Goal: Task Accomplishment & Management: Manage account settings

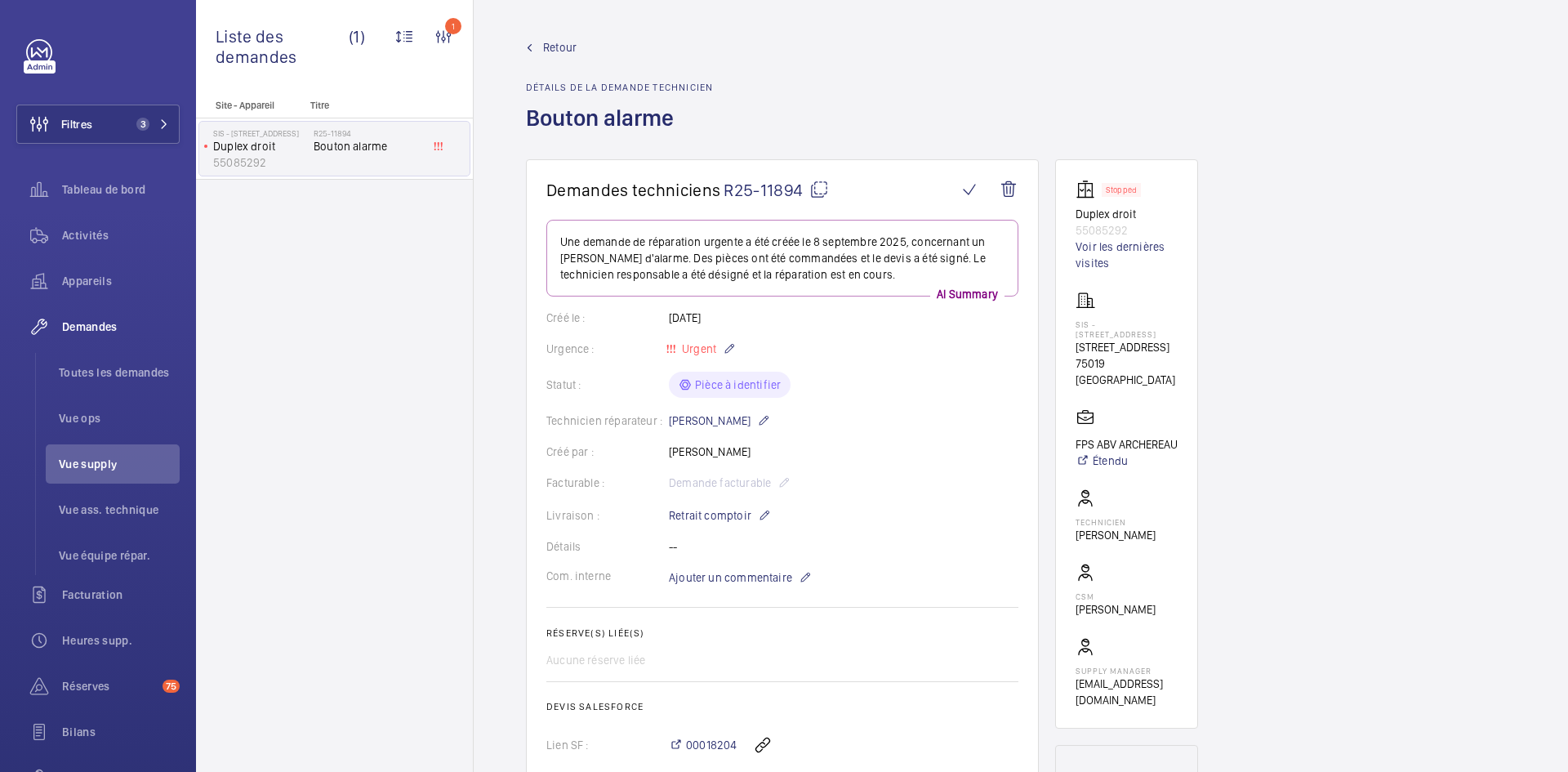
click at [557, 39] on wm-front-admin-header "Retour Détails de la demande technicien Bouton alarme" at bounding box center [1020, 80] width 1095 height 159
click at [557, 45] on span "Retour" at bounding box center [560, 47] width 33 height 16
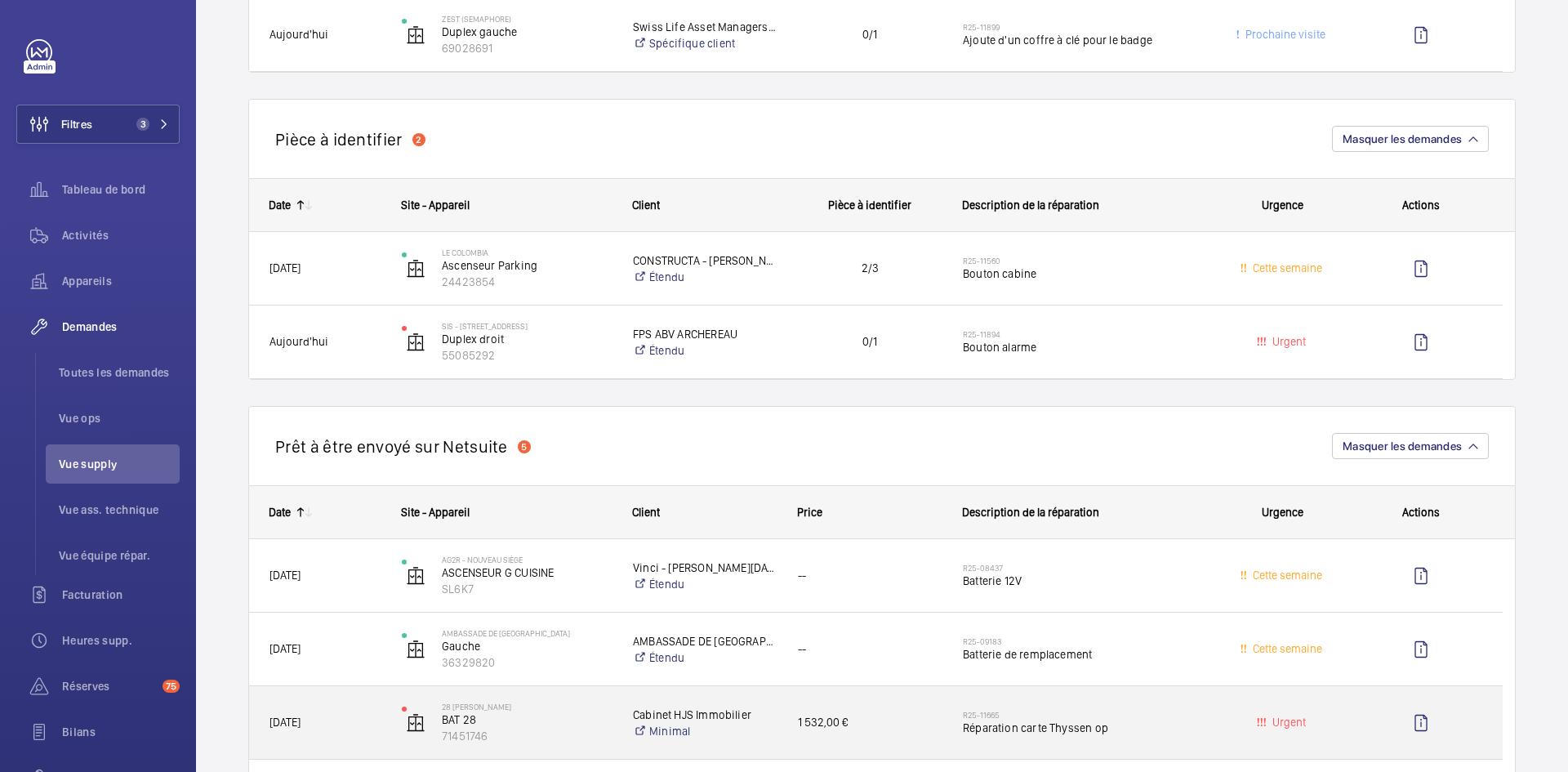
scroll to position [899, 0]
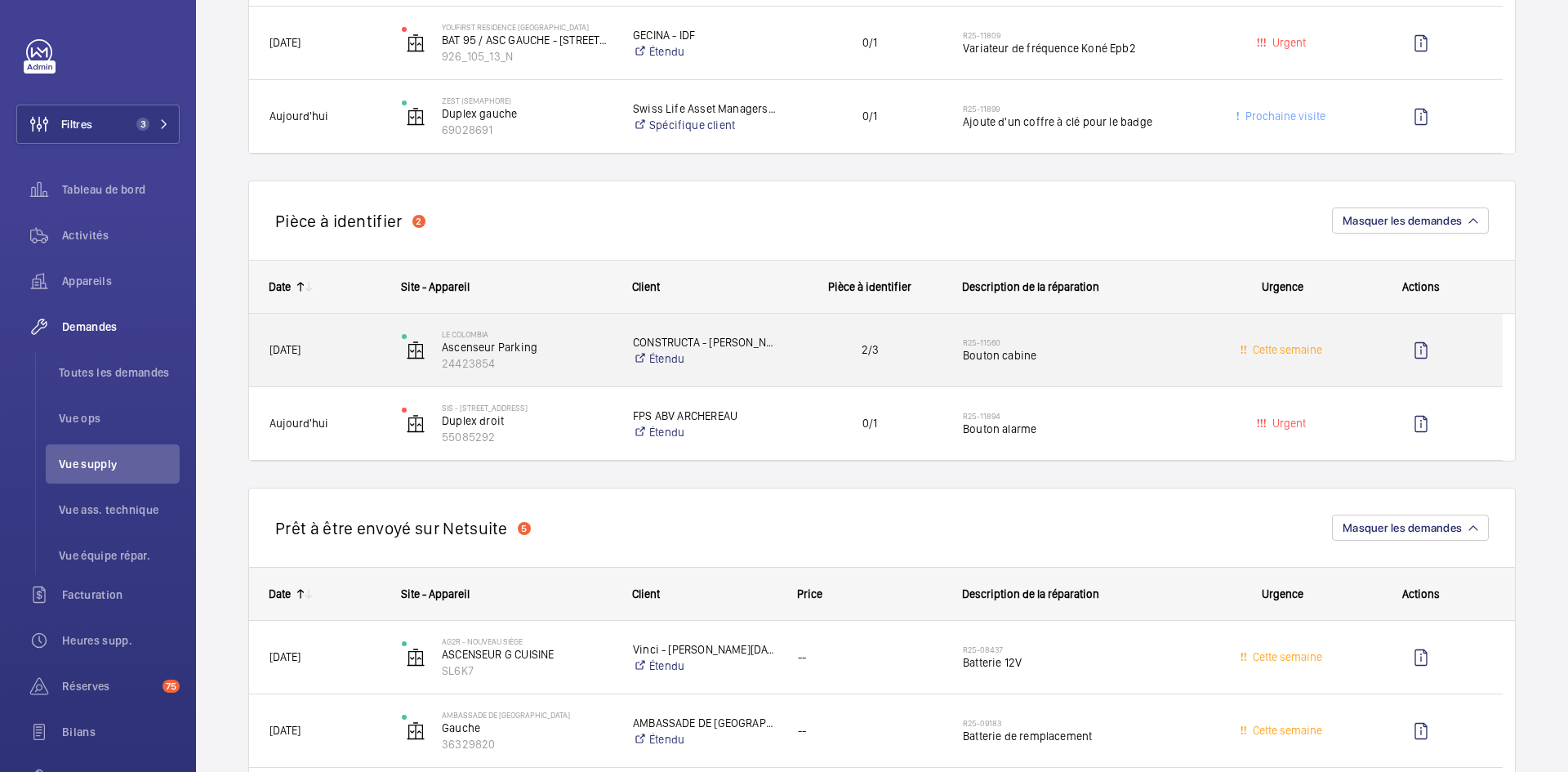
click at [352, 347] on span "[DATE]" at bounding box center [325, 350] width 111 height 19
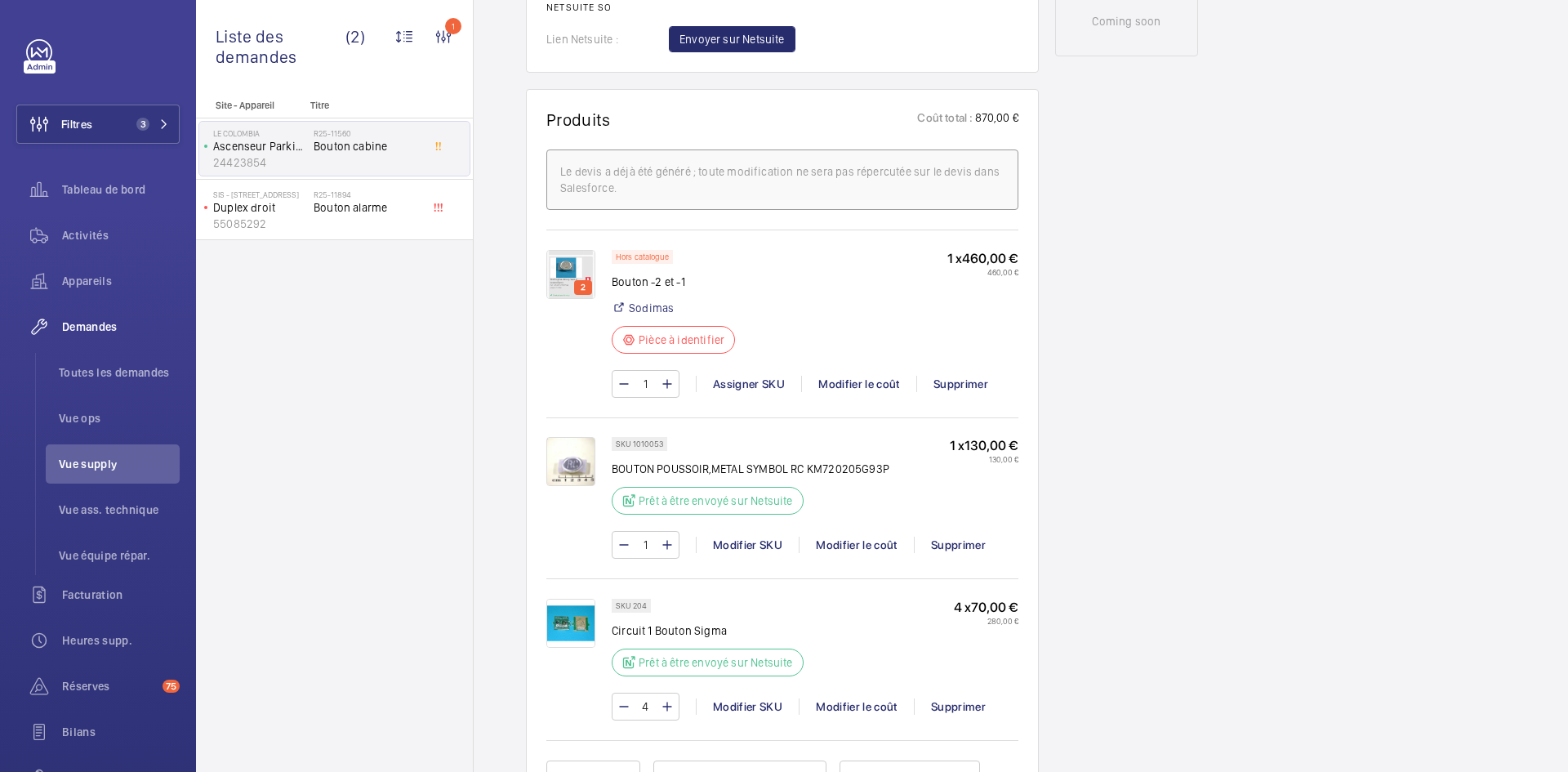
scroll to position [980, 0]
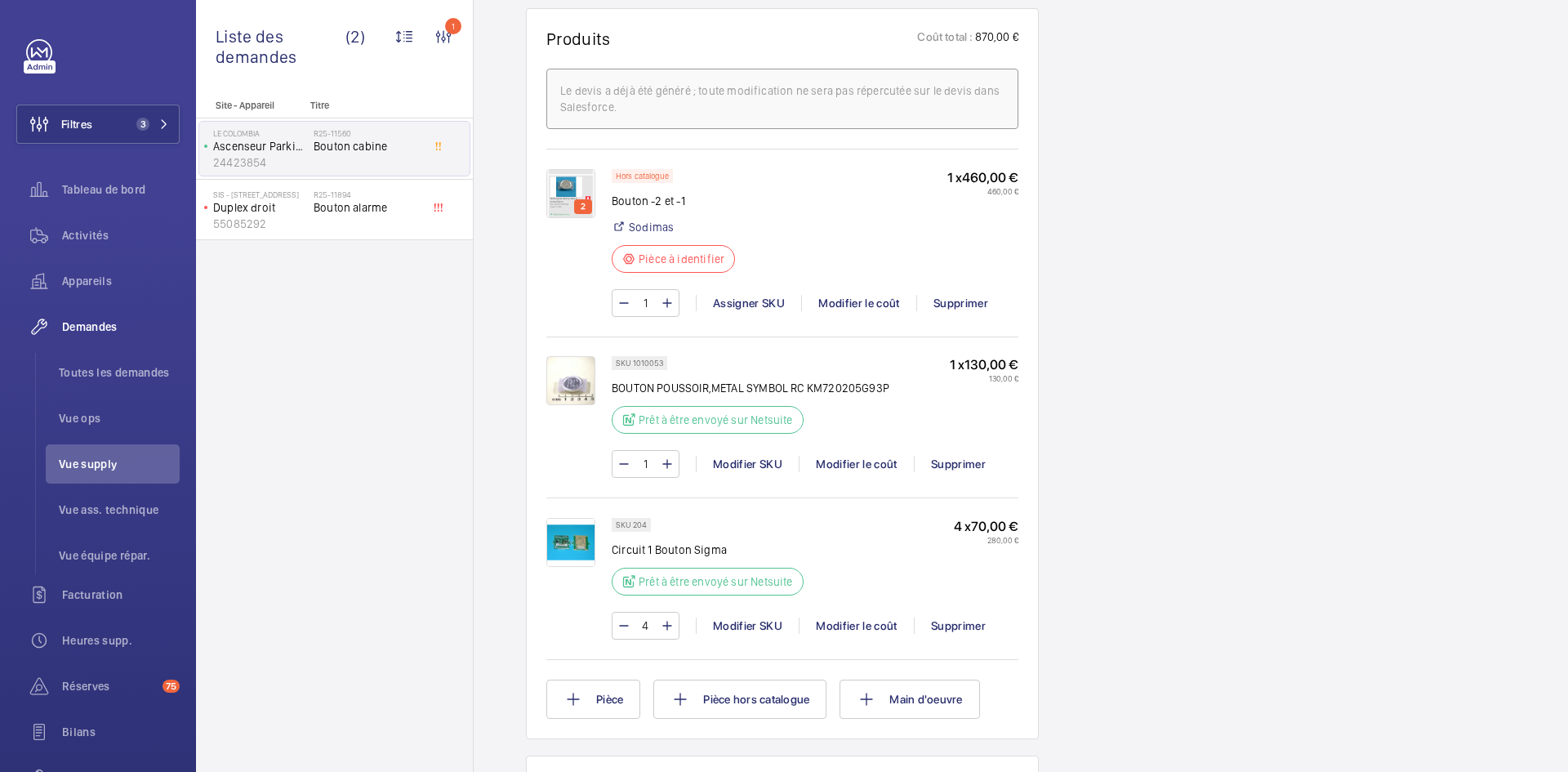
click at [576, 552] on img at bounding box center [570, 542] width 49 height 49
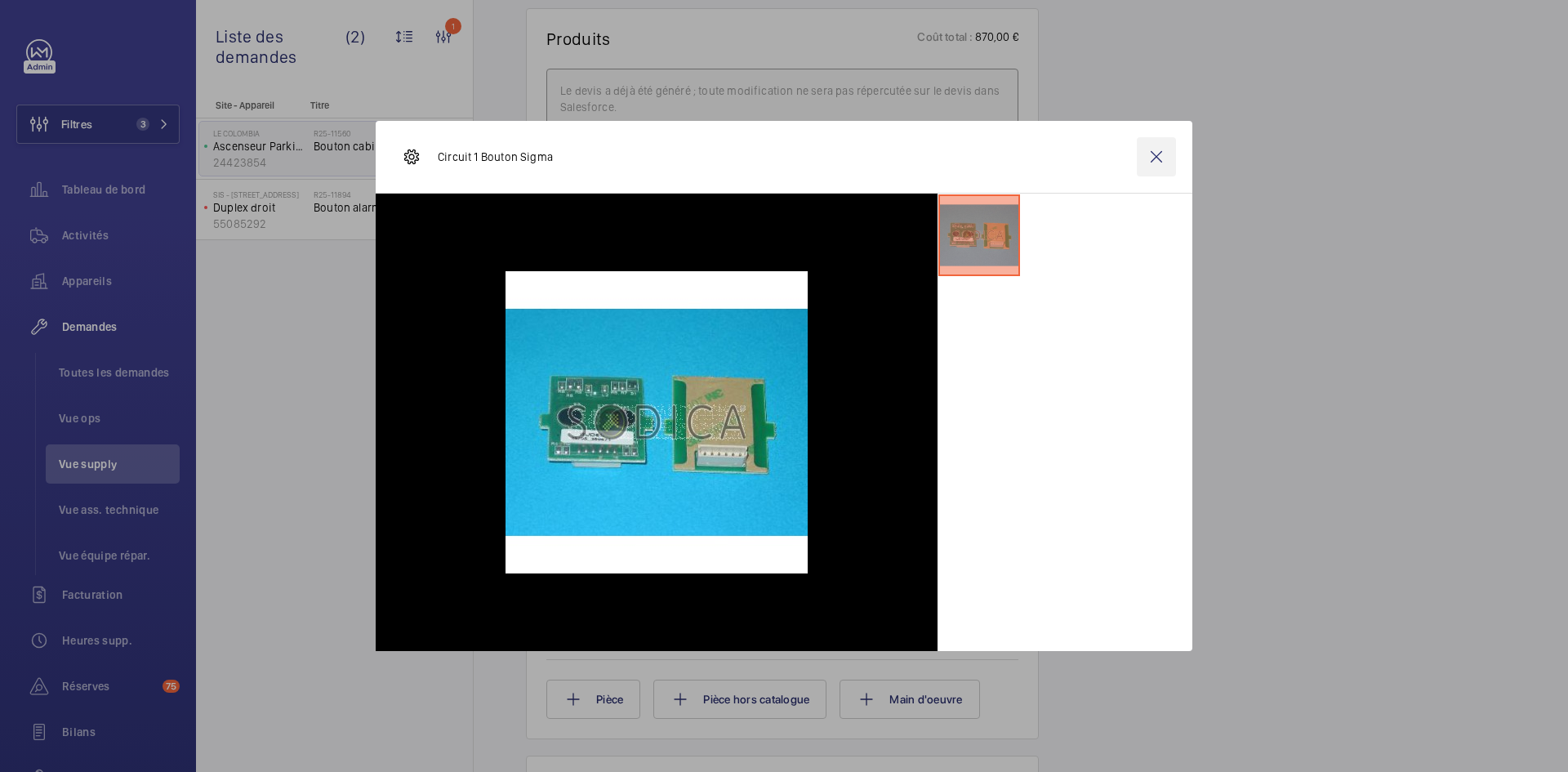
click at [1160, 160] on wm-front-icon-button at bounding box center [1156, 157] width 39 height 39
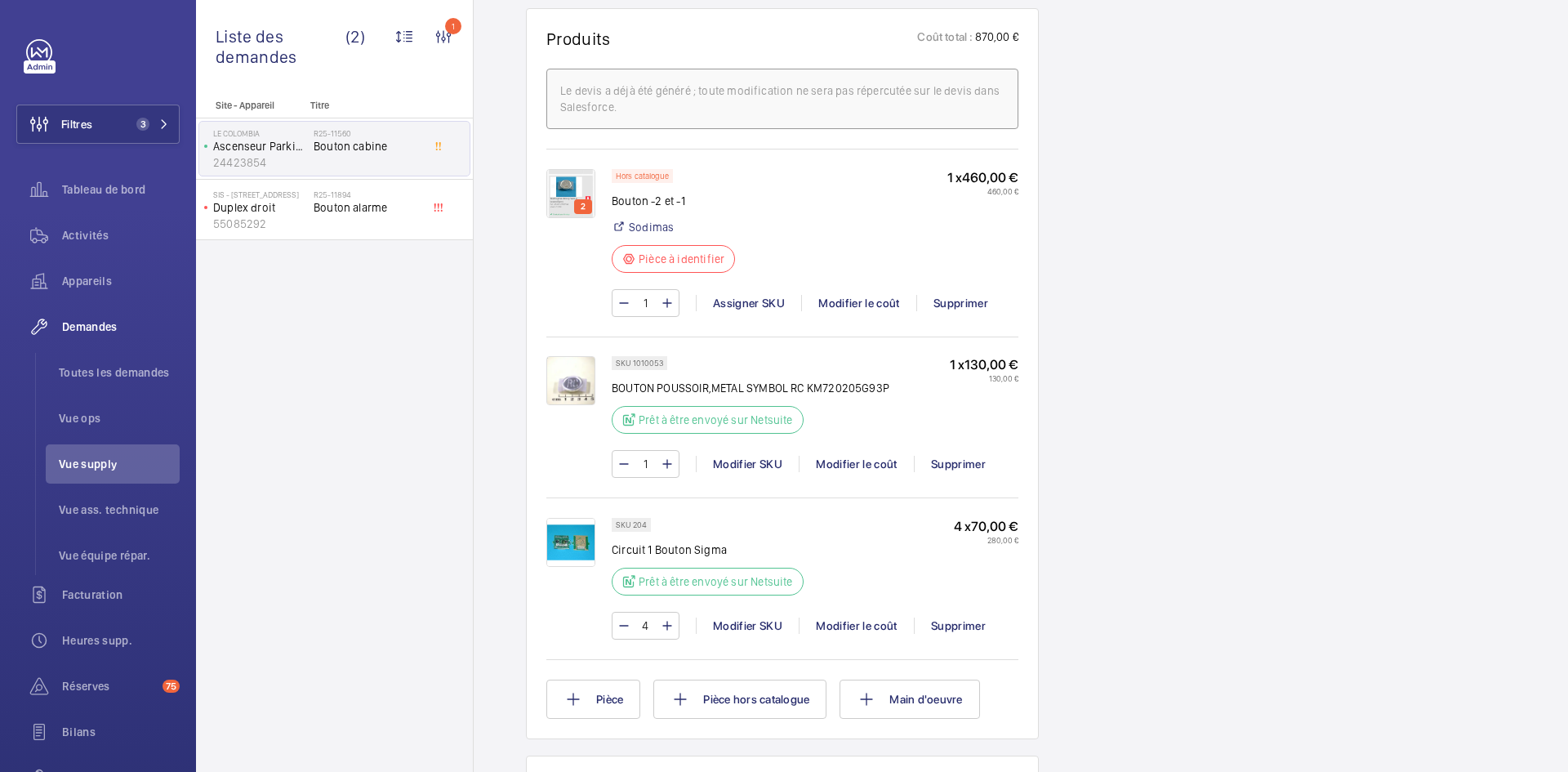
click at [565, 187] on img at bounding box center [570, 193] width 49 height 49
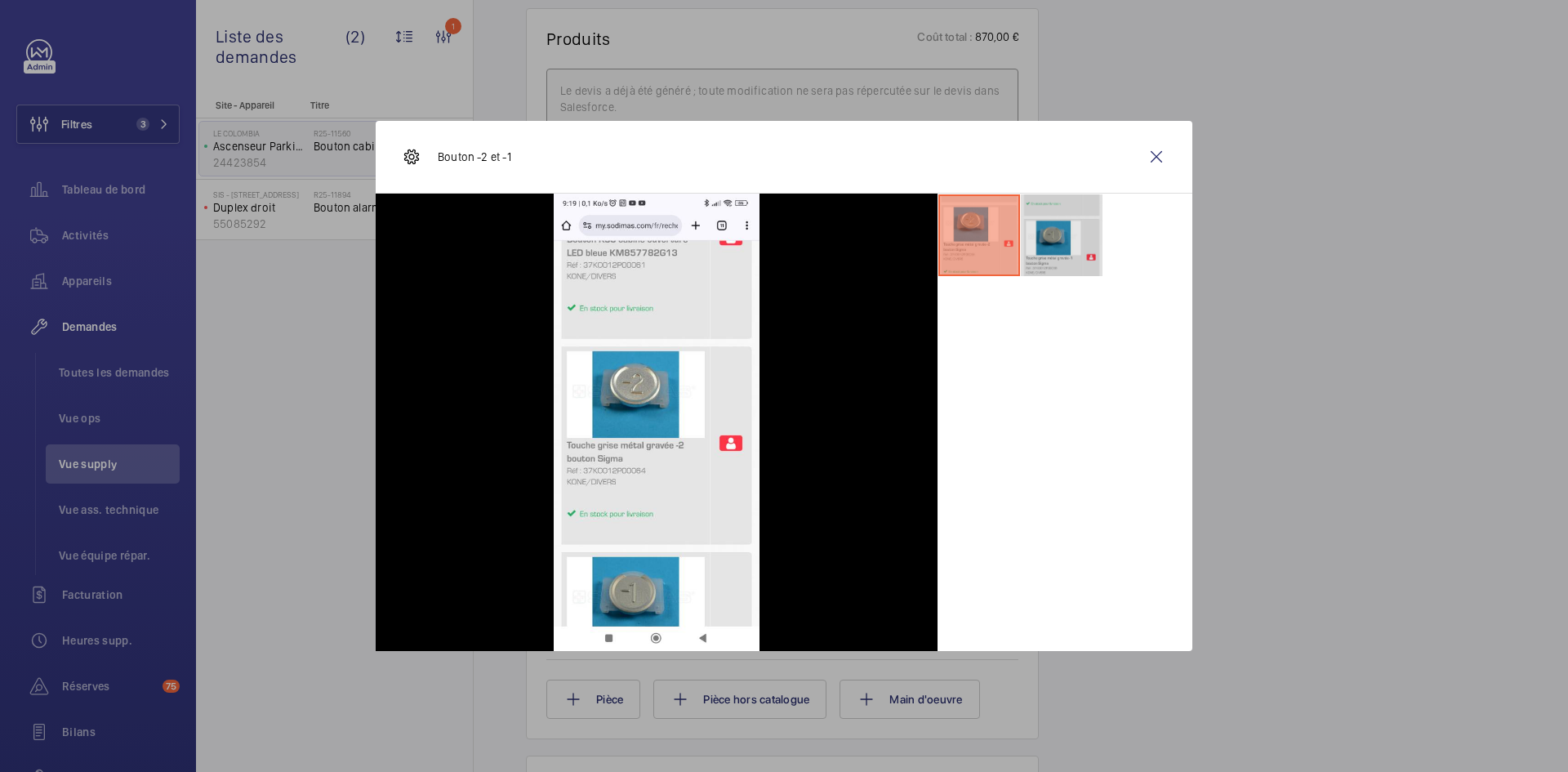
click at [1063, 223] on li at bounding box center [1061, 235] width 81 height 81
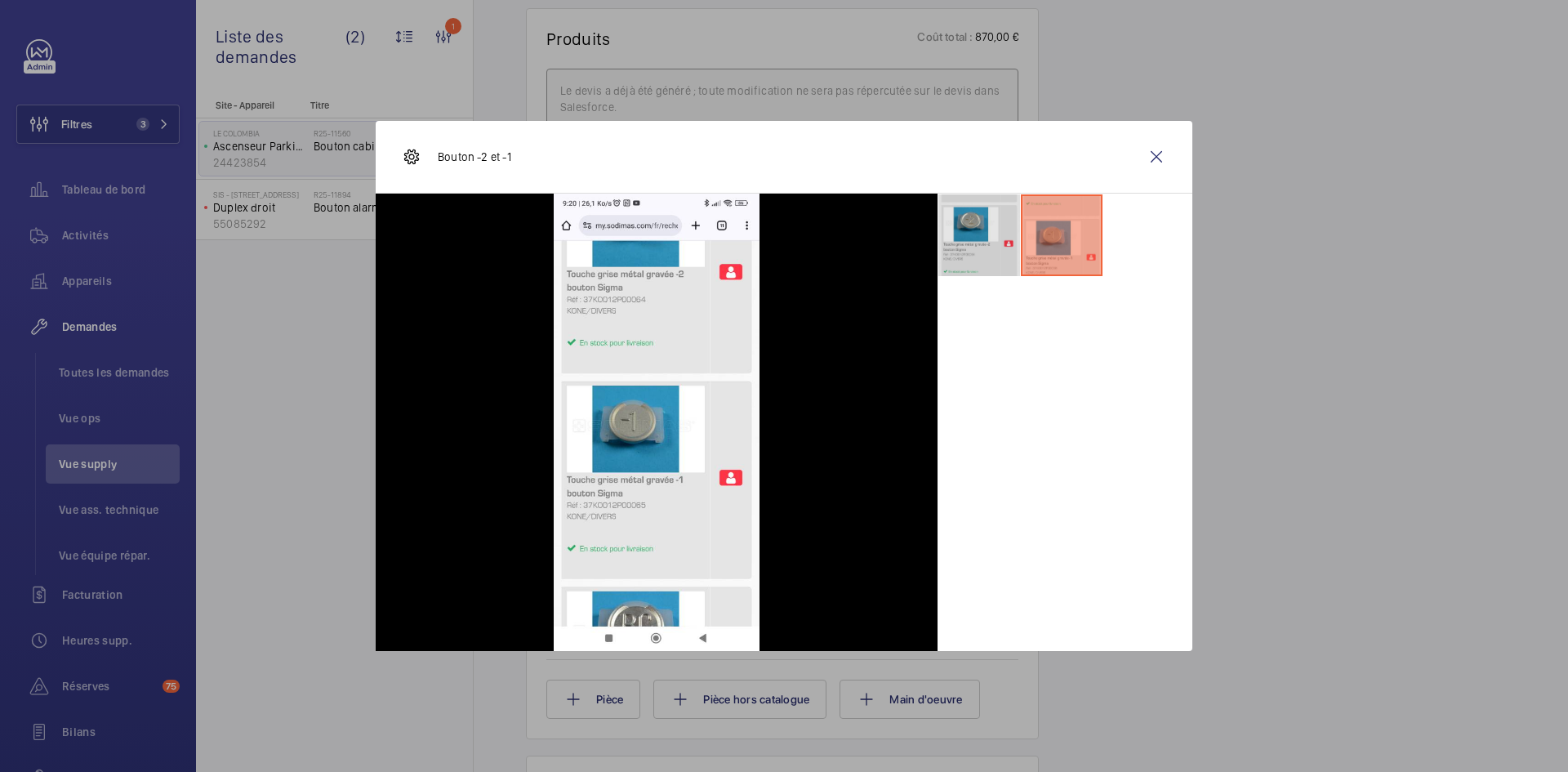
click at [995, 227] on li at bounding box center [978, 235] width 81 height 81
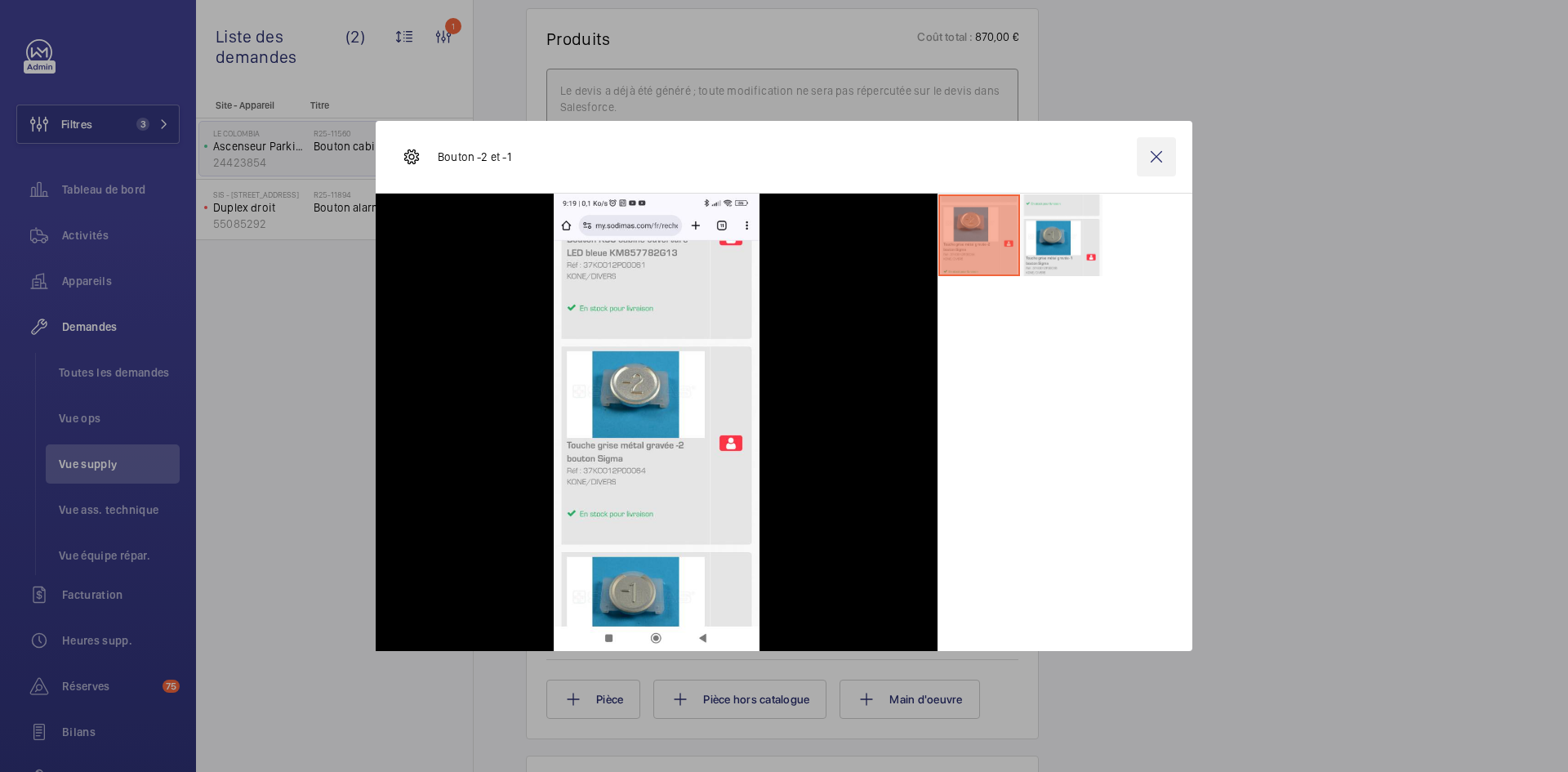
click at [1149, 161] on wm-front-icon-button at bounding box center [1156, 157] width 39 height 39
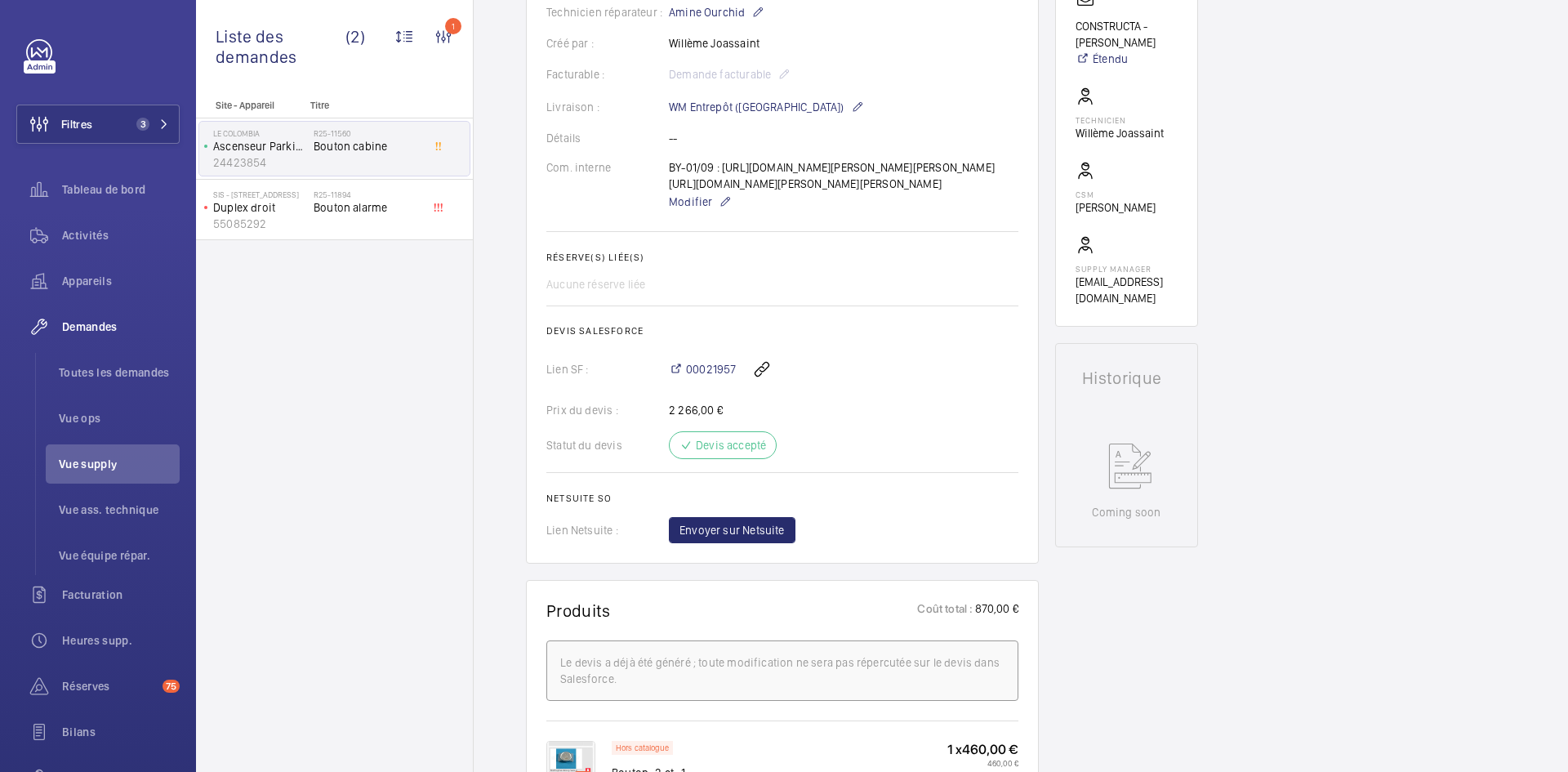
scroll to position [0, 0]
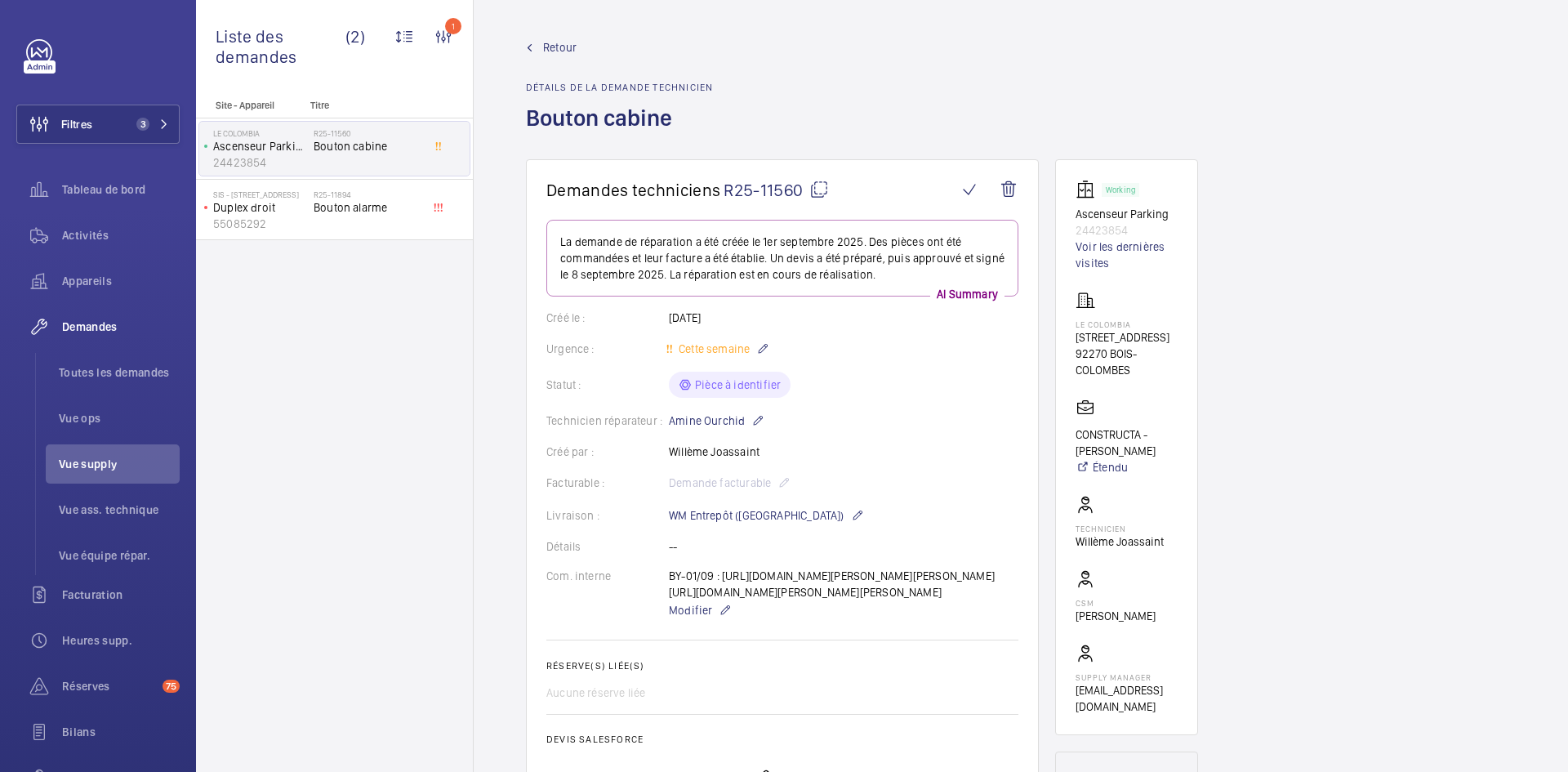
click at [540, 46] on link "Retour" at bounding box center [620, 47] width 187 height 16
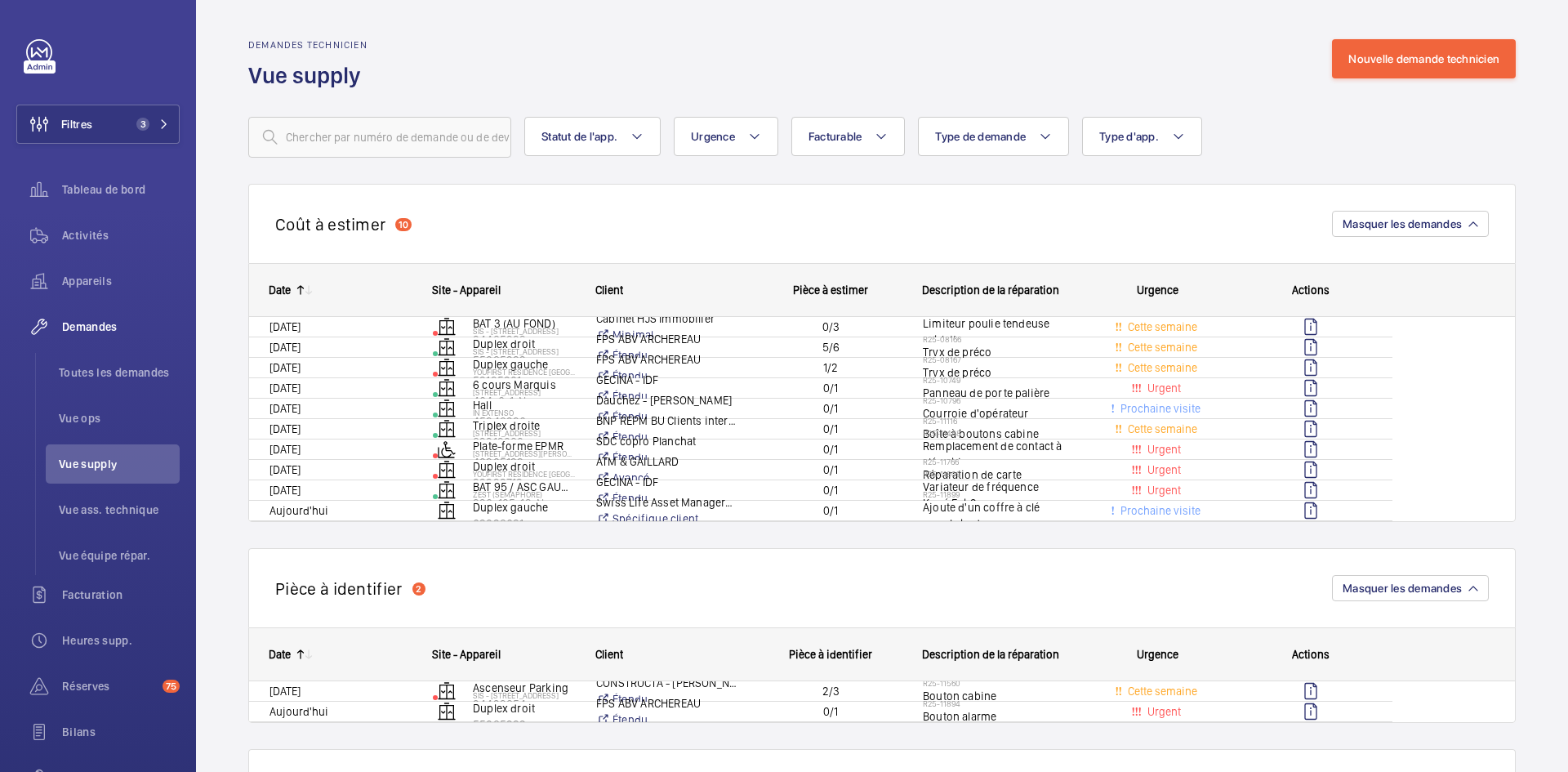
click at [547, 44] on div "Demandes technicien Vue supply Nouvelle demande technicien" at bounding box center [882, 65] width 1268 height 51
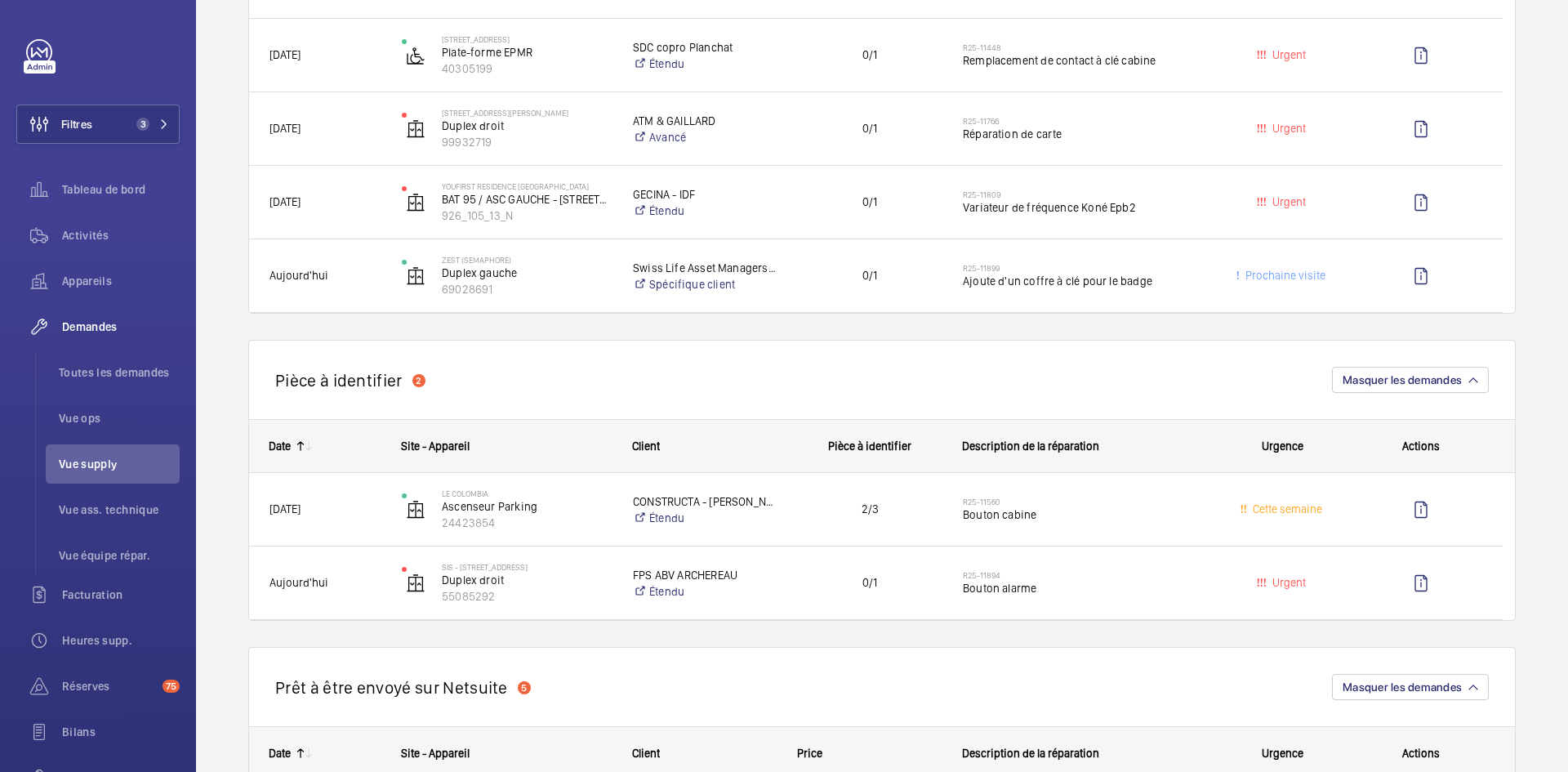
scroll to position [735, 0]
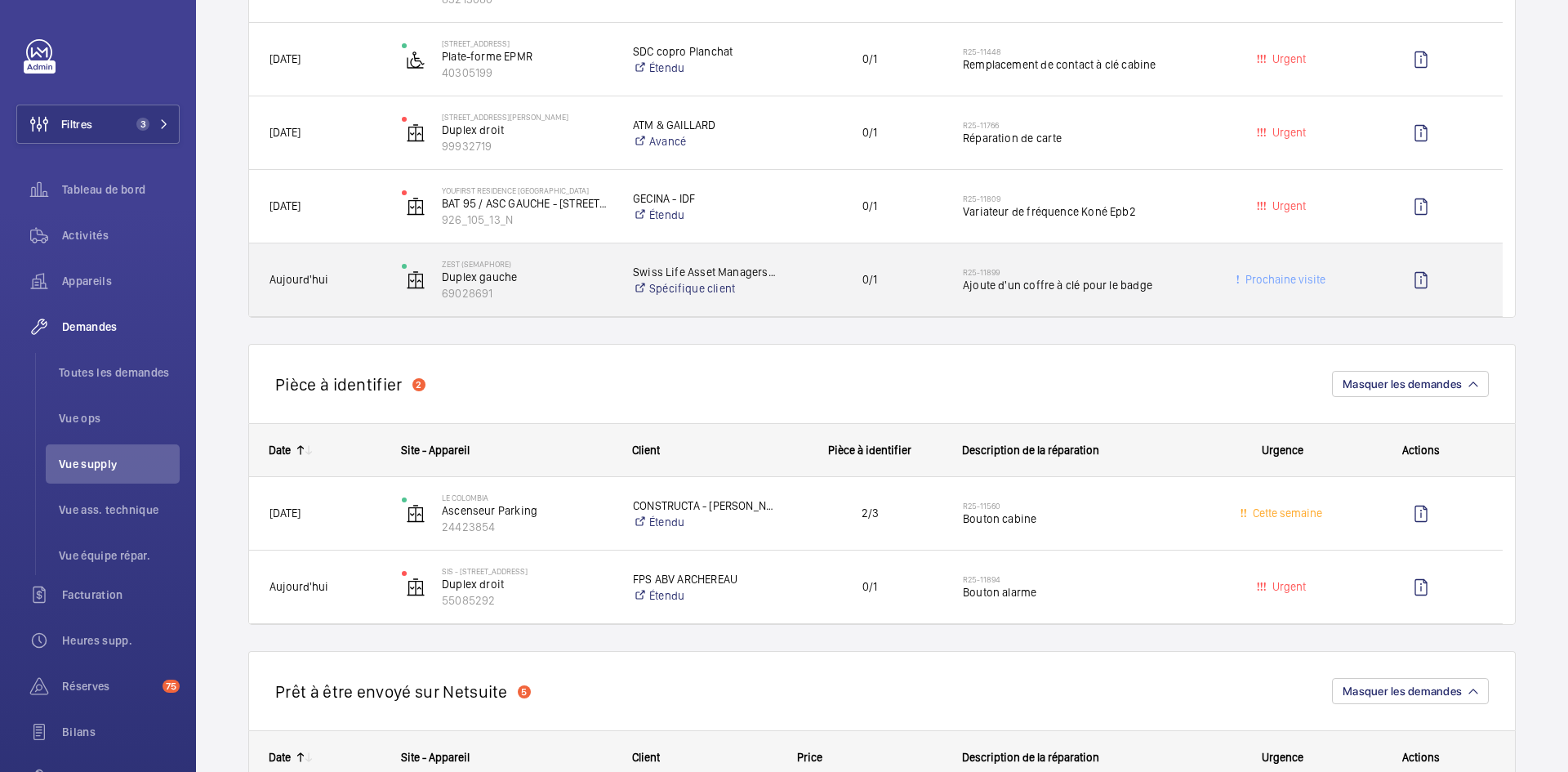
click at [363, 280] on span "Aujourd'hui" at bounding box center [325, 280] width 111 height 19
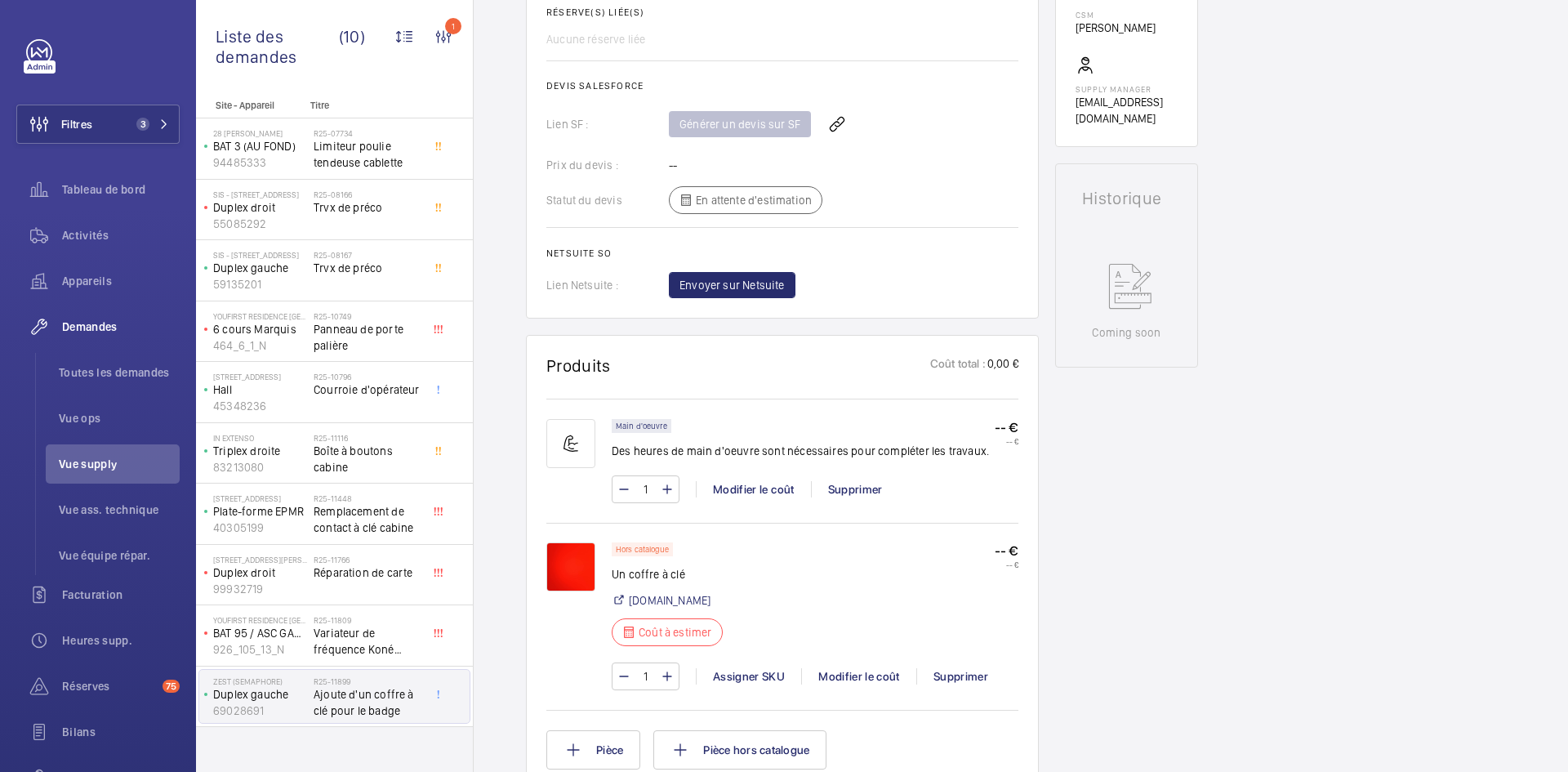
scroll to position [686, 0]
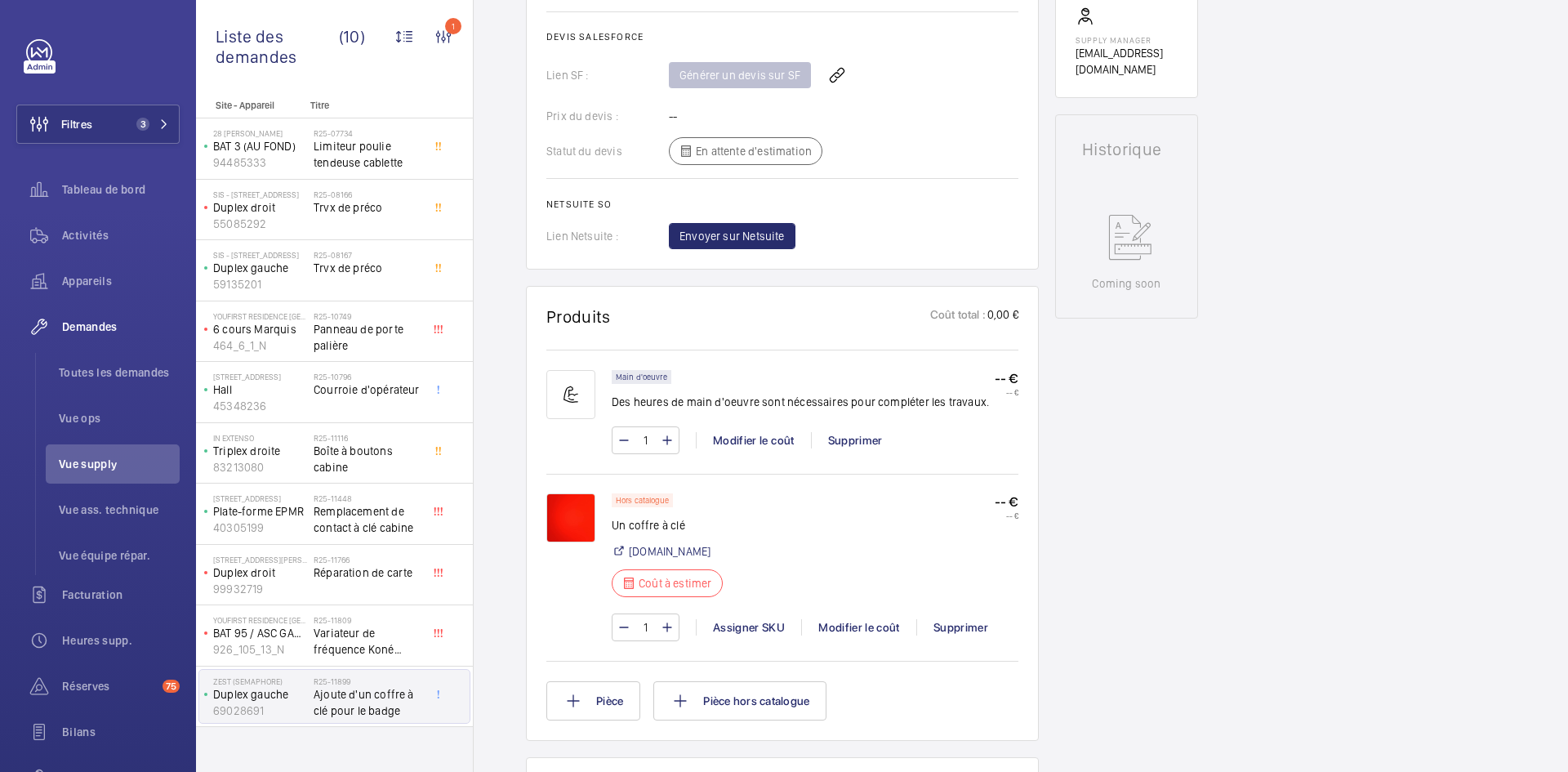
click at [558, 514] on img at bounding box center [570, 517] width 49 height 49
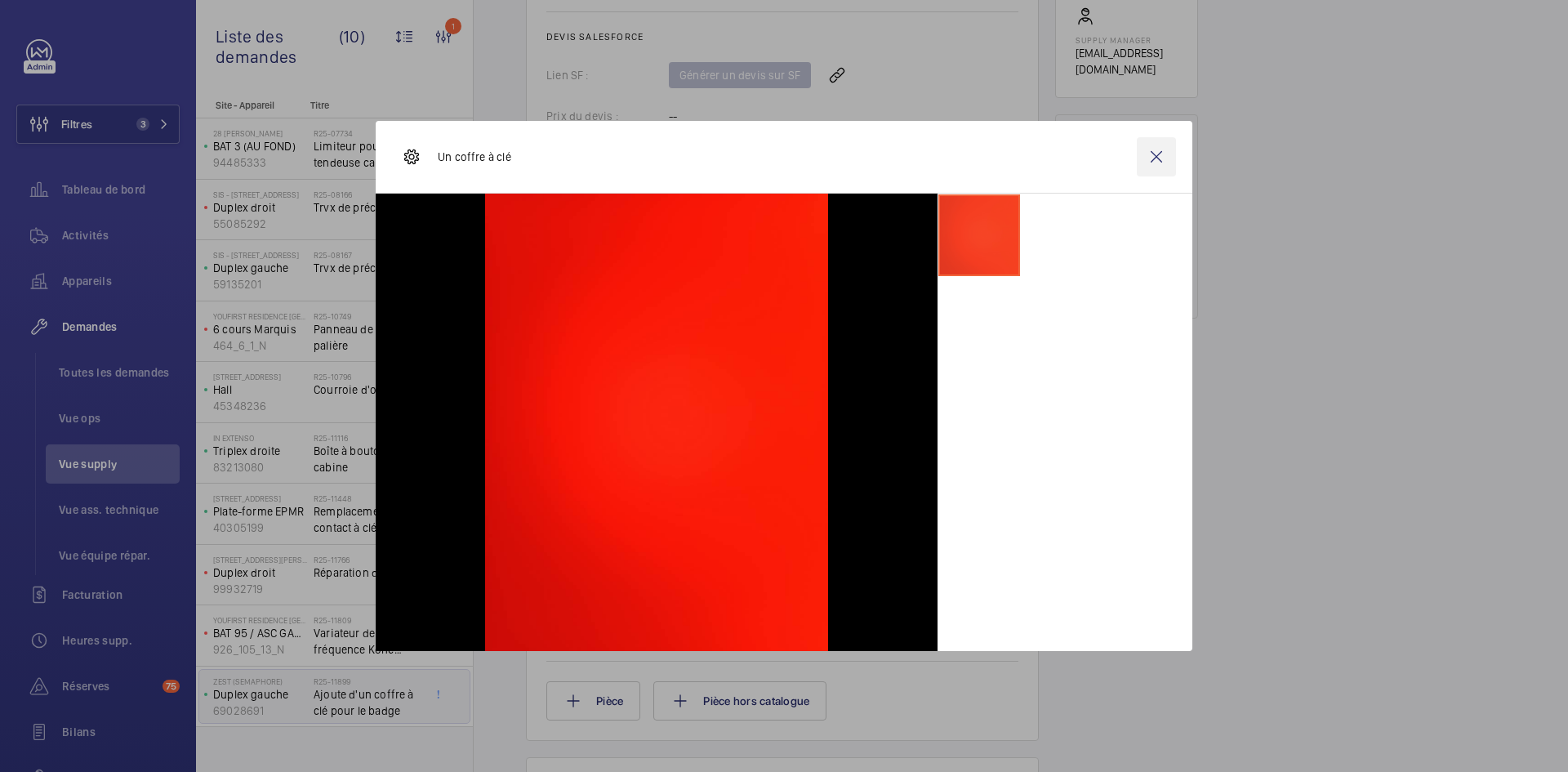
click at [1152, 162] on wm-front-icon-button at bounding box center [1156, 157] width 39 height 39
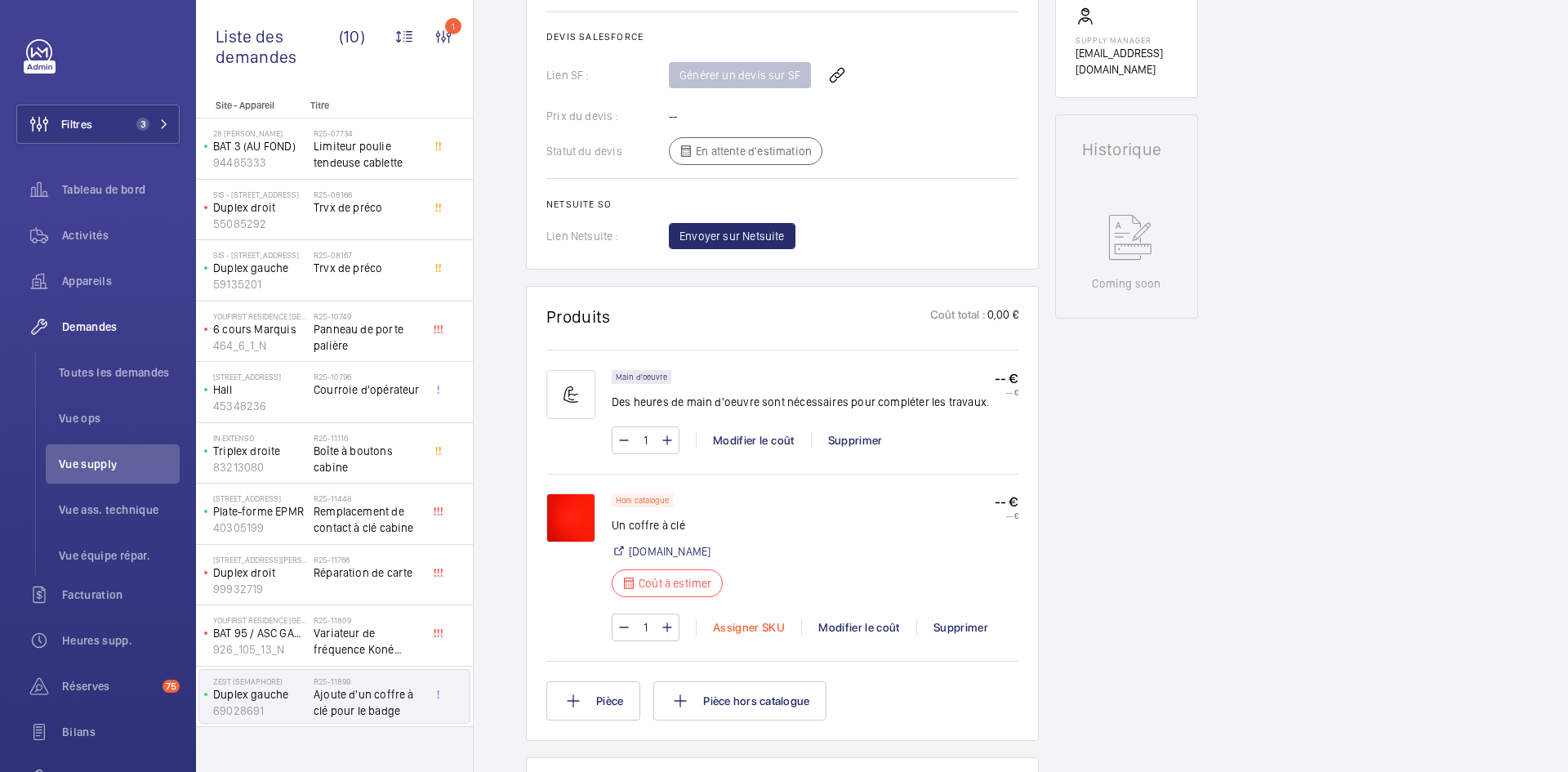
click at [757, 626] on div "Assigner SKU" at bounding box center [748, 627] width 105 height 16
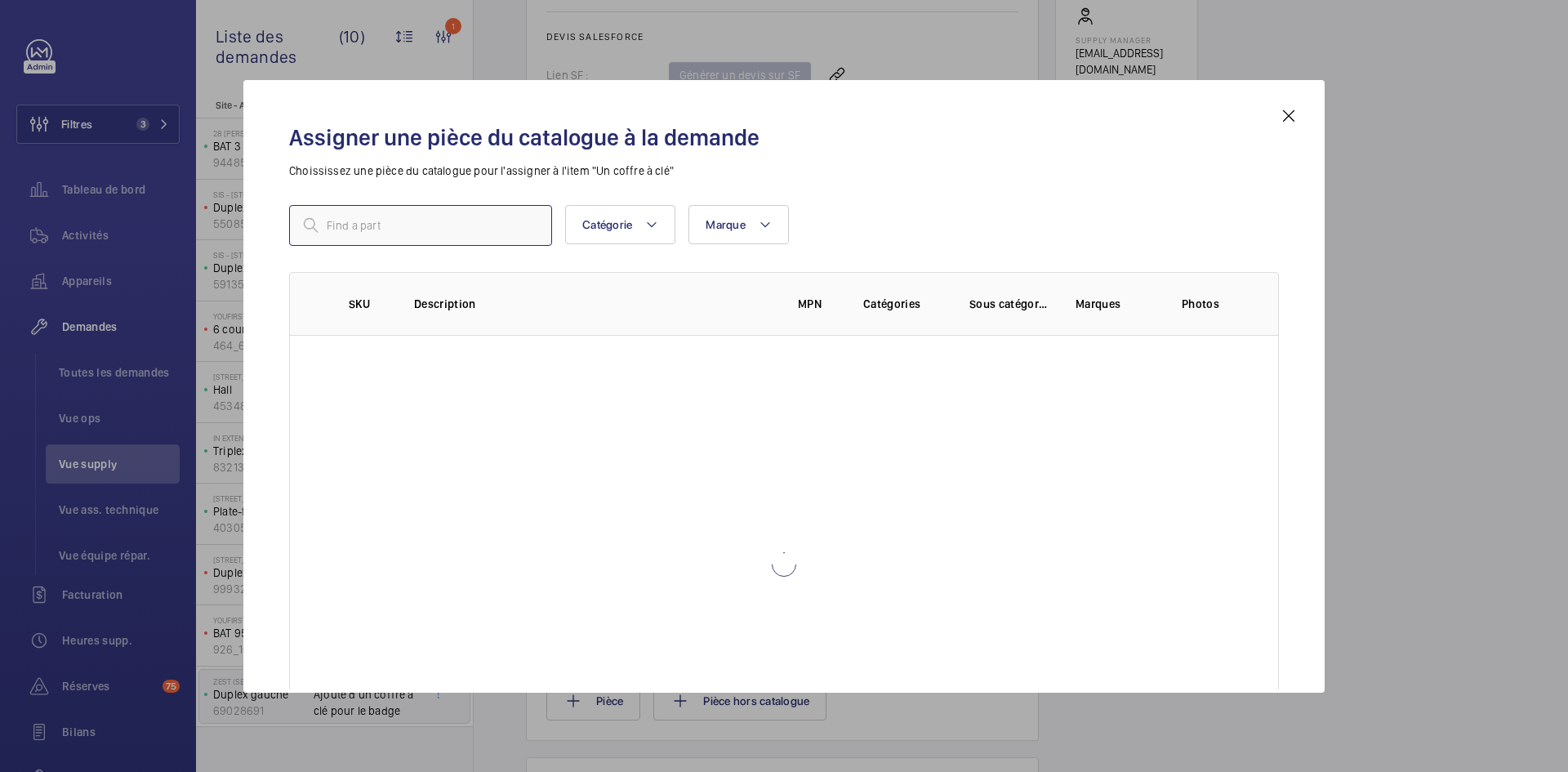
click at [466, 224] on input "text" at bounding box center [420, 226] width 263 height 41
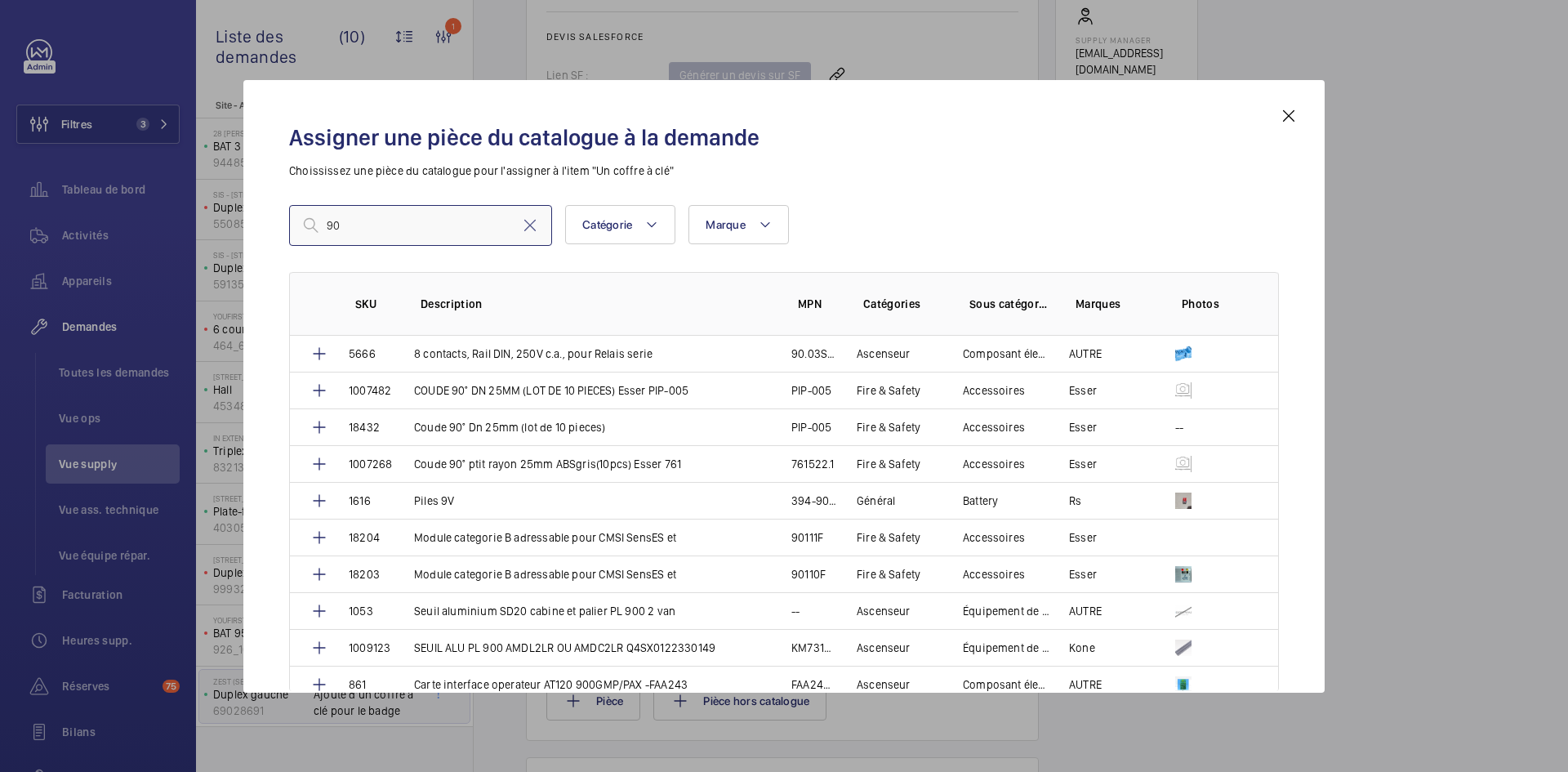
type input "9"
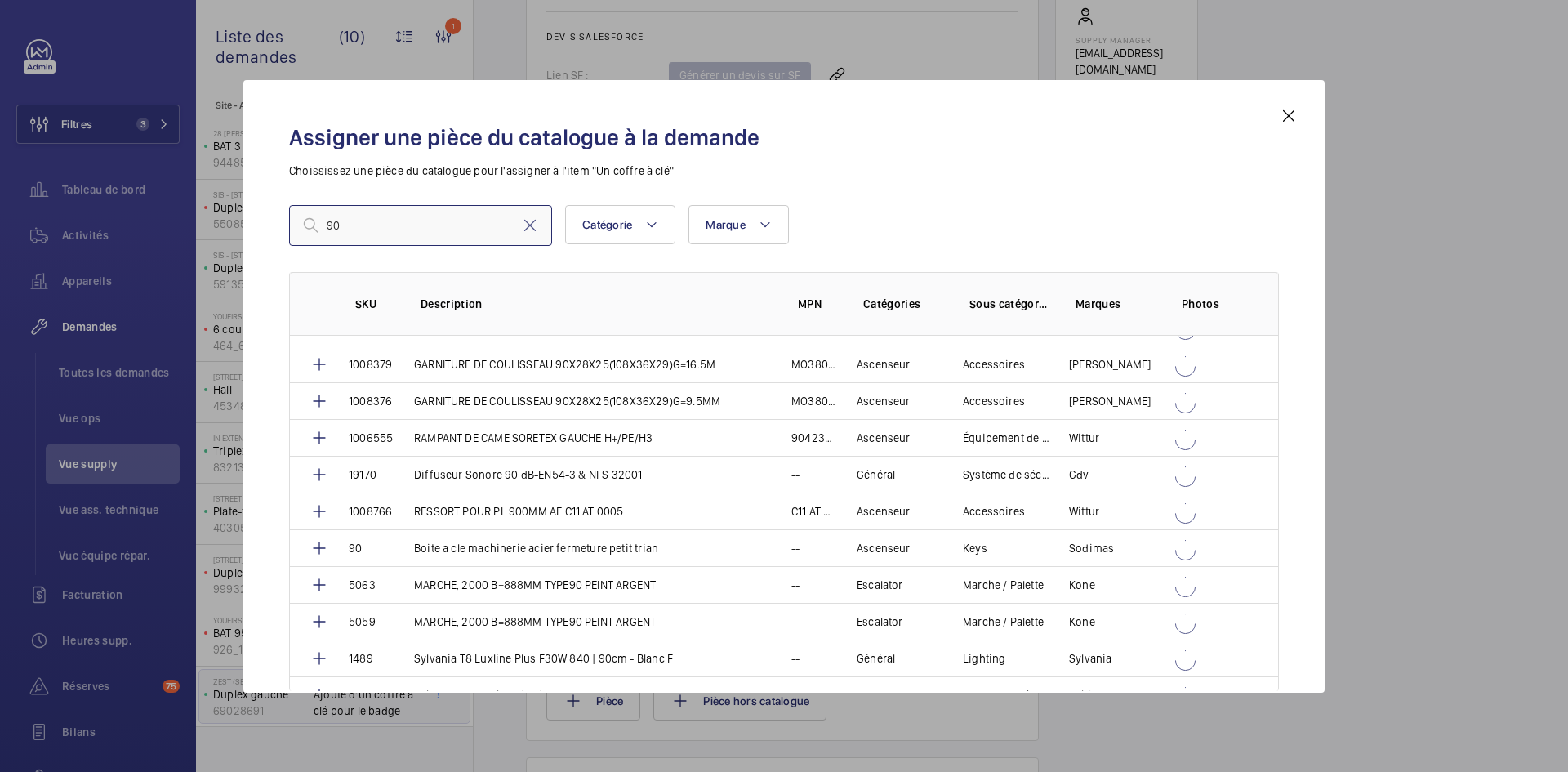
scroll to position [2887, 0]
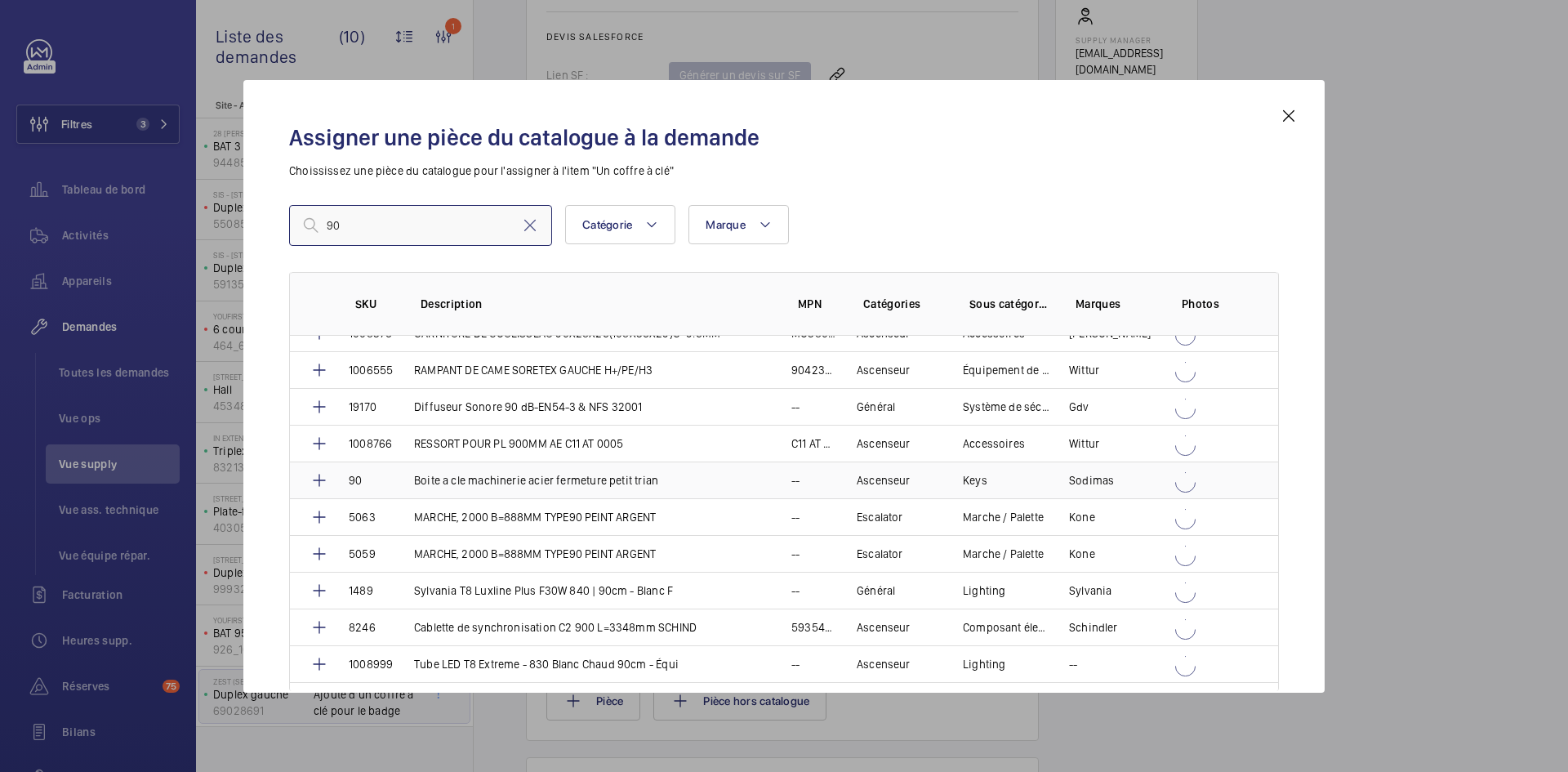
type input "90"
click at [454, 478] on p "Boite a cle machinerie acier fermeture petit trian" at bounding box center [536, 480] width 244 height 16
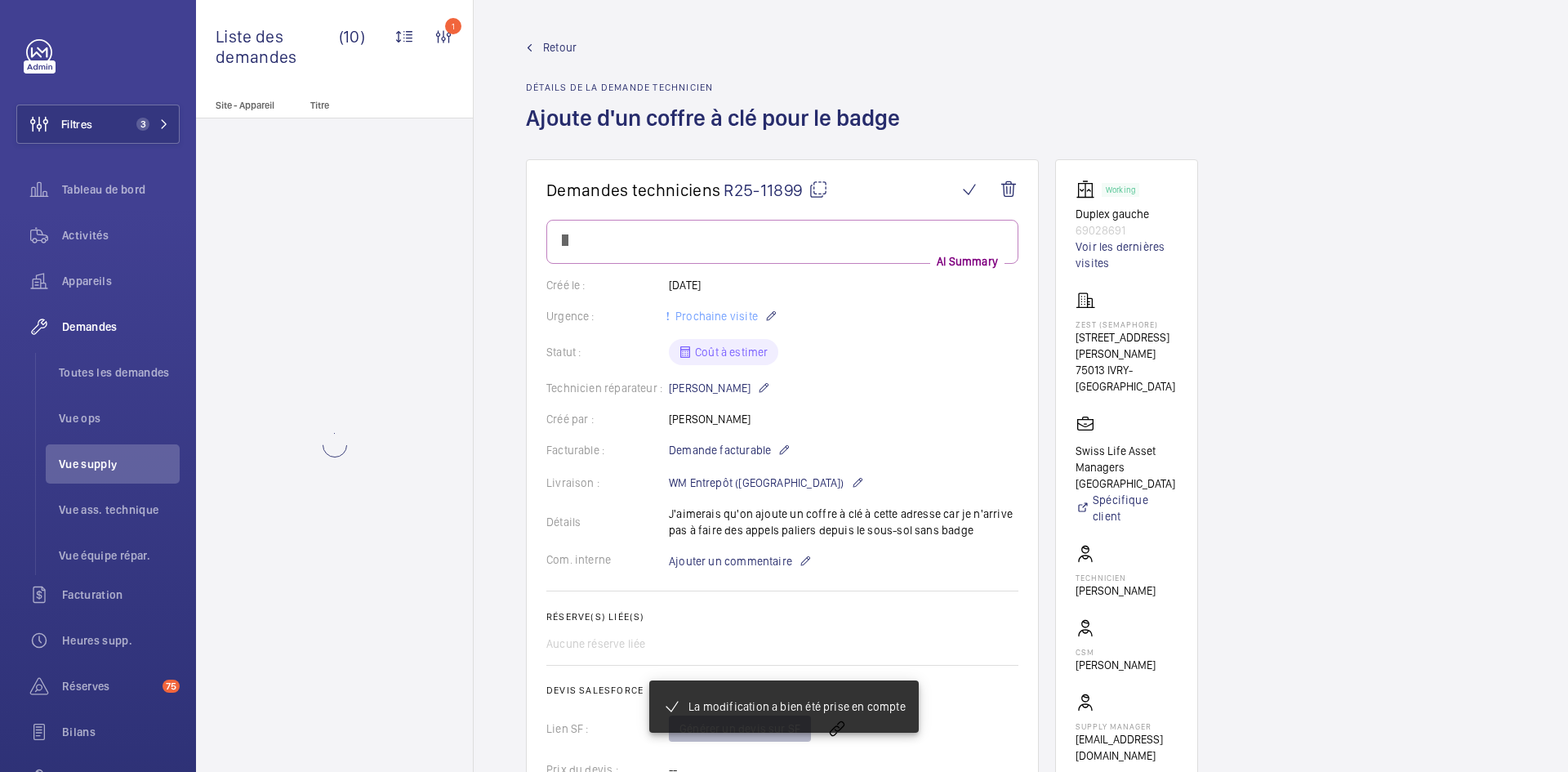
scroll to position [686, 0]
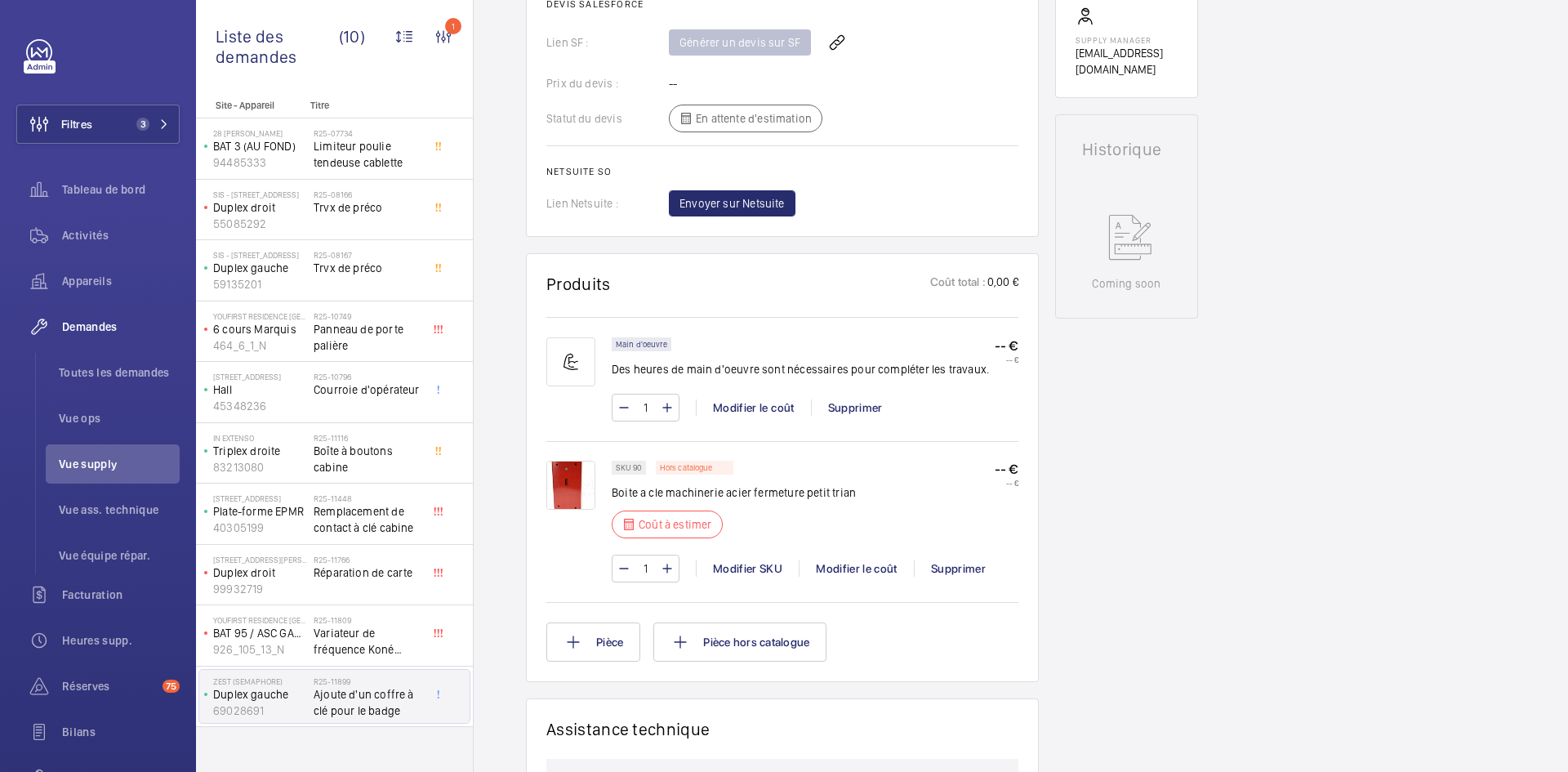
click at [573, 484] on img at bounding box center [570, 484] width 49 height 49
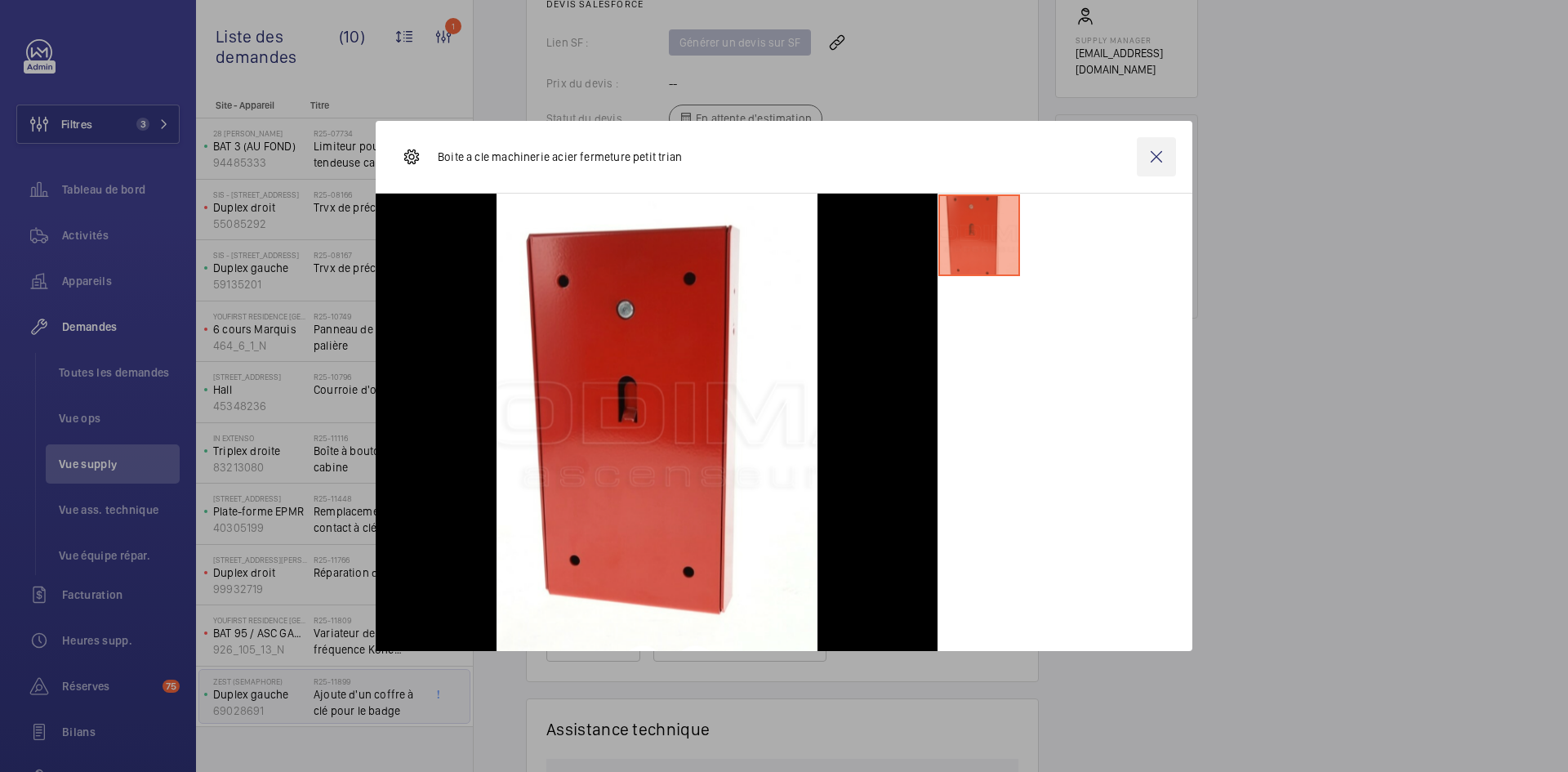
click at [1157, 144] on wm-front-icon-button at bounding box center [1156, 157] width 39 height 39
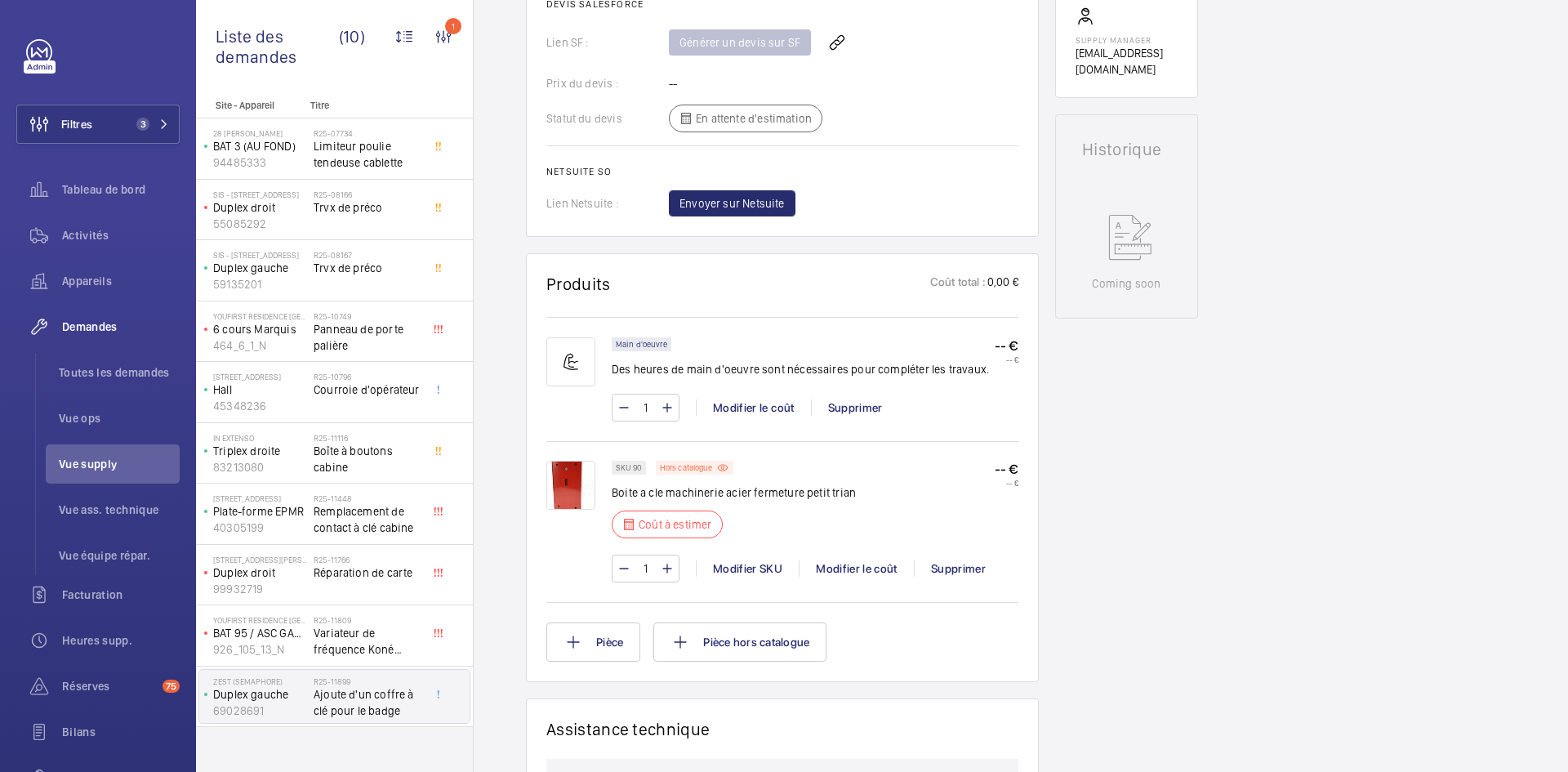
scroll to position [735, 0]
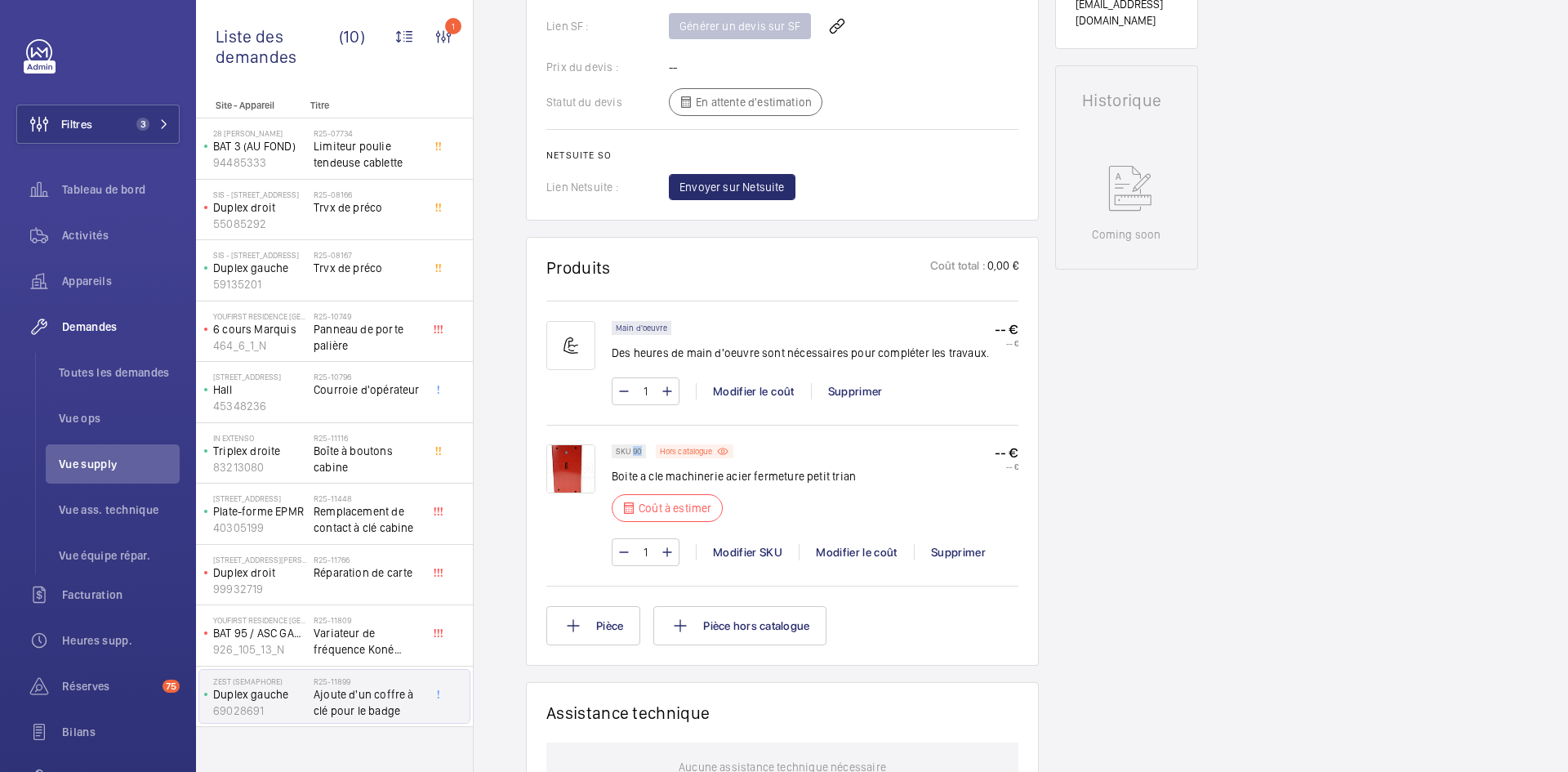
drag, startPoint x: 642, startPoint y: 467, endPoint x: 633, endPoint y: 467, distance: 9.0
click at [633, 458] on div "SKU 90" at bounding box center [629, 451] width 34 height 14
copy p "90"
click at [840, 561] on div "Modifier le coût" at bounding box center [856, 552] width 116 height 16
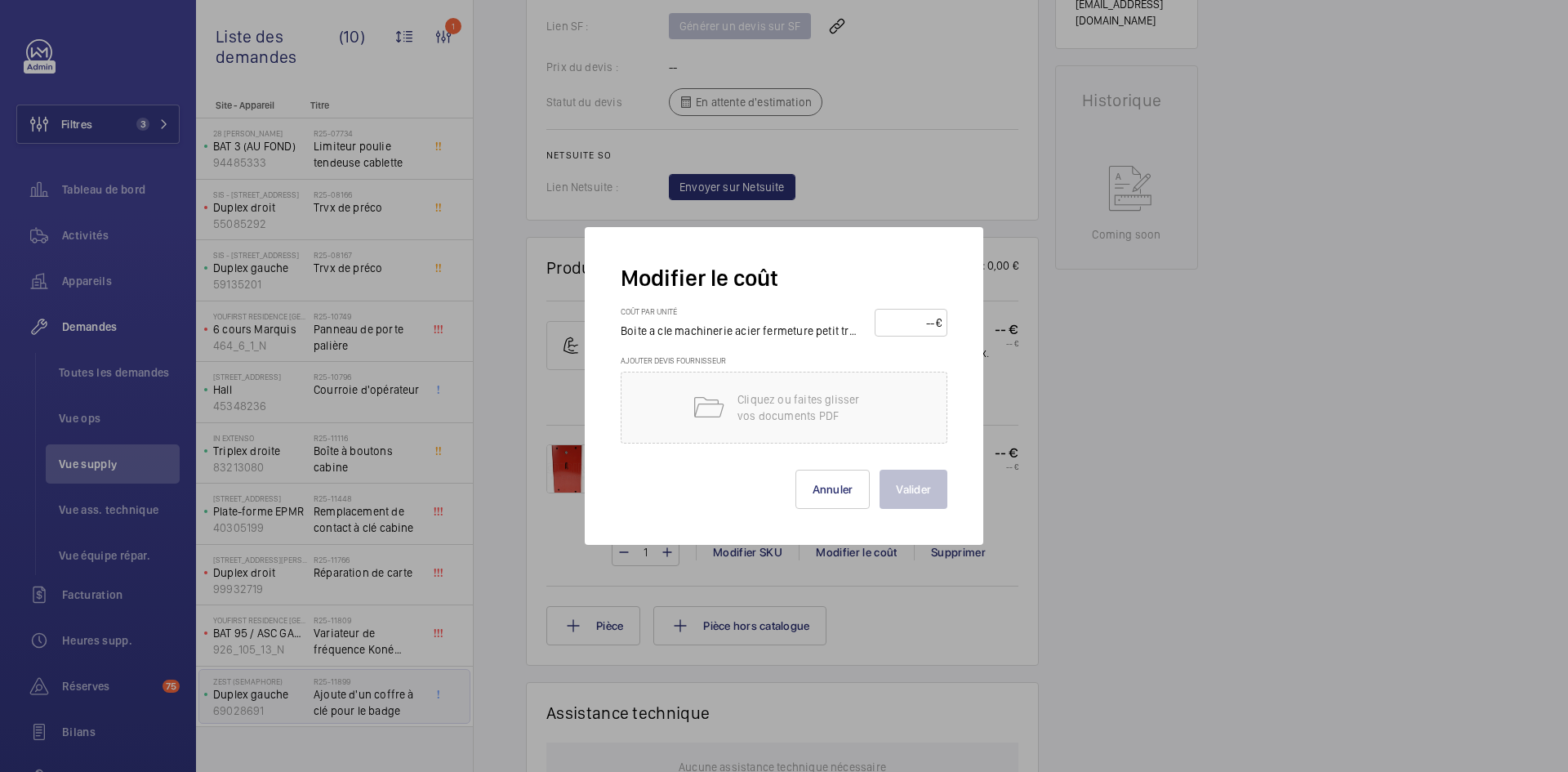
click at [882, 316] on input "number" at bounding box center [908, 323] width 56 height 27
type input "50"
click at [926, 499] on button "Valider" at bounding box center [913, 490] width 68 height 39
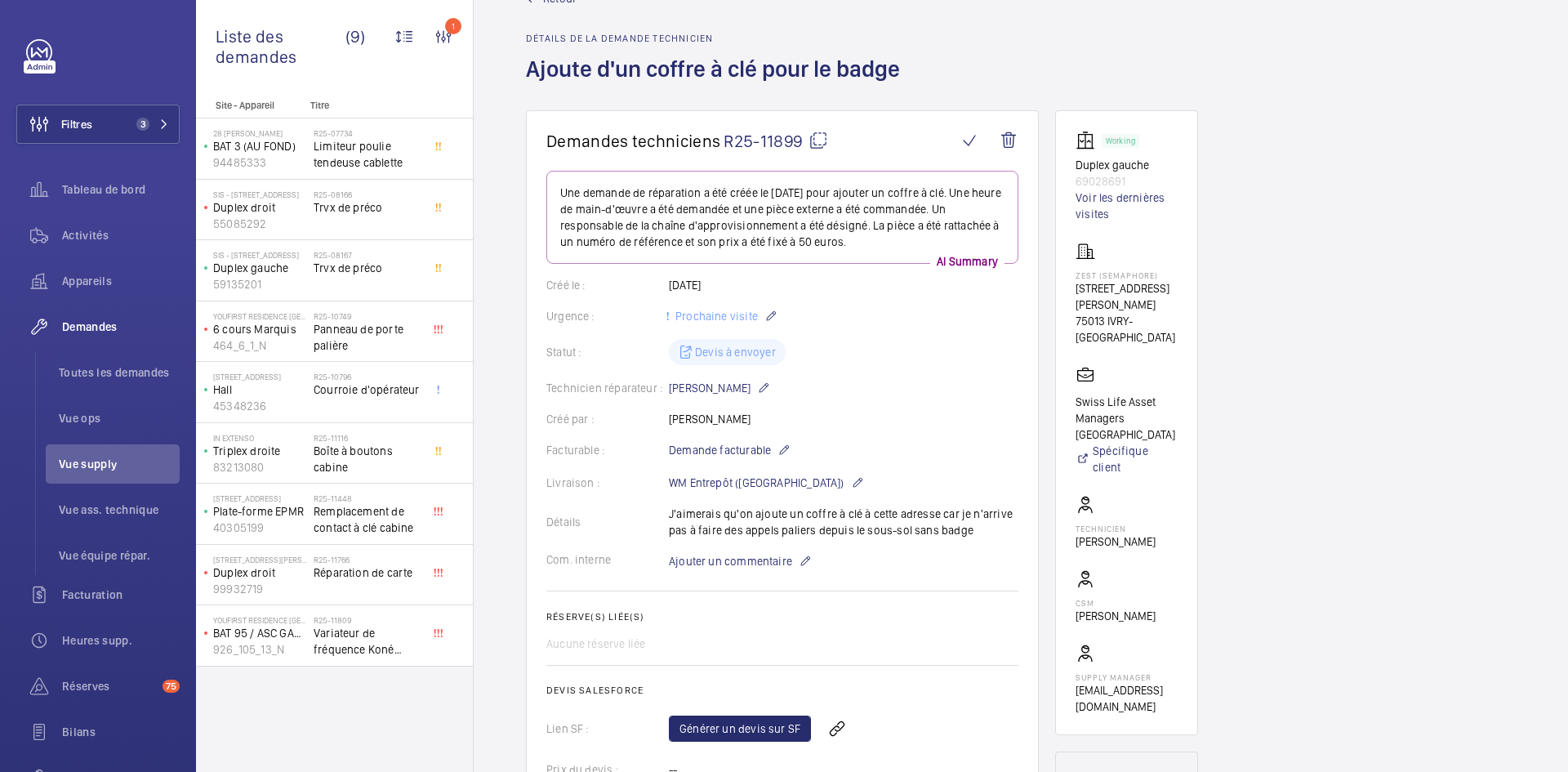
scroll to position [0, 0]
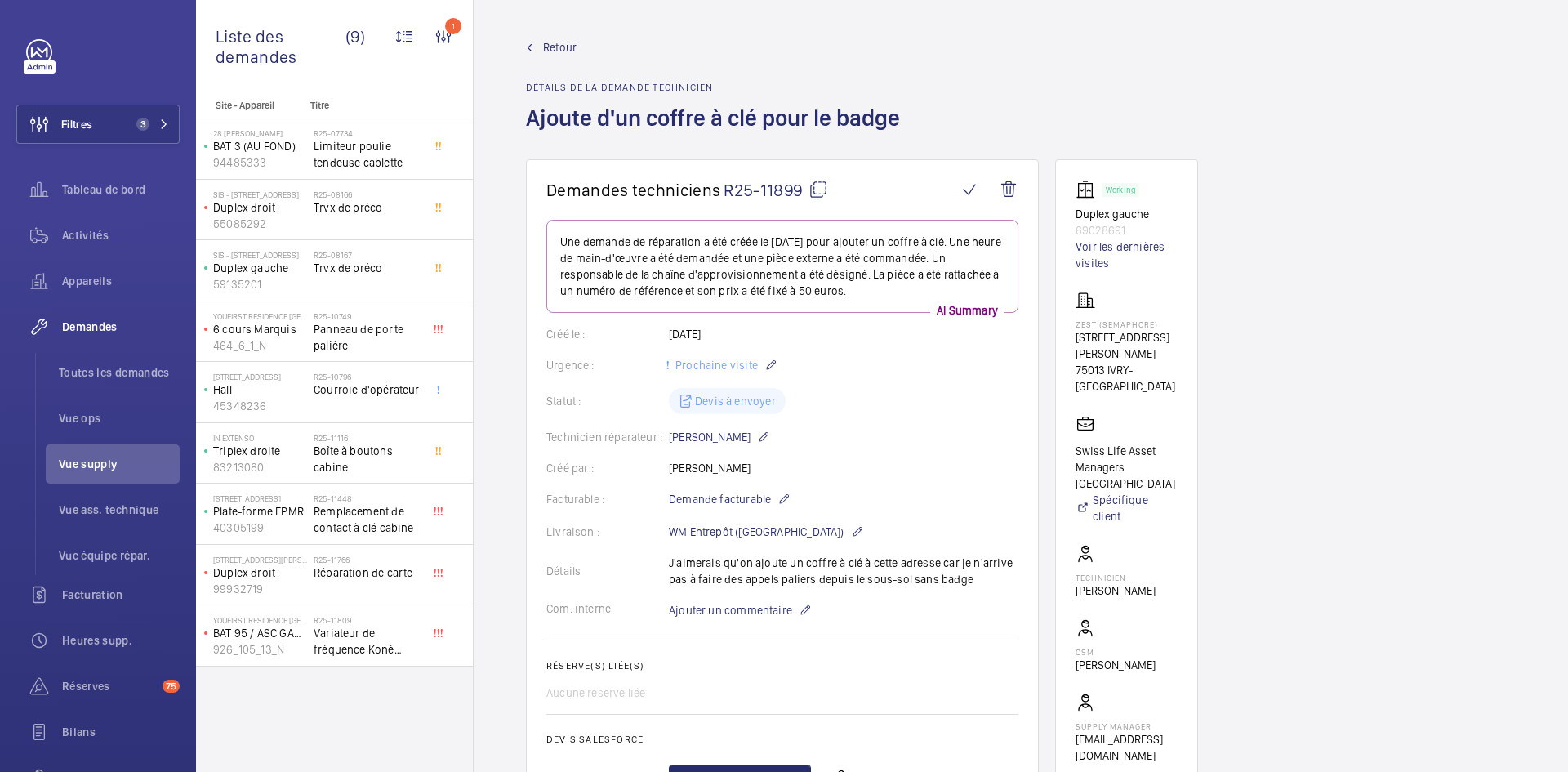
click at [556, 47] on span "Retour" at bounding box center [560, 47] width 33 height 16
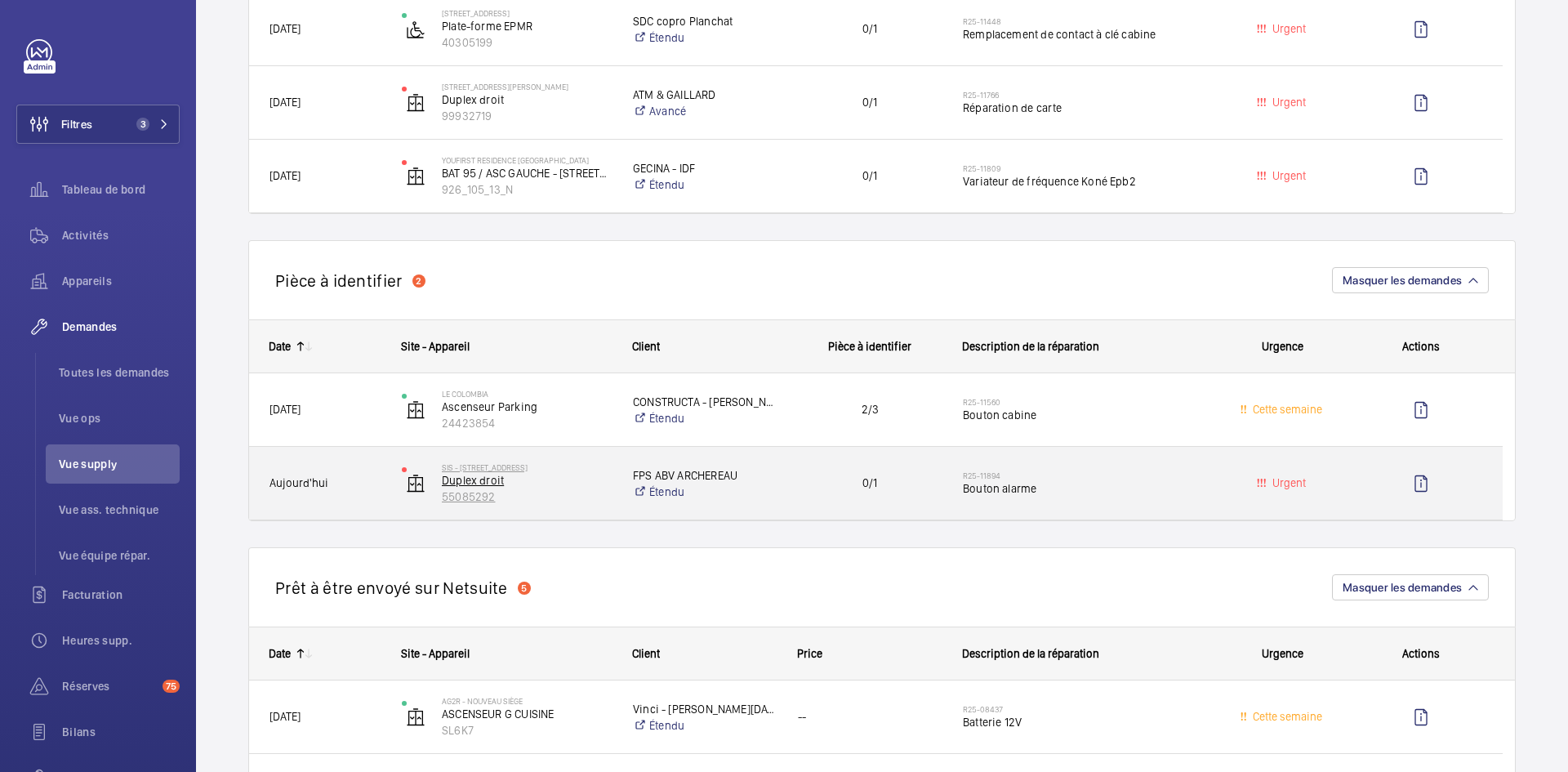
scroll to position [817, 0]
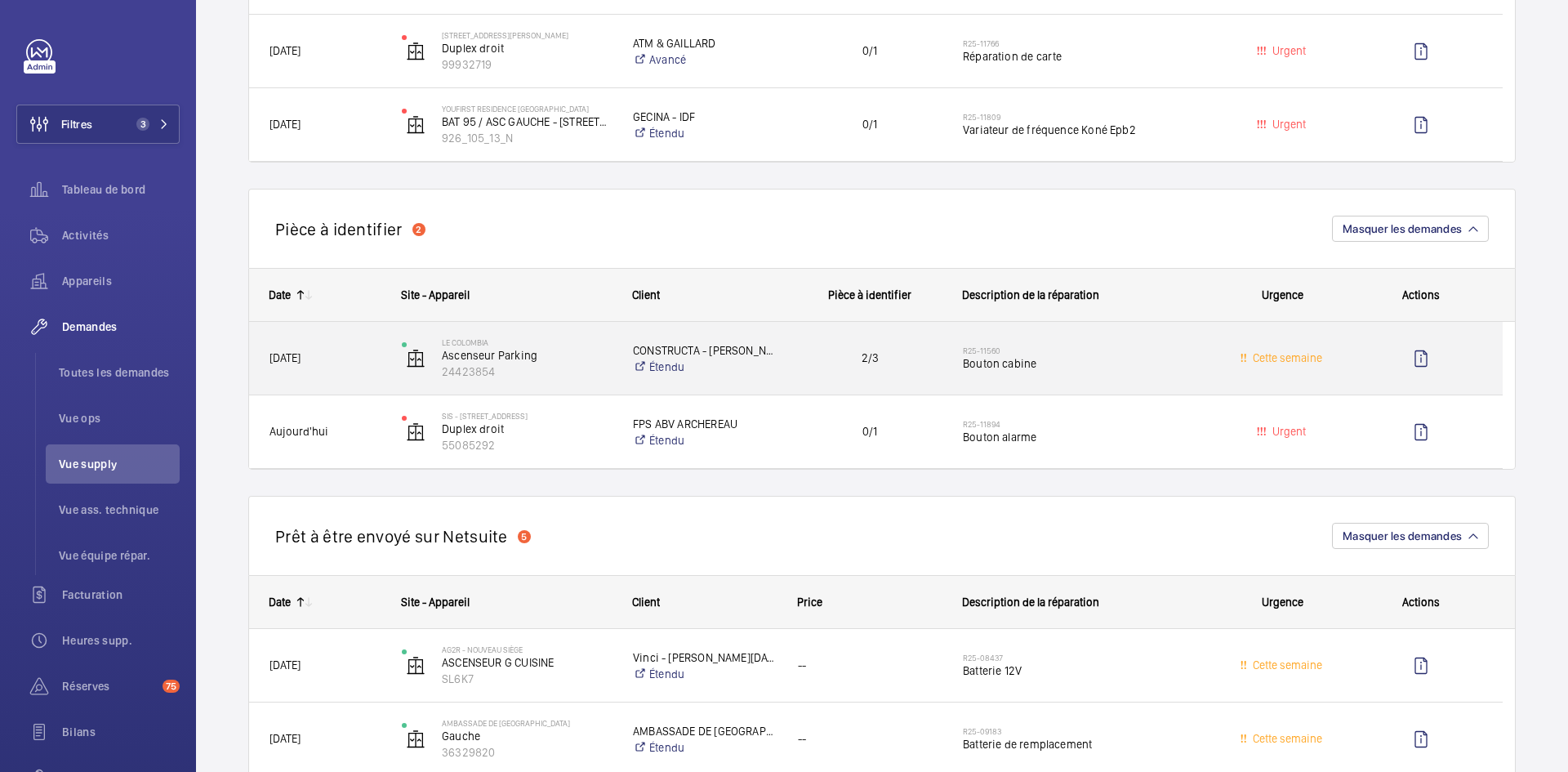
click at [364, 356] on span "01/09/2025" at bounding box center [325, 358] width 111 height 19
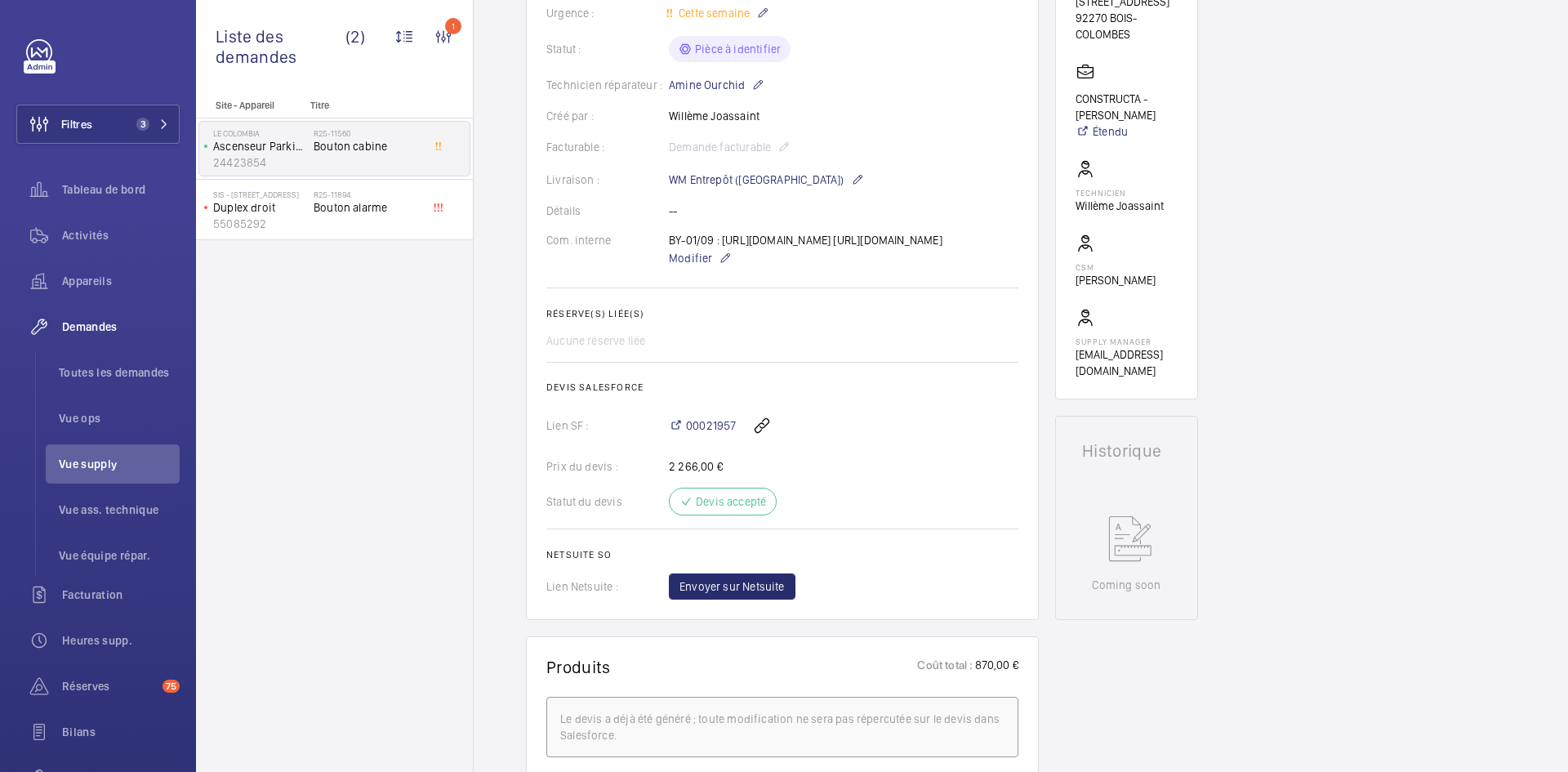
scroll to position [327, 0]
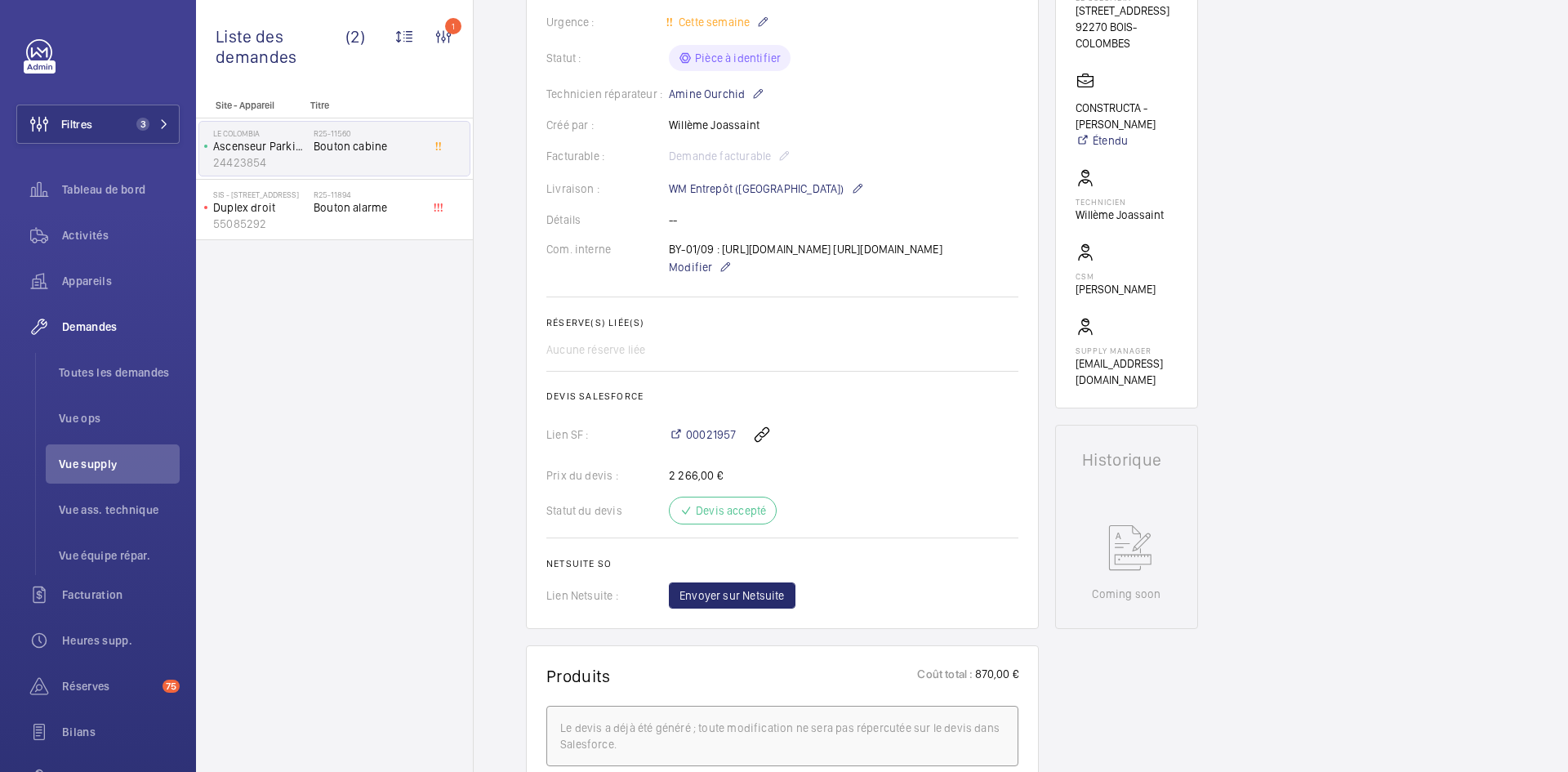
drag, startPoint x: 725, startPoint y: 243, endPoint x: 880, endPoint y: 275, distance: 158.3
click at [880, 275] on div "BY-01/09 : https://my.sodimas.com/fr/touche-grise-metal-gravee-2-bouton-sigma h…" at bounding box center [806, 258] width 274 height 36
copy p "https://my.sodimas.com/fr/touche-grise-metal-gravee-2-bouton-sigma https://my.s…"
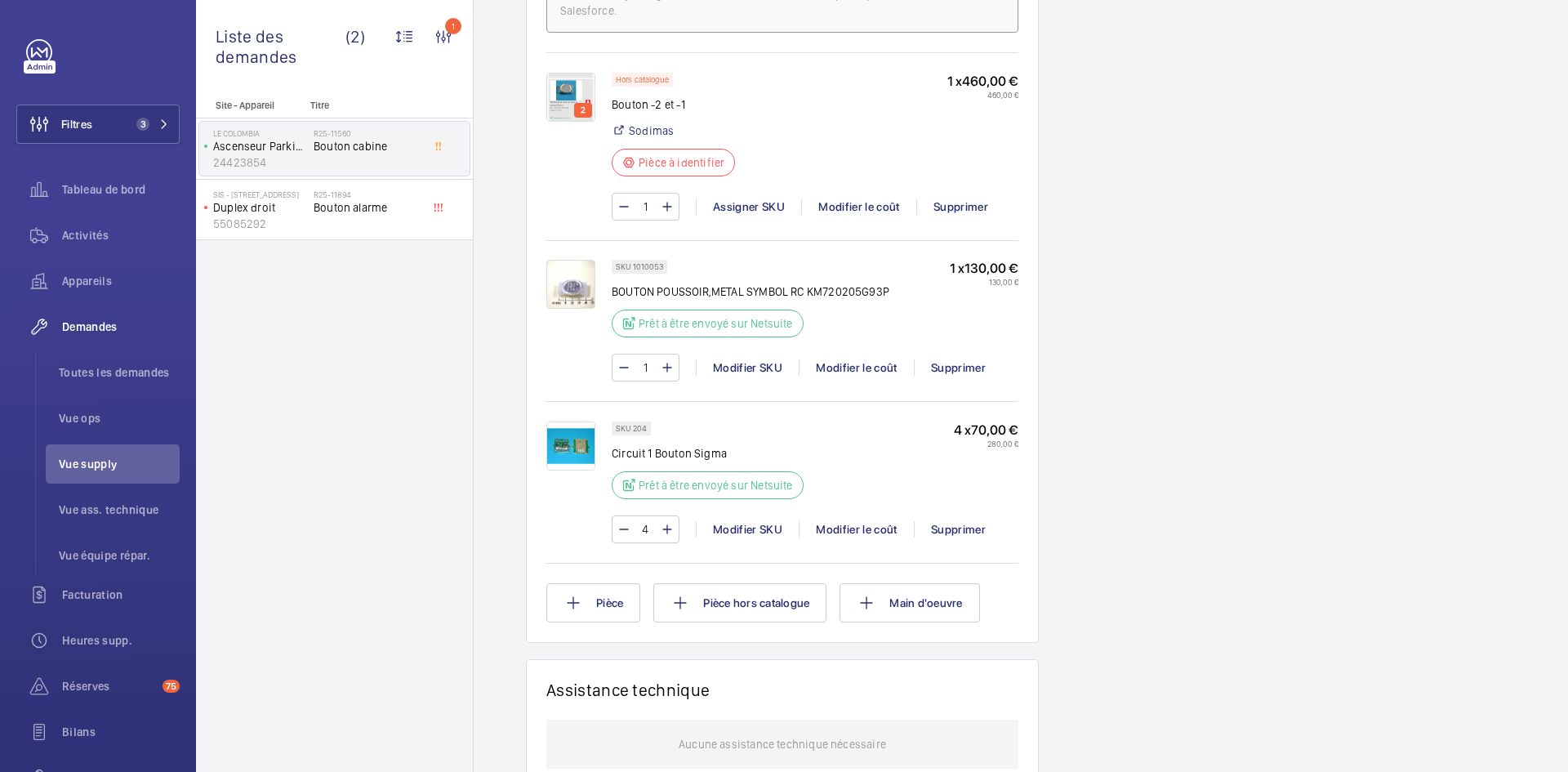
scroll to position [1061, 0]
click at [576, 120] on img at bounding box center [570, 95] width 49 height 49
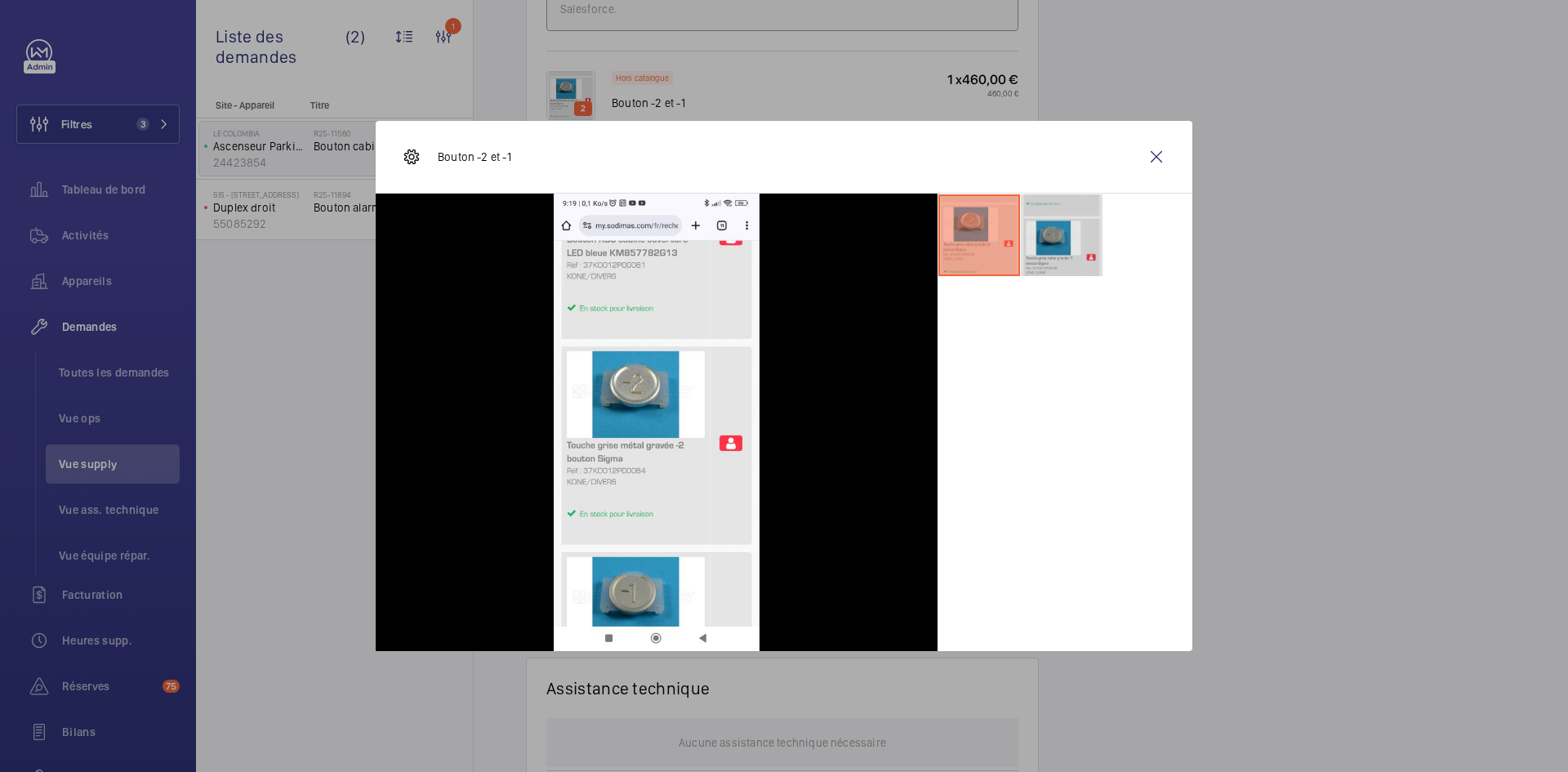
click at [1060, 235] on li at bounding box center [1061, 235] width 81 height 81
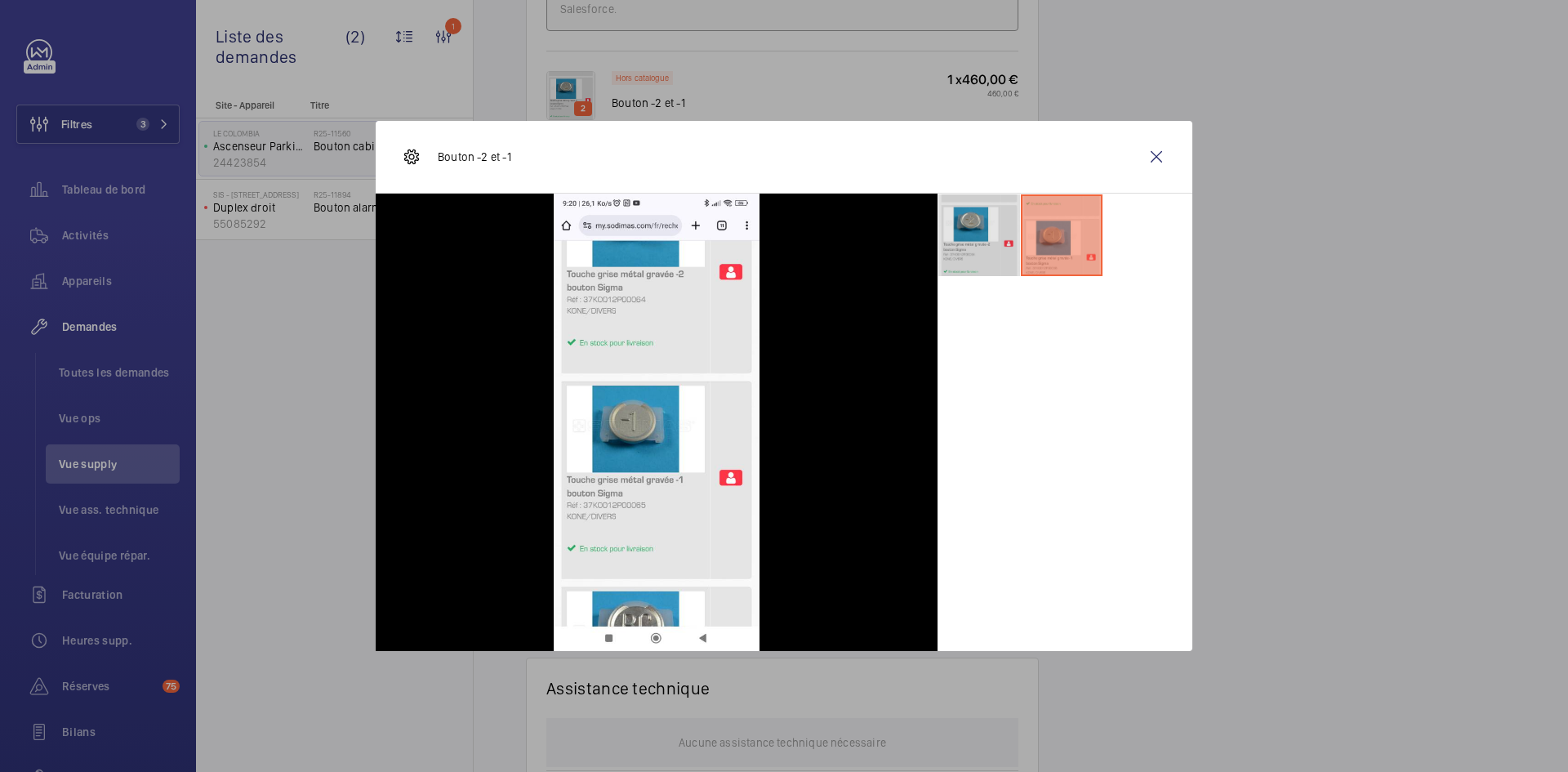
click at [984, 226] on li at bounding box center [978, 235] width 81 height 81
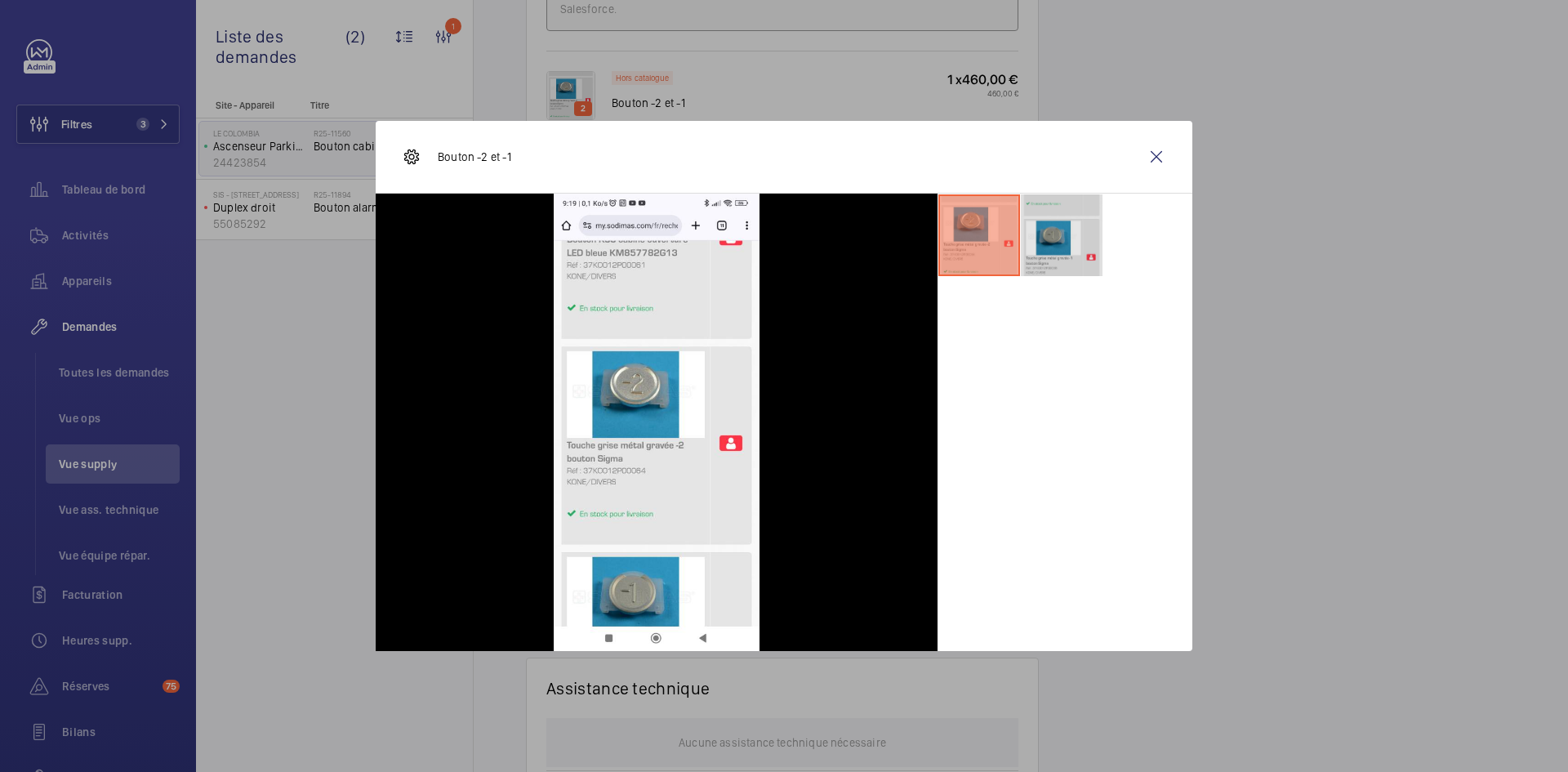
click at [1065, 232] on li at bounding box center [1061, 235] width 81 height 81
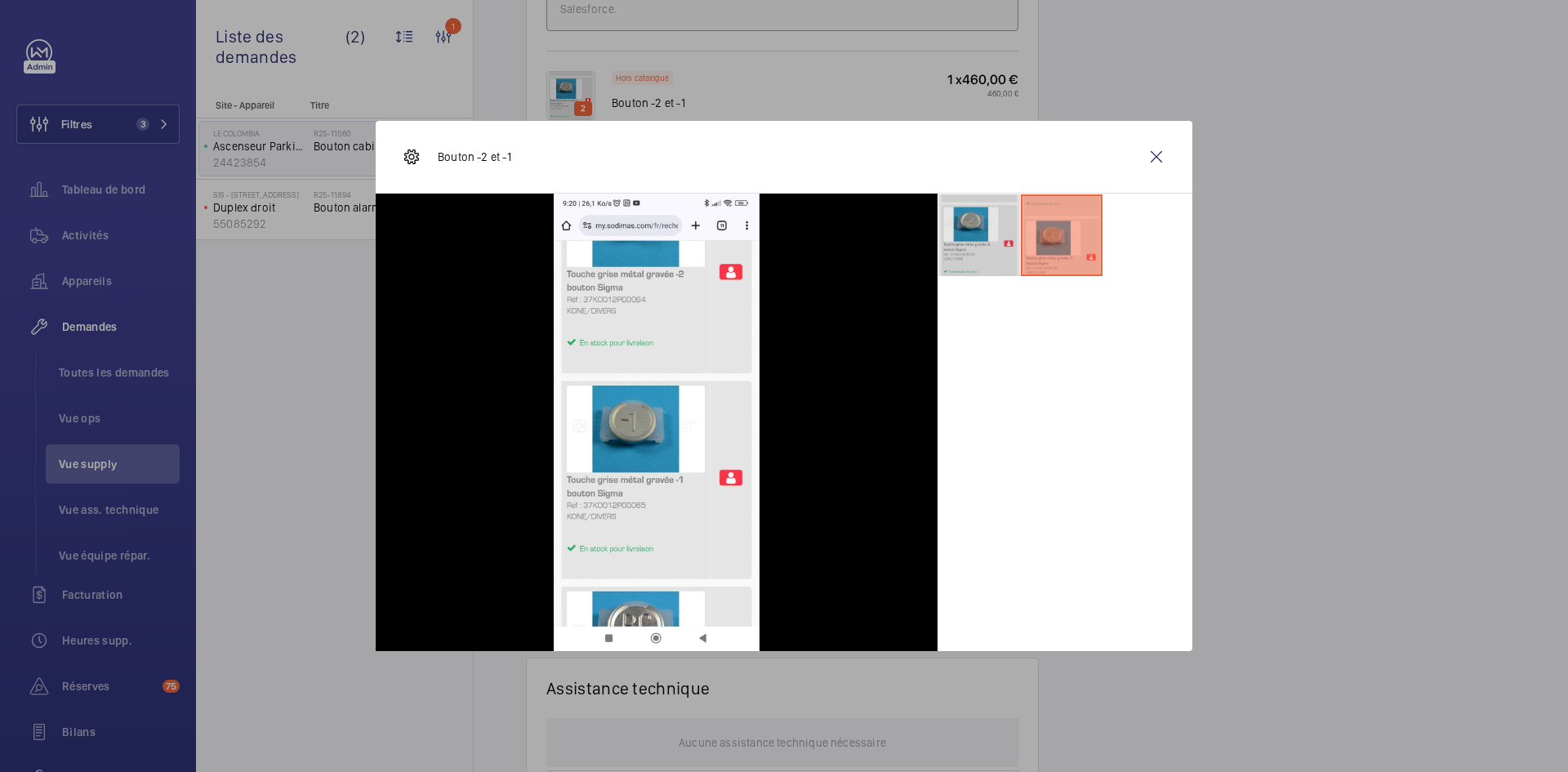
click at [977, 224] on li at bounding box center [978, 235] width 81 height 81
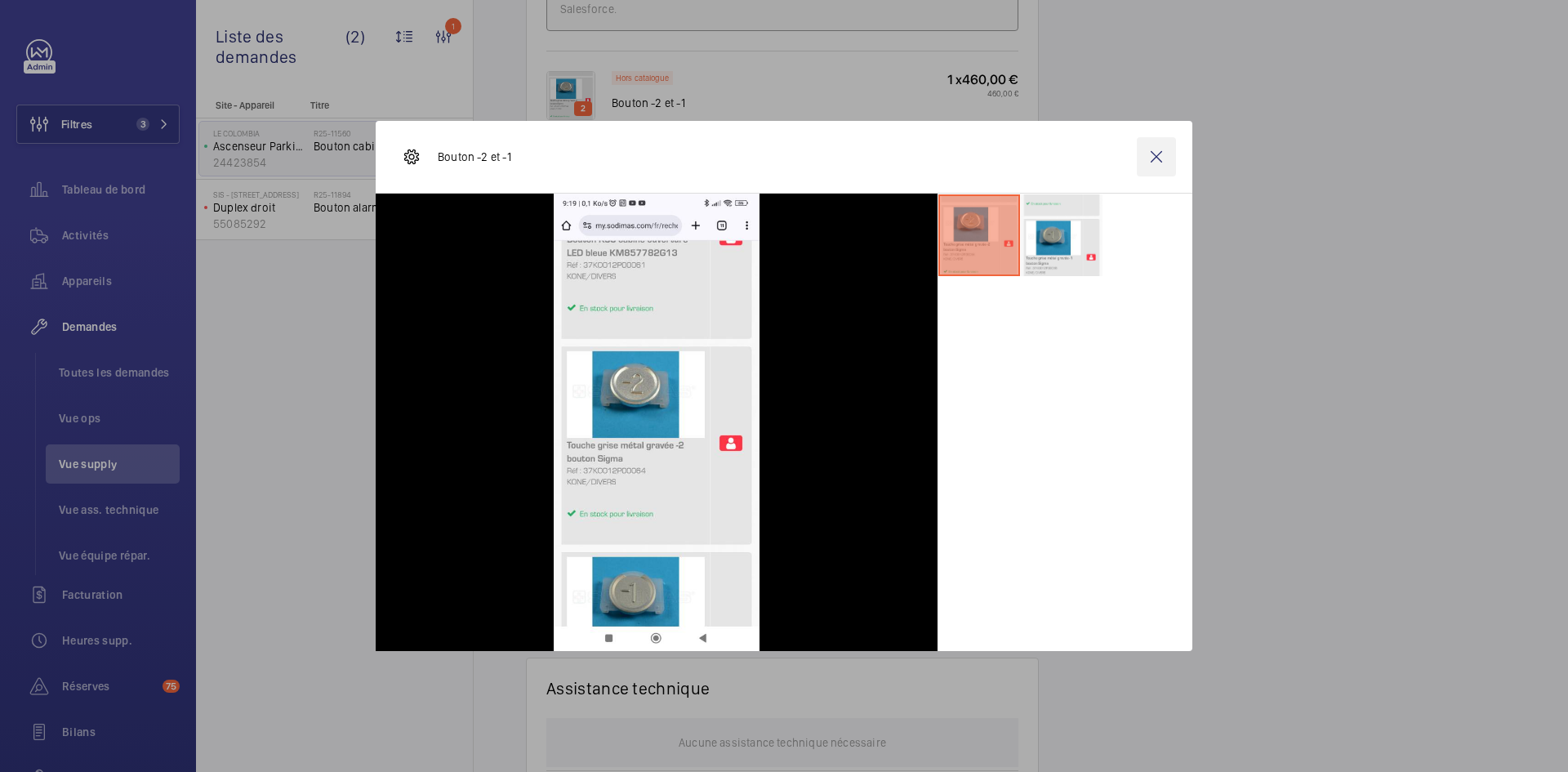
click at [1171, 145] on wm-front-icon-button at bounding box center [1156, 157] width 39 height 39
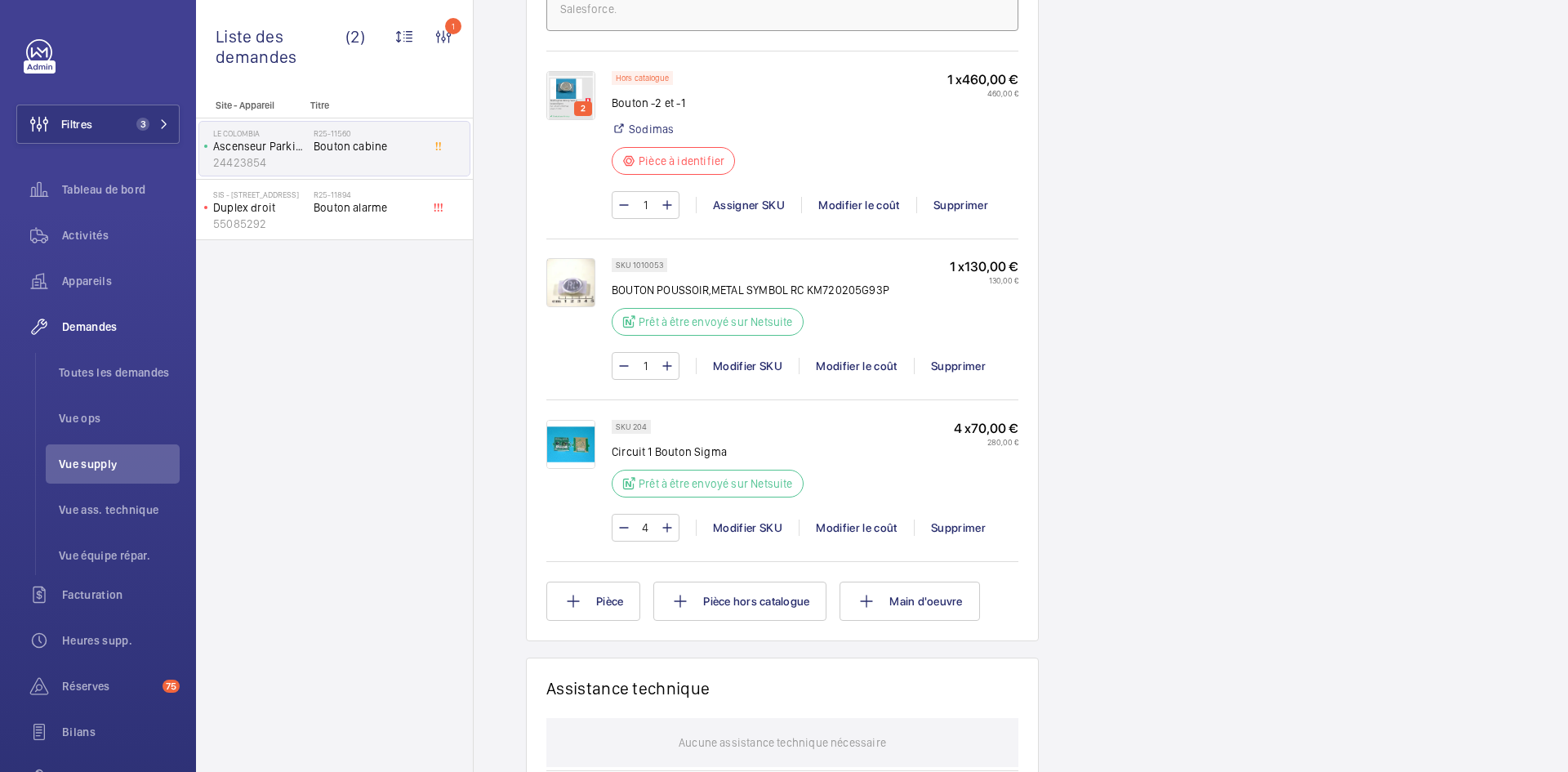
click at [586, 307] on img at bounding box center [570, 282] width 49 height 49
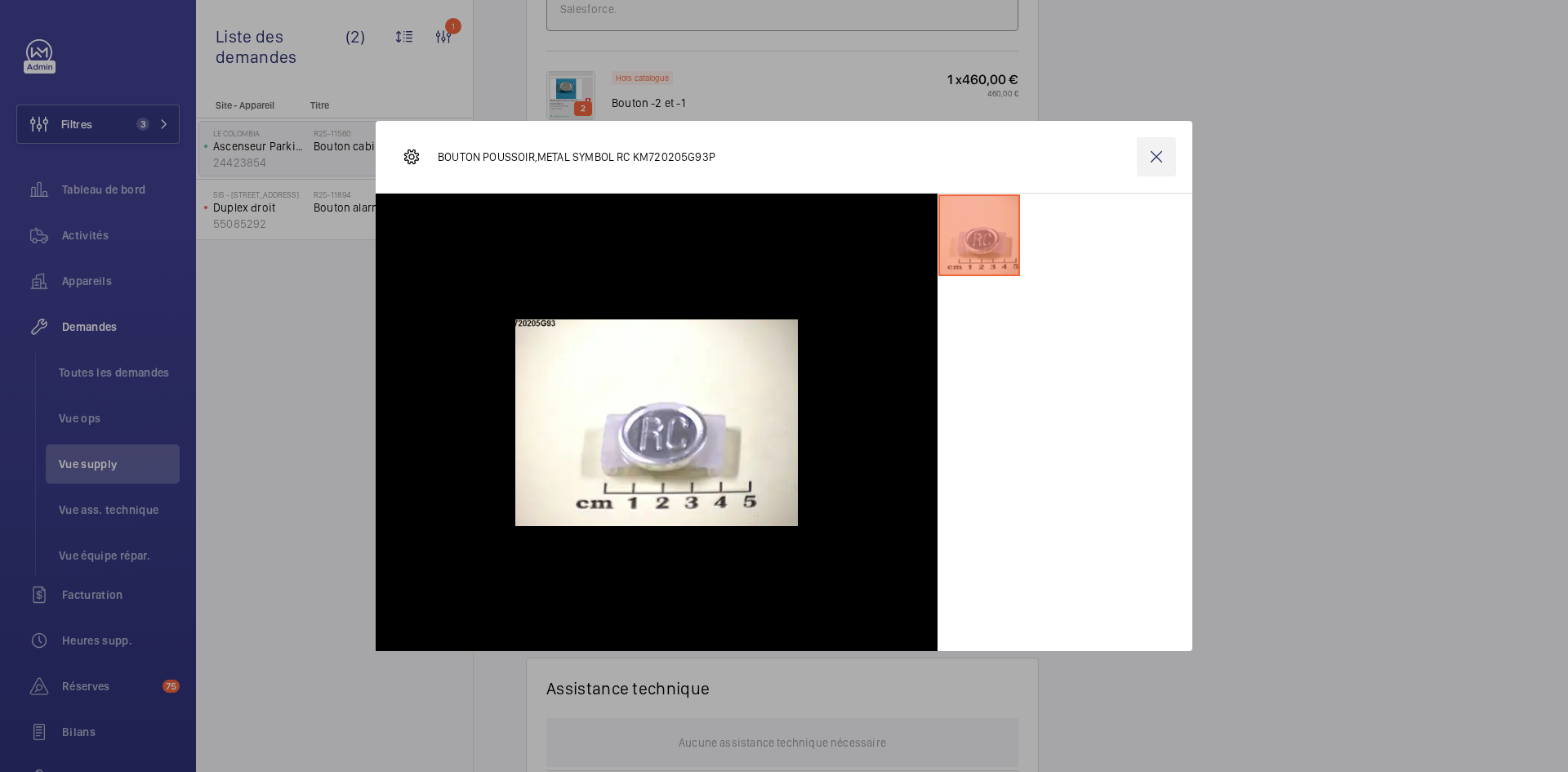
click at [1148, 151] on wm-front-icon-button at bounding box center [1156, 157] width 39 height 39
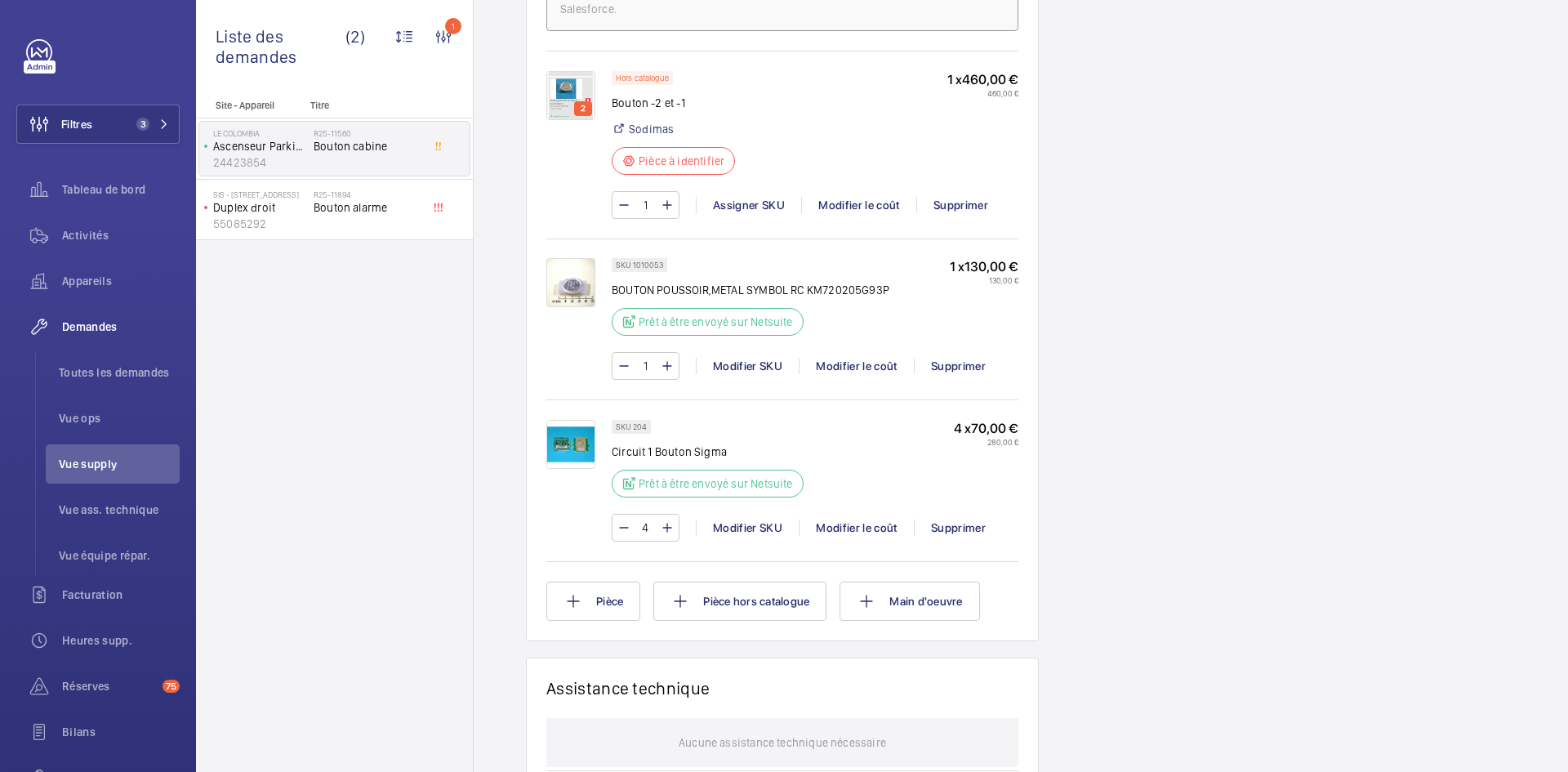
click at [573, 469] on img at bounding box center [570, 443] width 49 height 49
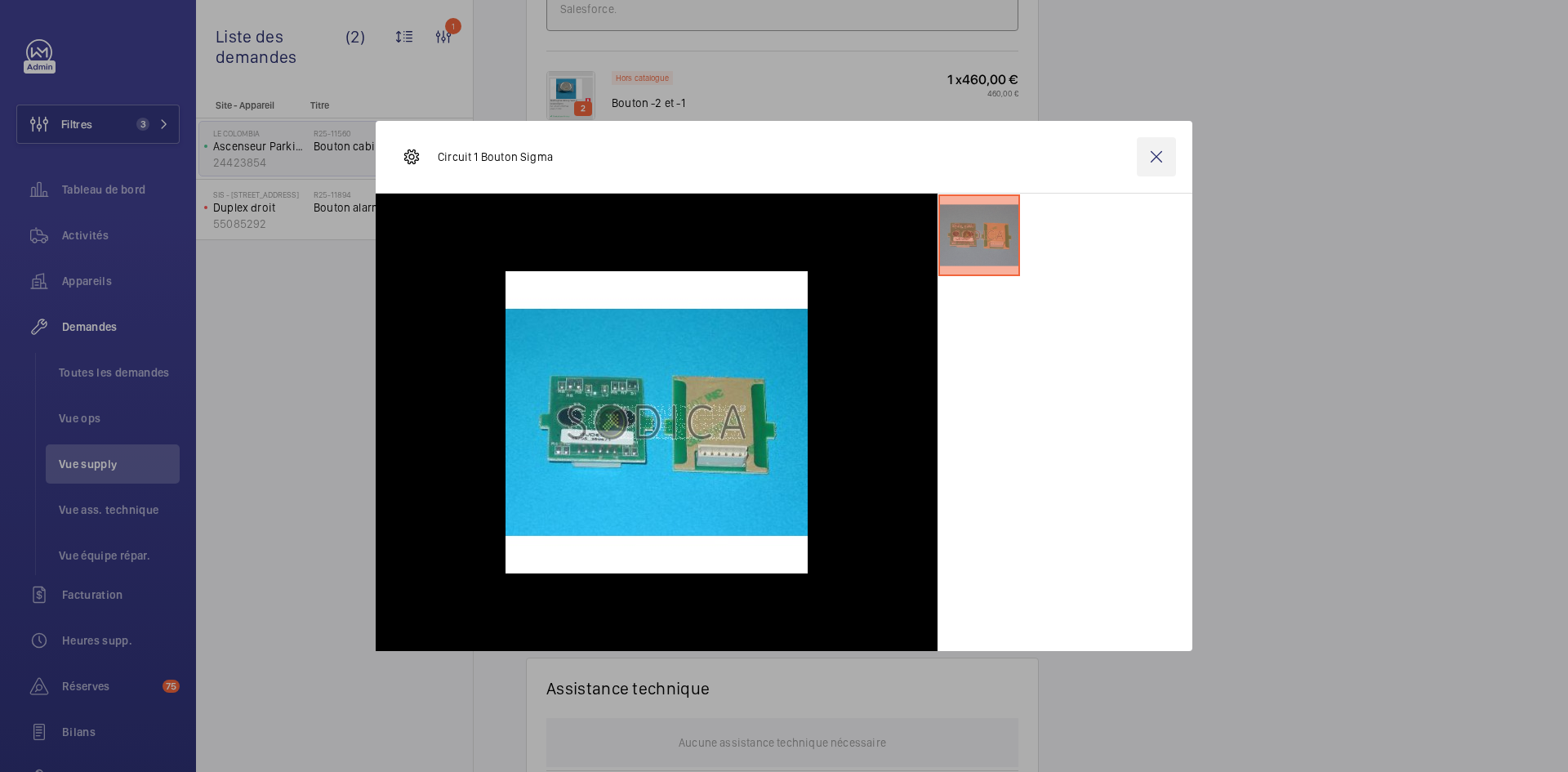
click at [1162, 144] on wm-front-icon-button at bounding box center [1156, 157] width 39 height 39
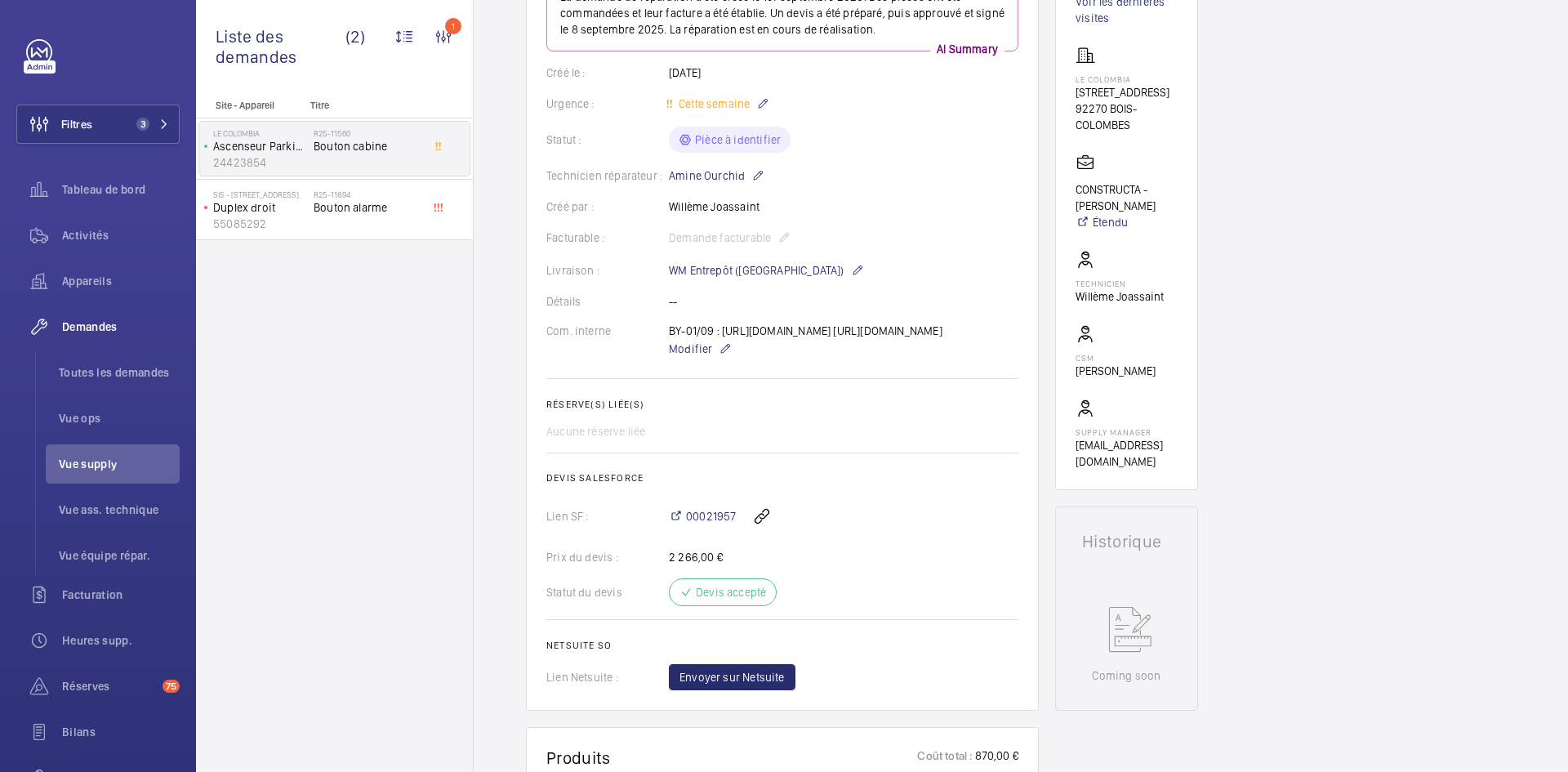
scroll to position [0, 0]
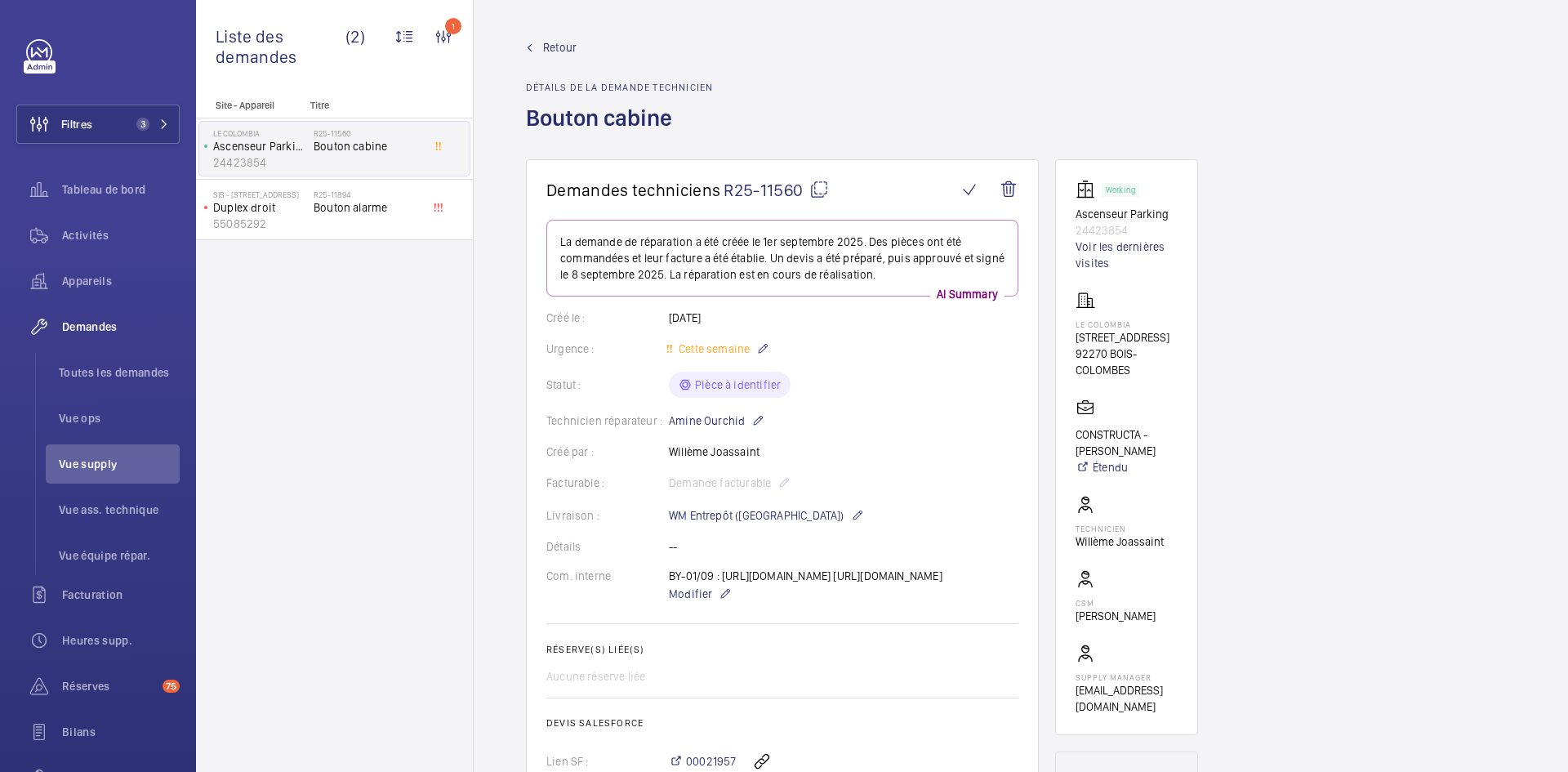
click at [817, 187] on mat-icon at bounding box center [819, 189] width 20 height 20
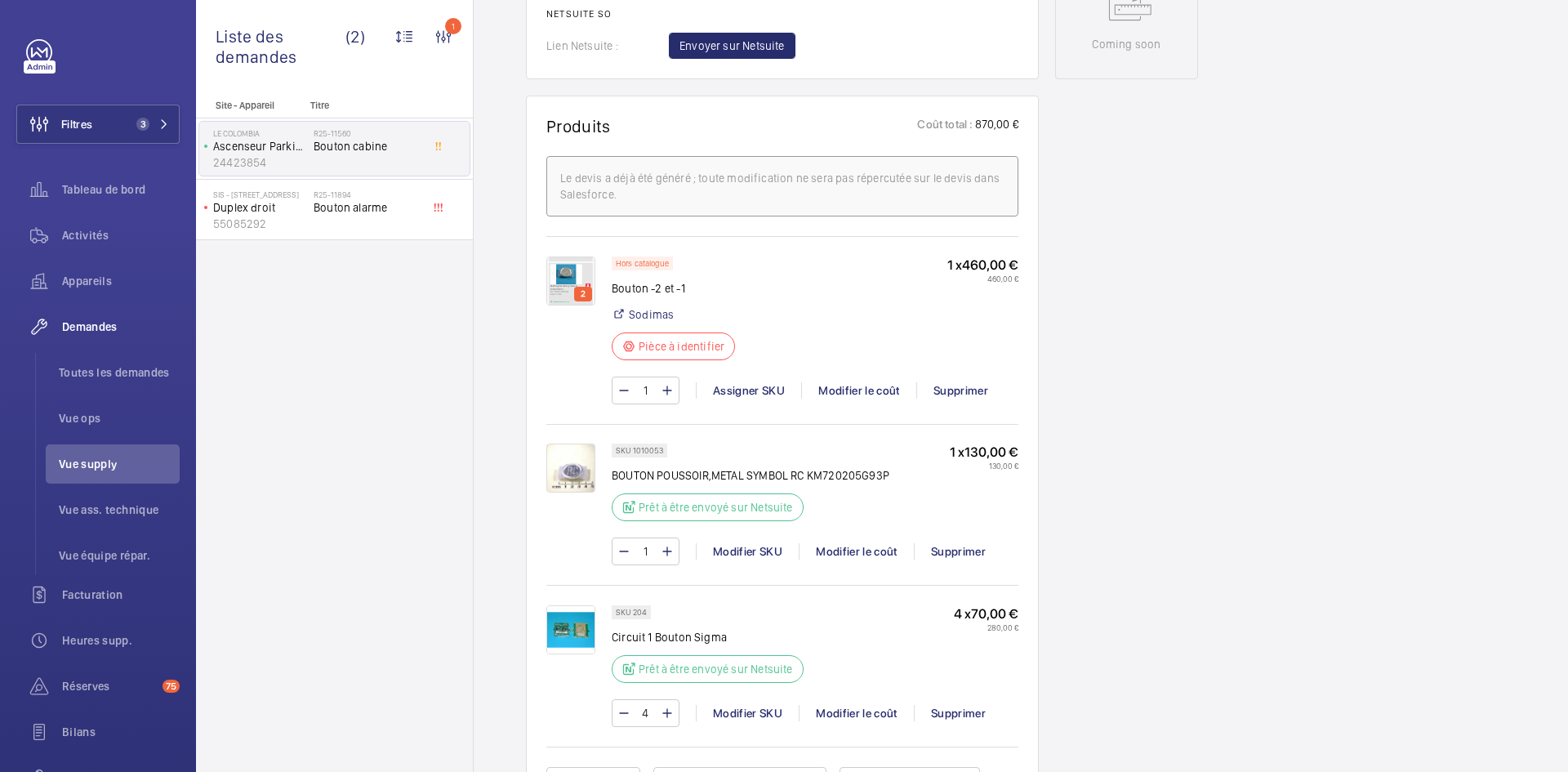
scroll to position [899, 0]
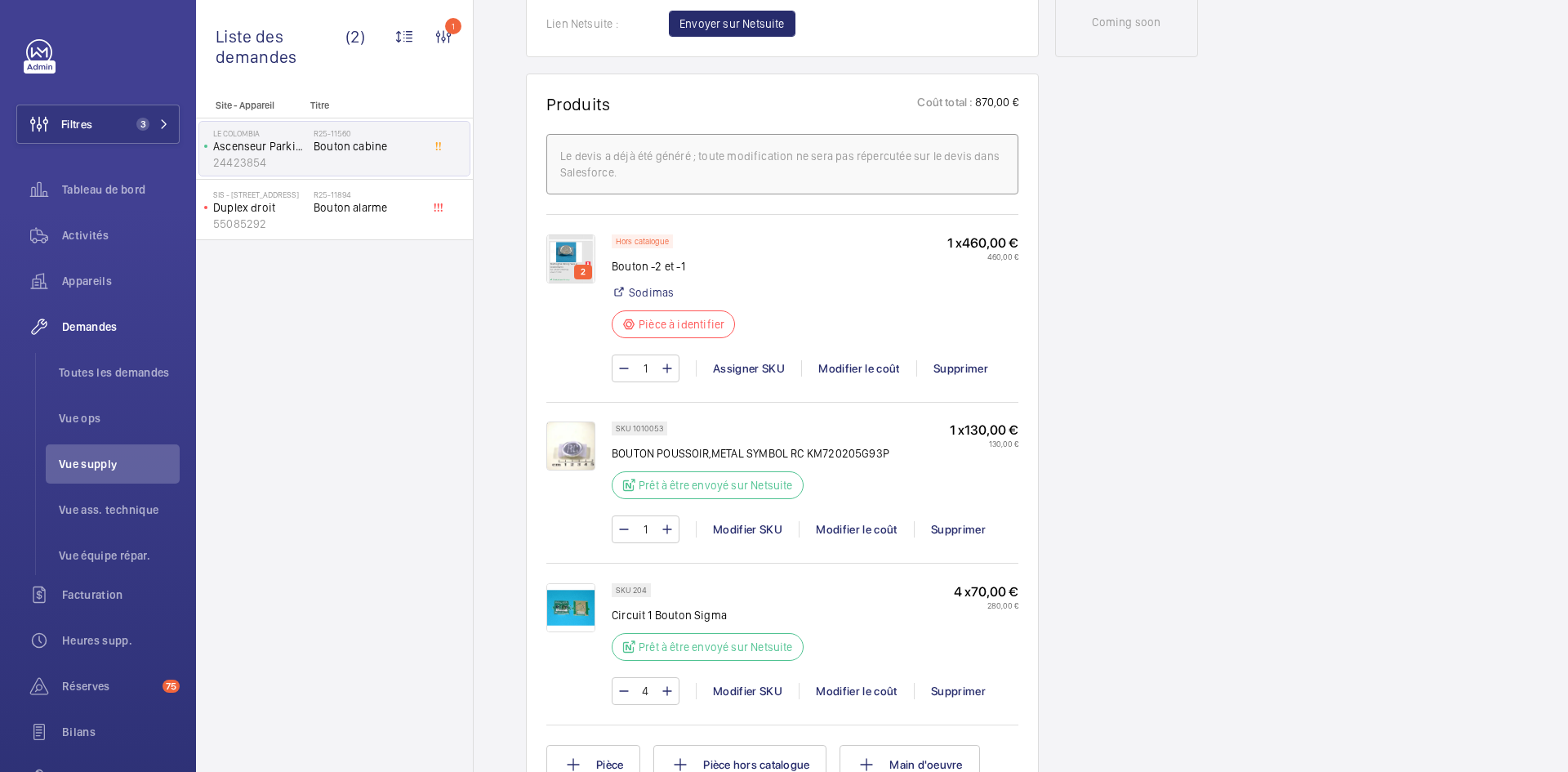
click at [564, 471] on img at bounding box center [570, 445] width 49 height 49
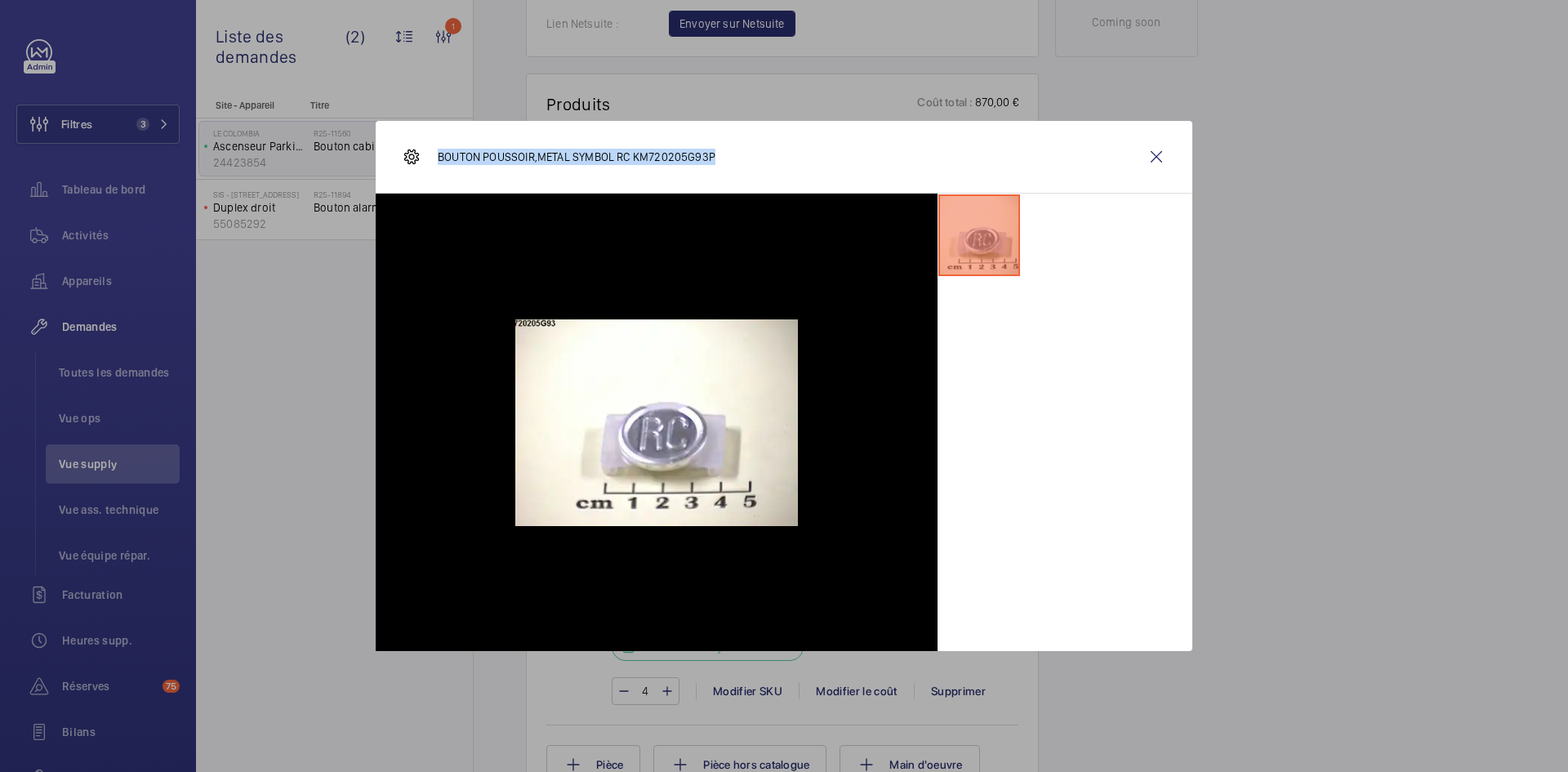
drag, startPoint x: 720, startPoint y: 155, endPoint x: 430, endPoint y: 160, distance: 290.0
click at [430, 160] on div "BOUTON POUSSOIR,METAL SYMBOL RC KM720205G93P" at bounding box center [784, 157] width 817 height 73
copy p "BOUTON POUSSOIR,METAL SYMBOL RC KM720205G93P"
click at [1164, 145] on wm-front-icon-button at bounding box center [1156, 157] width 39 height 39
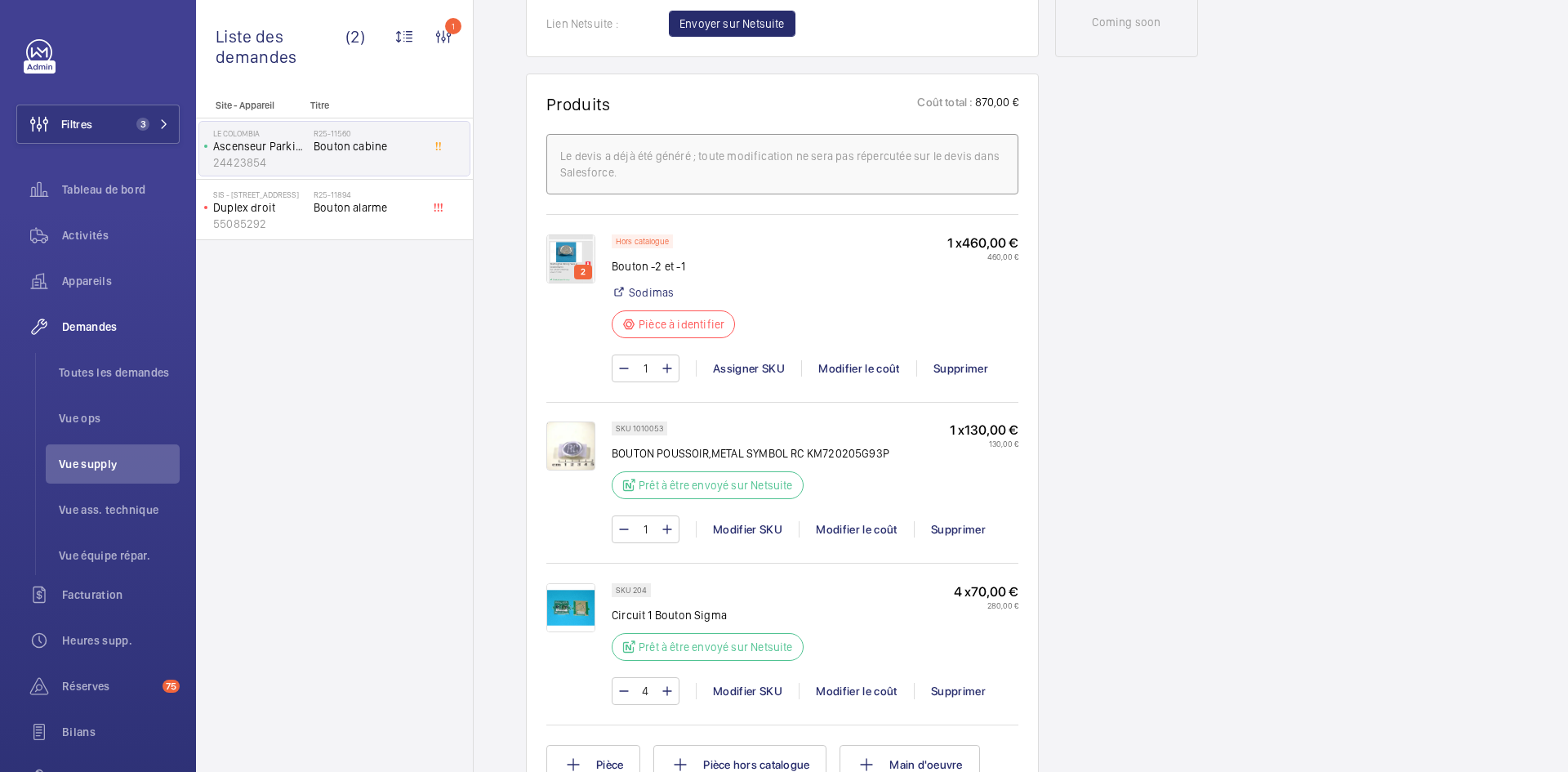
click at [581, 632] on img at bounding box center [570, 607] width 49 height 49
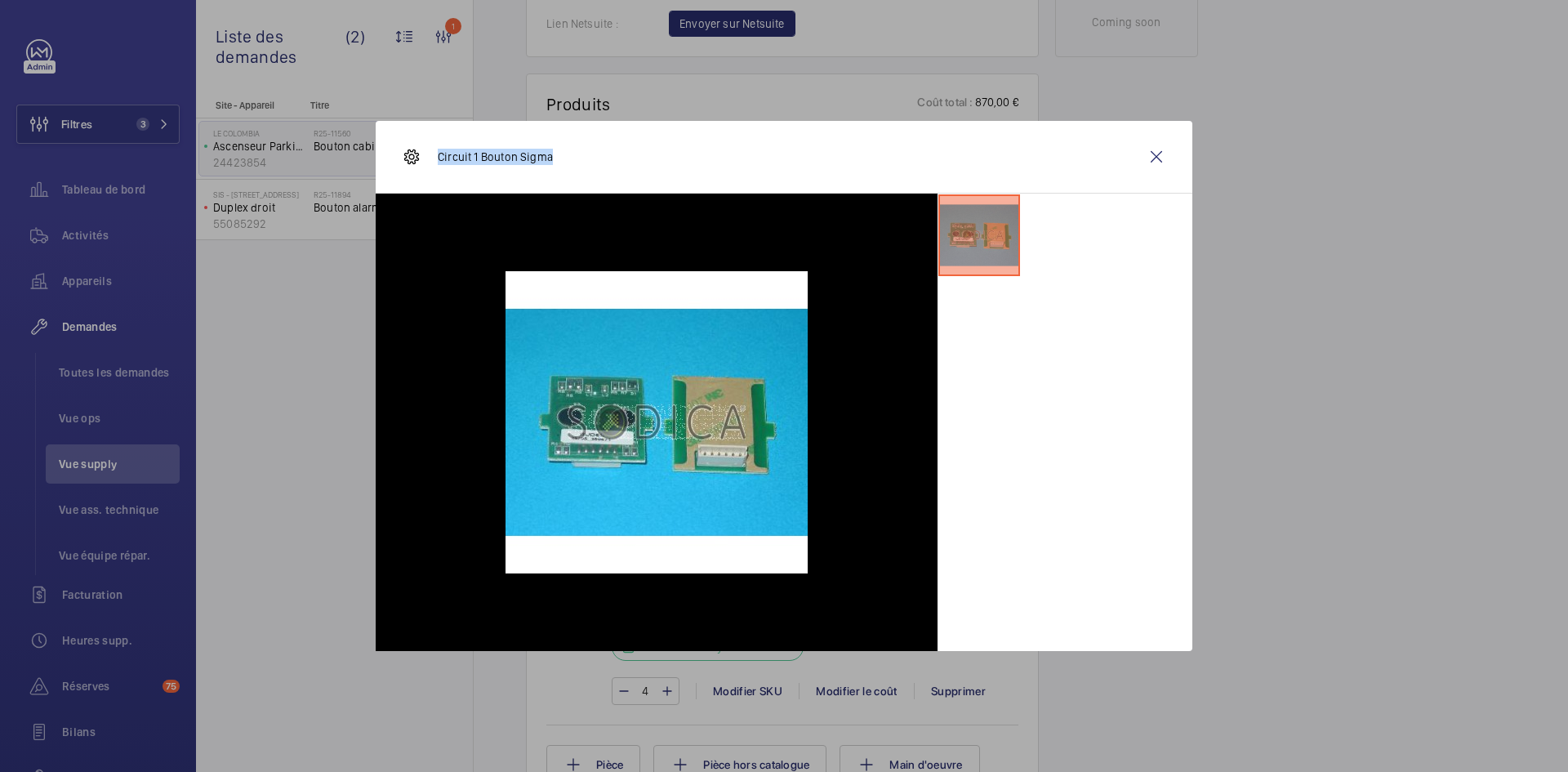
drag, startPoint x: 562, startPoint y: 160, endPoint x: 436, endPoint y: 162, distance: 126.0
click at [436, 162] on div "Circuit 1 Bouton Sigma" at bounding box center [784, 157] width 817 height 73
copy p "Circuit 1 Bouton Sigma"
click at [1155, 154] on wm-front-icon-button at bounding box center [1156, 157] width 39 height 39
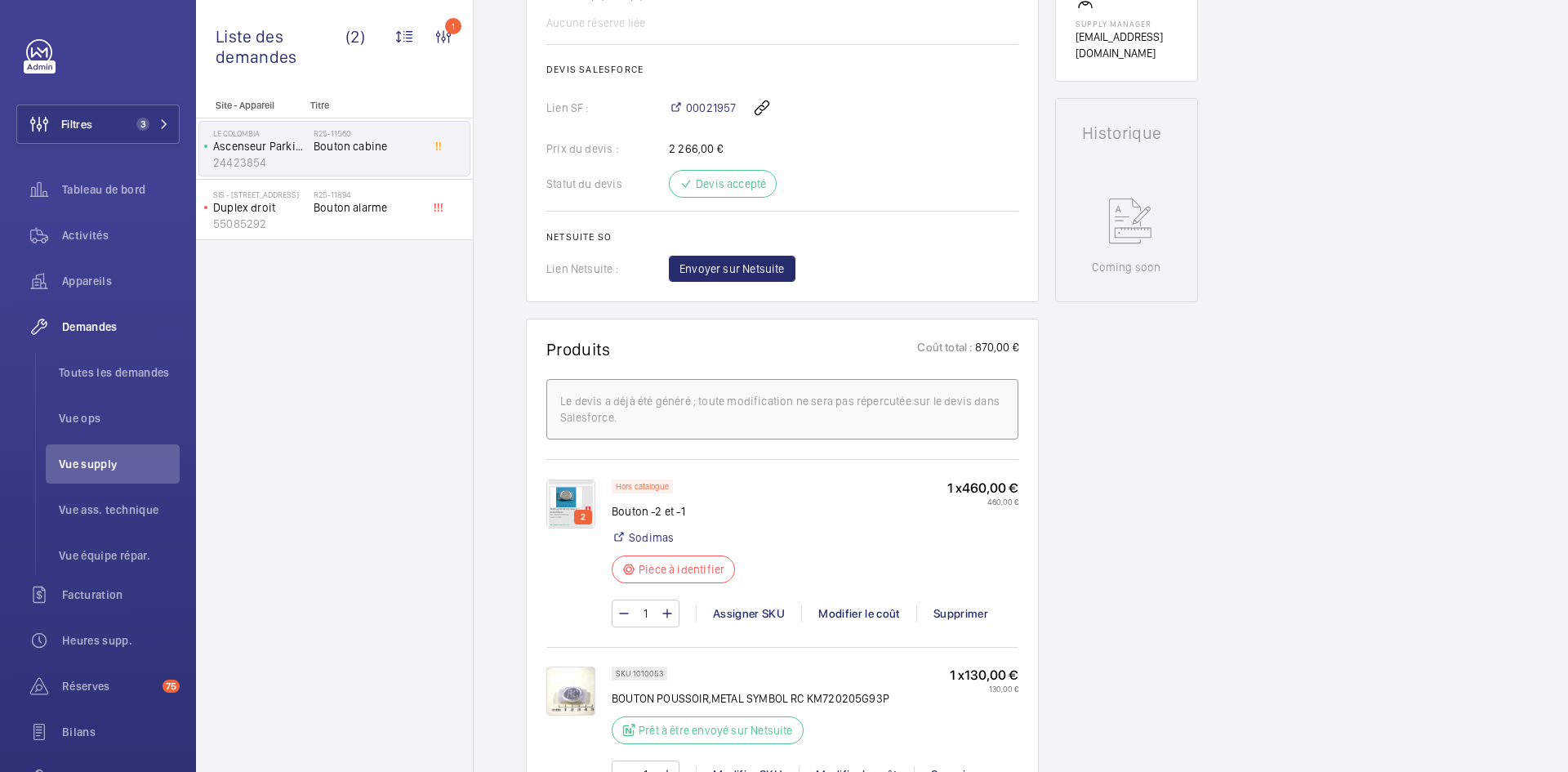
scroll to position [327, 0]
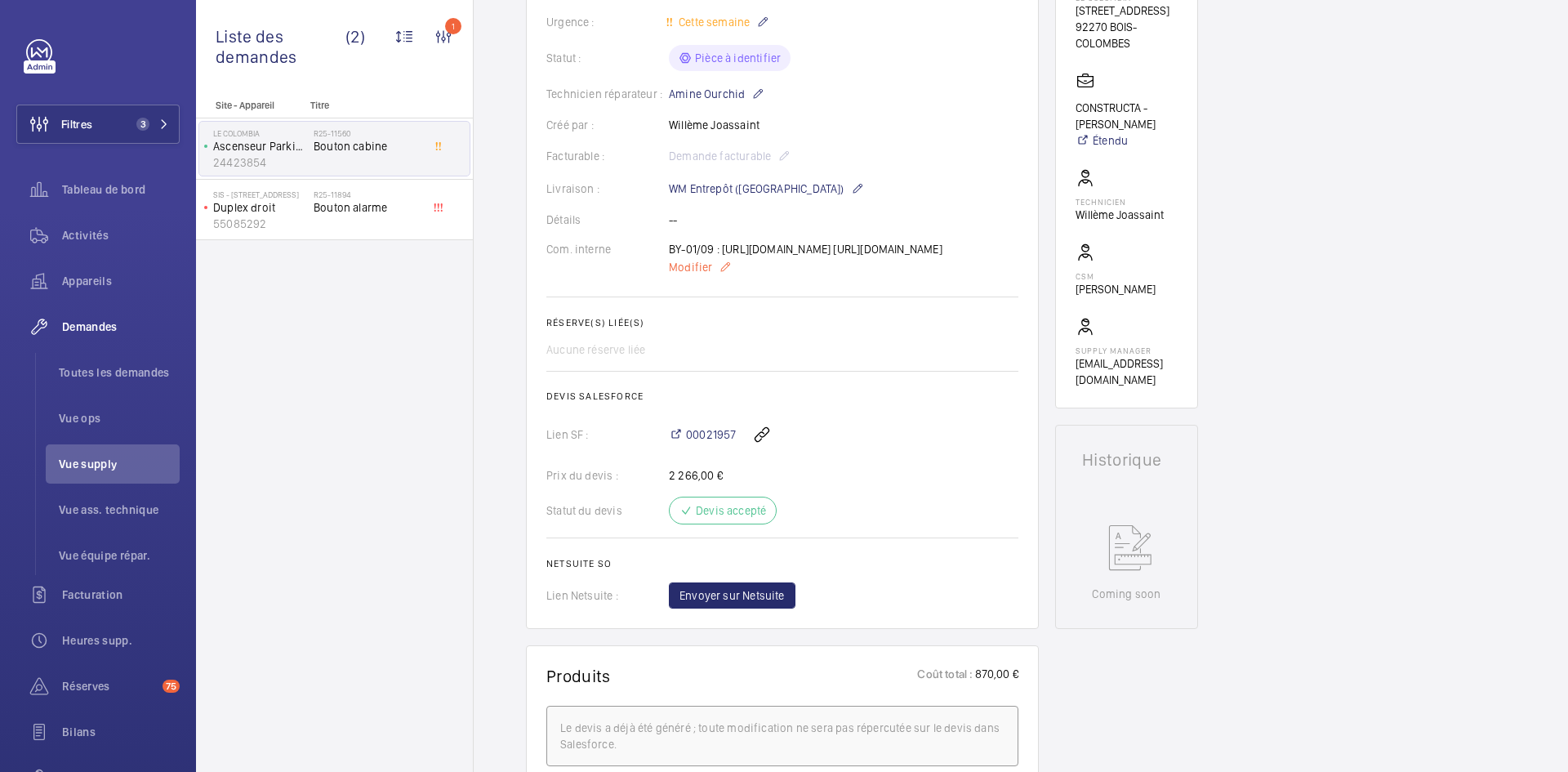
click at [674, 276] on span "Modifier" at bounding box center [691, 266] width 44 height 16
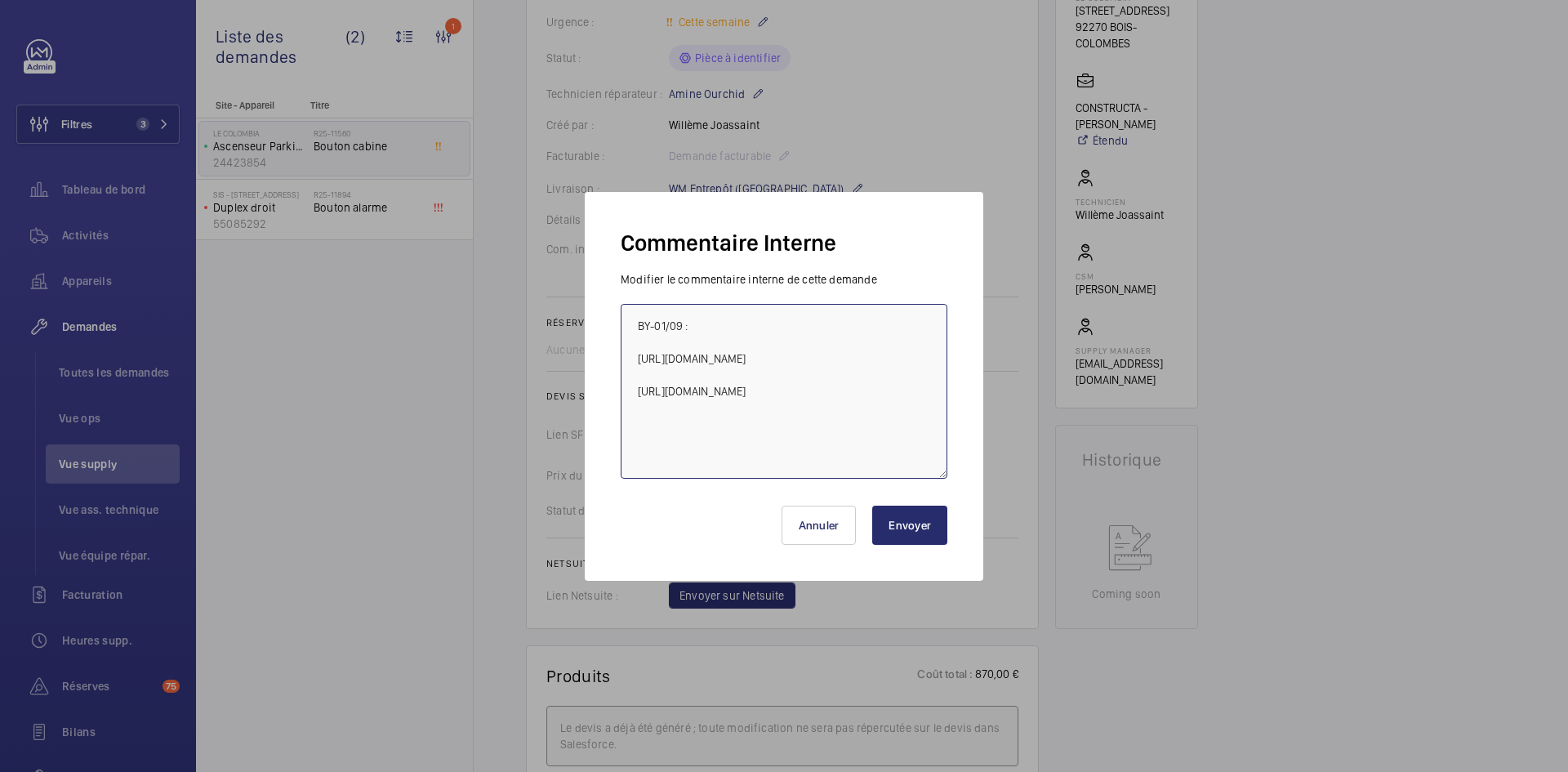
drag, startPoint x: 636, startPoint y: 358, endPoint x: 757, endPoint y: 374, distance: 122.1
click at [757, 374] on textarea "BY-01/09 : https://my.sodimas.com/fr/touche-grise-metal-gravee-2-bouton-sigma h…" at bounding box center [784, 391] width 327 height 175
drag, startPoint x: 717, startPoint y: 427, endPoint x: 638, endPoint y: 412, distance: 80.4
click at [638, 412] on textarea "BY-01/09 : https://my.sodimas.com/fr/touche-grise-metal-gravee-2-bouton-sigma h…" at bounding box center [784, 391] width 327 height 175
click at [906, 530] on button "Envoyer" at bounding box center [910, 526] width 75 height 39
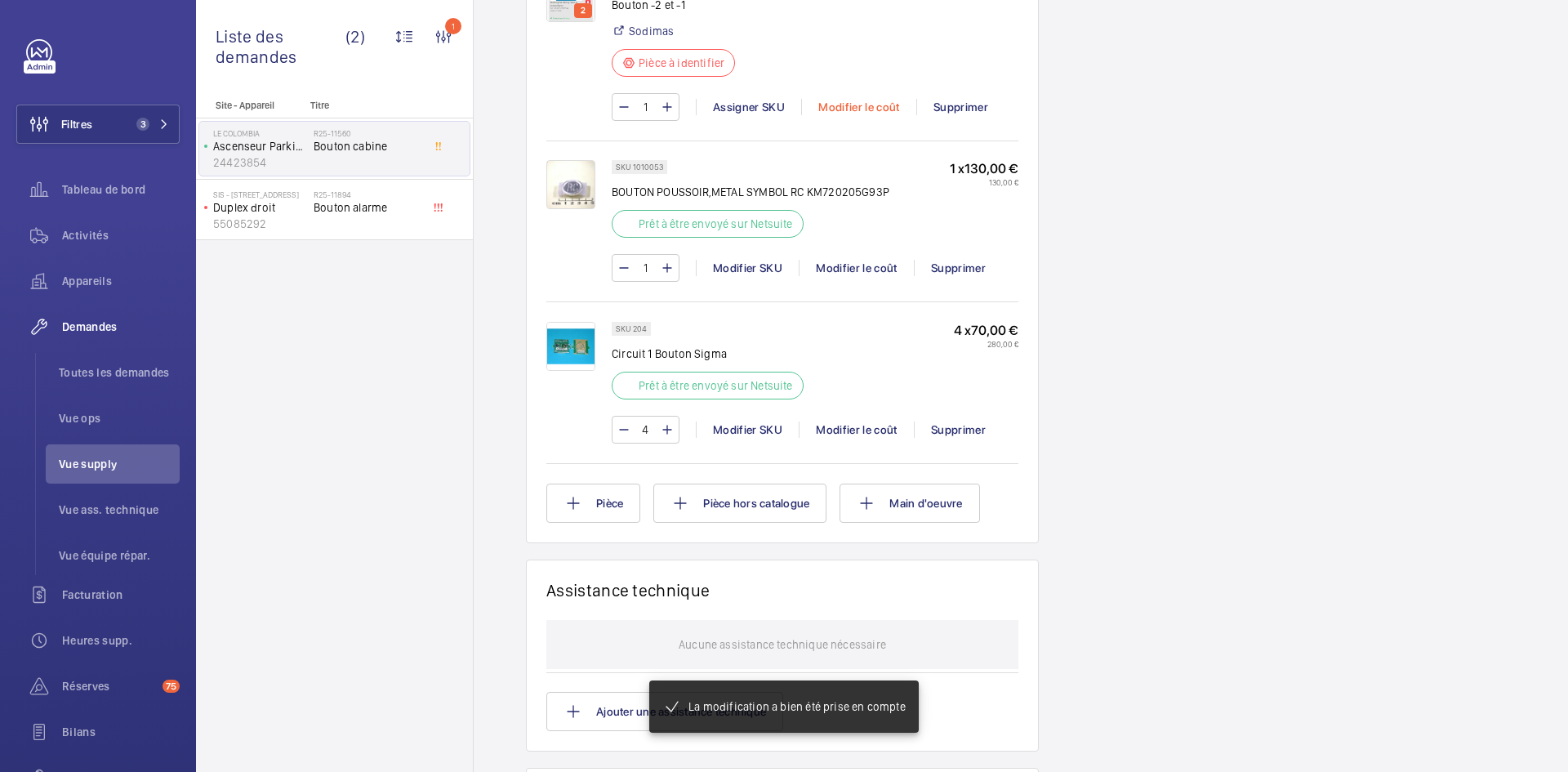
scroll to position [931, 0]
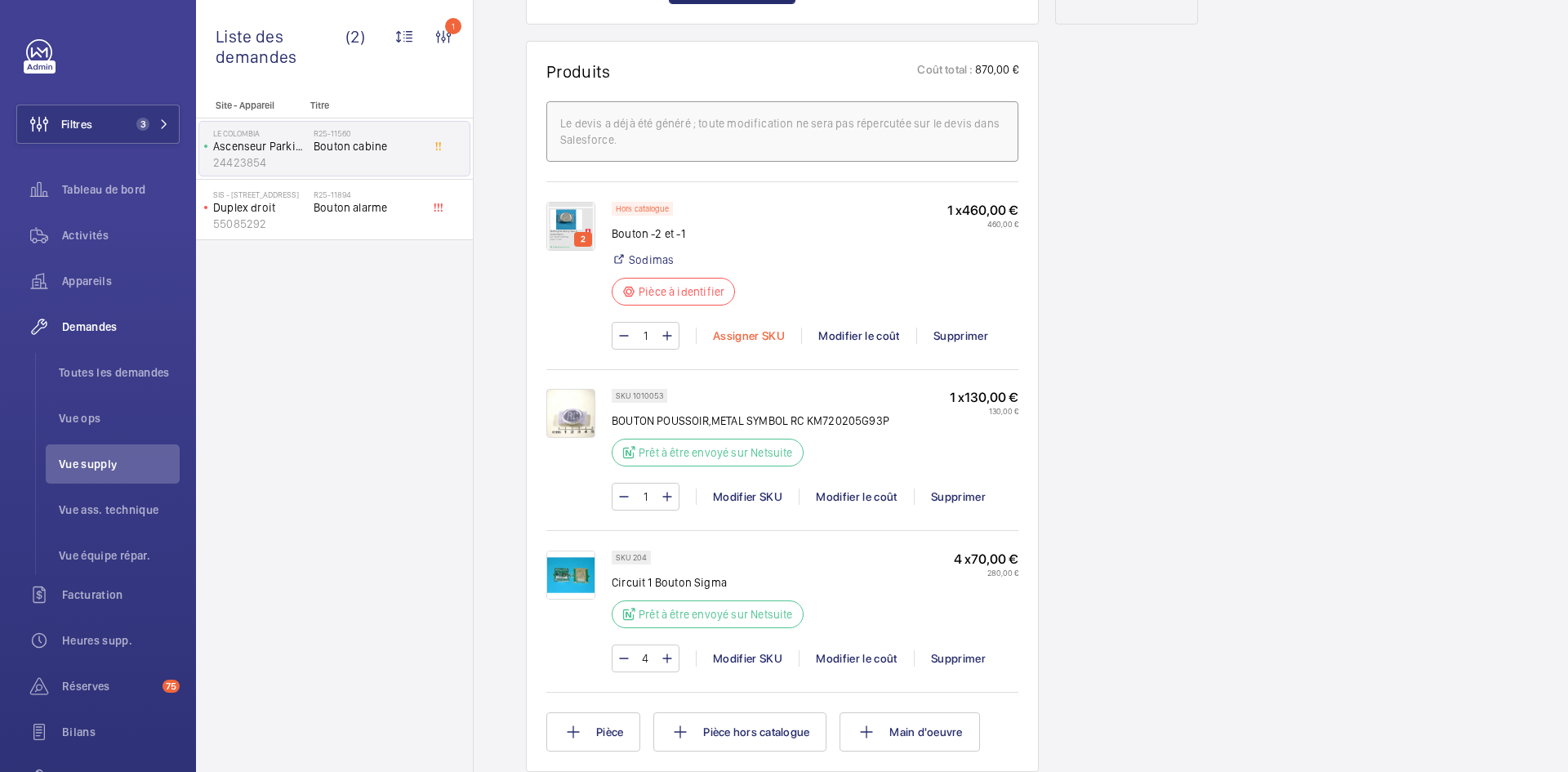
click at [753, 344] on div "Assigner SKU" at bounding box center [748, 336] width 105 height 16
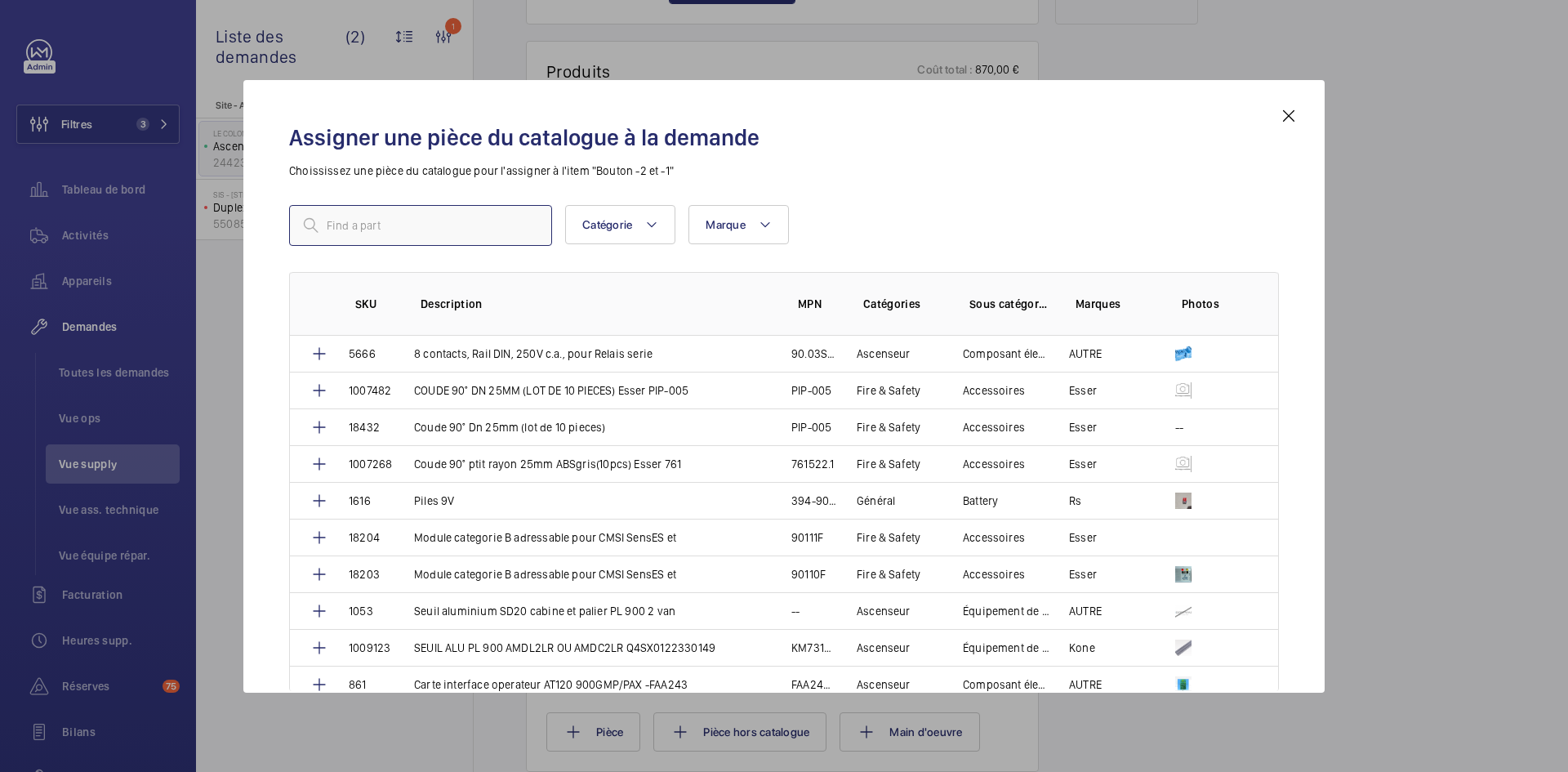
click at [412, 229] on input "text" at bounding box center [420, 226] width 263 height 41
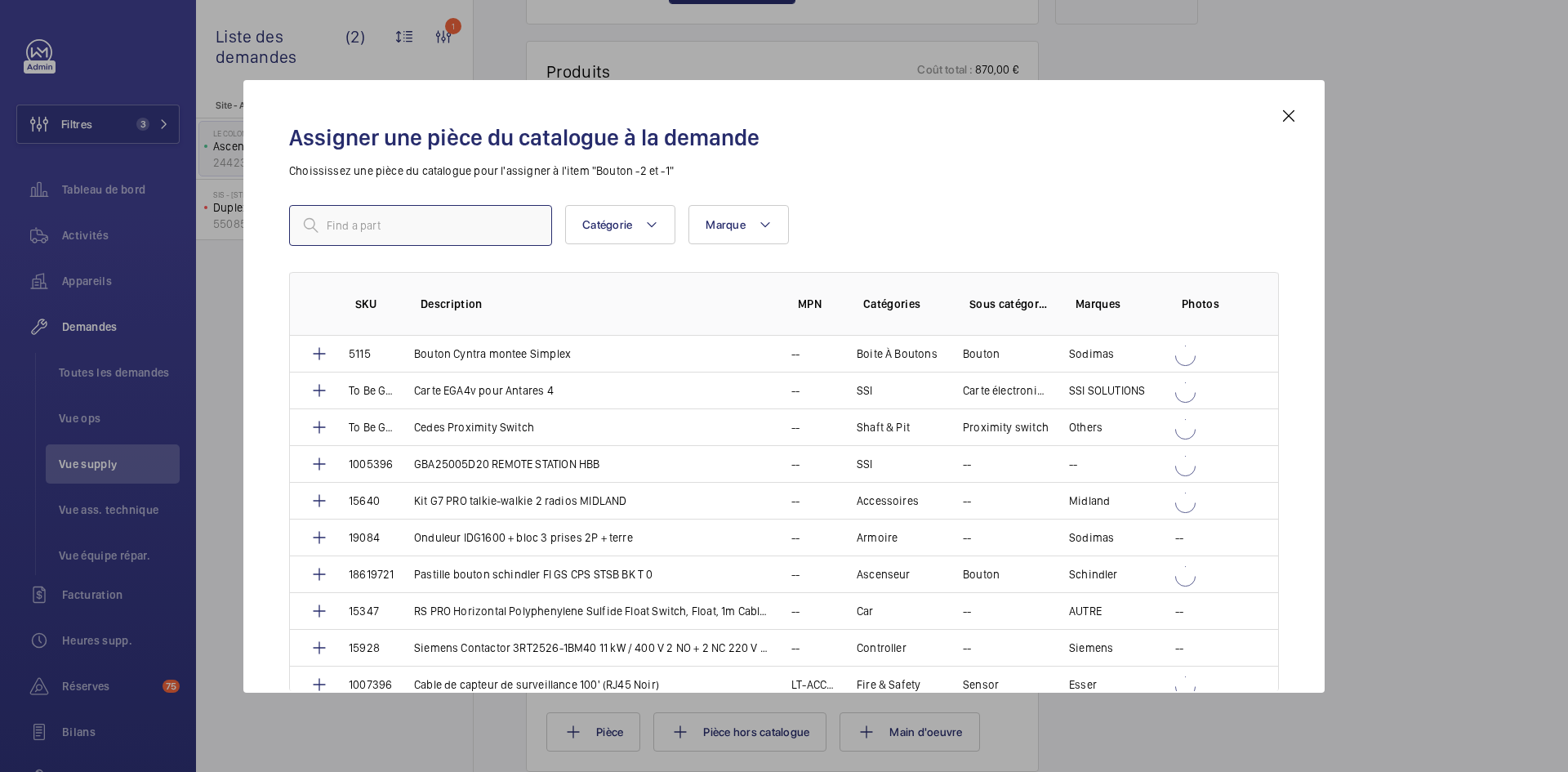
paste input "1010204"
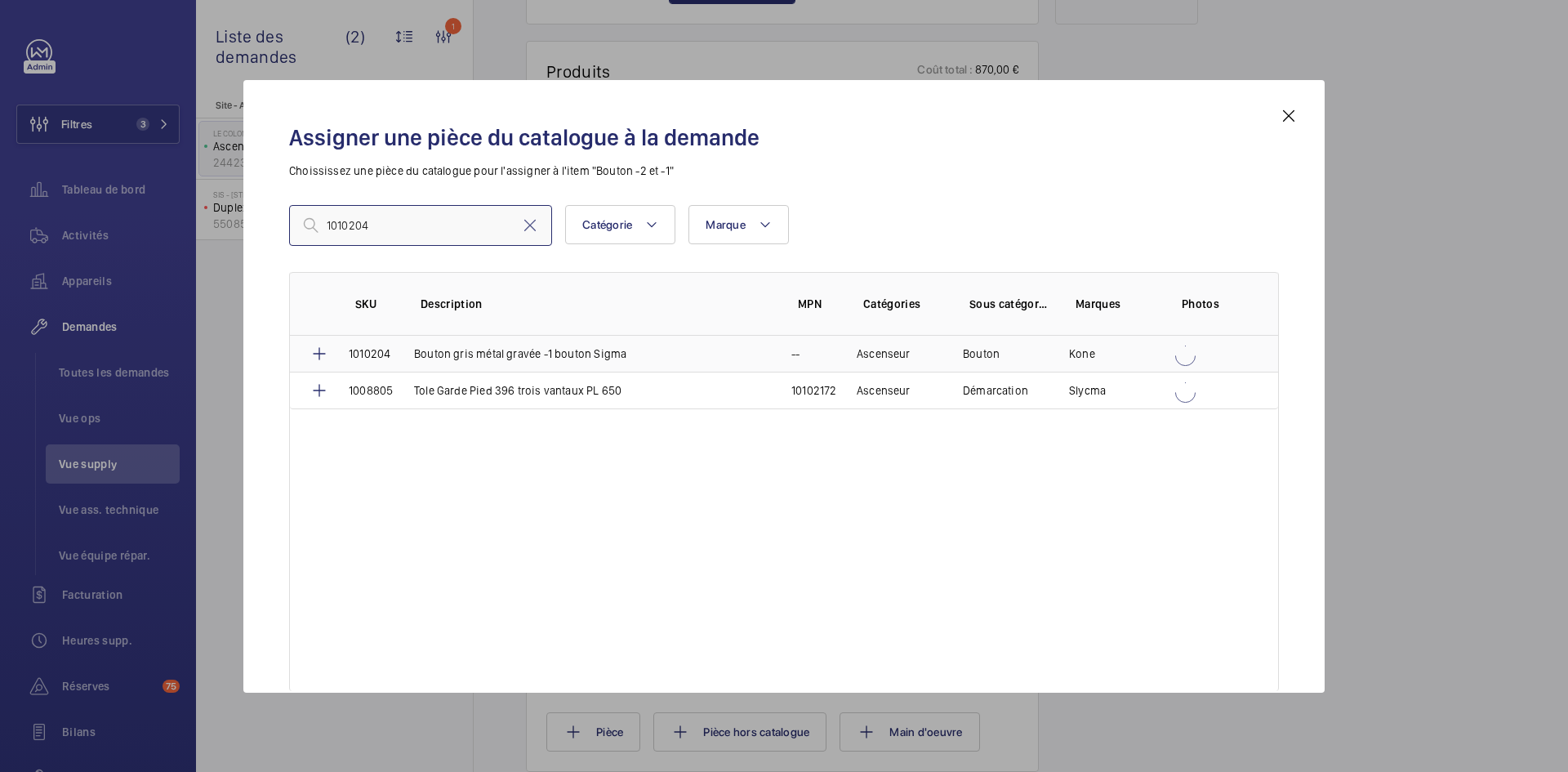
type input "1010204"
click at [401, 352] on td "Bouton gris métal gravée -1 bouton Sigma" at bounding box center [583, 353] width 377 height 36
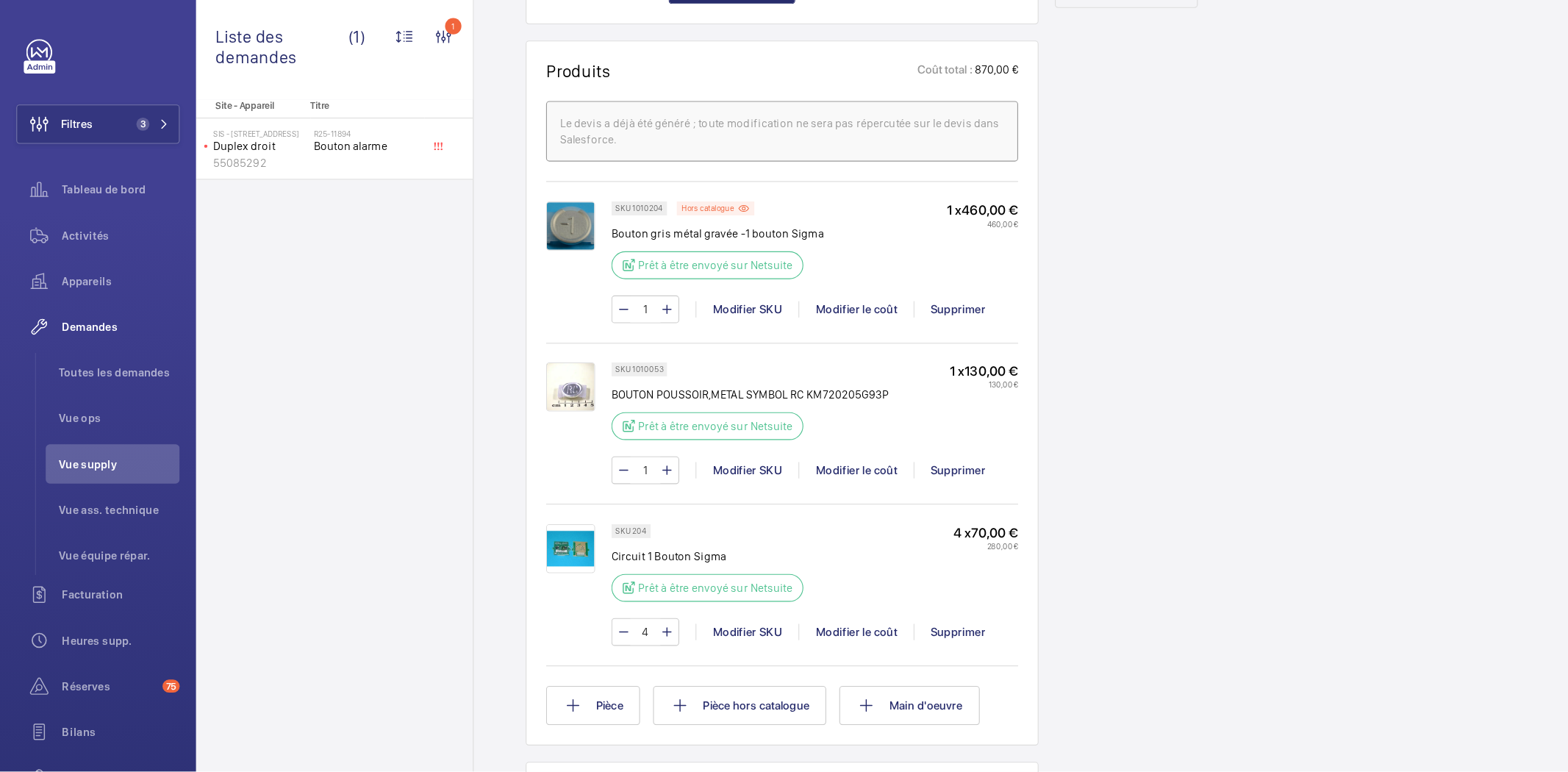
scroll to position [1073, 0]
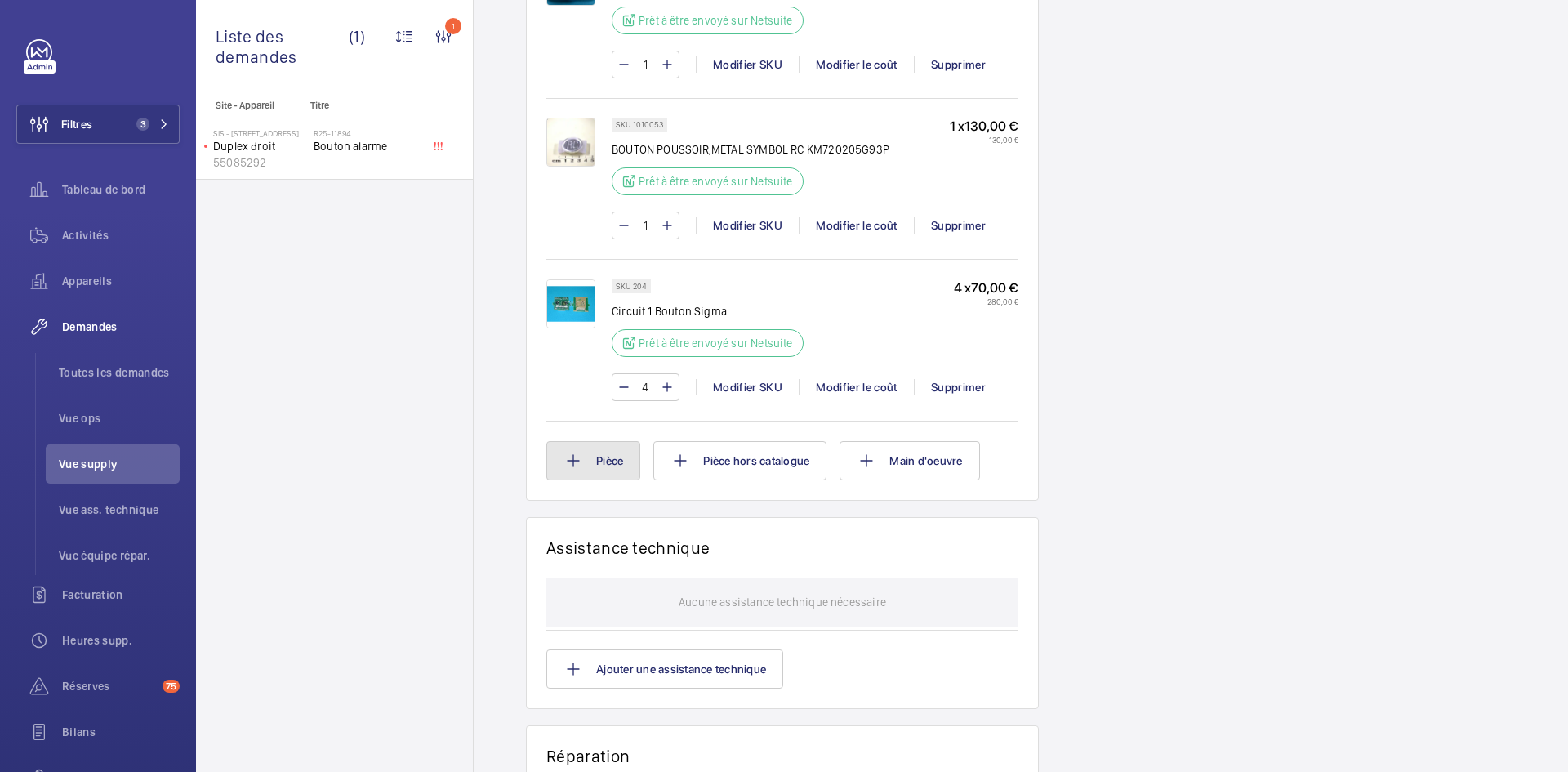
click at [616, 480] on button "Pièce" at bounding box center [593, 460] width 94 height 39
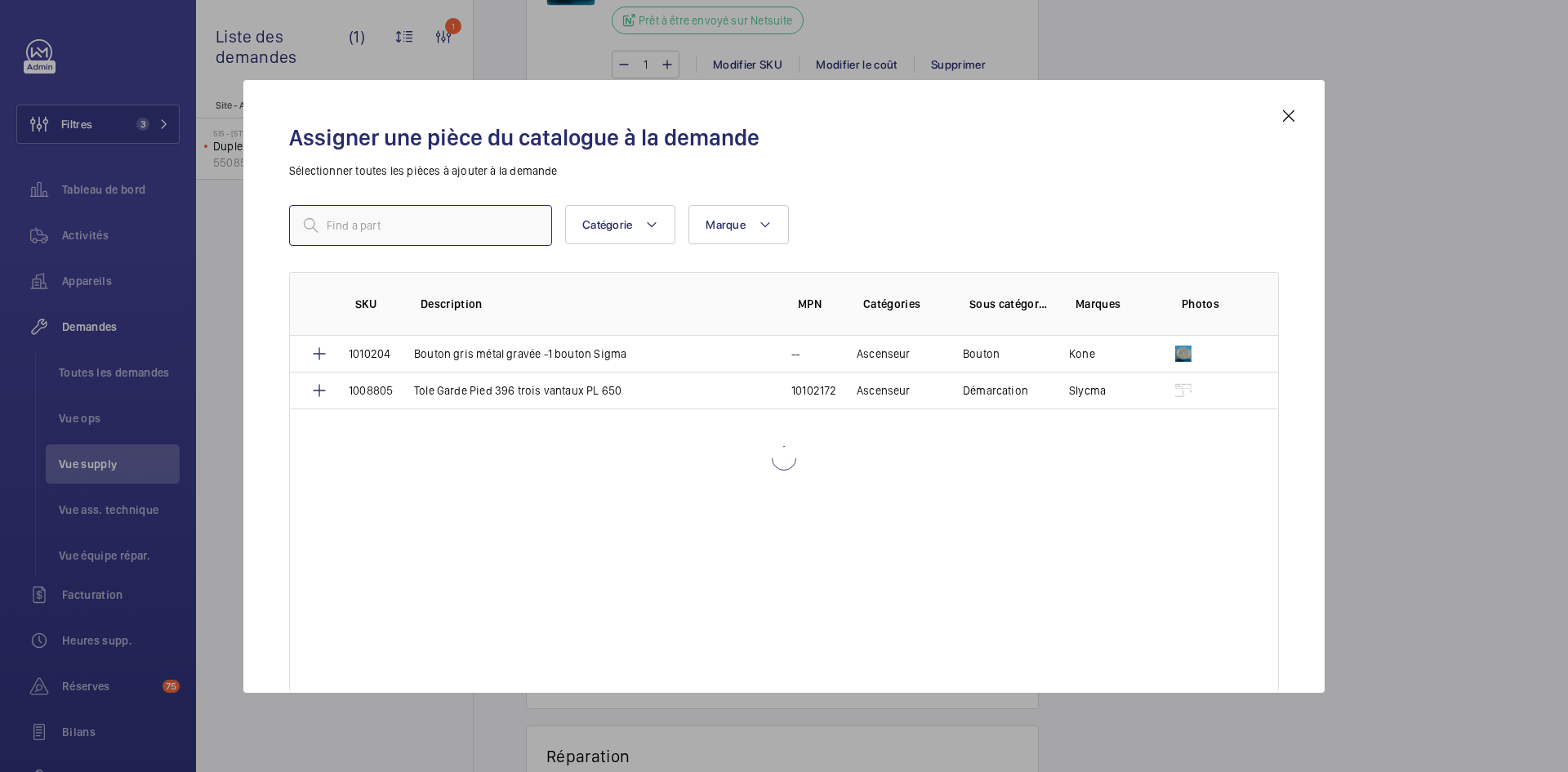
click at [359, 226] on input "text" at bounding box center [420, 226] width 263 height 41
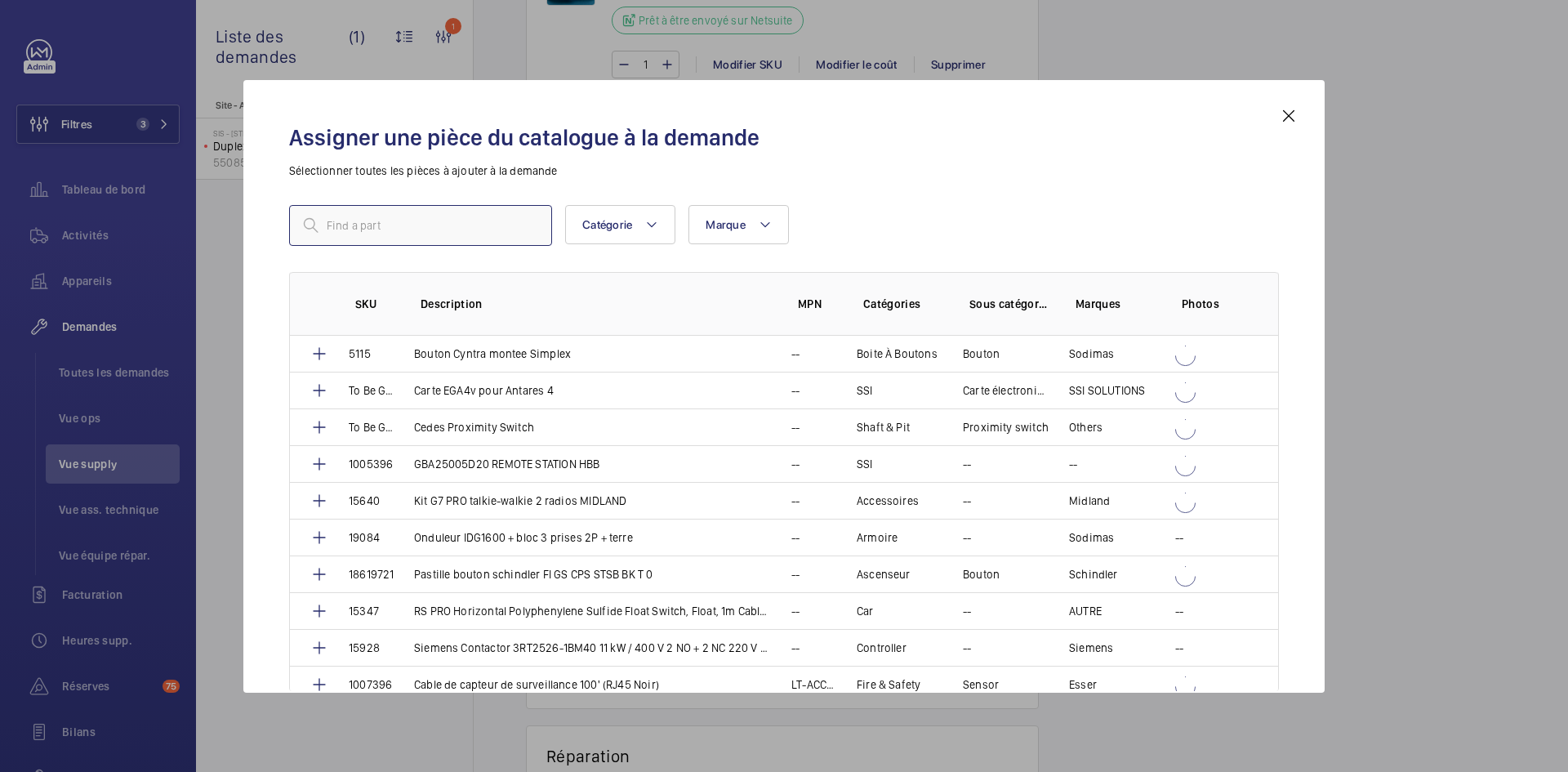
paste input "1010205"
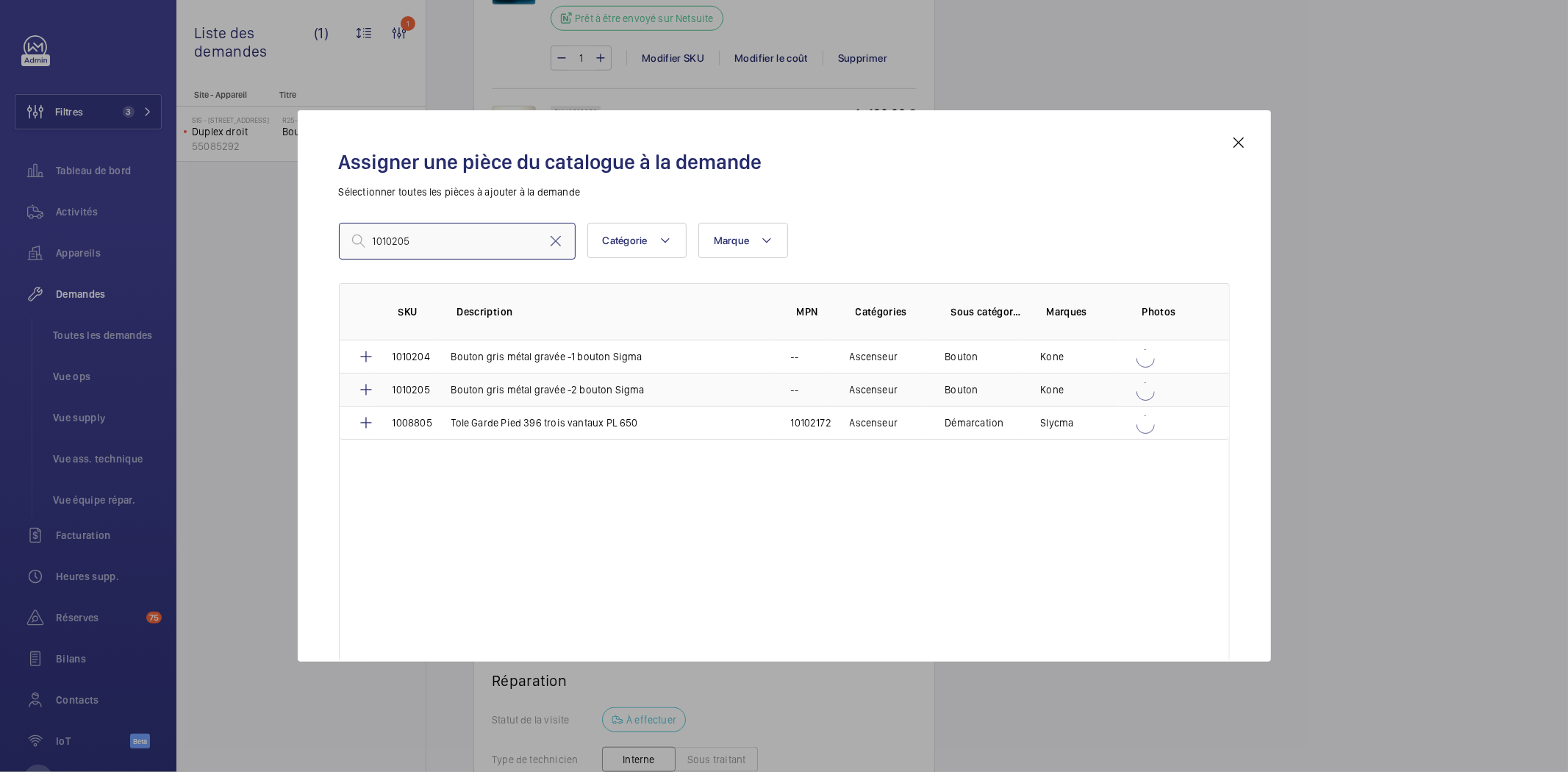
type input "1010205"
click at [454, 385] on p "Bouton gris métal gravée -2 bouton Sigma" at bounding box center [548, 389] width 193 height 15
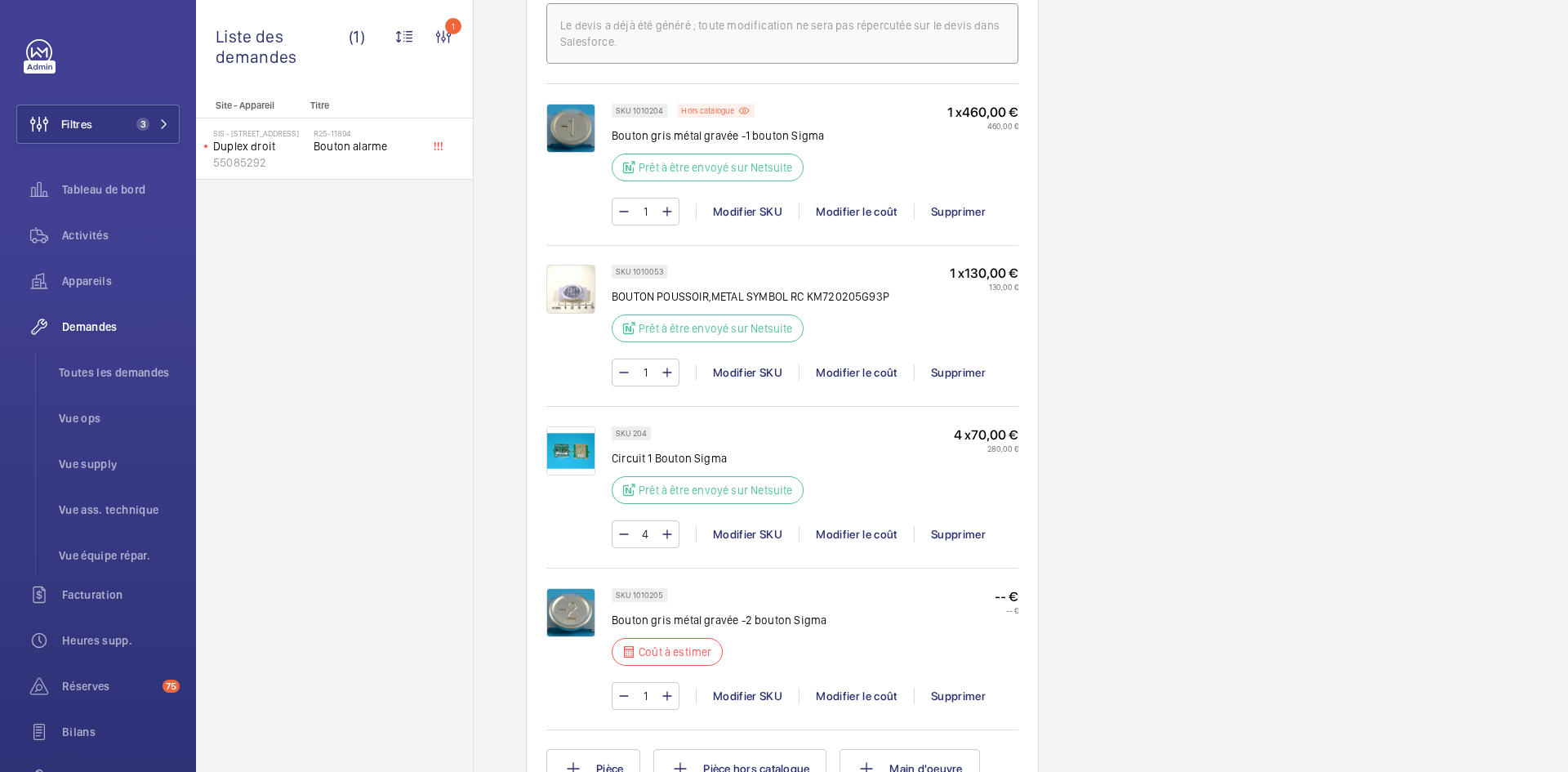
scroll to position [1111, 0]
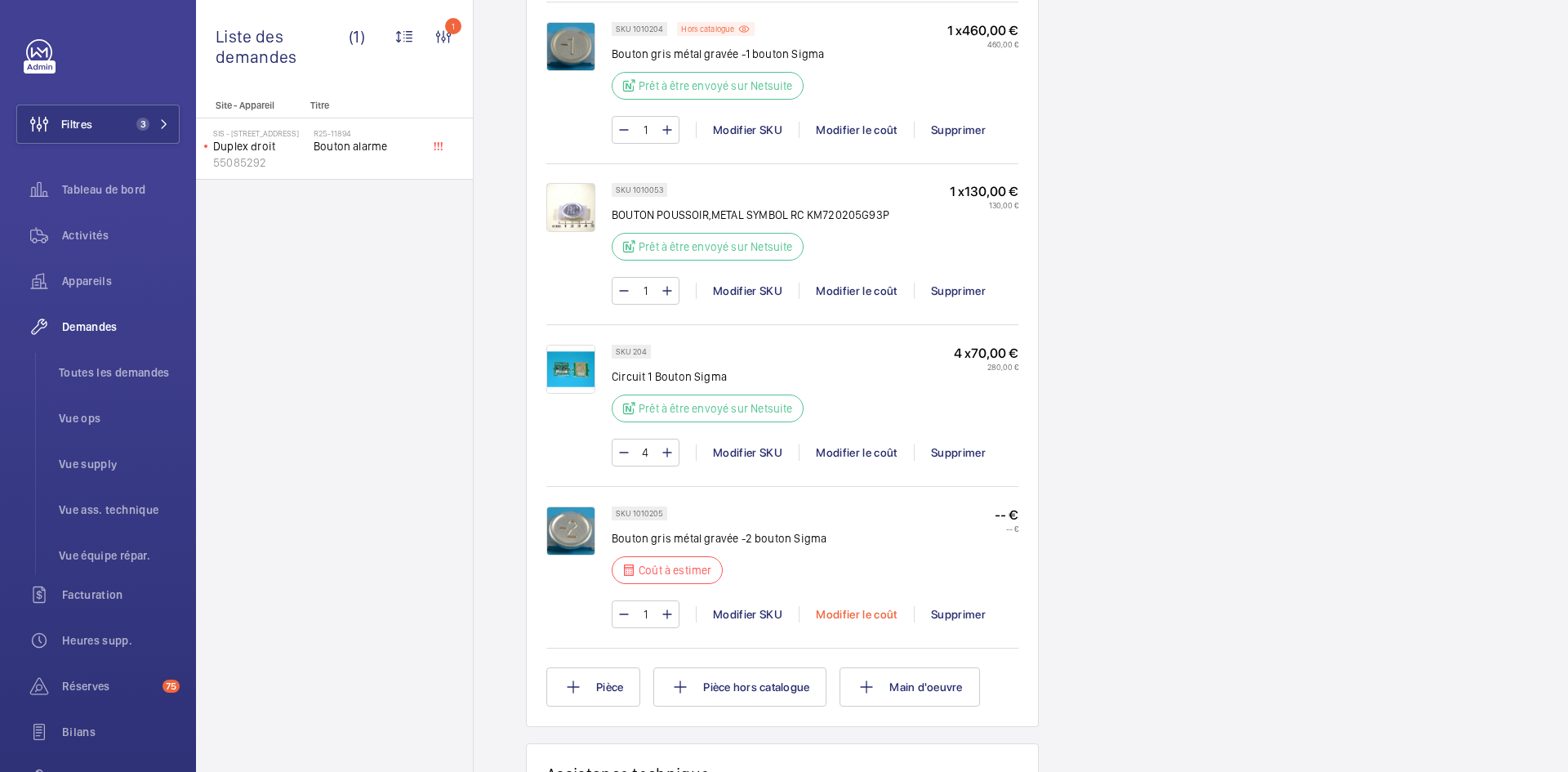
click at [858, 622] on div "Modifier le coût" at bounding box center [856, 614] width 116 height 16
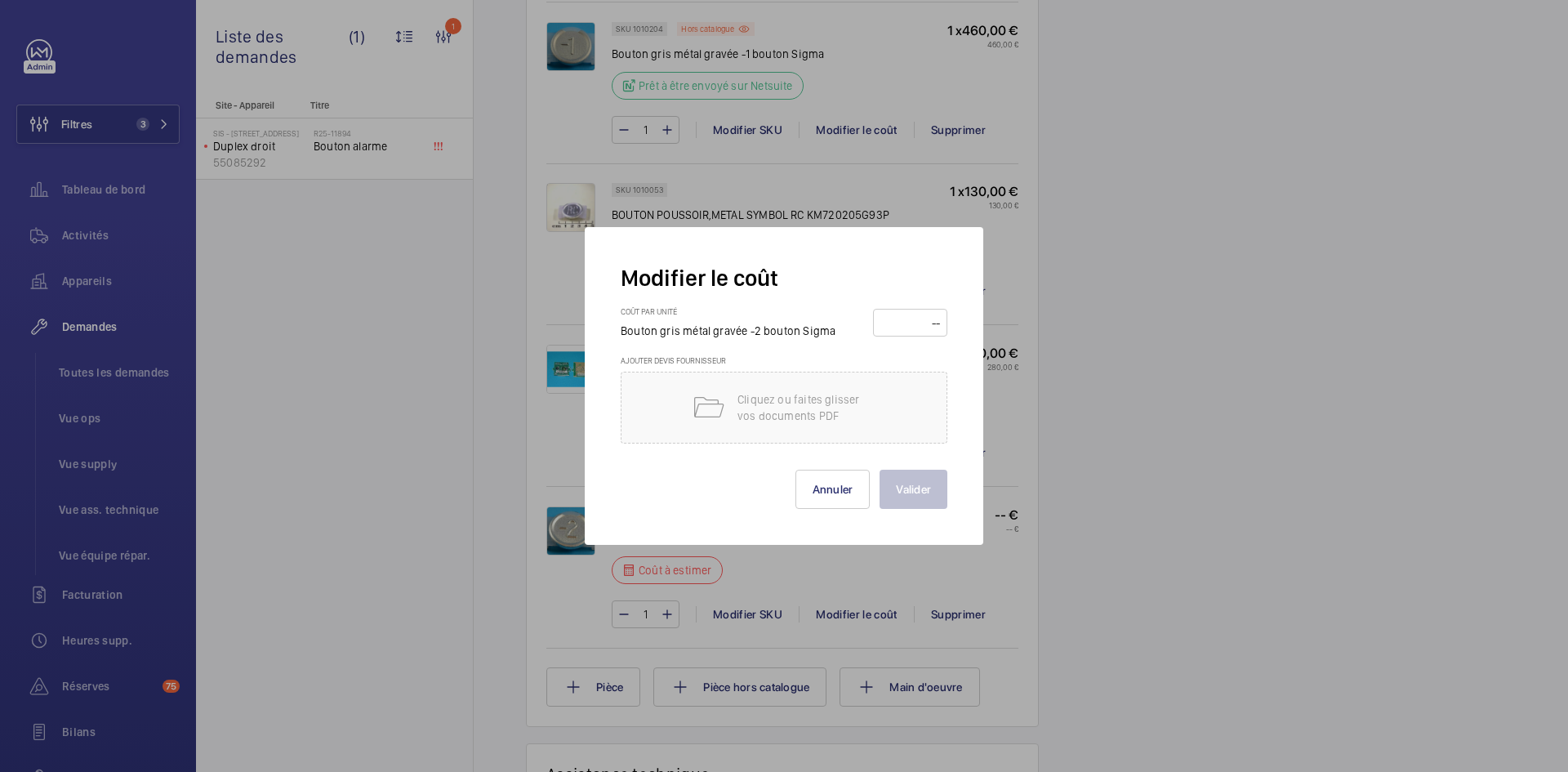
click at [905, 319] on input "number" at bounding box center [910, 323] width 62 height 27
type input "1"
click at [923, 481] on button "Valider" at bounding box center [913, 490] width 68 height 39
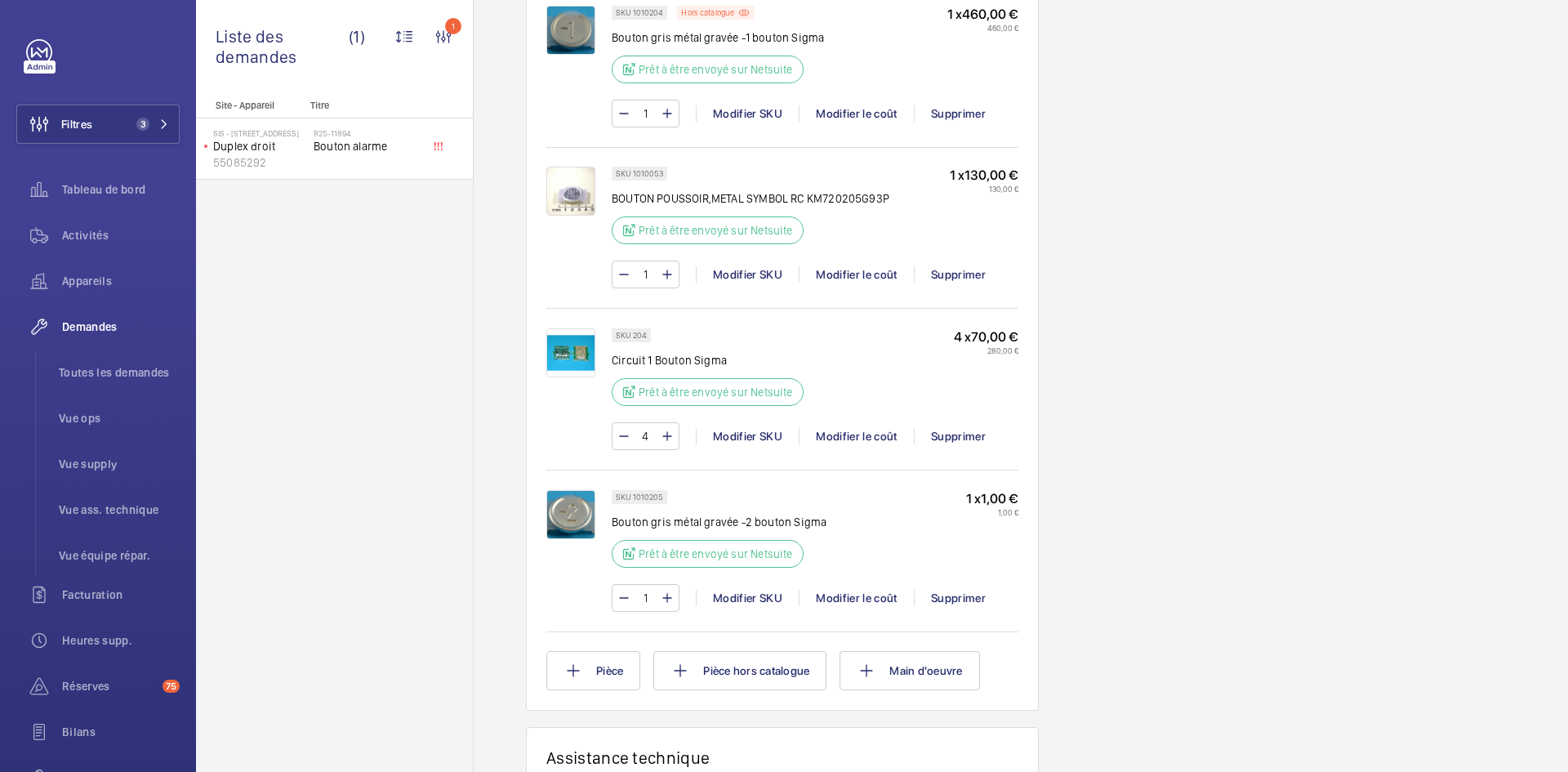
scroll to position [899, 0]
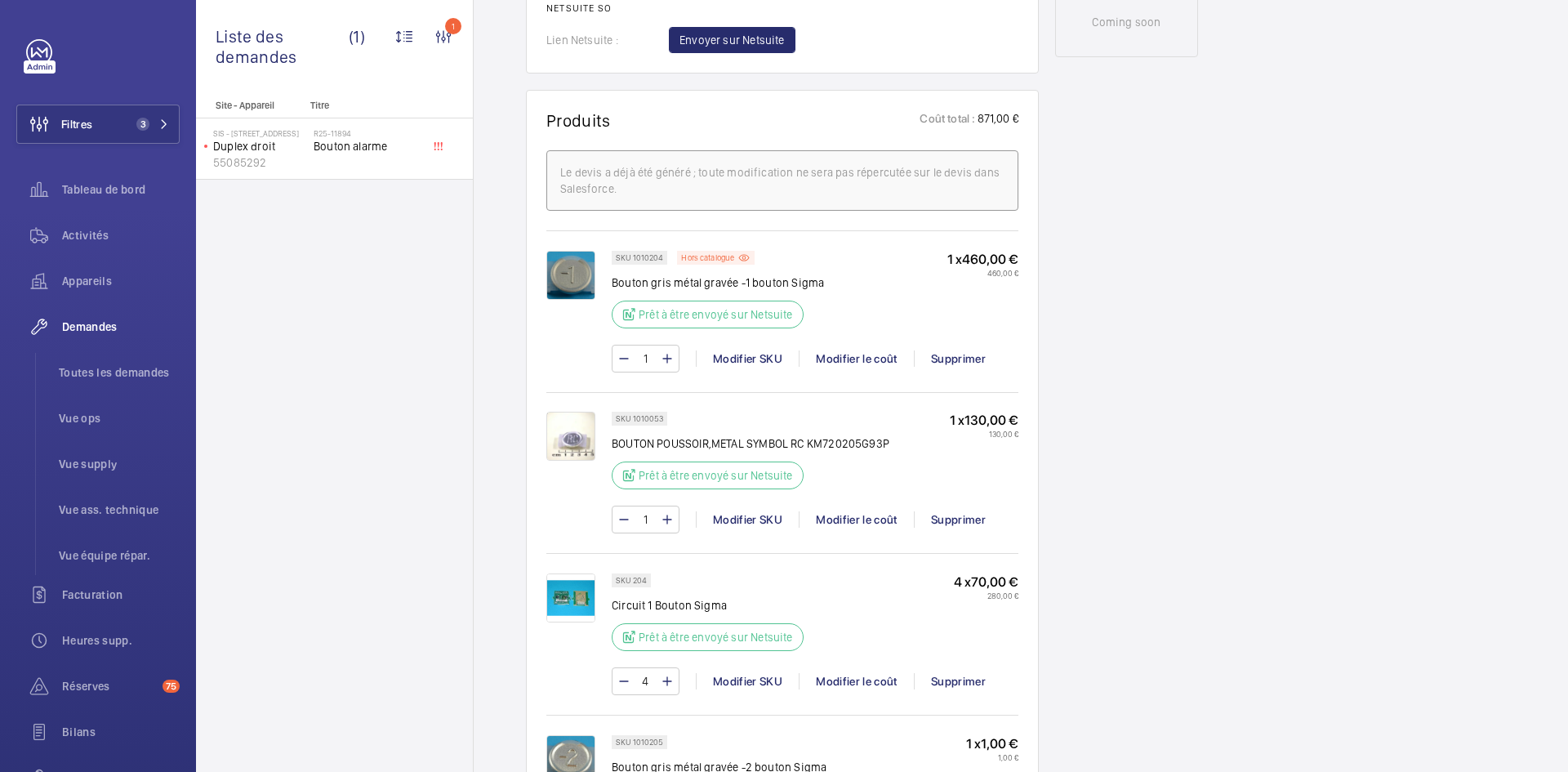
click at [583, 300] on img at bounding box center [570, 275] width 49 height 49
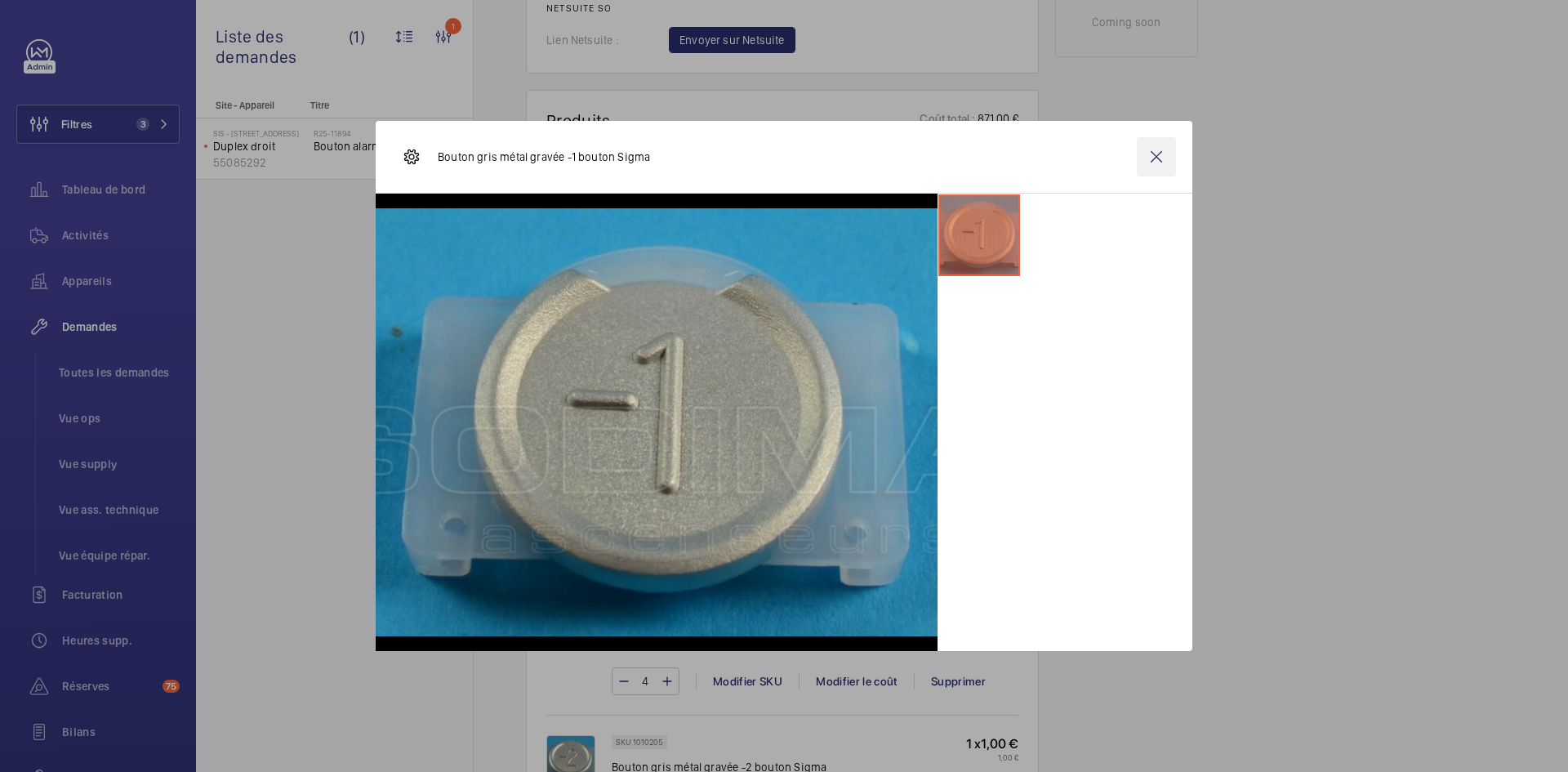
click at [1159, 154] on wm-front-icon-button at bounding box center [1156, 157] width 39 height 39
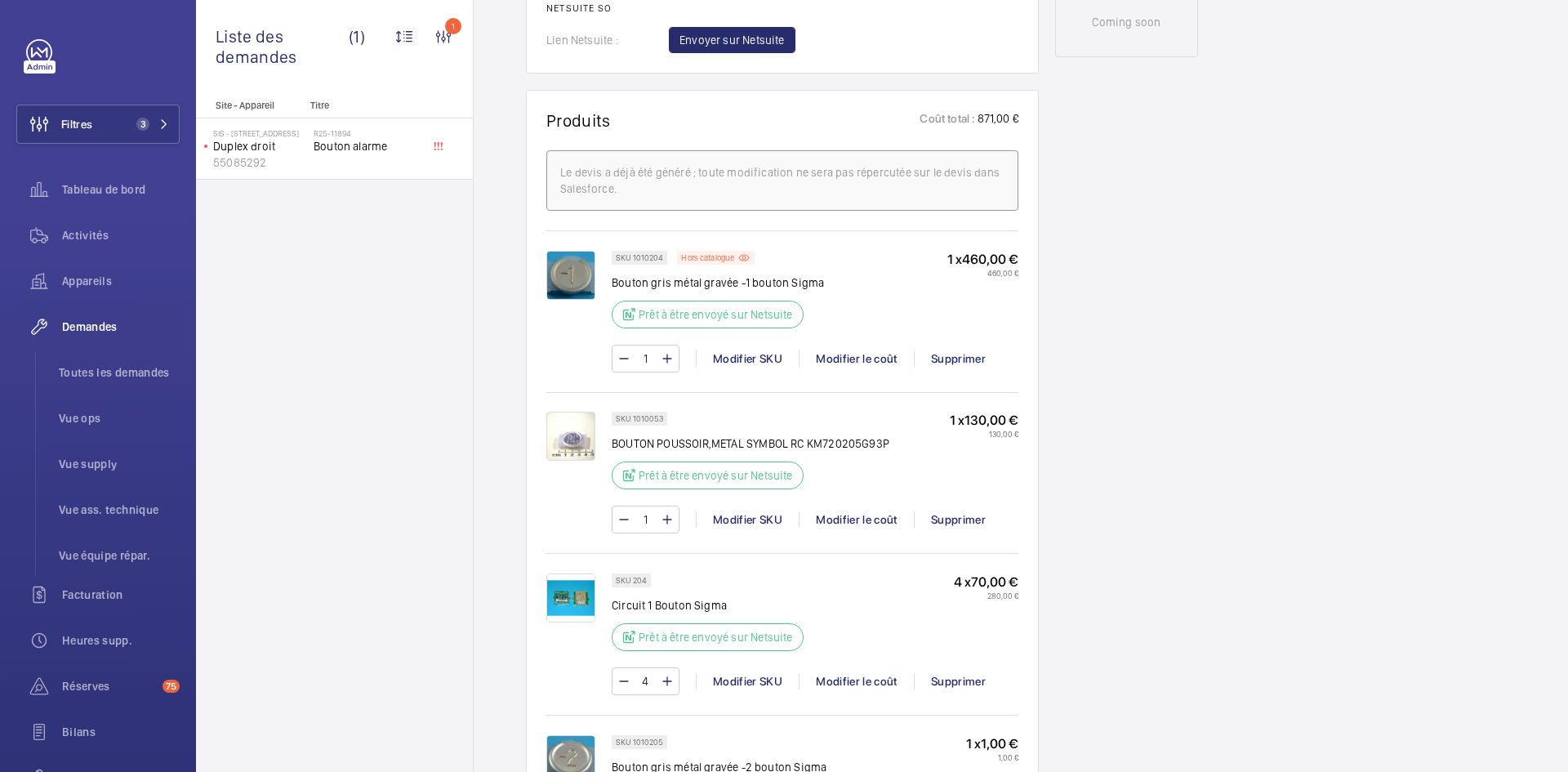
scroll to position [1307, 0]
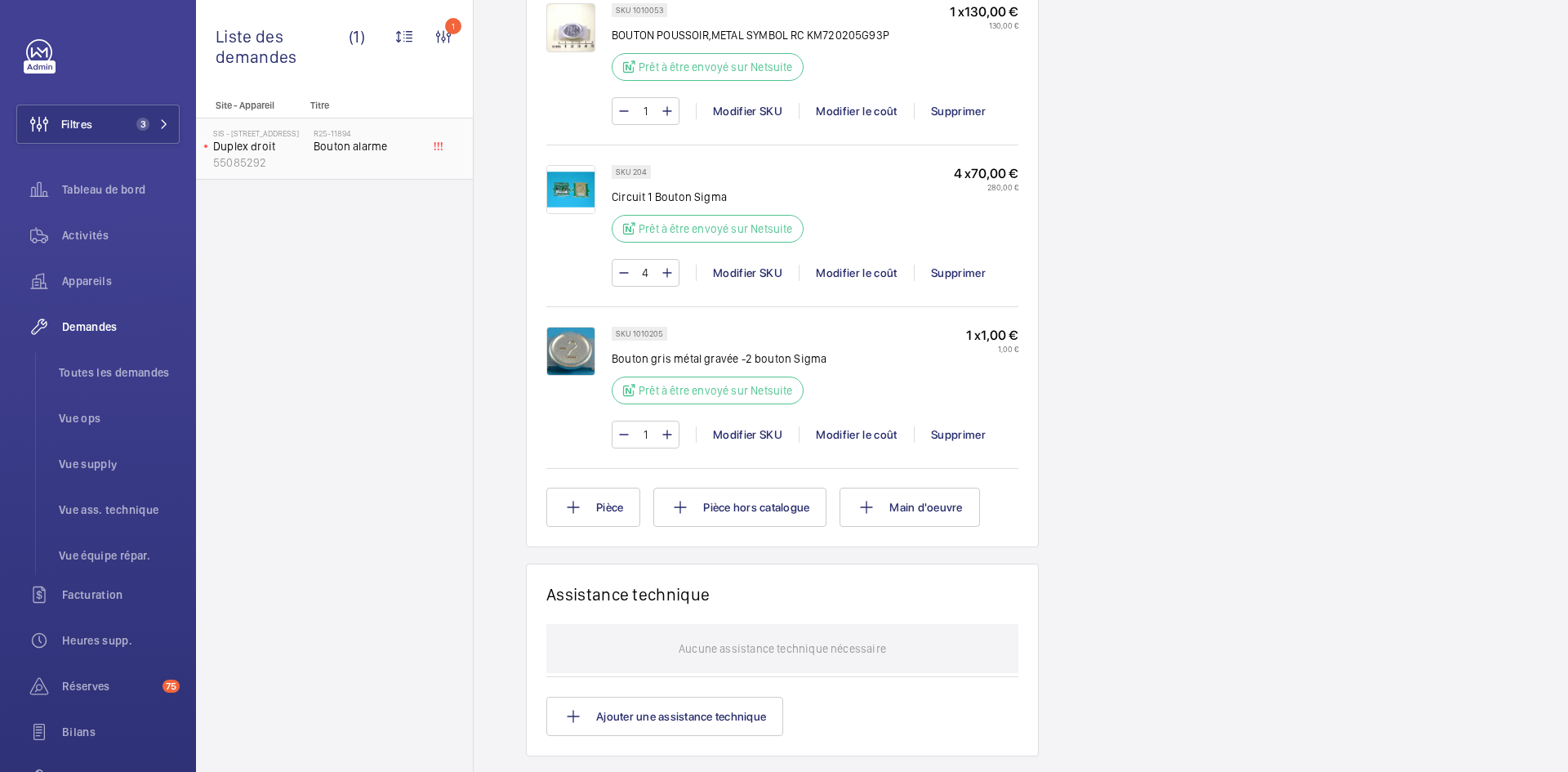
click at [292, 157] on p "55085292" at bounding box center [260, 162] width 94 height 16
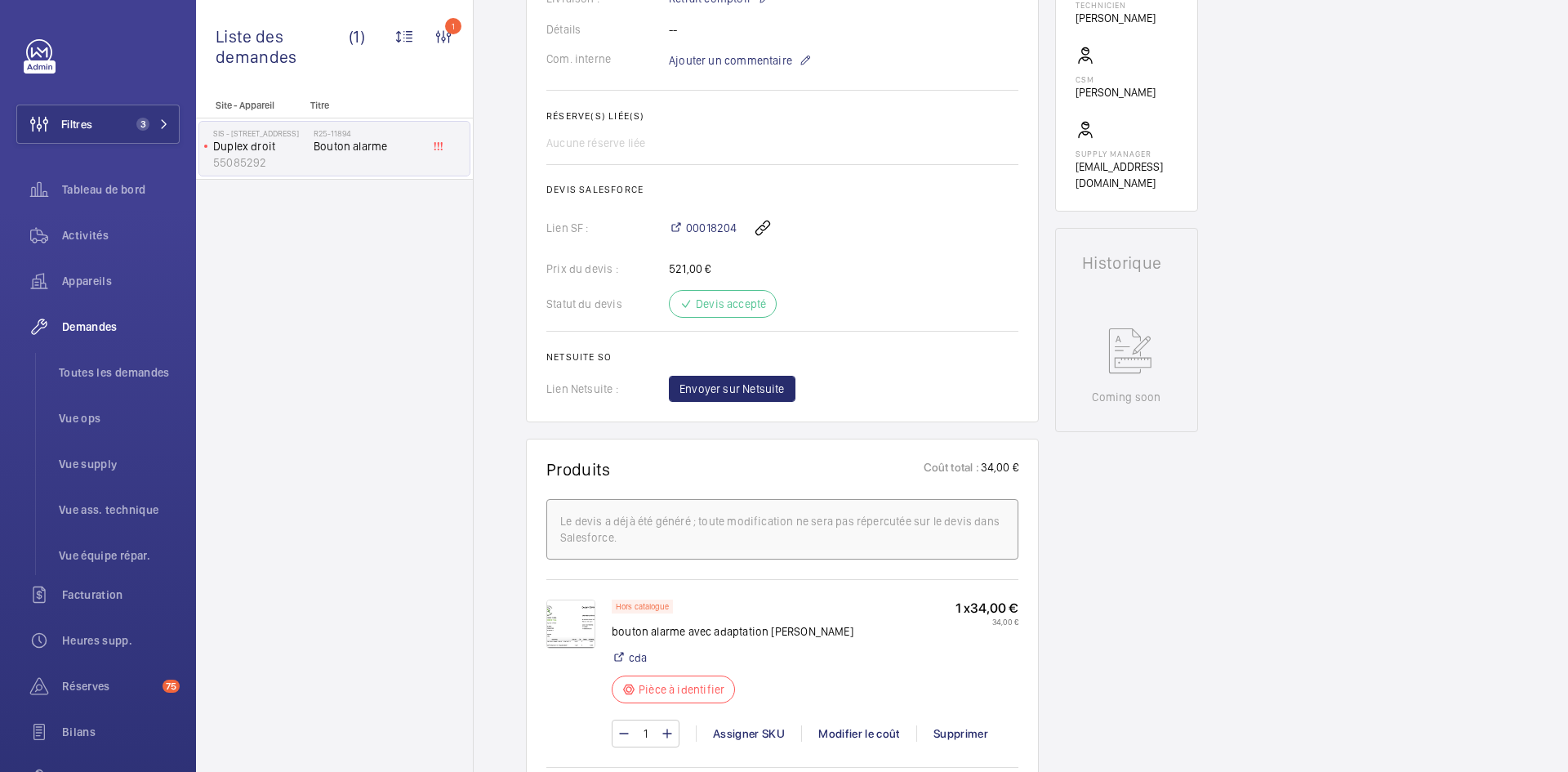
scroll to position [653, 0]
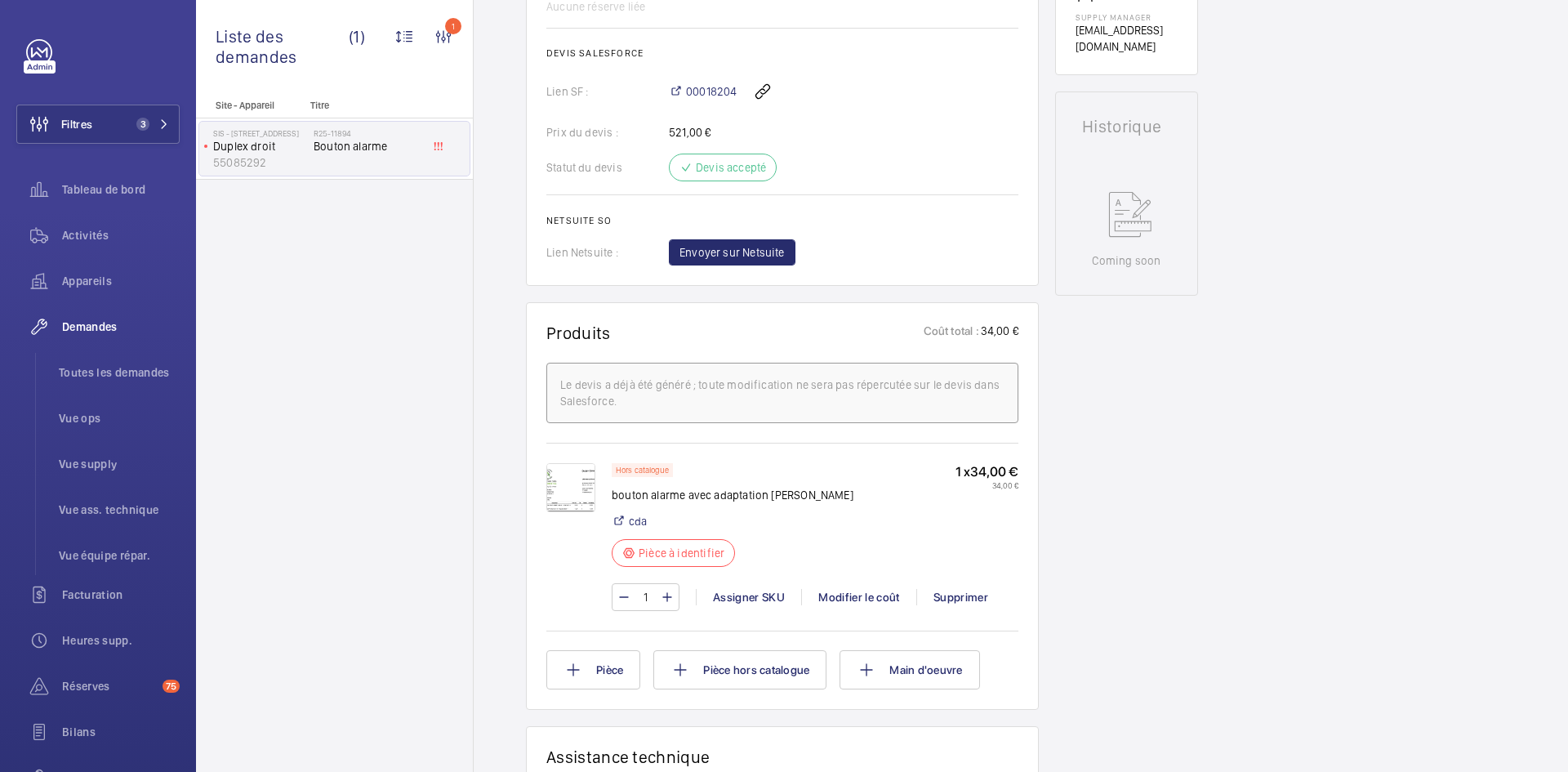
click at [579, 493] on img at bounding box center [570, 487] width 49 height 49
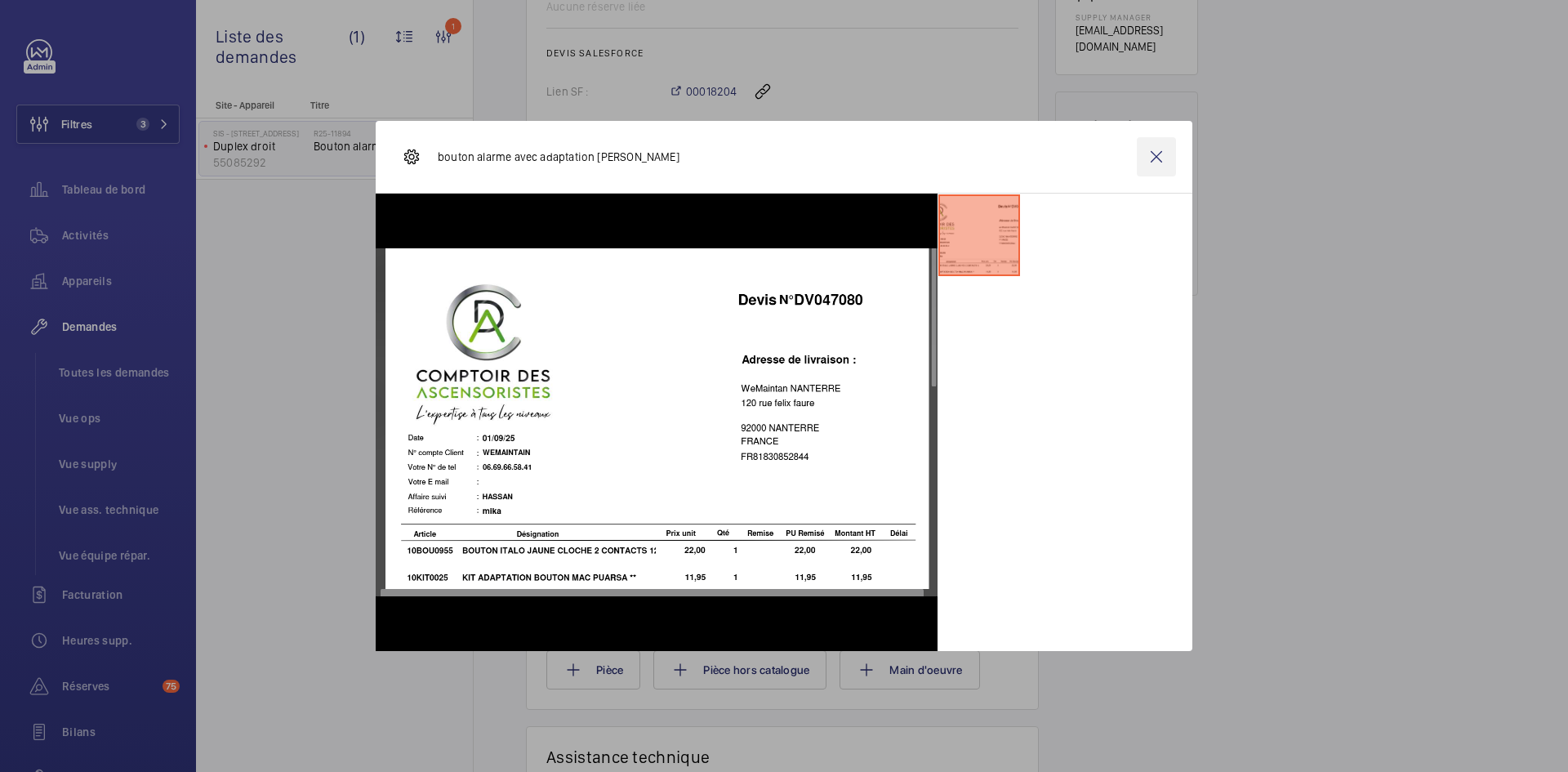
click at [1161, 166] on wm-front-icon-button at bounding box center [1156, 157] width 39 height 39
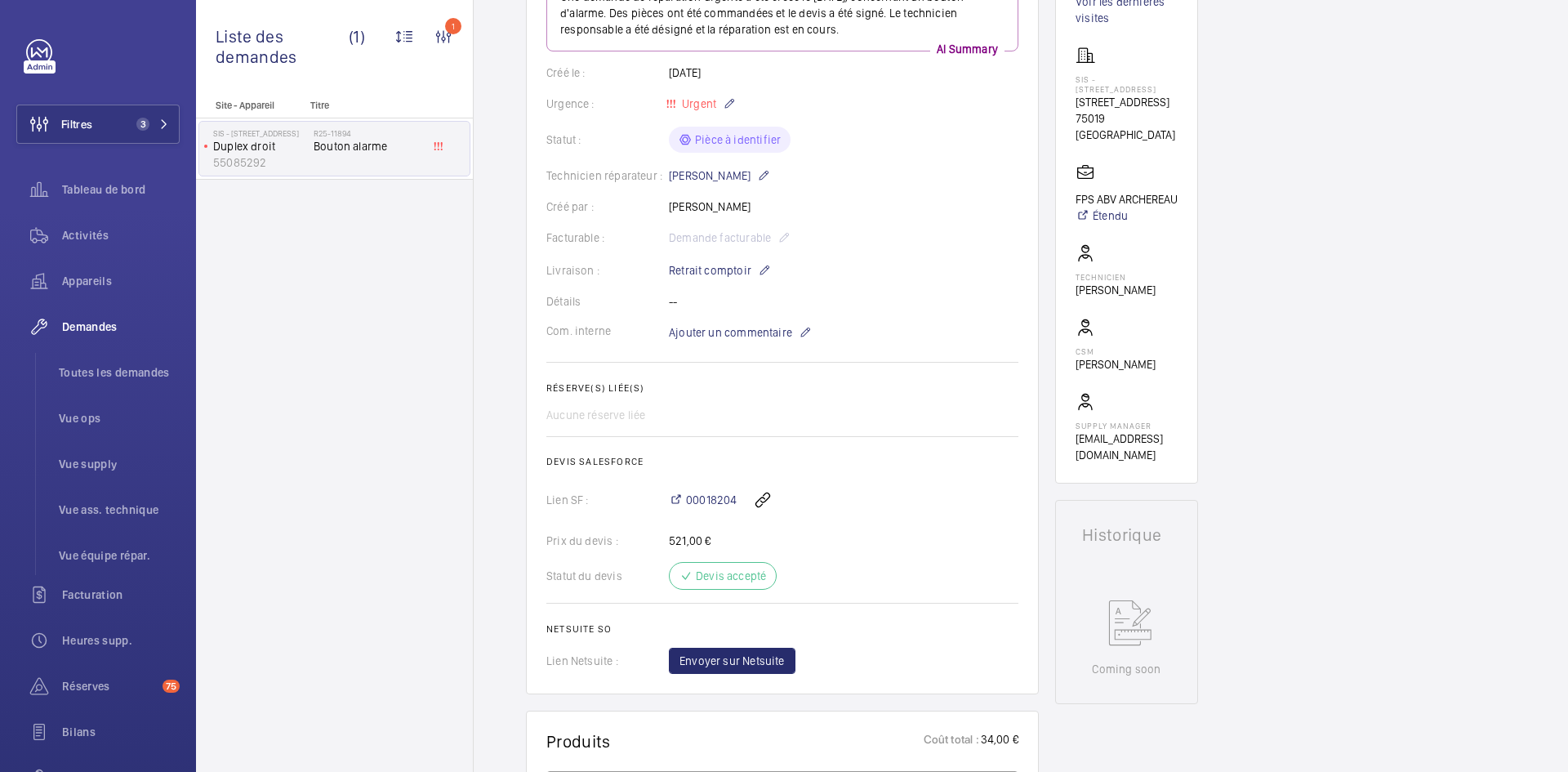
scroll to position [572, 0]
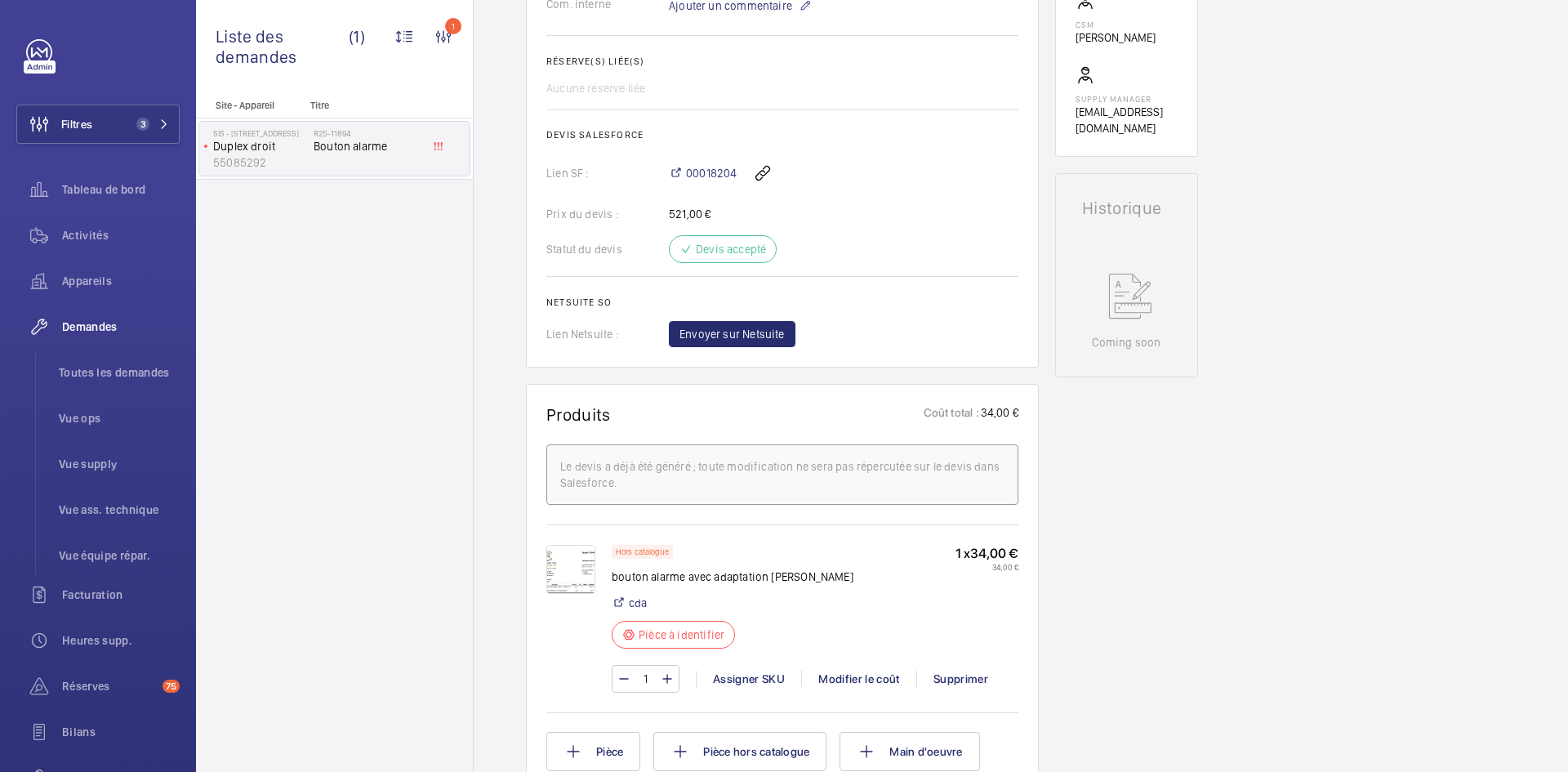
click at [576, 573] on img at bounding box center [570, 568] width 49 height 49
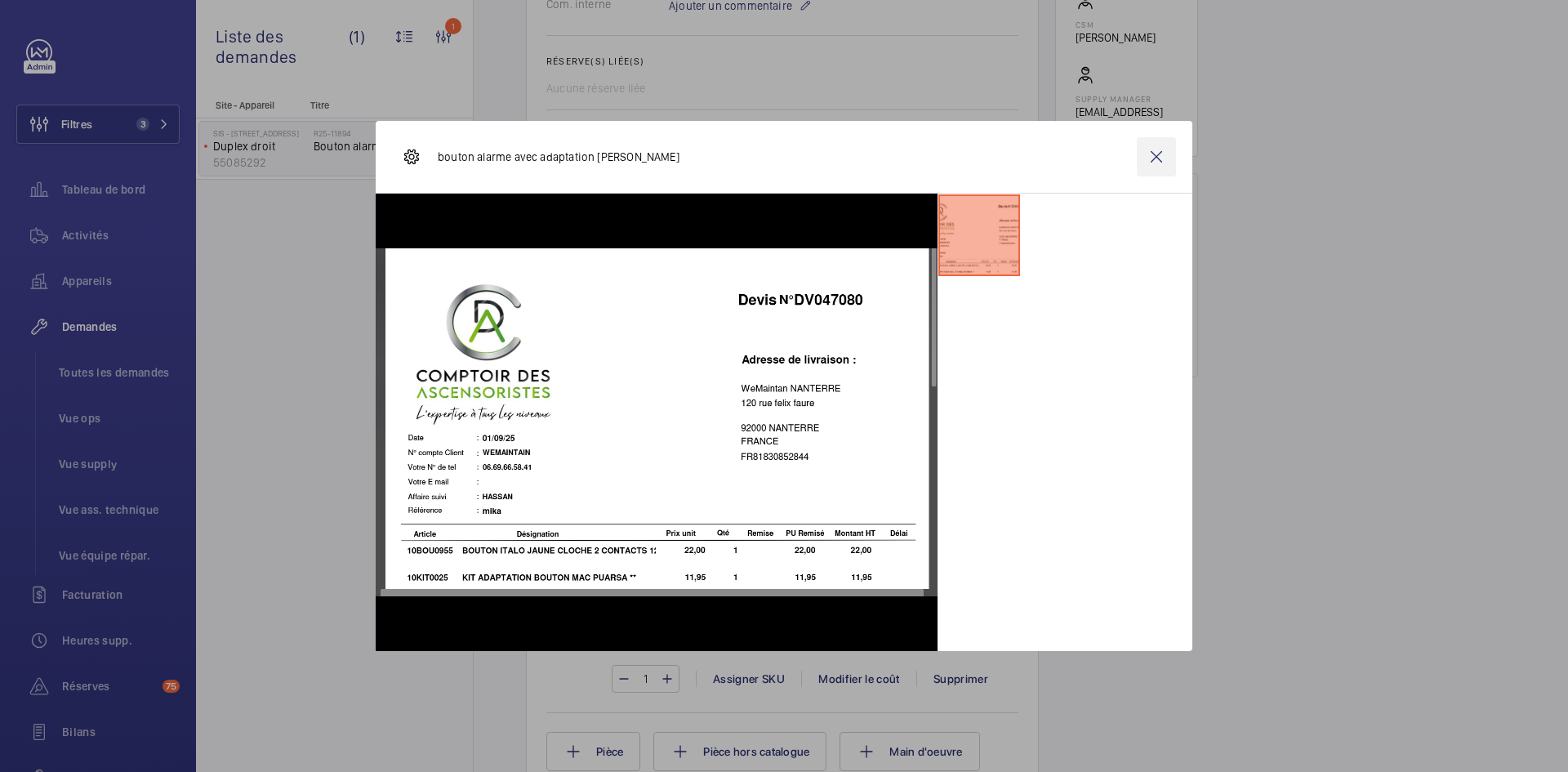
click at [1154, 147] on wm-front-icon-button at bounding box center [1156, 157] width 39 height 39
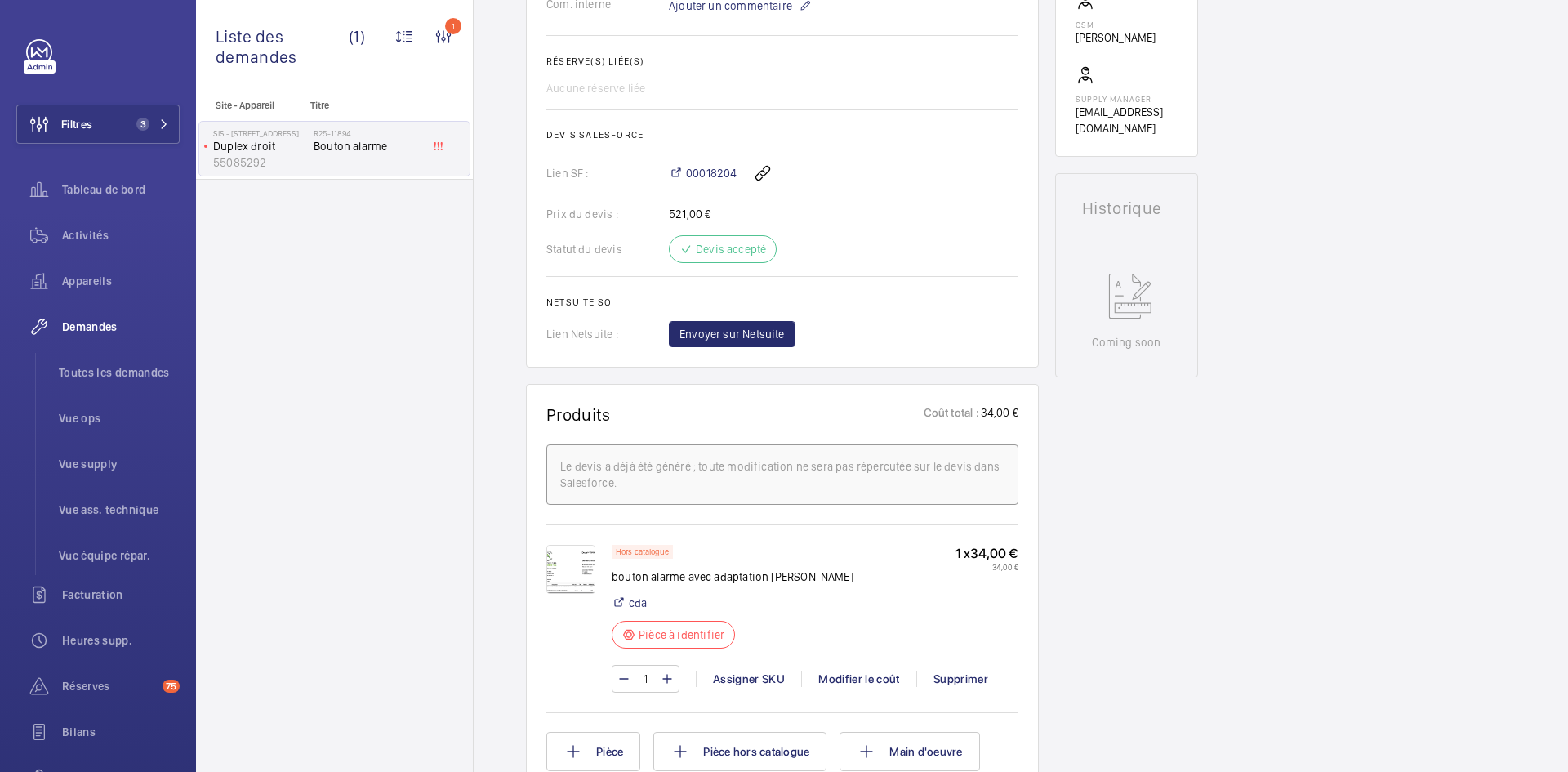
click at [573, 574] on img at bounding box center [570, 568] width 49 height 49
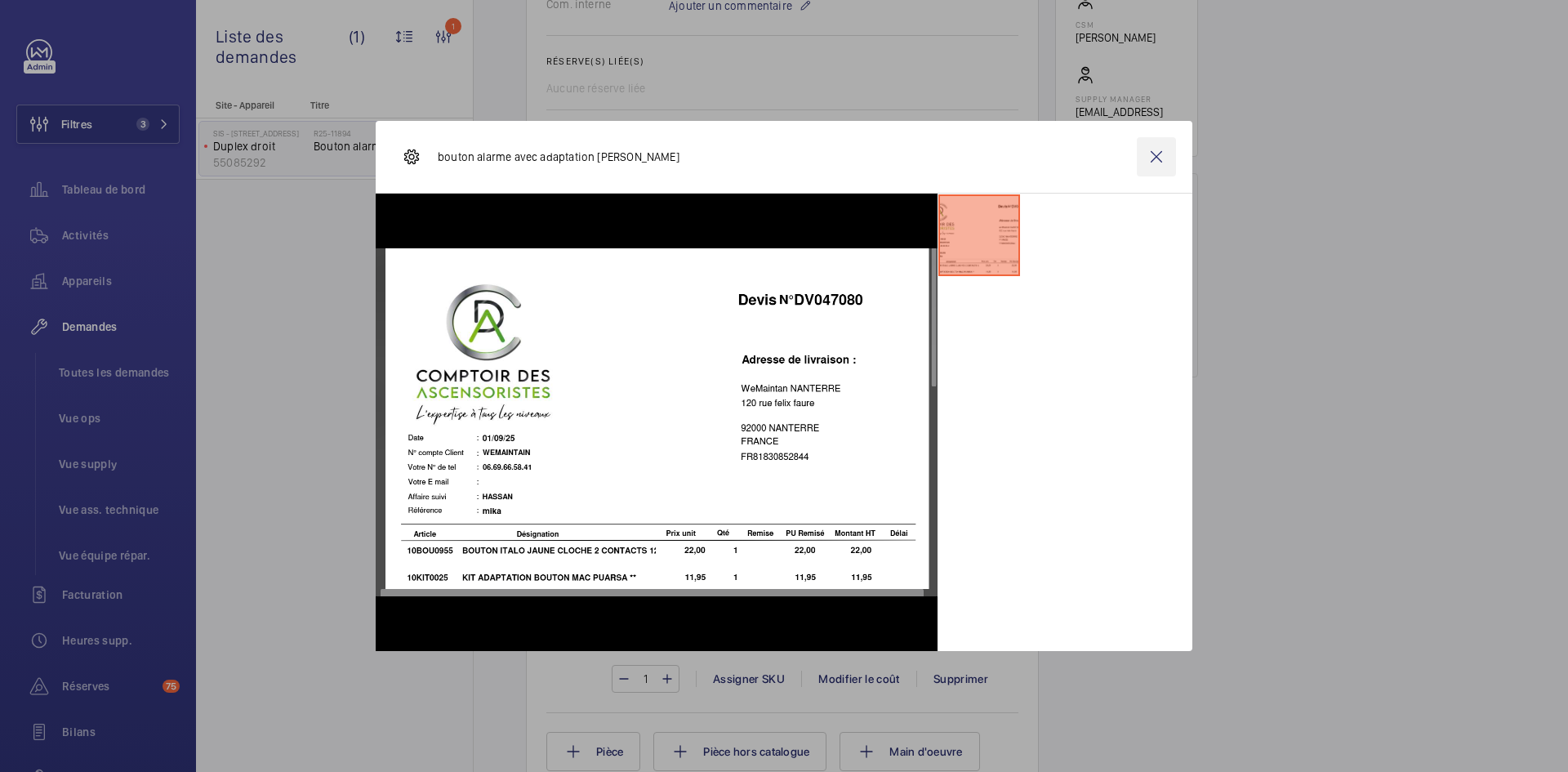
click at [1143, 163] on wm-front-icon-button at bounding box center [1156, 157] width 39 height 39
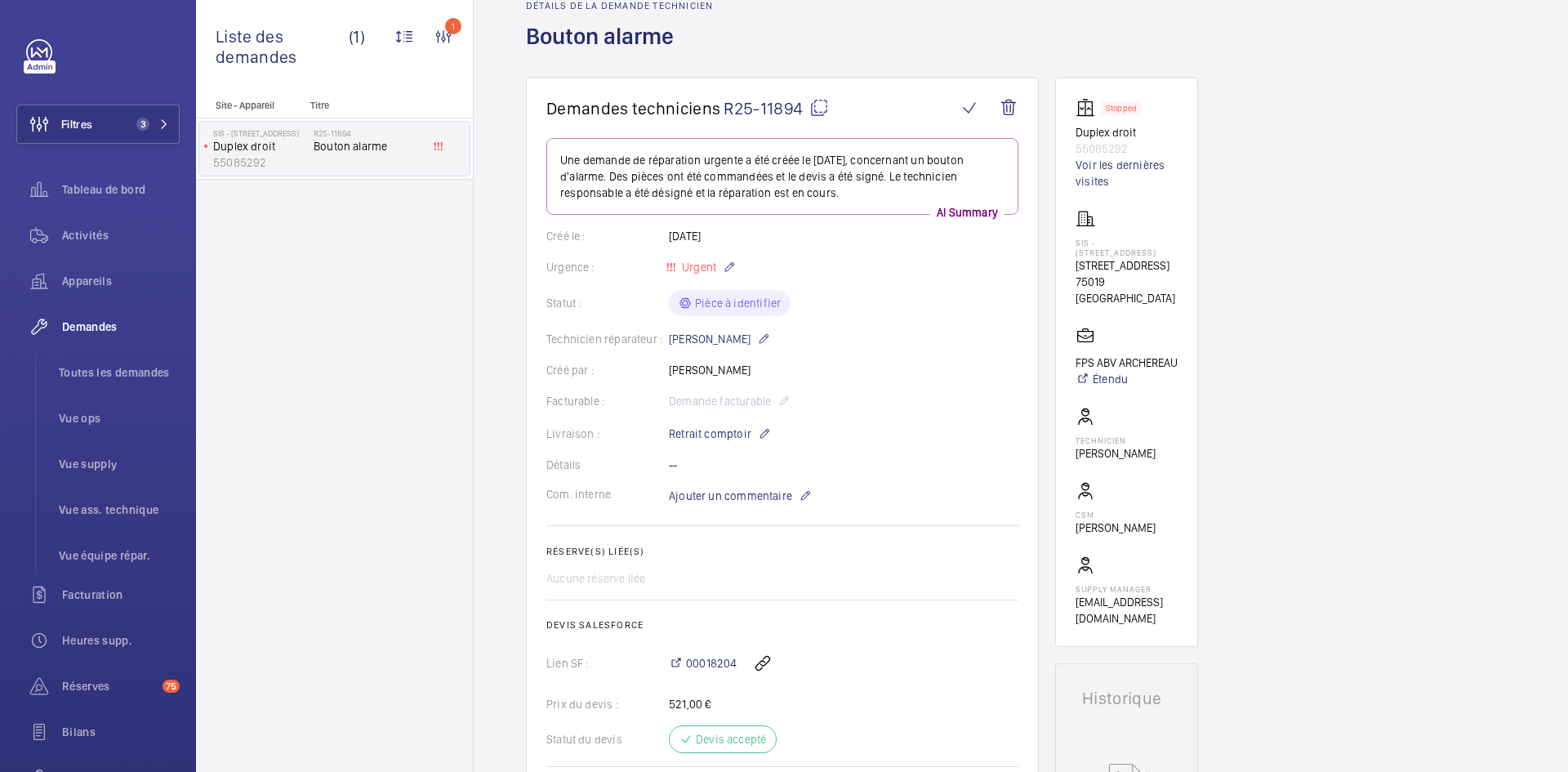
scroll to position [0, 0]
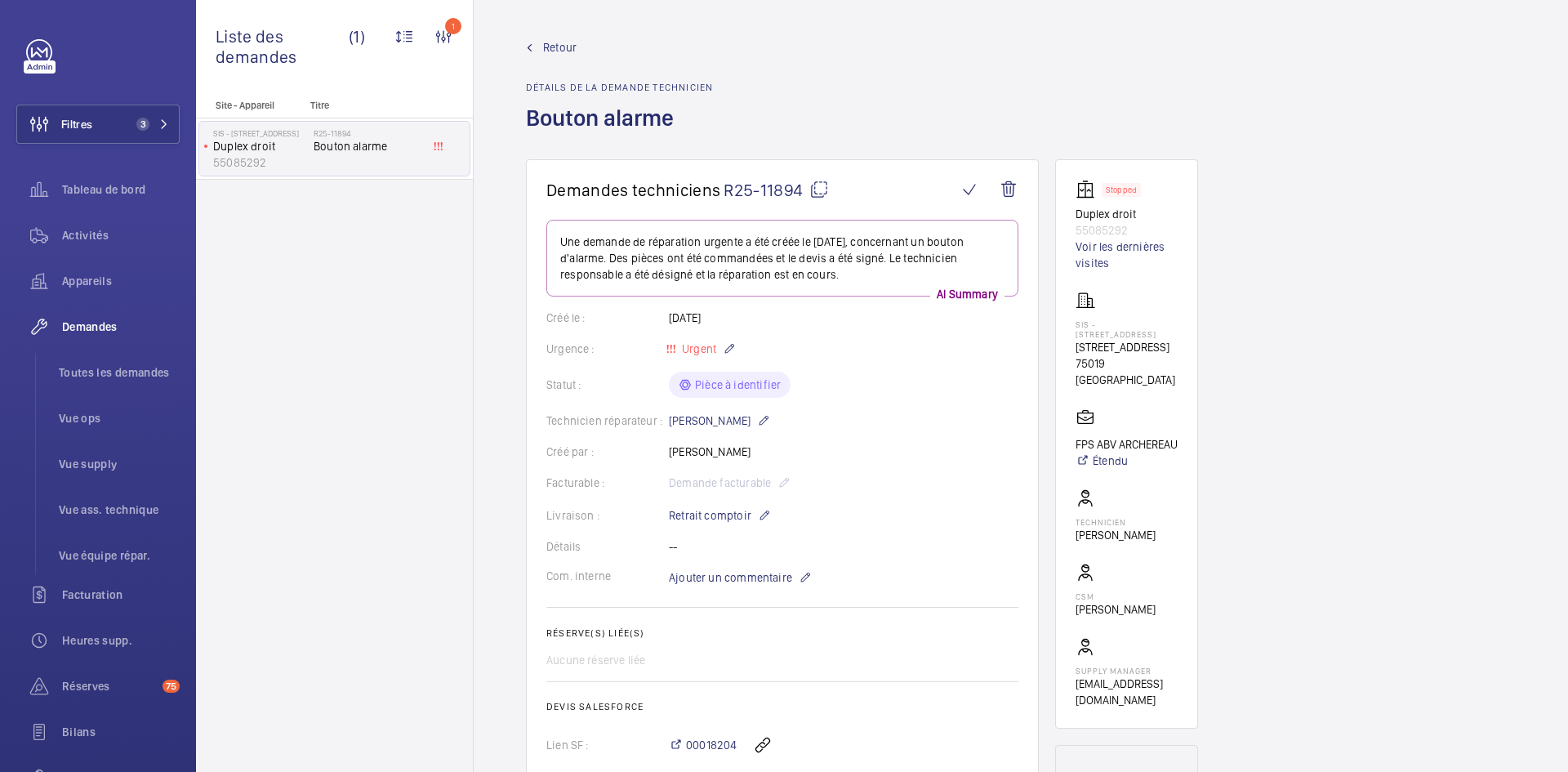
click at [819, 193] on mat-icon at bounding box center [819, 189] width 20 height 20
type textarea "R25-11894"
click at [920, 455] on div "Créé par : zohra HAMDANI" at bounding box center [782, 451] width 472 height 16
click at [568, 39] on wm-front-admin-header "Retour Détails de la demande technicien Bouton alarme" at bounding box center [1020, 80] width 1095 height 159
click at [563, 46] on span "Retour" at bounding box center [560, 47] width 33 height 16
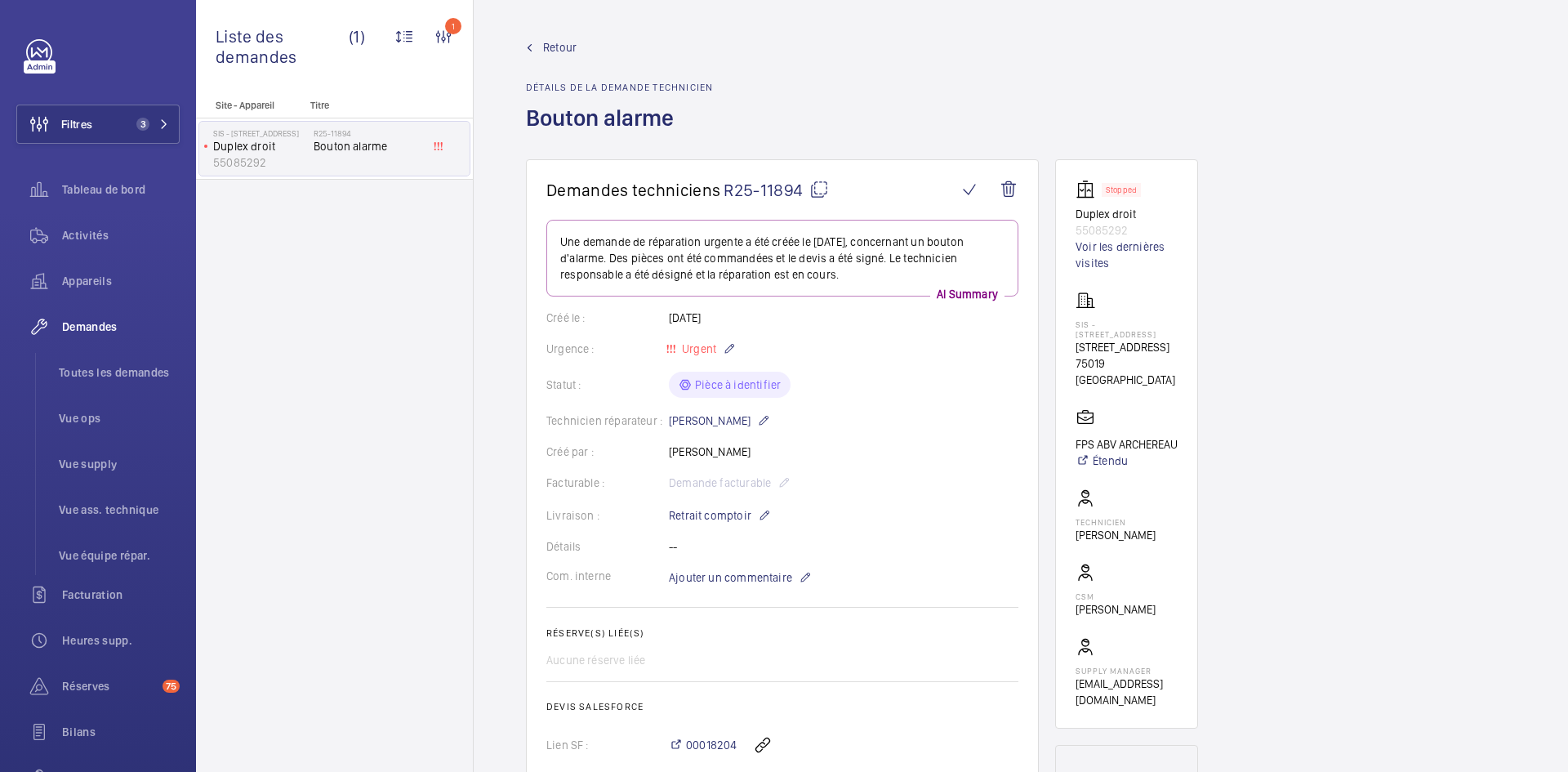
click at [563, 46] on span "Retour" at bounding box center [560, 47] width 33 height 16
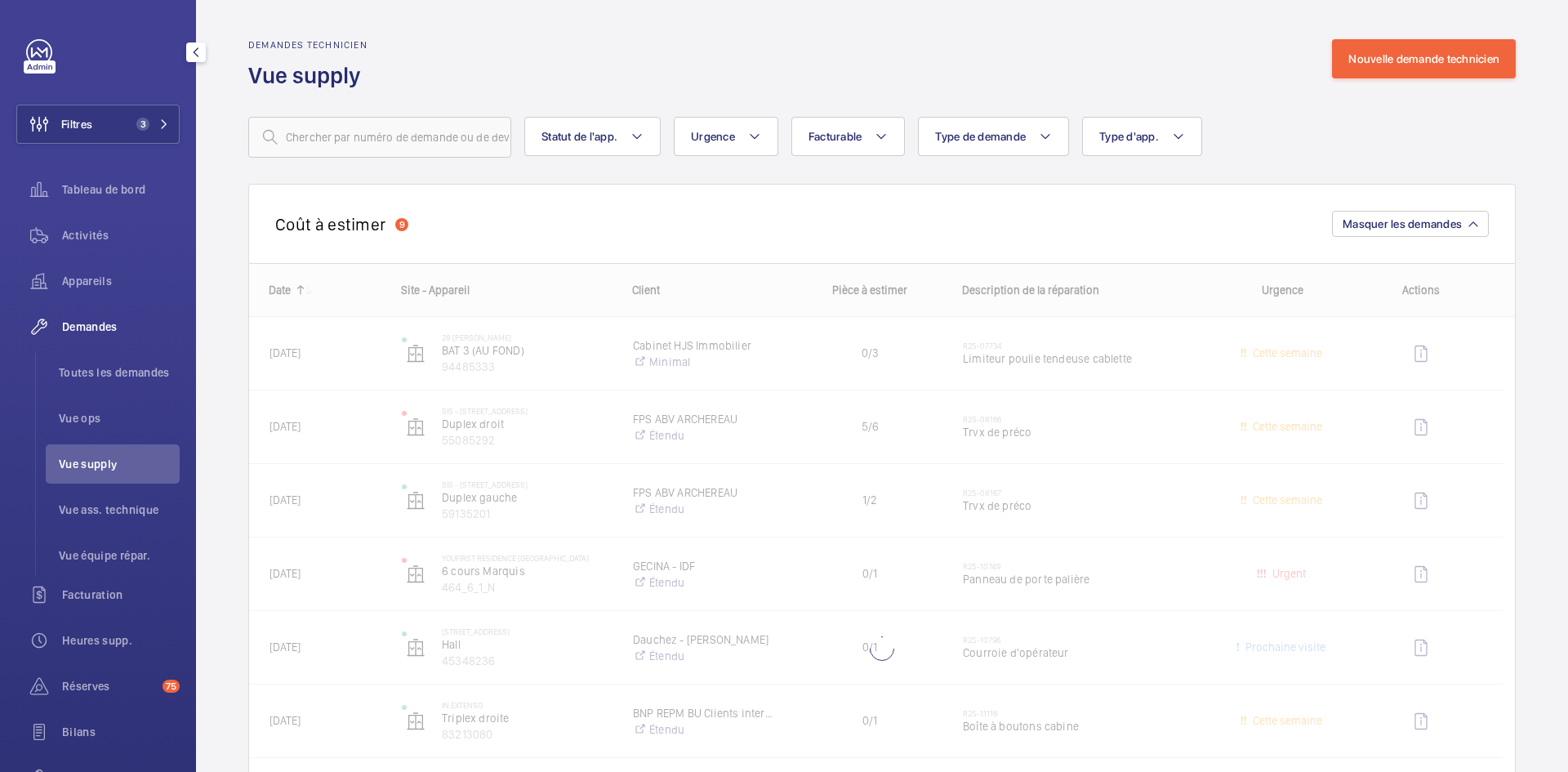
click at [93, 457] on span "Vue supply" at bounding box center [119, 463] width 121 height 16
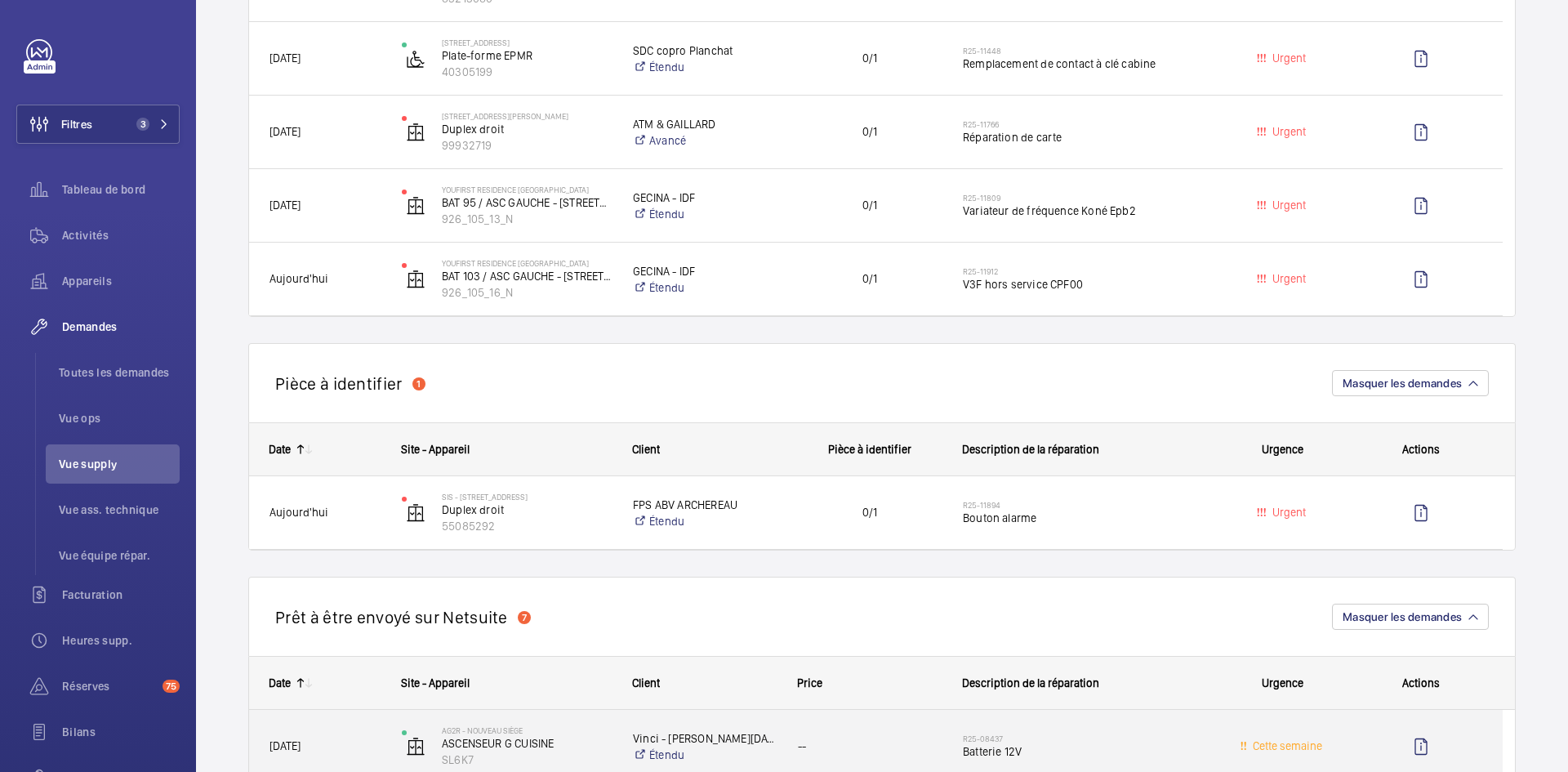
scroll to position [735, 0]
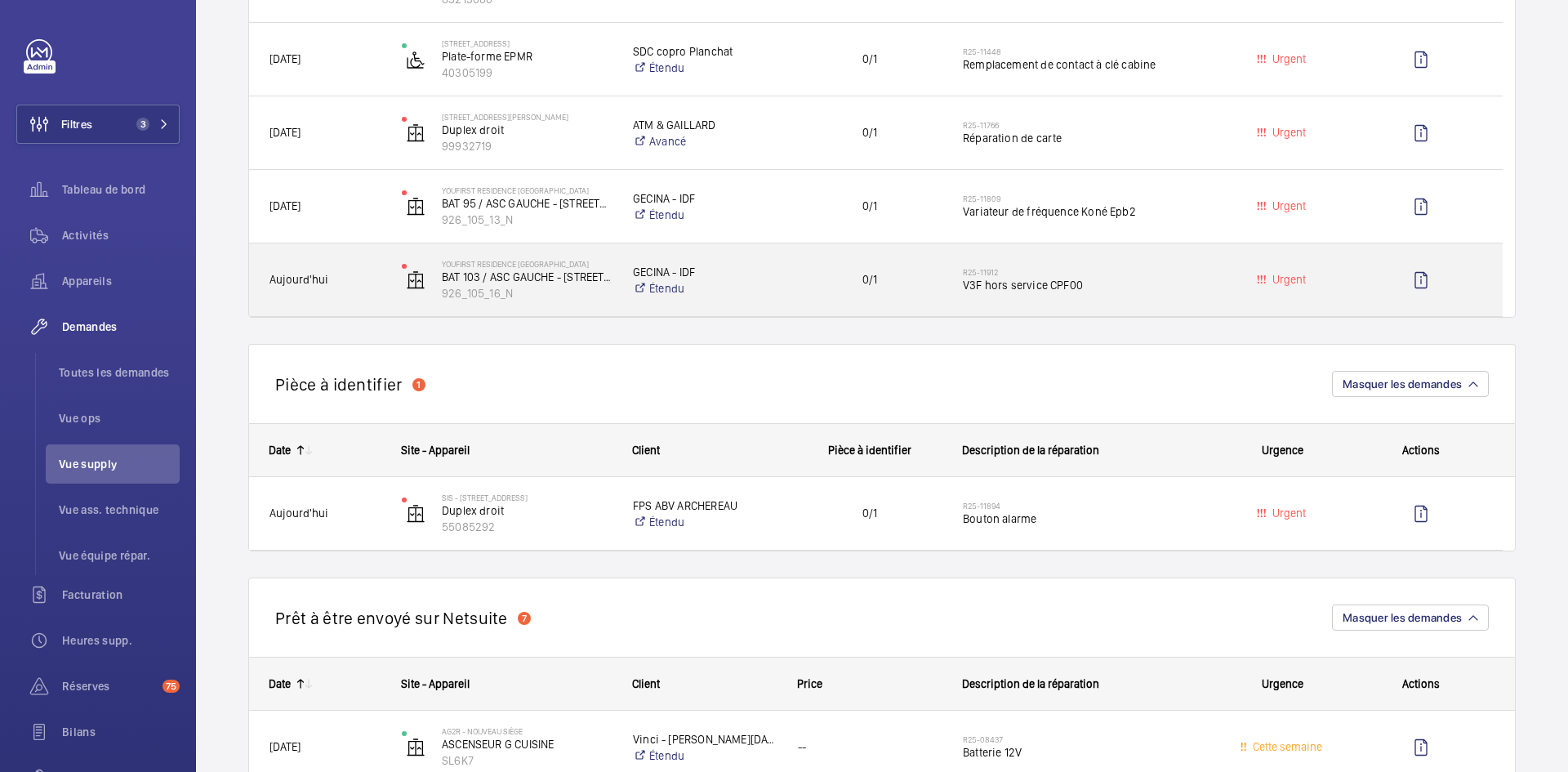
click at [366, 282] on span "Aujourd'hui" at bounding box center [325, 280] width 111 height 19
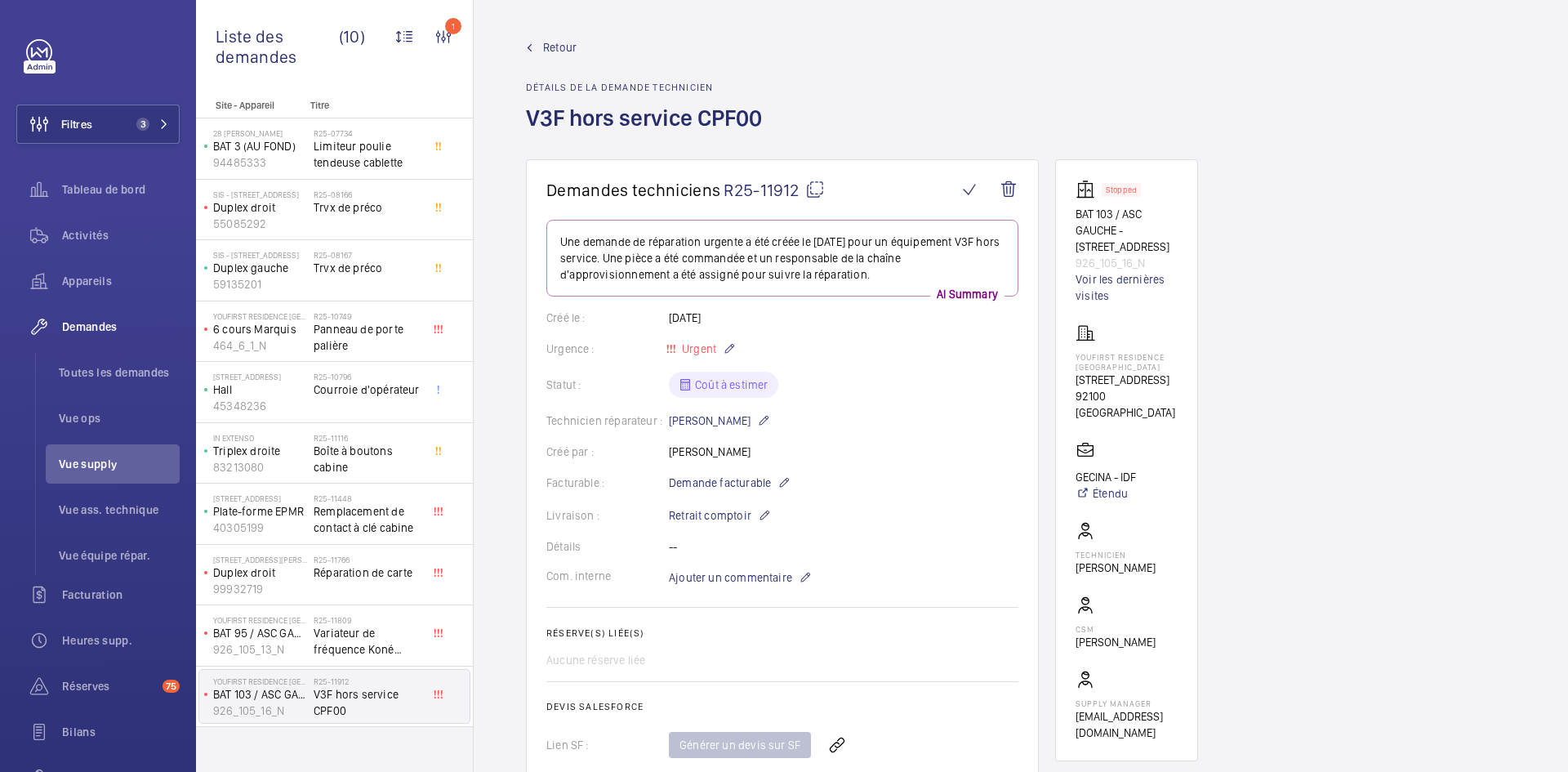
click at [556, 37] on wm-front-admin-header "Retour Détails de la demande technicien V3F hors service CPF00" at bounding box center [1020, 80] width 1095 height 159
click at [556, 42] on span "Retour" at bounding box center [560, 47] width 33 height 16
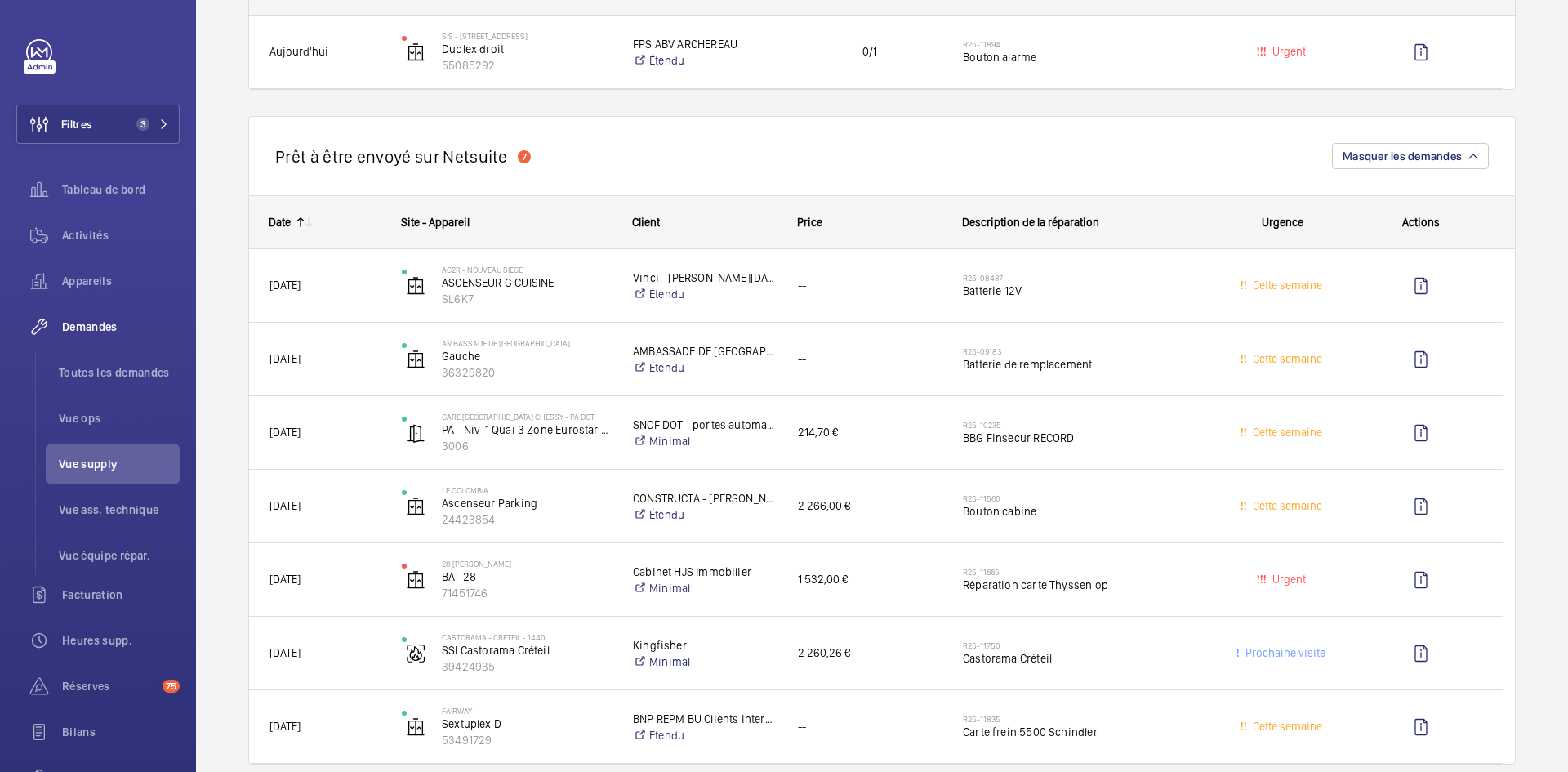
scroll to position [1225, 0]
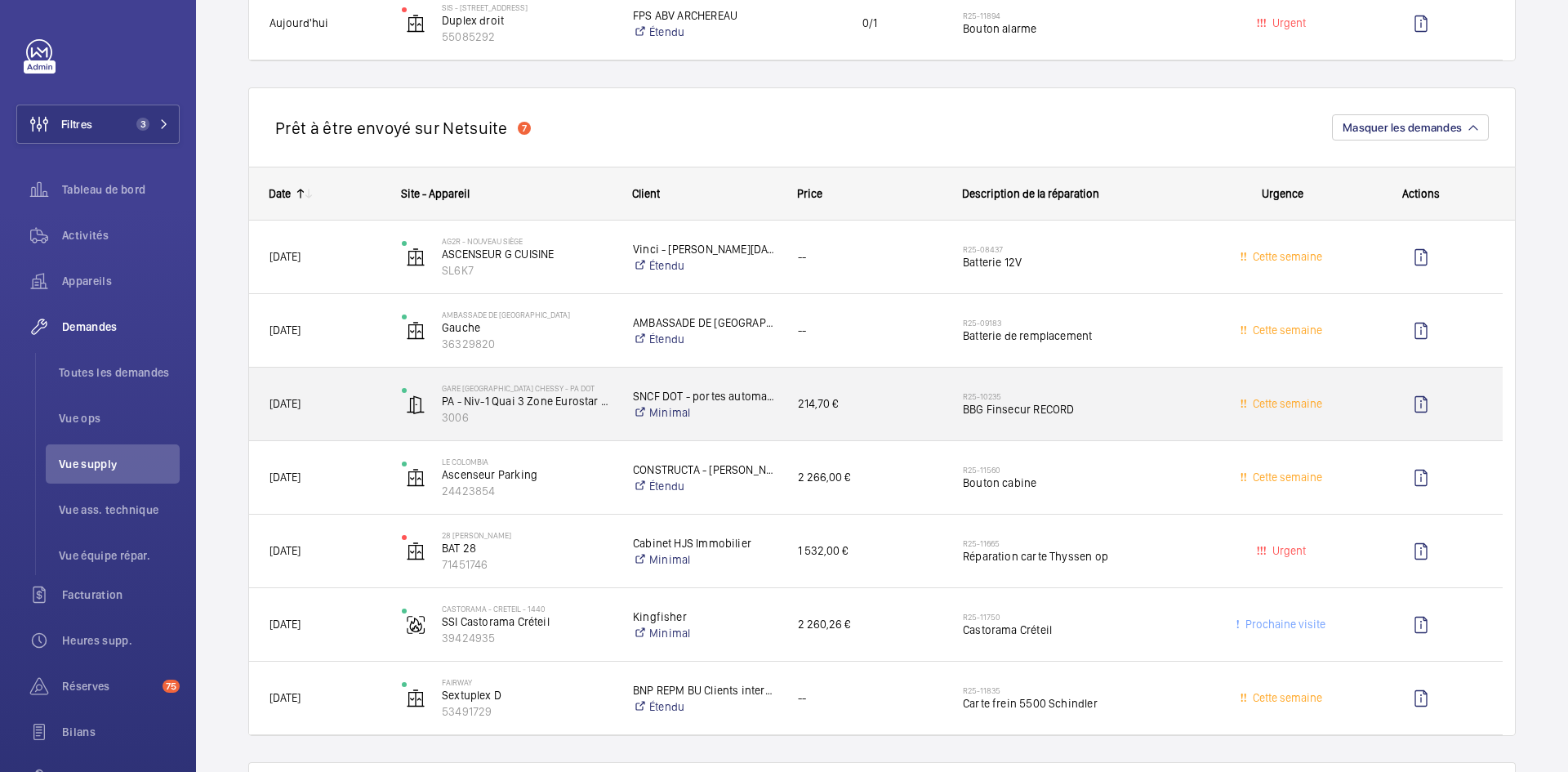
click at [337, 405] on span "29/07/2025" at bounding box center [325, 404] width 111 height 19
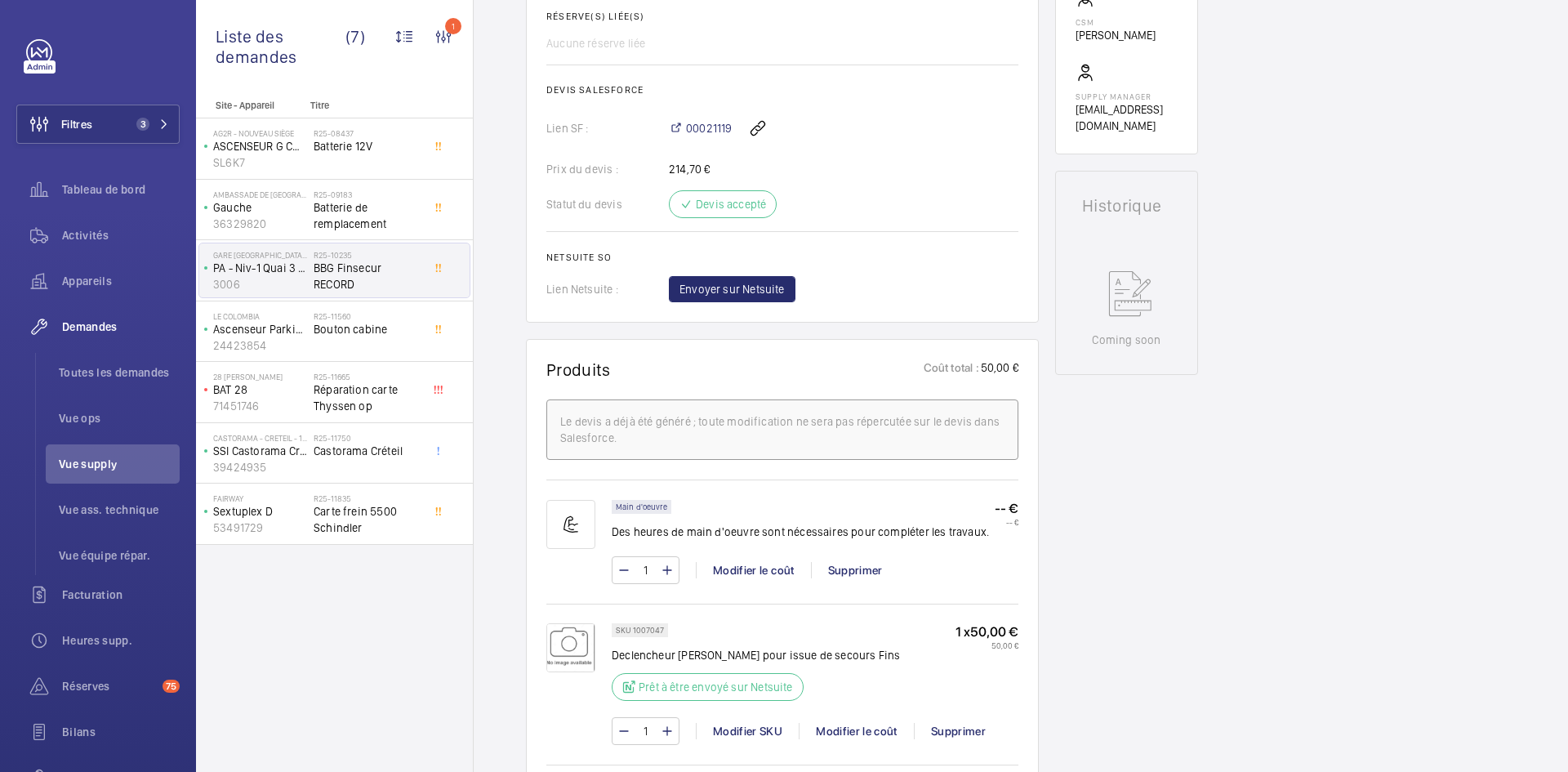
scroll to position [653, 0]
drag, startPoint x: 662, startPoint y: 639, endPoint x: 629, endPoint y: 643, distance: 33.2
click at [629, 629] on p "SKU 1007047" at bounding box center [639, 626] width 48 height 6
copy p "1007047"
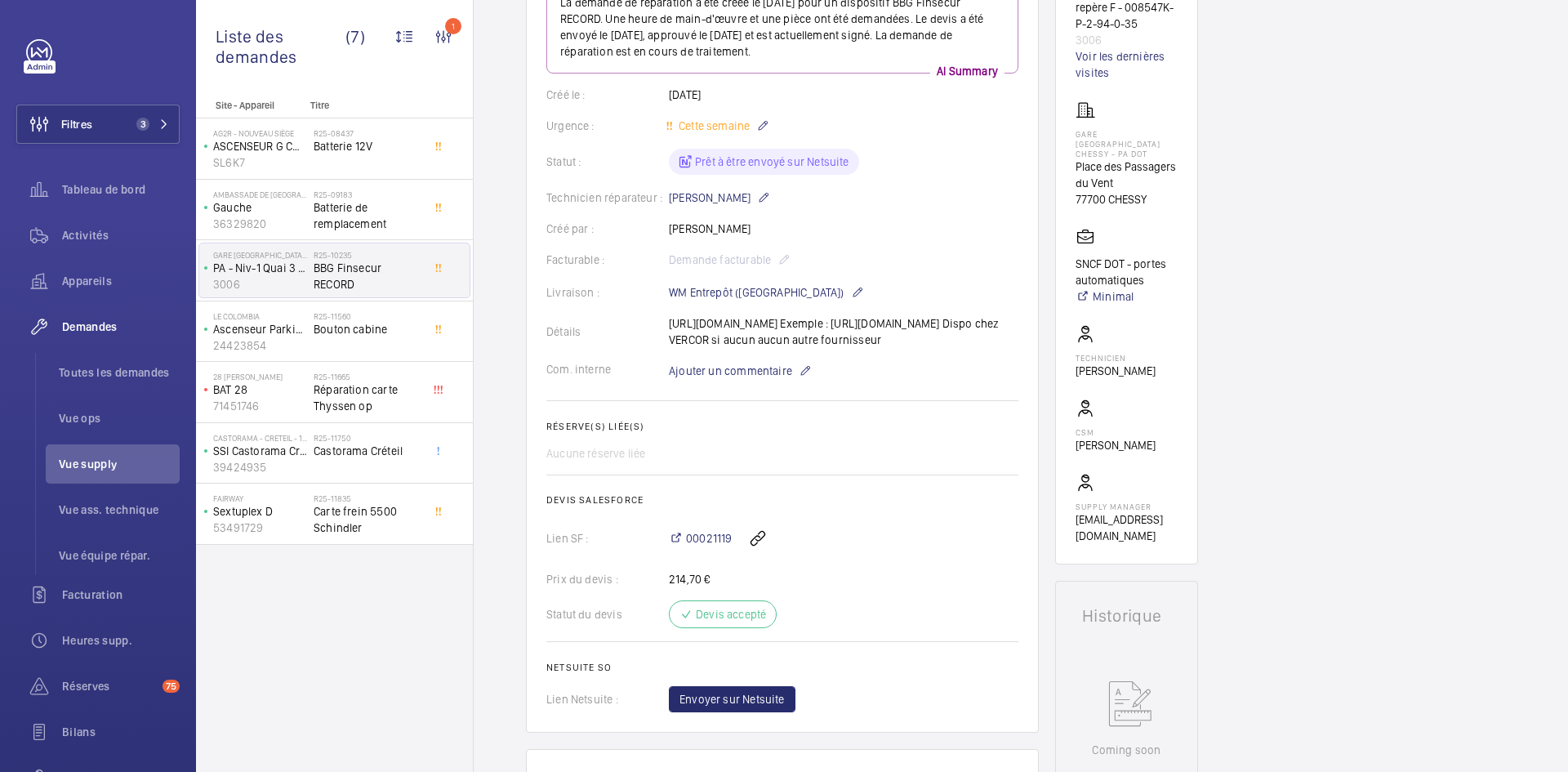
scroll to position [81, 0]
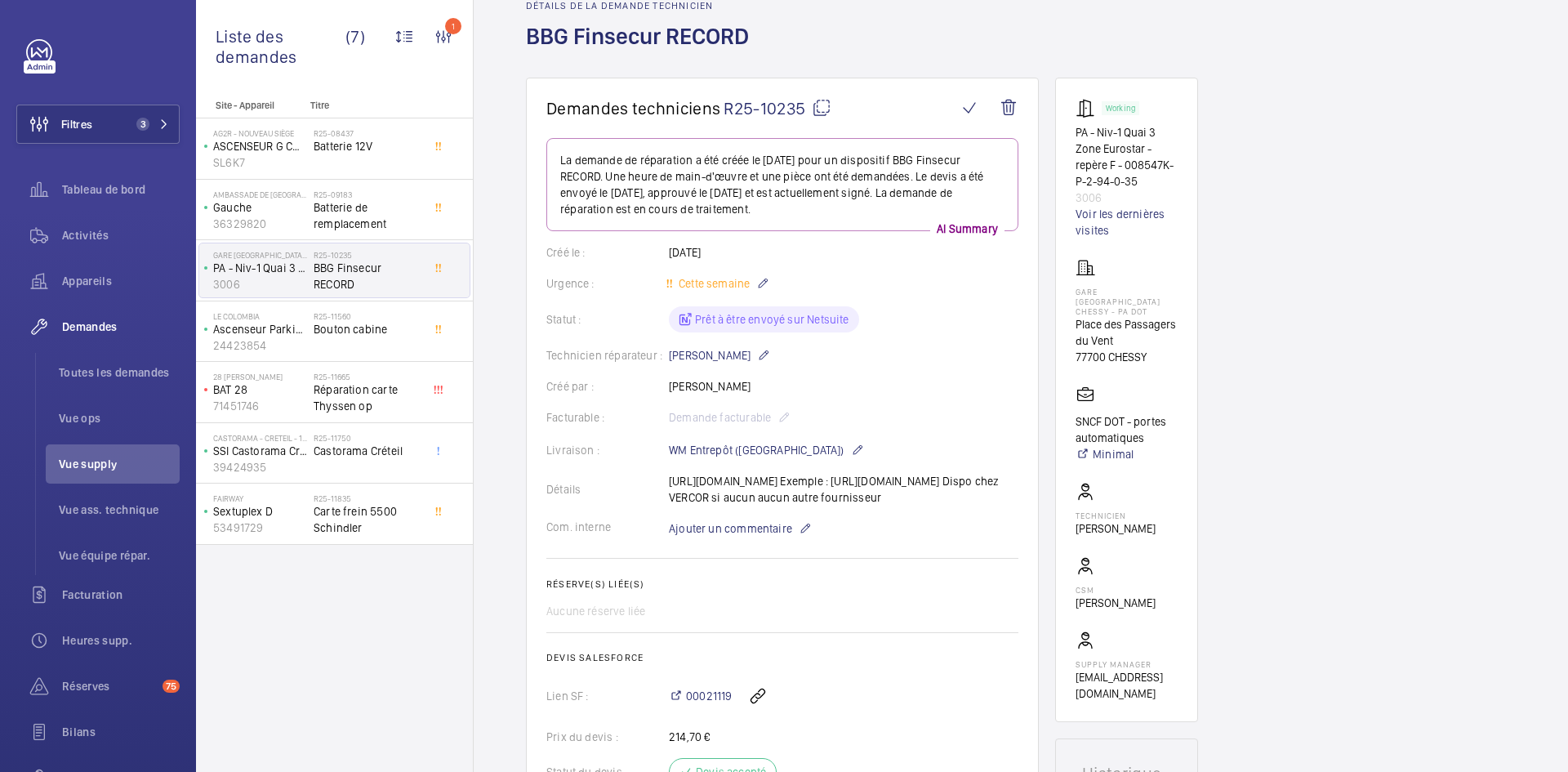
click at [820, 103] on mat-icon at bounding box center [821, 108] width 20 height 20
copy p "1007047"
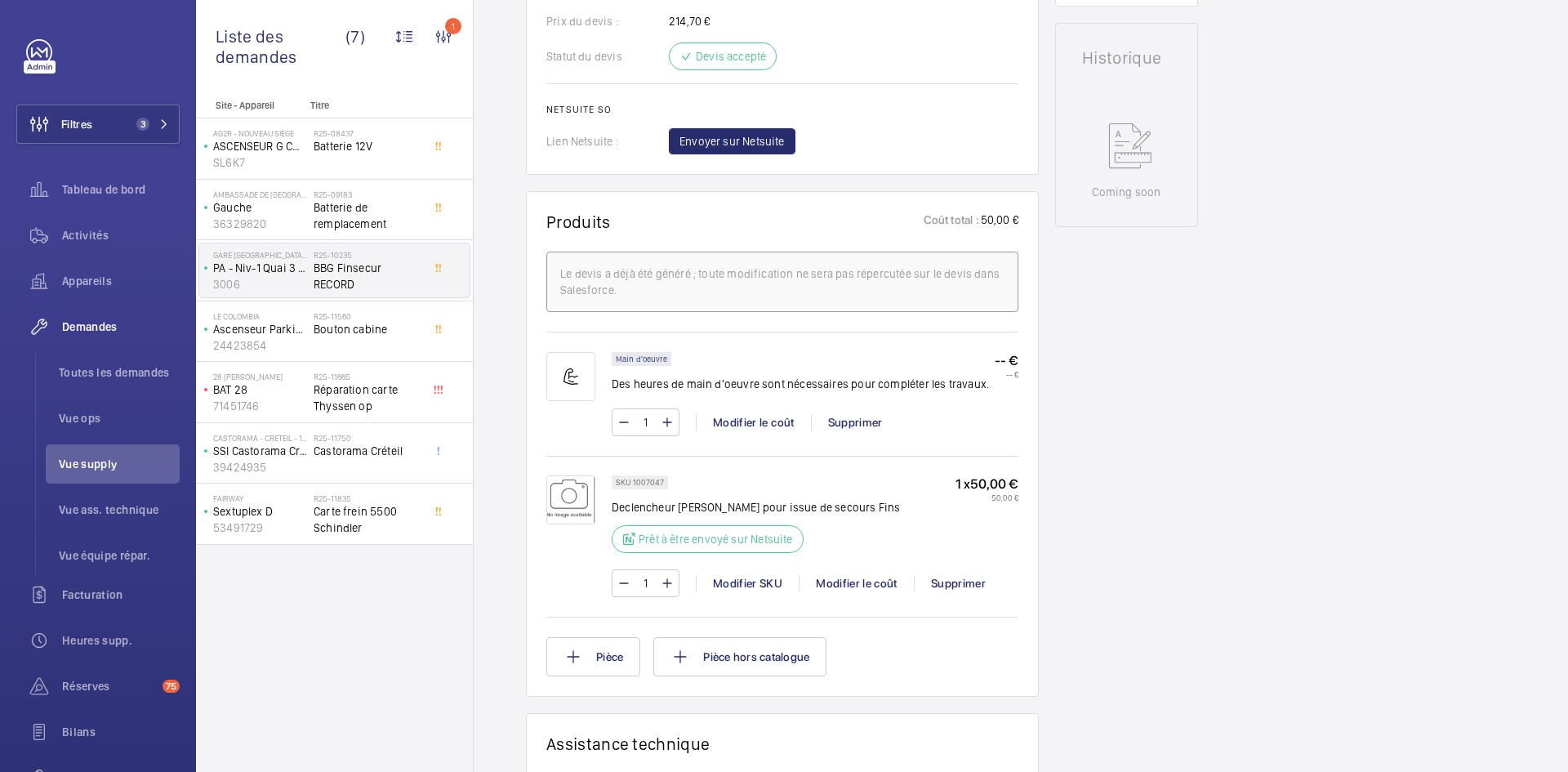
scroll to position [899, 0]
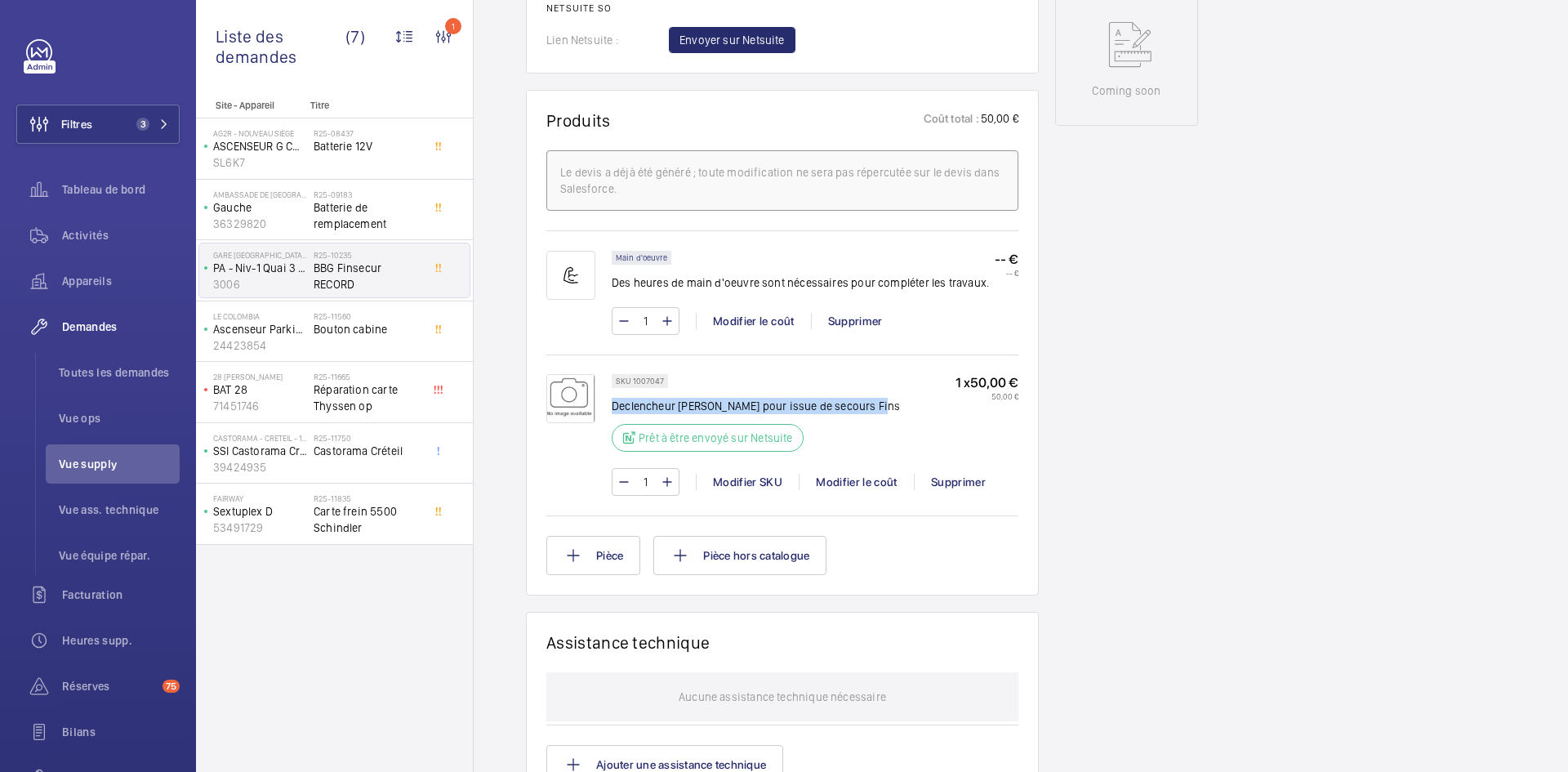
drag, startPoint x: 887, startPoint y: 424, endPoint x: 612, endPoint y: 422, distance: 275.0
click at [612, 422] on div "SKU 1007047 Declencheur manuel VERT pour issue de secours Fins Prêt à être envo…" at bounding box center [815, 418] width 407 height 87
copy p "Declencheur manuel VERT pour issue de secours Fins"
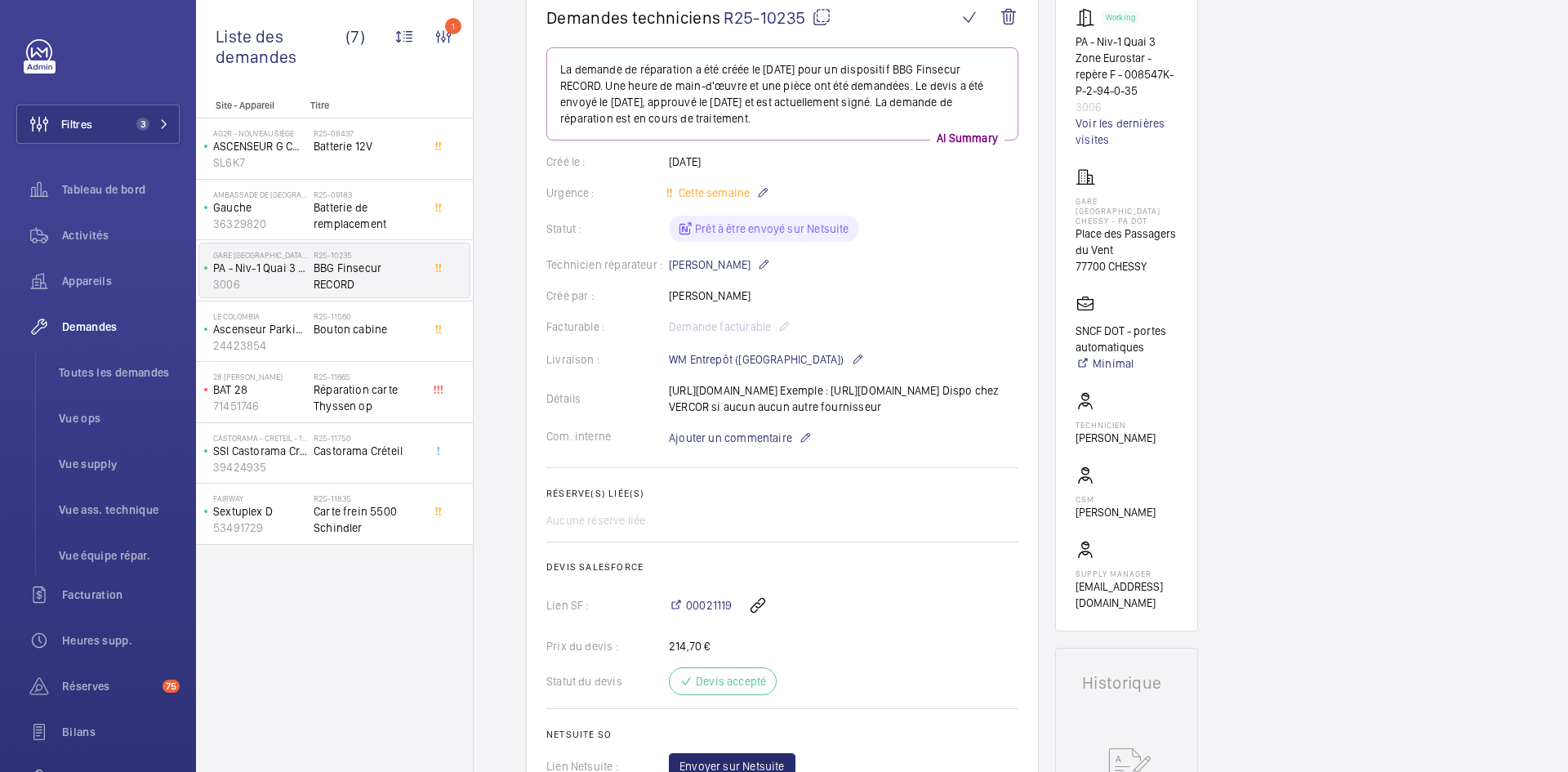
scroll to position [163, 0]
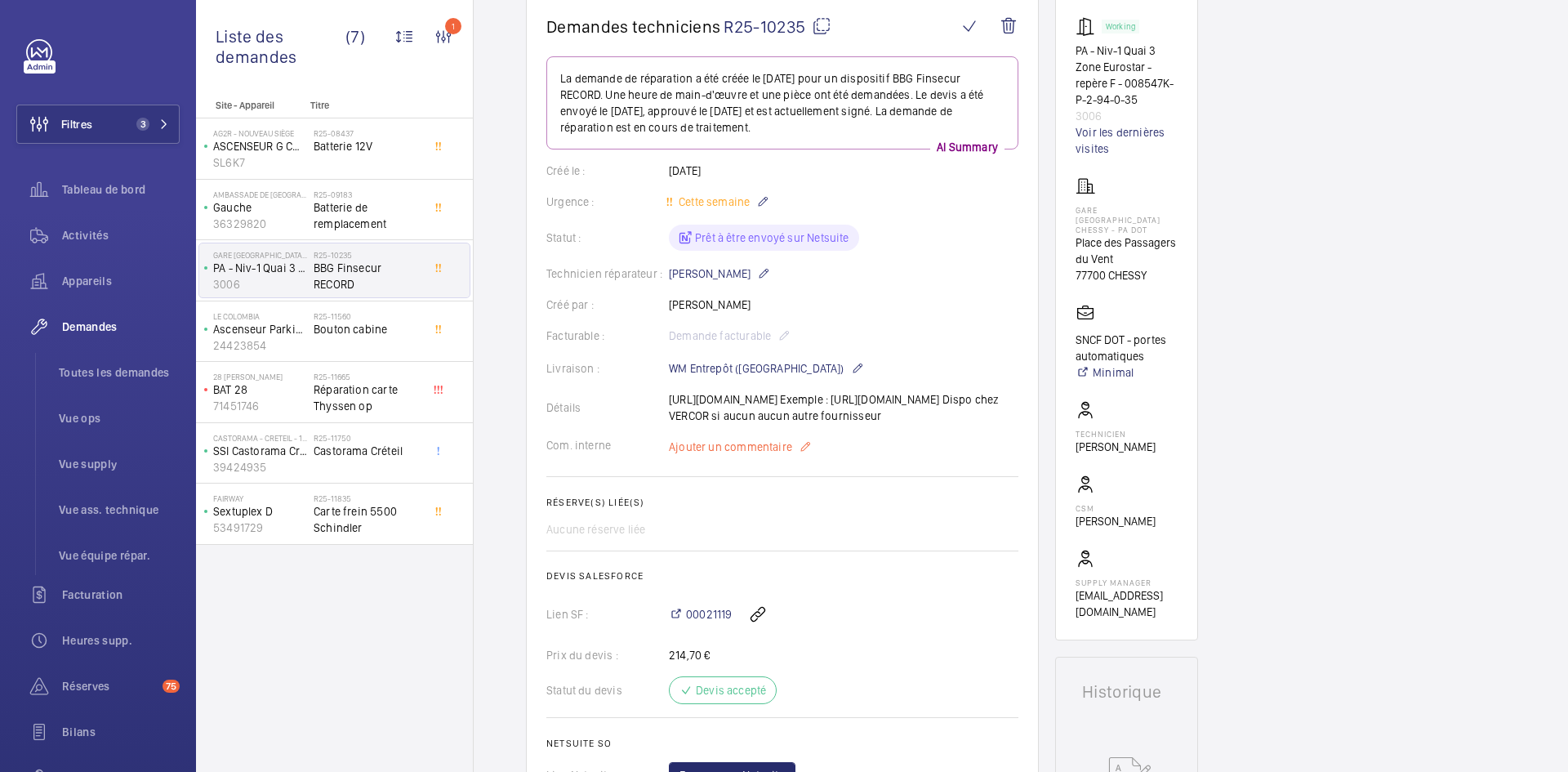
click at [759, 455] on span "Ajouter un commentaire" at bounding box center [731, 446] width 123 height 16
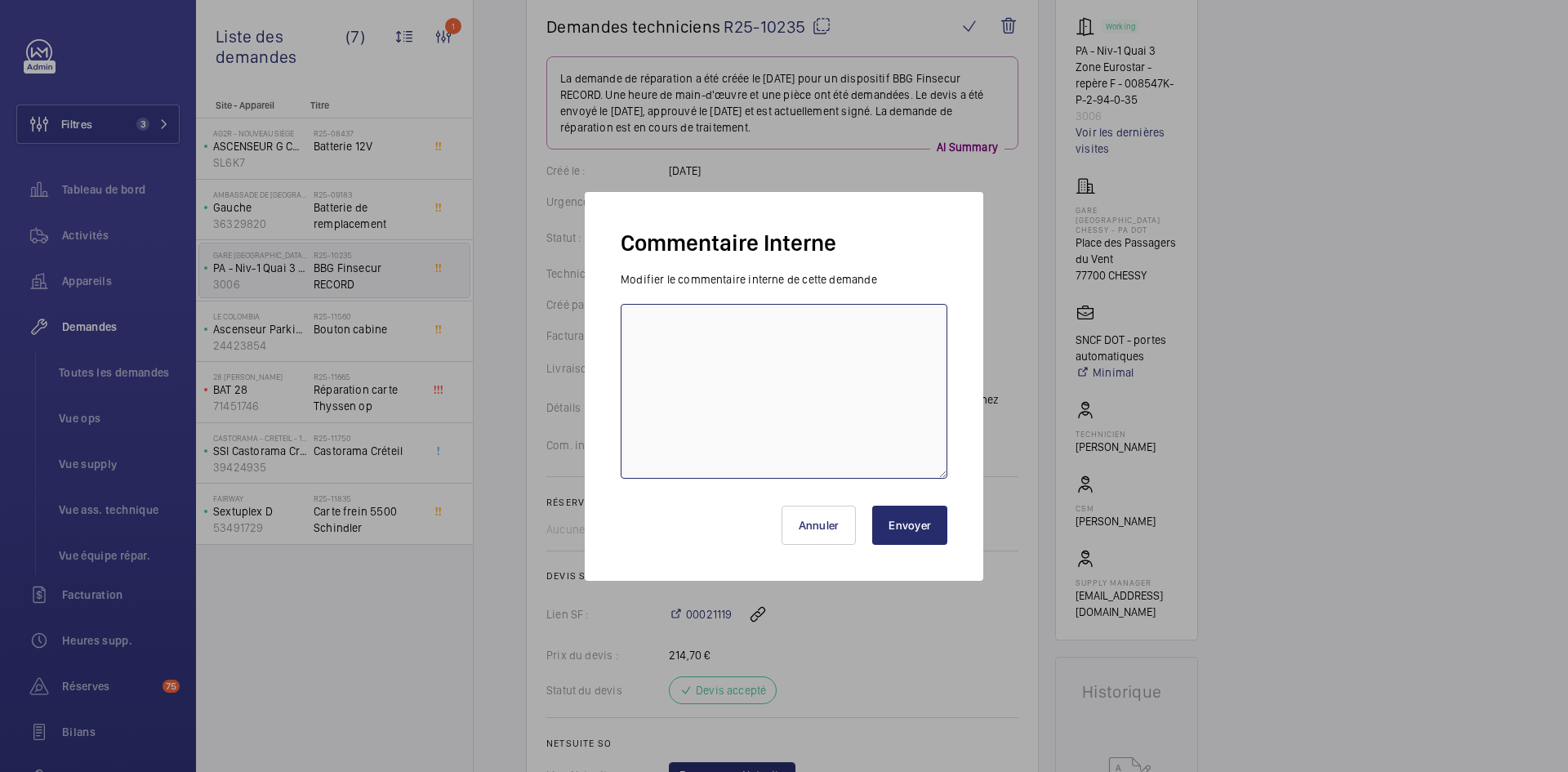
click at [702, 341] on textarea at bounding box center [784, 391] width 327 height 175
click at [929, 322] on textarea "BY-08/09 demande de devis envoyée au fournisseur GDV" at bounding box center [784, 391] width 327 height 175
type textarea "BY-08/09 demande de devis envoyée au fournisseur GDV attente de retour."
click at [920, 526] on button "Envoyer" at bounding box center [910, 526] width 75 height 39
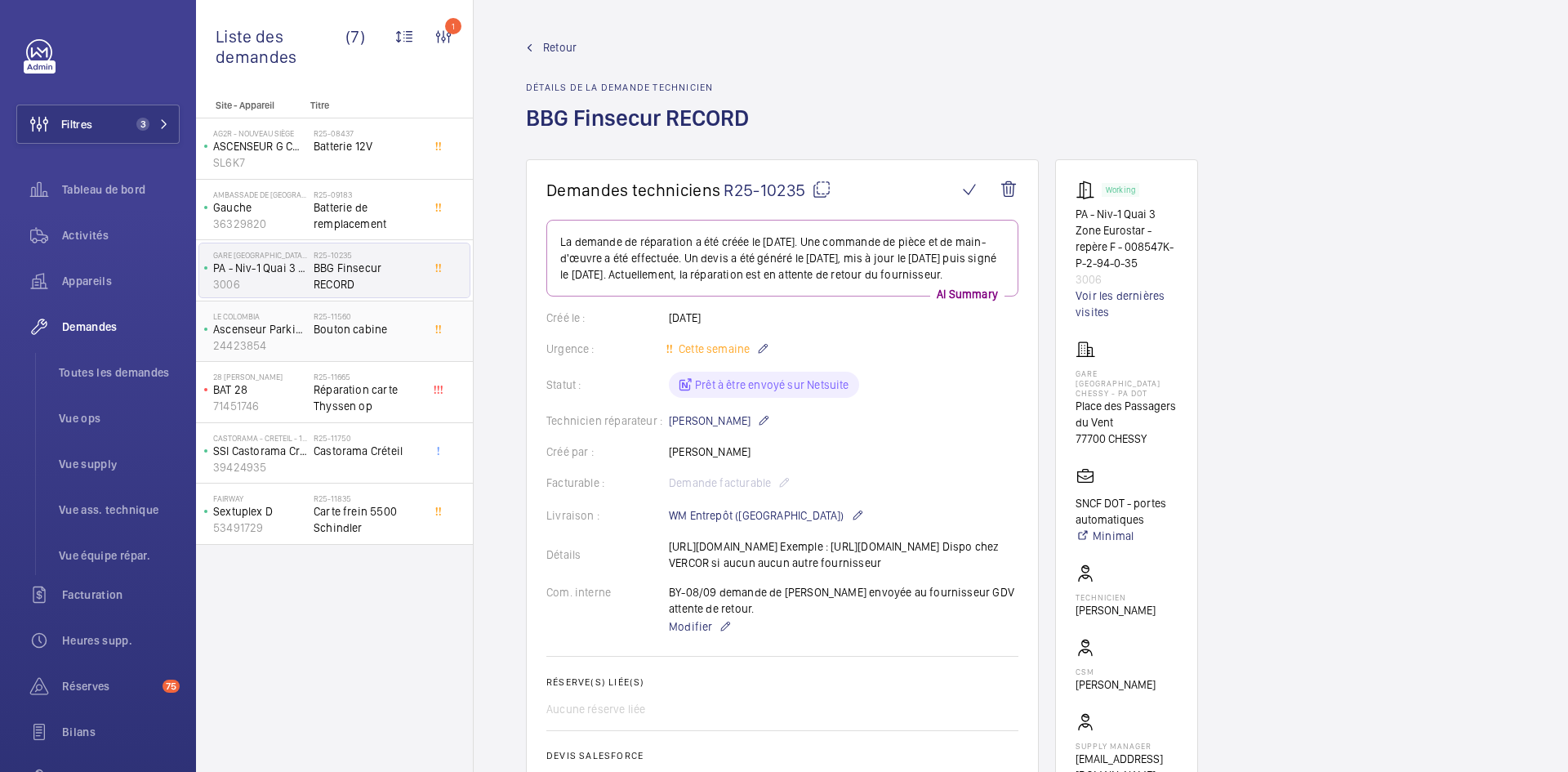
click at [294, 321] on p "Ascenseur Parking" at bounding box center [260, 329] width 94 height 16
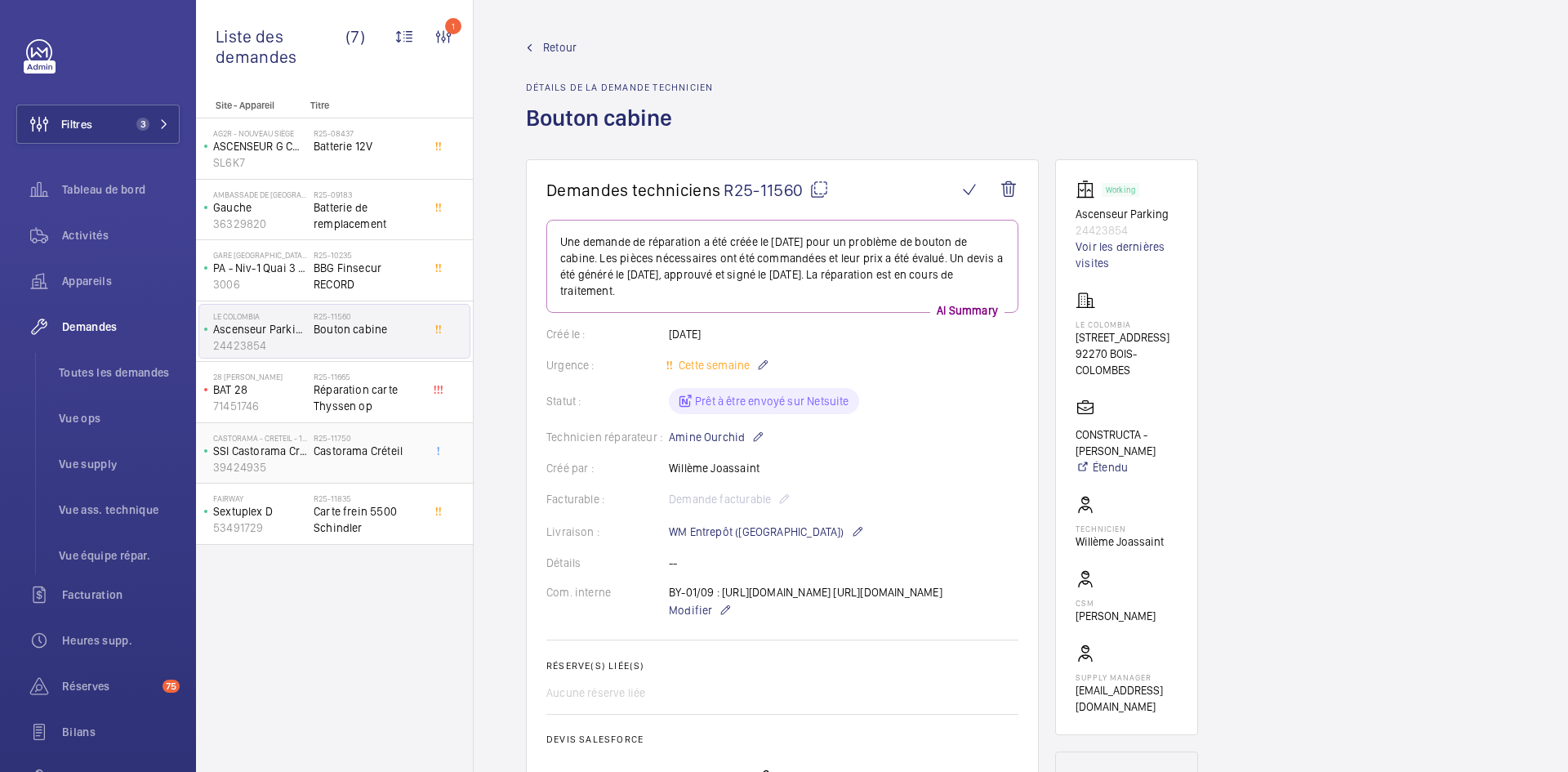
click at [315, 456] on span "Castorama Créteil" at bounding box center [367, 450] width 108 height 16
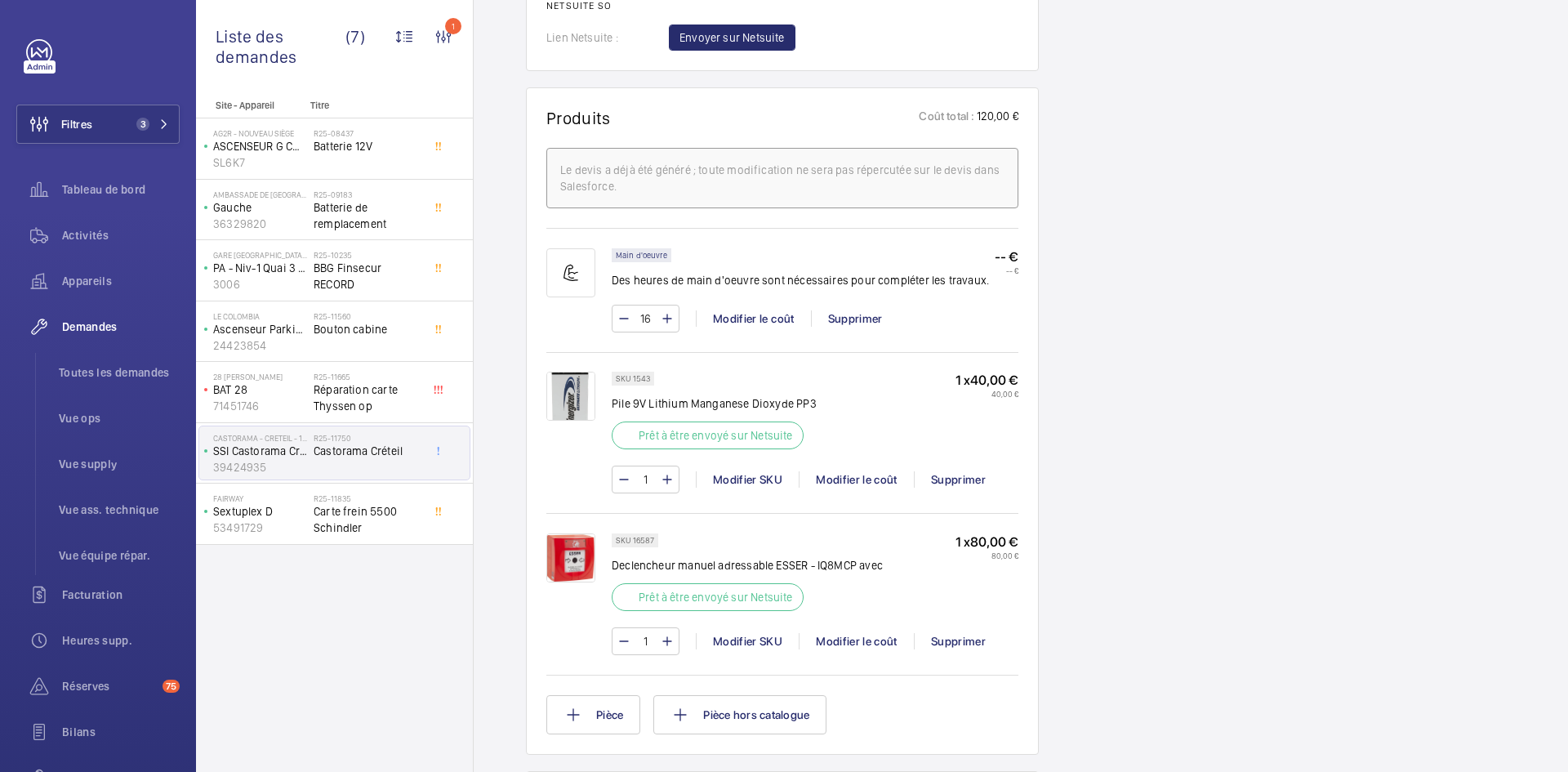
scroll to position [1061, 0]
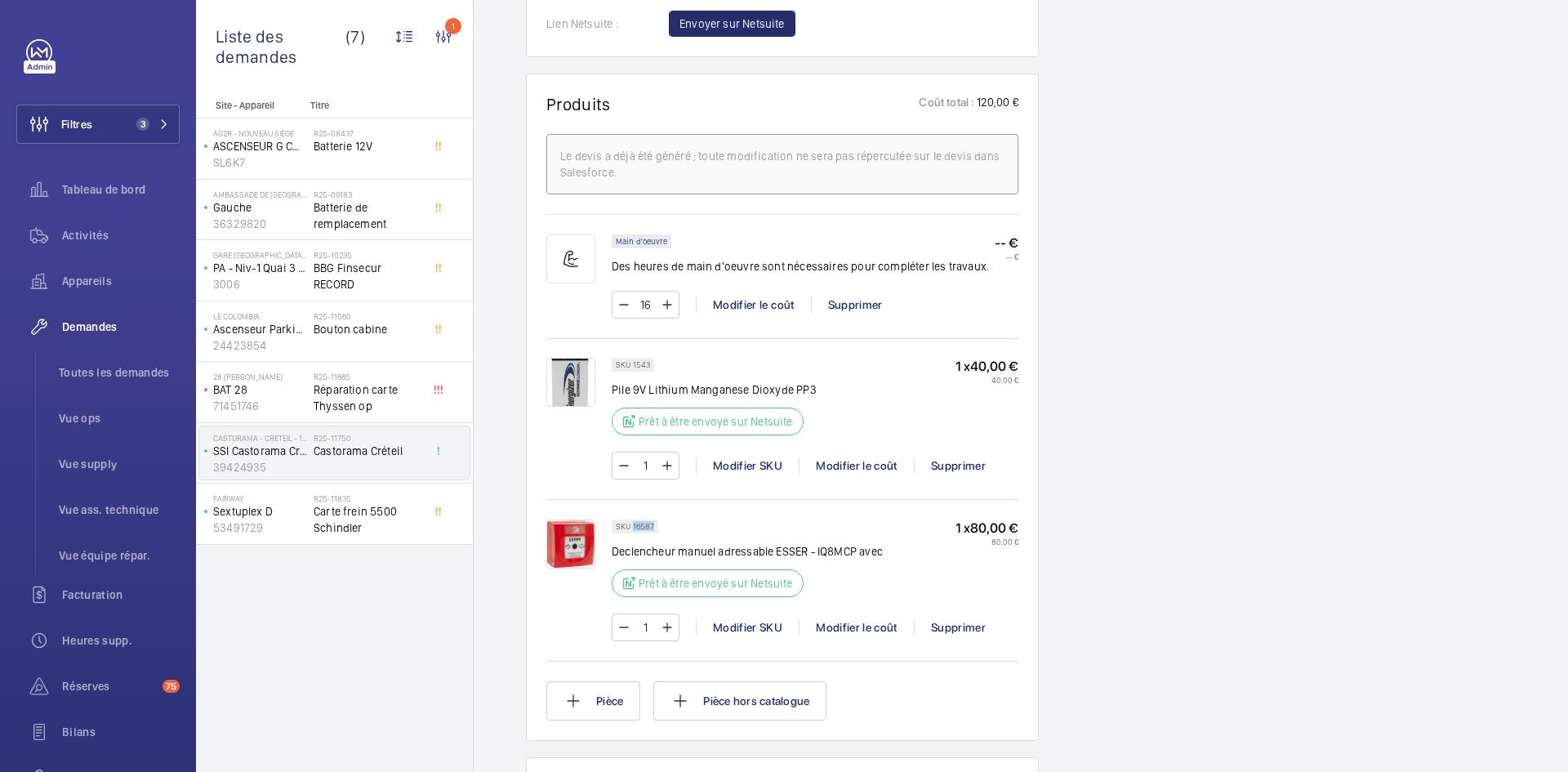
drag, startPoint x: 654, startPoint y: 527, endPoint x: 633, endPoint y: 526, distance: 21.0
click at [633, 526] on div "SKU 16587" at bounding box center [635, 526] width 46 height 14
copy p "16587"
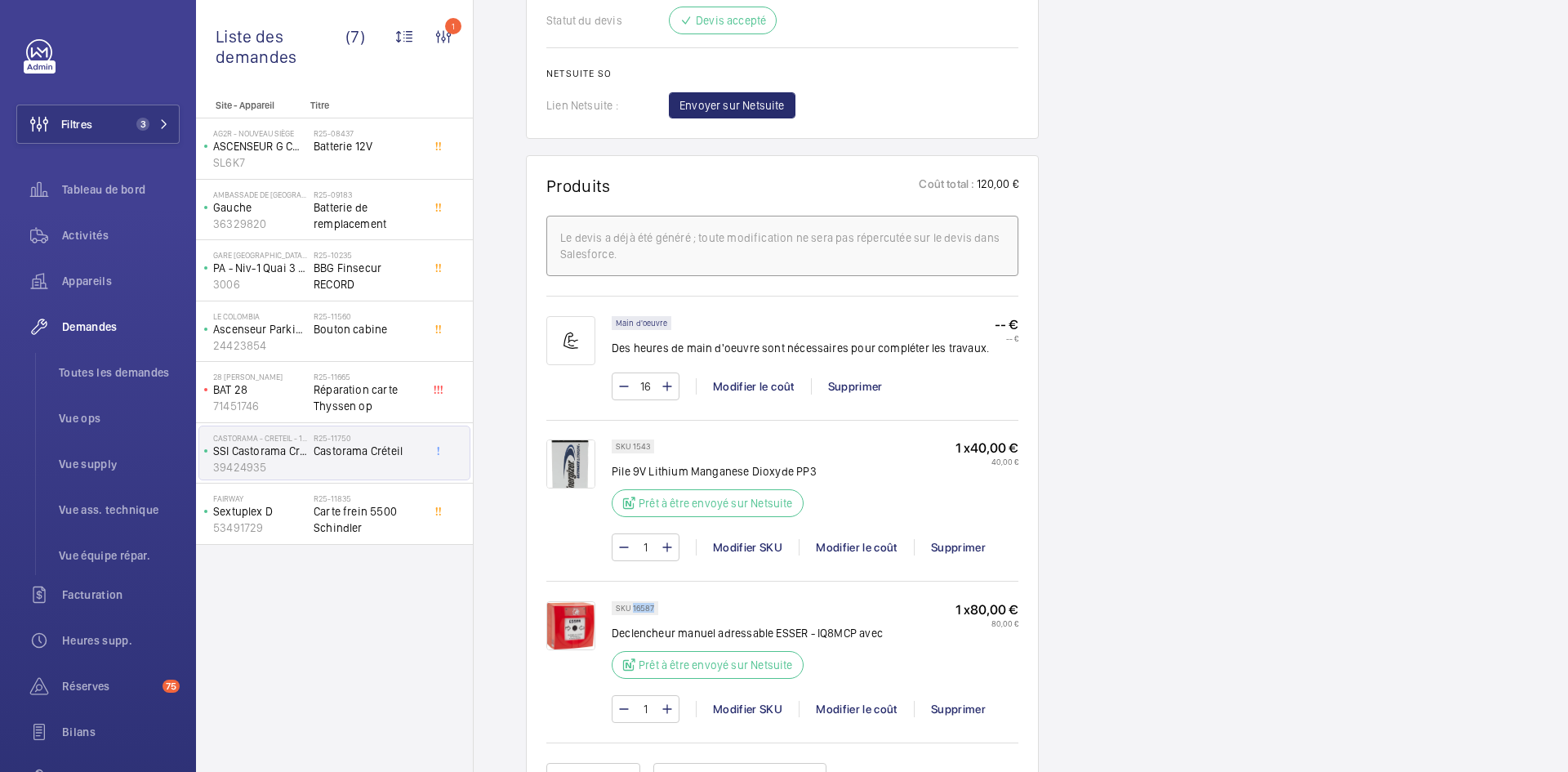
click at [562, 454] on img at bounding box center [570, 463] width 49 height 49
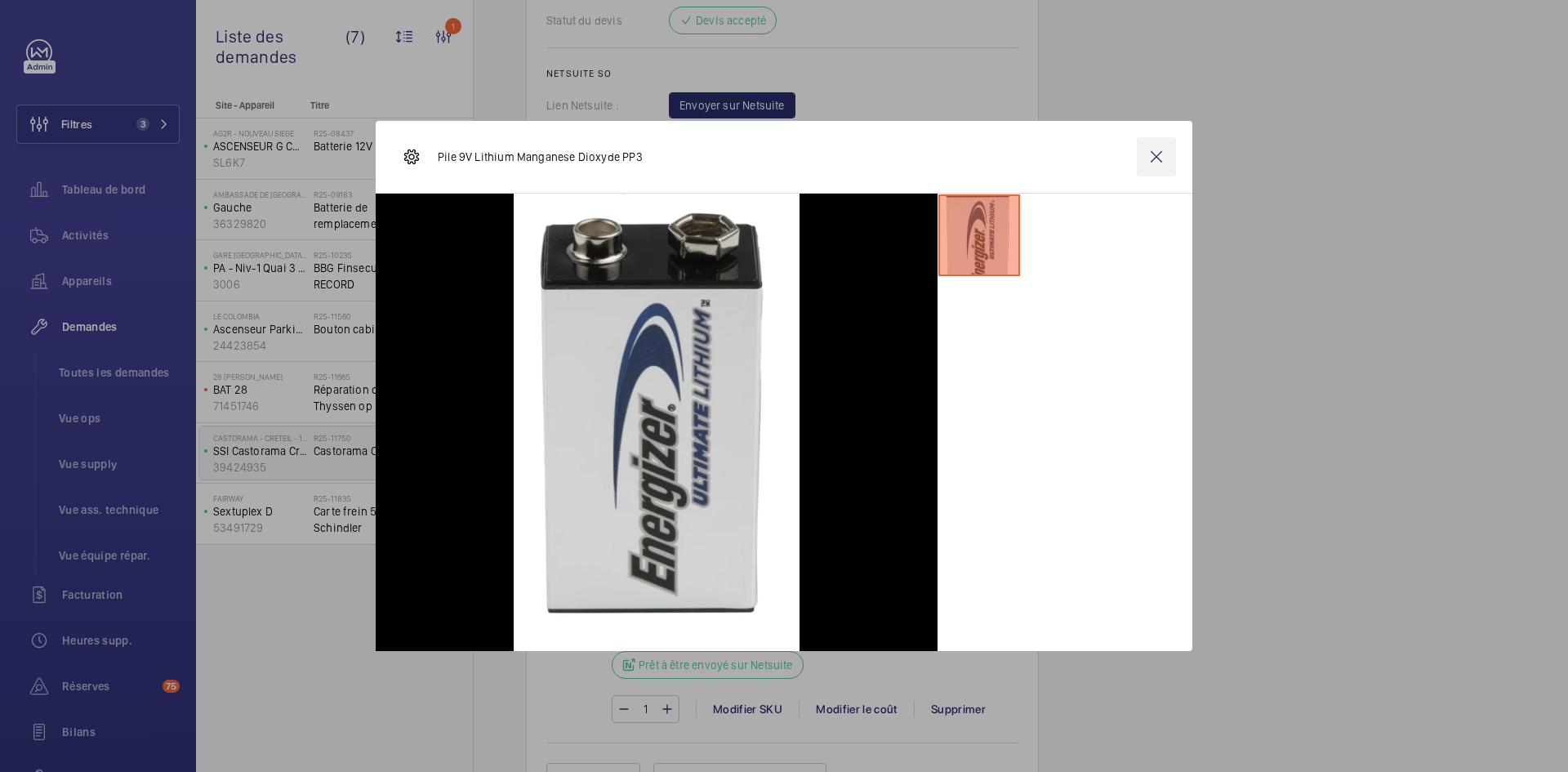
click at [1157, 154] on wm-front-icon-button at bounding box center [1156, 157] width 39 height 39
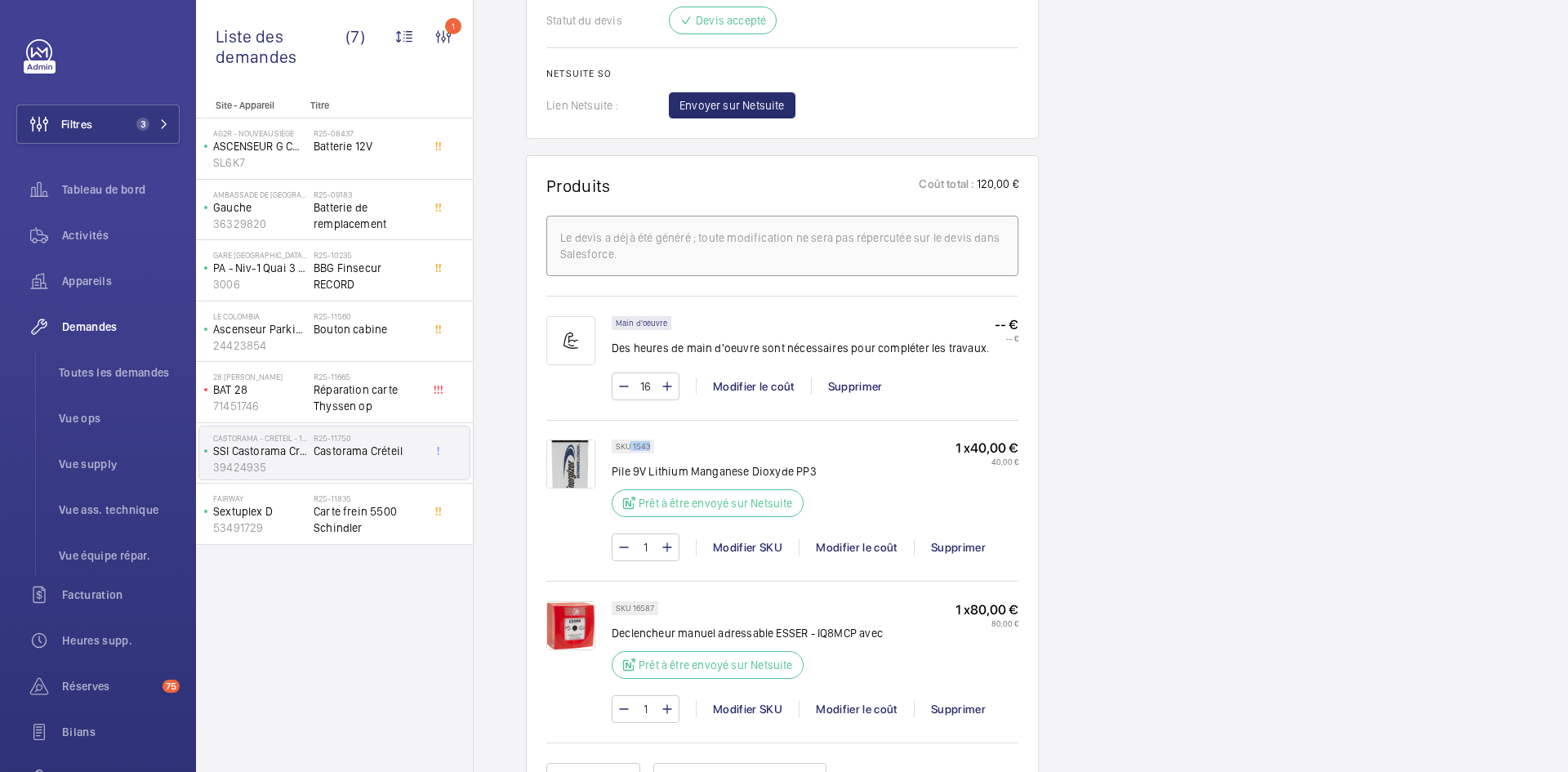
drag, startPoint x: 651, startPoint y: 445, endPoint x: 628, endPoint y: 448, distance: 23.2
click at [628, 448] on div "SKU 1543" at bounding box center [633, 446] width 43 height 14
copy p "1543"
drag, startPoint x: 895, startPoint y: 635, endPoint x: 614, endPoint y: 634, distance: 281.0
click at [614, 634] on div "SKU 16587 Declencheur manuel adressable ESSER - IQ8MCP avec Prêt à être envoyé …" at bounding box center [815, 644] width 407 height 87
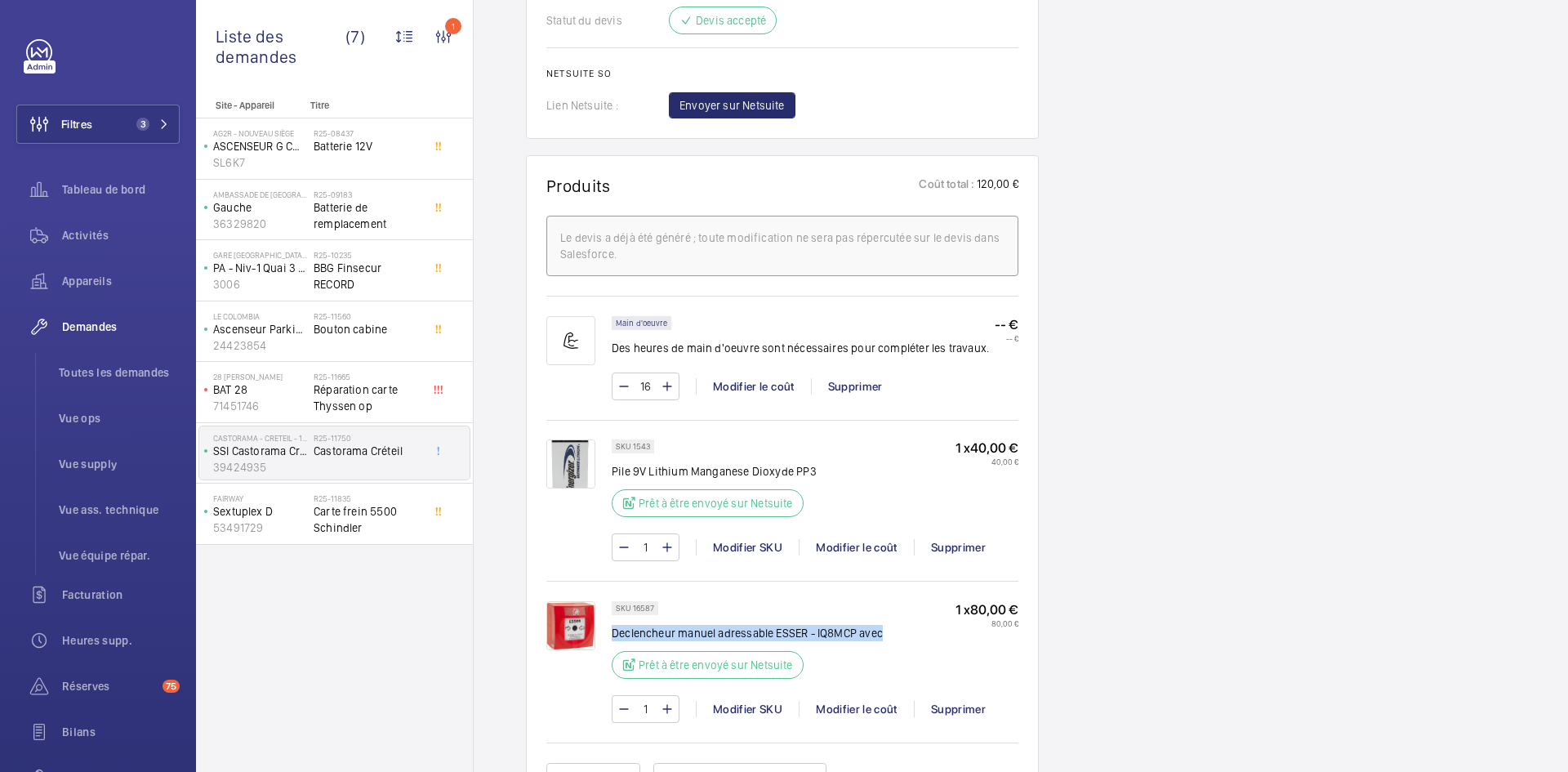
copy p "Declencheur manuel adressable ESSER - IQ8MCP avec"
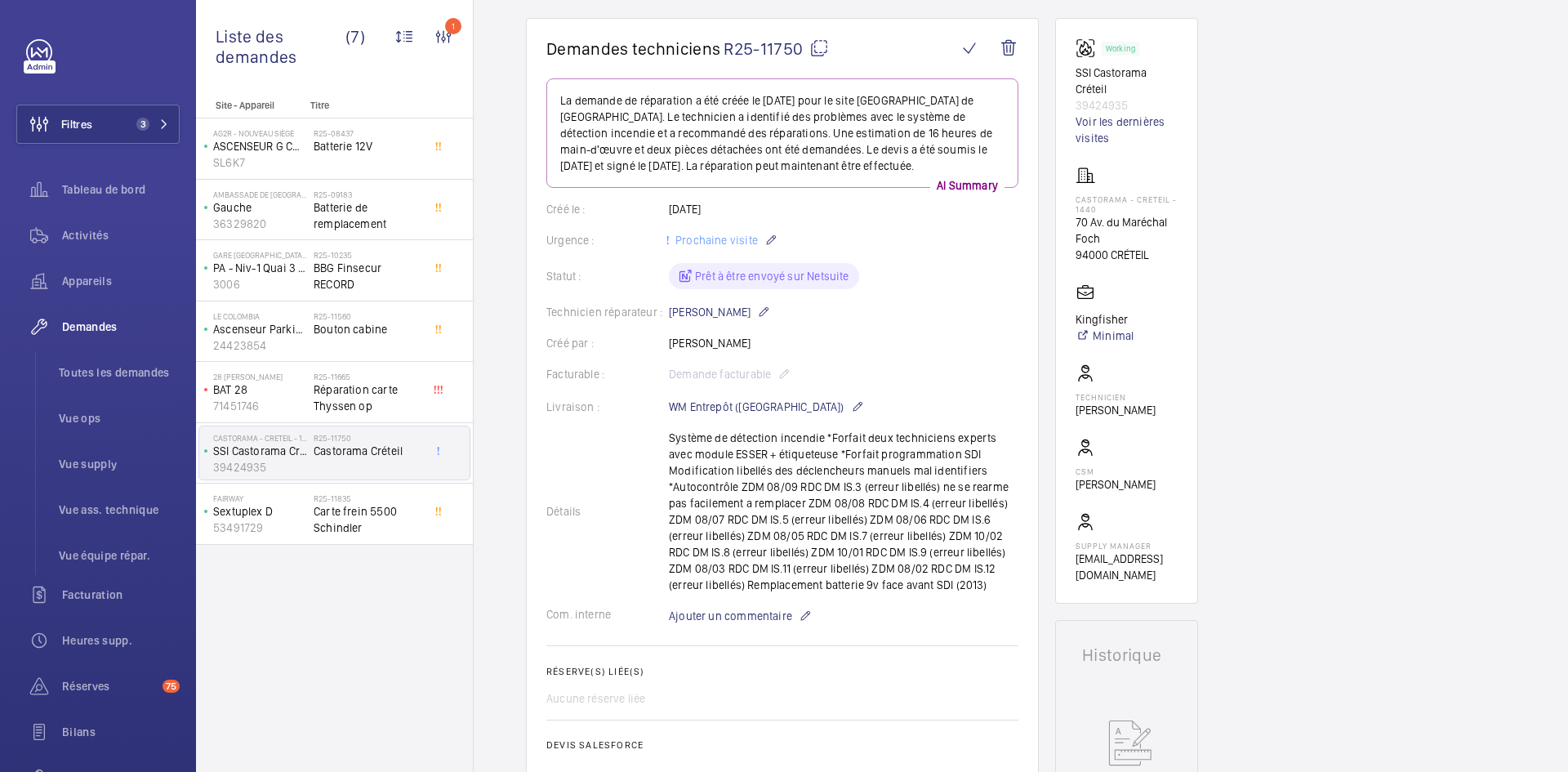
scroll to position [0, 0]
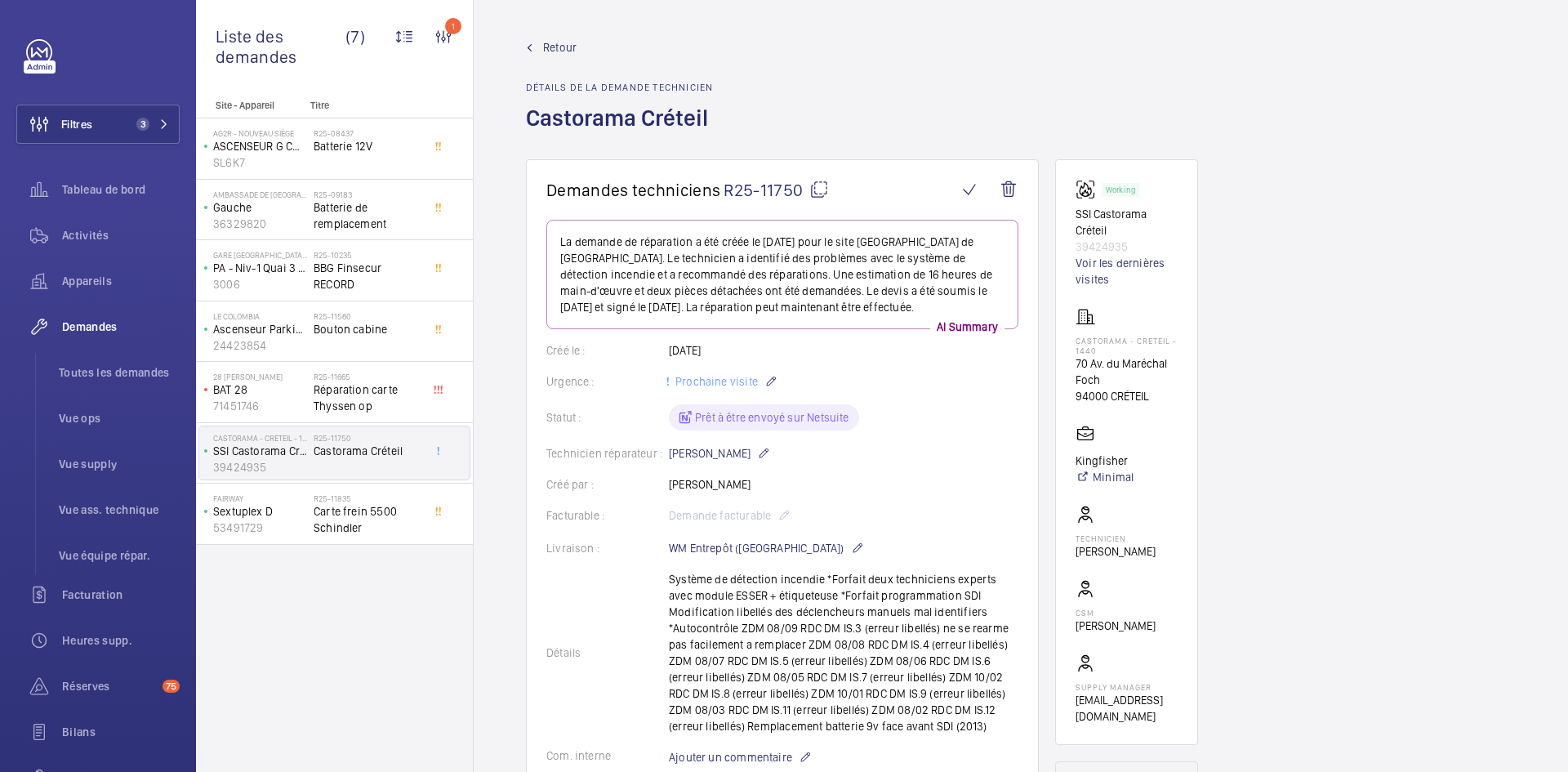
click at [821, 187] on mat-icon at bounding box center [819, 189] width 20 height 20
type textarea "R25-11750"
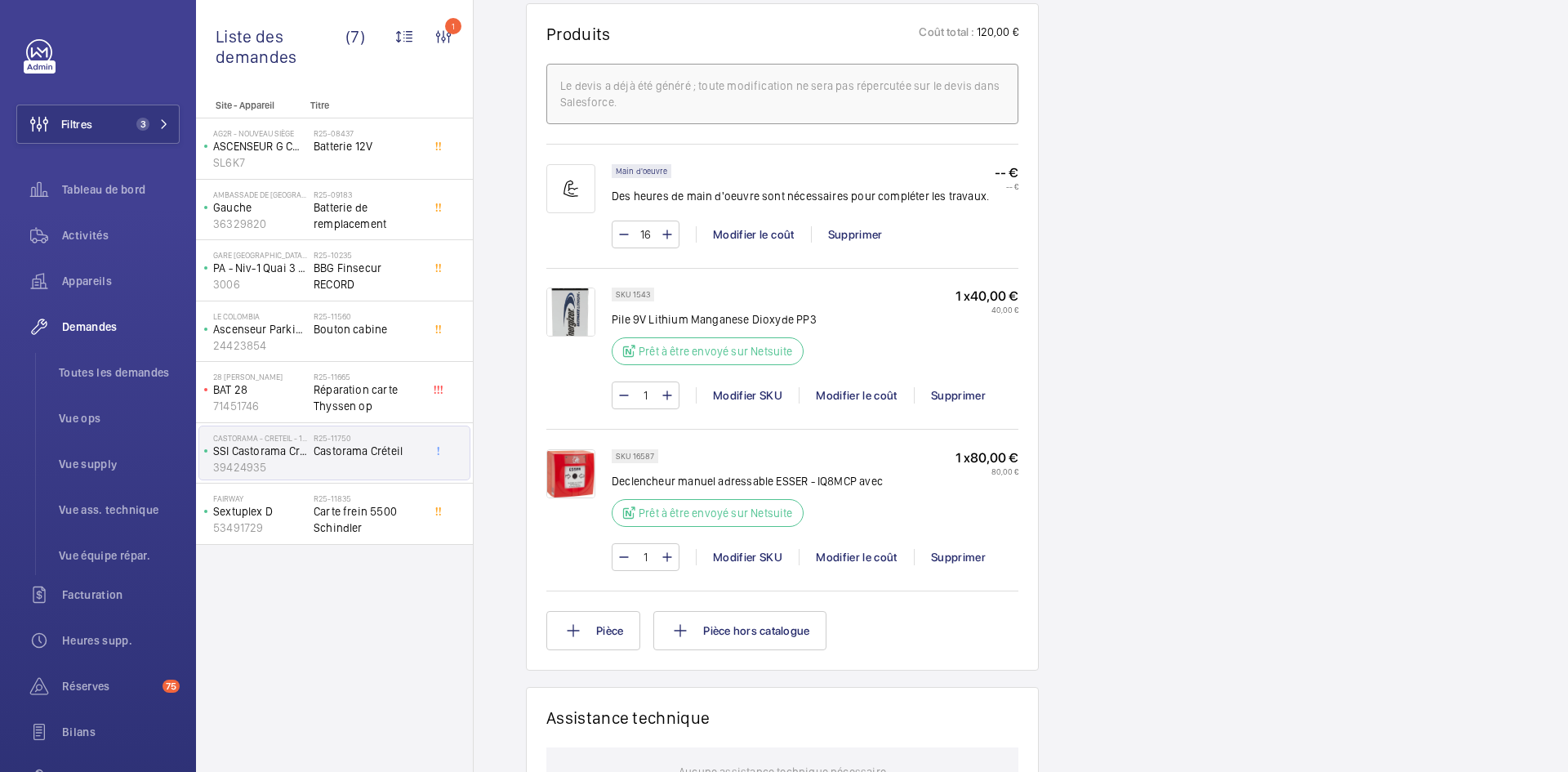
scroll to position [1143, 0]
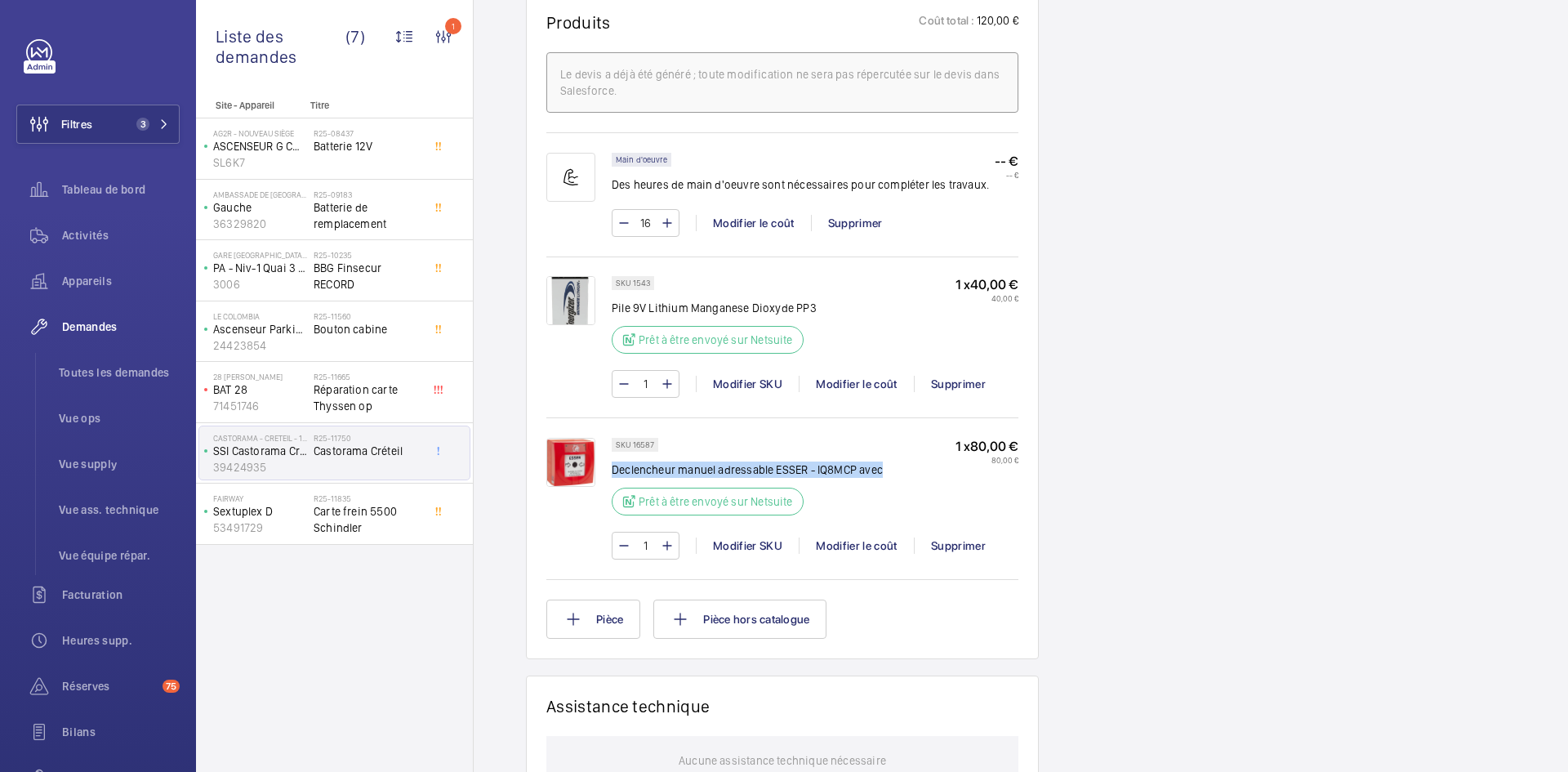
drag, startPoint x: 897, startPoint y: 468, endPoint x: 614, endPoint y: 471, distance: 283.0
click at [614, 471] on div "SKU 16587 Declencheur manuel adressable ESSER - IQ8MCP avec Prêt à être envoyé …" at bounding box center [815, 481] width 407 height 87
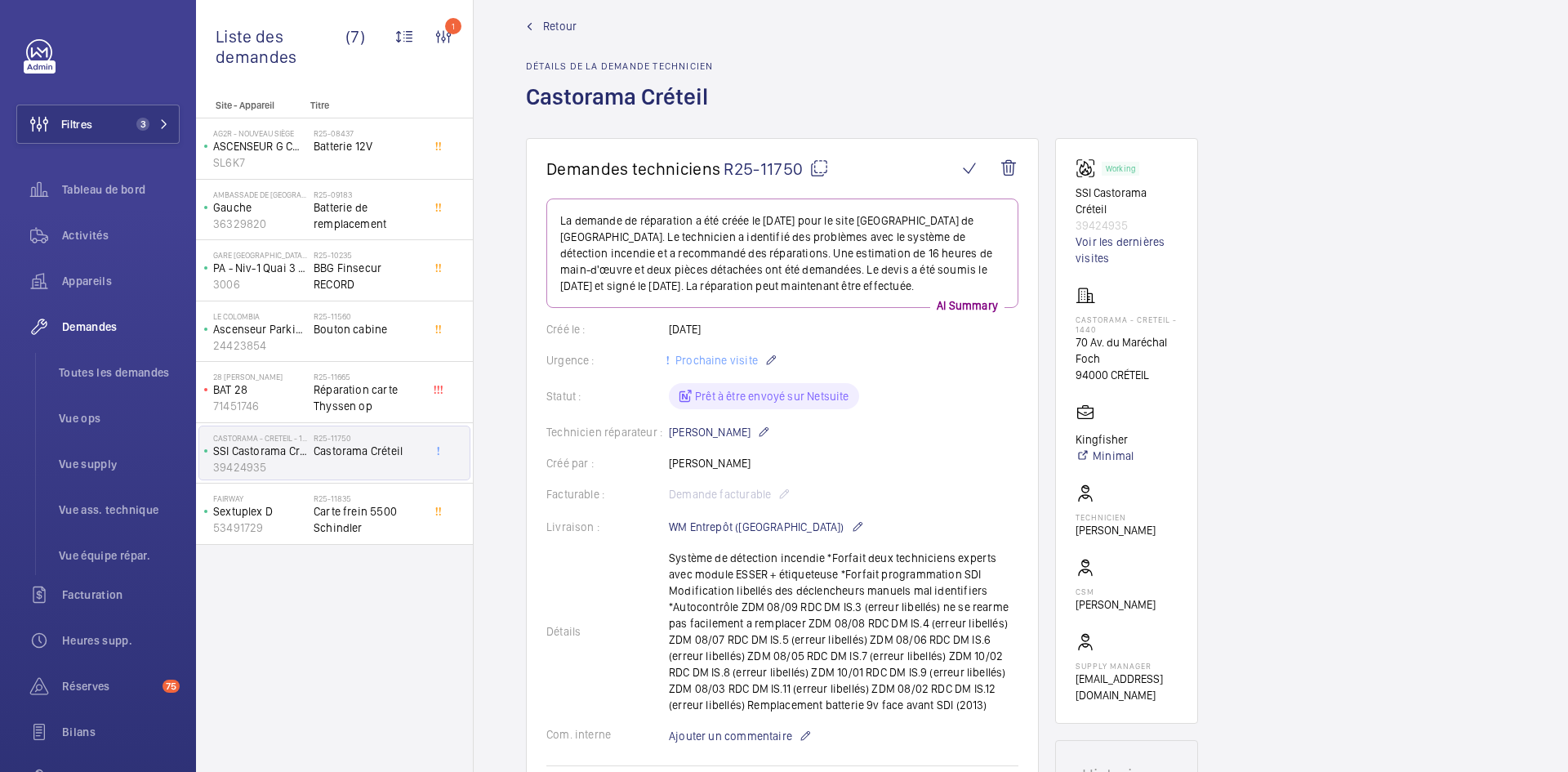
scroll to position [0, 0]
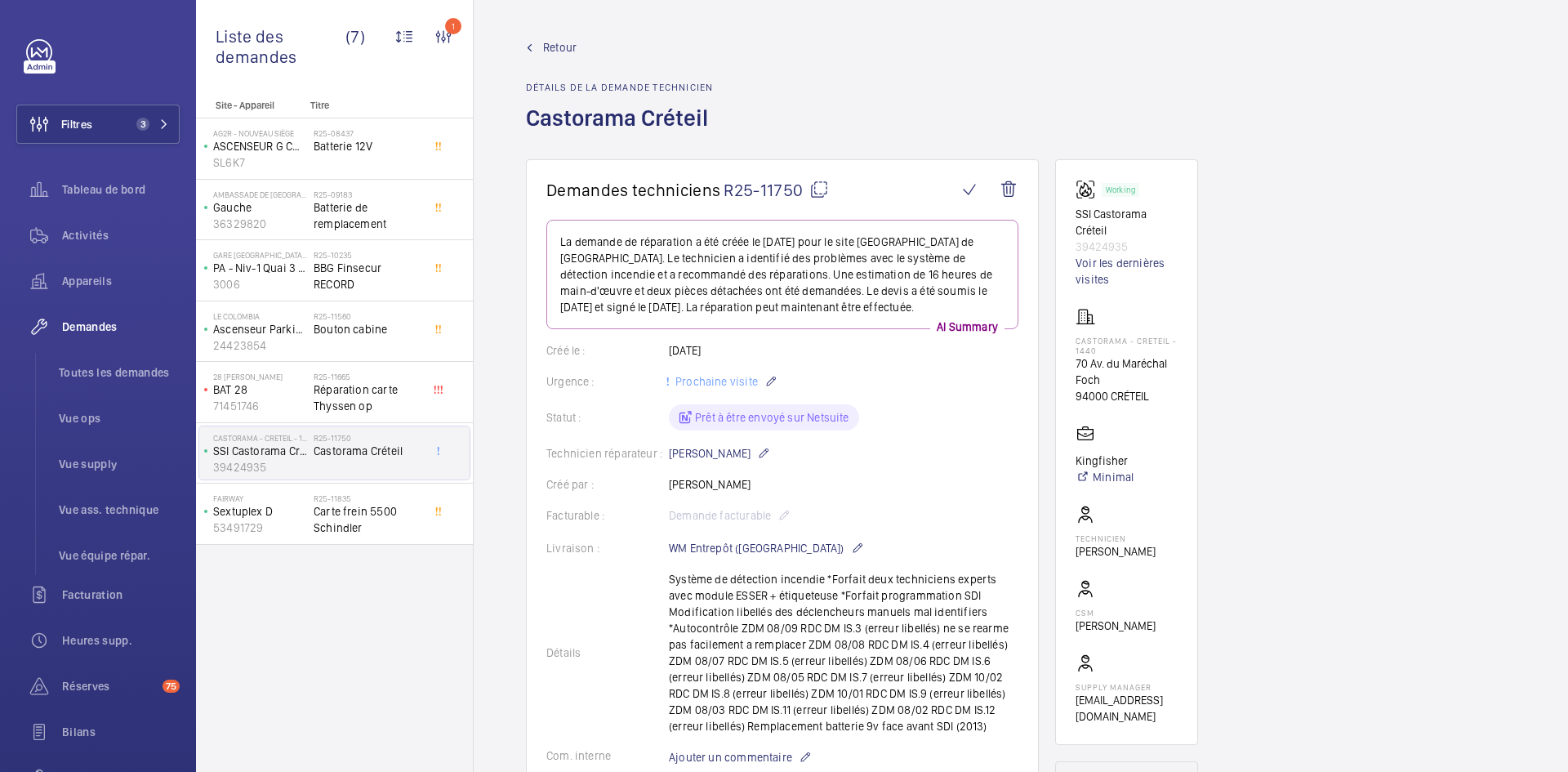
click at [825, 187] on mat-icon at bounding box center [819, 189] width 20 height 20
click at [291, 400] on p "71451746" at bounding box center [260, 406] width 94 height 16
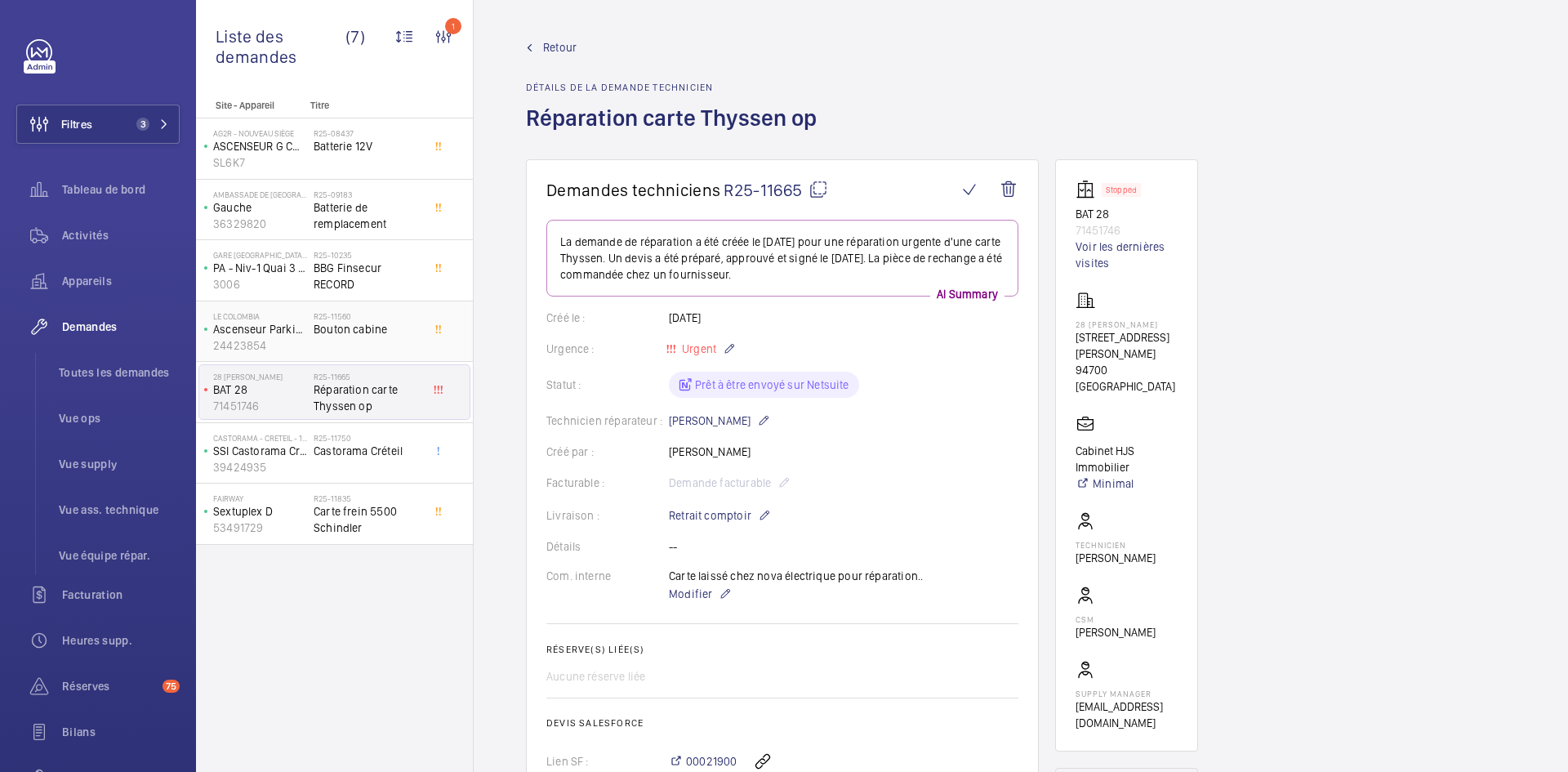
click at [306, 330] on p "Ascenseur Parking" at bounding box center [260, 329] width 94 height 16
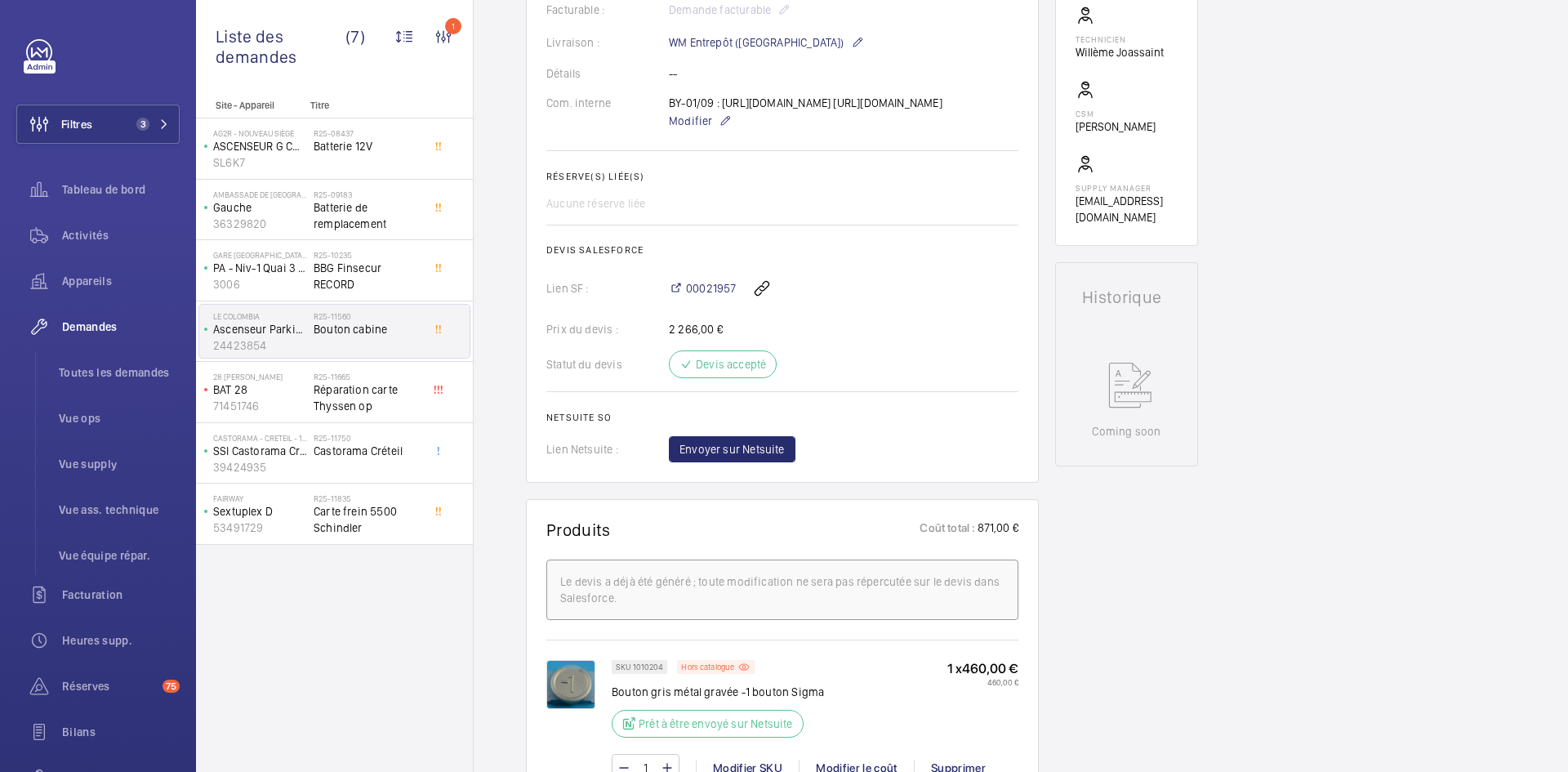
scroll to position [490, 0]
click at [313, 260] on span "BBG Finsecur RECORD" at bounding box center [367, 276] width 108 height 33
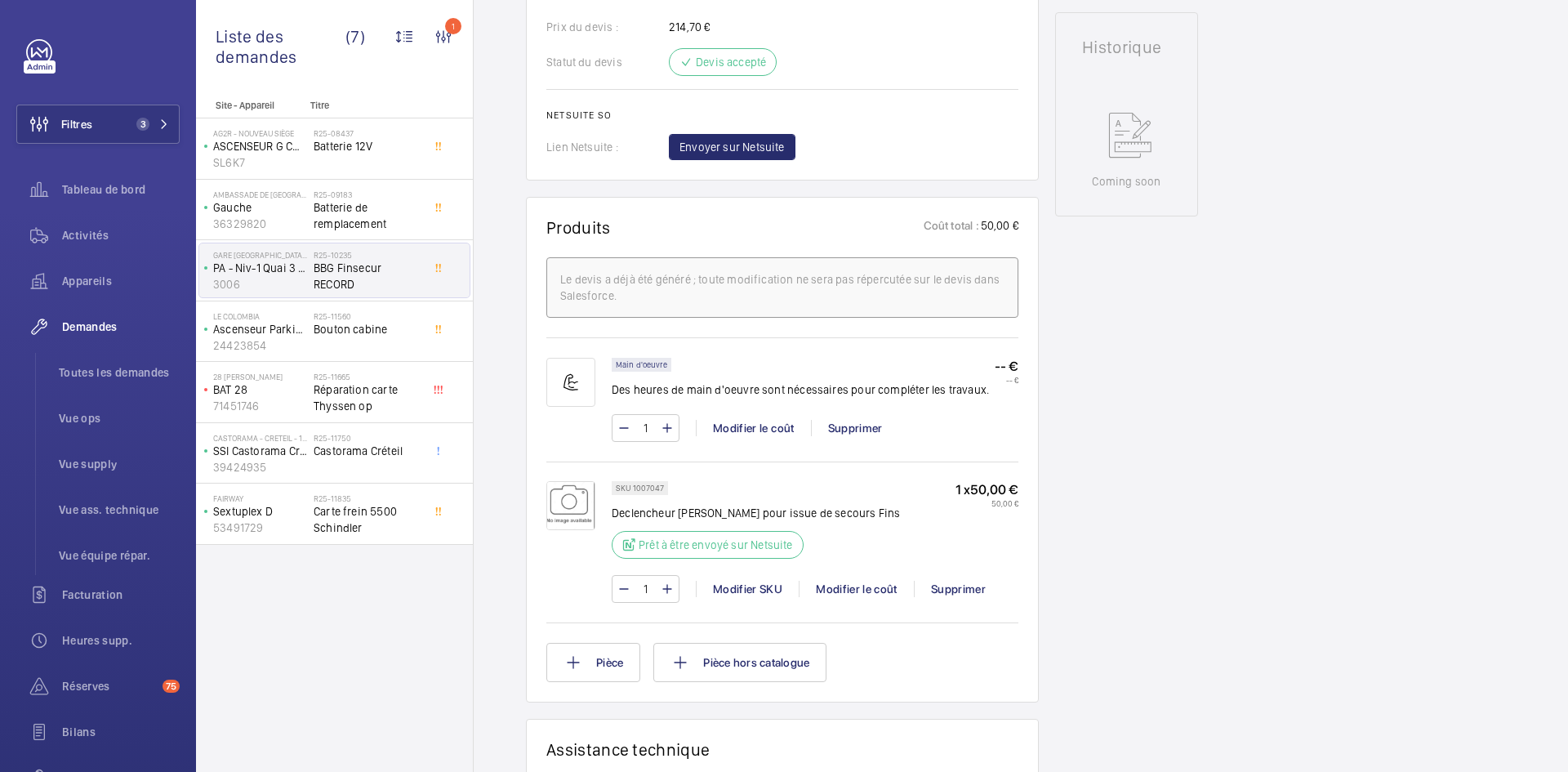
scroll to position [817, 0]
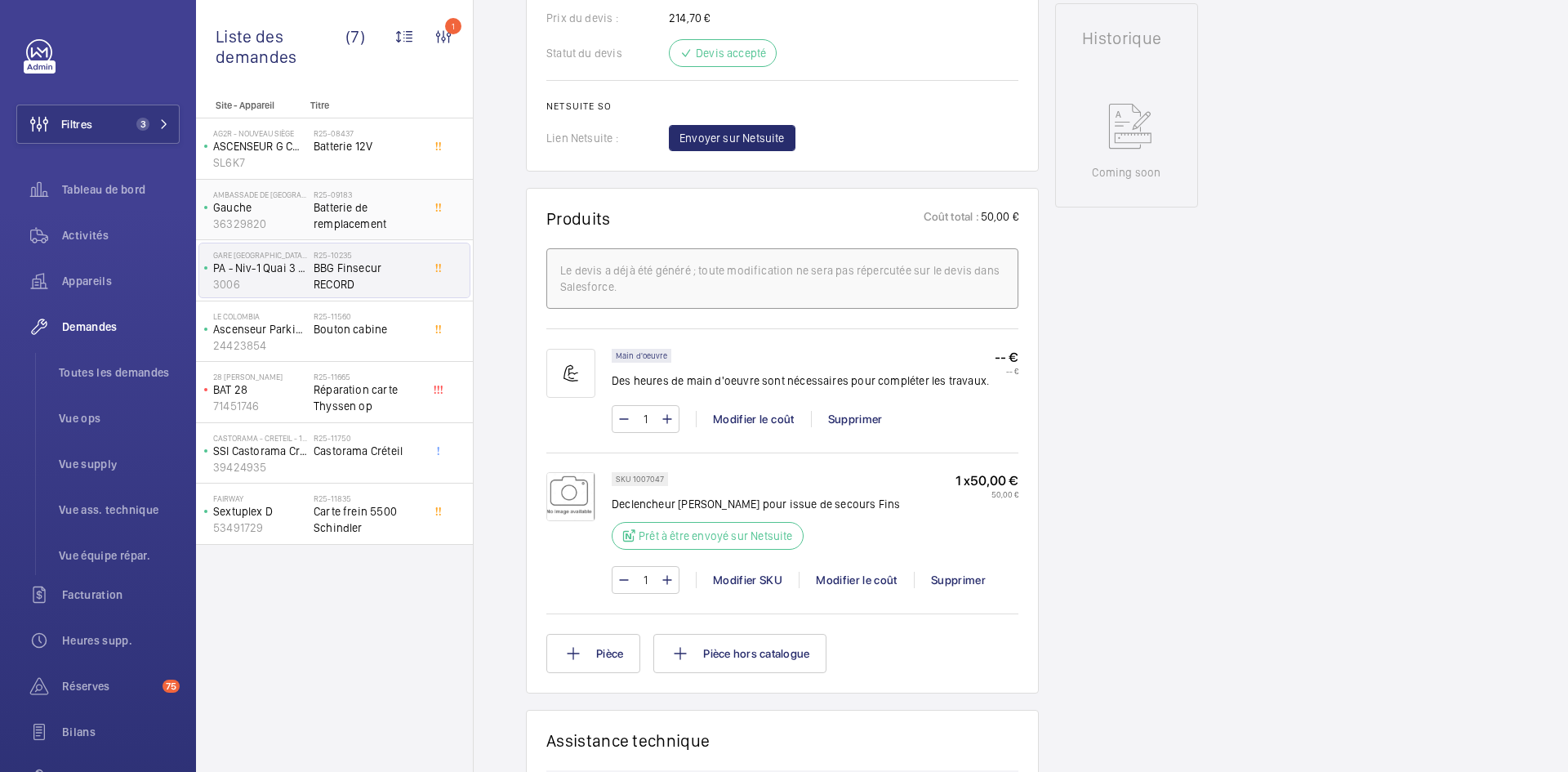
click at [285, 217] on p "36329820" at bounding box center [260, 223] width 94 height 16
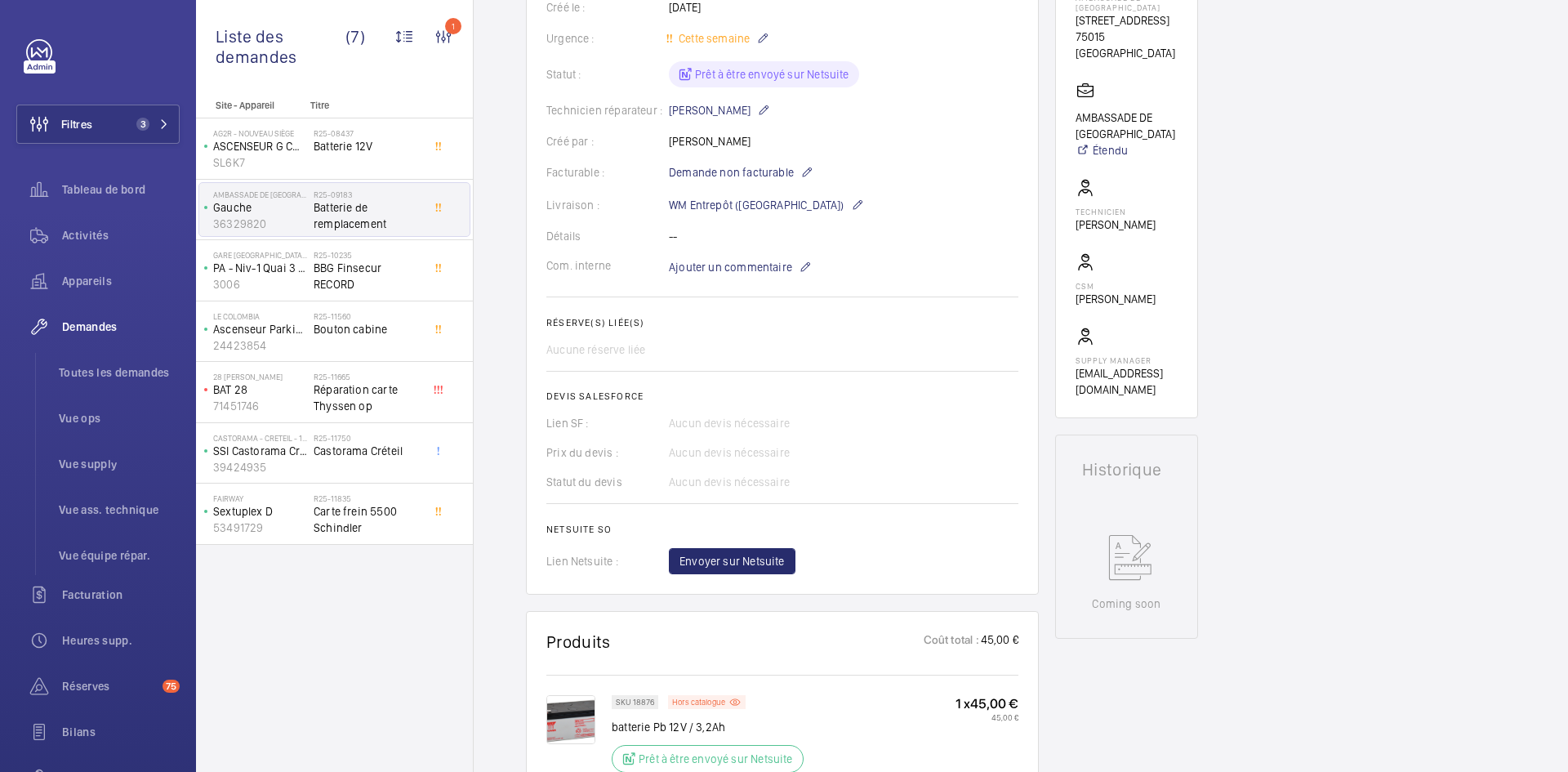
scroll to position [490, 0]
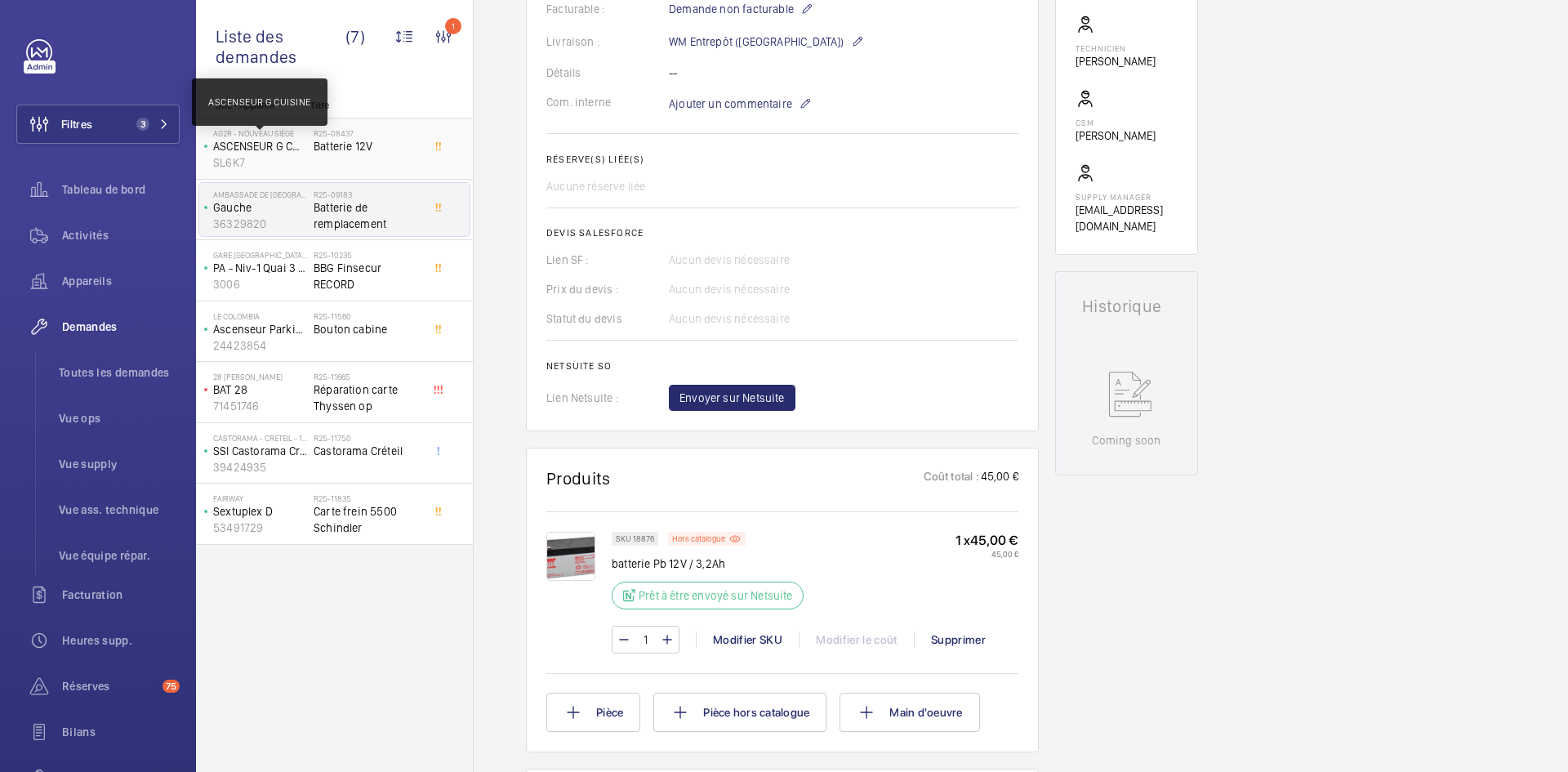
click at [277, 141] on p "ASCENSEUR G CUISINE" at bounding box center [260, 145] width 94 height 16
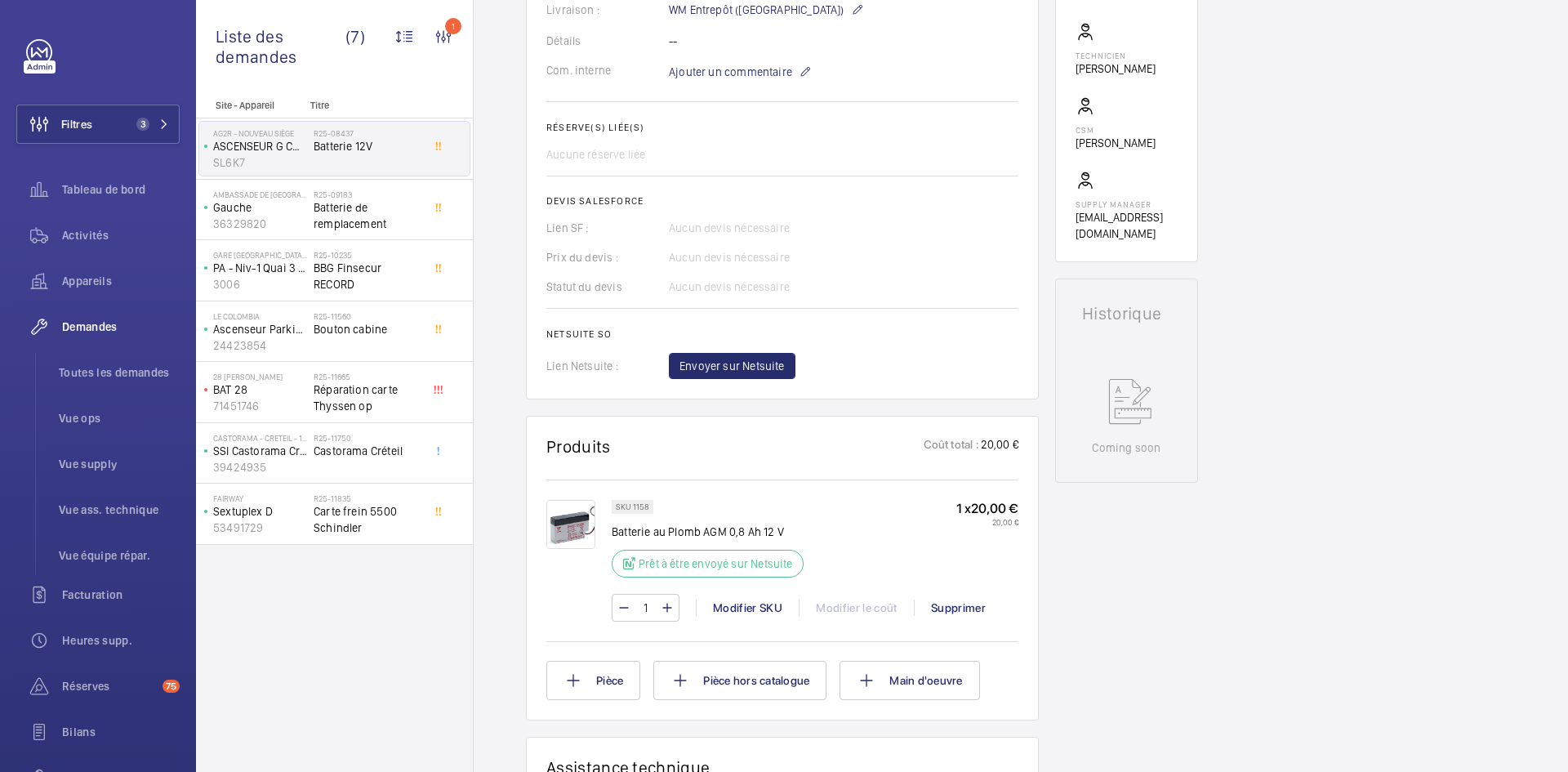
scroll to position [653, 0]
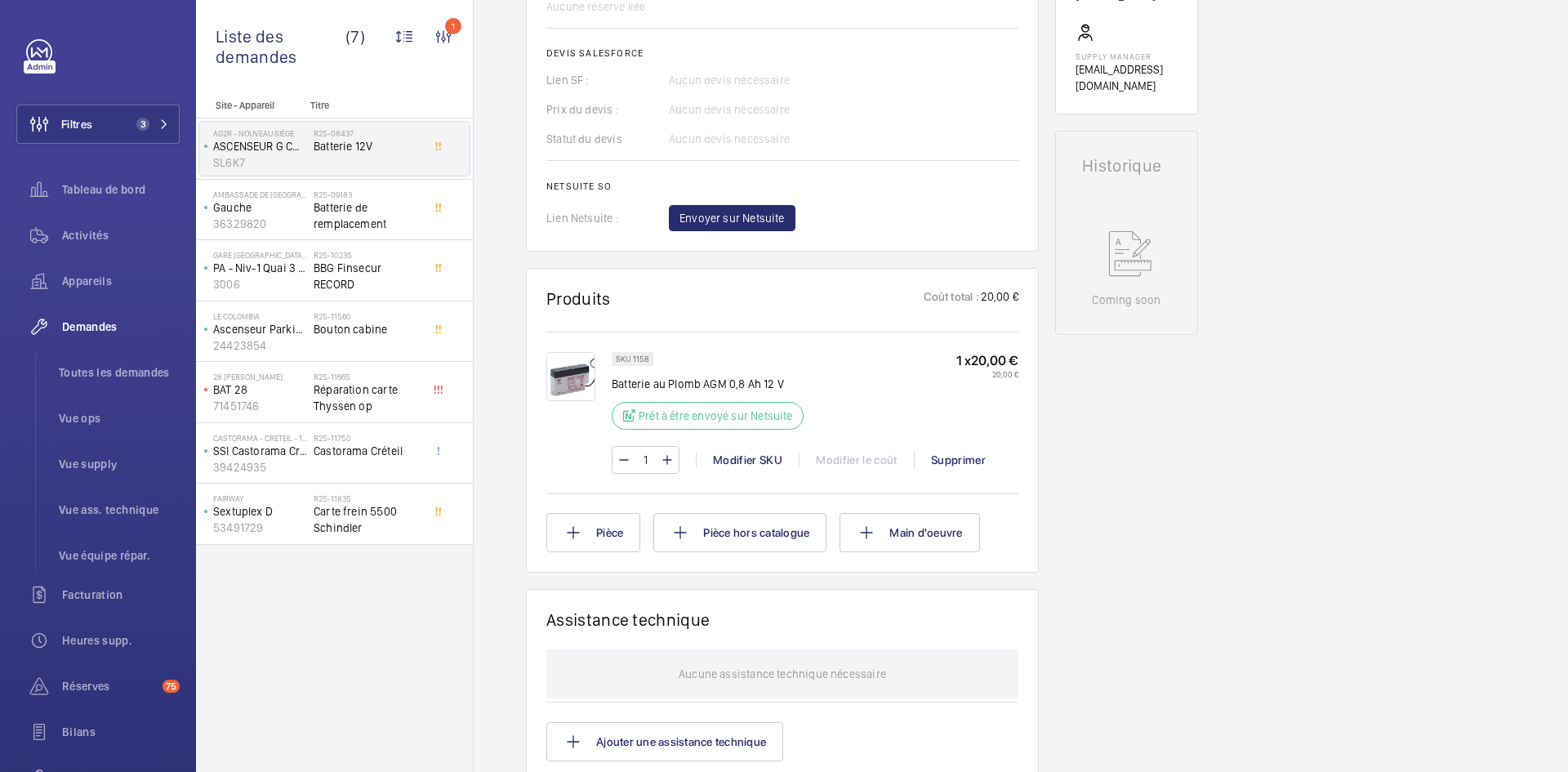
click at [573, 380] on img at bounding box center [570, 376] width 49 height 49
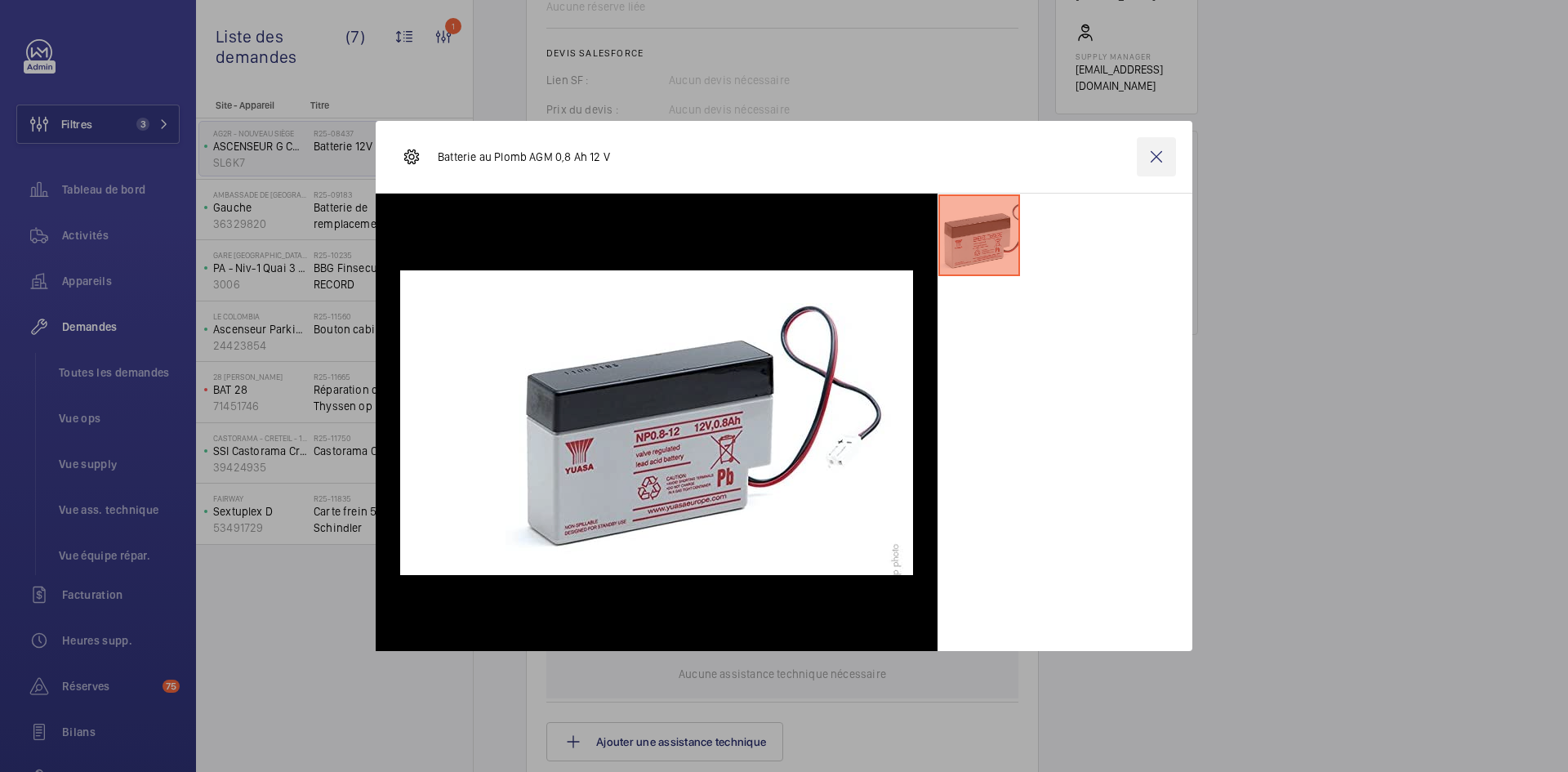
click at [1152, 160] on wm-front-icon-button at bounding box center [1156, 157] width 39 height 39
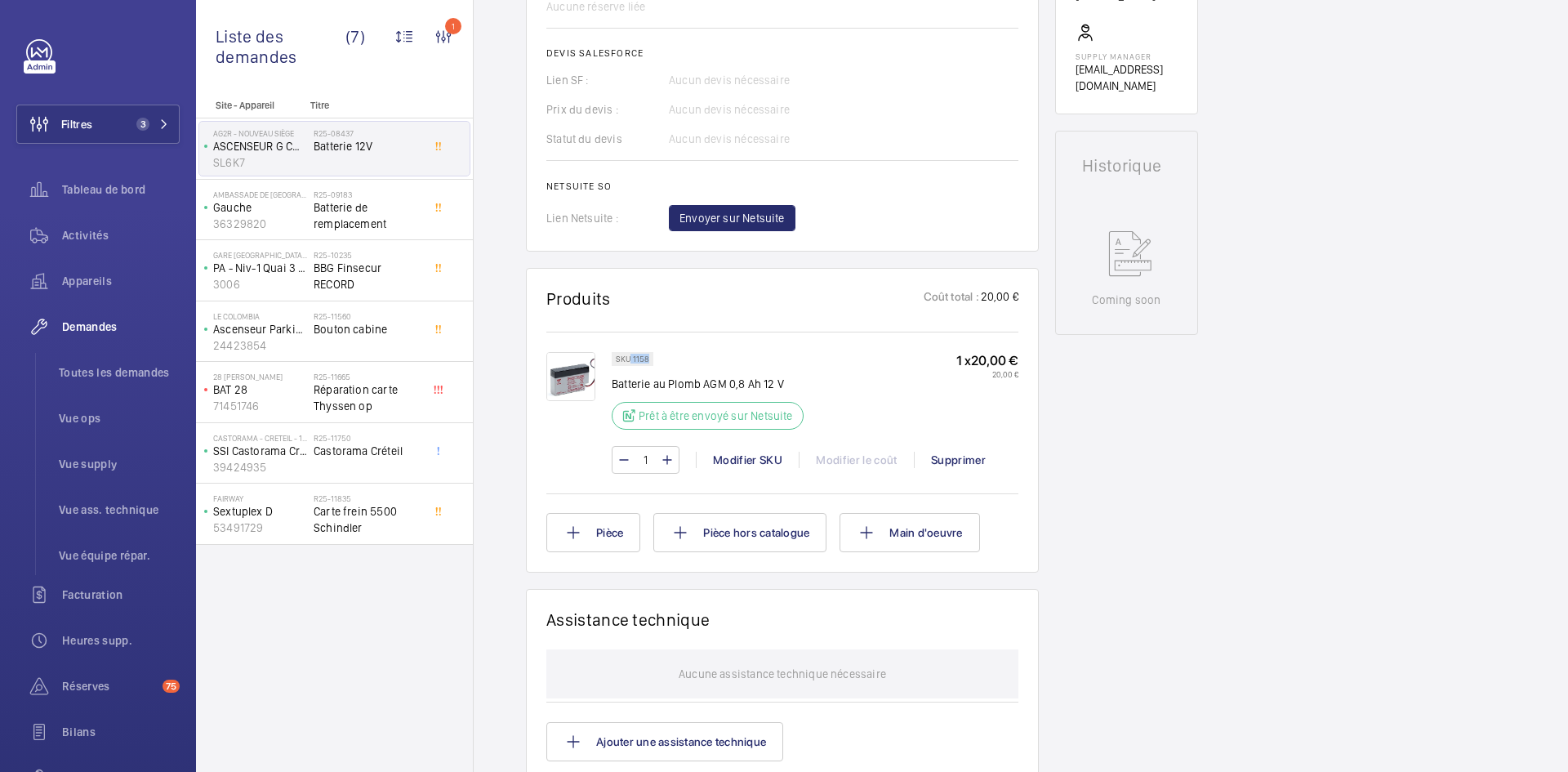
click at [632, 359] on div "SKU 1158" at bounding box center [633, 359] width 42 height 14
click at [758, 223] on span "Envoyer sur Netsuite" at bounding box center [732, 217] width 105 height 16
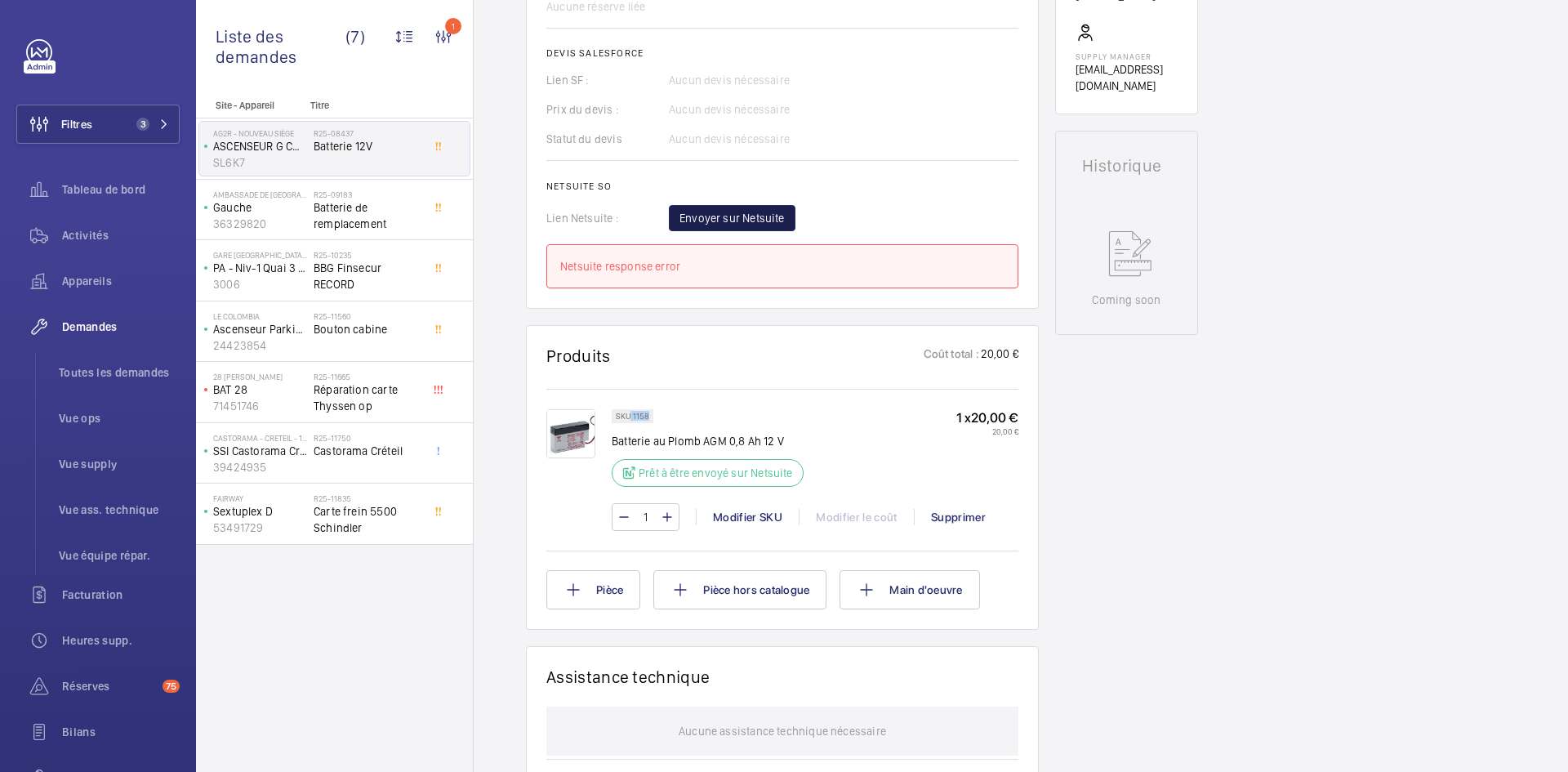
click at [758, 223] on span "Envoyer sur Netsuite" at bounding box center [732, 217] width 105 height 16
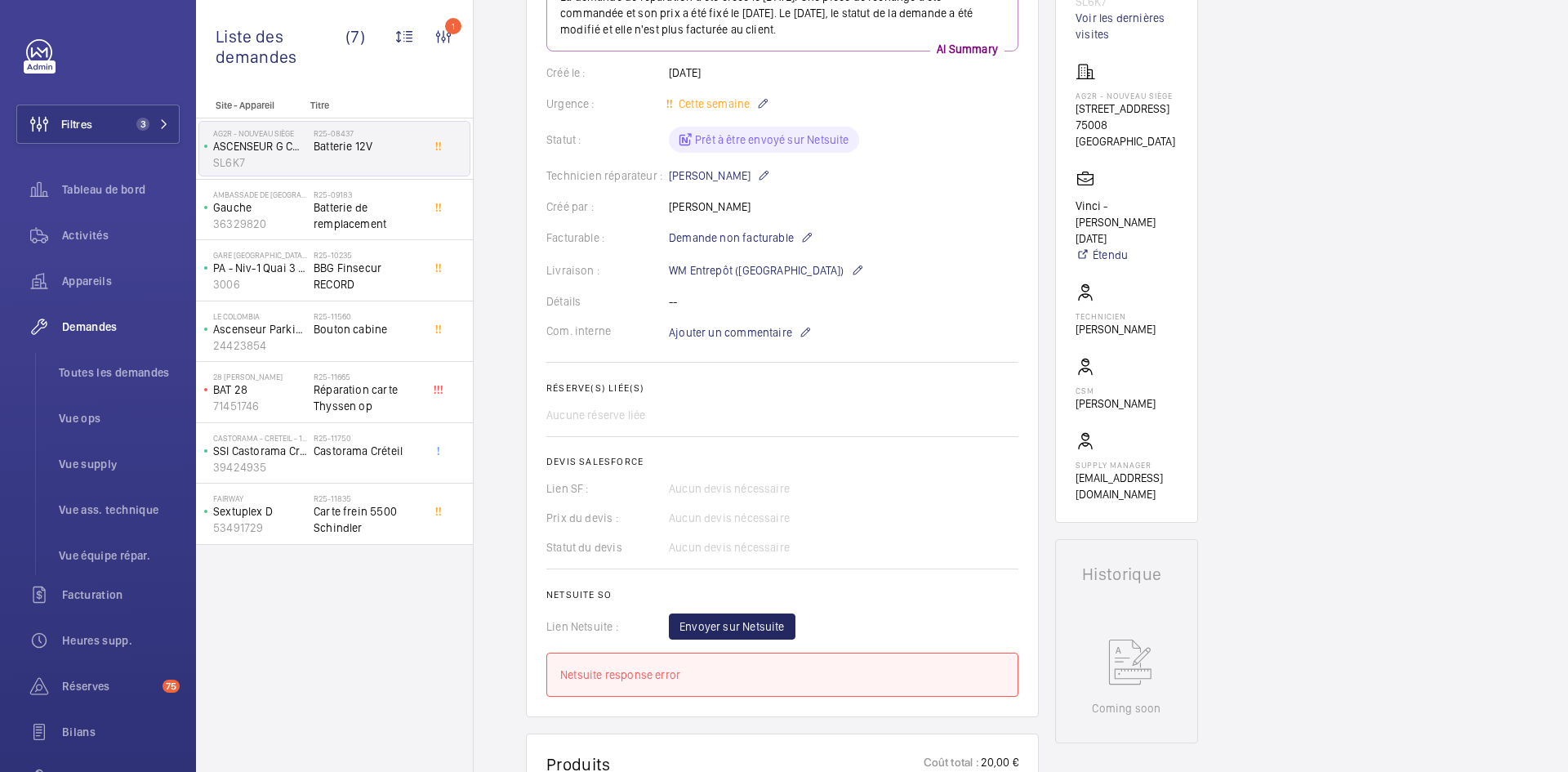
scroll to position [0, 0]
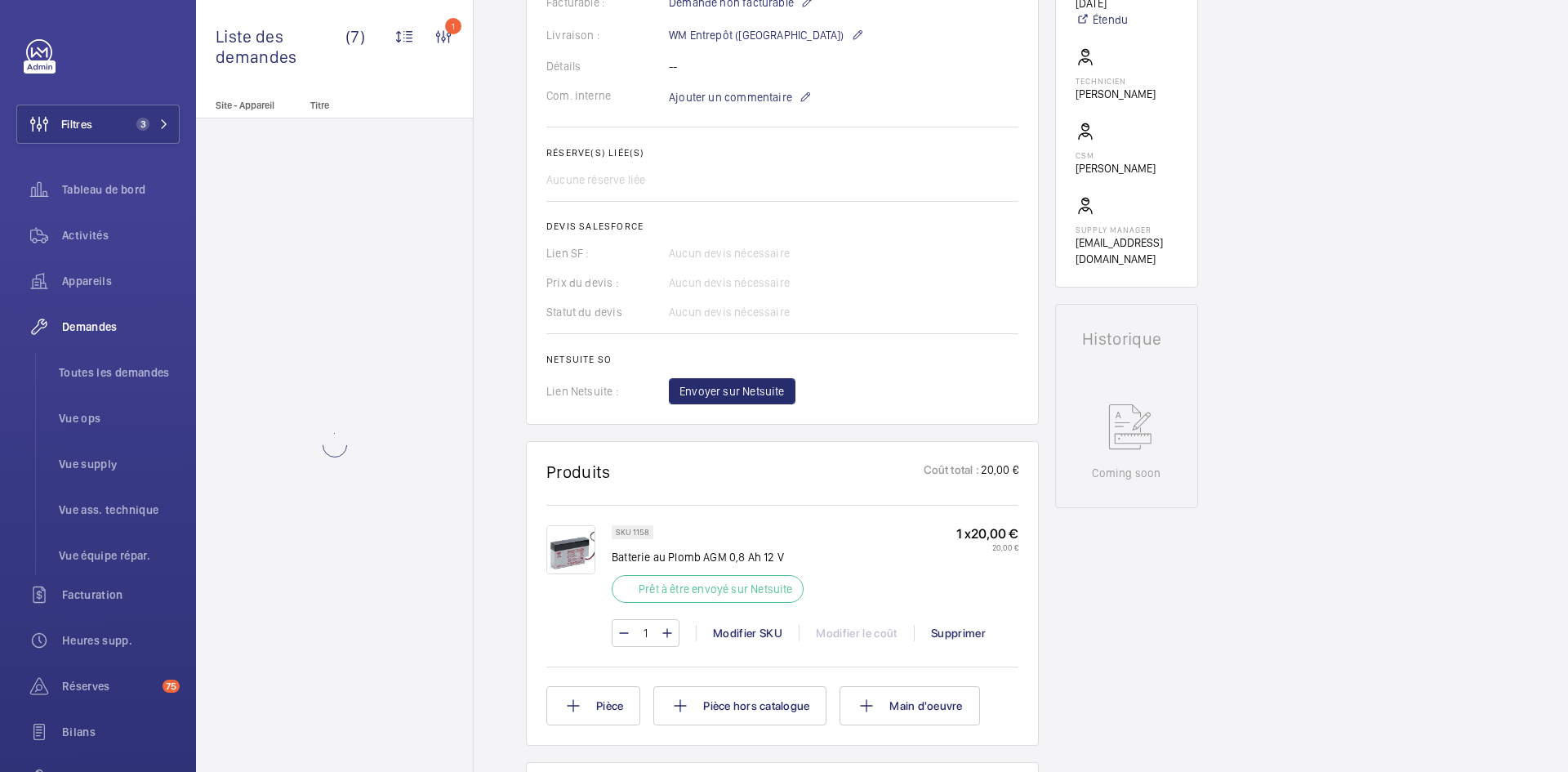
scroll to position [490, 0]
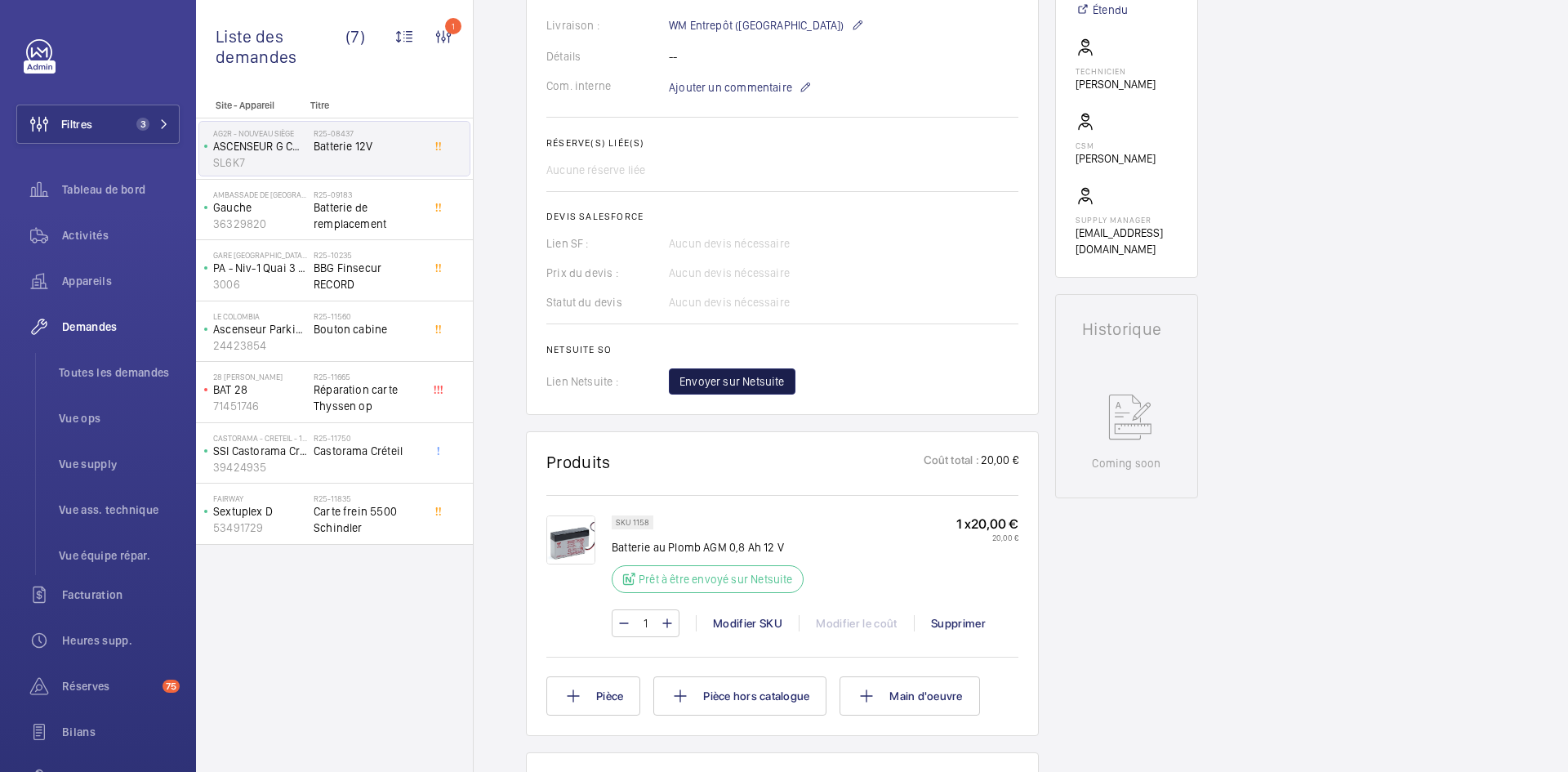
click at [768, 389] on button "Envoyer sur Netsuite" at bounding box center [733, 381] width 127 height 27
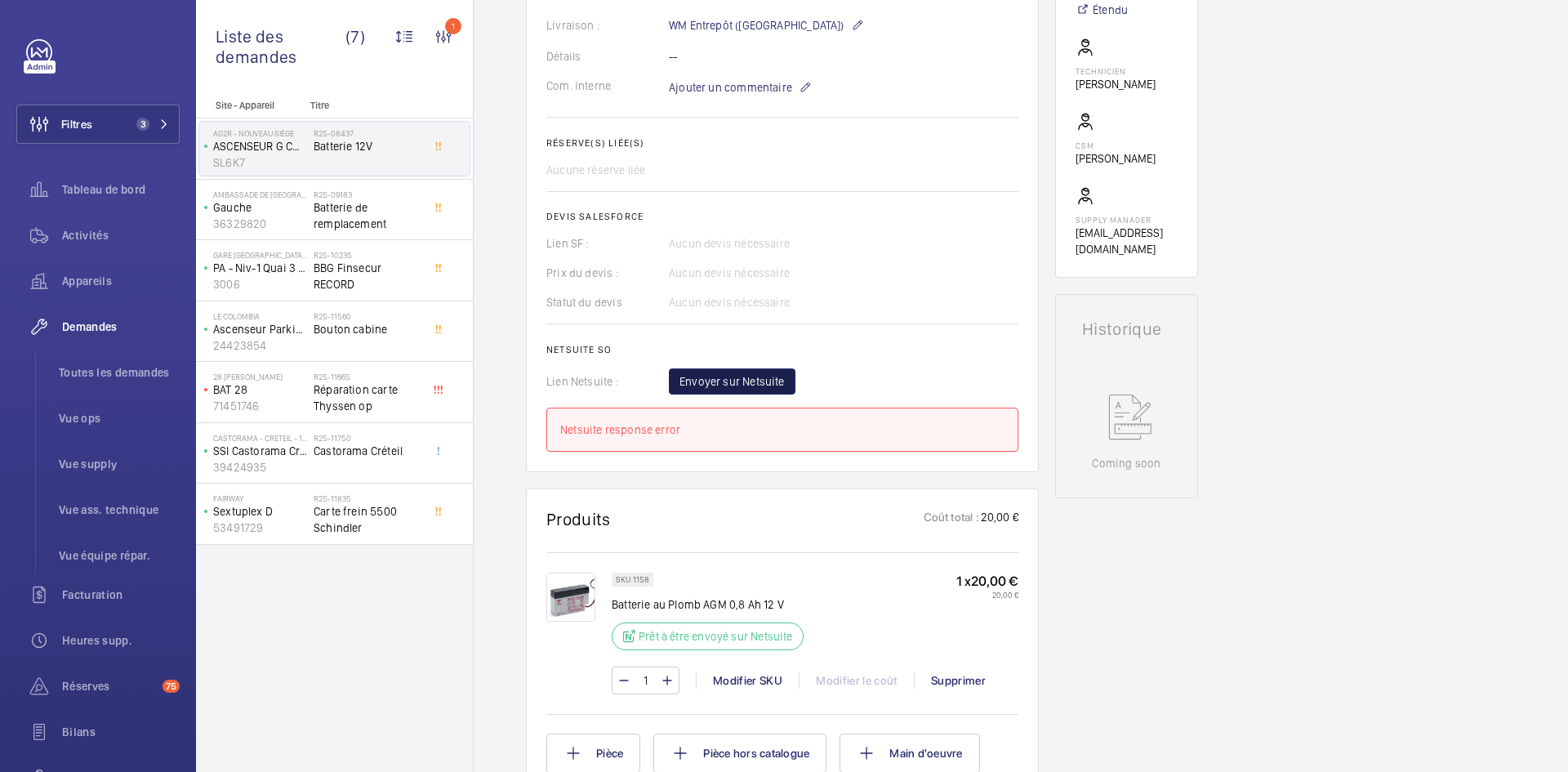
click at [761, 384] on span "Envoyer sur Netsuite" at bounding box center [732, 381] width 105 height 16
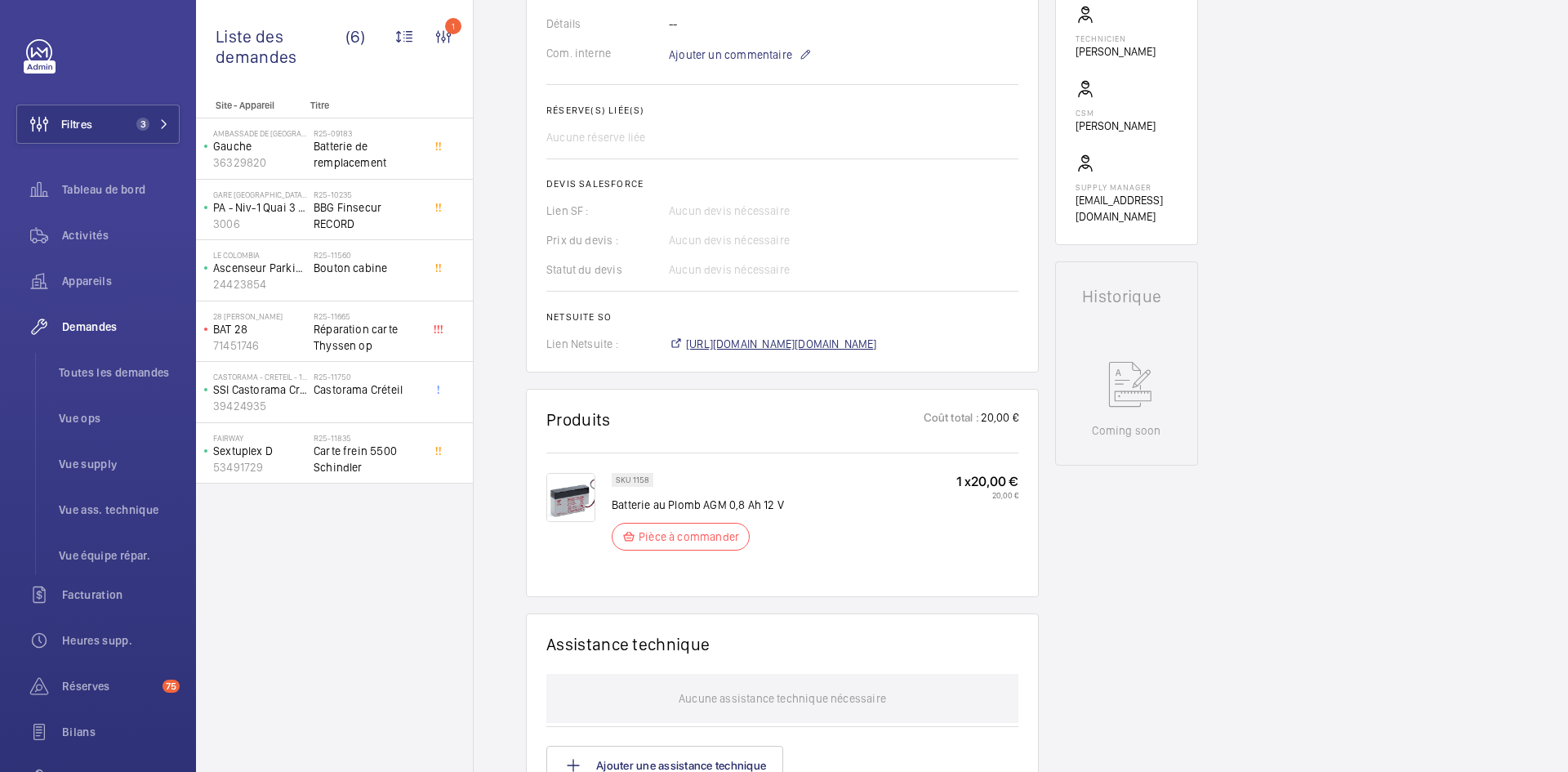
scroll to position [539, 0]
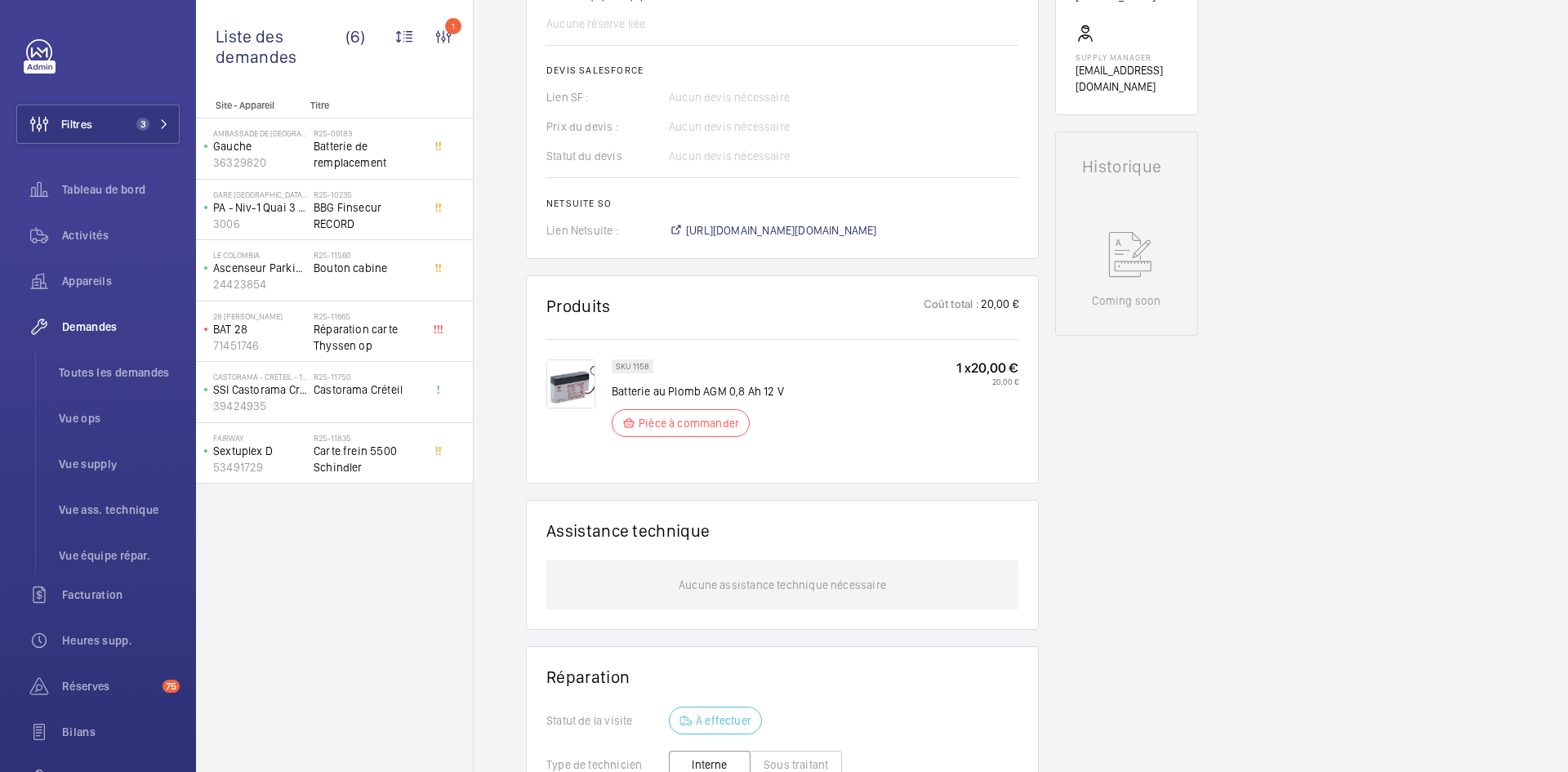
scroll to position [653, 0]
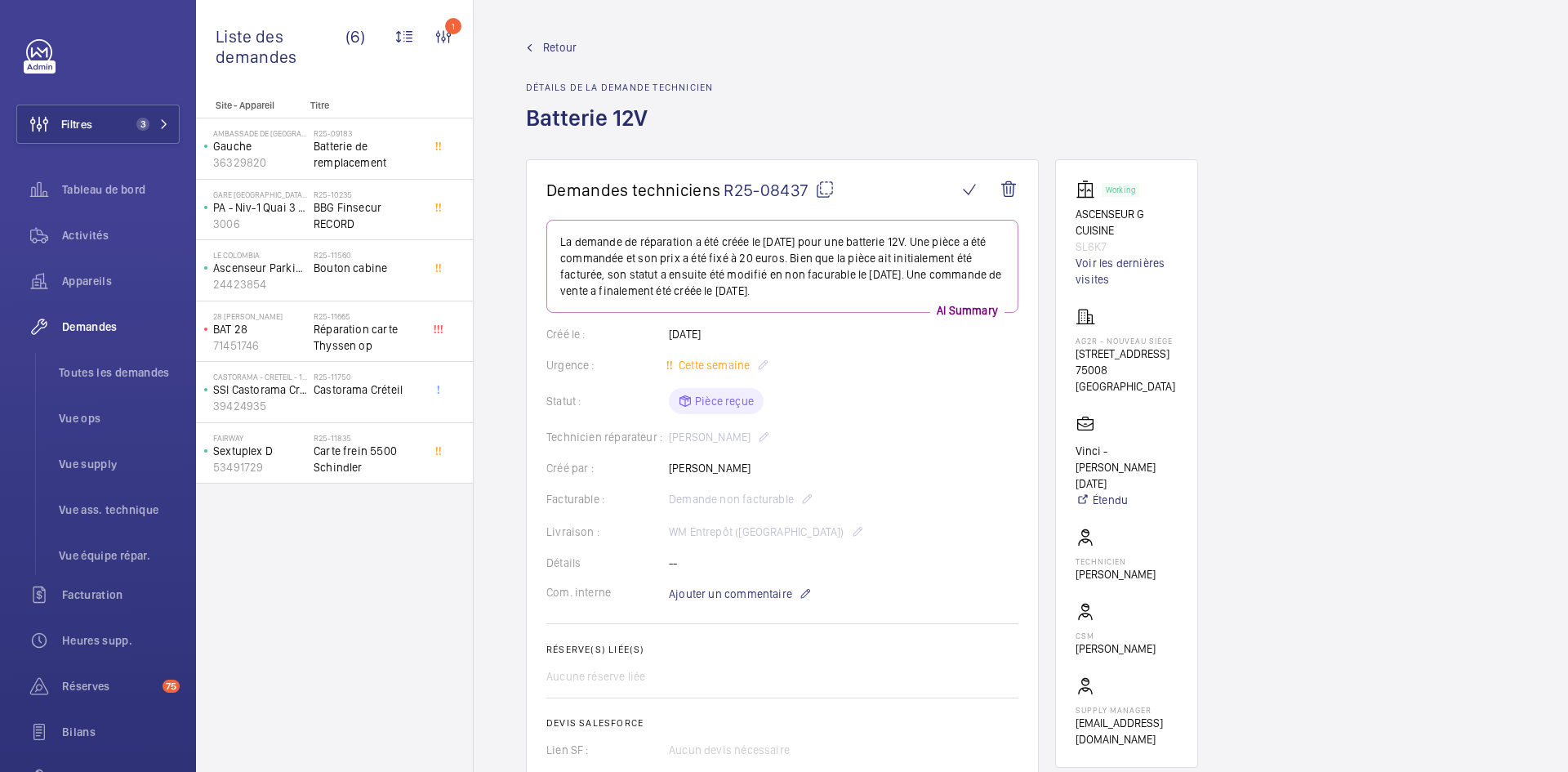
click at [555, 48] on span "Retour" at bounding box center [560, 47] width 33 height 16
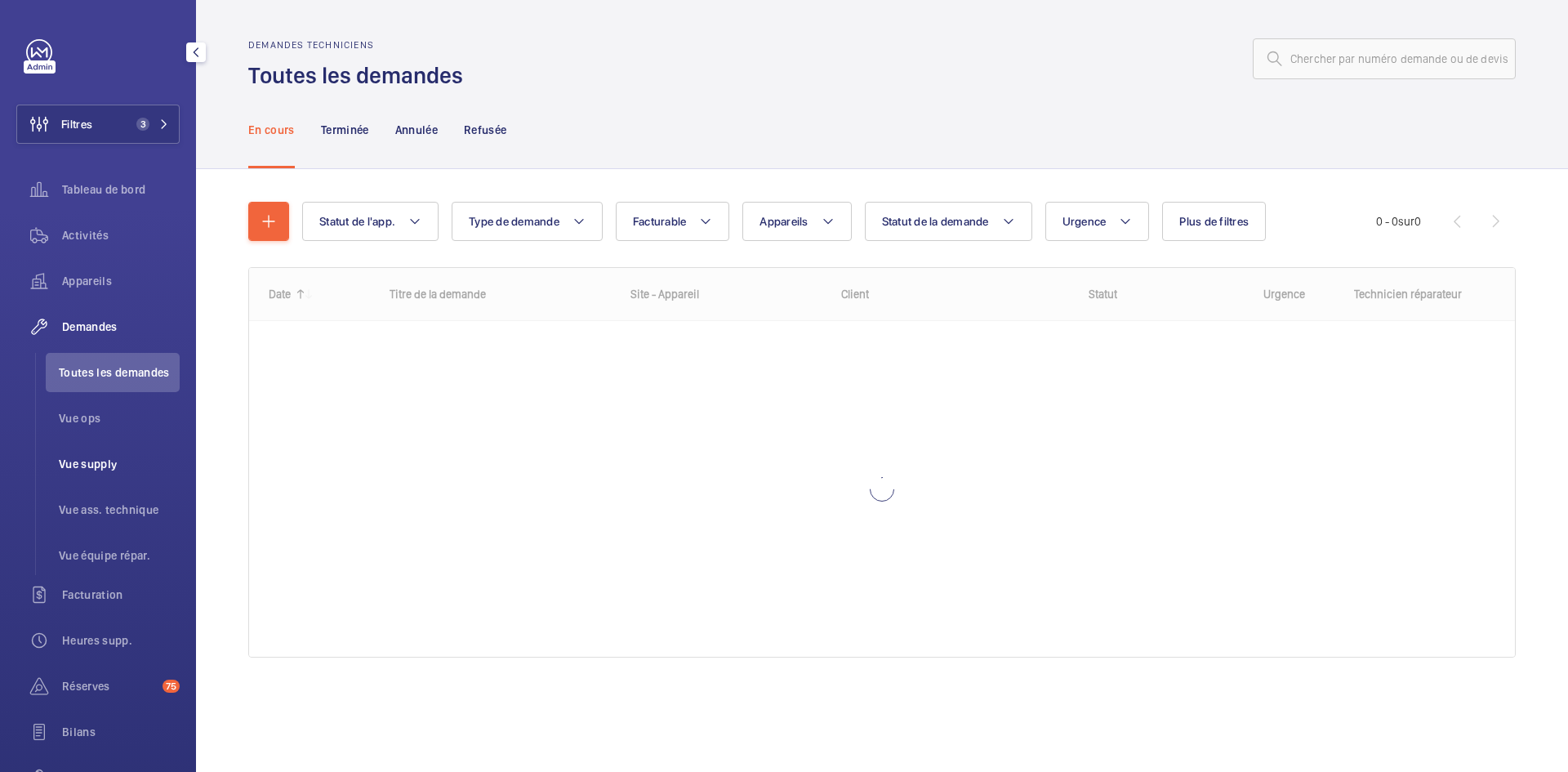
click at [93, 464] on span "Vue supply" at bounding box center [119, 463] width 121 height 16
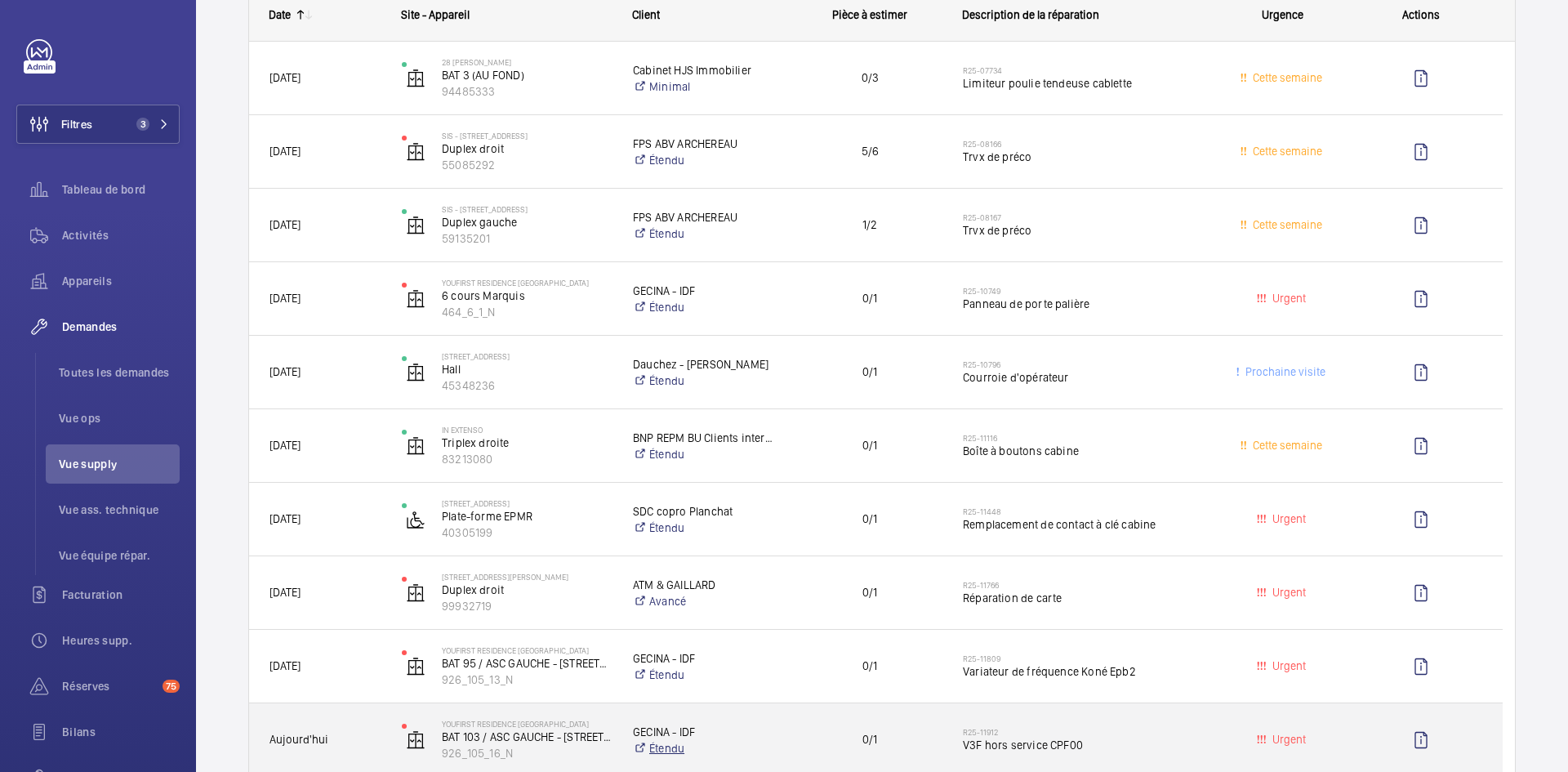
scroll to position [245, 0]
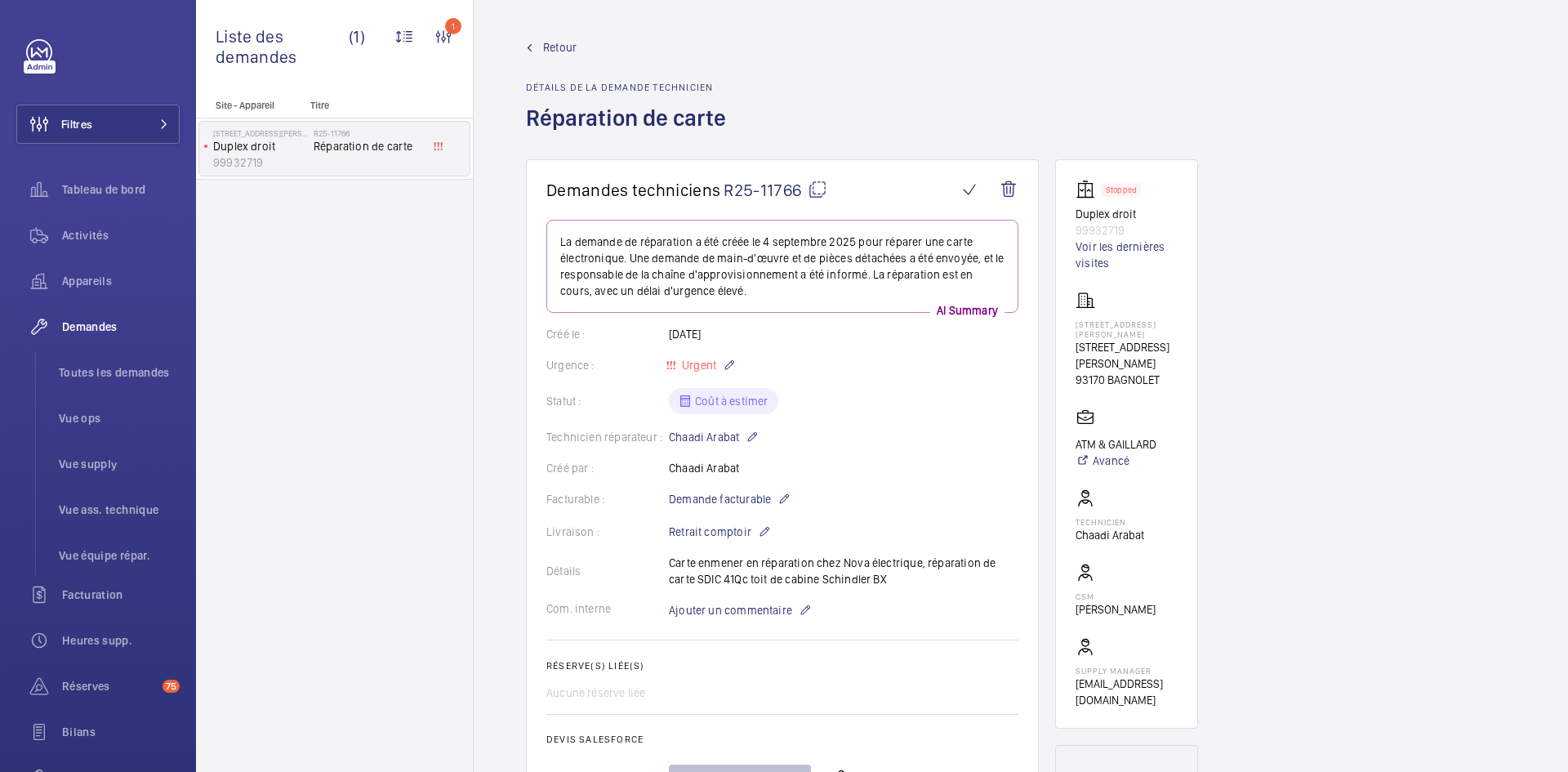
click at [812, 187] on mat-icon at bounding box center [817, 189] width 20 height 20
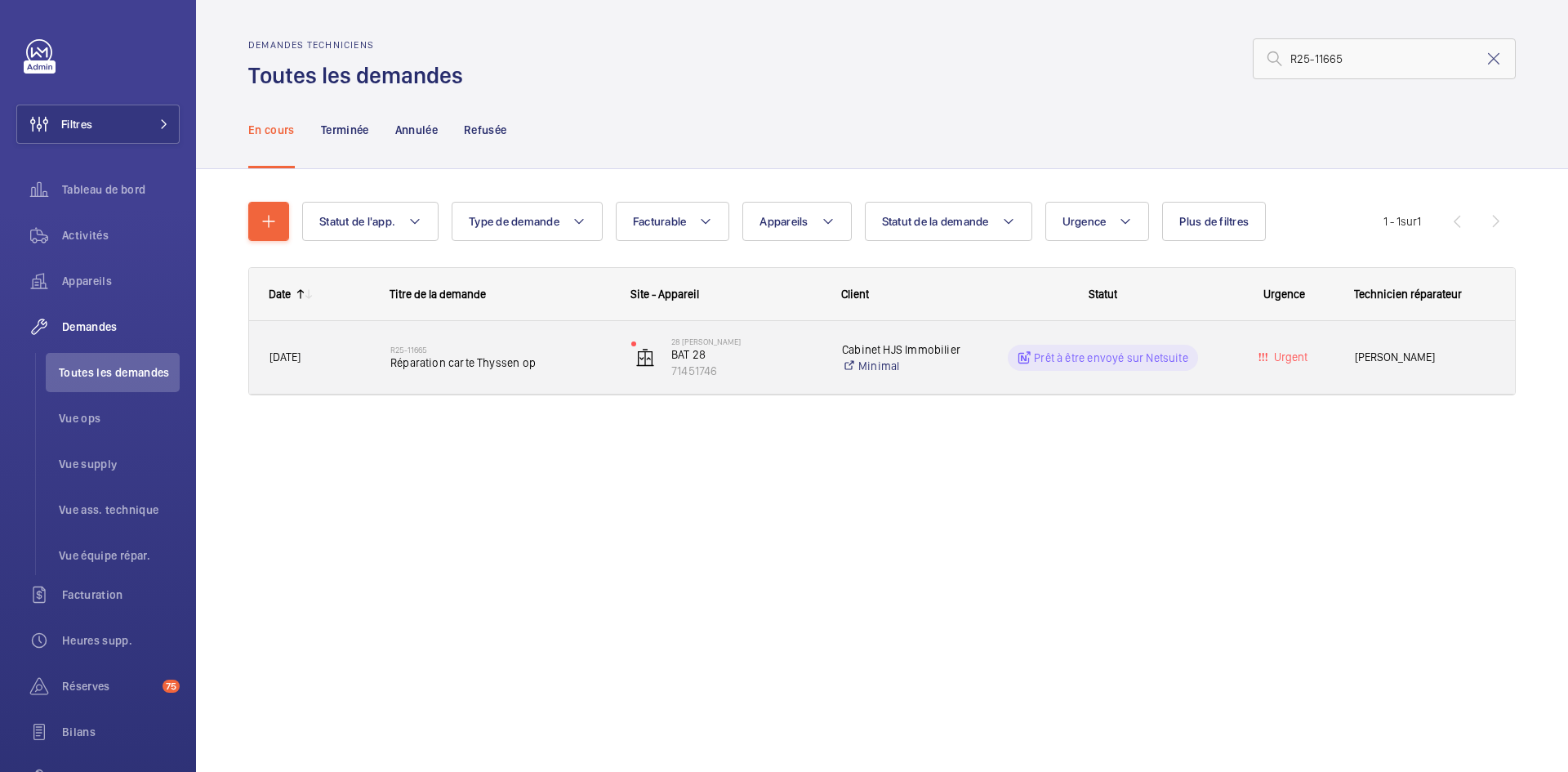
type input "R25-11665"
click at [358, 353] on span "02/09/2025" at bounding box center [319, 357] width 99 height 19
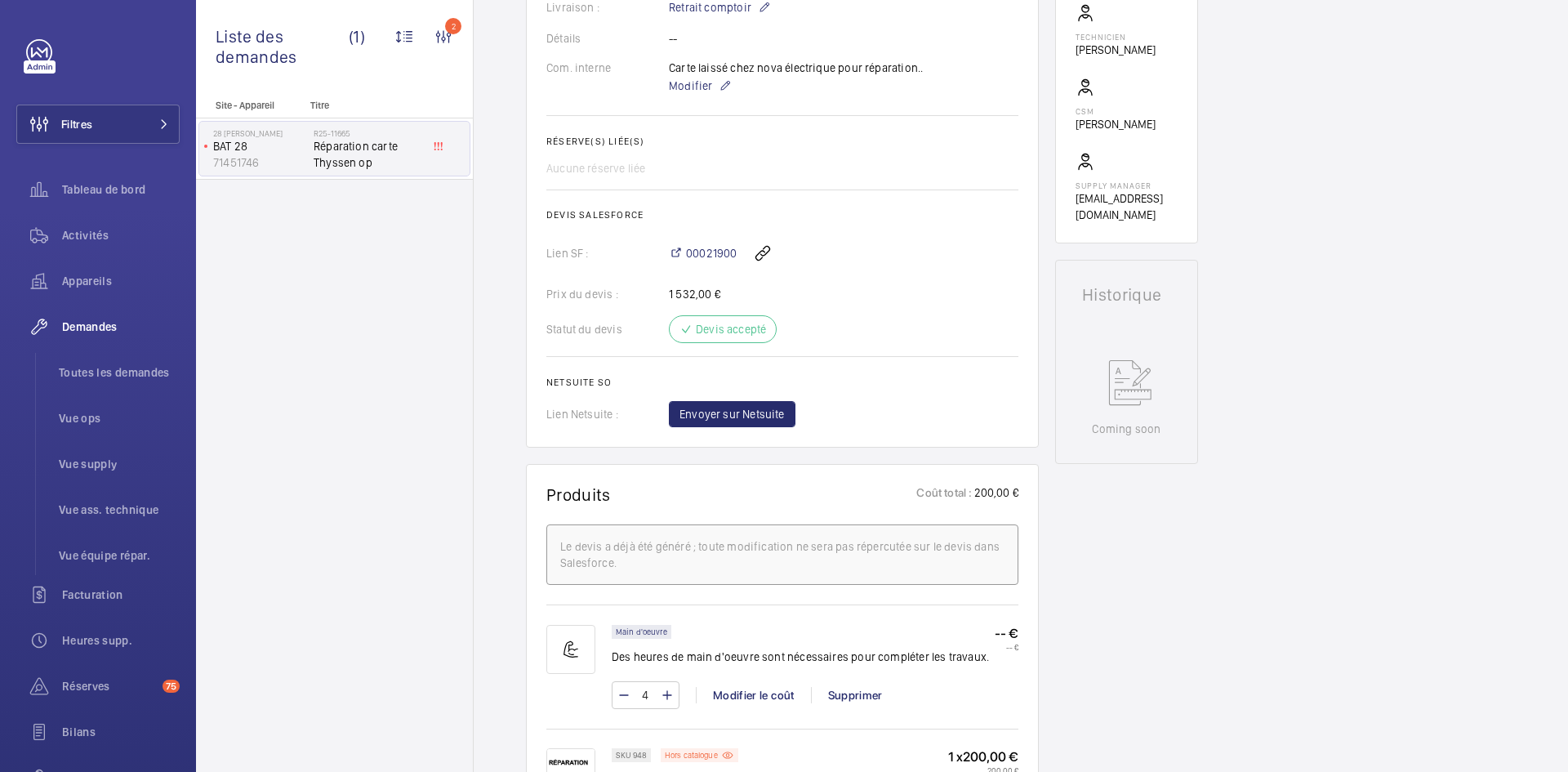
scroll to position [490, 0]
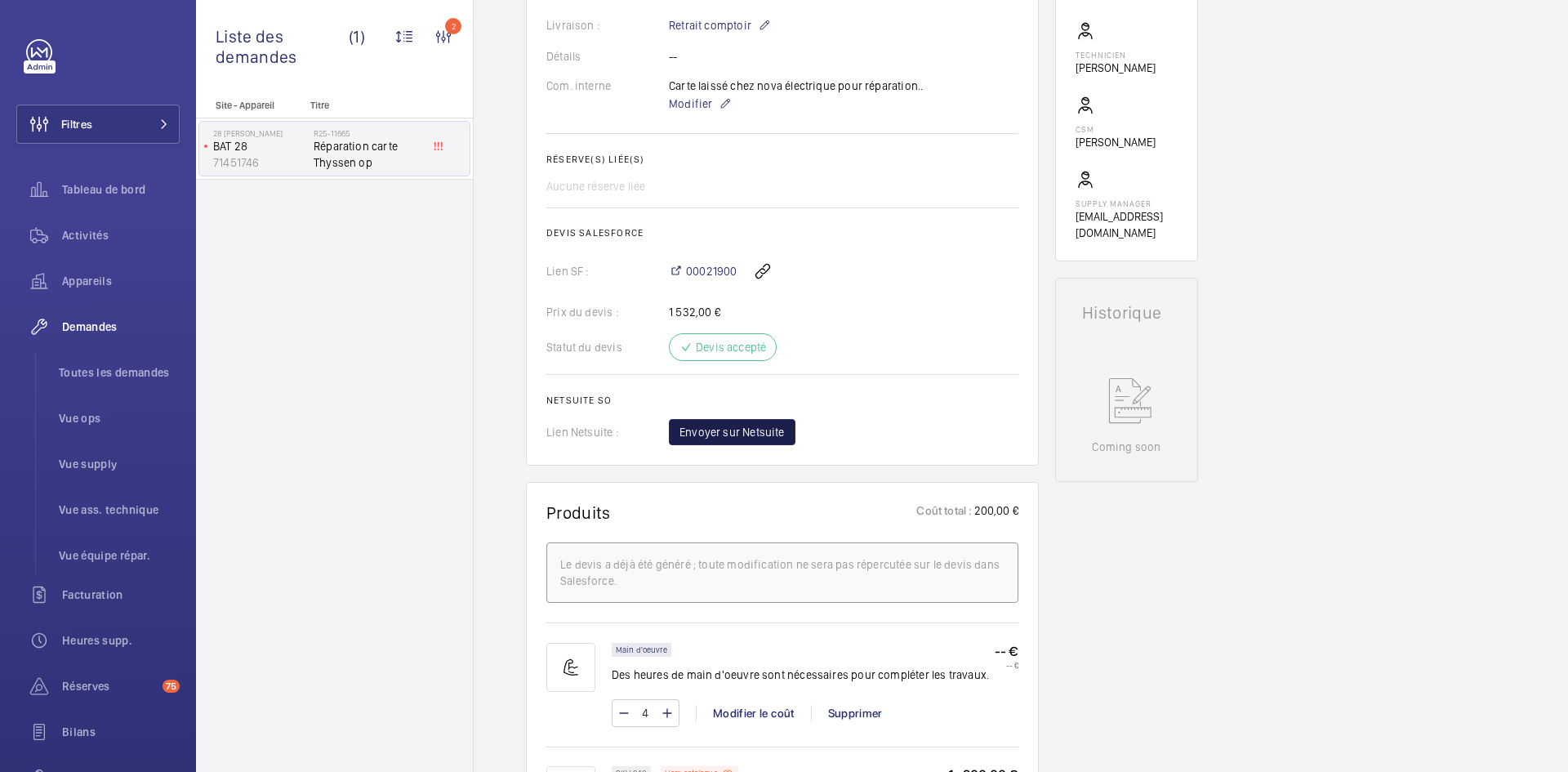
click at [754, 425] on span "Envoyer sur Netsuite" at bounding box center [732, 431] width 105 height 16
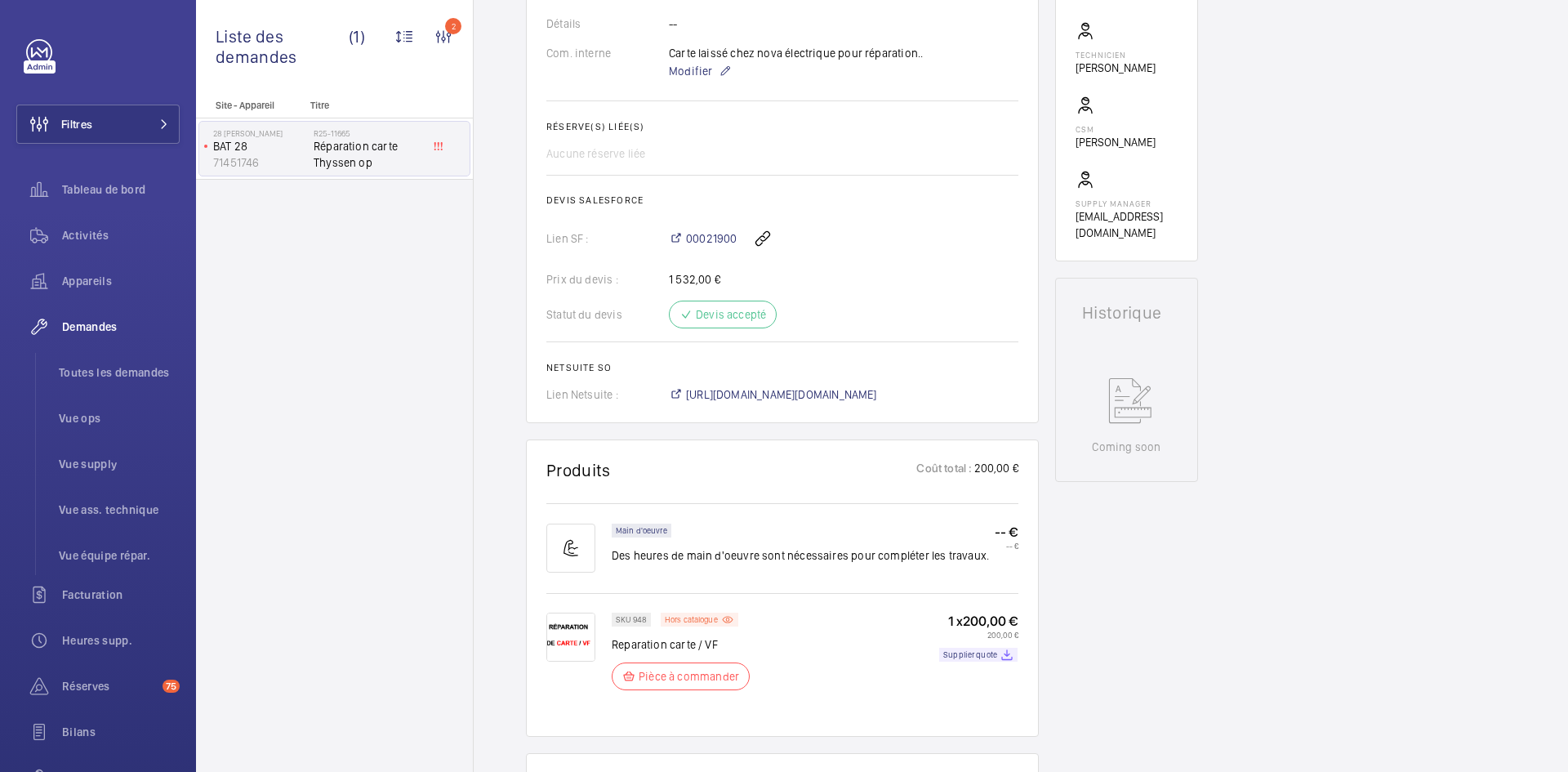
scroll to position [507, 0]
click at [858, 397] on span "https://6461500.app.netsuite.com/app/accounting/transactions/salesord.nl?id=298…" at bounding box center [781, 394] width 191 height 16
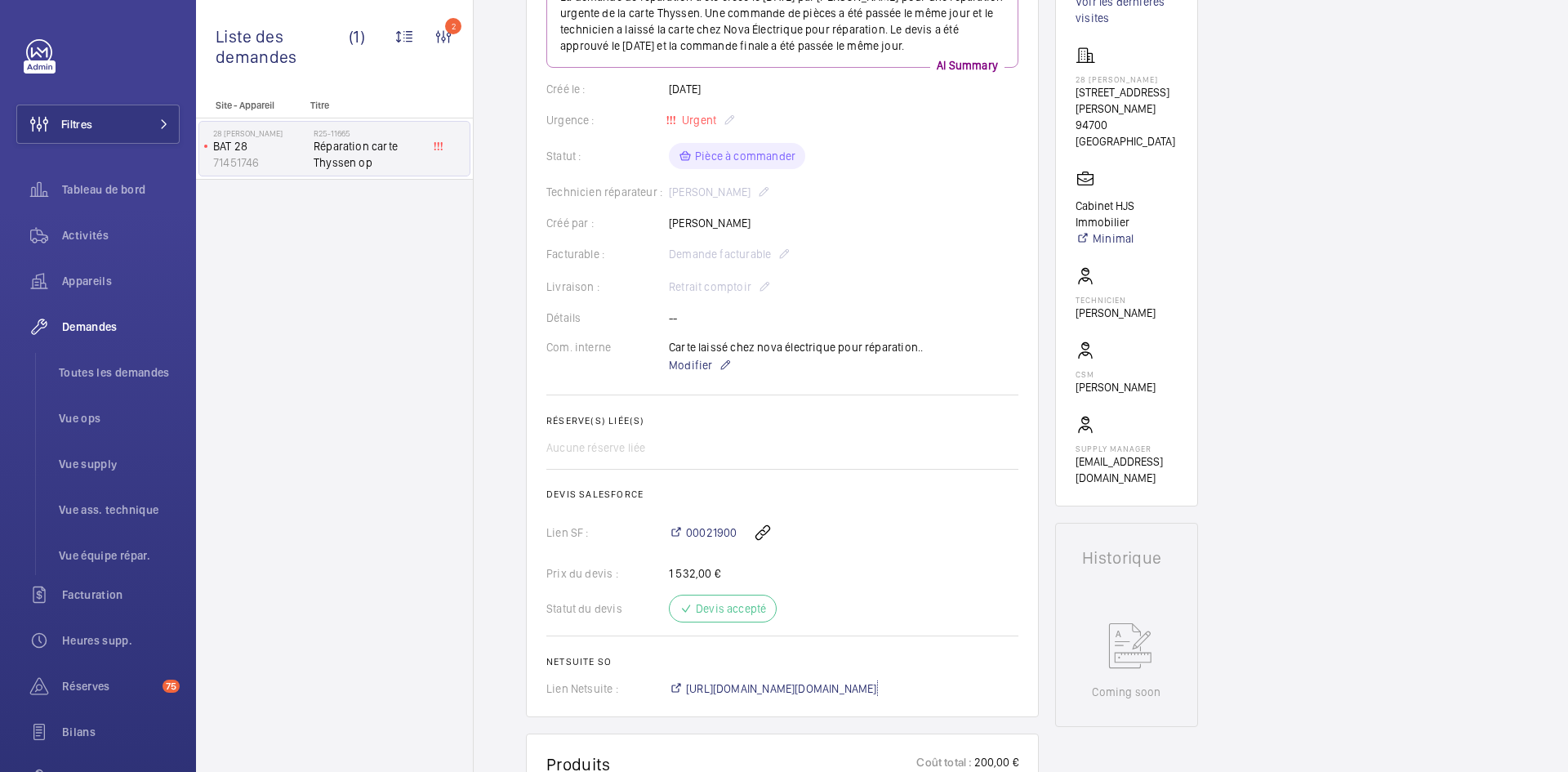
scroll to position [0, 0]
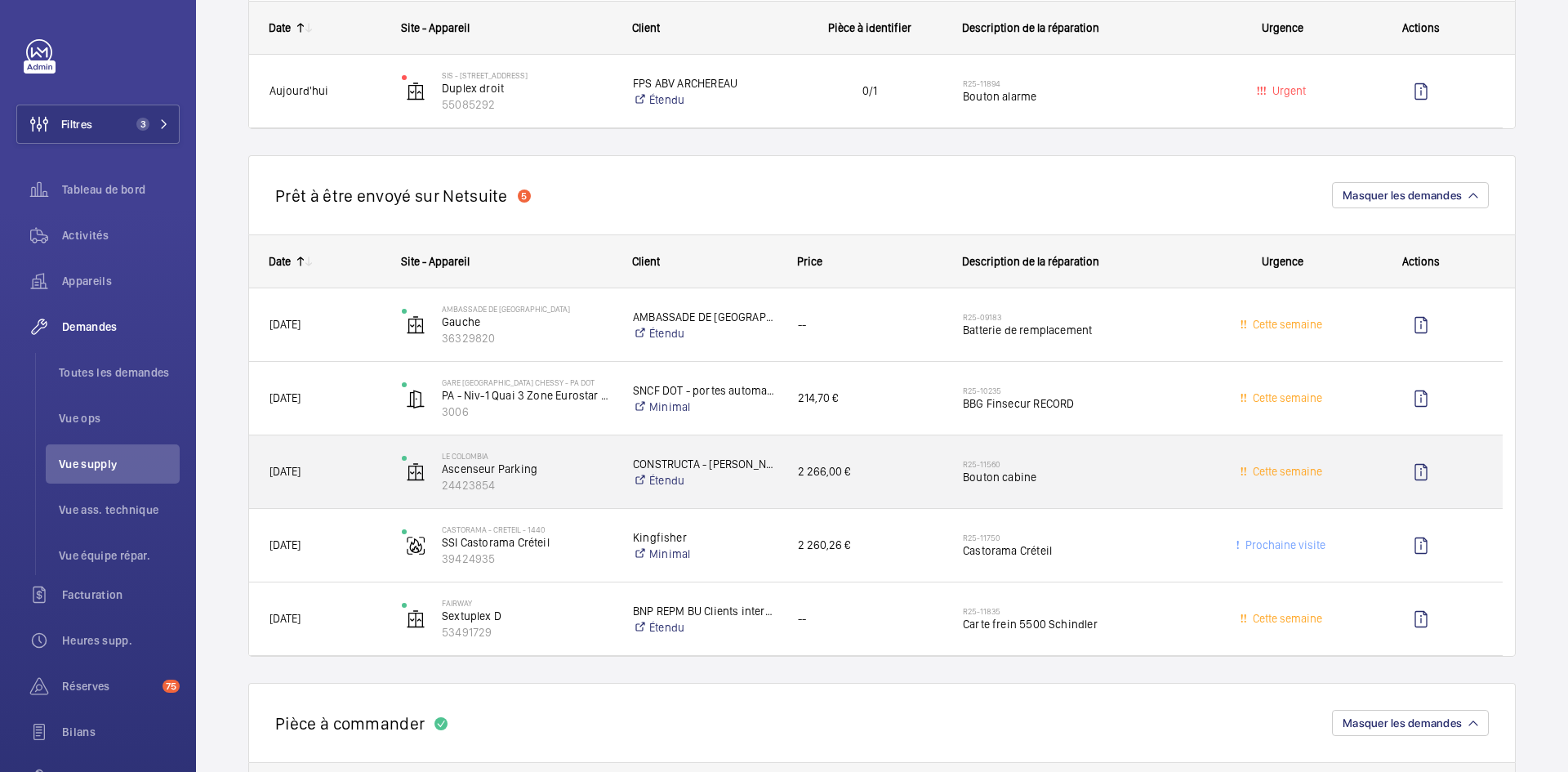
scroll to position [1225, 0]
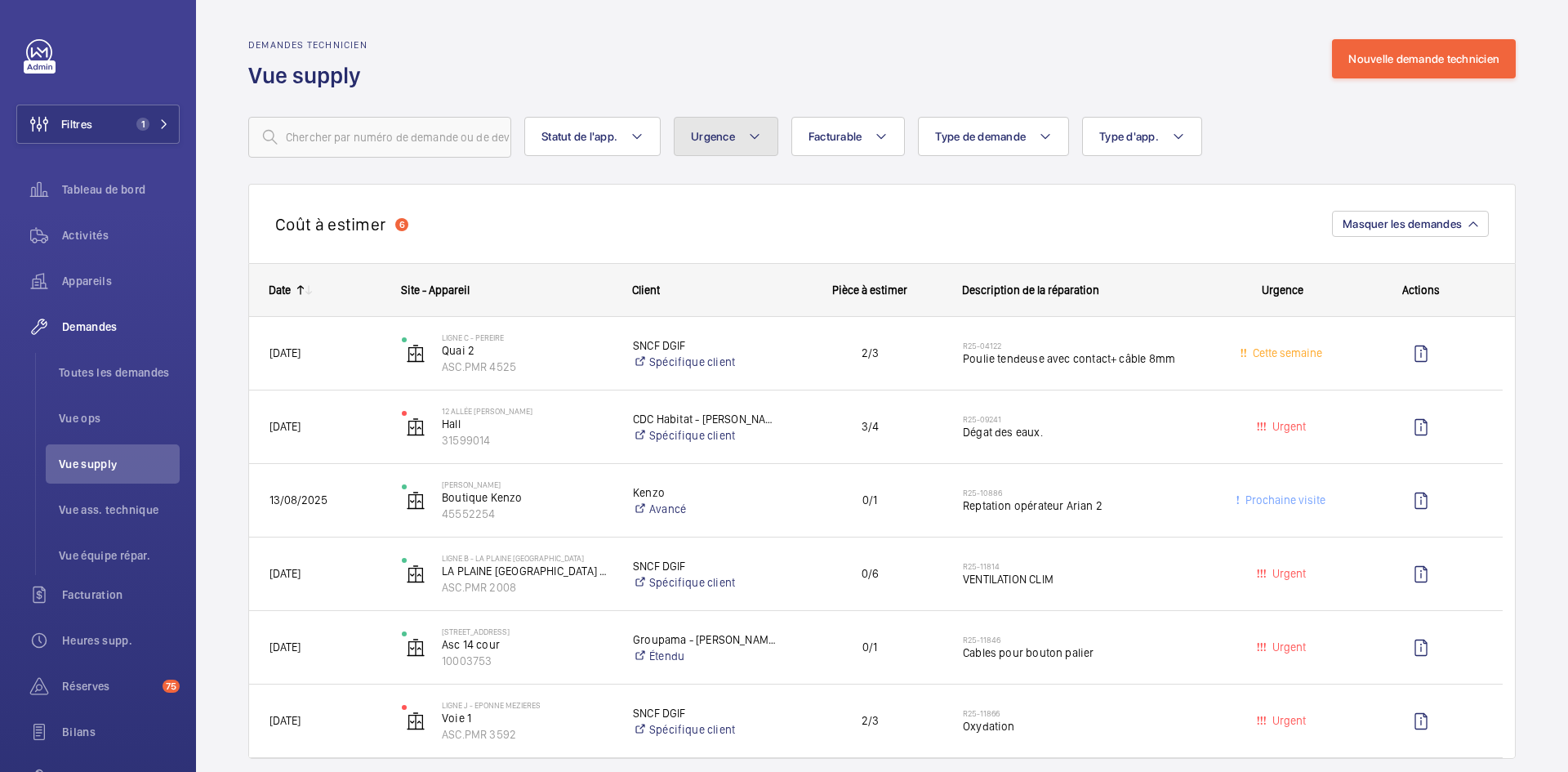
click at [760, 134] on mat-icon at bounding box center [754, 136] width 13 height 20
click at [698, 264] on label "Urgent" at bounding box center [817, 264] width 284 height 39
click at [698, 264] on input "Urgent" at bounding box center [698, 264] width 33 height 33
checkbox input "true"
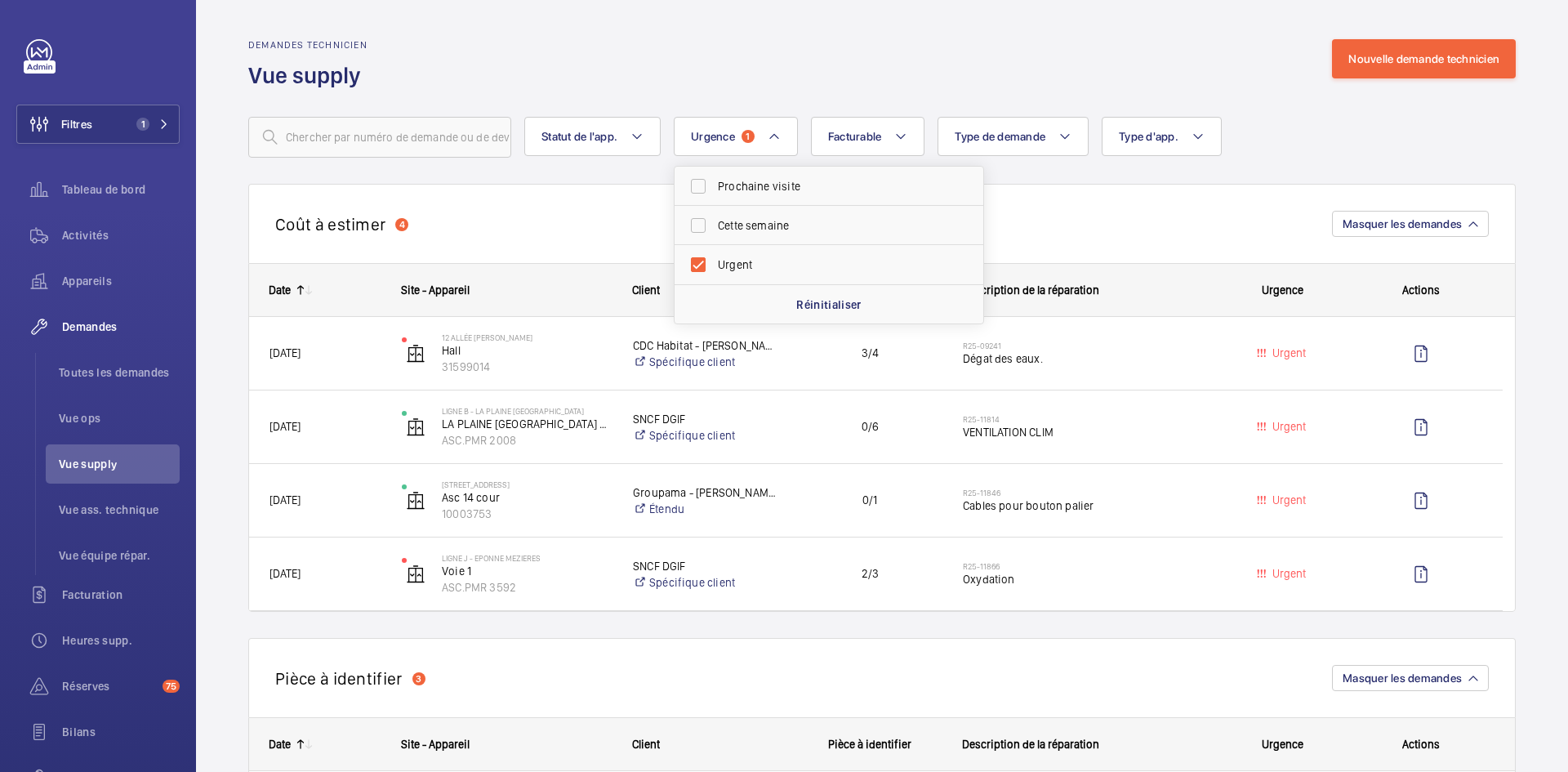
click at [704, 77] on div "Demandes technicien Vue supply Nouvelle demande technicien" at bounding box center [882, 65] width 1268 height 51
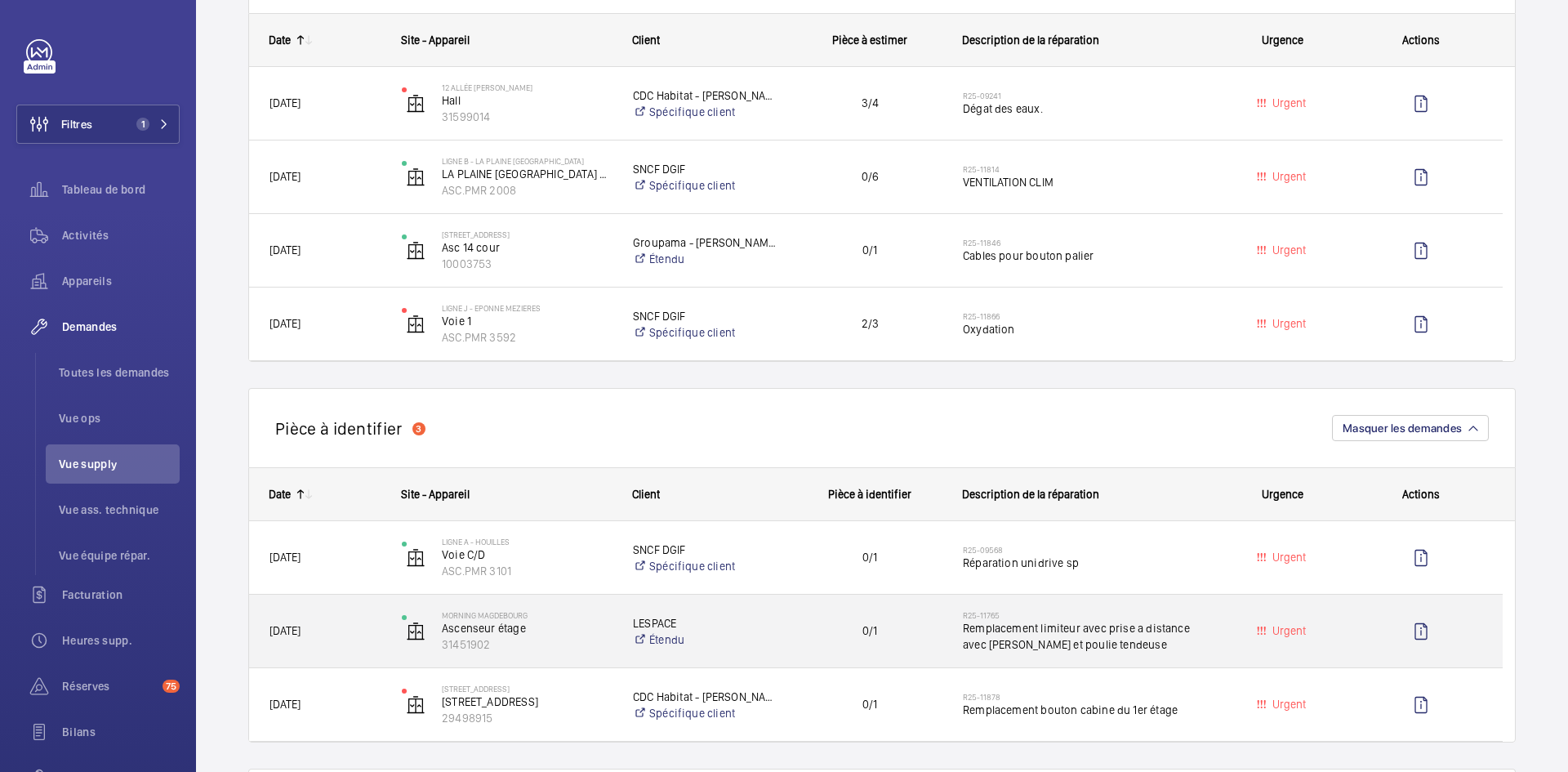
scroll to position [245, 0]
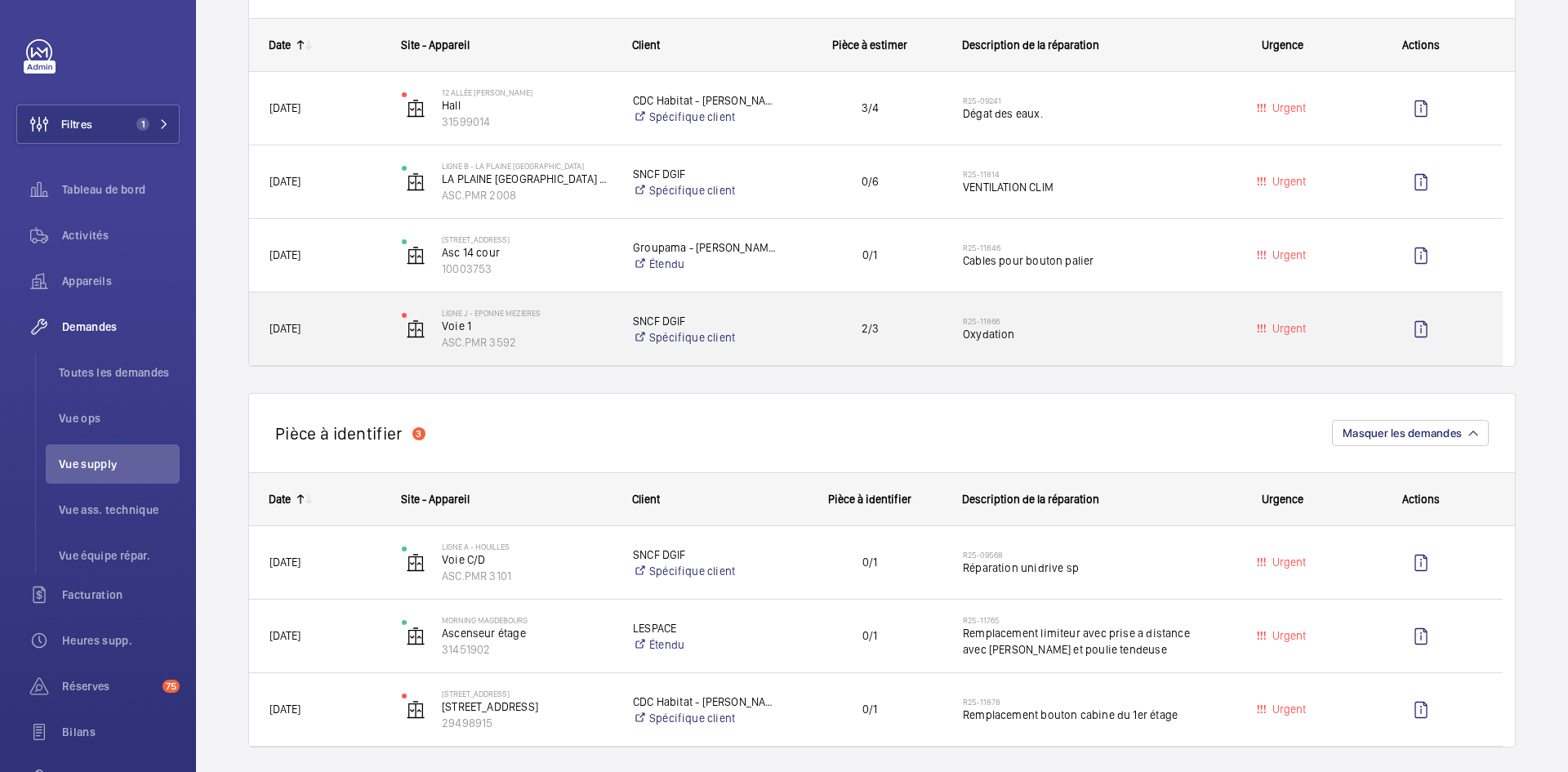
click at [355, 322] on span "05/09/2025" at bounding box center [325, 329] width 111 height 19
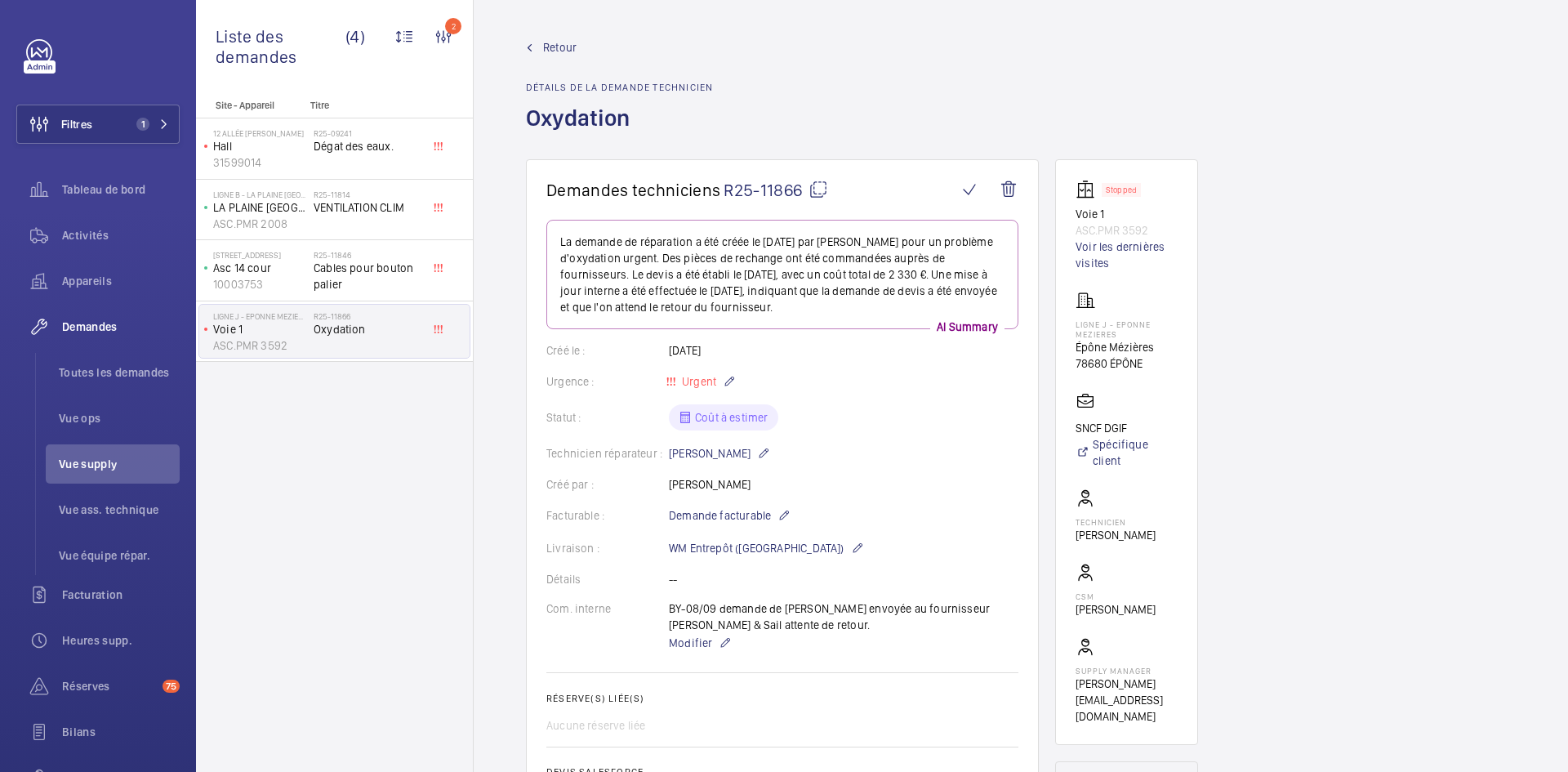
click at [552, 45] on span "Retour" at bounding box center [560, 47] width 33 height 16
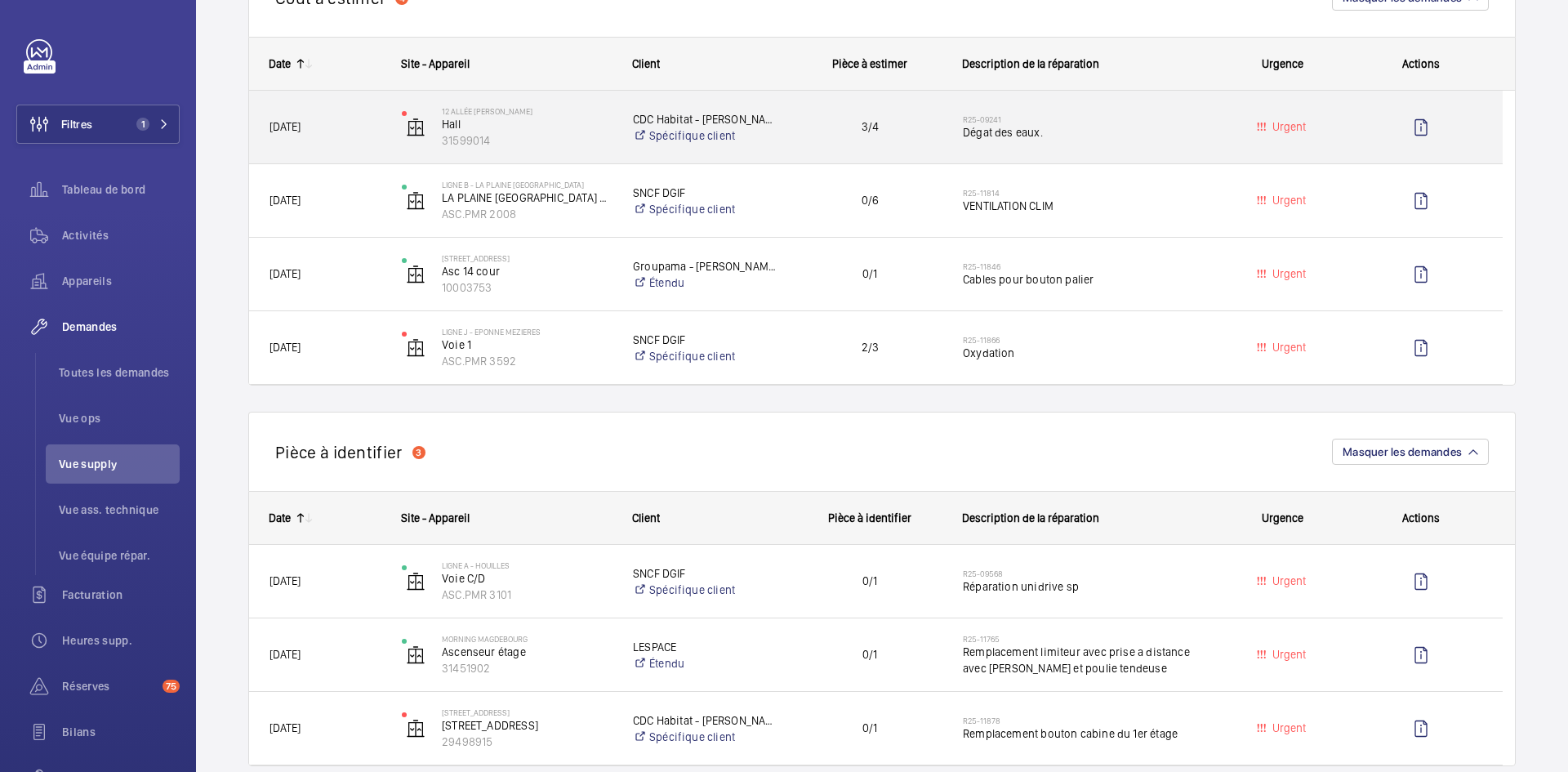
scroll to position [245, 0]
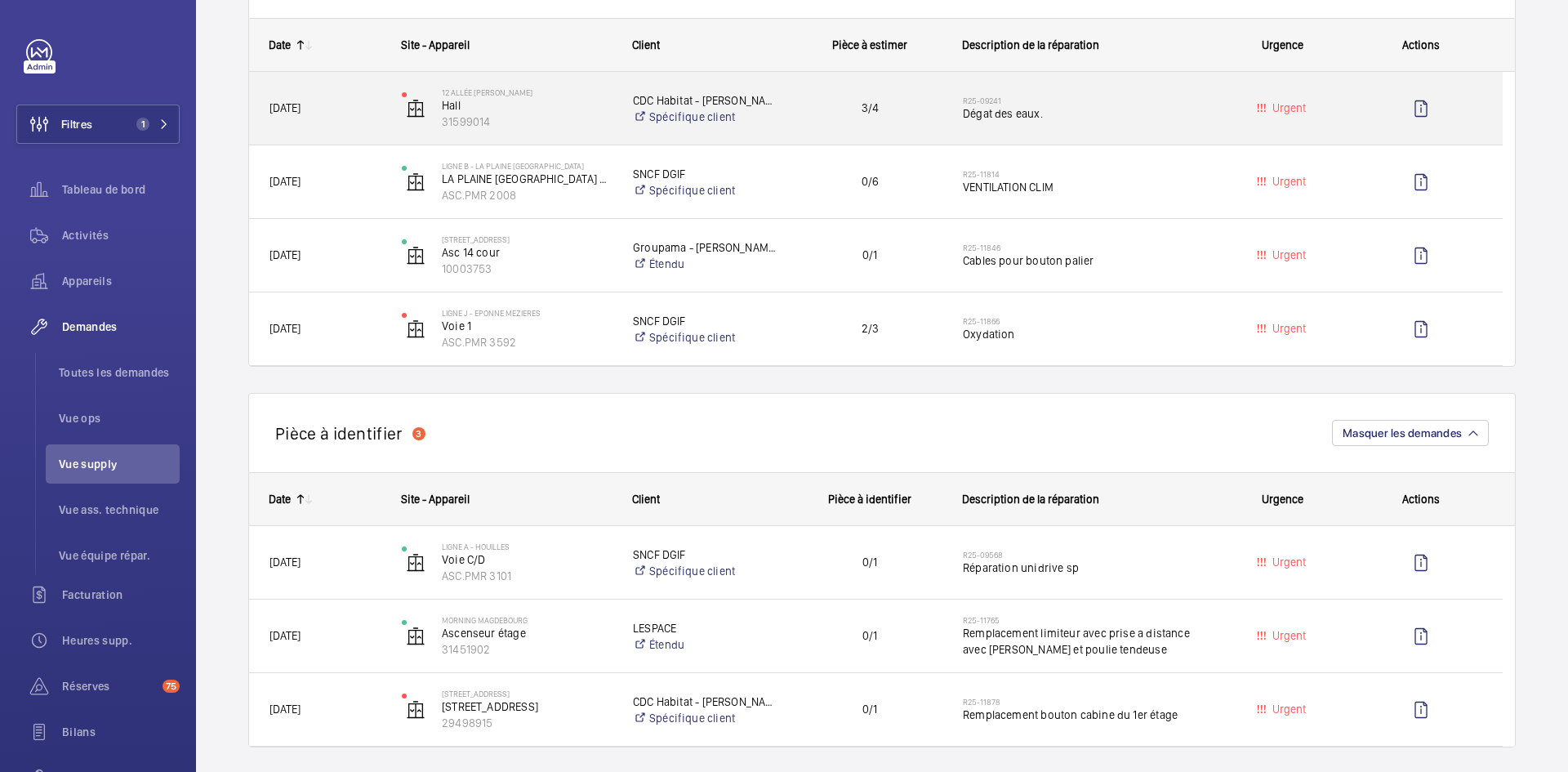
click at [357, 107] on span "08/07/2025" at bounding box center [325, 108] width 111 height 19
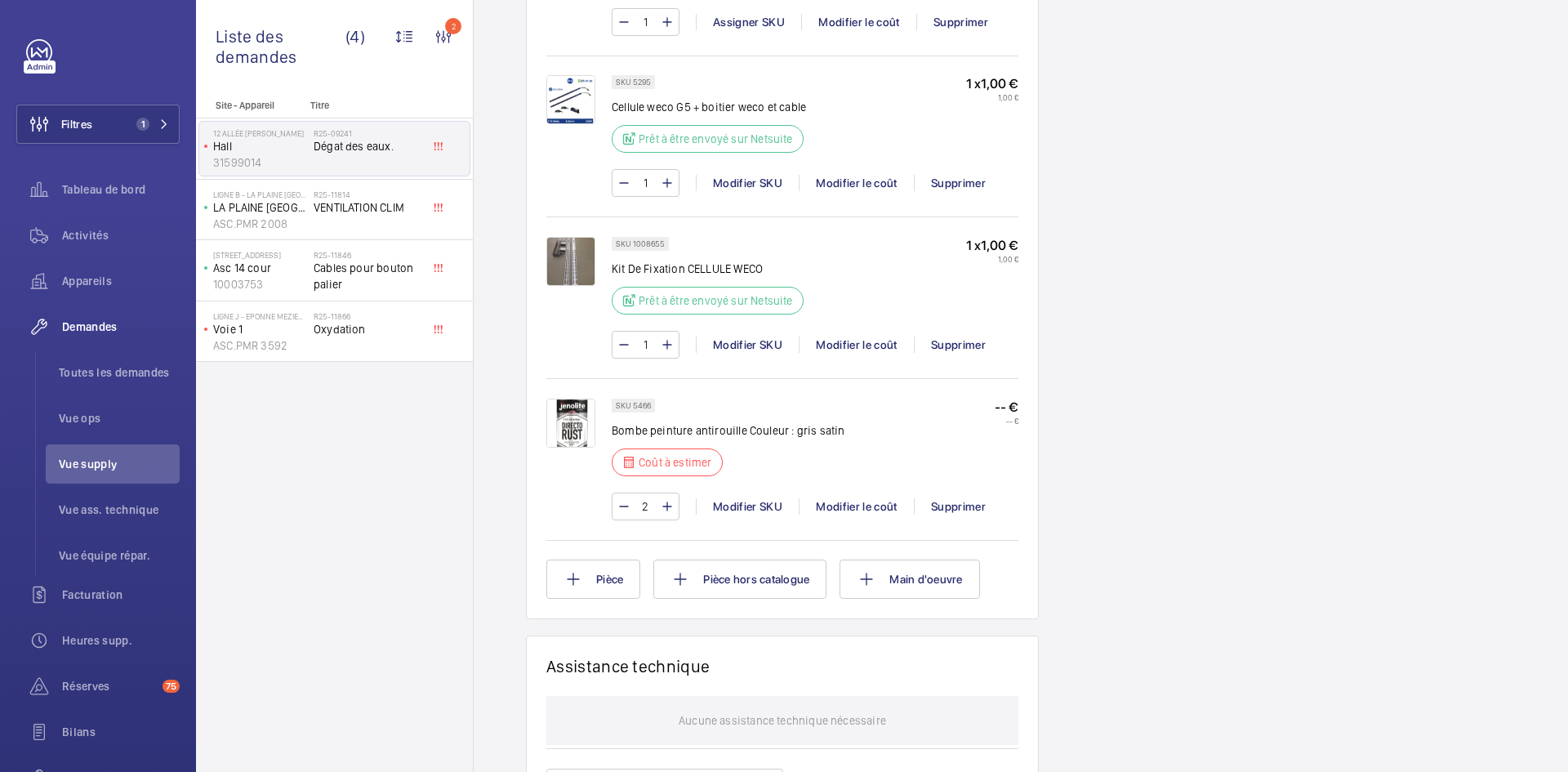
scroll to position [1307, 0]
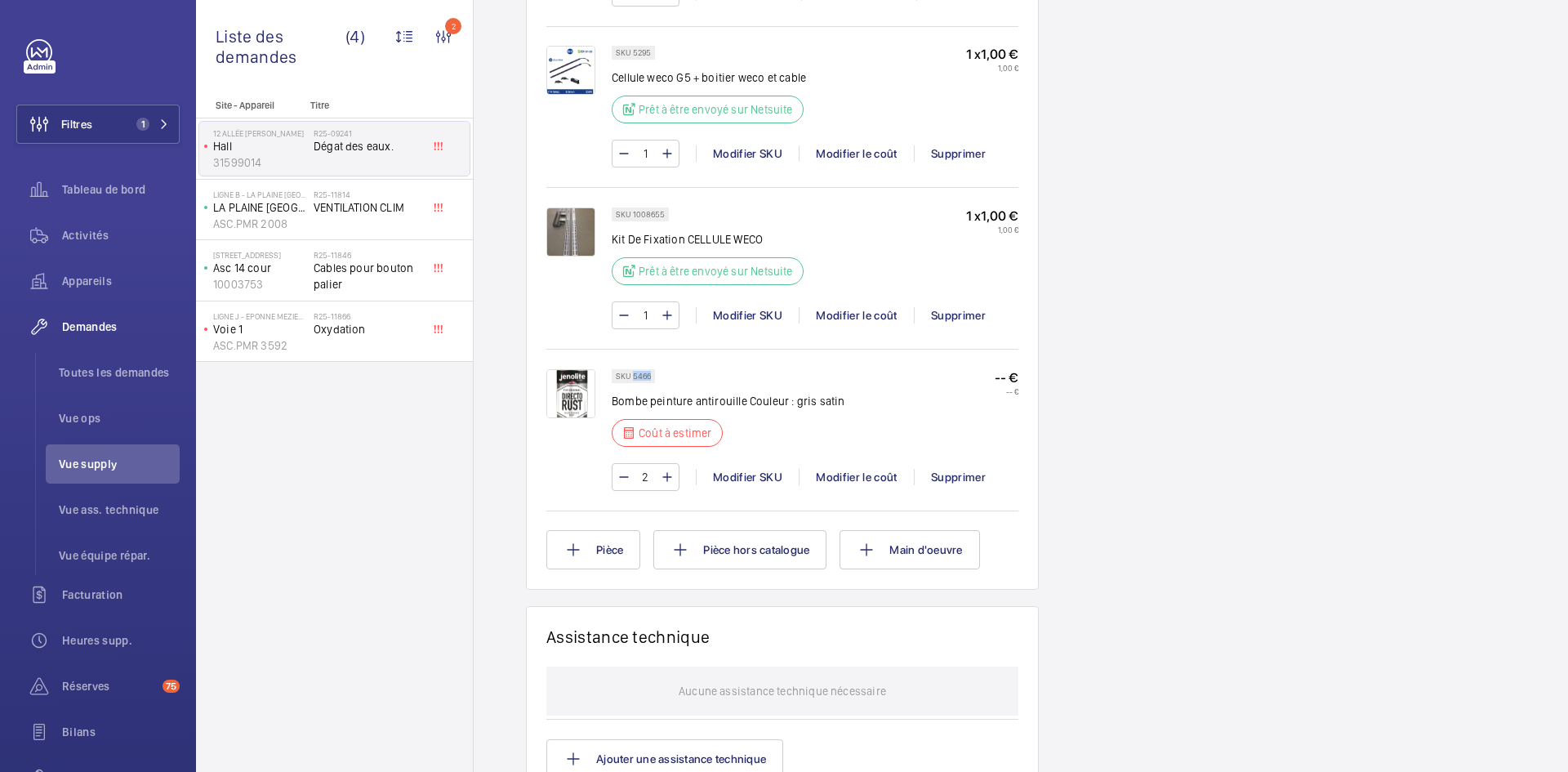
drag, startPoint x: 650, startPoint y: 375, endPoint x: 633, endPoint y: 376, distance: 17.0
click at [633, 376] on p "SKU 5466" at bounding box center [633, 376] width 35 height 6
copy p "5466"
click at [864, 473] on div "Modifier le coût" at bounding box center [856, 477] width 116 height 16
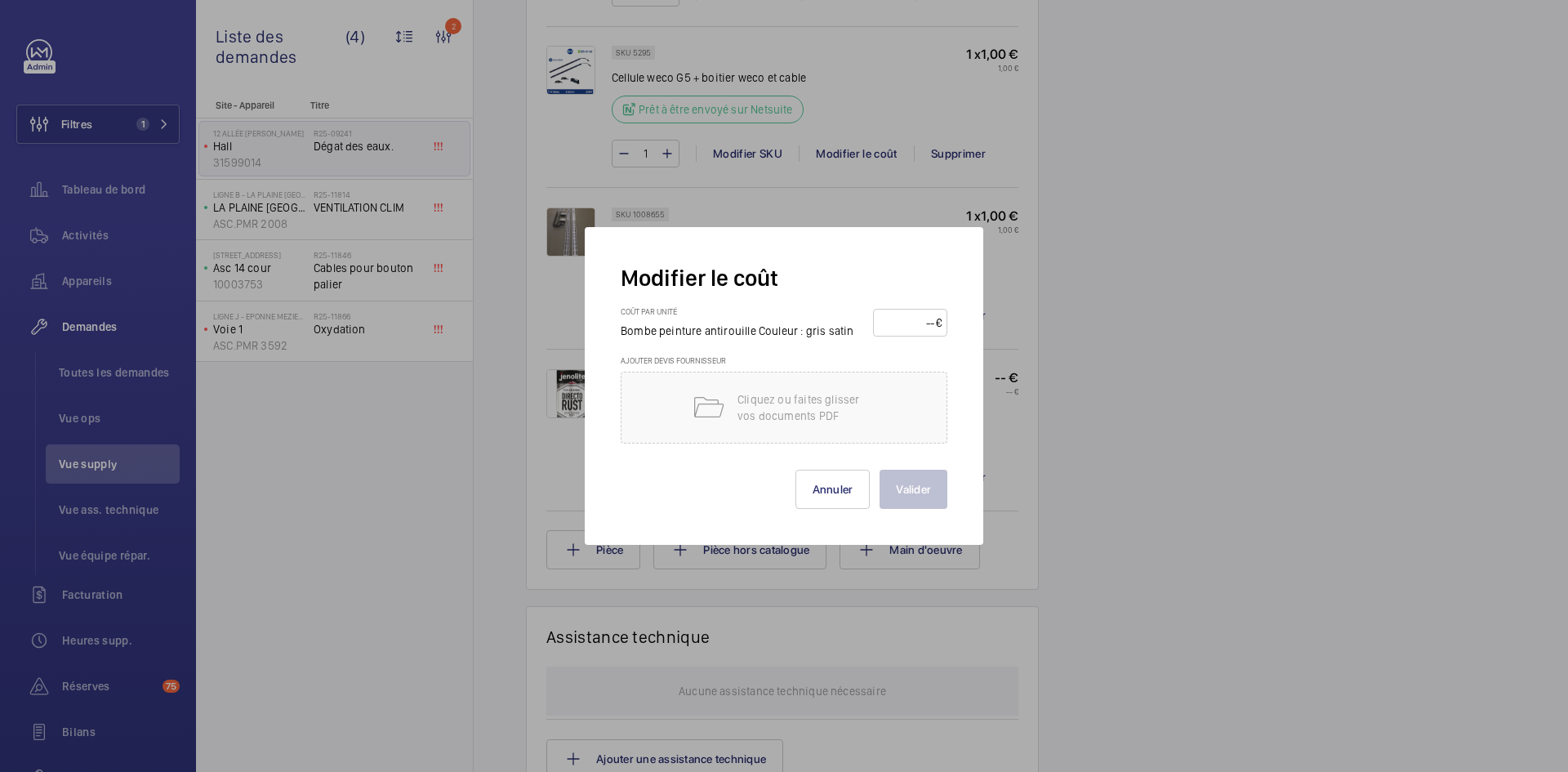
click at [900, 318] on input "number" at bounding box center [907, 323] width 57 height 27
type input "25"
click at [920, 492] on button "Valider" at bounding box center [913, 490] width 68 height 39
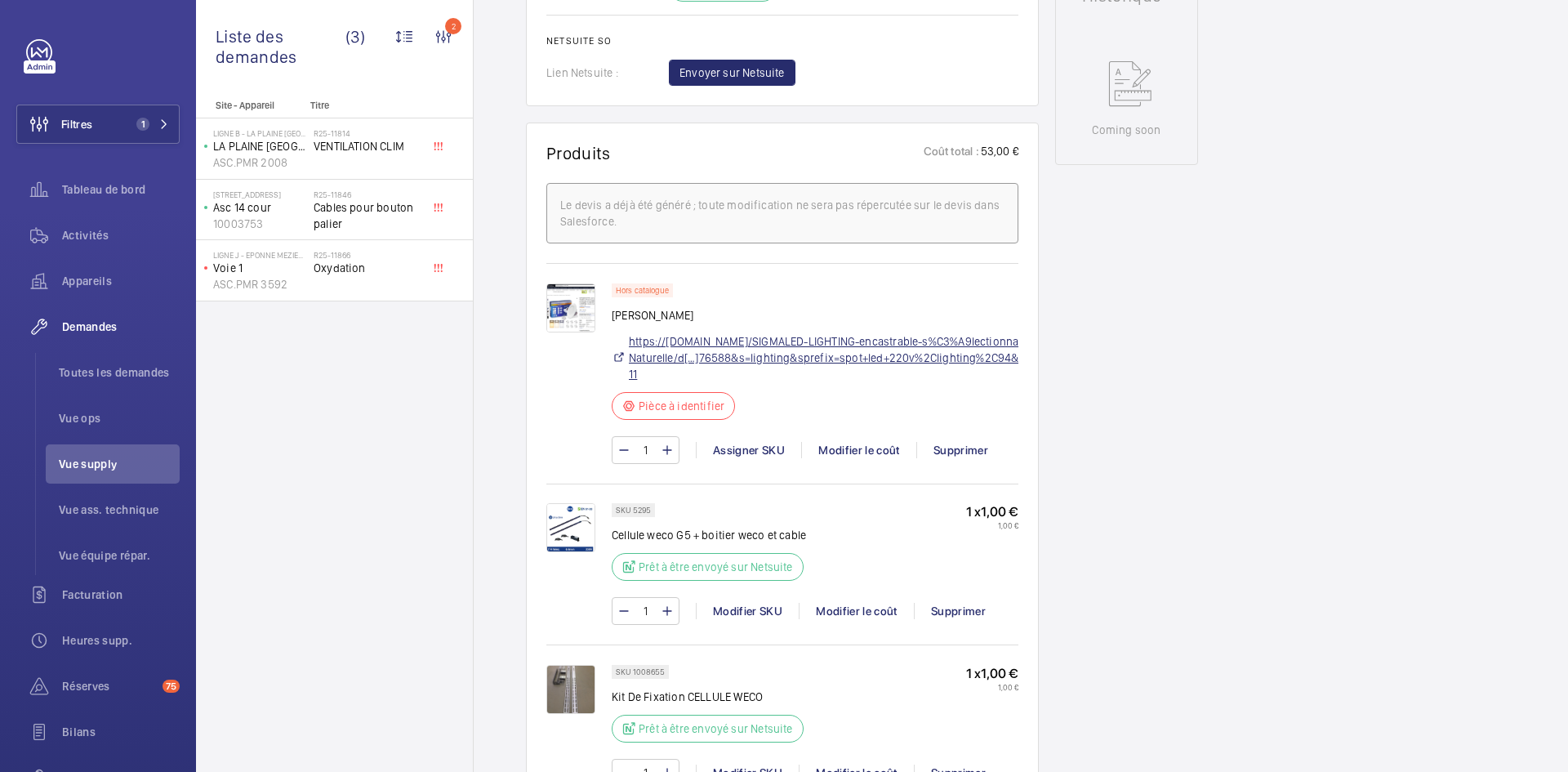
scroll to position [849, 0]
click at [810, 341] on a76588&s=lighting&sprefix=spot+led+220v%2Clighting%2C94&sr=1-11"] "https://www.amazon.fr/SIGMALED-LIGHTING-encastrable-s%C3%A9lectionnable-Naturel…" at bounding box center [836, 357] width 414 height 49
click at [586, 310] on img at bounding box center [570, 307] width 49 height 49
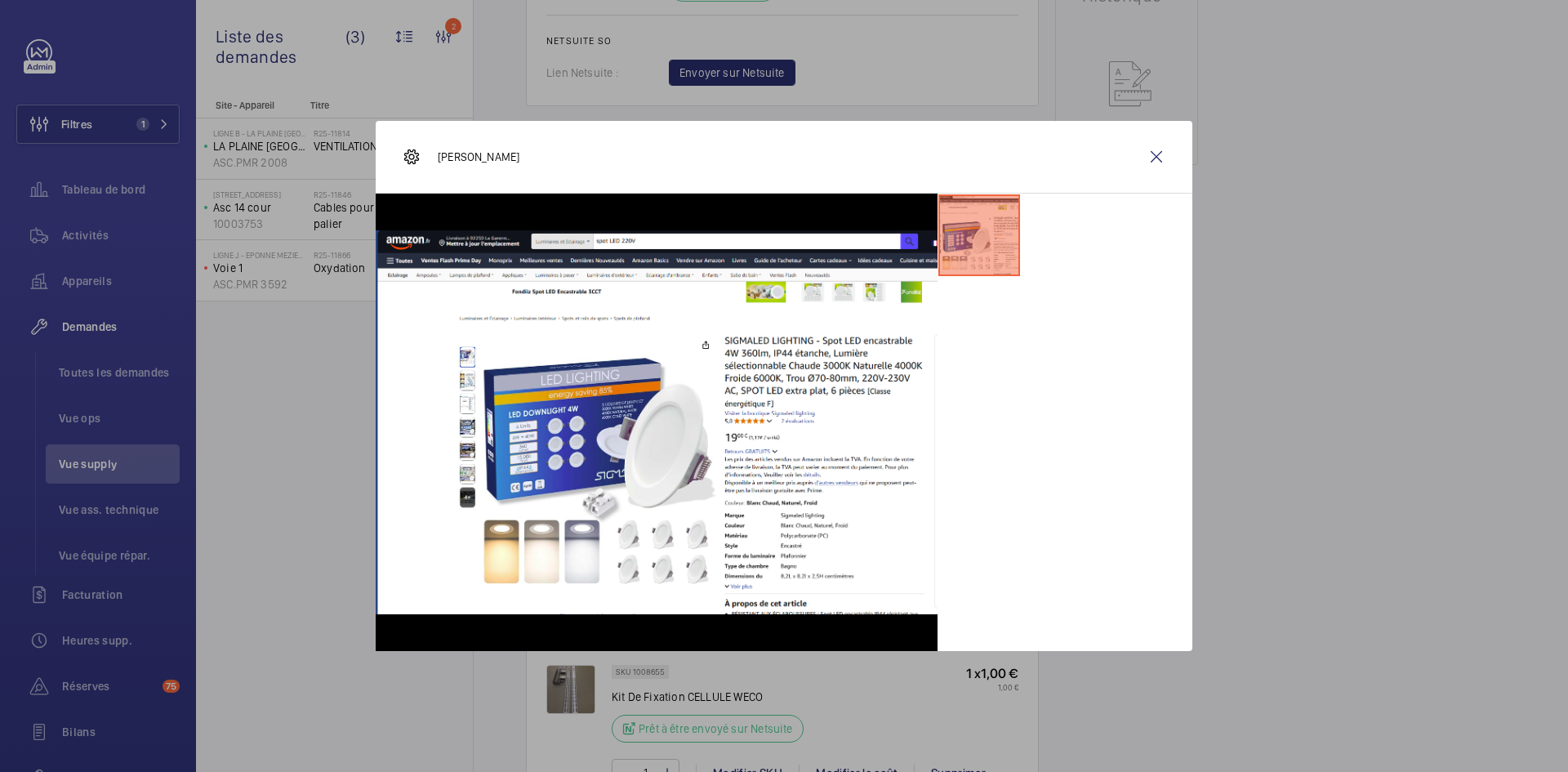
drag, startPoint x: 1159, startPoint y: 154, endPoint x: 1031, endPoint y: 254, distance: 162.4
click at [1159, 154] on wm-front-icon-button at bounding box center [1156, 157] width 39 height 39
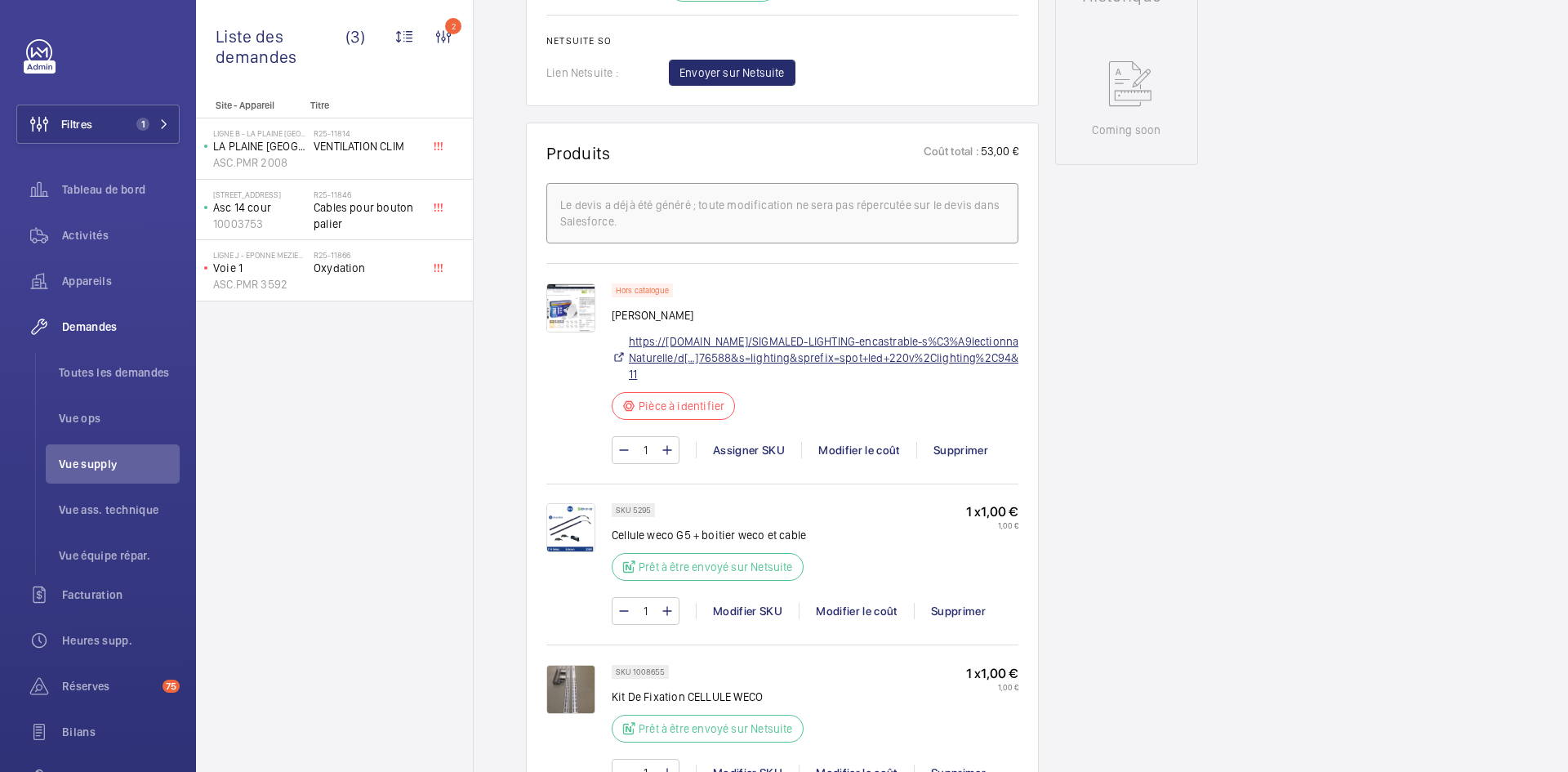
click at [838, 339] on a76588&s=lighting&sprefix=spot+led+220v%2Clighting%2C94&sr=1-11"] "https://www.amazon.fr/SIGMALED-LIGHTING-encastrable-s%C3%A9lectionnable-Naturel…" at bounding box center [836, 357] width 414 height 49
click at [784, 359] on a76588&s=lighting&sprefix=spot+led+220v%2Clighting%2C94&sr=1-11"] "https://www.amazon.fr/SIGMALED-LIGHTING-encastrable-s%C3%A9lectionnable-Naturel…" at bounding box center [836, 357] width 414 height 49
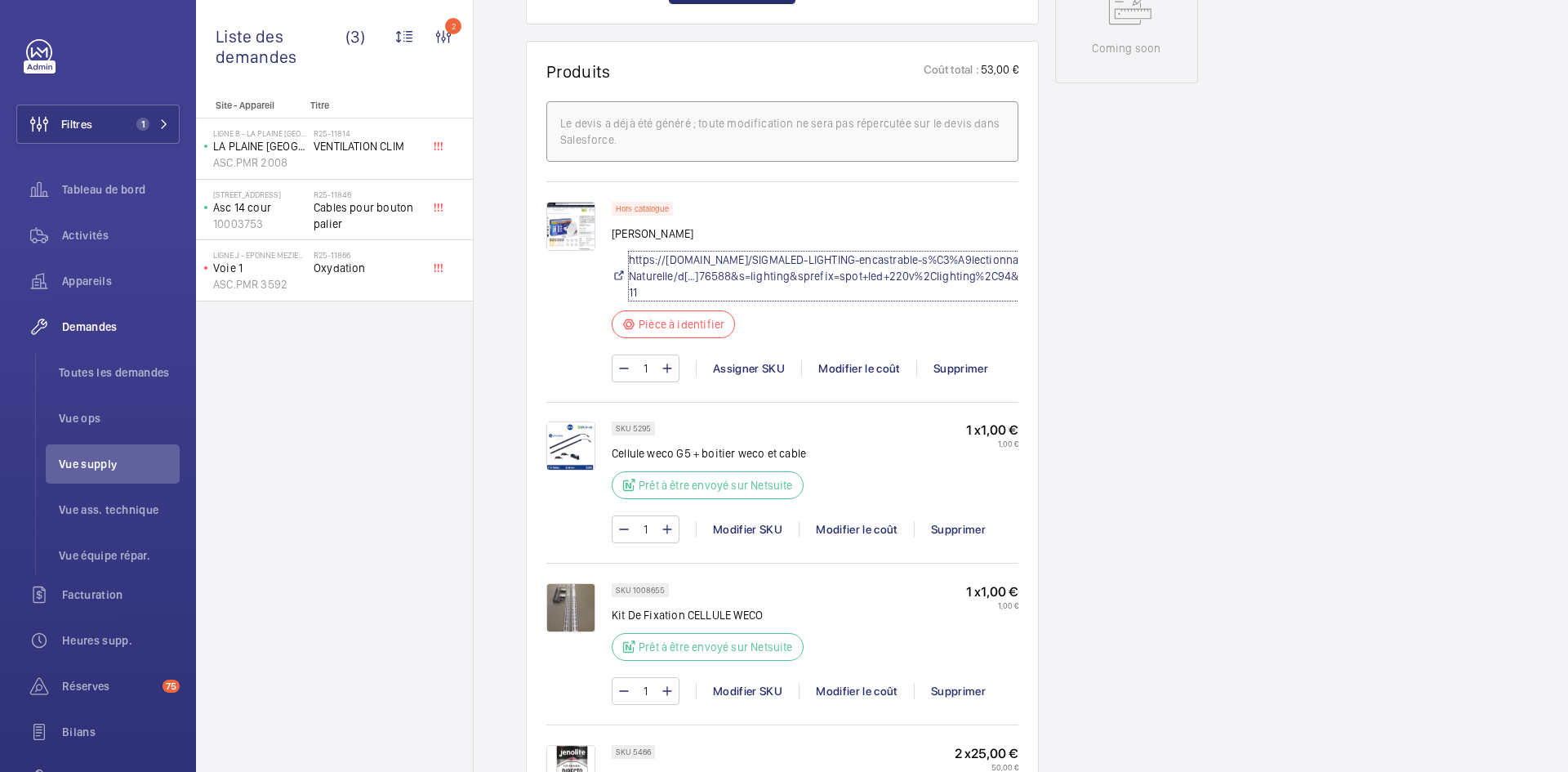
scroll to position [1095, 0]
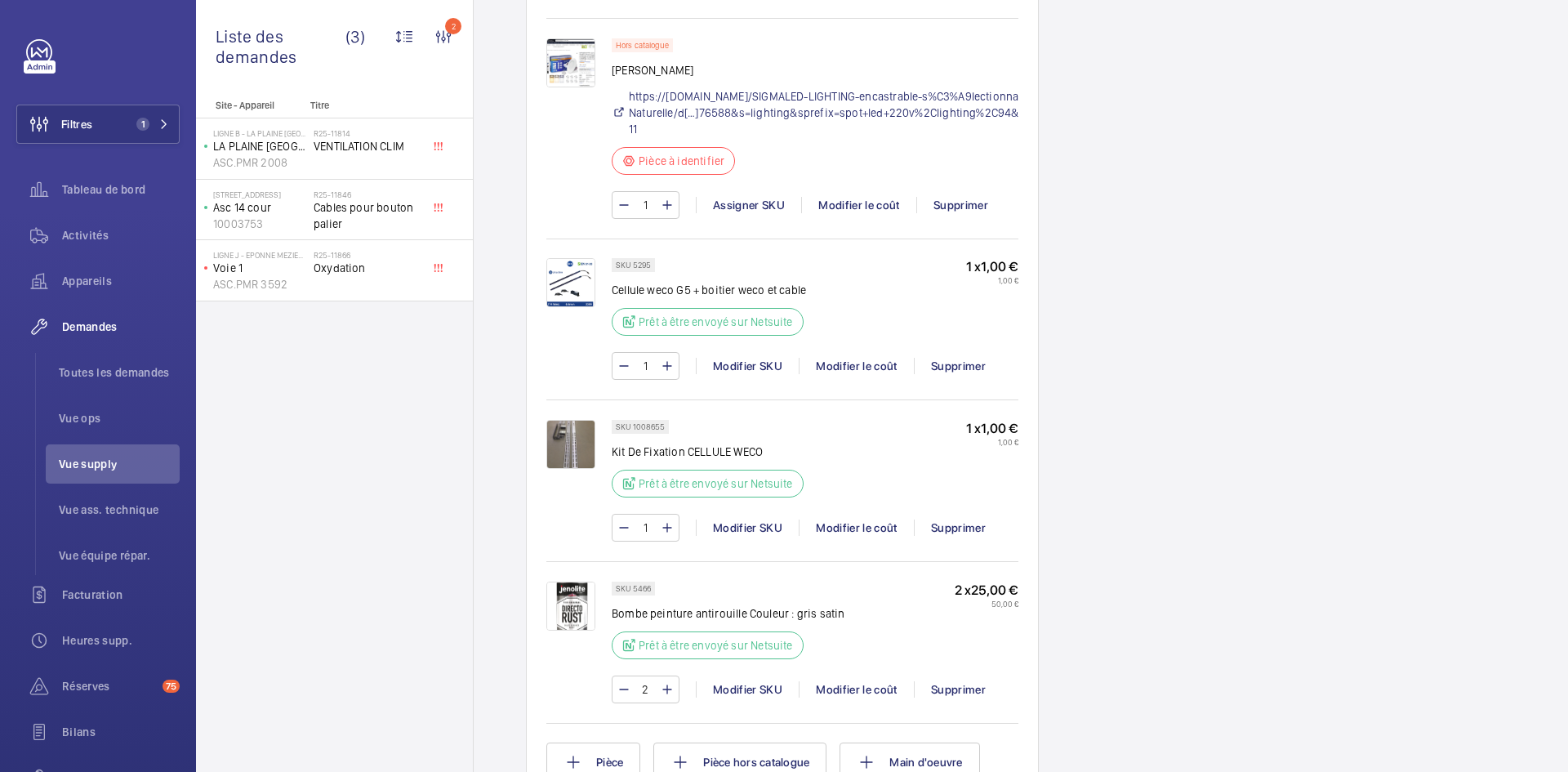
click at [560, 61] on img at bounding box center [570, 62] width 49 height 49
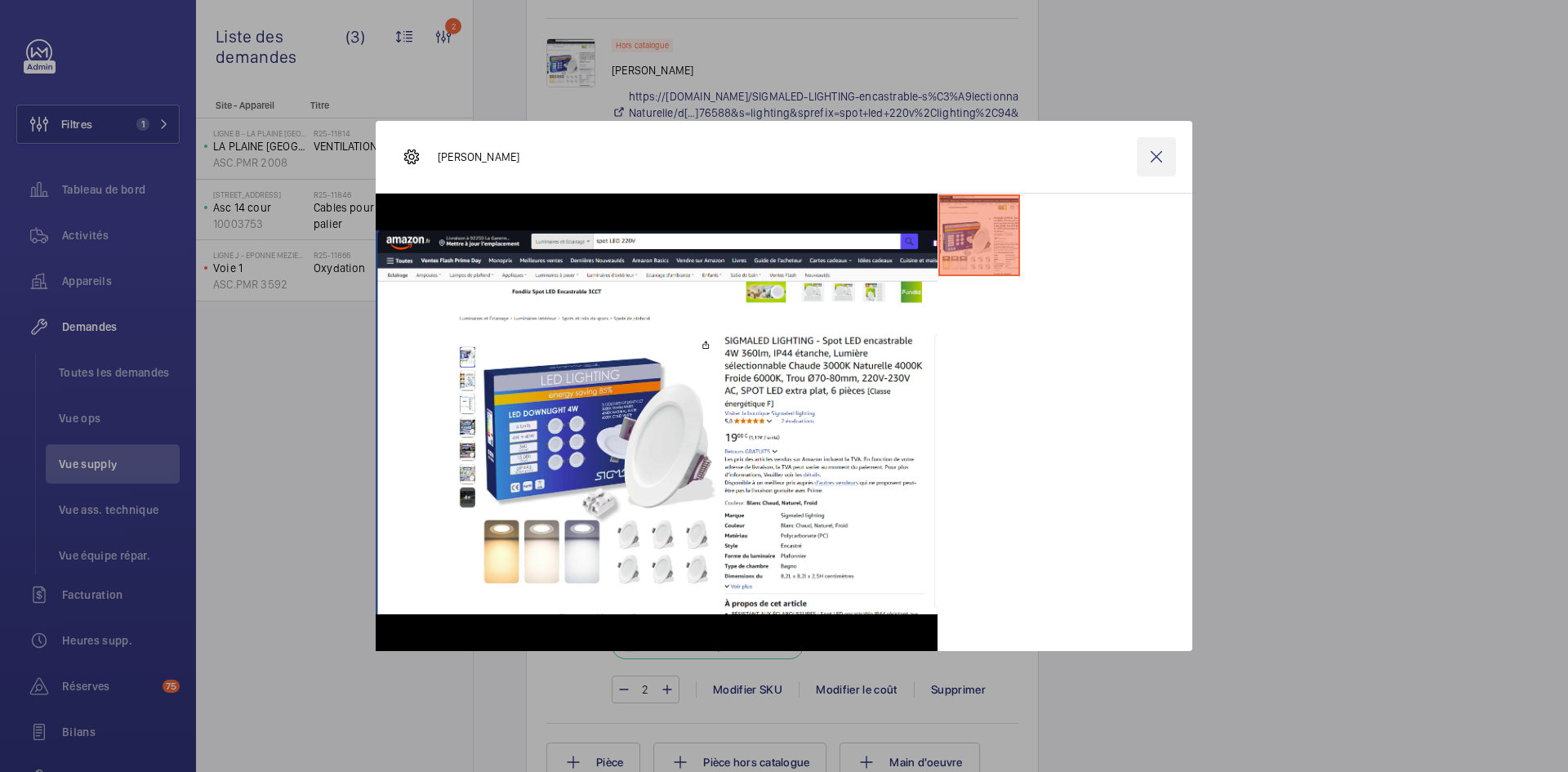
click at [1161, 157] on wm-front-icon-button at bounding box center [1156, 157] width 39 height 39
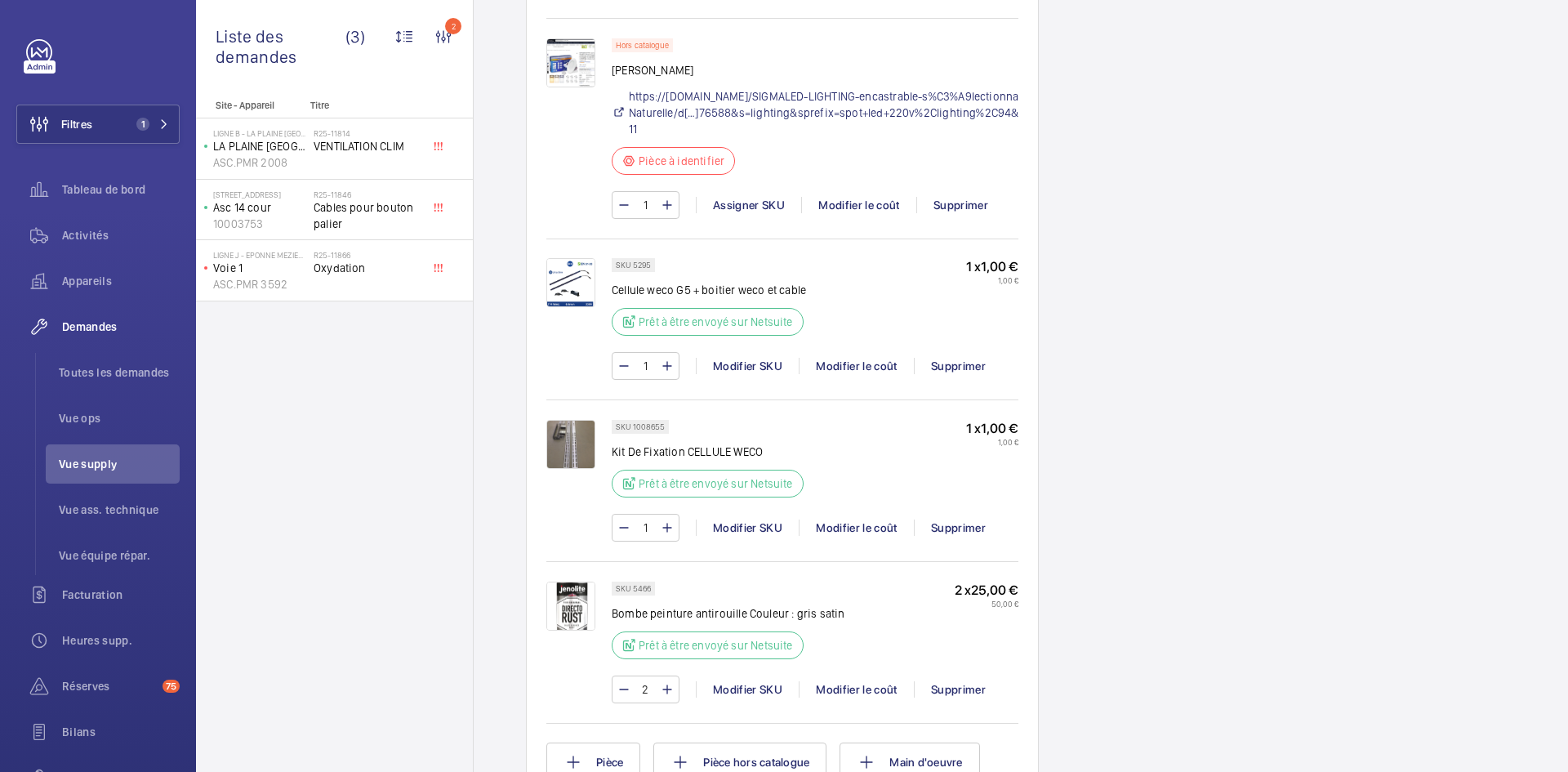
scroll to position [0, 0]
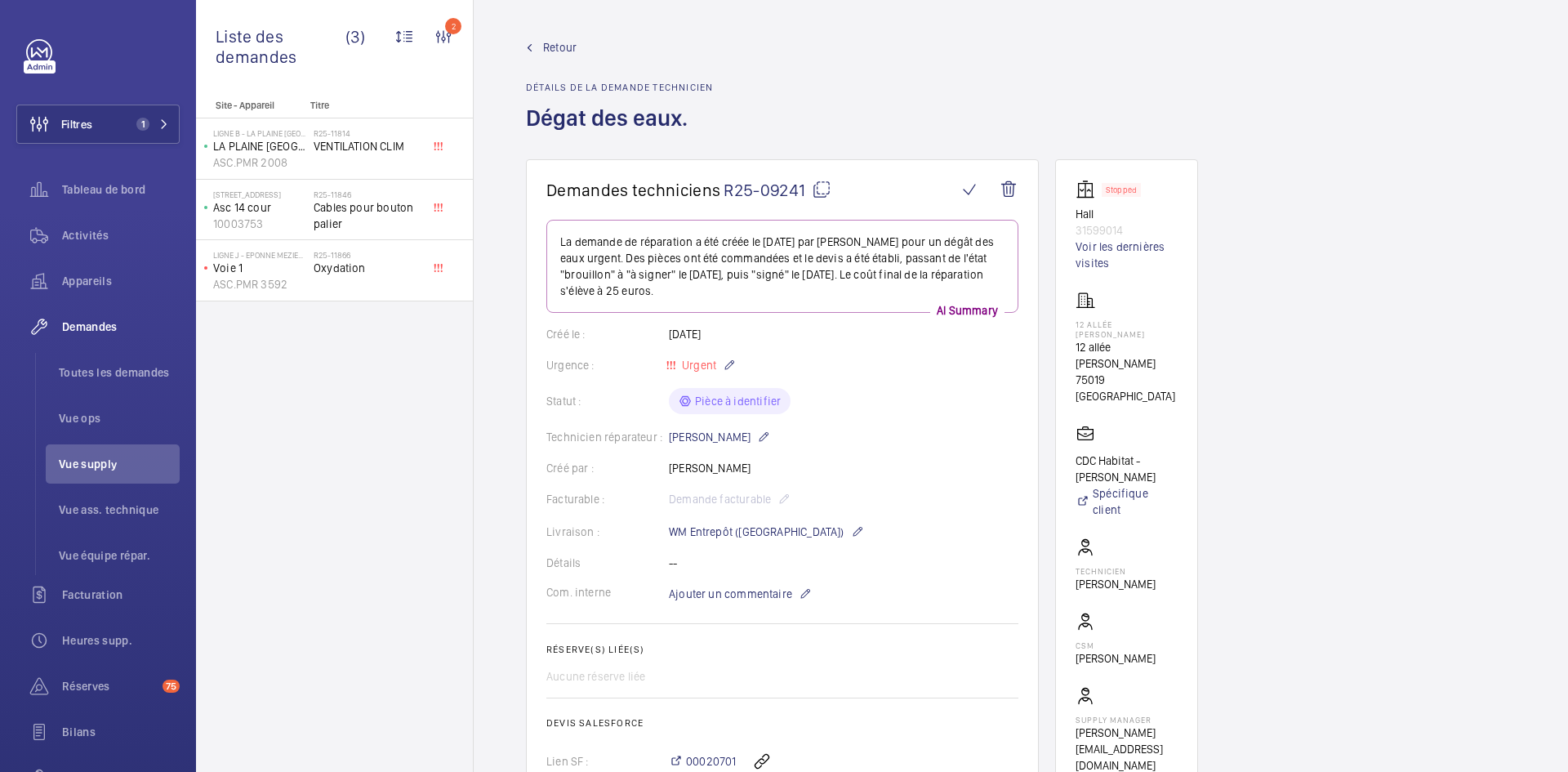
click at [549, 45] on span "Retour" at bounding box center [560, 47] width 33 height 16
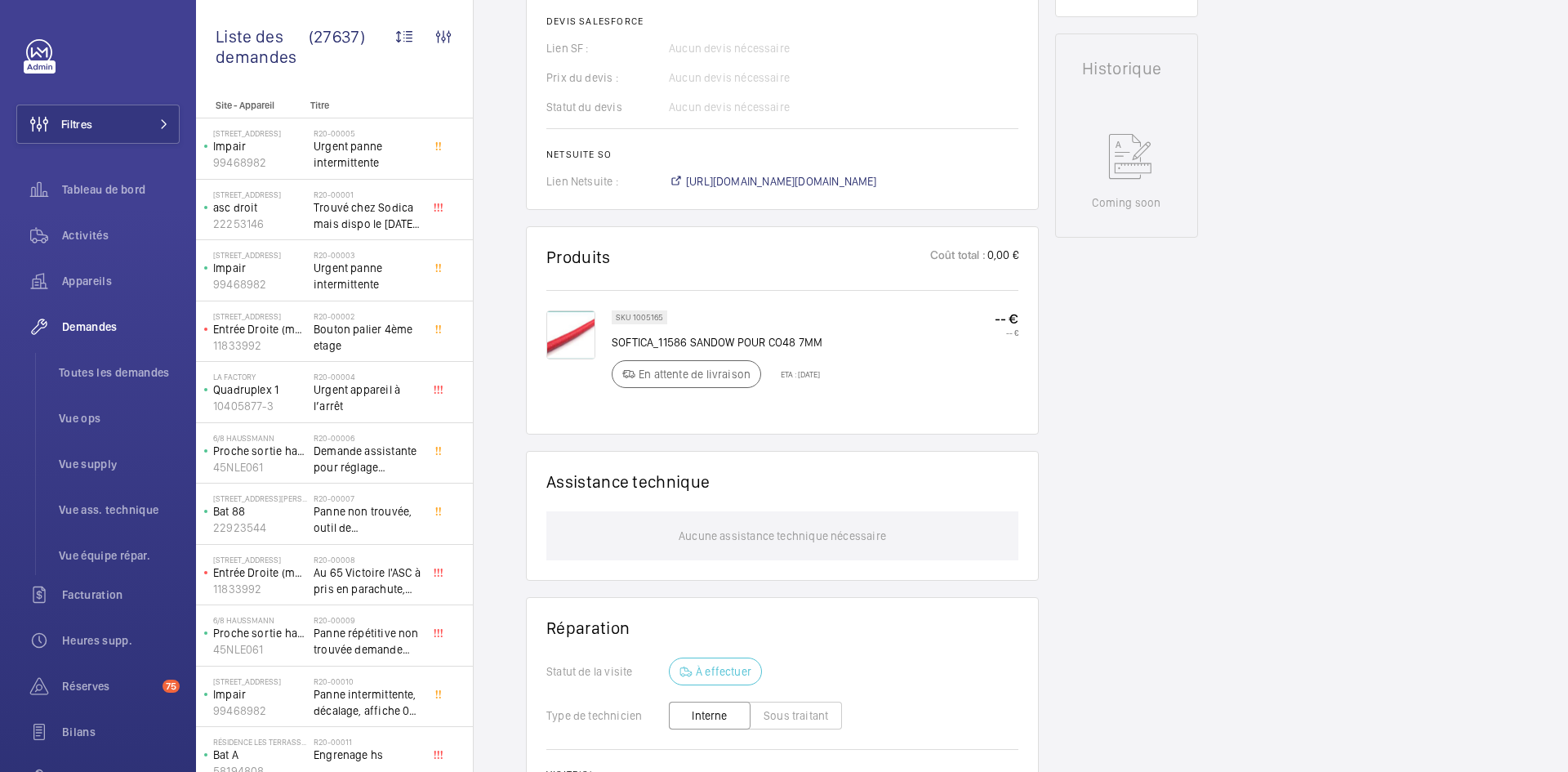
scroll to position [735, 0]
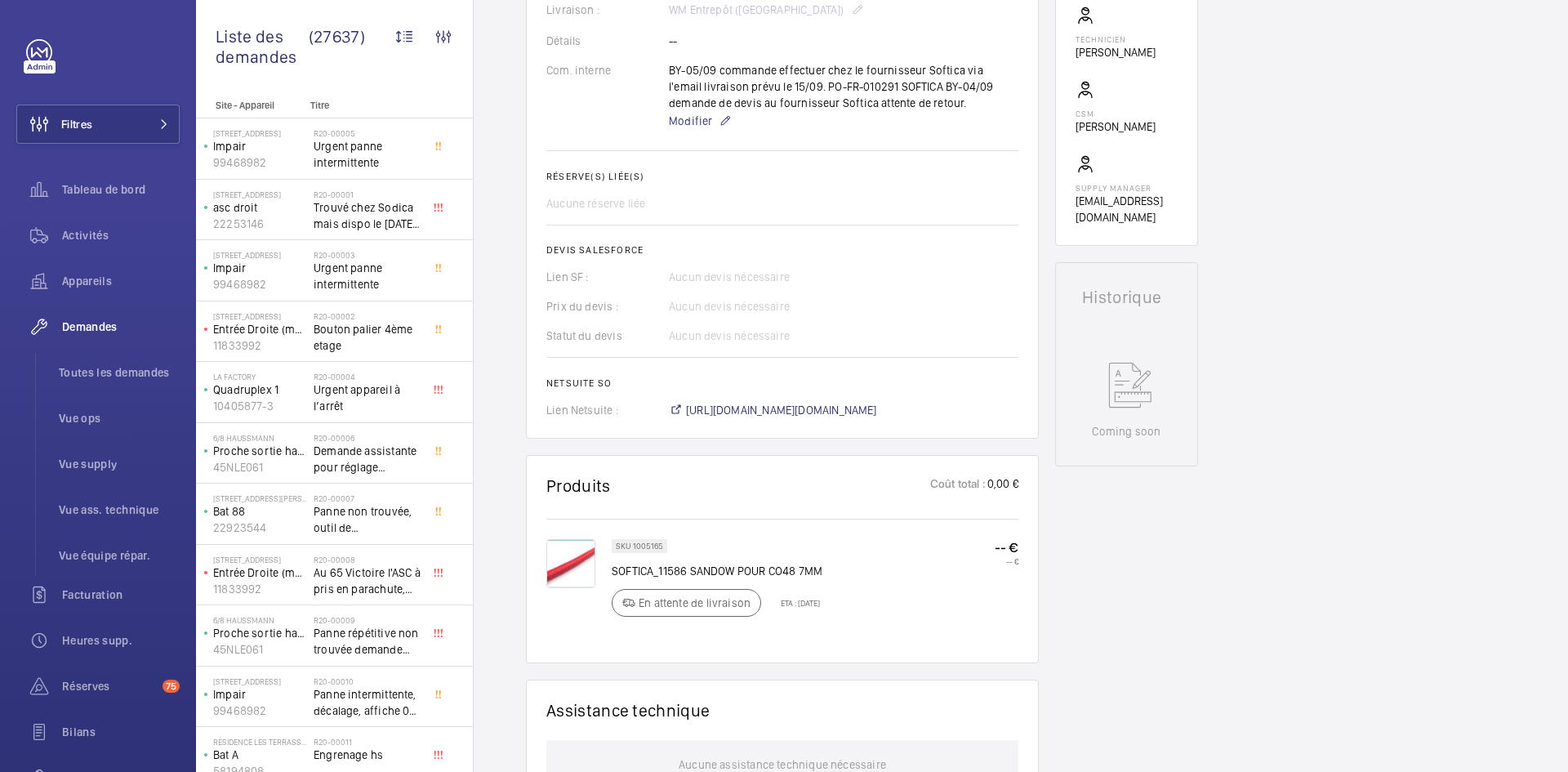
scroll to position [572, 0]
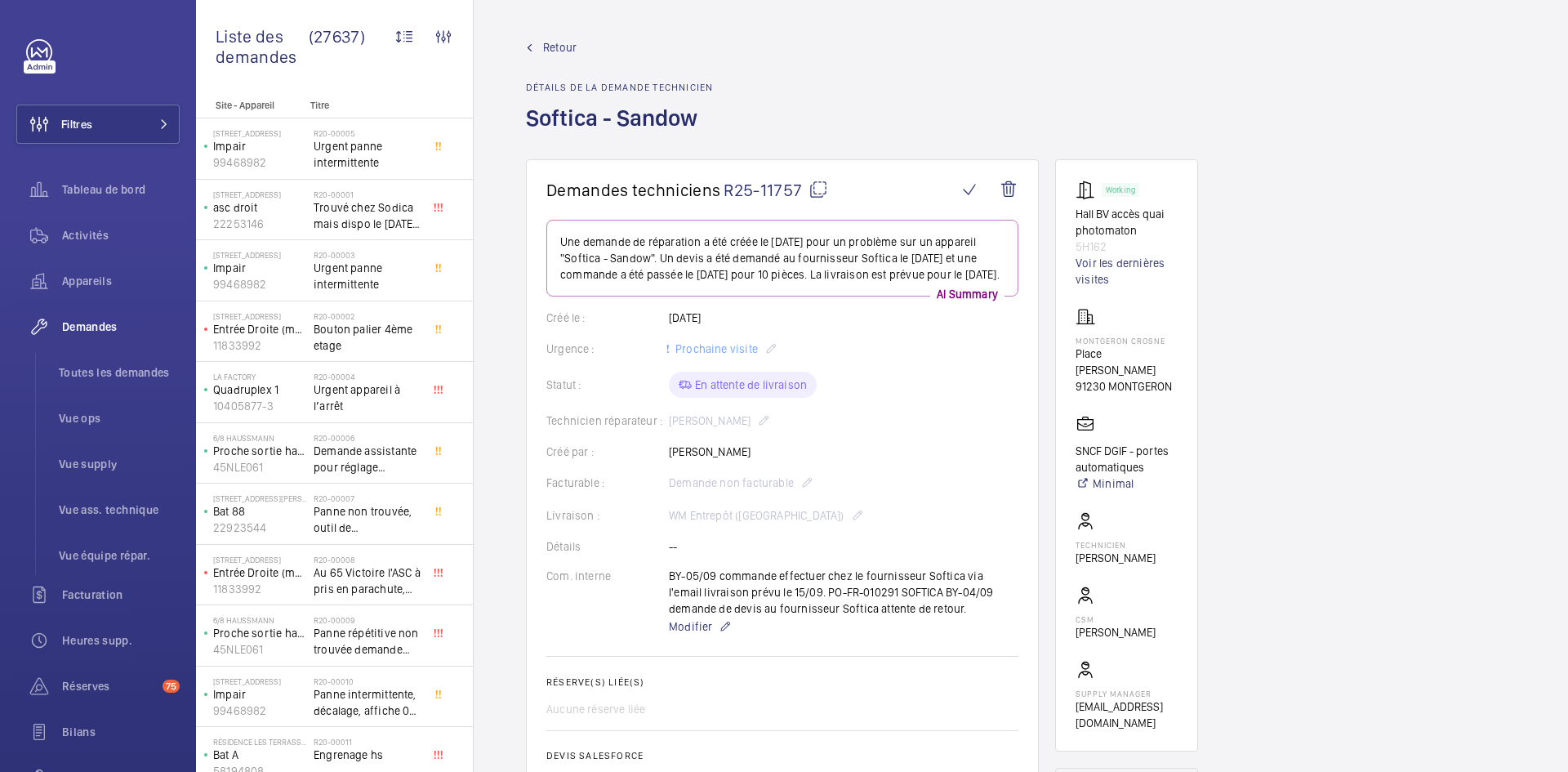
drag, startPoint x: 741, startPoint y: 432, endPoint x: 665, endPoint y: 437, distance: 76.2
click at [665, 431] on div "Technicien réparateur : Fayçal Yamani" at bounding box center [782, 420] width 472 height 20
copy div "Technicien réparateur : Fayçal Yamani"
drag, startPoint x: 1112, startPoint y: 243, endPoint x: 1061, endPoint y: 211, distance: 60.2
click at [1061, 211] on wm-front-card "Working Hall BV accès quai photomaton 5H162 Voir les dernières visites MONTGERO…" at bounding box center [1126, 455] width 143 height 592
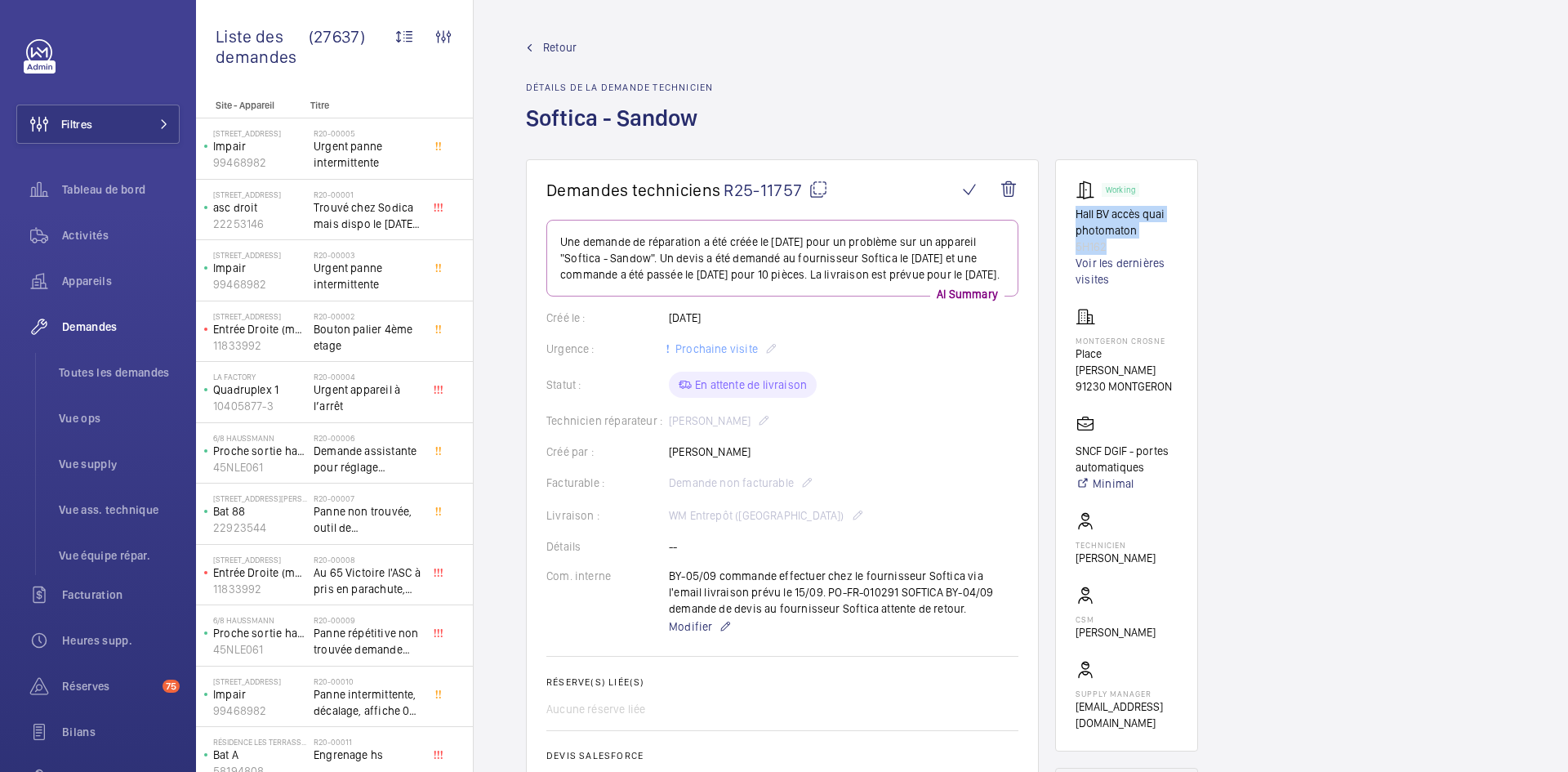
copy div "Hall BV accès quai photomaton 5H162"
drag, startPoint x: 1175, startPoint y: 370, endPoint x: 1070, endPoint y: 342, distance: 108.7
click at [1070, 342] on wm-front-card "Working Hall BV accès quai photomaton 5H162 Voir les dernières visites MONTGERO…" at bounding box center [1126, 455] width 143 height 592
copy div "MONTGERON CROSNE Place Joseph Piette 91230 MONTGERON"
drag, startPoint x: 1153, startPoint y: 451, endPoint x: 1078, endPoint y: 432, distance: 77.4
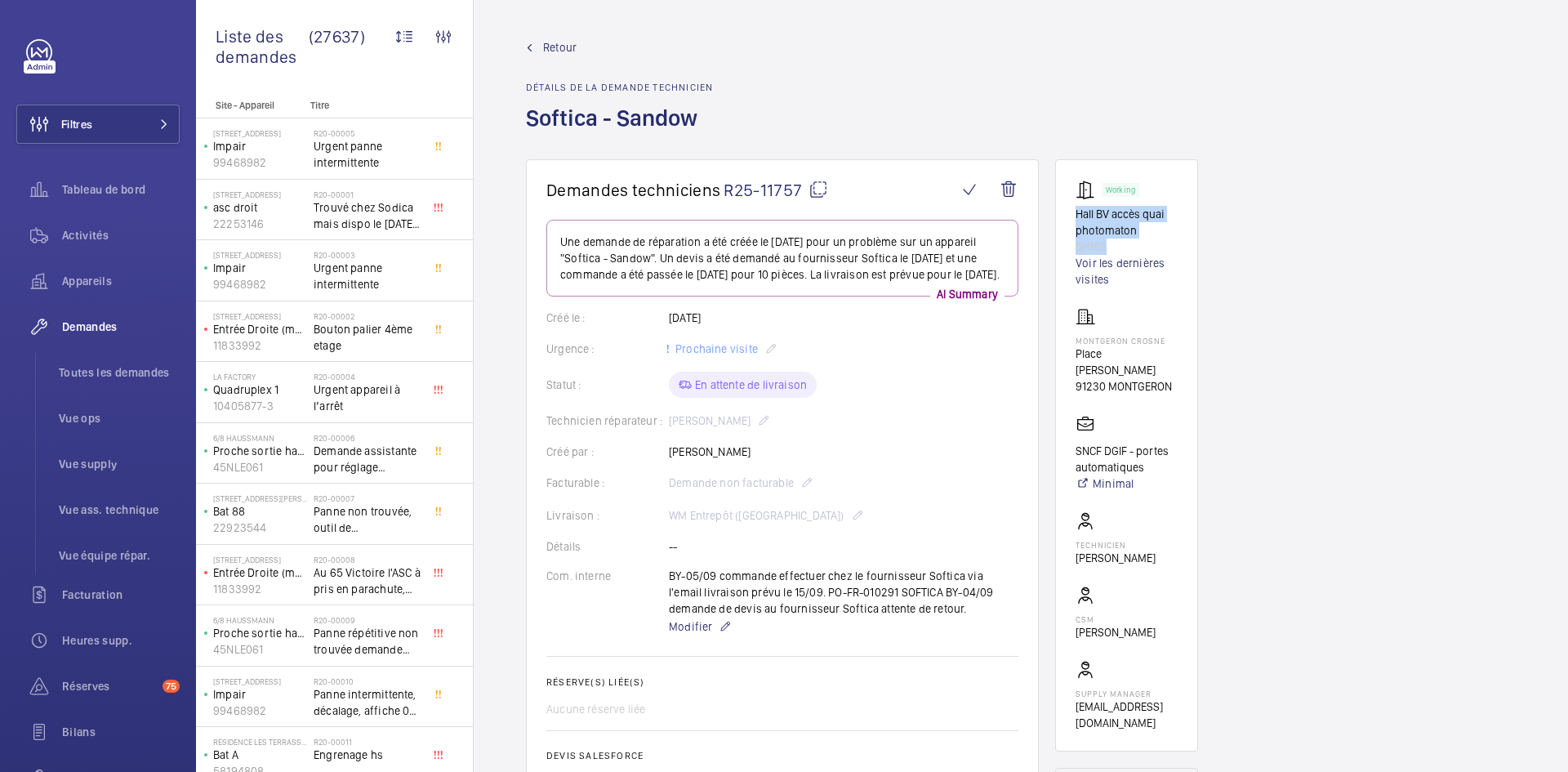
click at [1078, 442] on p "SNCF DGIF - portes automatiques" at bounding box center [1126, 459] width 102 height 33
copy p "SNCF DGIF - portes automatiques"
click at [819, 189] on mat-icon at bounding box center [818, 189] width 20 height 20
copy p "SNCF DGIF - portes automatiques"
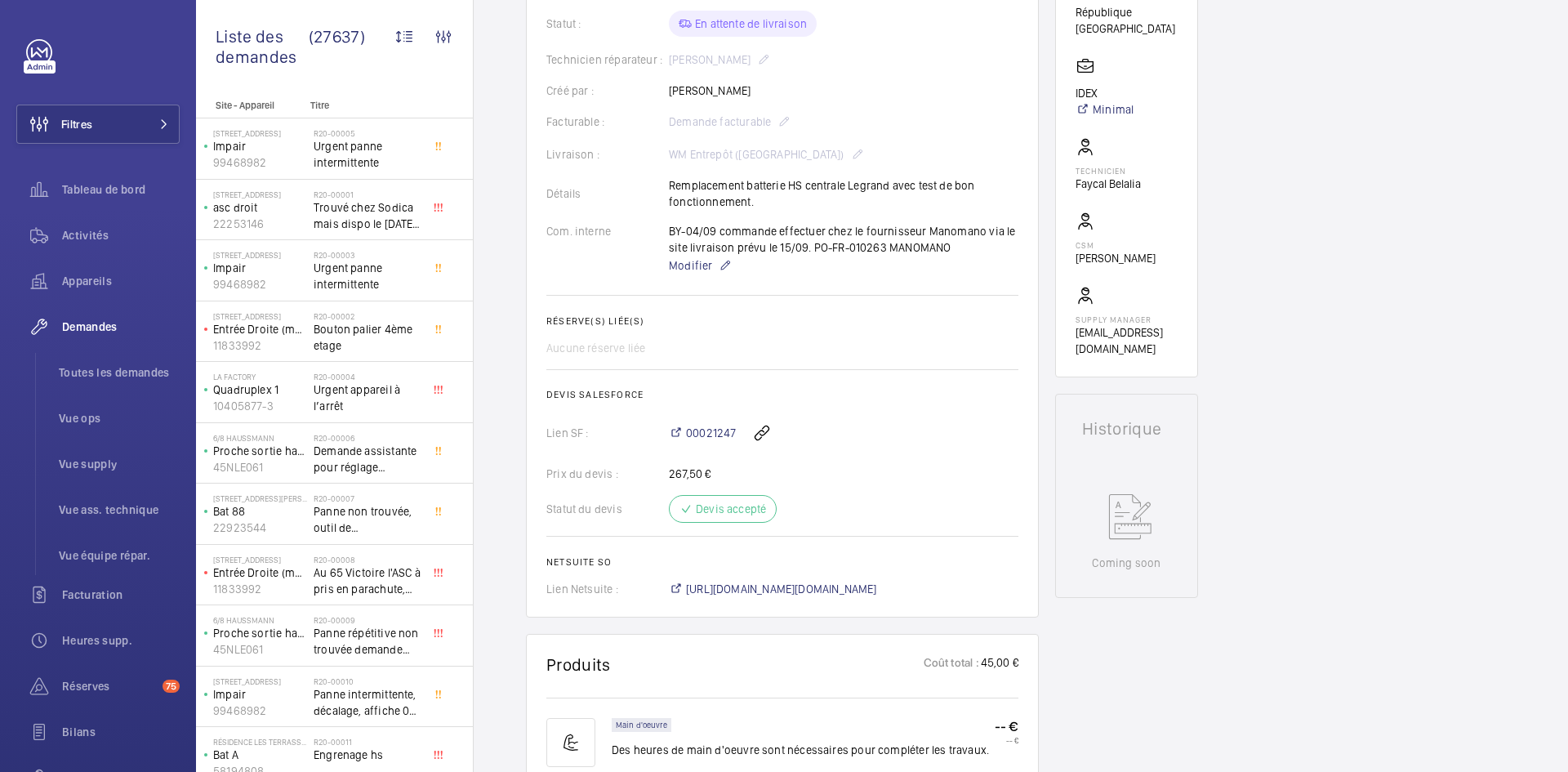
scroll to position [245, 0]
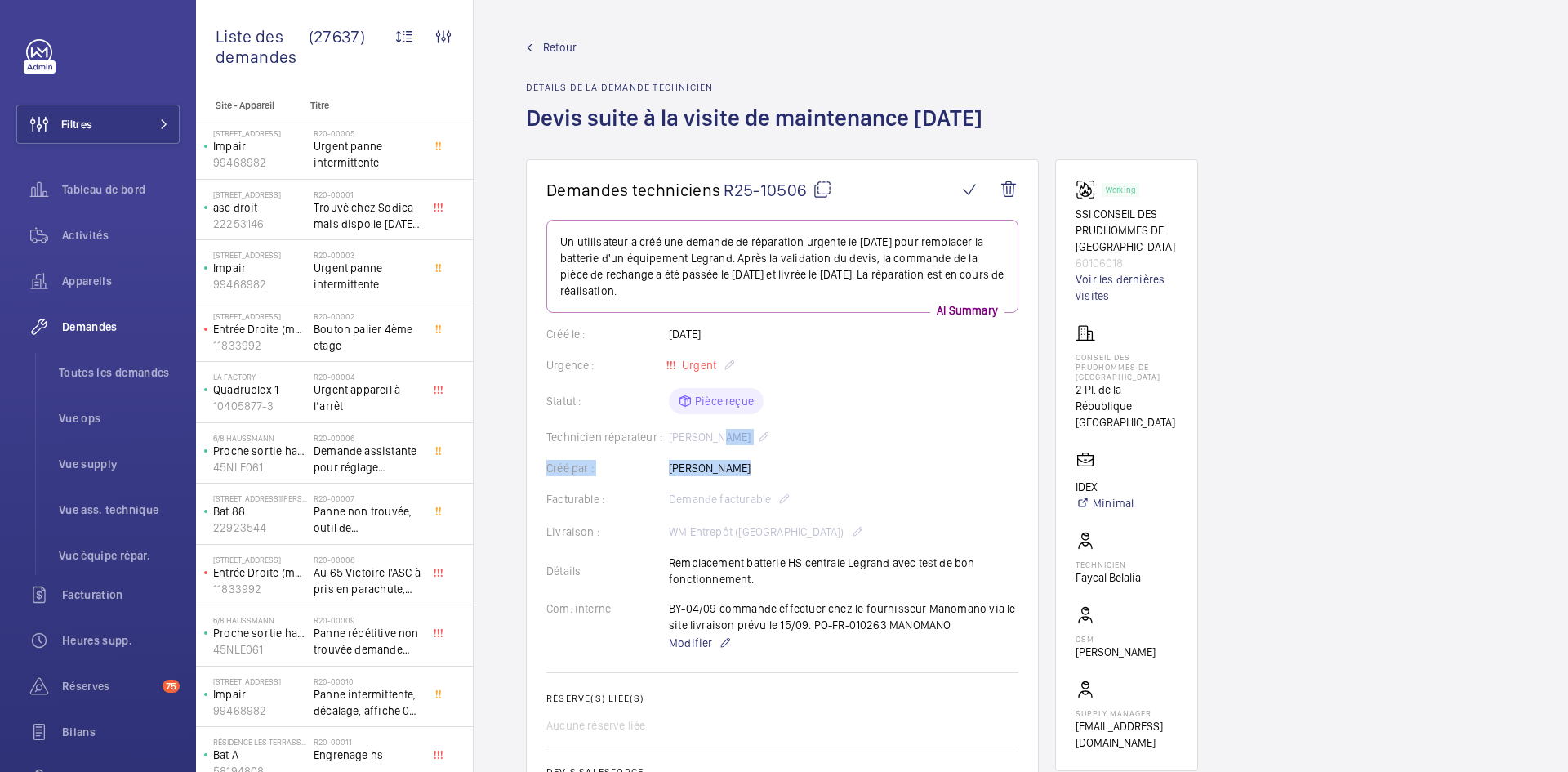
drag, startPoint x: 741, startPoint y: 435, endPoint x: 707, endPoint y: 437, distance: 34.1
click at [707, 437] on wm-front-card-body "Un utilisateur a créé une demande de réparation urgente le [DATE] pour remplace…" at bounding box center [782, 597] width 472 height 755
click at [756, 466] on div "Créé par : [PERSON_NAME]" at bounding box center [782, 467] width 472 height 16
drag, startPoint x: 701, startPoint y: 468, endPoint x: 672, endPoint y: 467, distance: 29.0
click at [661, 465] on div "Créé par : [PERSON_NAME]" at bounding box center [782, 467] width 472 height 16
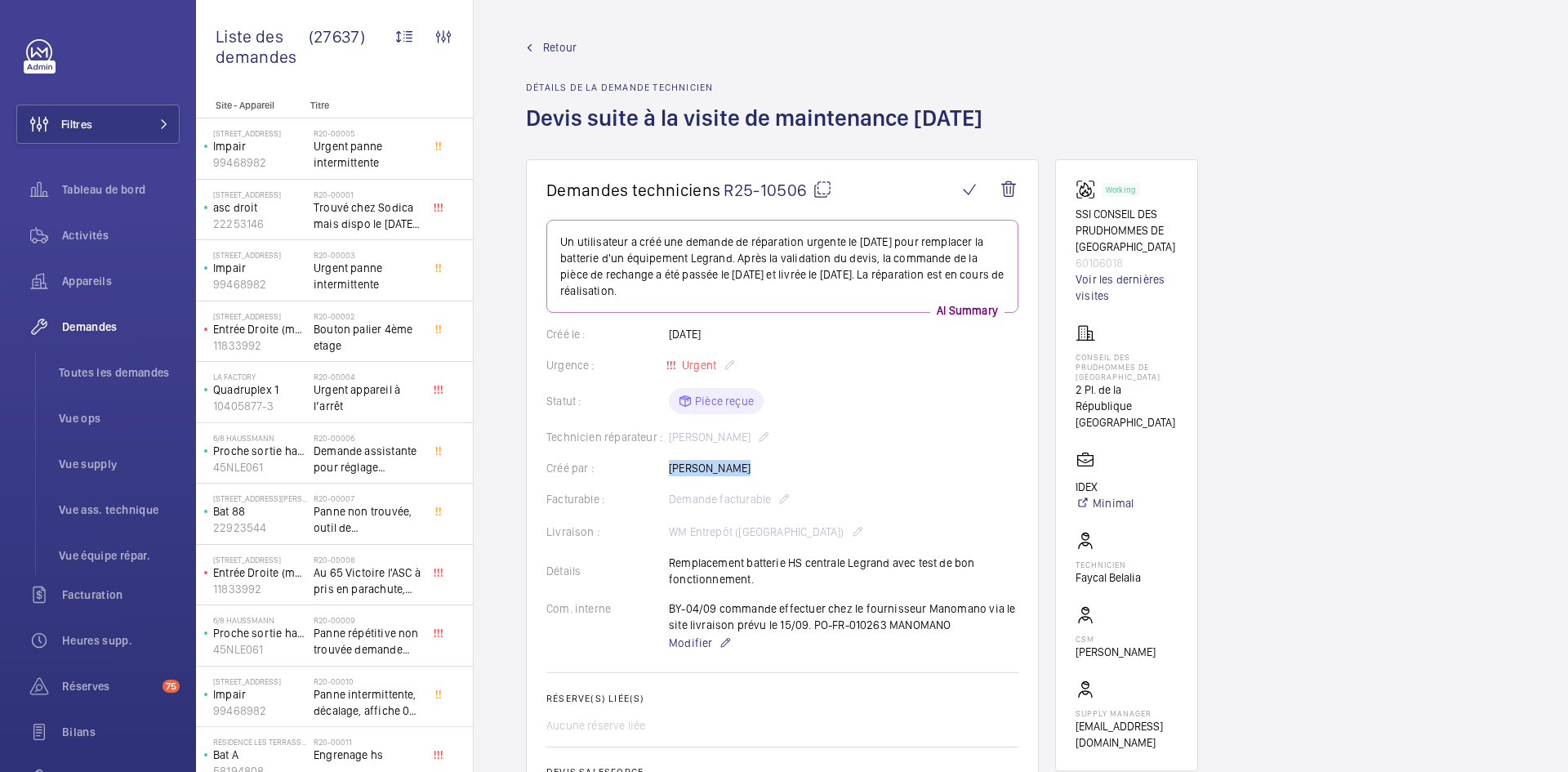
copy div "Créé par : [PERSON_NAME]"
drag, startPoint x: 1131, startPoint y: 259, endPoint x: 1068, endPoint y: 216, distance: 76.3
click at [1068, 216] on wm-front-card "Working SSI CONSEIL DES PRUDHOMMES DE FONTAINEBLEAU 60106018 Voir les dernières…" at bounding box center [1126, 465] width 143 height 612
copy div "SSI CONSEIL DES PRUDHOMMES DE FONTAINEBLEAU 60106018"
drag, startPoint x: 1167, startPoint y: 437, endPoint x: 1066, endPoint y: 349, distance: 134.0
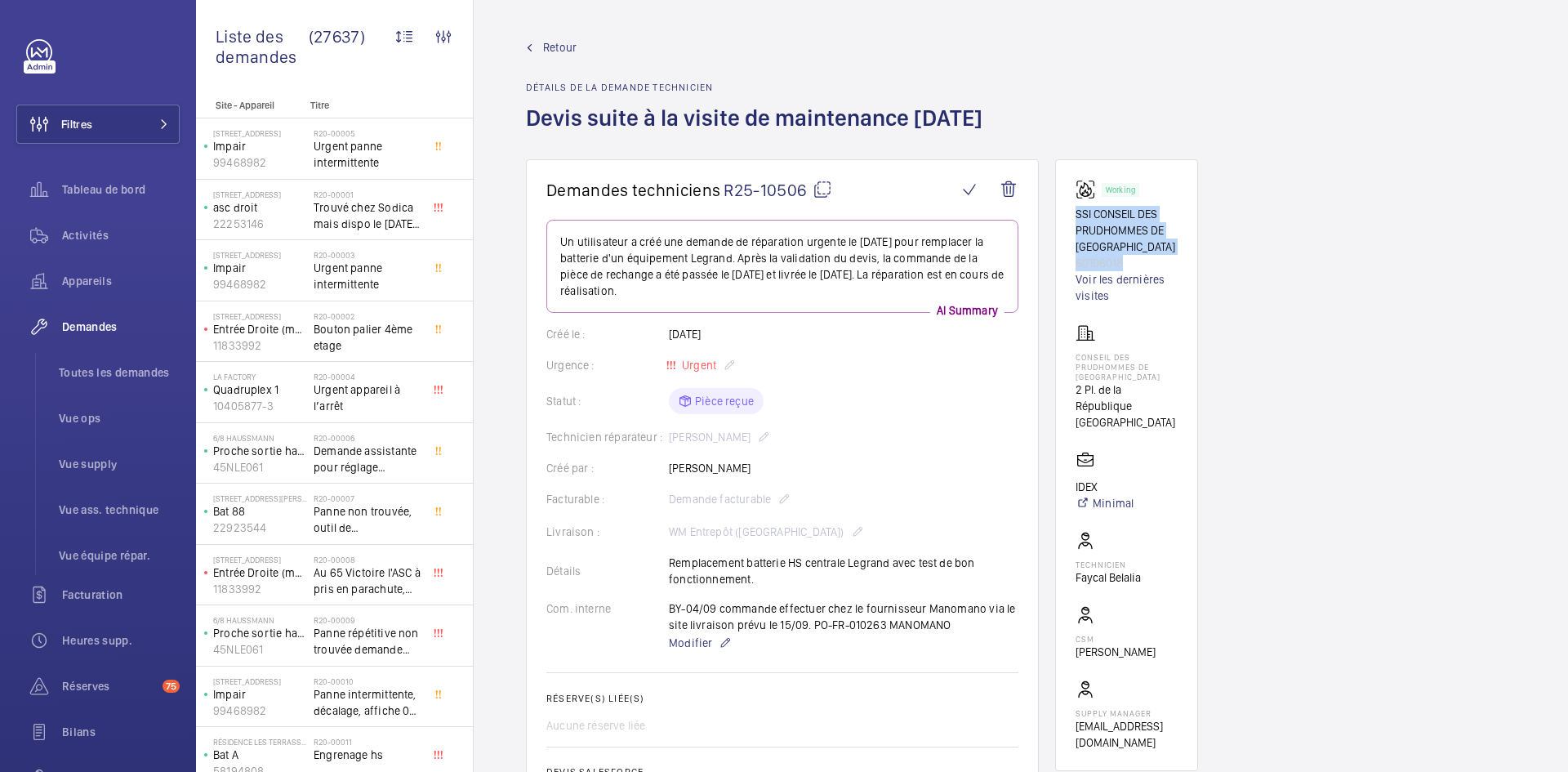
click at [1066, 349] on wm-front-card "Working SSI CONSEIL DES PRUDHOMMES DE FONTAINEBLEAU 60106018 Voir les dernières…" at bounding box center [1126, 465] width 143 height 612
copy div "CONSEIL DES PRUDHOMMES DE FONTAINEBLEAU 2 Pl. de [GEOGRAPHIC_DATA]"
drag, startPoint x: 1110, startPoint y: 502, endPoint x: 1074, endPoint y: 502, distance: 36.0
click at [1074, 502] on wm-front-card "Working SSI CONSEIL DES PRUDHOMMES DE FONTAINEBLEAU 60106018 Voir les dernières…" at bounding box center [1126, 465] width 143 height 612
copy p "IDEX"
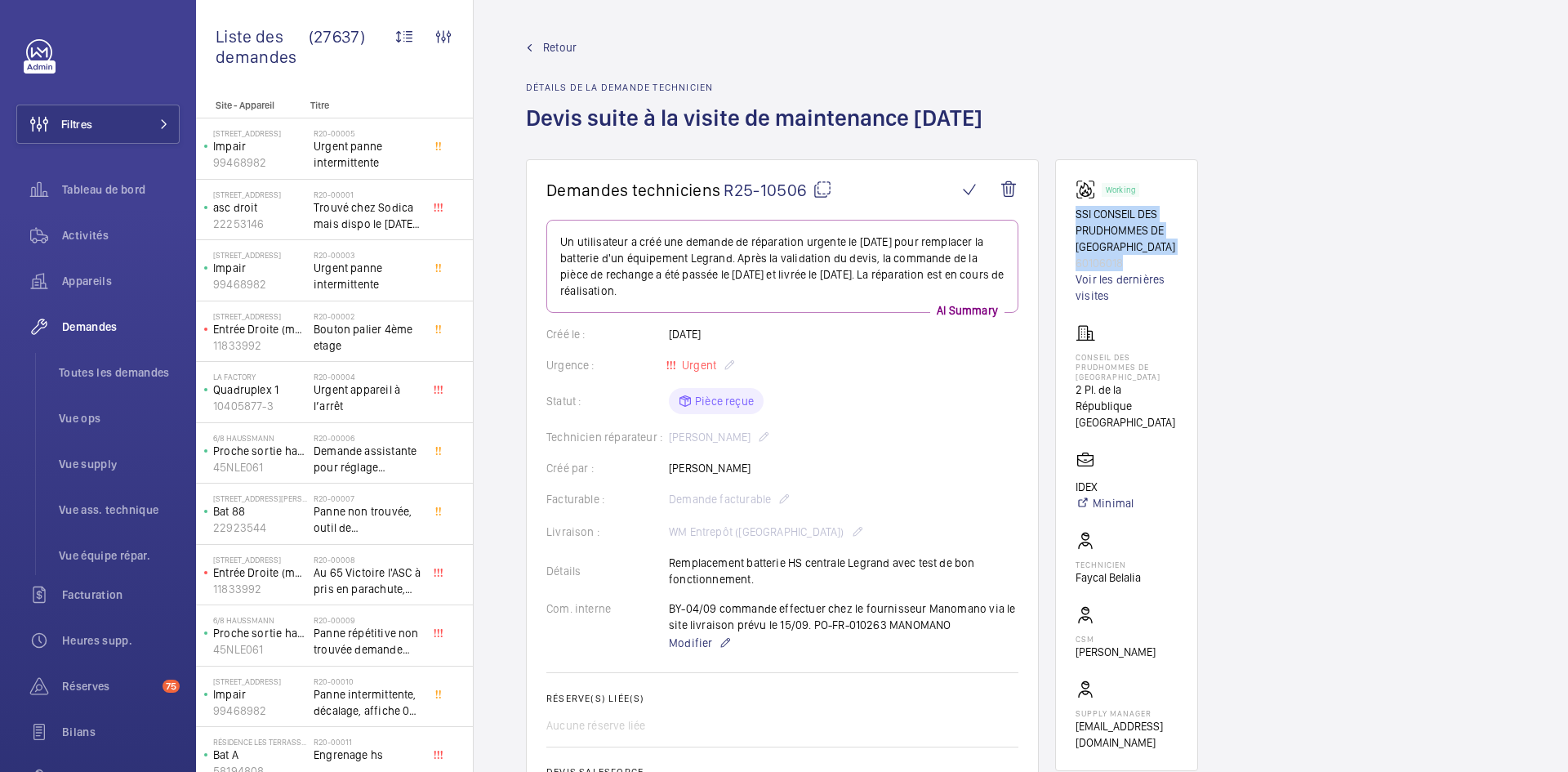
click at [822, 189] on mat-icon at bounding box center [822, 189] width 20 height 20
copy p "IDEX"
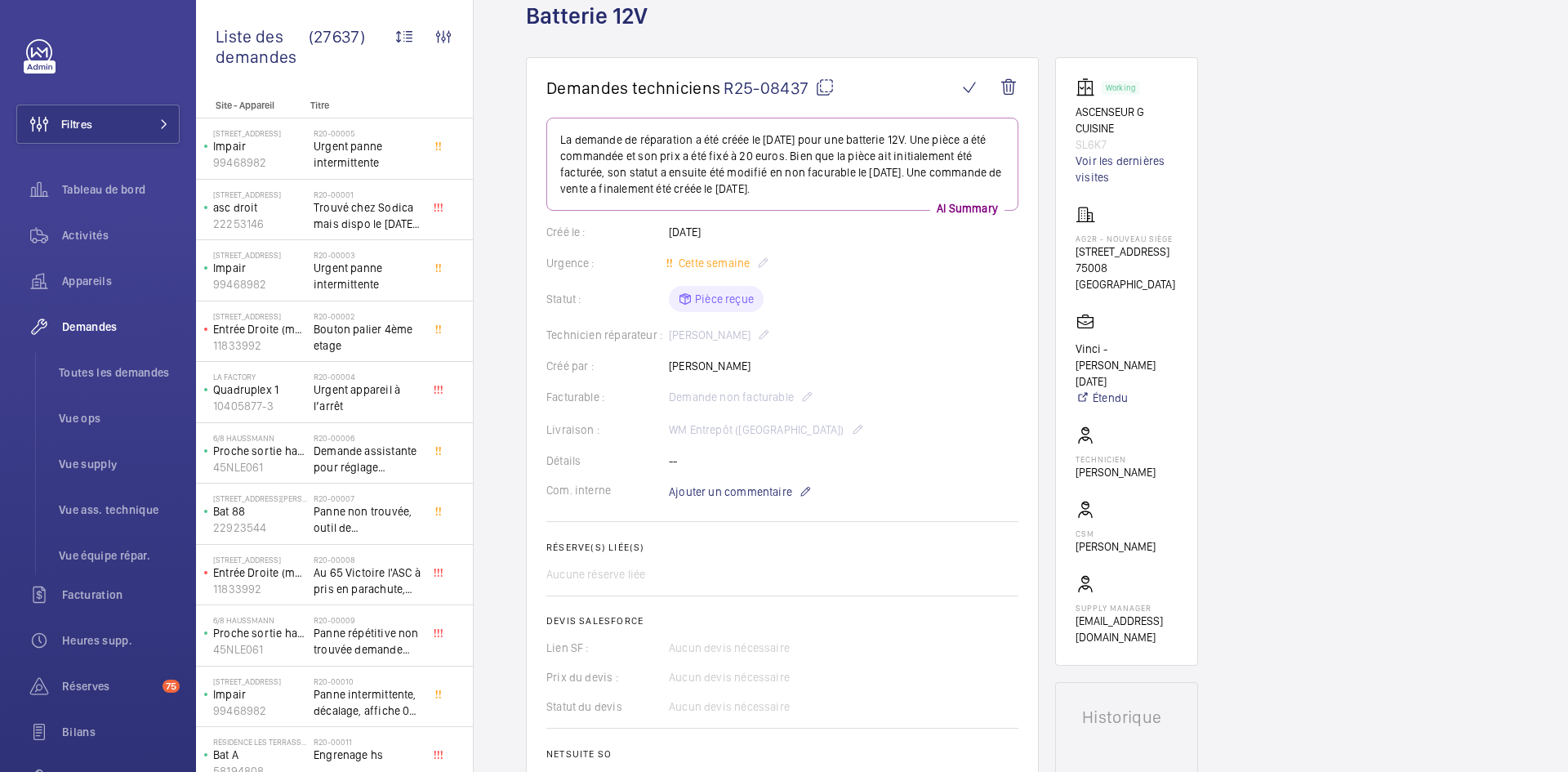
scroll to position [81, 0]
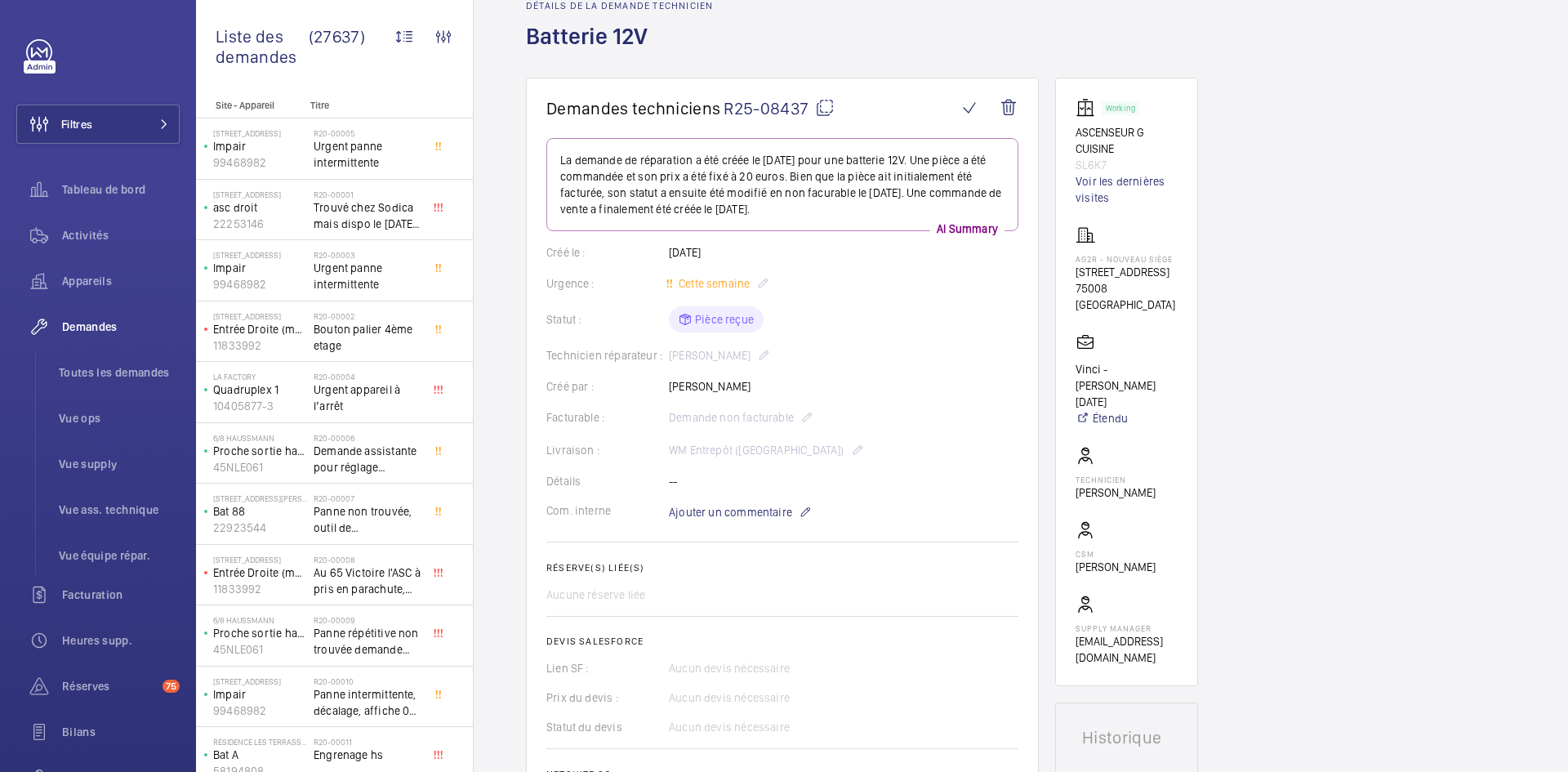
drag, startPoint x: 753, startPoint y: 383, endPoint x: 668, endPoint y: 383, distance: 85.0
click at [668, 383] on div "Créé par : [PERSON_NAME]" at bounding box center [782, 386] width 472 height 16
copy div "Créé par : [PERSON_NAME]"
drag, startPoint x: 1084, startPoint y: 160, endPoint x: 1066, endPoint y: 130, distance: 35.0
click at [1066, 130] on wm-front-card "Working ASCENSEUR G CUISINE SL6K7 Voir les dernières visites AG2R - Nouveau Siè…" at bounding box center [1126, 382] width 143 height 609
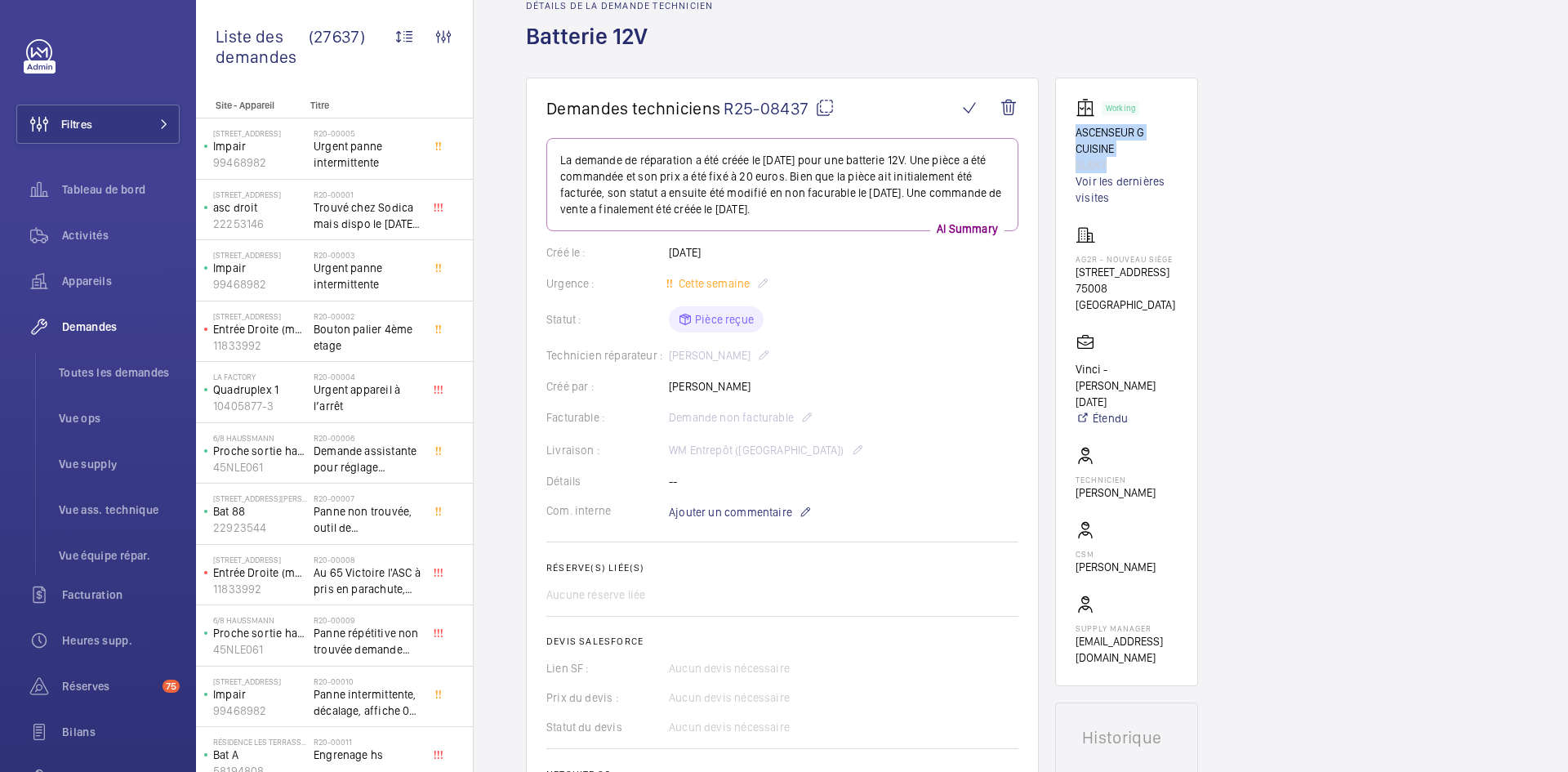
copy div "ASCENSEUR G CUISINE SL6K7"
drag, startPoint x: 1155, startPoint y: 325, endPoint x: 1072, endPoint y: 256, distance: 107.9
click at [1072, 256] on wm-front-card "Working ASCENSEUR G CUISINE SL6K7 Voir les dernières visites AG2R - Nouveau Siè…" at bounding box center [1126, 382] width 143 height 609
copy div "AG2R - Nouveau Siège [STREET_ADDRESS]"
drag, startPoint x: 1131, startPoint y: 400, endPoint x: 1054, endPoint y: 383, distance: 78.9
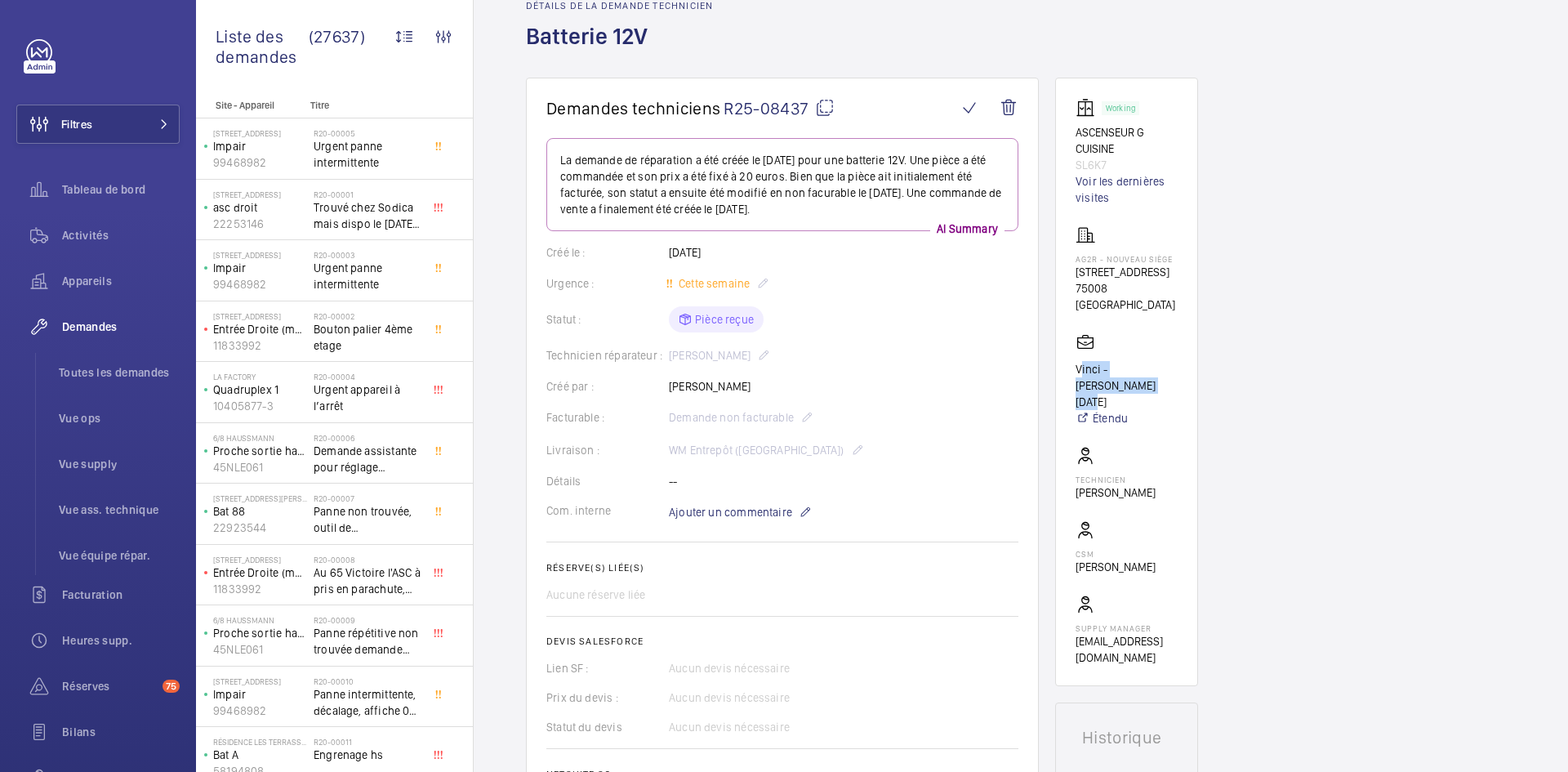
copy p "Vinci - [PERSON_NAME][DATE]"
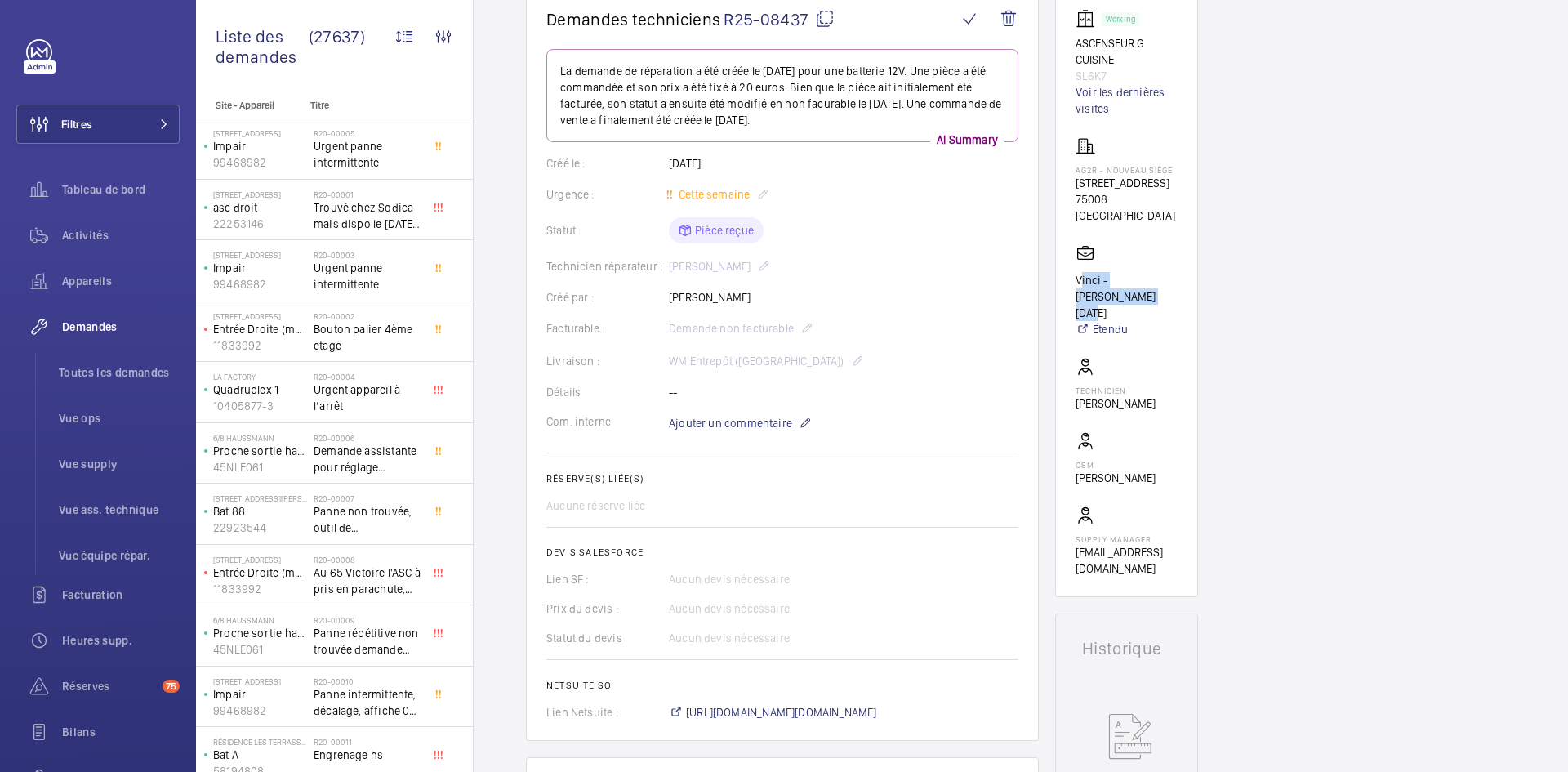
scroll to position [0, 0]
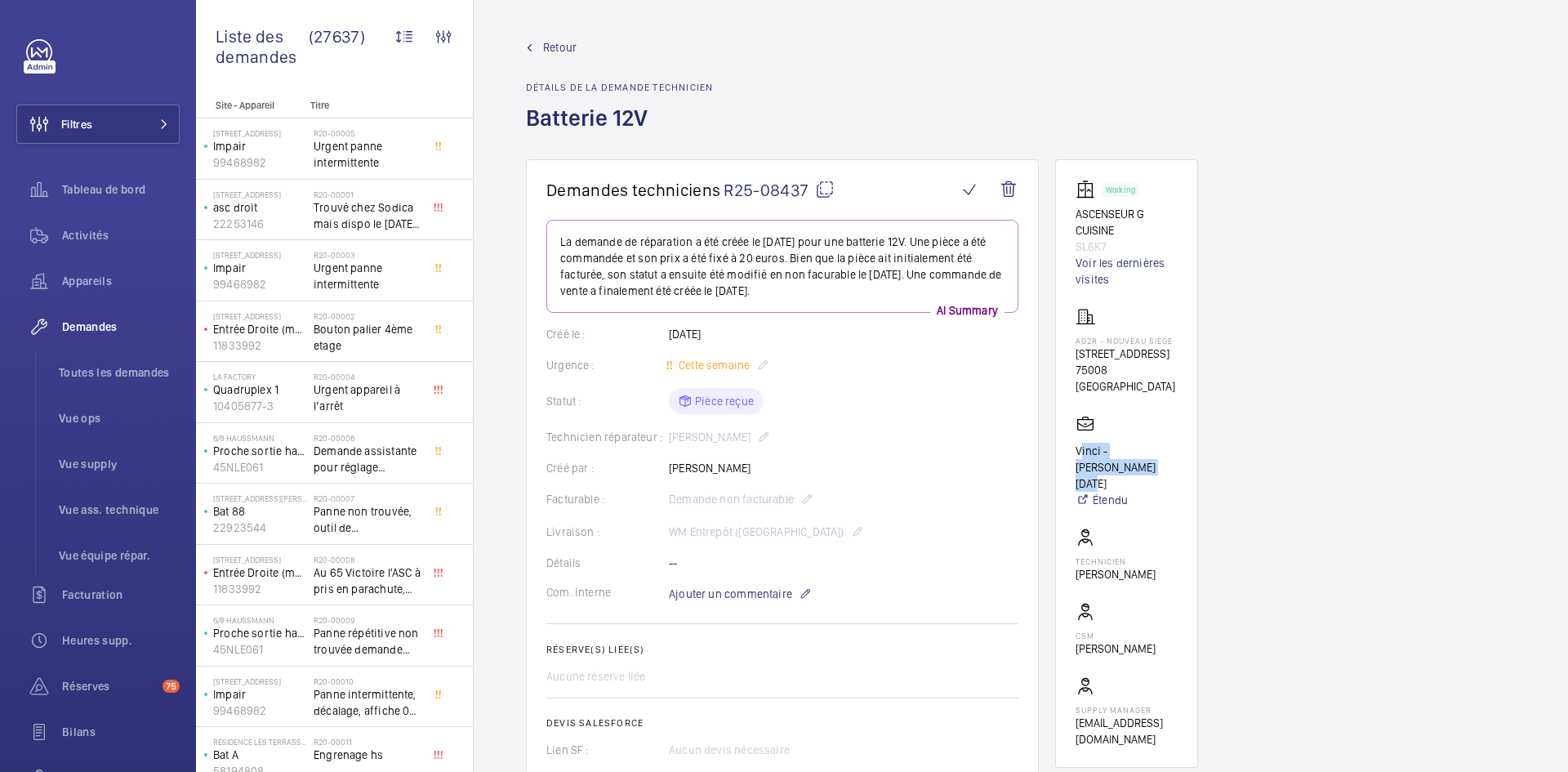
click at [825, 187] on mat-icon at bounding box center [824, 189] width 20 height 20
copy p "Vinci - [PERSON_NAME][DATE]"
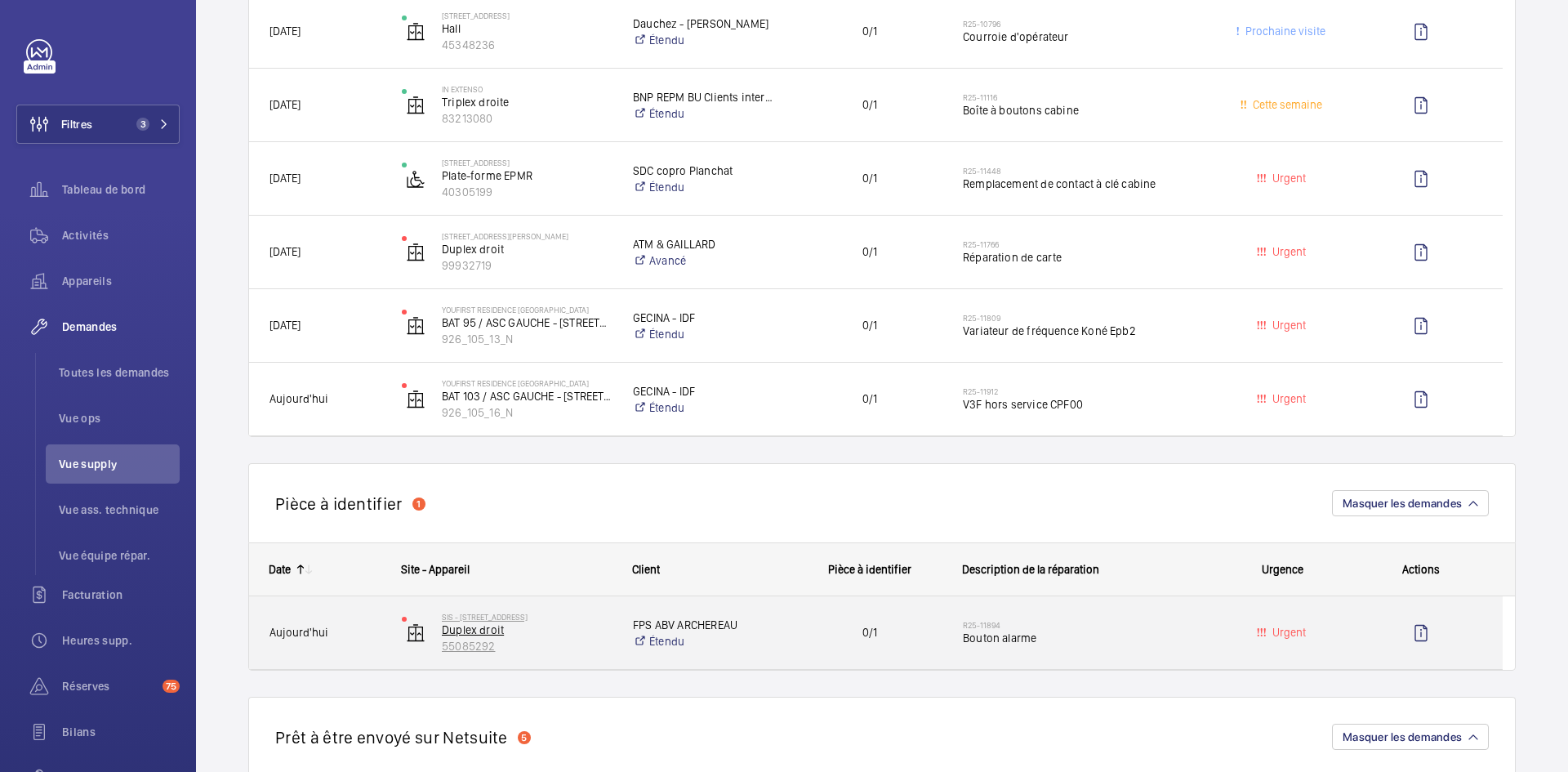
scroll to position [735, 0]
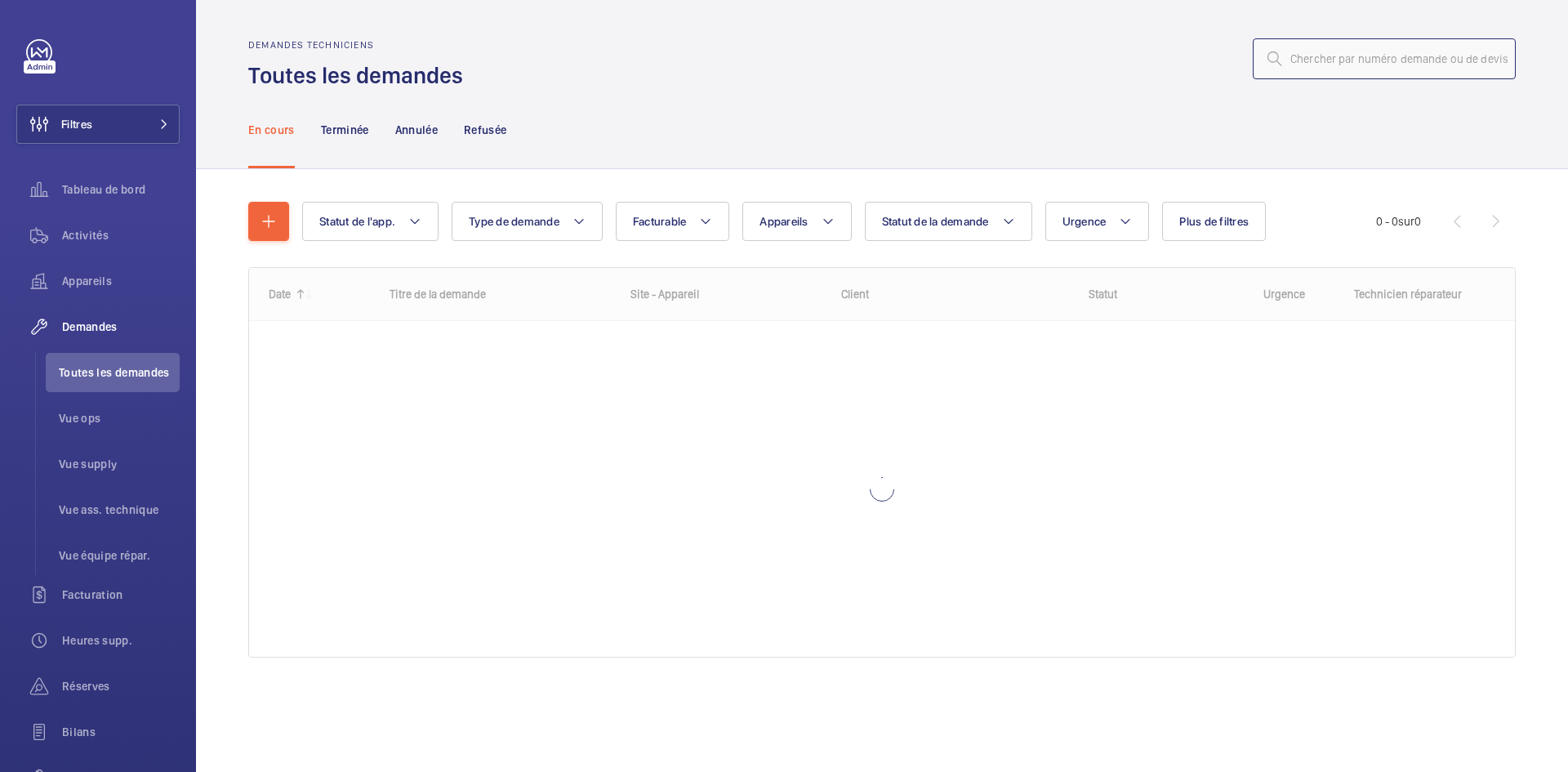
click at [1333, 64] on input "text" at bounding box center [1384, 59] width 263 height 41
paste input "R25-11750"
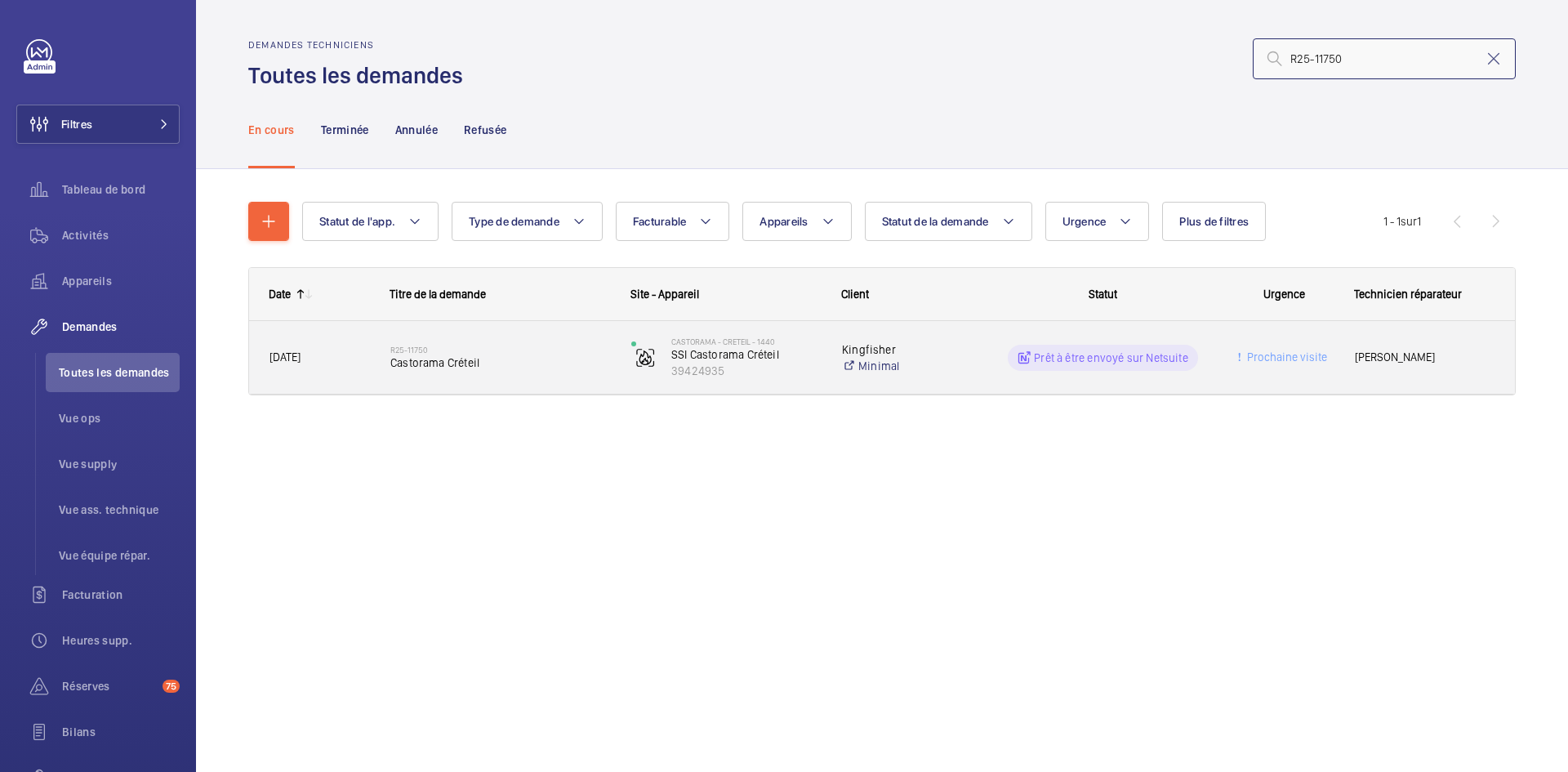
type input "R25-11750"
click at [360, 347] on span "03/09/2025" at bounding box center [319, 357] width 99 height 19
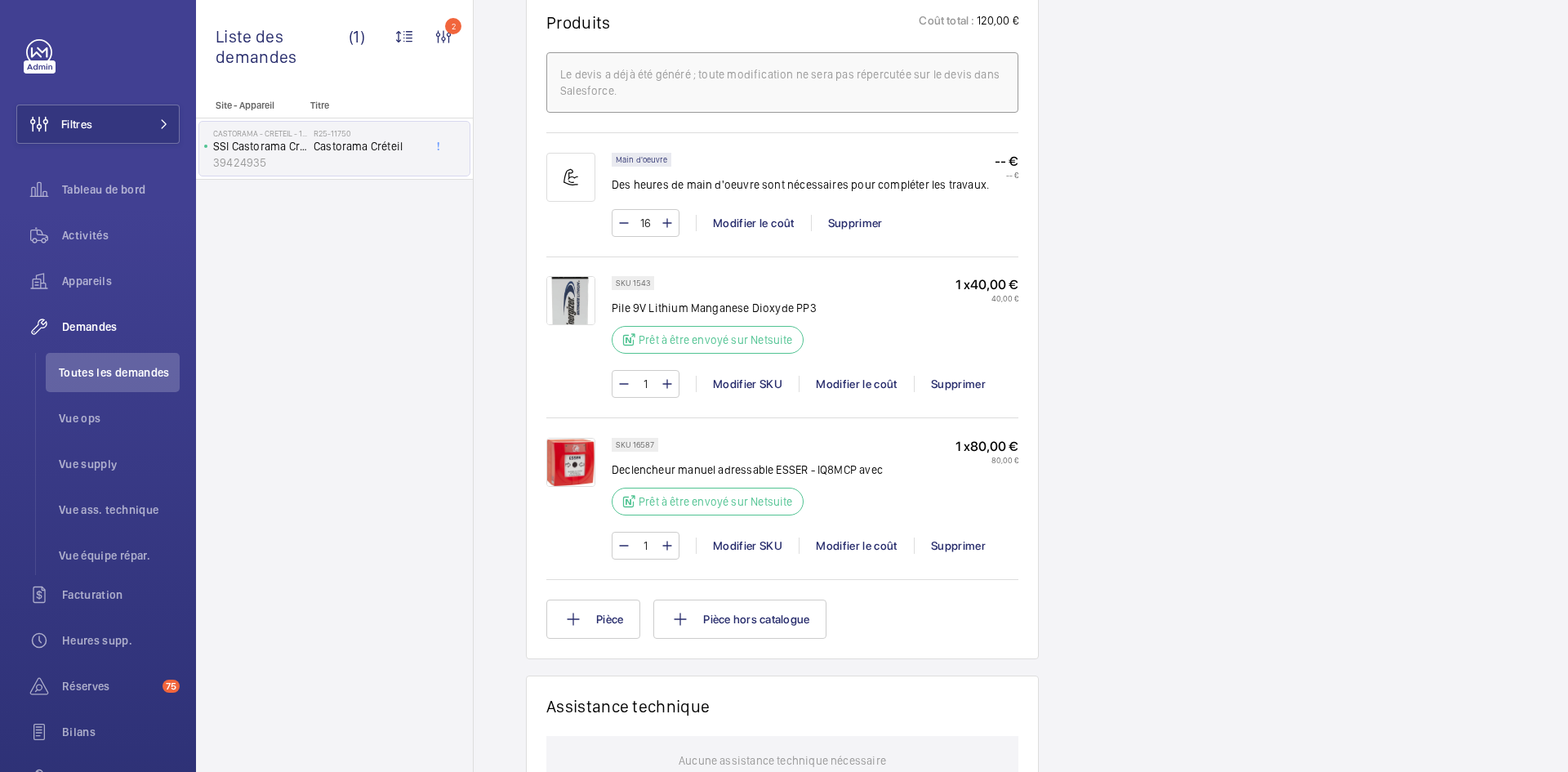
scroll to position [899, 0]
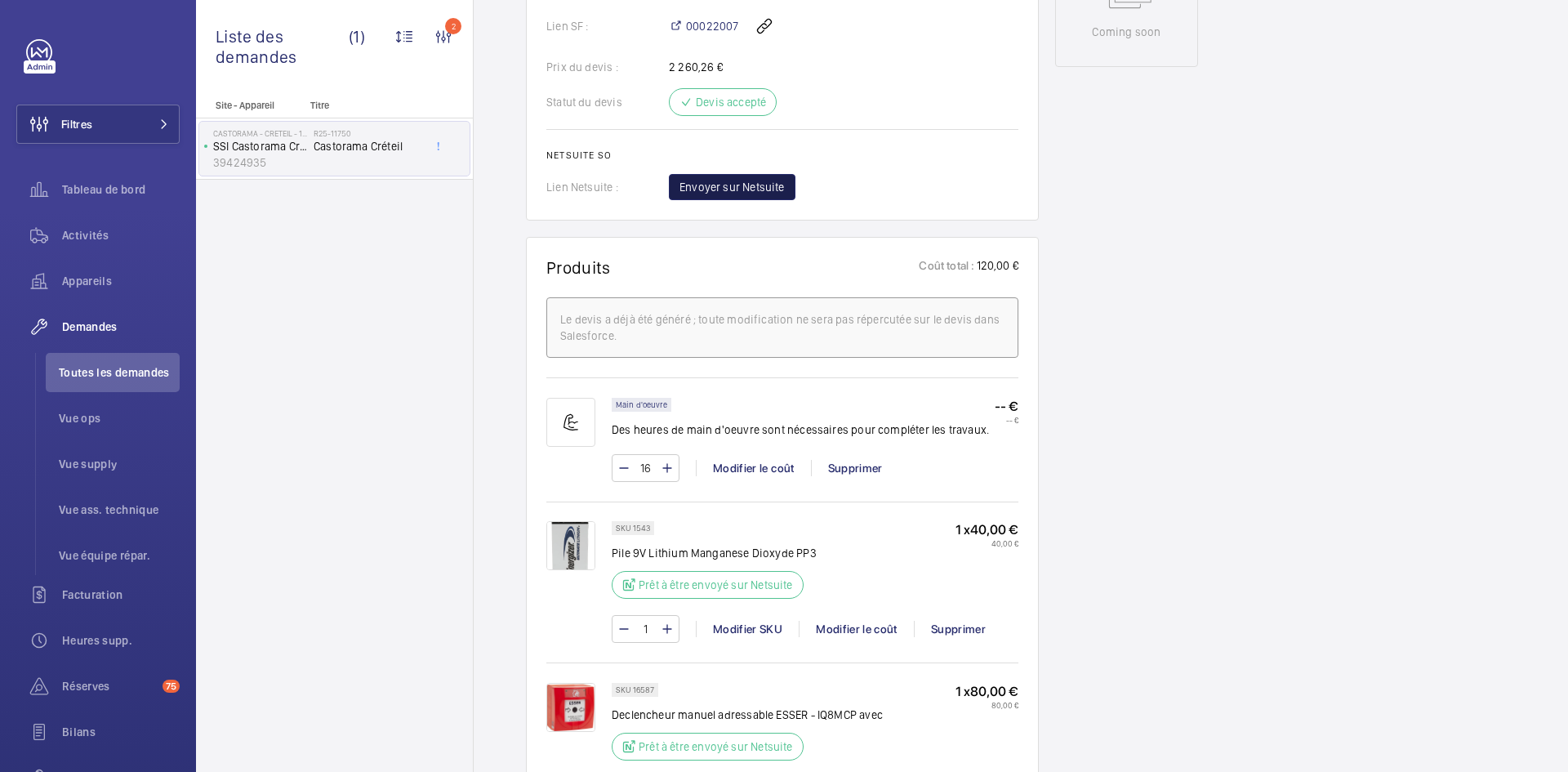
click at [772, 182] on span "Envoyer sur Netsuite" at bounding box center [732, 187] width 105 height 16
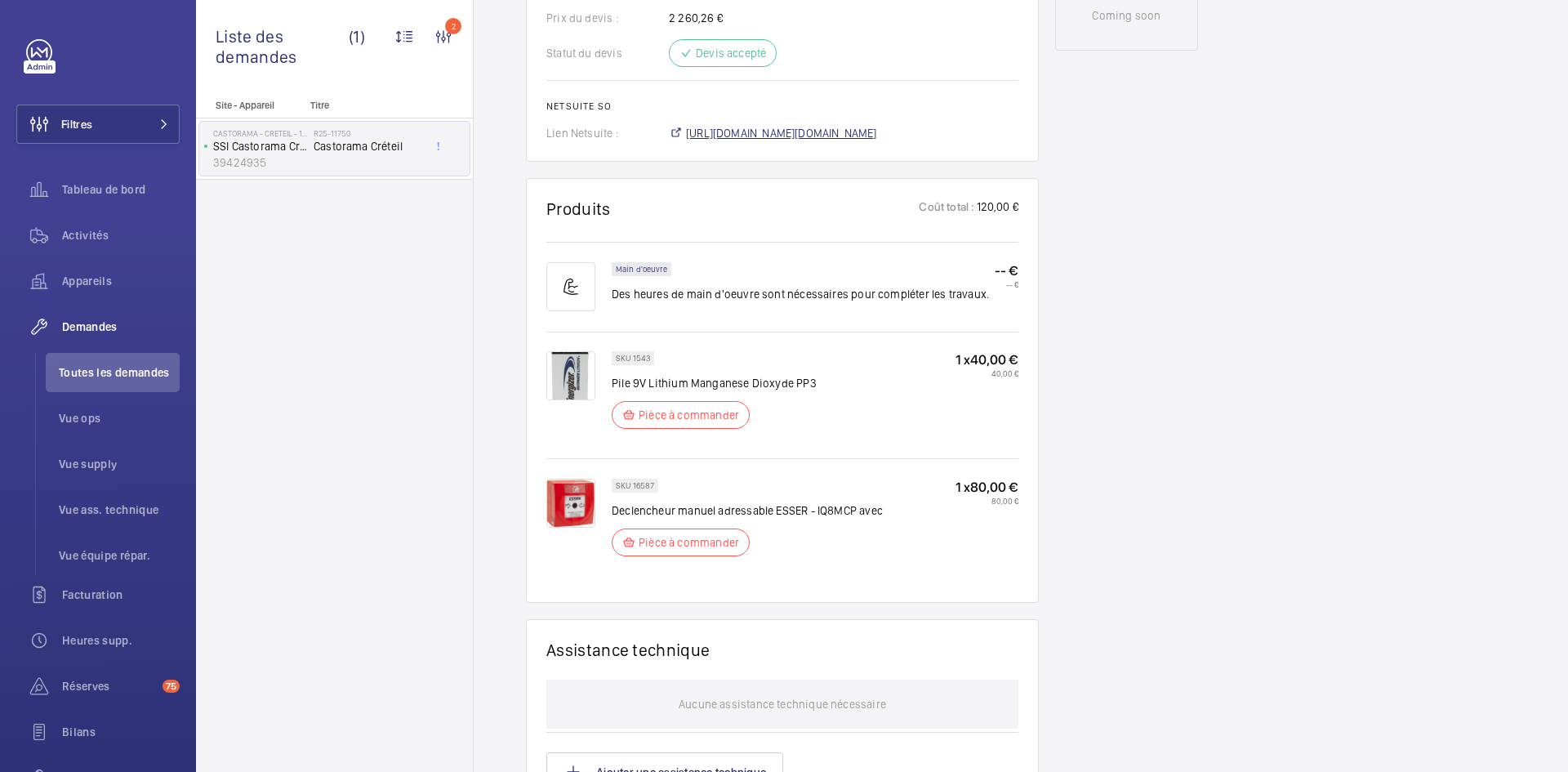
scroll to position [931, 0]
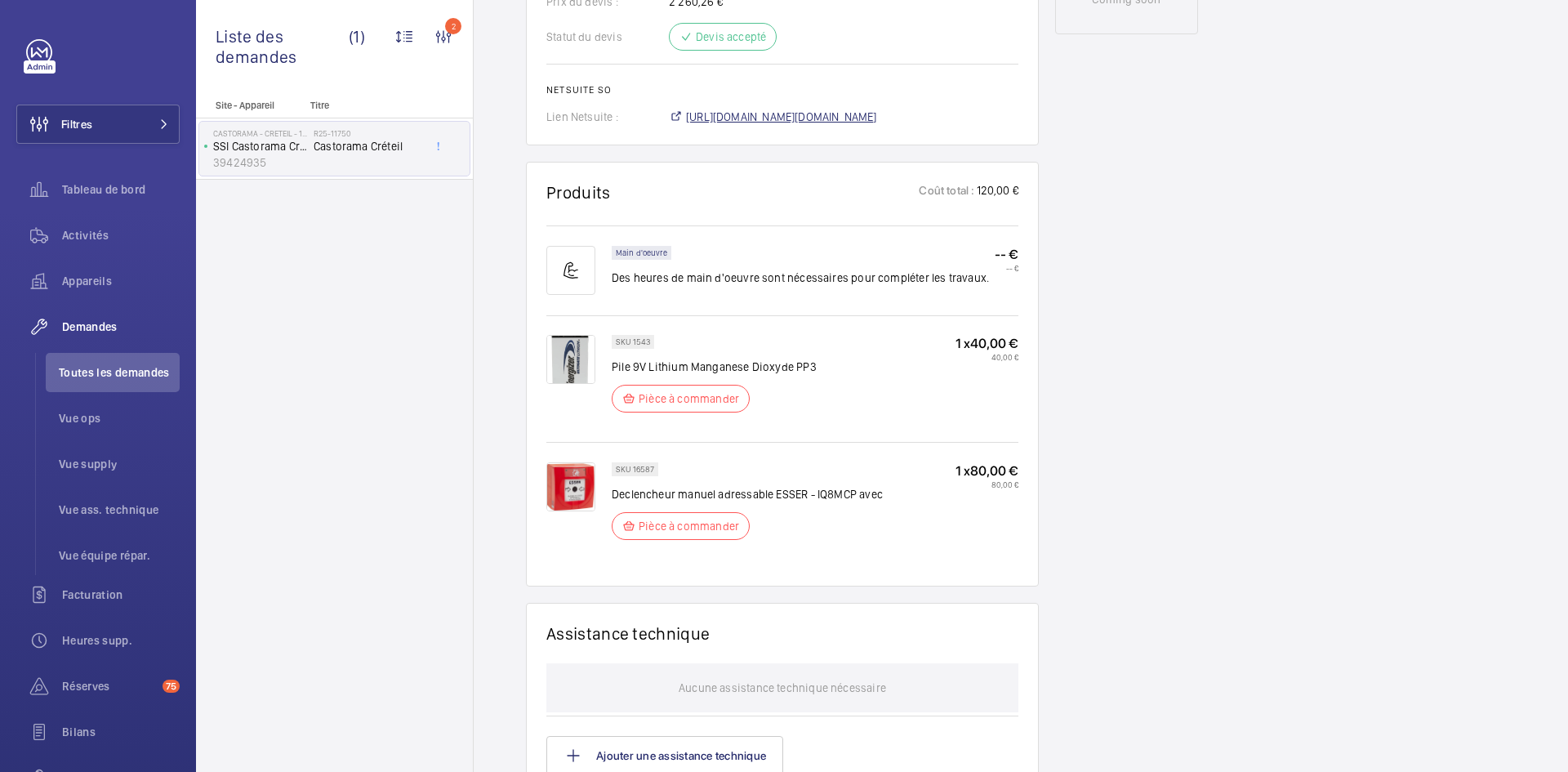
click at [877, 118] on span "https://6461500.app.netsuite.com/app/accounting/transactions/salesord.nl?id=298…" at bounding box center [781, 116] width 191 height 16
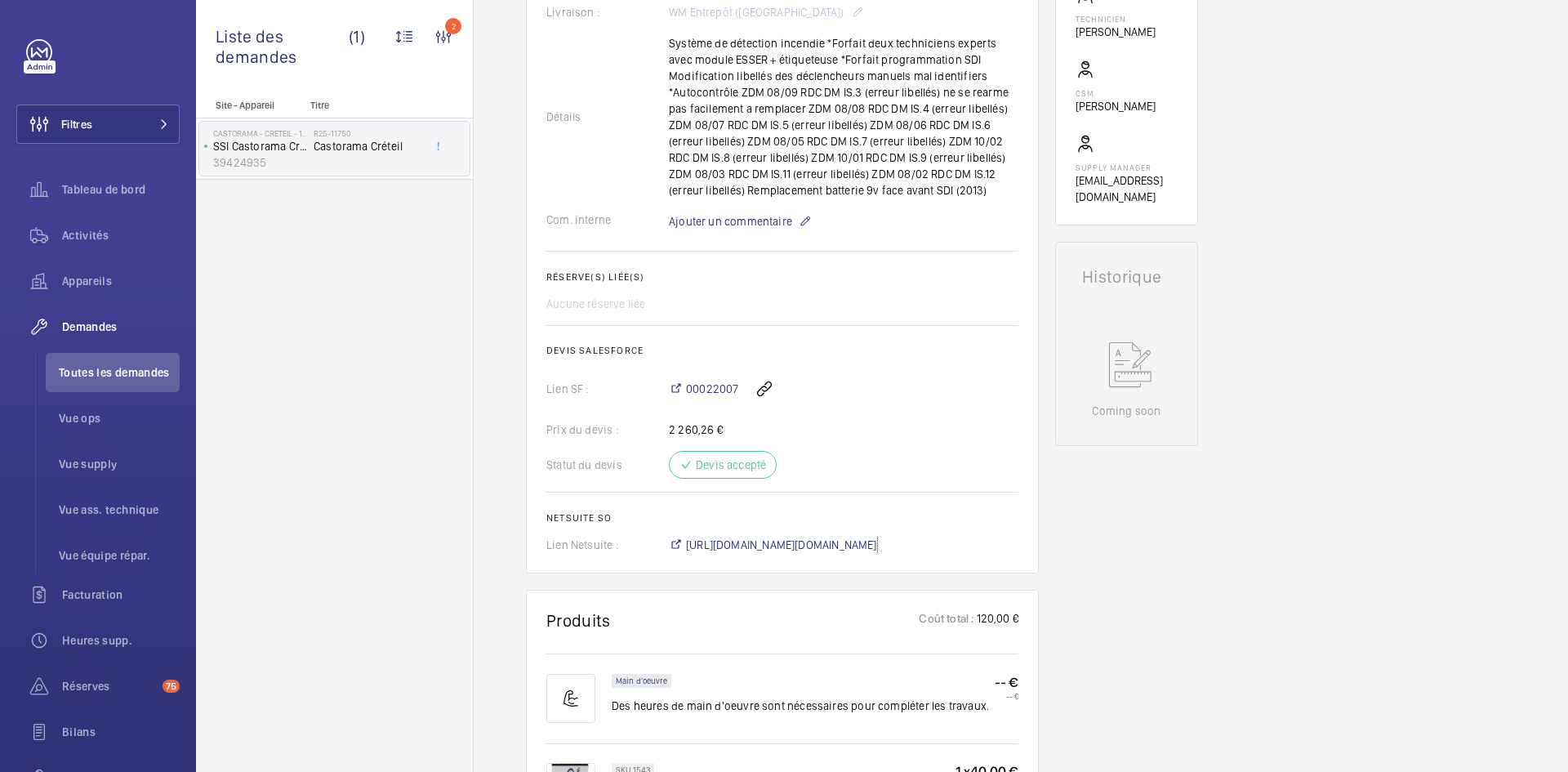
scroll to position [376, 0]
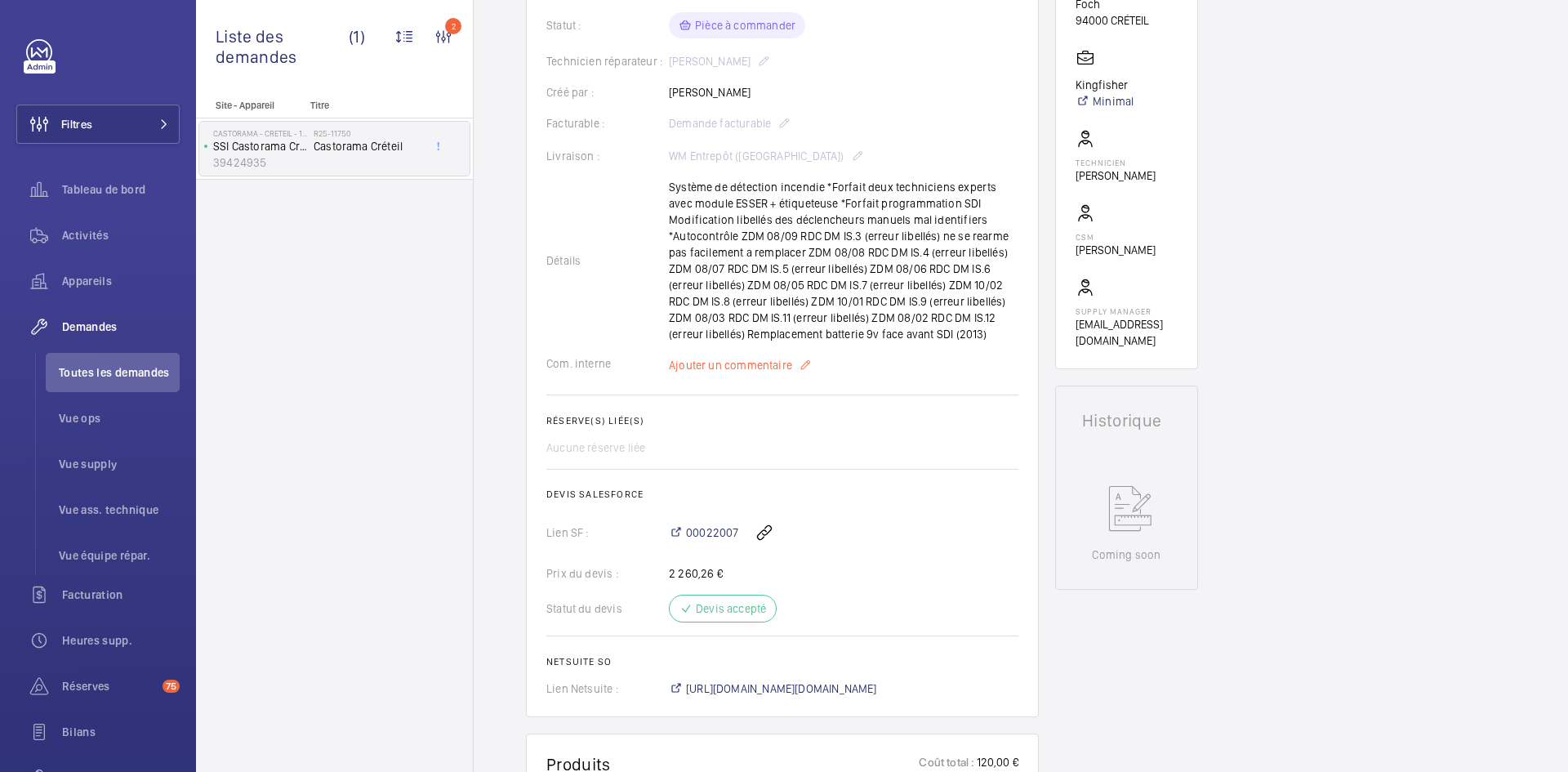
click at [706, 364] on span "Ajouter un commentaire" at bounding box center [731, 365] width 123 height 16
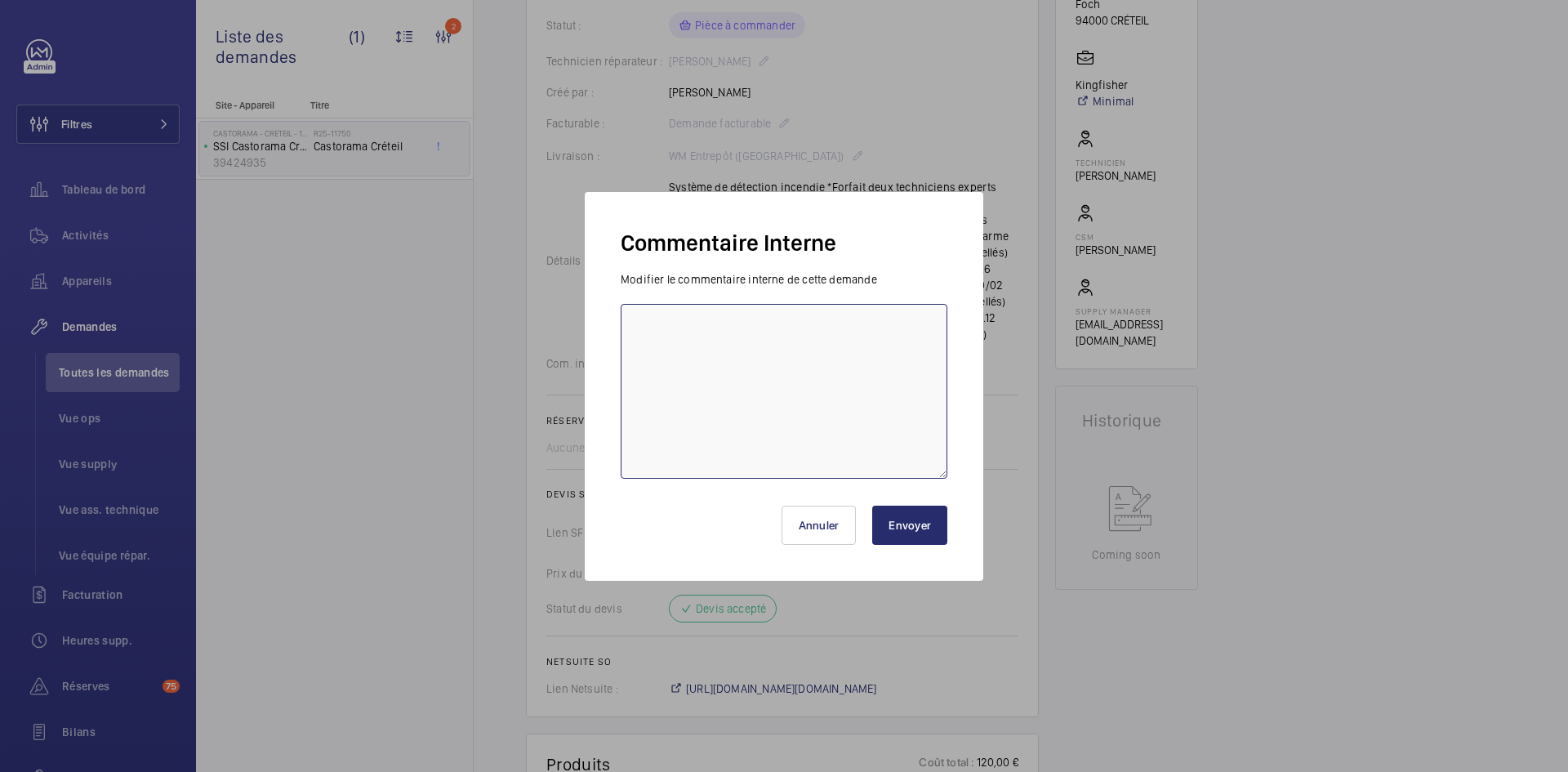
click at [676, 352] on textarea at bounding box center [784, 391] width 327 height 175
paste textarea "BY-08/09 commande effectuer chez le fournisseur GDV via l'email livraison prévu…"
type textarea "BY-08/09 commande effectuer chez le fournisseur GDV via l'email livraison prévu…"
click at [936, 531] on button "Envoyer" at bounding box center [910, 526] width 75 height 39
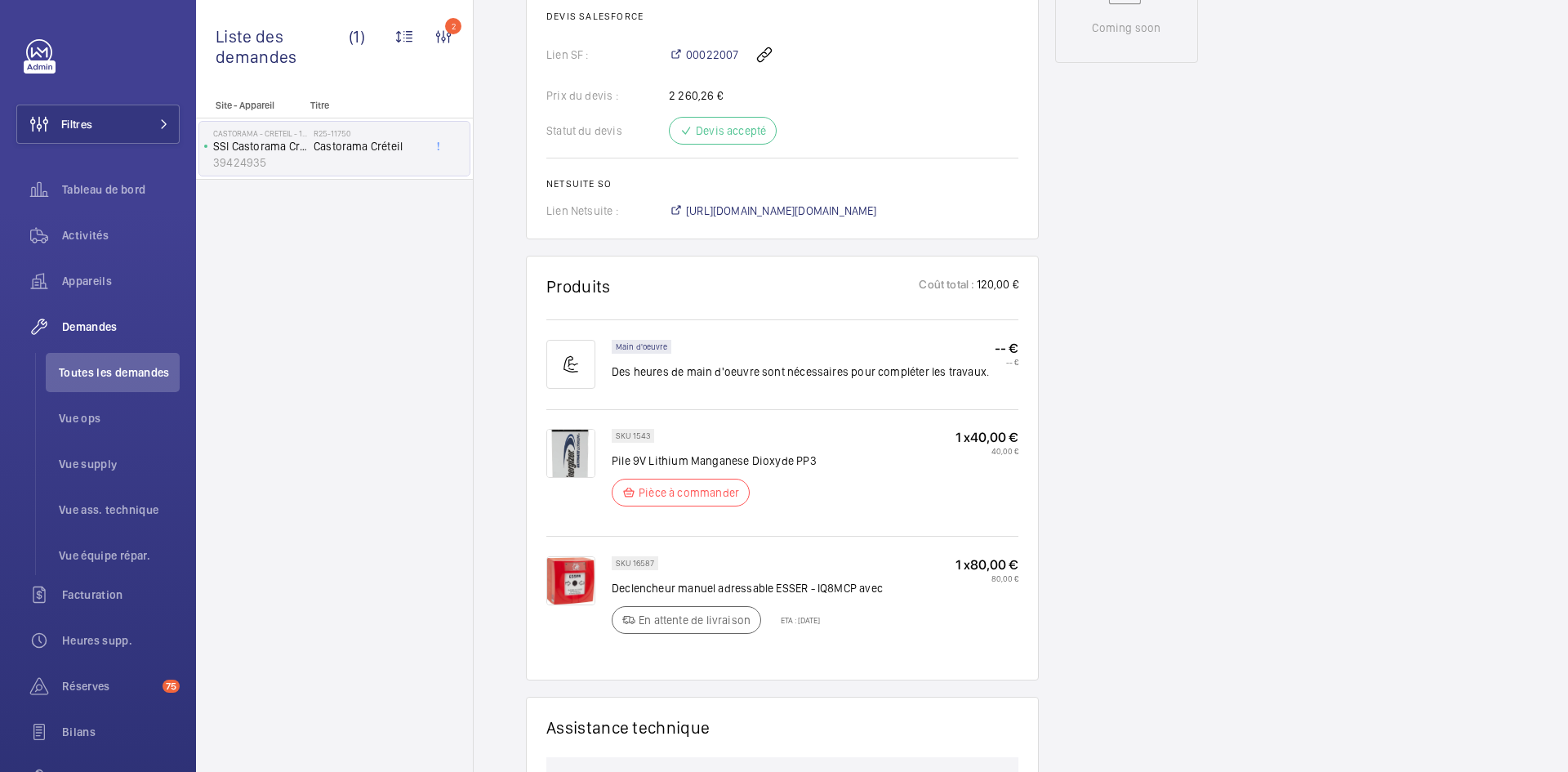
scroll to position [931, 0]
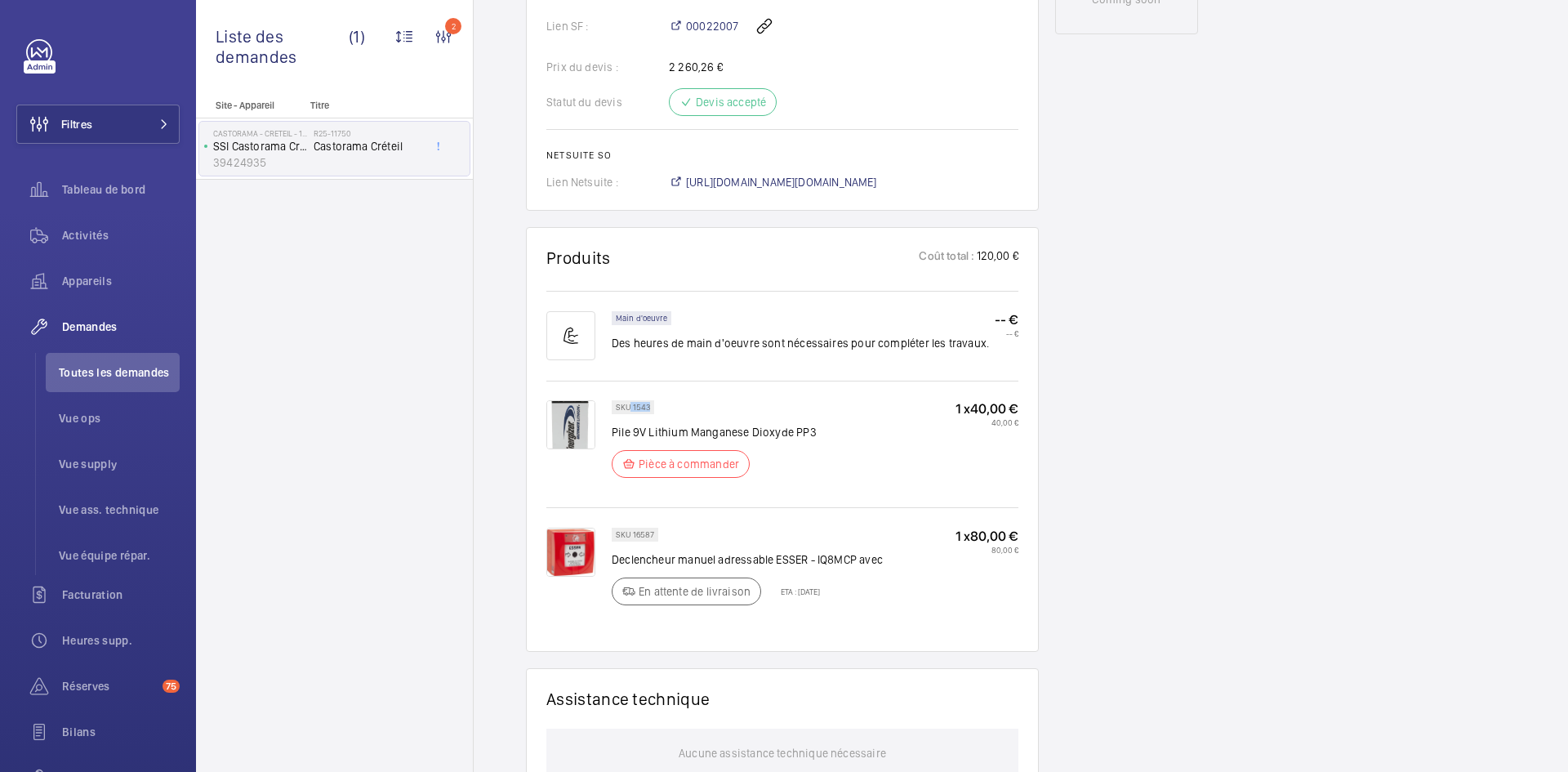
drag, startPoint x: 651, startPoint y: 404, endPoint x: 632, endPoint y: 407, distance: 19.2
click at [632, 407] on div "SKU 1543" at bounding box center [633, 407] width 43 height 14
copy p "1543"
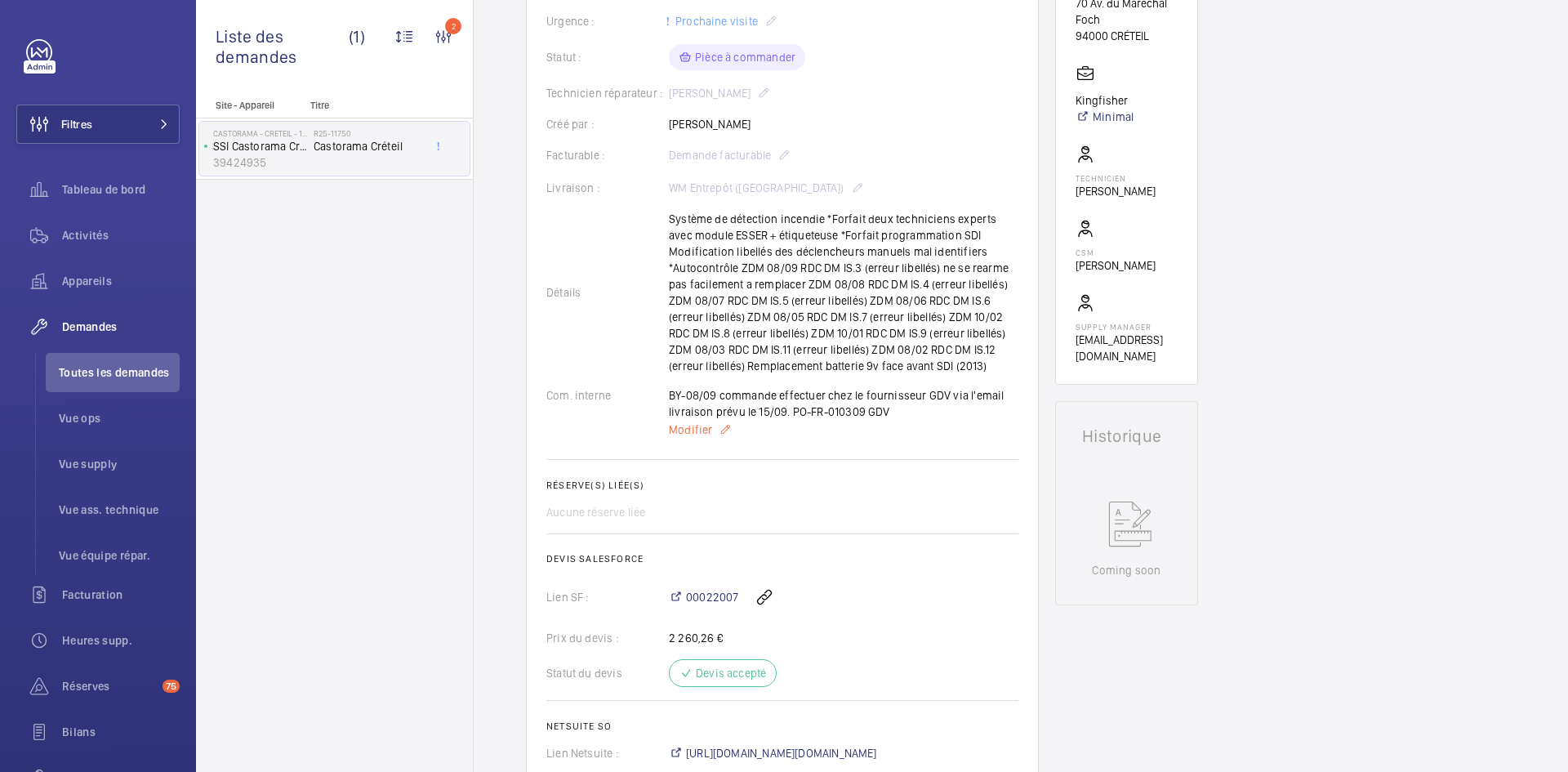
scroll to position [359, 0]
click at [689, 432] on span "Modifier" at bounding box center [691, 430] width 44 height 16
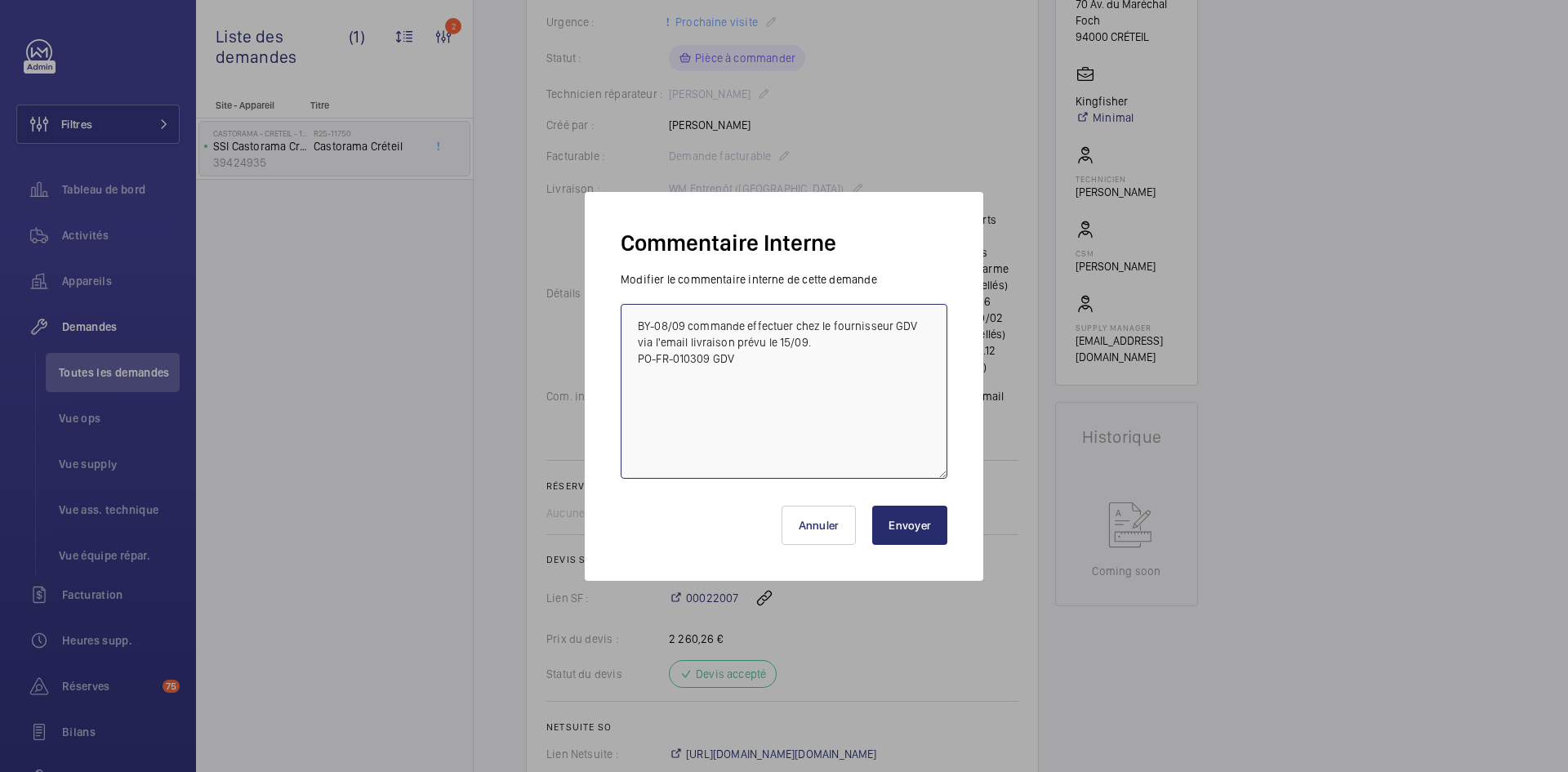
click at [633, 318] on textarea "BY-08/09 commande effectuer chez le fournisseur GDV via l'email livraison prévu…" at bounding box center [784, 391] width 327 height 175
paste textarea "BY-08/09 commande effectuer chez le fournisseur RS COMPONENT via le site livrai…"
type textarea "BY-08/09 commande effectuer chez le fournisseur RS COMPONENT via le site livrai…"
click at [936, 519] on button "Envoyer" at bounding box center [910, 526] width 75 height 39
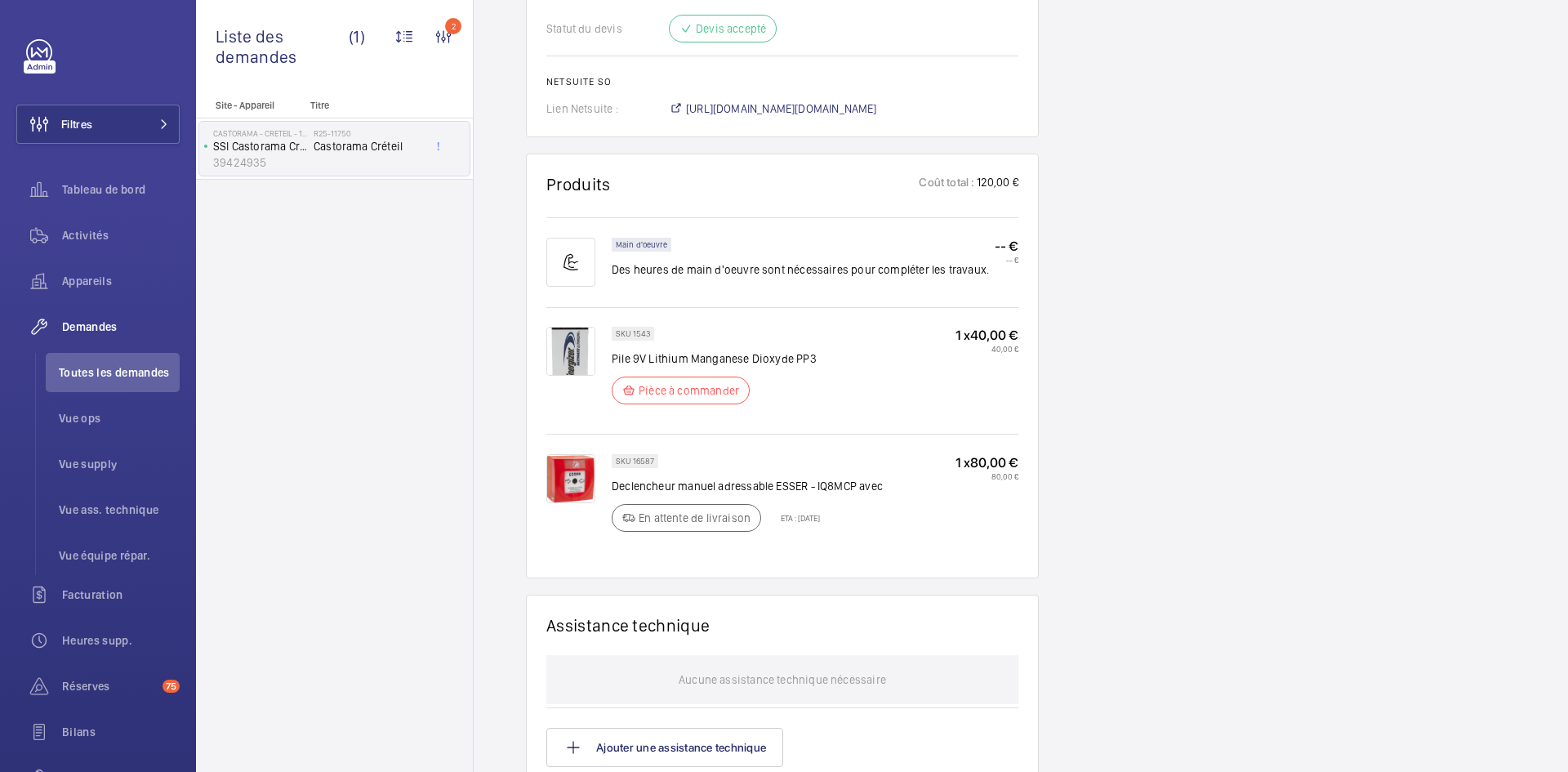
scroll to position [1013, 0]
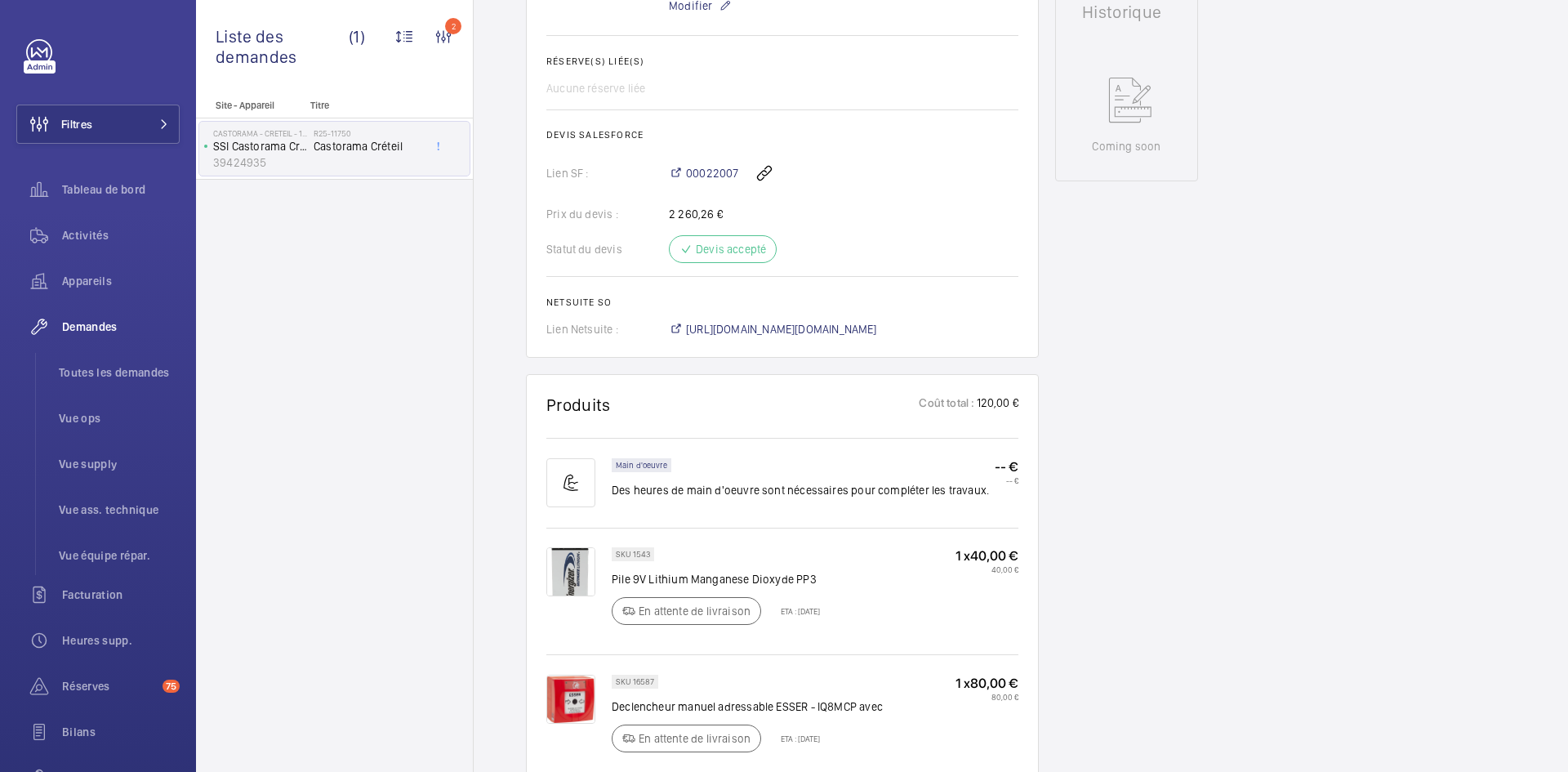
scroll to position [800, 0]
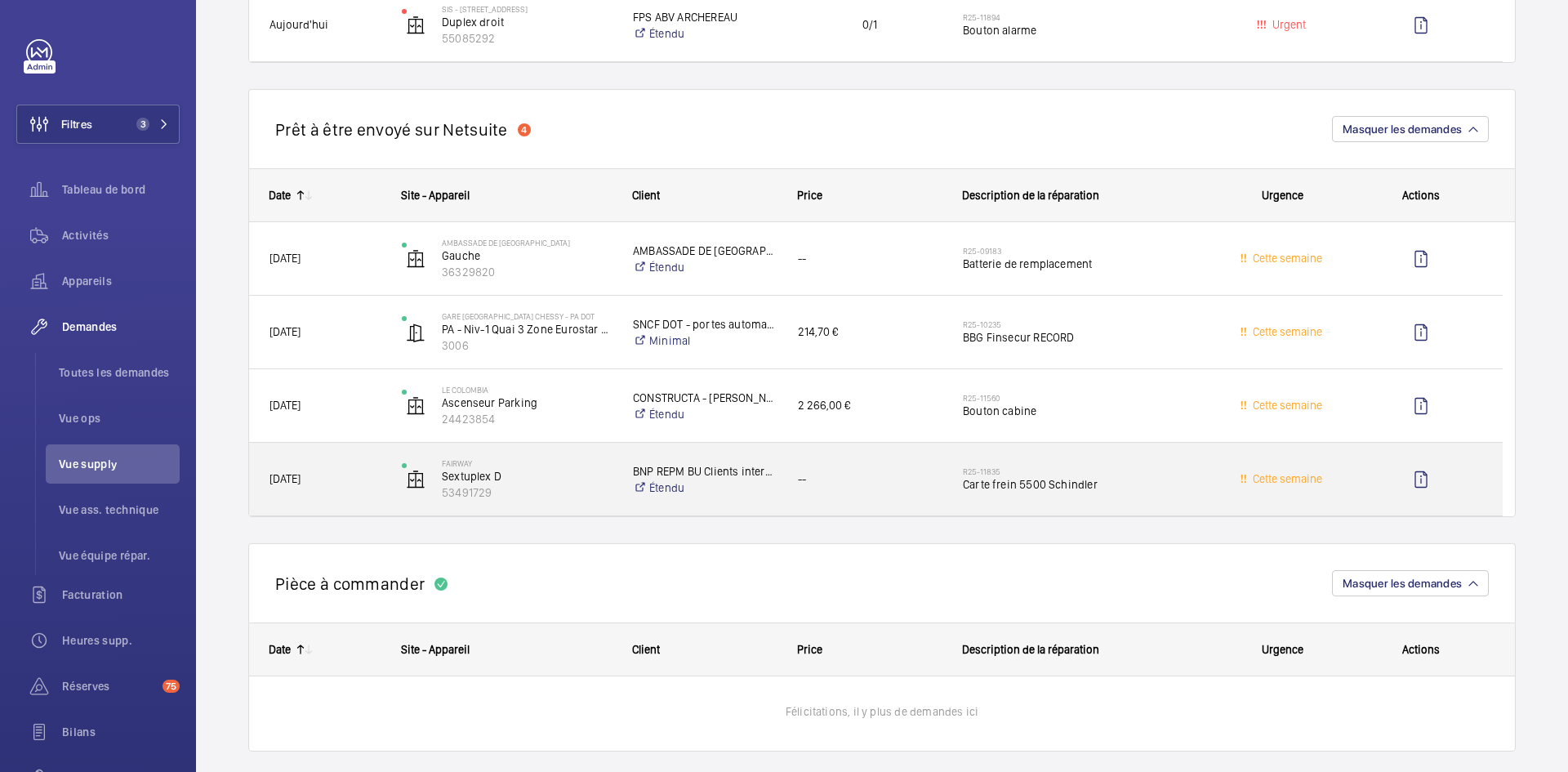
scroll to position [1225, 0]
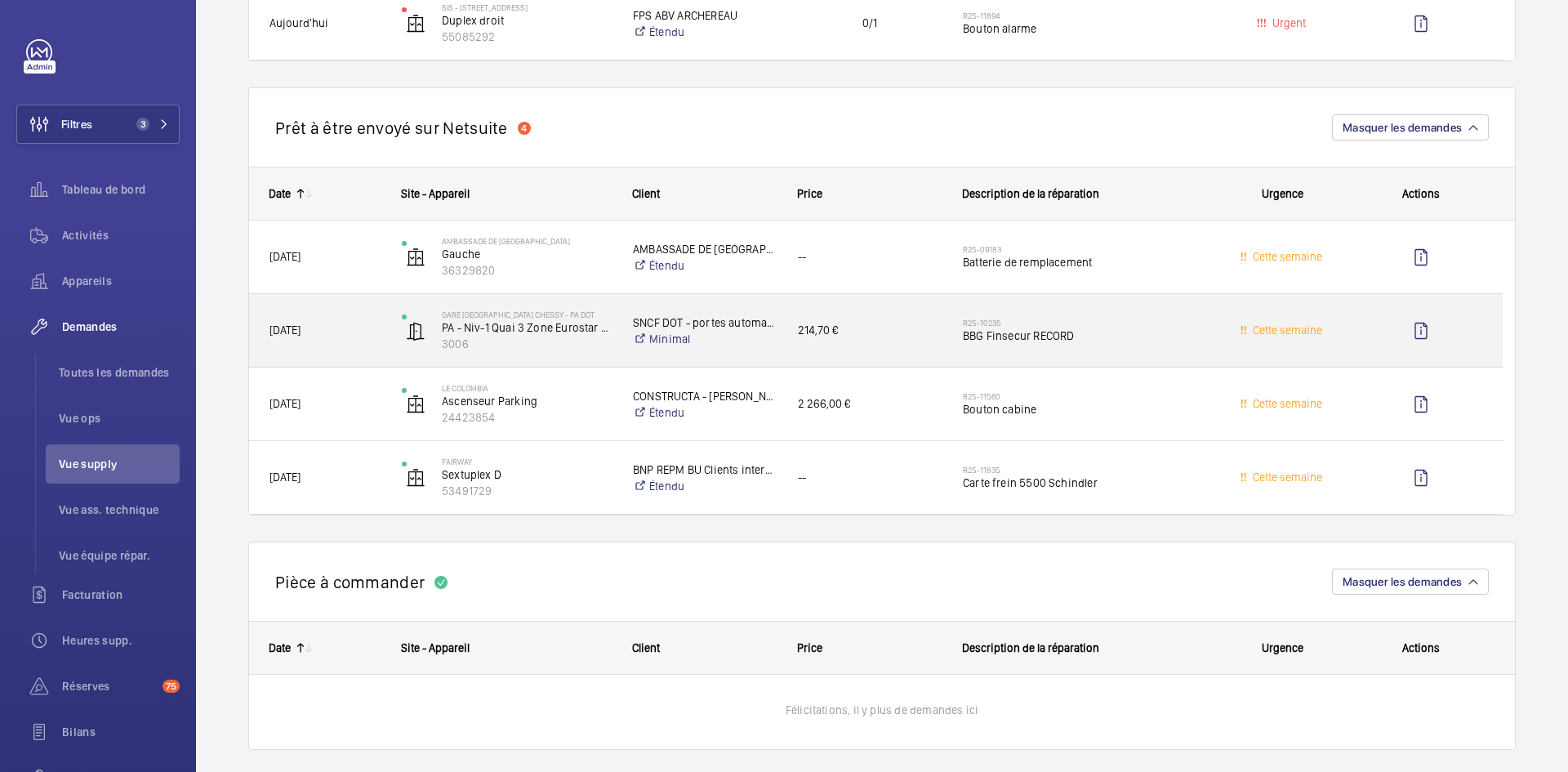
click at [374, 336] on span "[DATE]" at bounding box center [325, 330] width 111 height 19
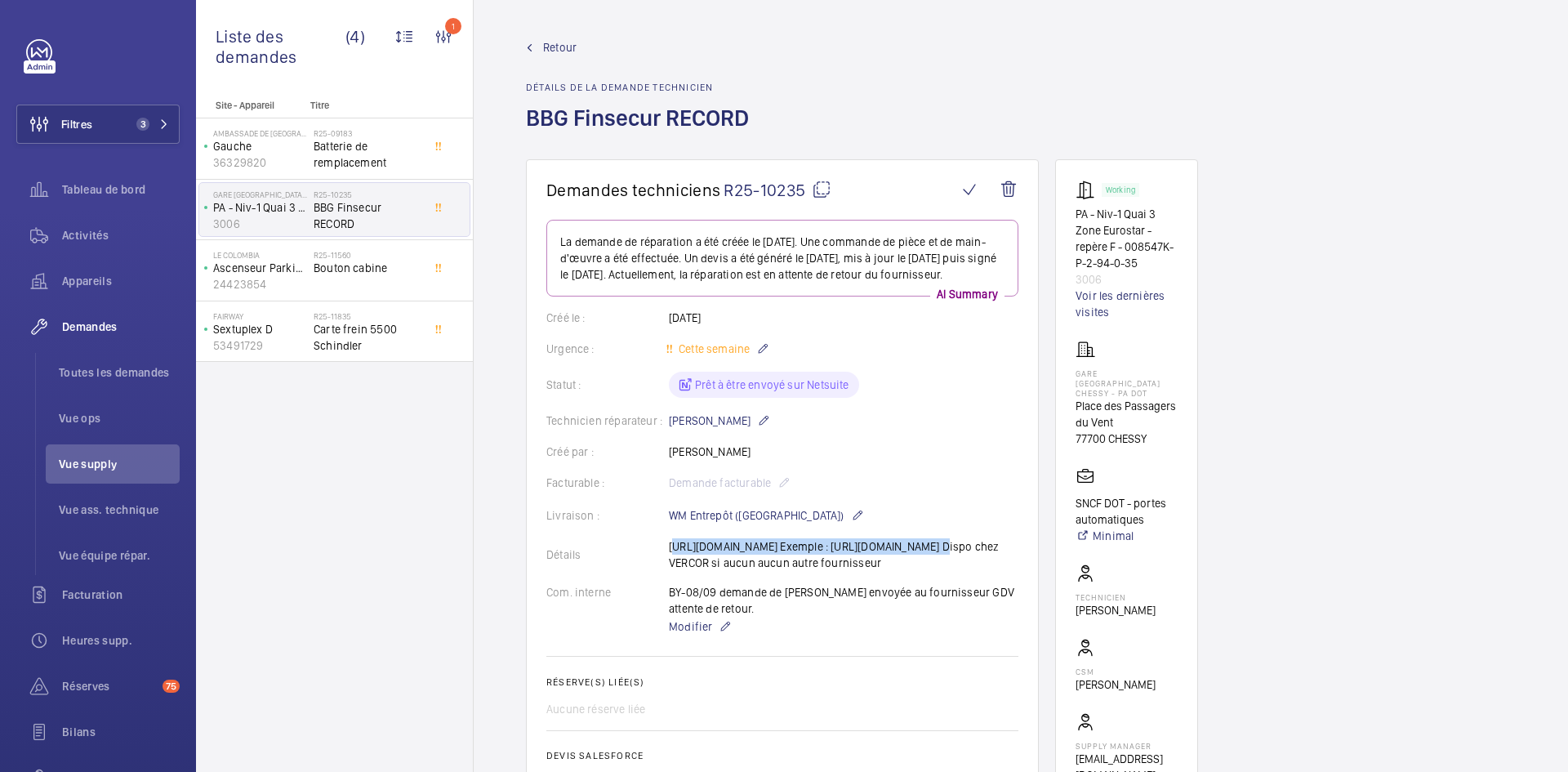
drag, startPoint x: 667, startPoint y: 559, endPoint x: 939, endPoint y: 559, distance: 272.0
click at [939, 559] on div "Détails [URL][DOMAIN_NAME] Exemple : [URL][DOMAIN_NAME] Dispo chez VERCOR si au…" at bounding box center [782, 555] width 472 height 33
copy p "[URL][DOMAIN_NAME]"
click at [983, 395] on div "Statut : Prêt à être envoyé sur Netsuite" at bounding box center [782, 384] width 472 height 27
click at [276, 153] on p "Gauche" at bounding box center [260, 145] width 94 height 16
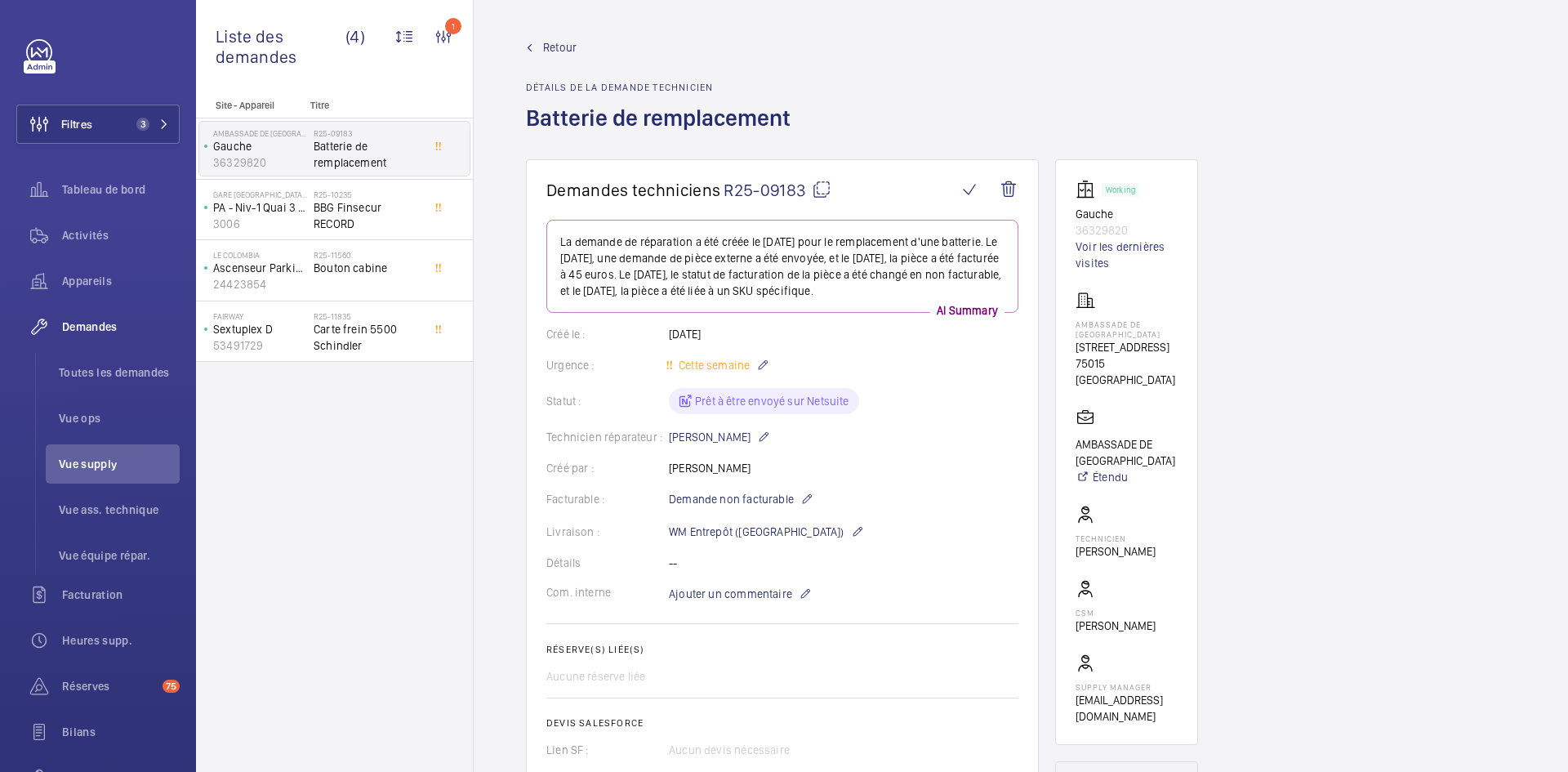
click at [568, 45] on span "Retour" at bounding box center [560, 47] width 33 height 16
click at [567, 49] on span "Retour" at bounding box center [560, 47] width 33 height 16
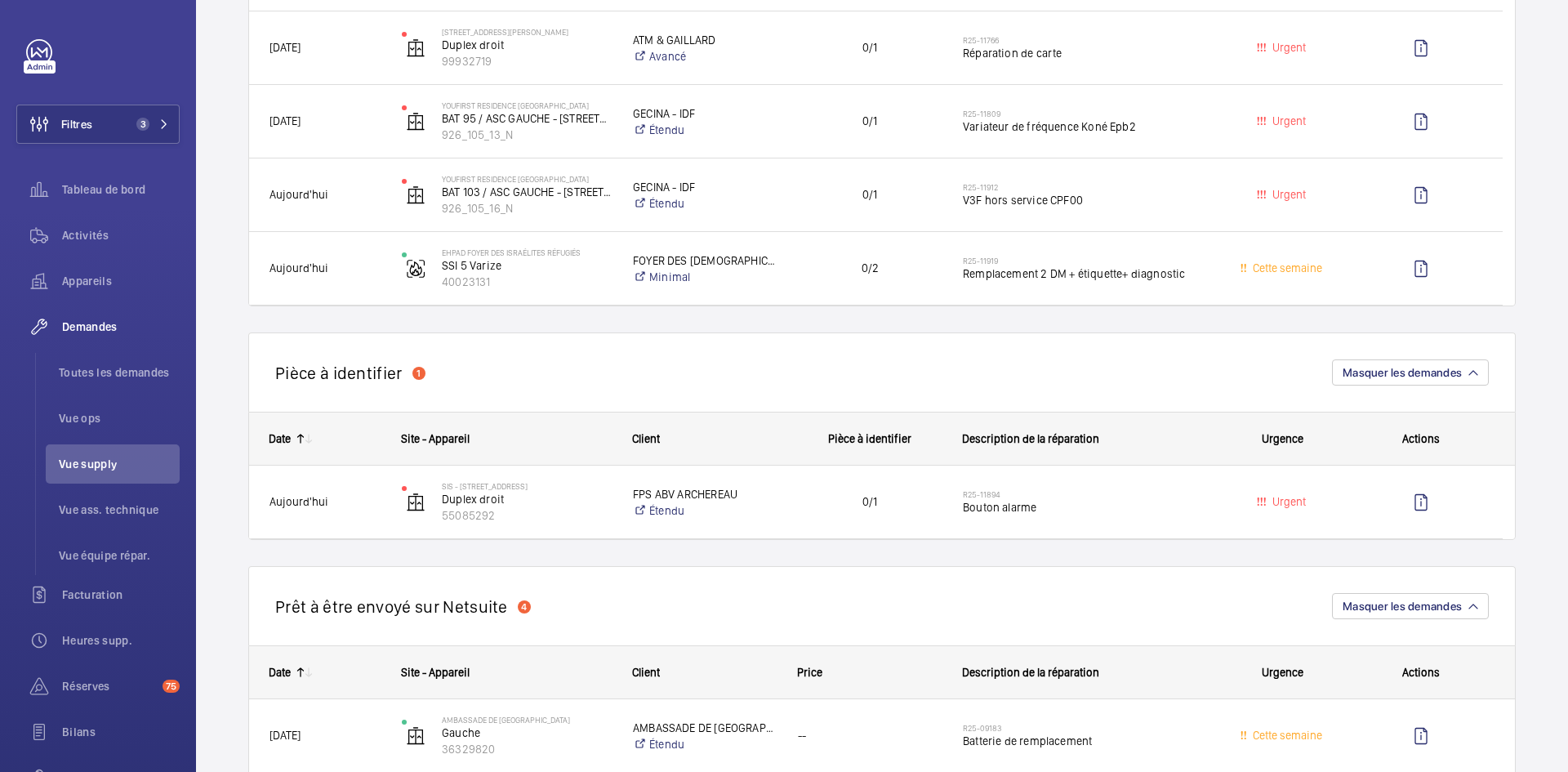
scroll to position [817, 0]
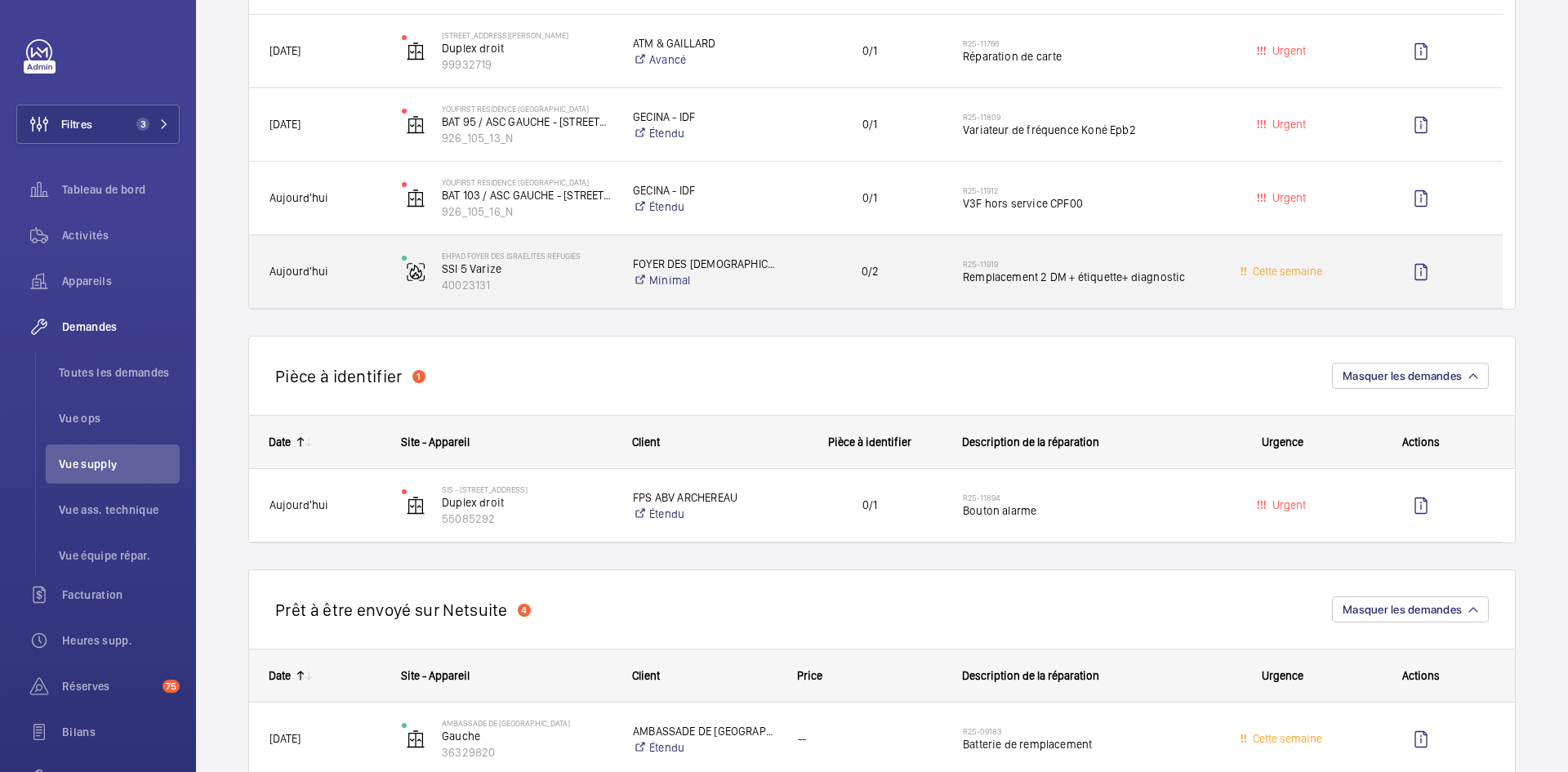
click at [377, 267] on span "Aujourd'hui" at bounding box center [325, 271] width 111 height 19
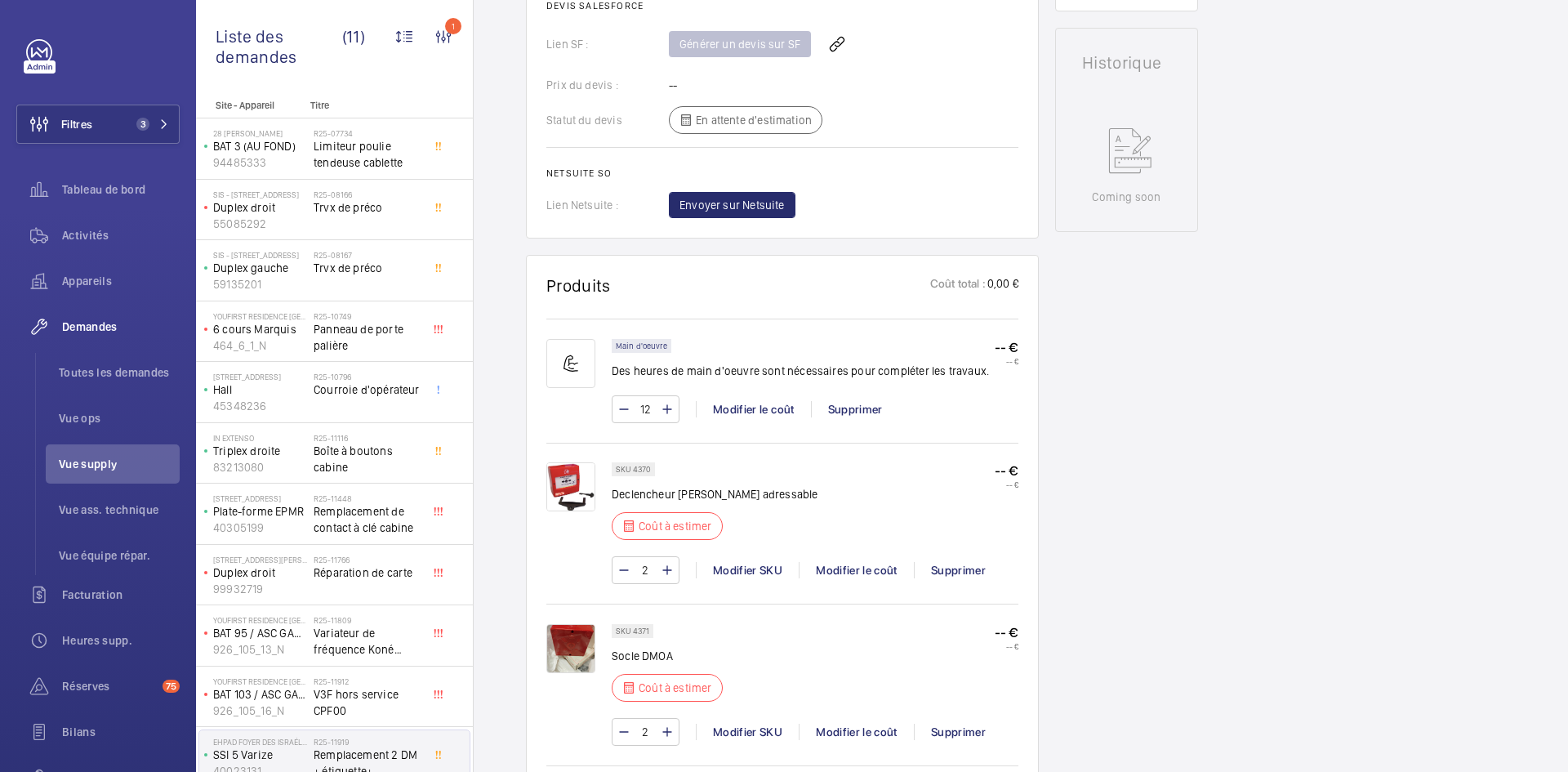
scroll to position [980, 0]
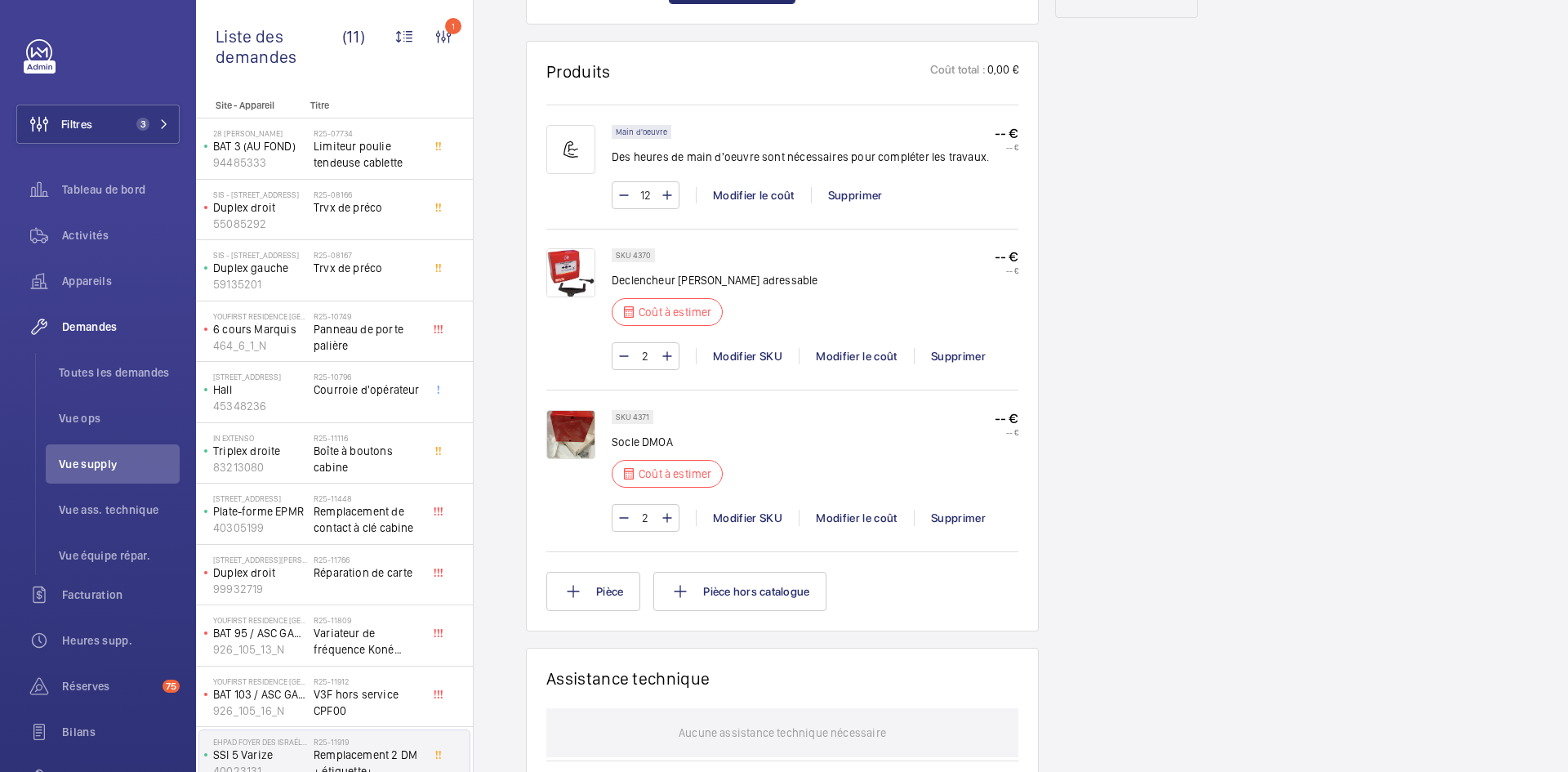
click at [647, 254] on p "SKU 4370" at bounding box center [633, 255] width 35 height 6
drag, startPoint x: 651, startPoint y: 255, endPoint x: 633, endPoint y: 257, distance: 18.1
click at [633, 257] on div "SKU 4370" at bounding box center [633, 255] width 44 height 14
copy p "4370"
click at [881, 360] on div "Modifier le coût" at bounding box center [856, 355] width 116 height 16
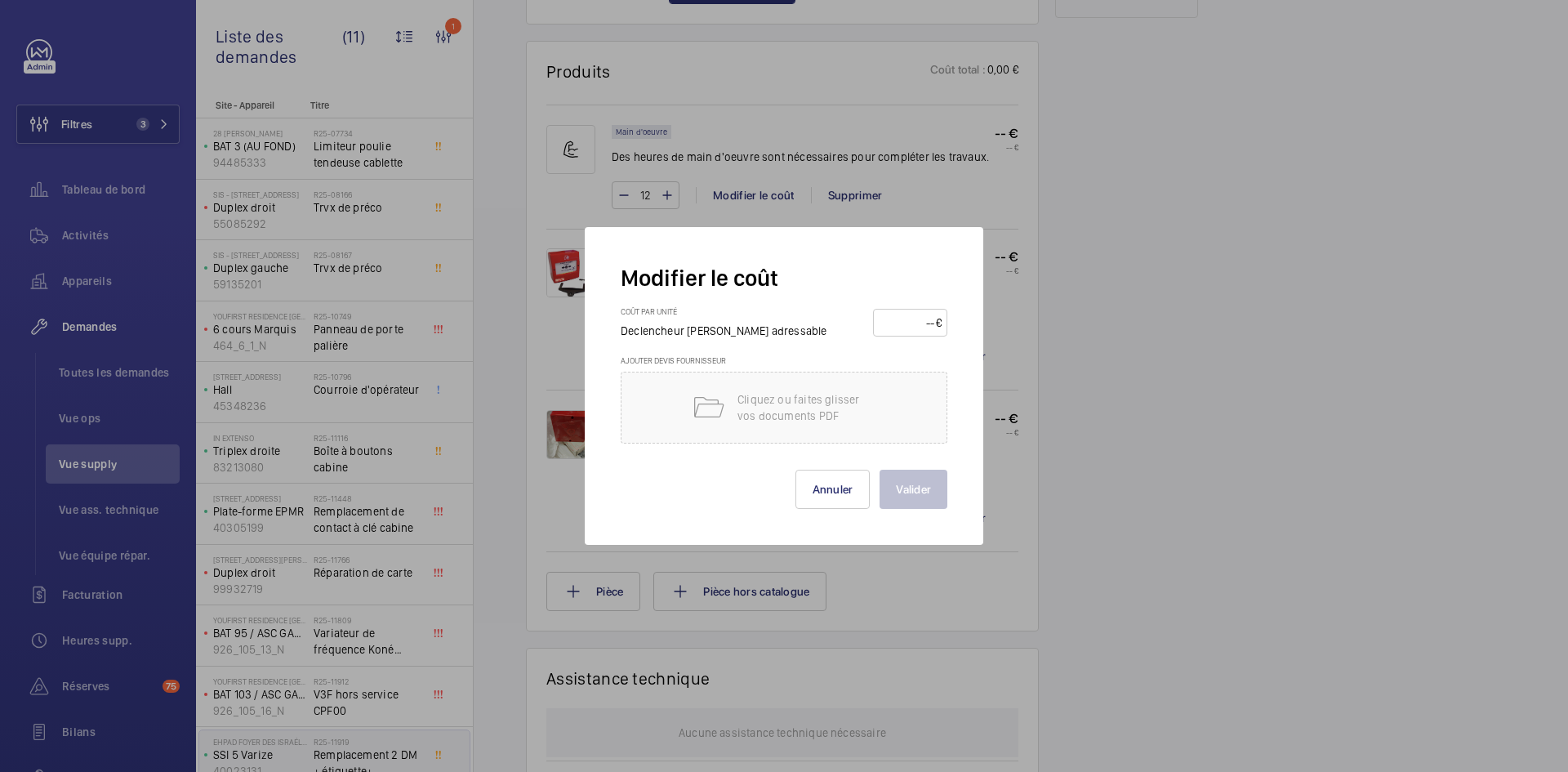
click at [917, 320] on input "number" at bounding box center [907, 323] width 57 height 27
type input "100"
click at [919, 497] on button "Valider" at bounding box center [913, 490] width 68 height 39
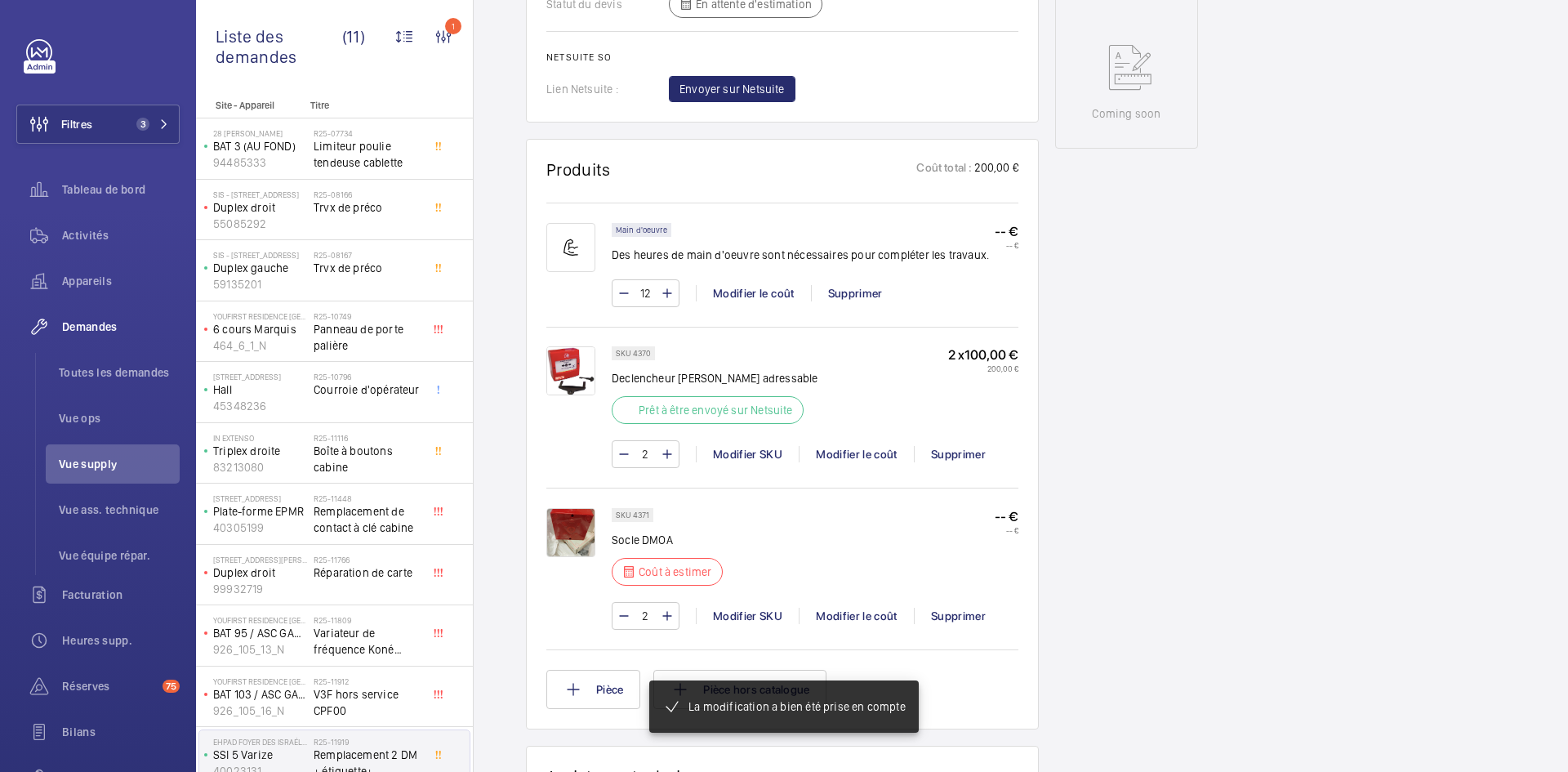
scroll to position [865, 0]
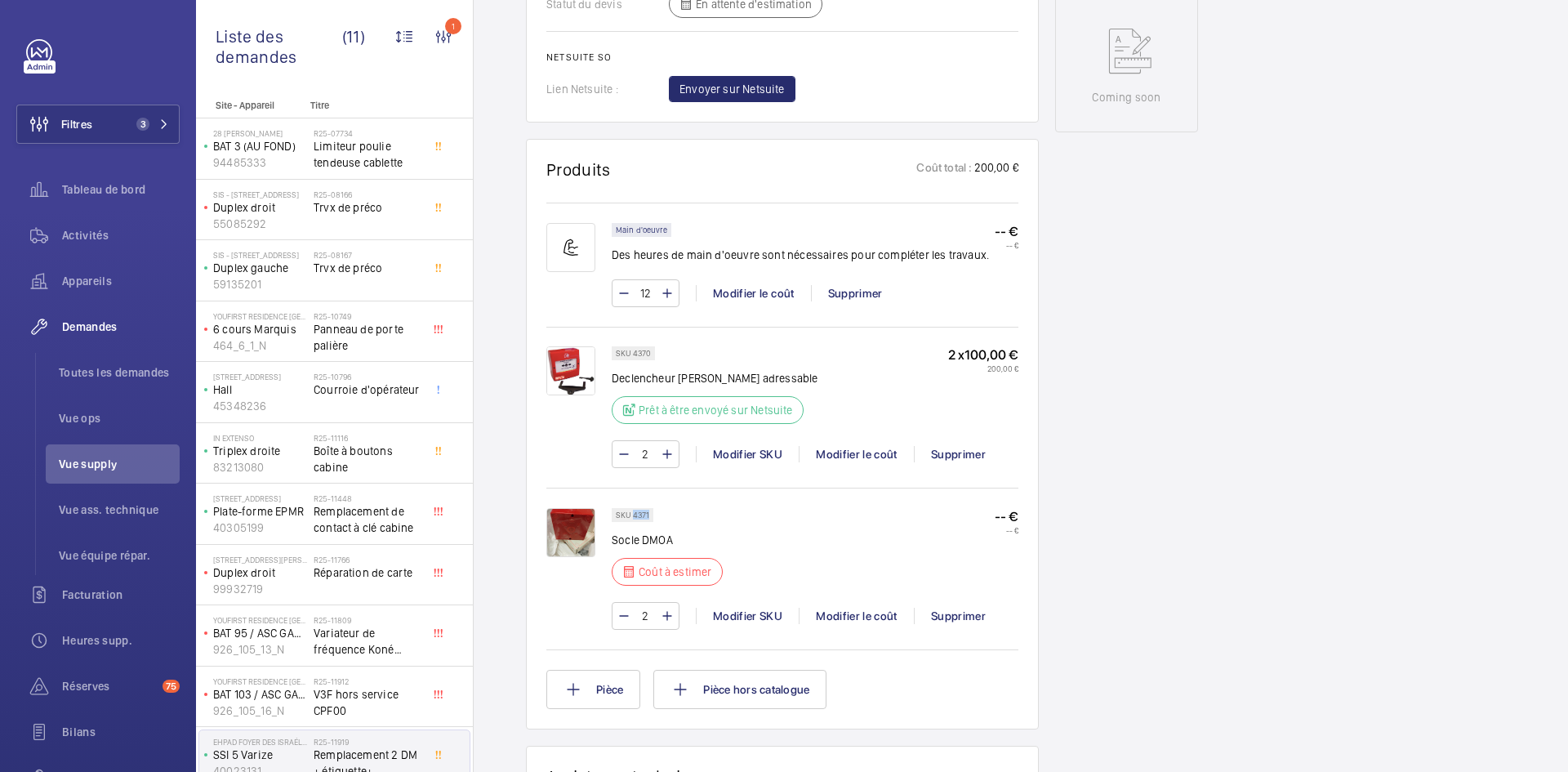
drag, startPoint x: 650, startPoint y: 514, endPoint x: 633, endPoint y: 514, distance: 17.0
click at [633, 514] on div "SKU 4371" at bounding box center [633, 515] width 42 height 14
copy p "4371"
click at [876, 615] on div "Modifier le coût" at bounding box center [856, 615] width 116 height 16
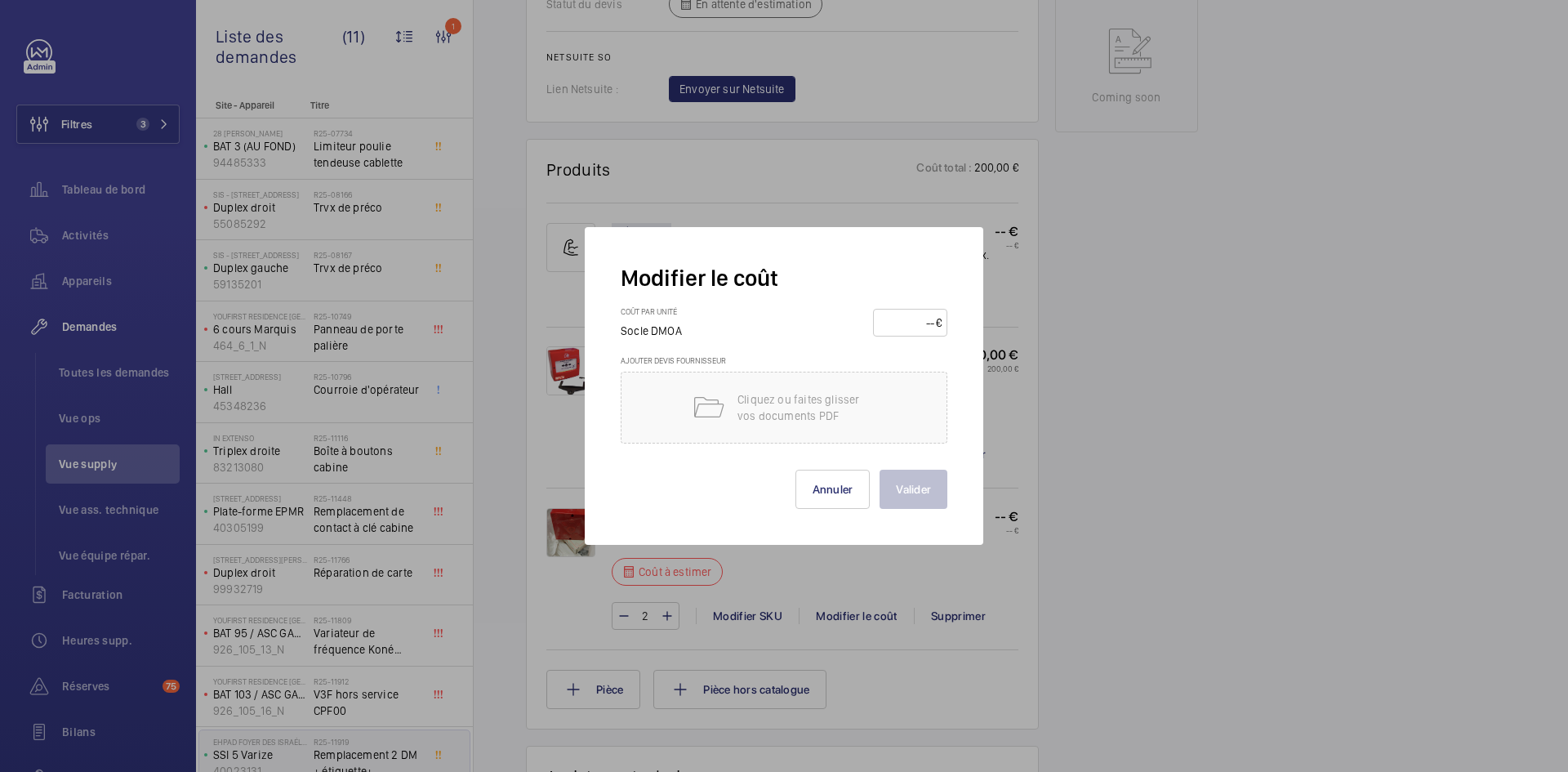
click at [909, 327] on input "number" at bounding box center [907, 323] width 57 height 27
type input "30"
click at [929, 484] on button "Valider" at bounding box center [913, 490] width 68 height 39
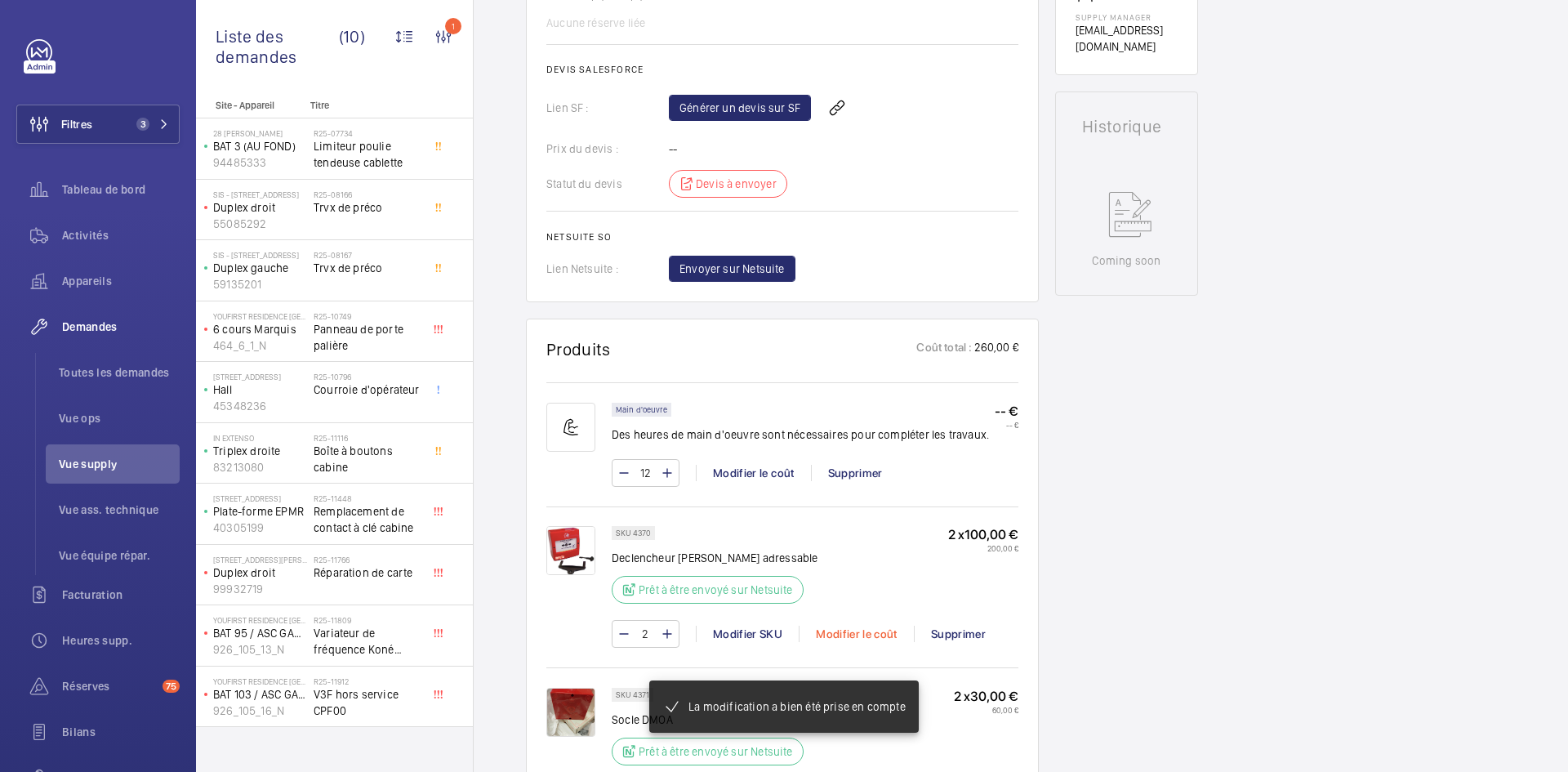
scroll to position [719, 0]
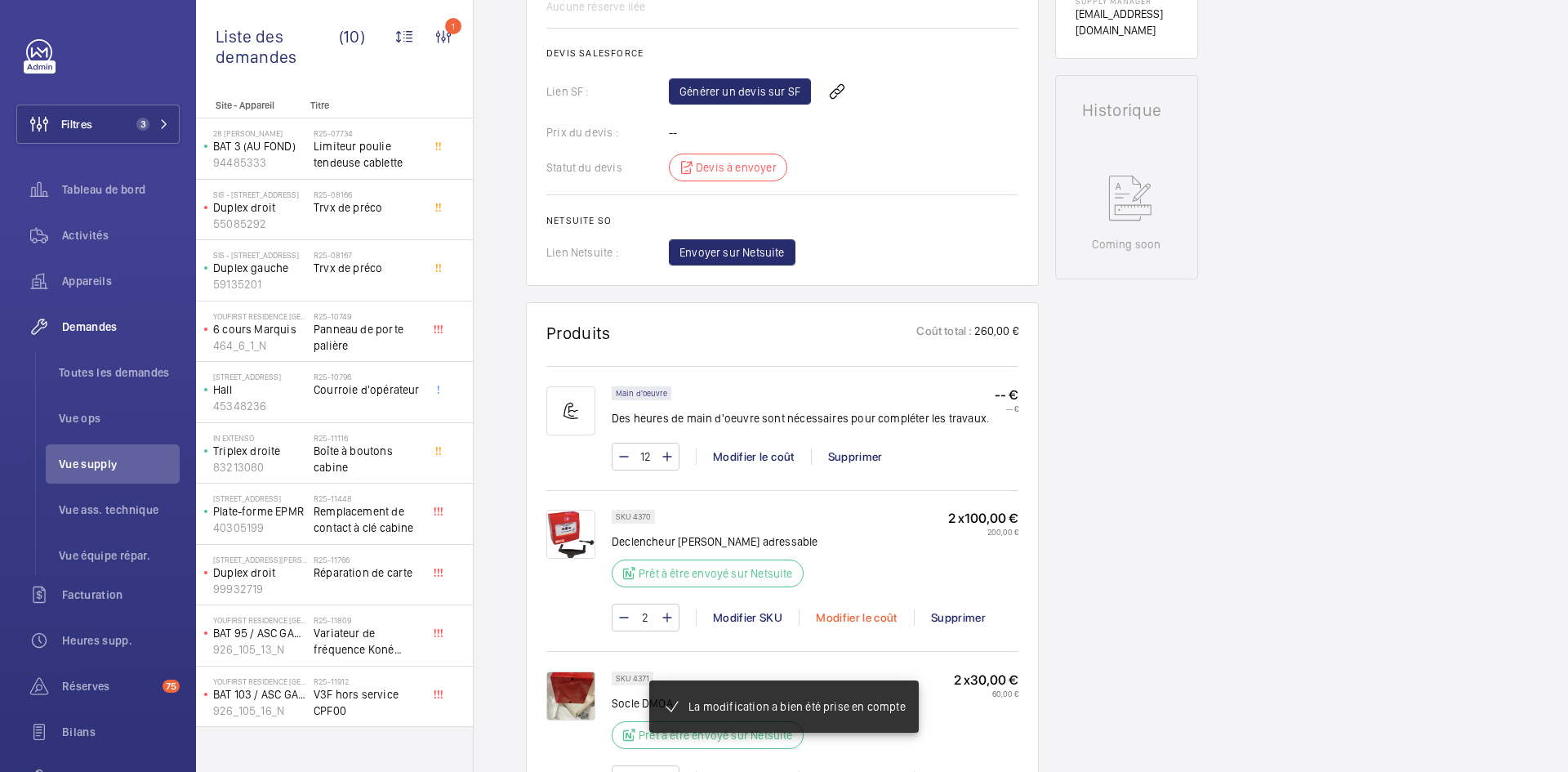
click at [870, 619] on div "Modifier le coût" at bounding box center [856, 617] width 116 height 16
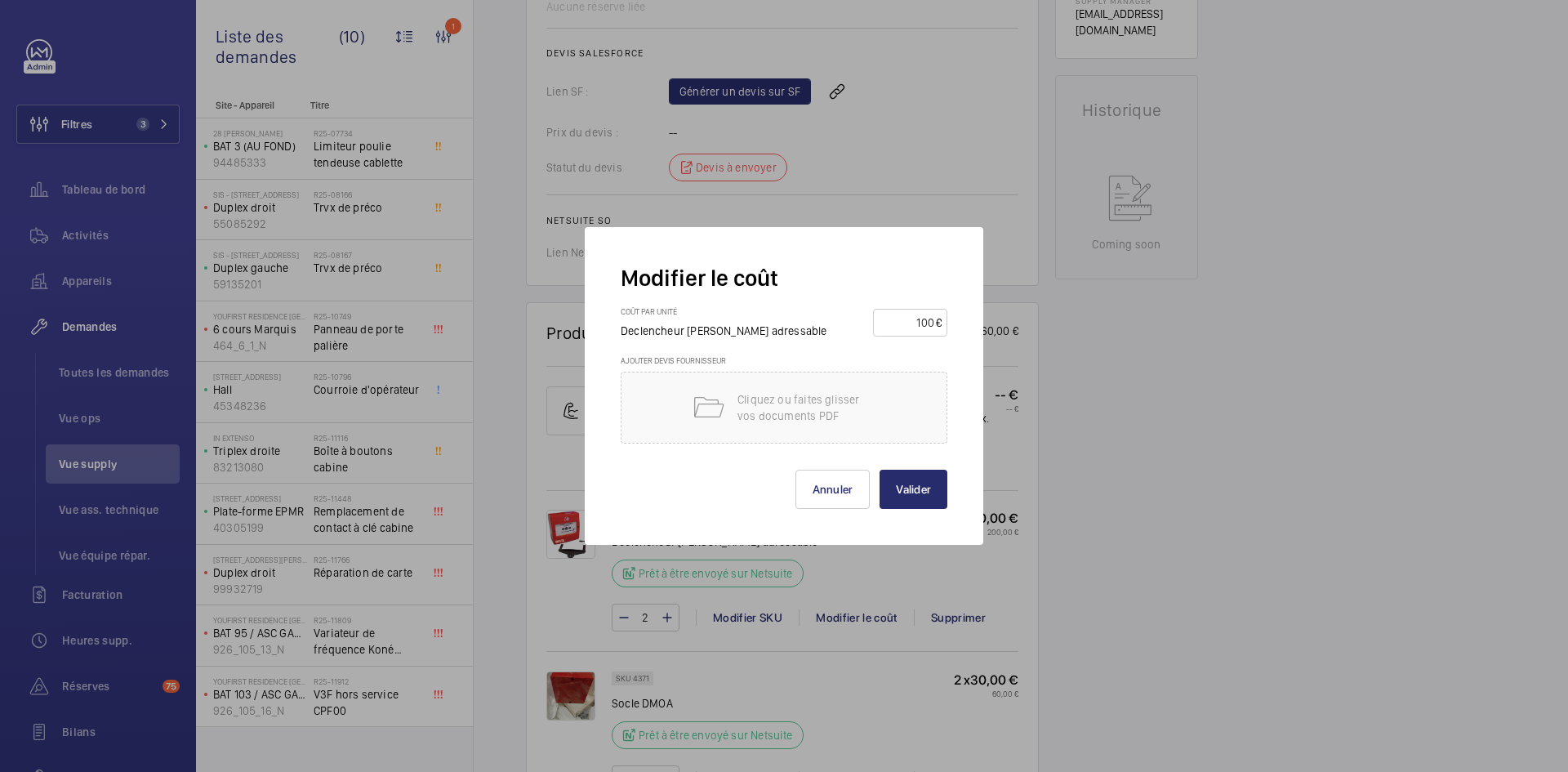
click at [928, 318] on input "100" at bounding box center [907, 323] width 57 height 27
type input "90"
click at [906, 489] on button "Valider" at bounding box center [913, 490] width 68 height 39
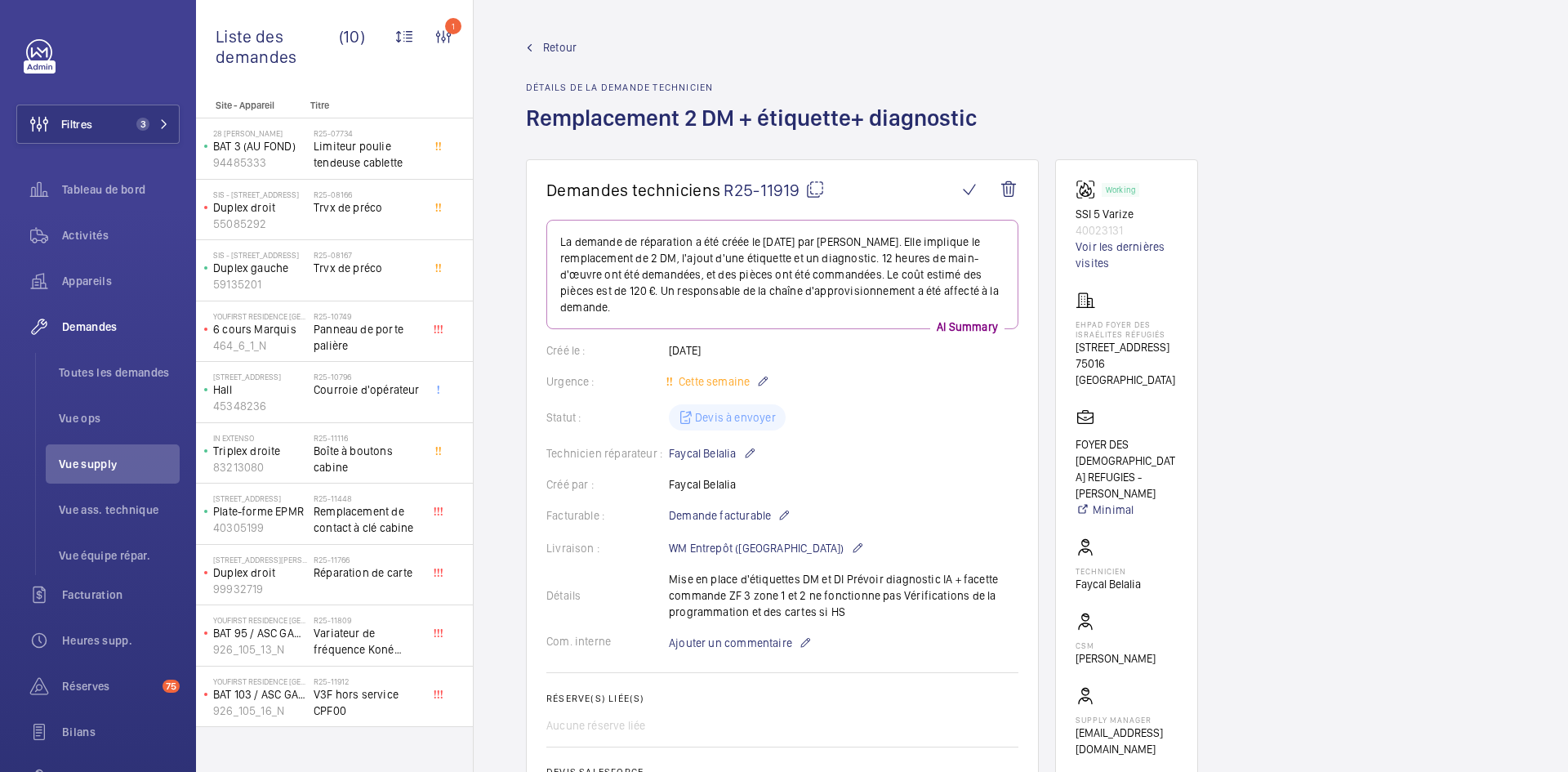
click at [547, 41] on span "Retour" at bounding box center [560, 47] width 33 height 16
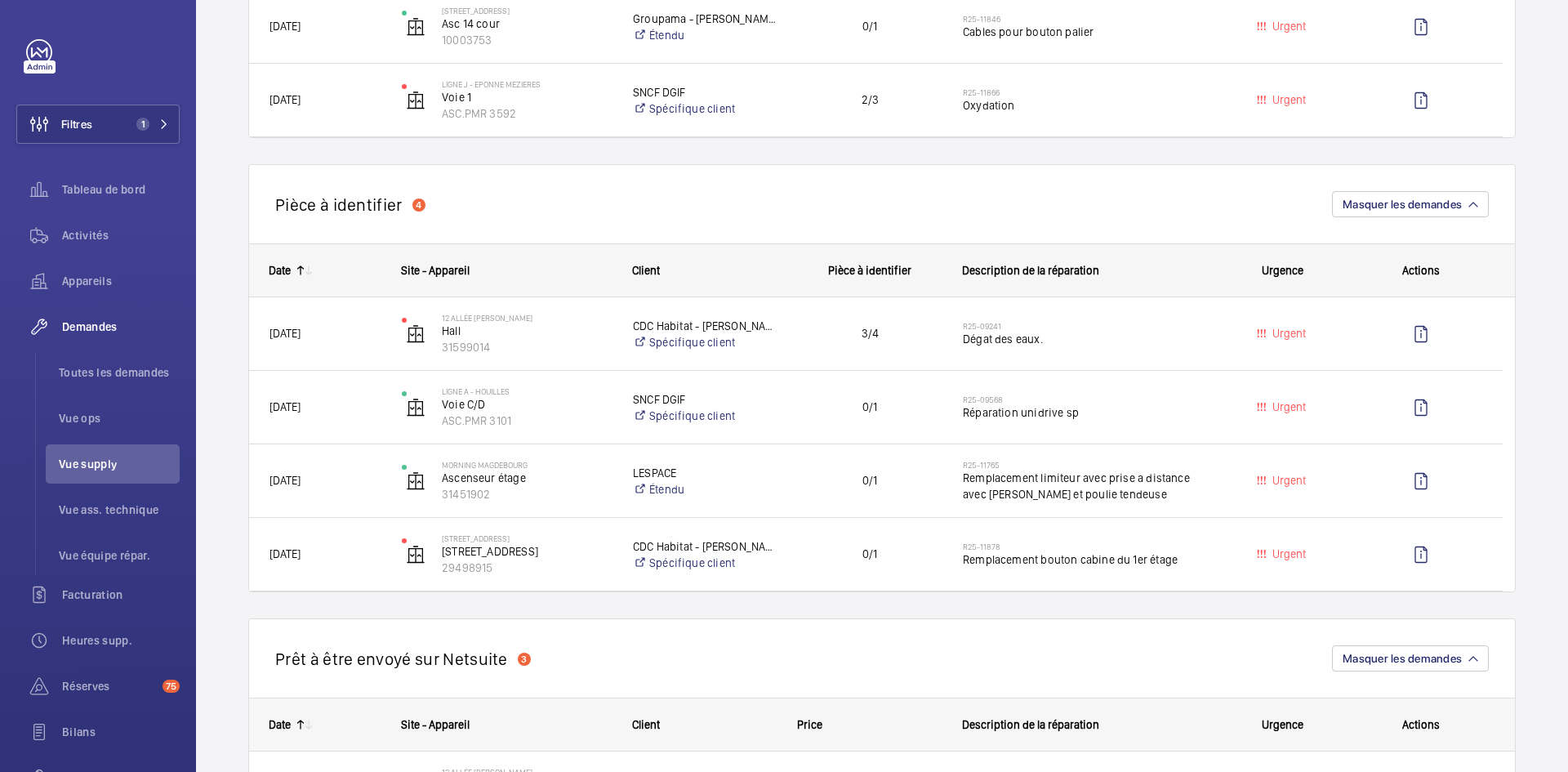
scroll to position [408, 0]
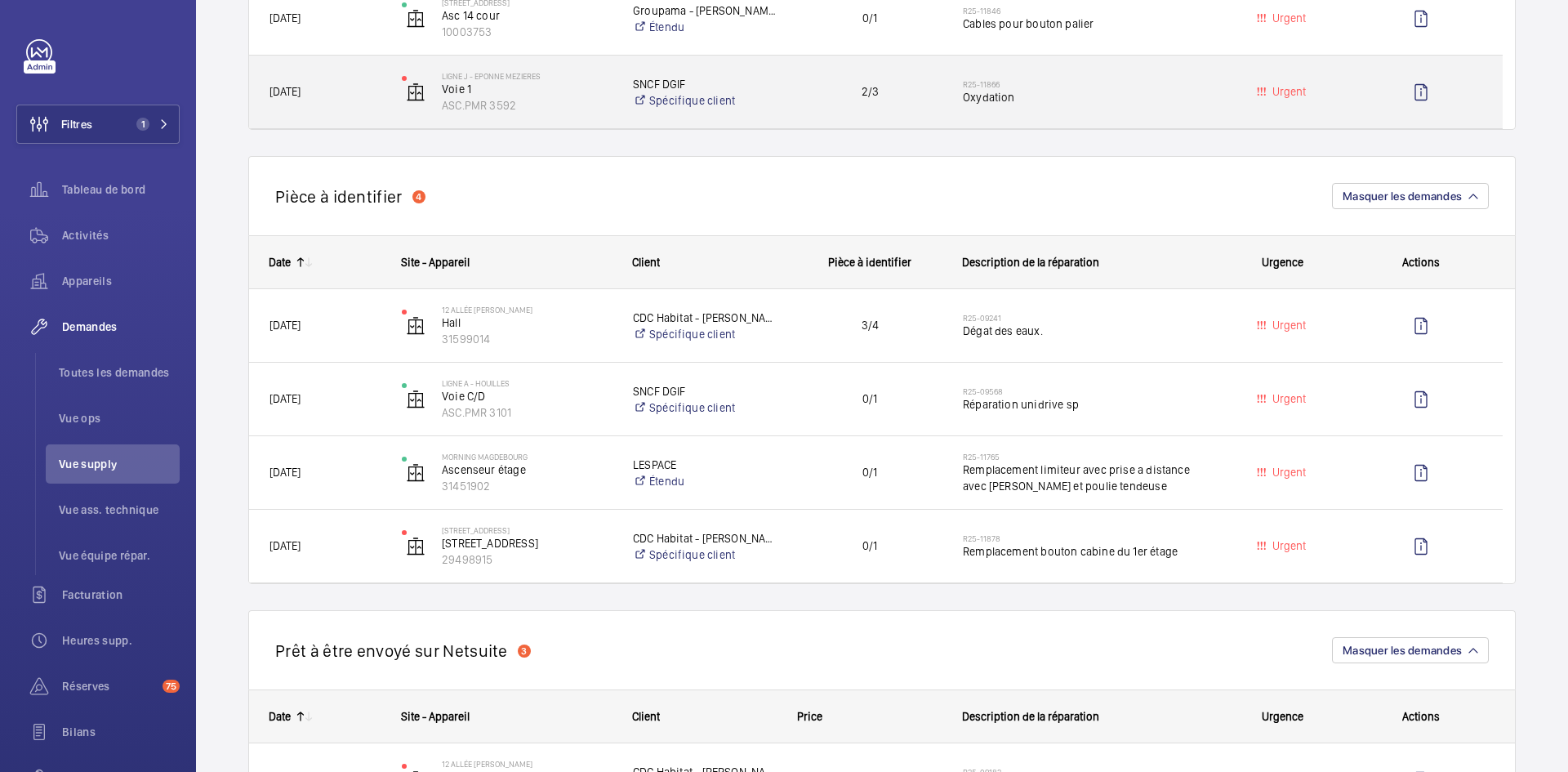
click at [384, 91] on div "LIGNE J - EPONNE MEZIERES Voie 1 ASC.PMR 3592" at bounding box center [497, 92] width 229 height 67
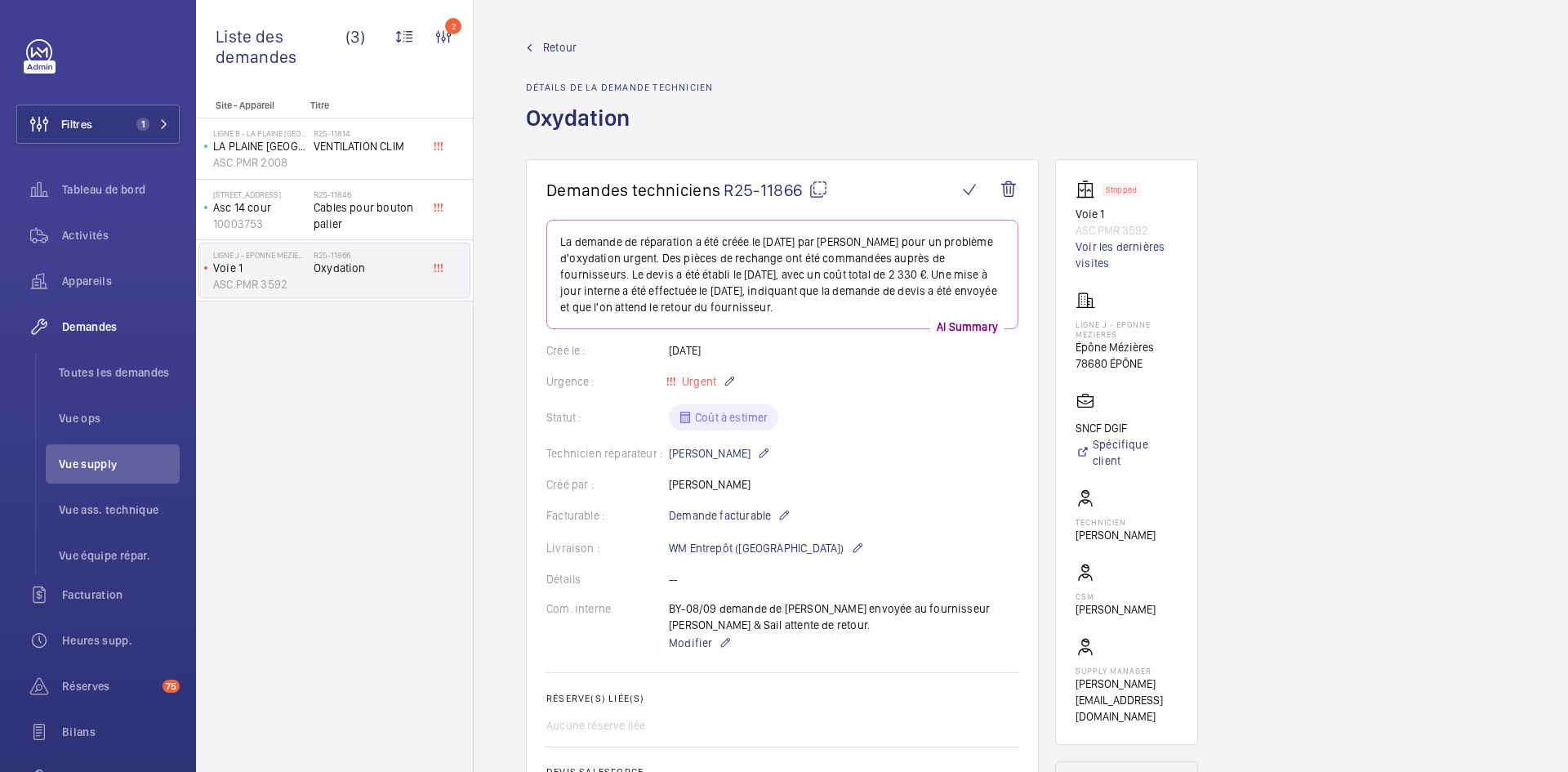
click at [555, 45] on span "Retour" at bounding box center [560, 47] width 33 height 16
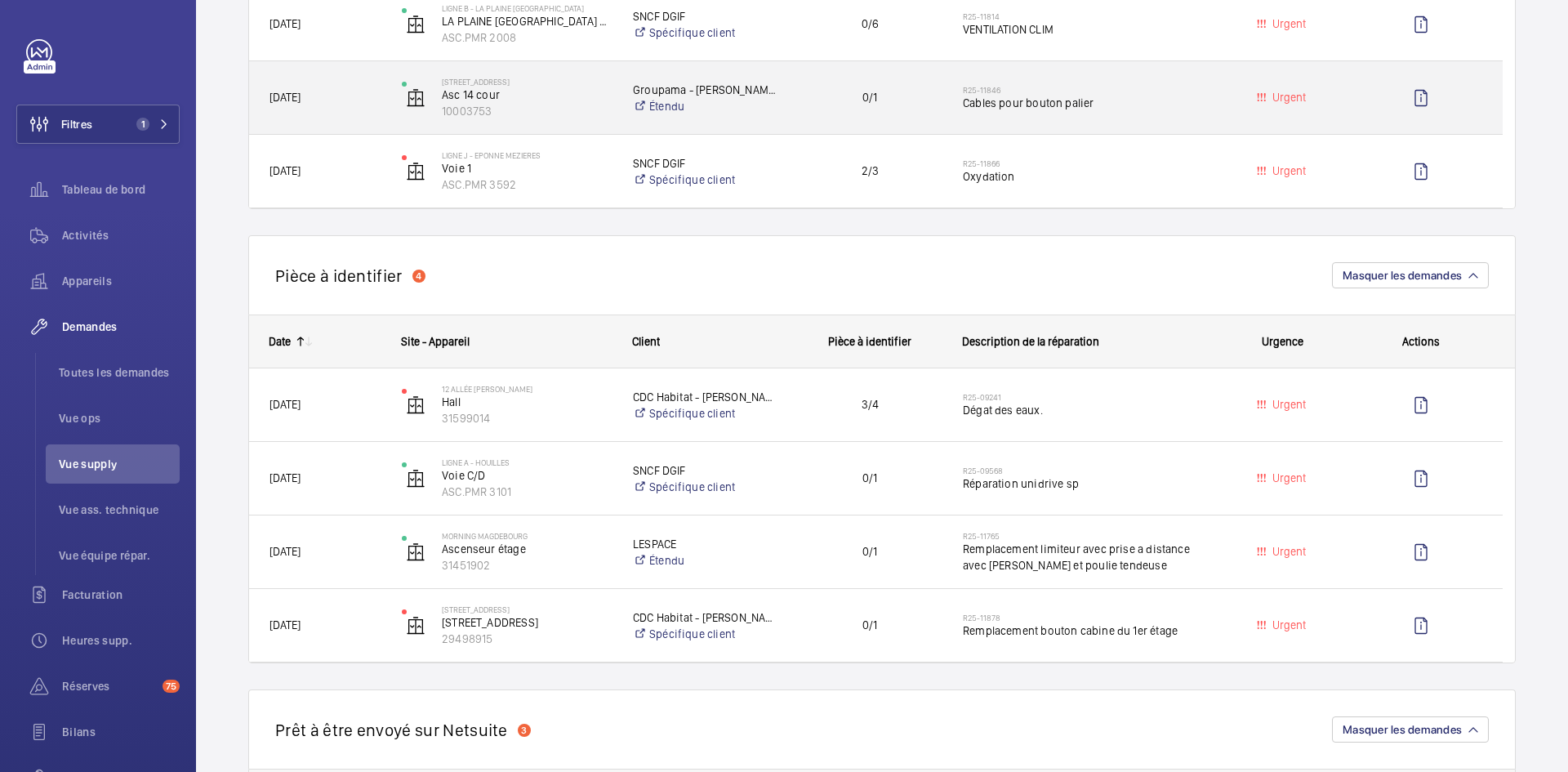
scroll to position [408, 0]
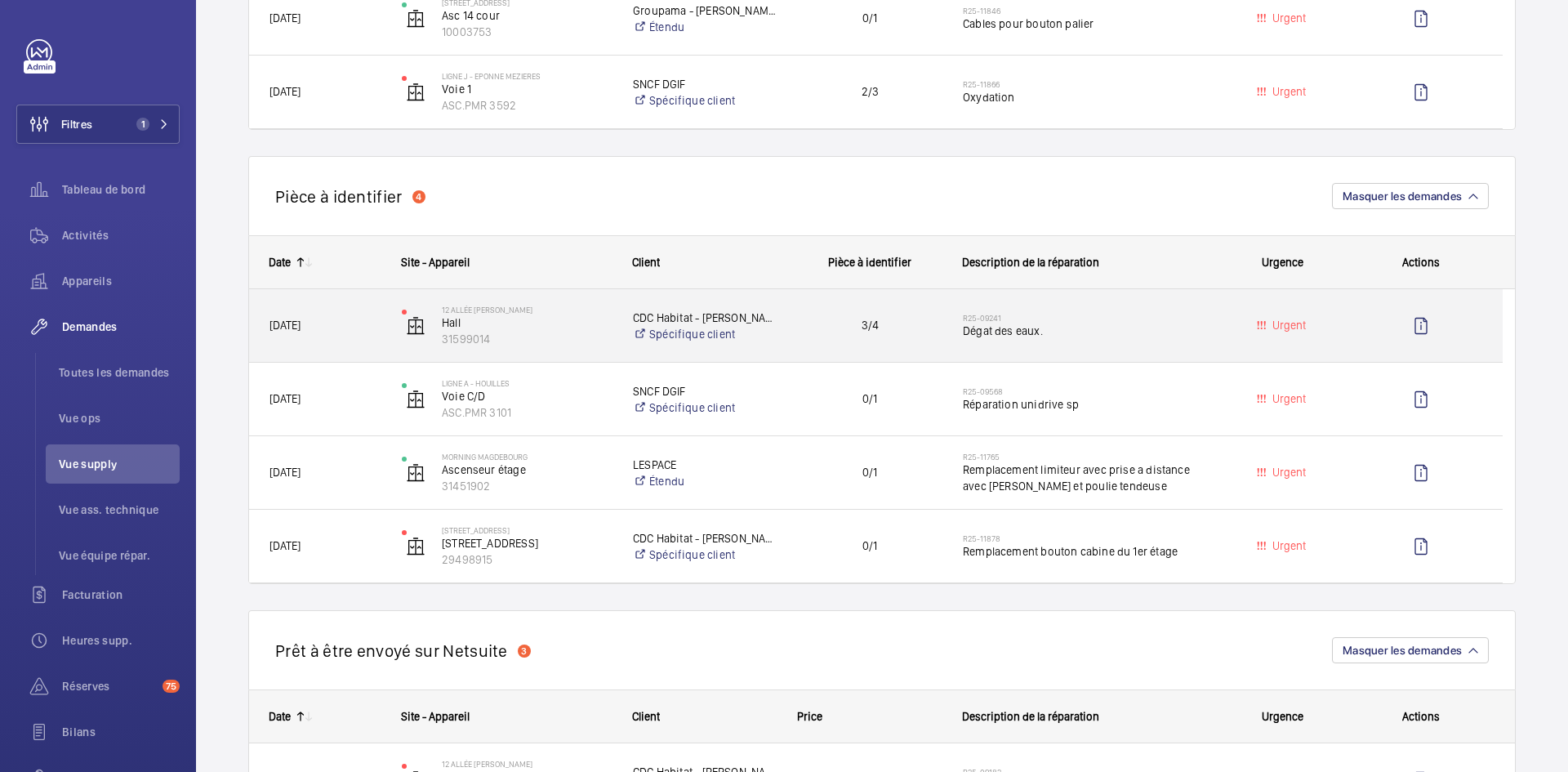
click at [370, 323] on span "[DATE]" at bounding box center [325, 325] width 111 height 19
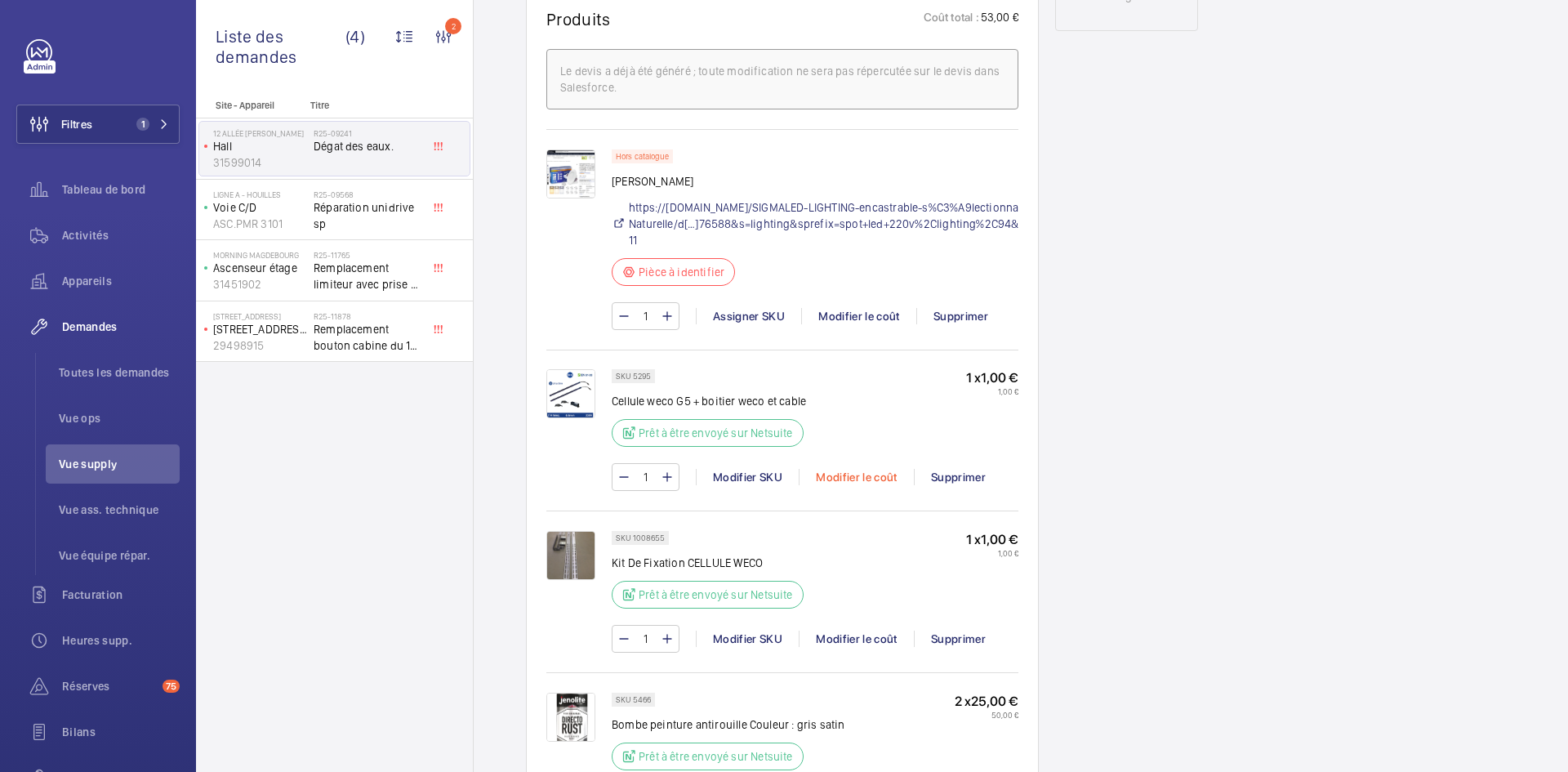
scroll to position [980, 0]
click at [577, 180] on img at bounding box center [570, 176] width 49 height 49
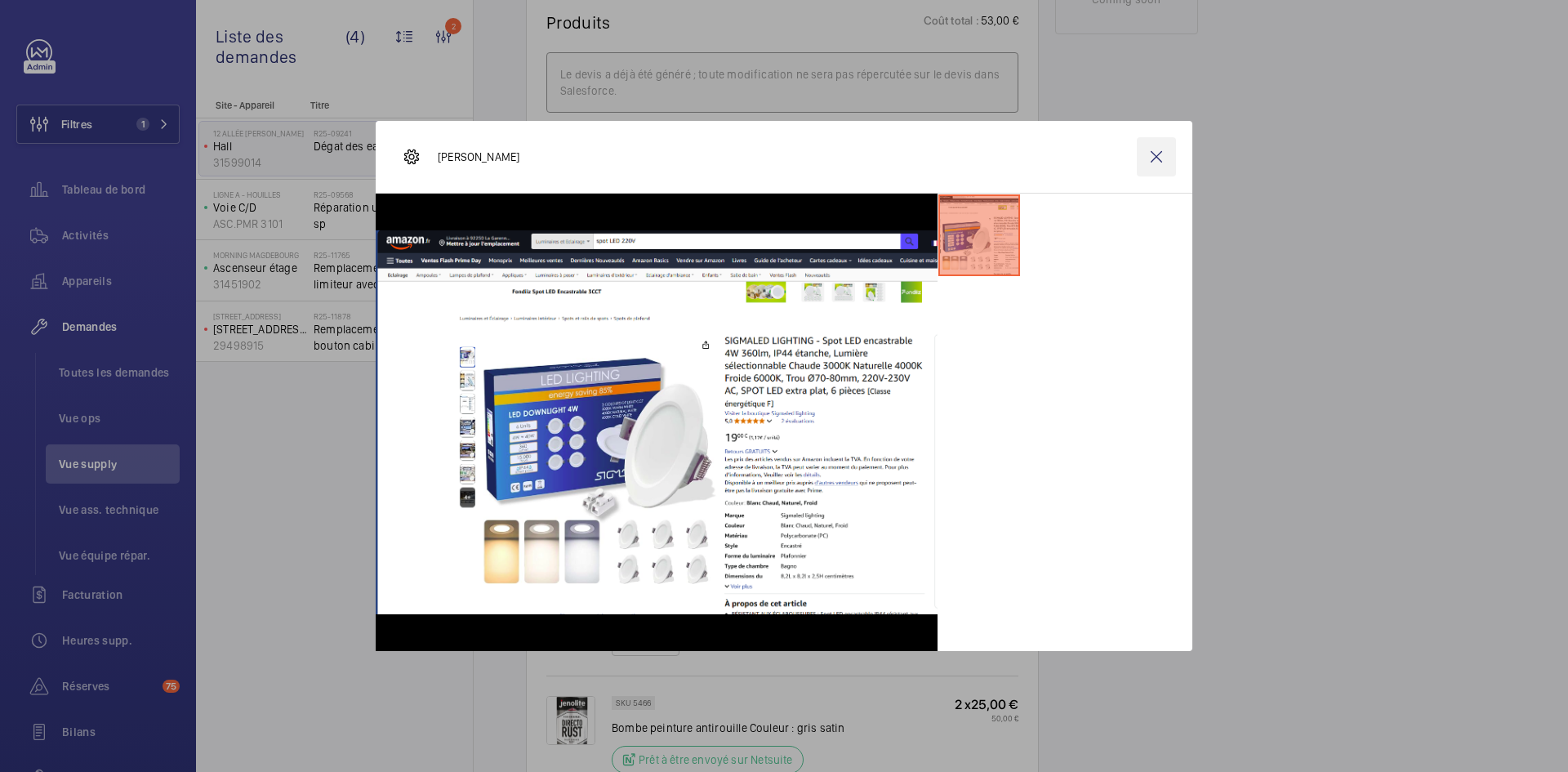
click at [1165, 153] on wm-front-icon-button at bounding box center [1156, 157] width 39 height 39
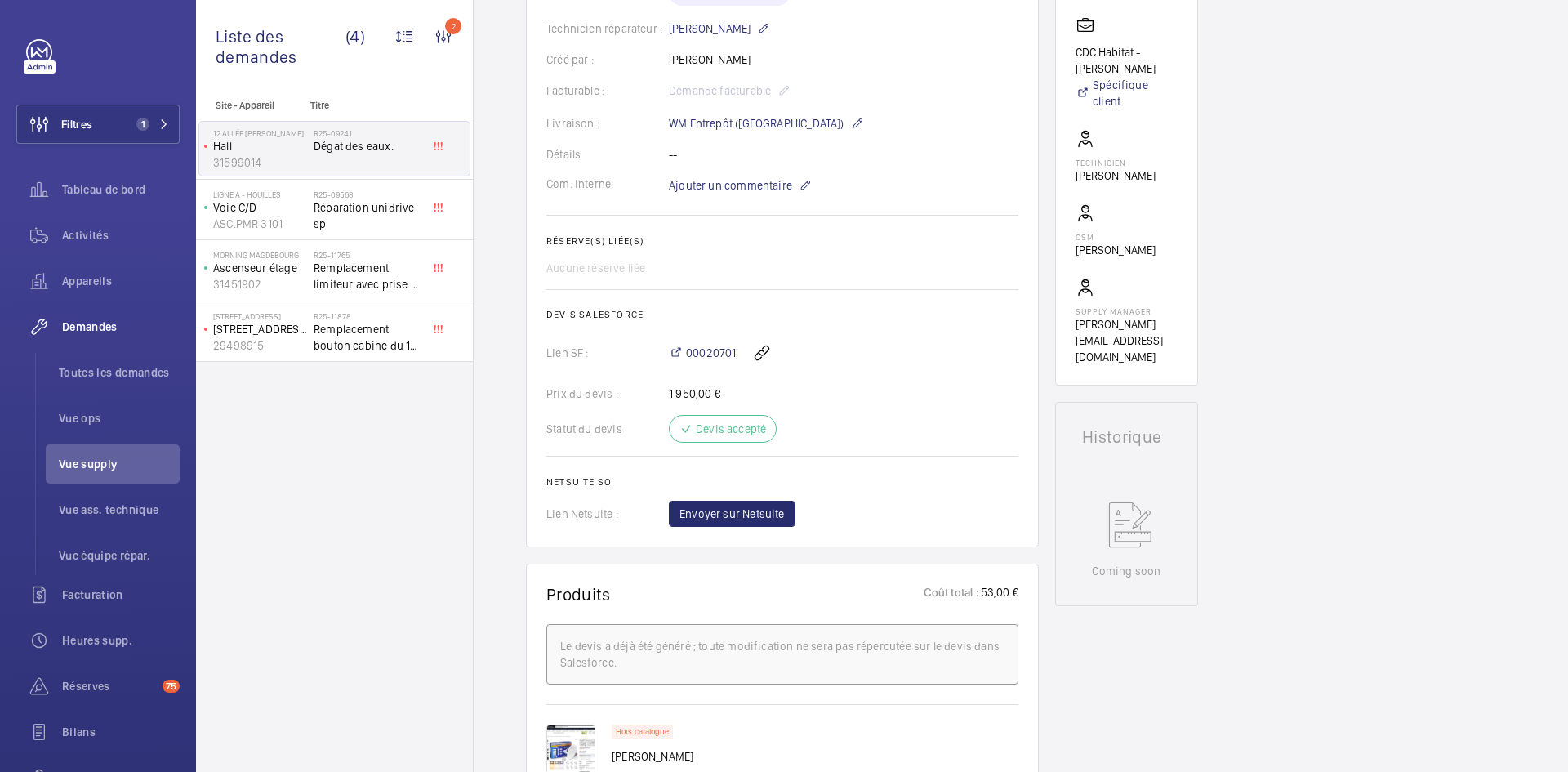
scroll to position [163, 0]
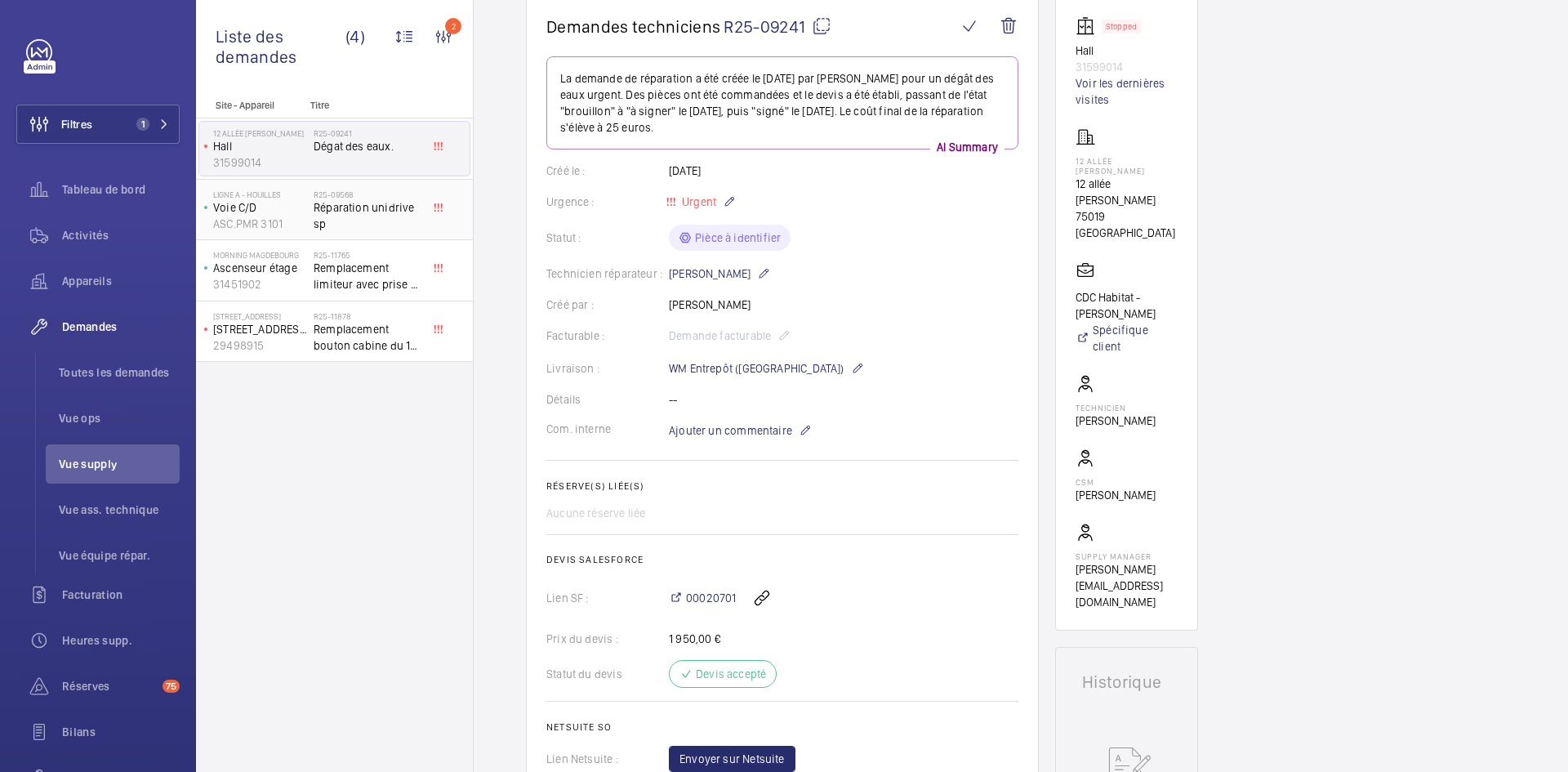
click at [312, 213] on div "Ligne A - HOUILLES Voie C/D ASC.PMR 3101" at bounding box center [257, 210] width 115 height 54
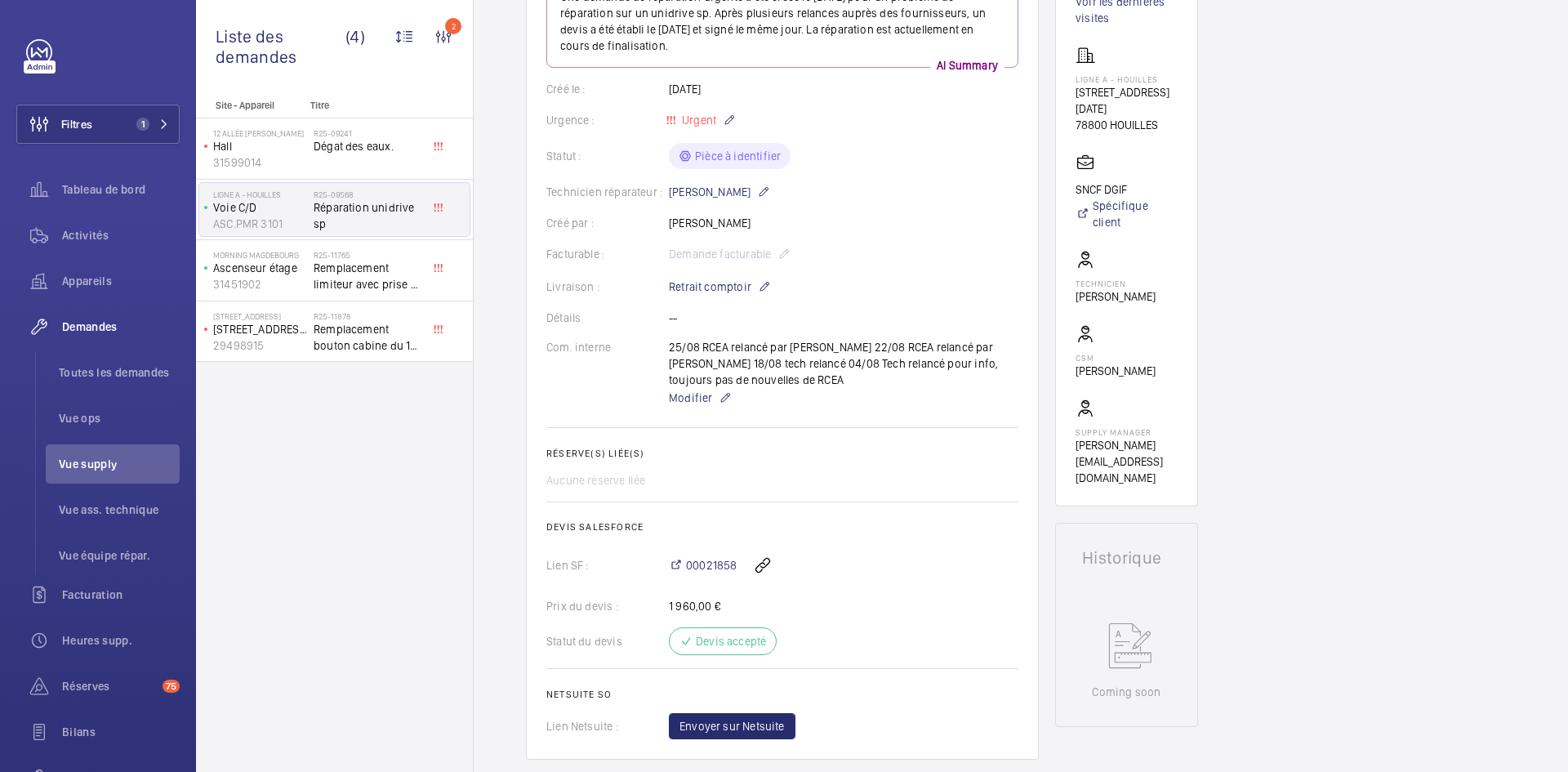
scroll to position [572, 0]
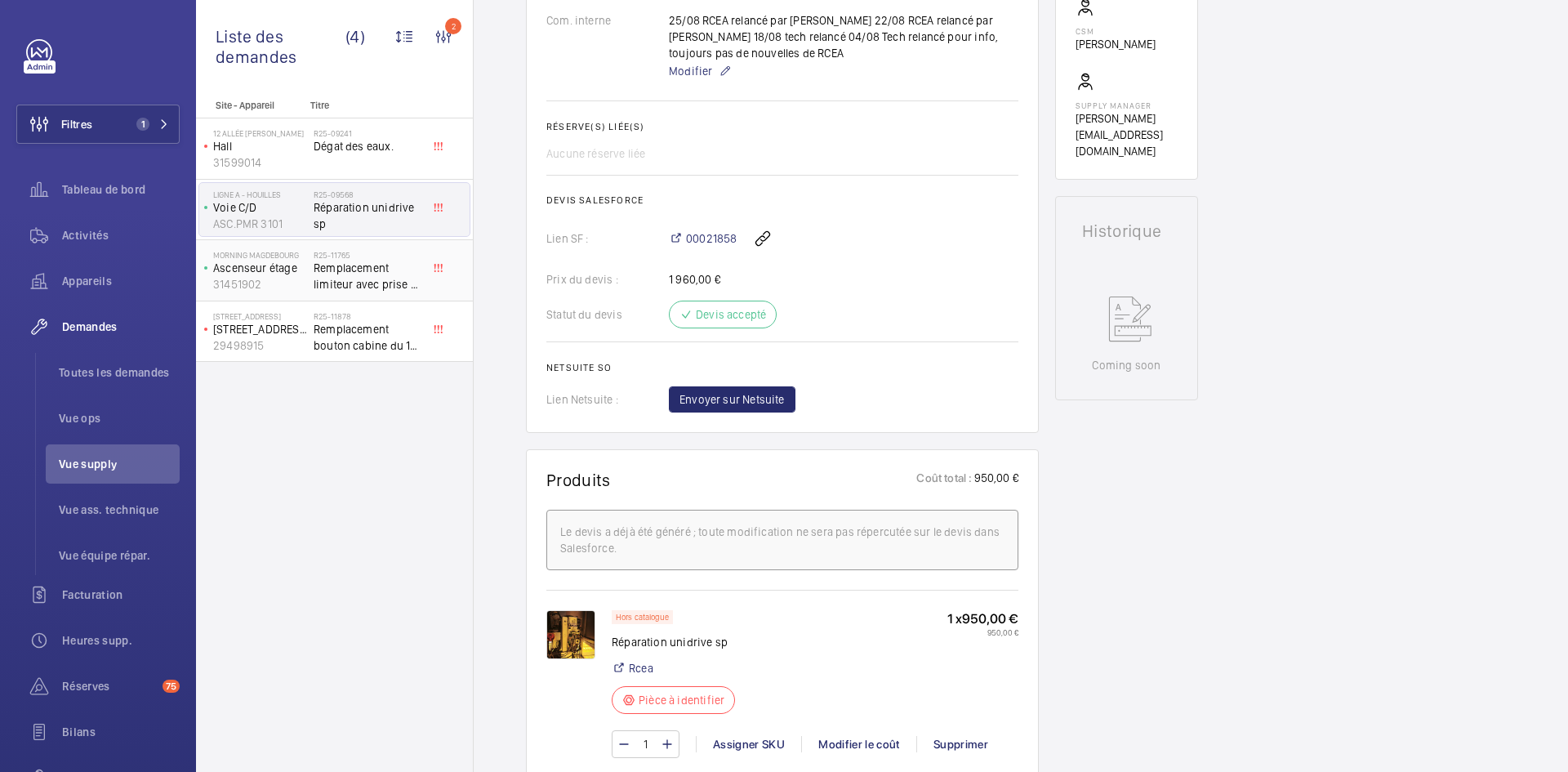
click at [285, 269] on p "Ascenseur étage" at bounding box center [260, 267] width 94 height 16
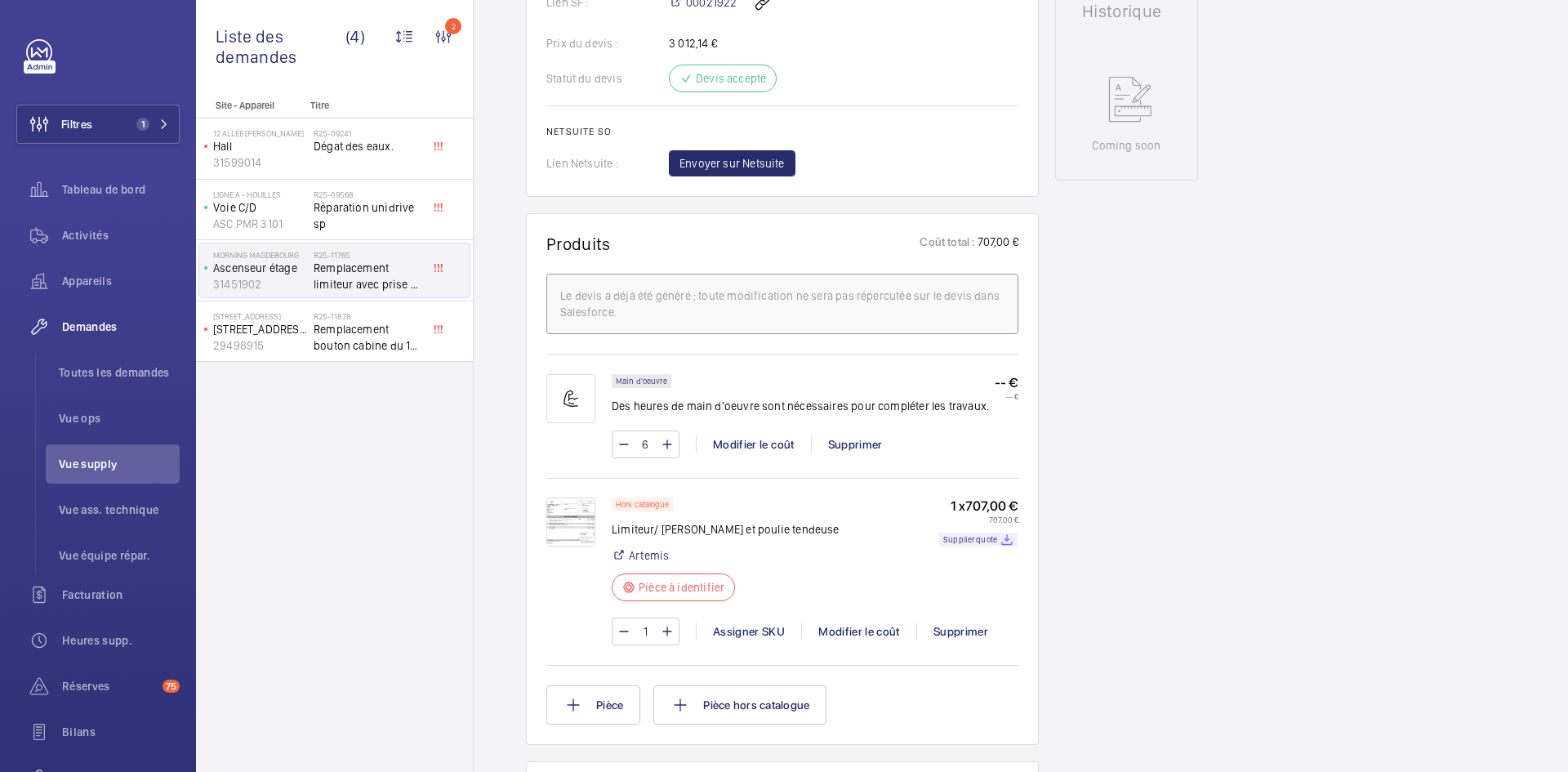
scroll to position [817, 0]
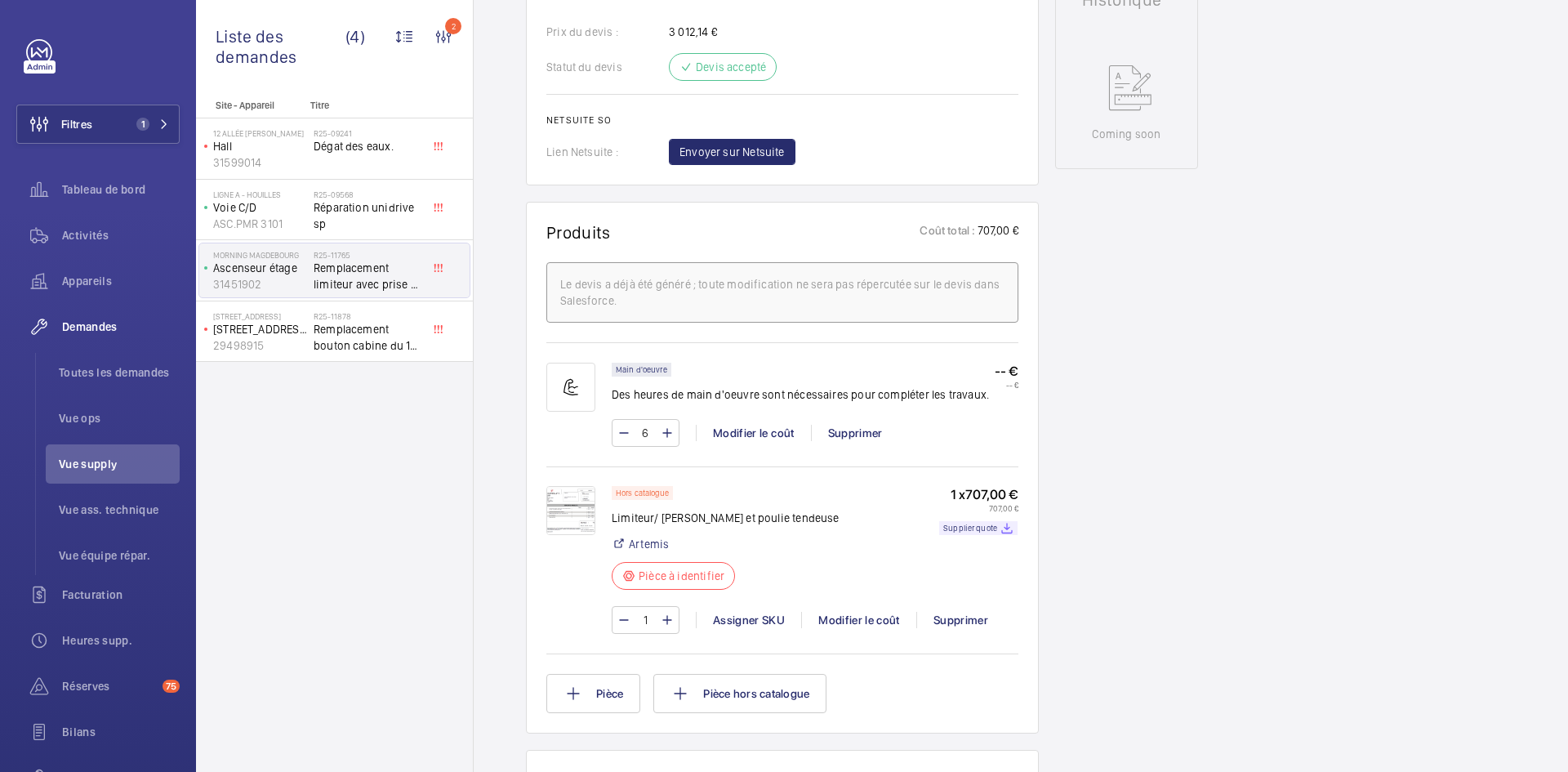
click at [587, 509] on img at bounding box center [570, 510] width 49 height 49
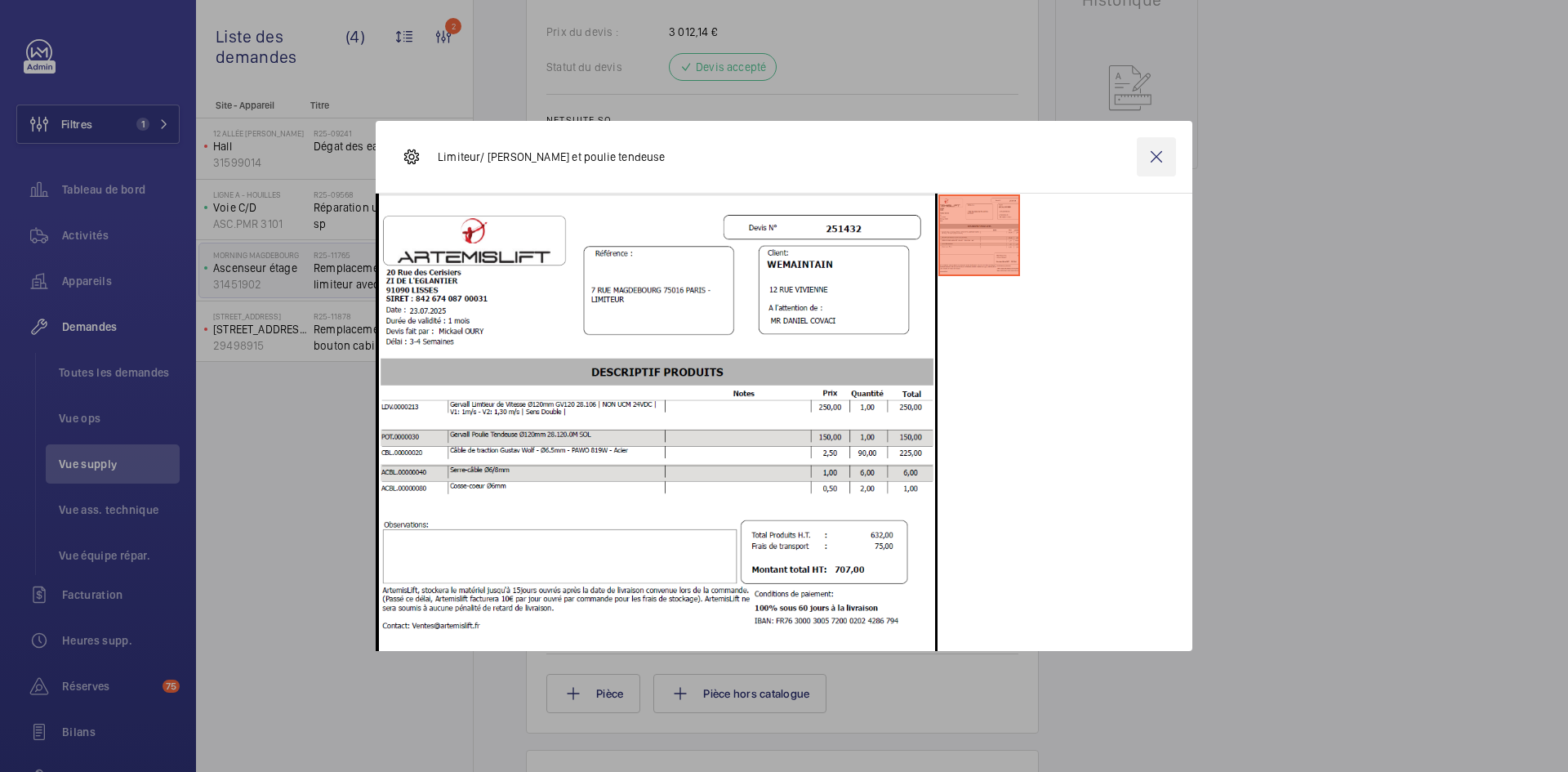
click at [1157, 155] on wm-front-icon-button at bounding box center [1156, 157] width 39 height 39
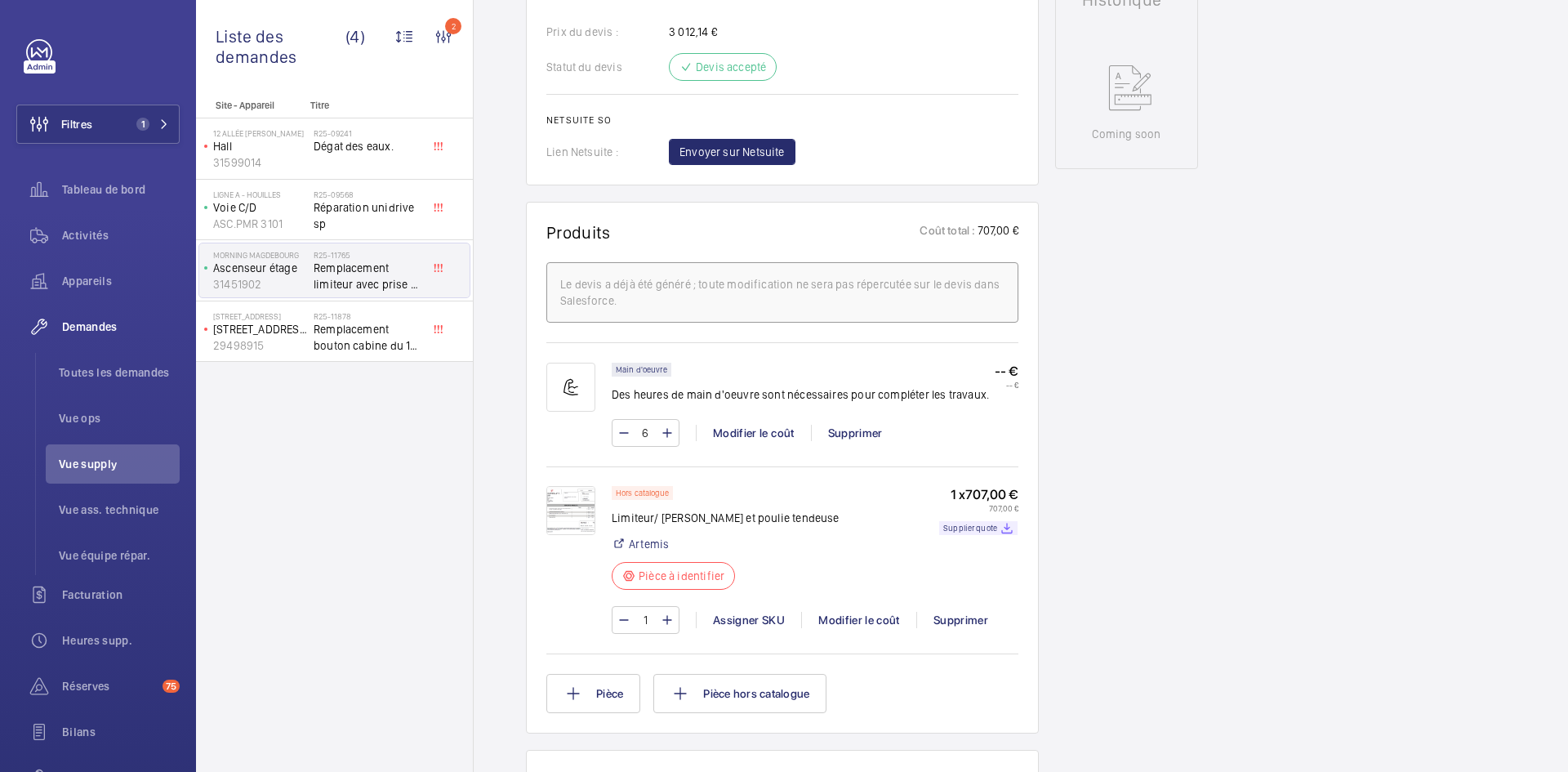
scroll to position [163, 0]
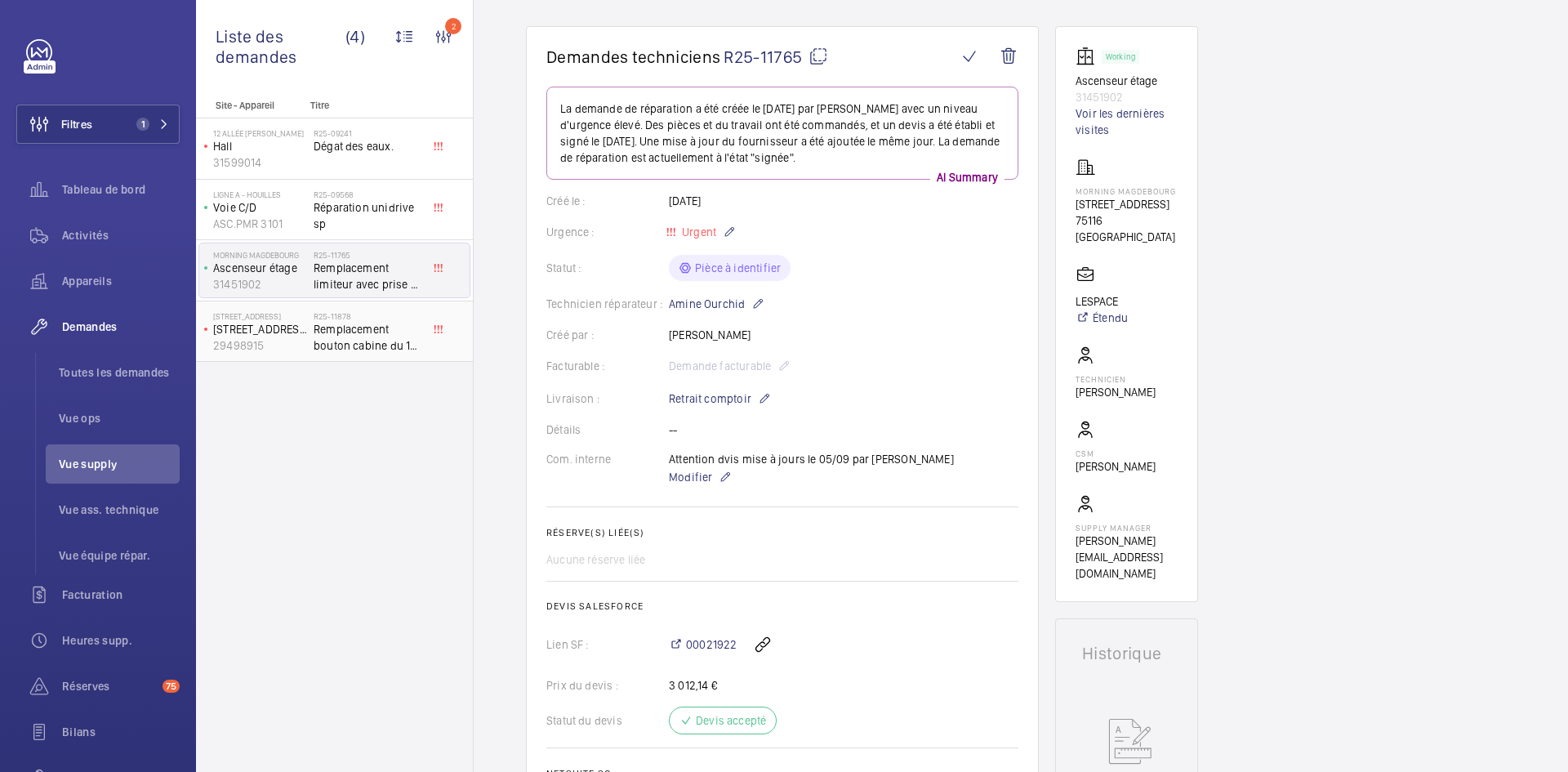
click at [297, 335] on p "[STREET_ADDRESS]" at bounding box center [260, 329] width 94 height 16
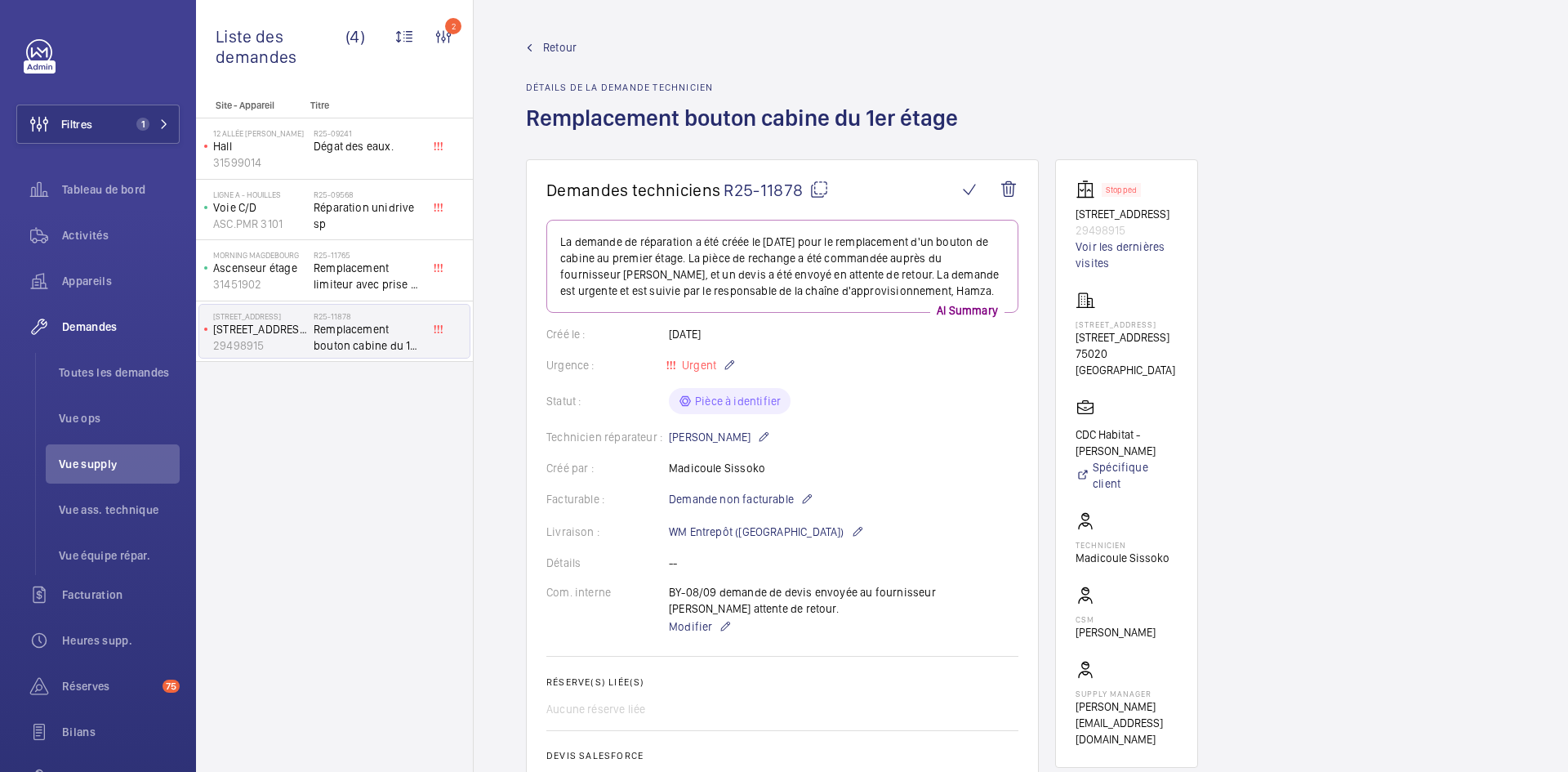
click at [820, 188] on mat-icon at bounding box center [819, 189] width 20 height 20
click at [686, 632] on span "Modifier" at bounding box center [691, 626] width 44 height 16
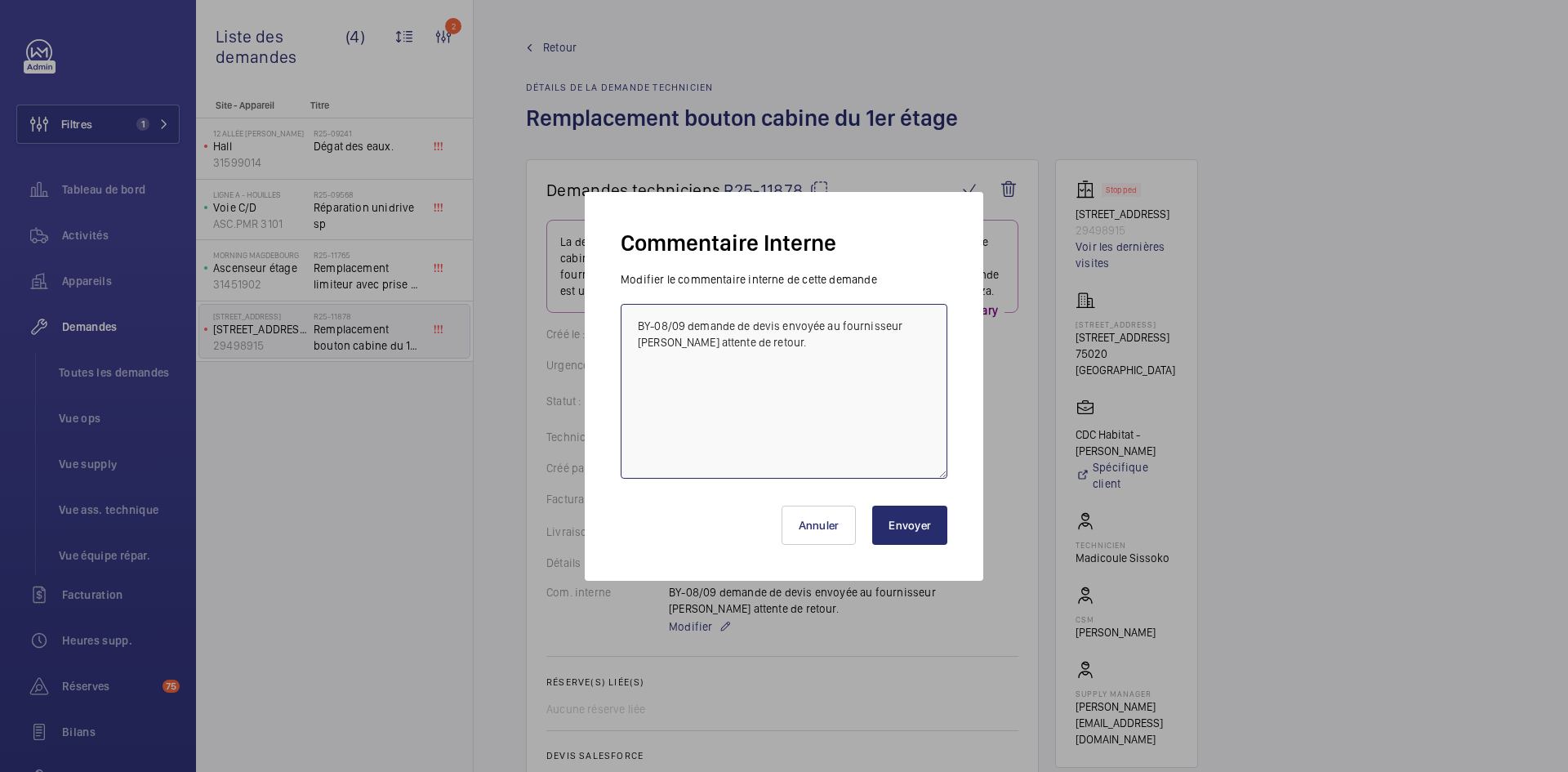
click at [673, 337] on textarea "BY-08/09 demande de devis envoyée au fournisseur [PERSON_NAME] attente de retou…" at bounding box center [784, 391] width 327 height 175
type textarea "BY-08/09 demande de devis envoyée au fournisseur [PERSON_NAME] & [PERSON_NAME] …"
click at [930, 535] on button "Envoyer" at bounding box center [910, 526] width 75 height 39
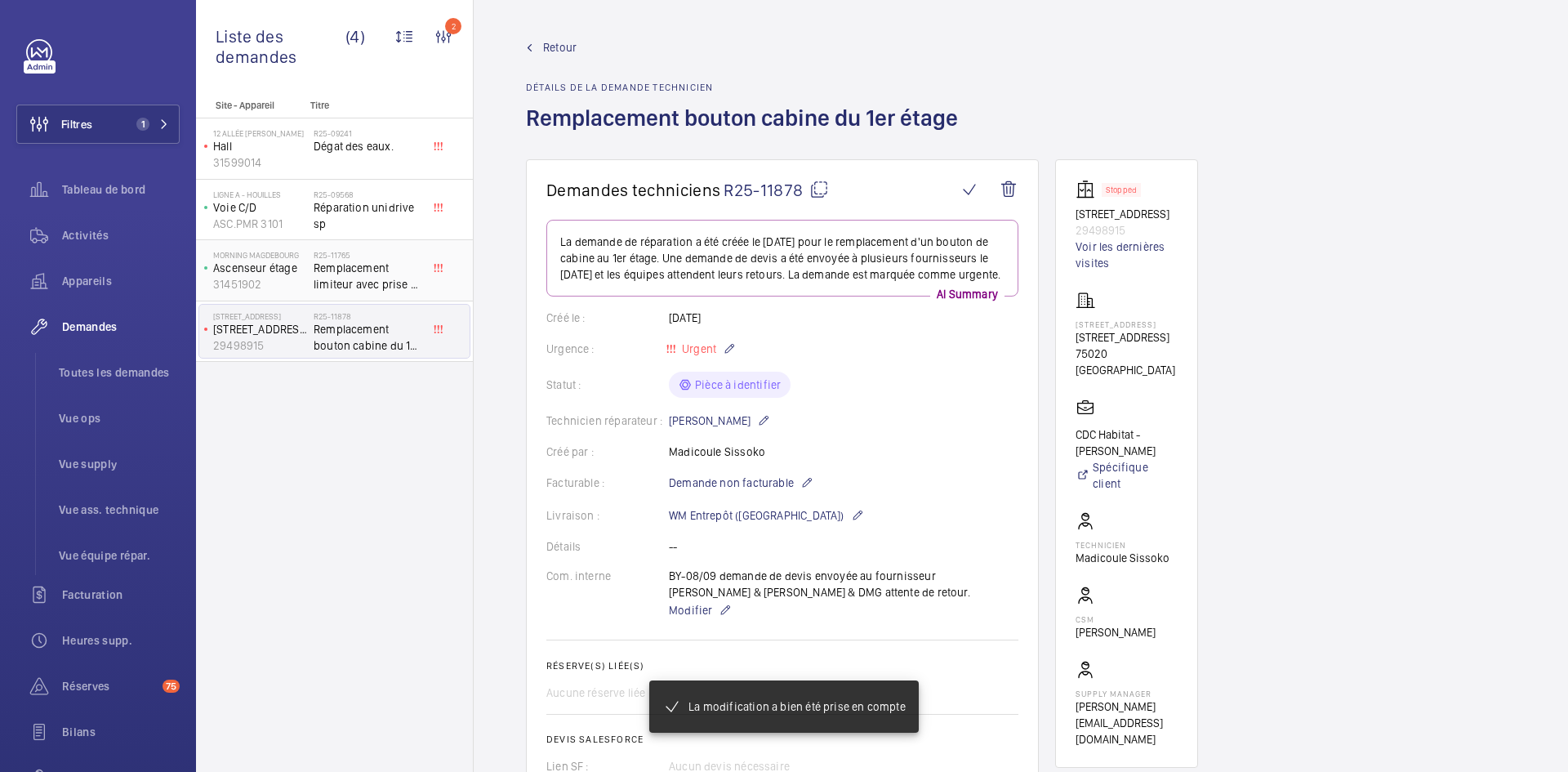
click at [330, 287] on span "Remplacement limiteur avec prise a distance avec [PERSON_NAME] et poulie tendeu…" at bounding box center [367, 276] width 108 height 33
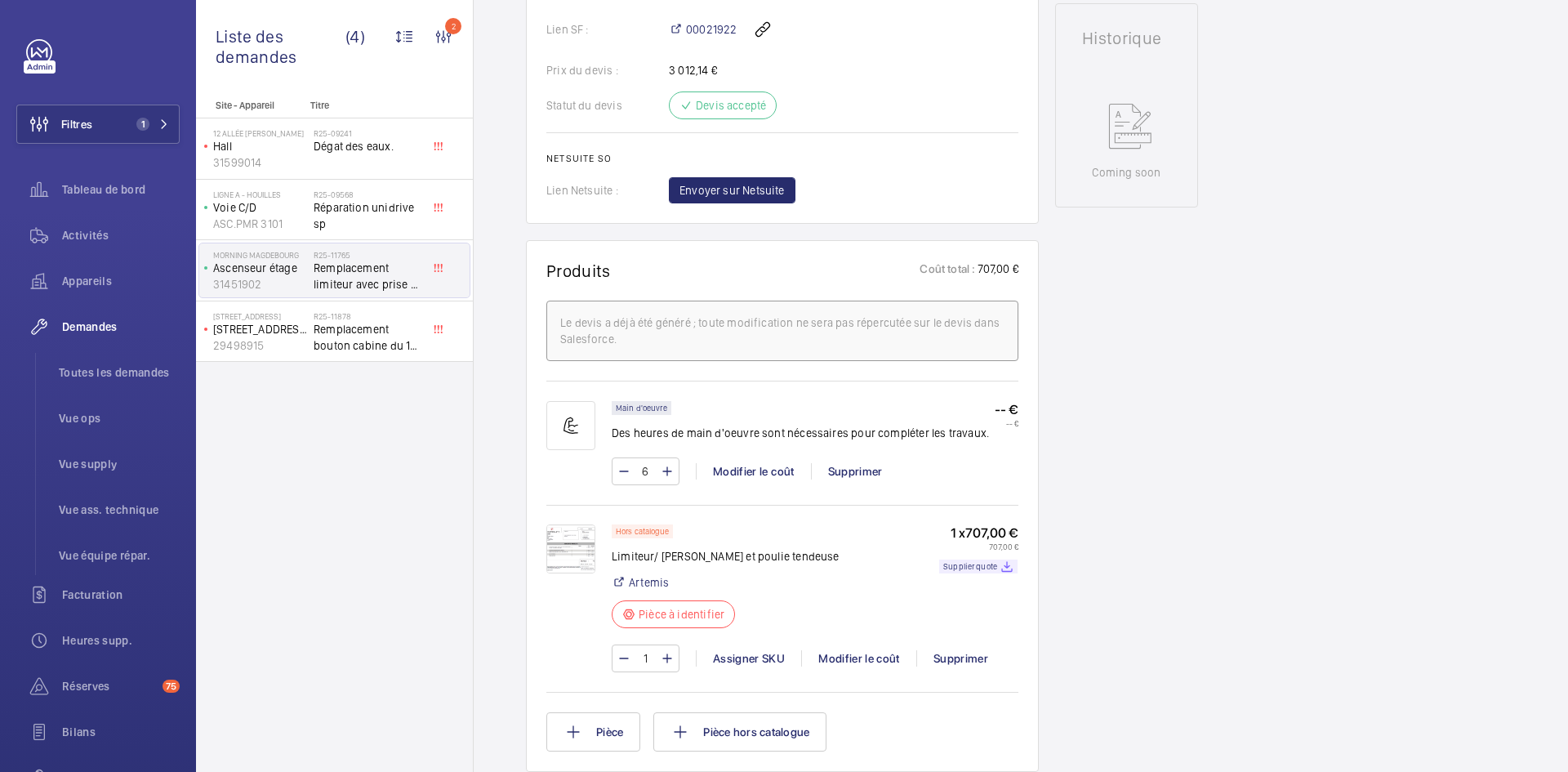
scroll to position [899, 0]
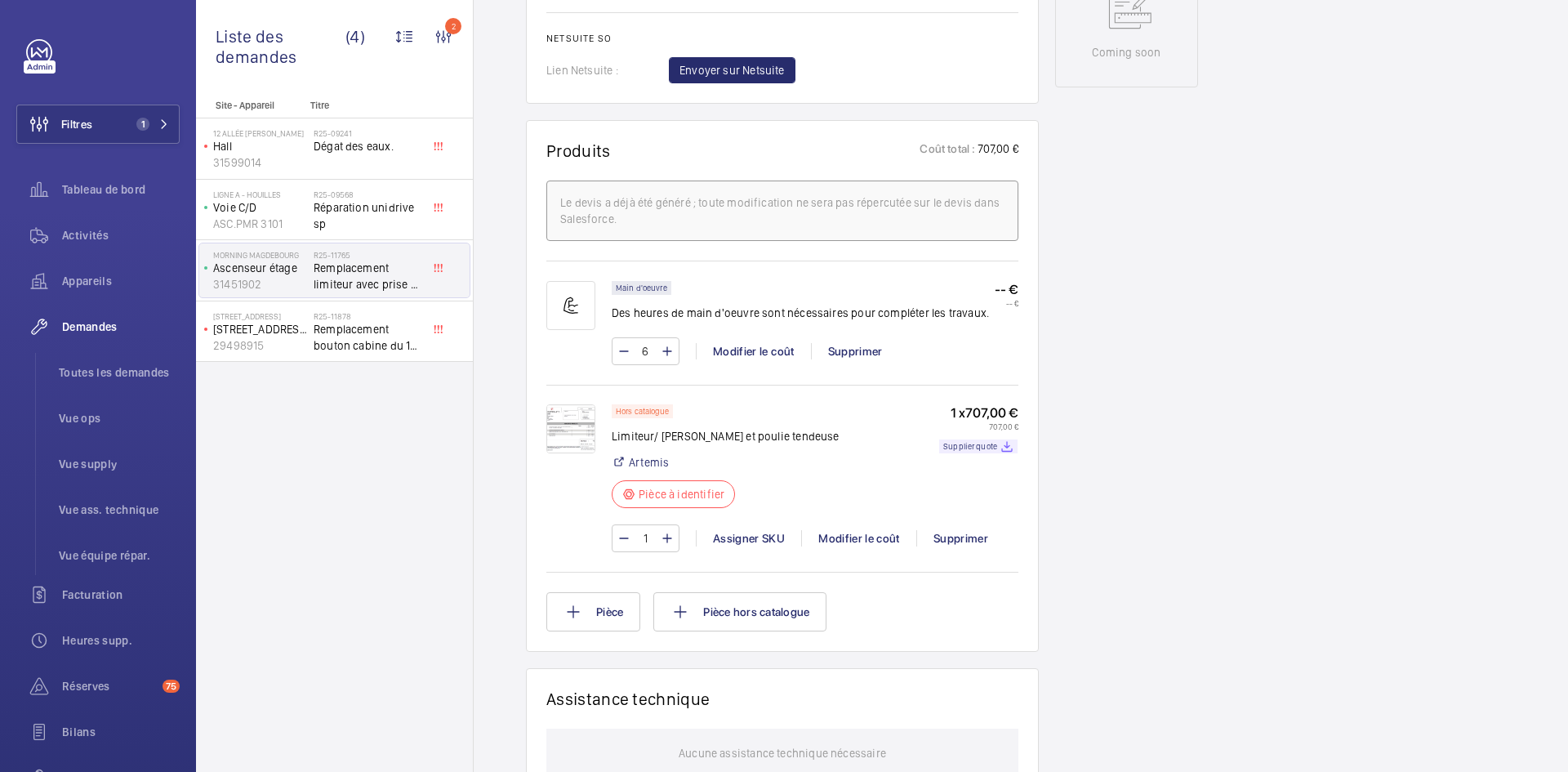
click at [585, 436] on img at bounding box center [570, 428] width 49 height 49
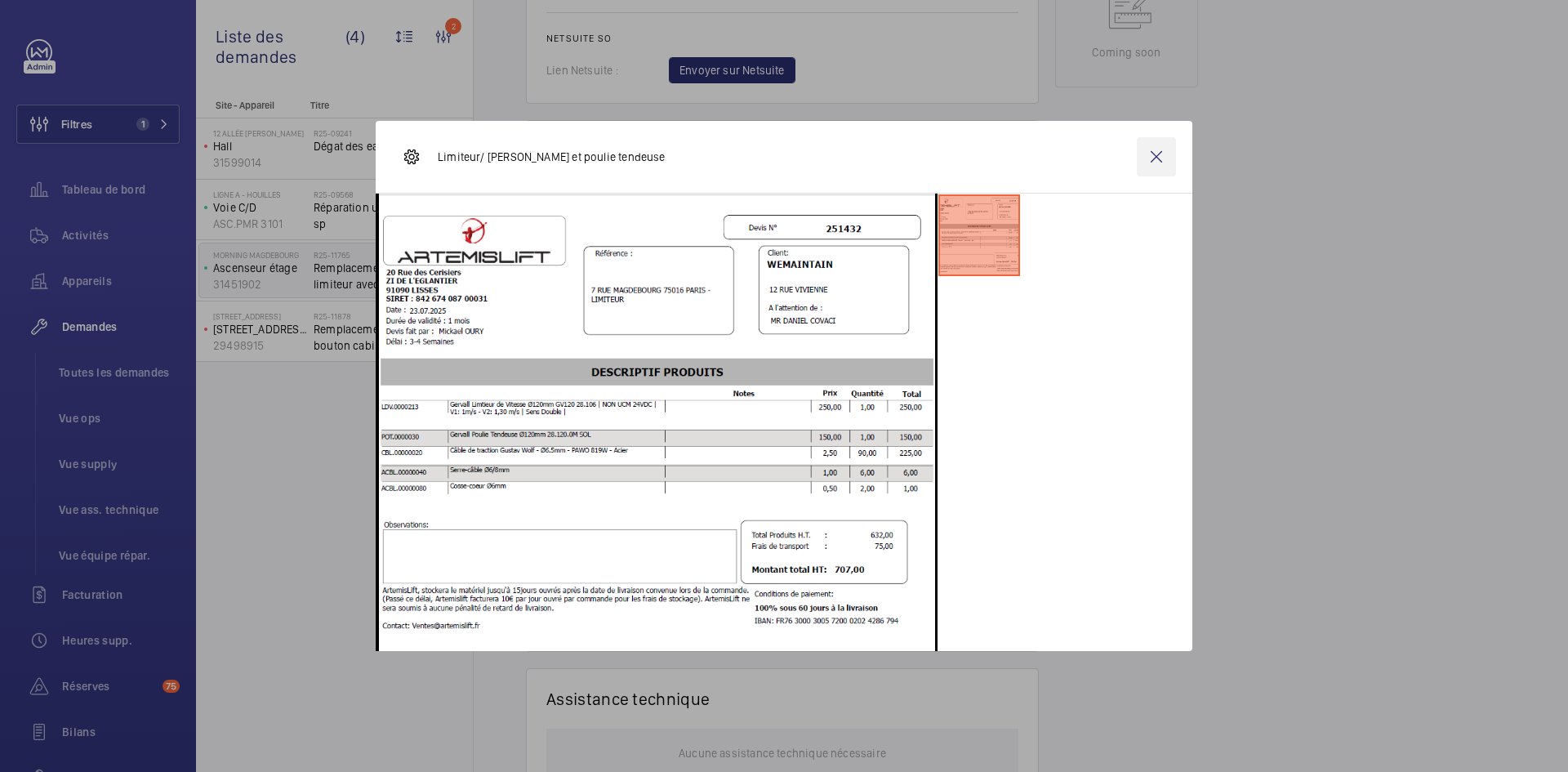
click at [1161, 151] on wm-front-icon-button at bounding box center [1156, 157] width 39 height 39
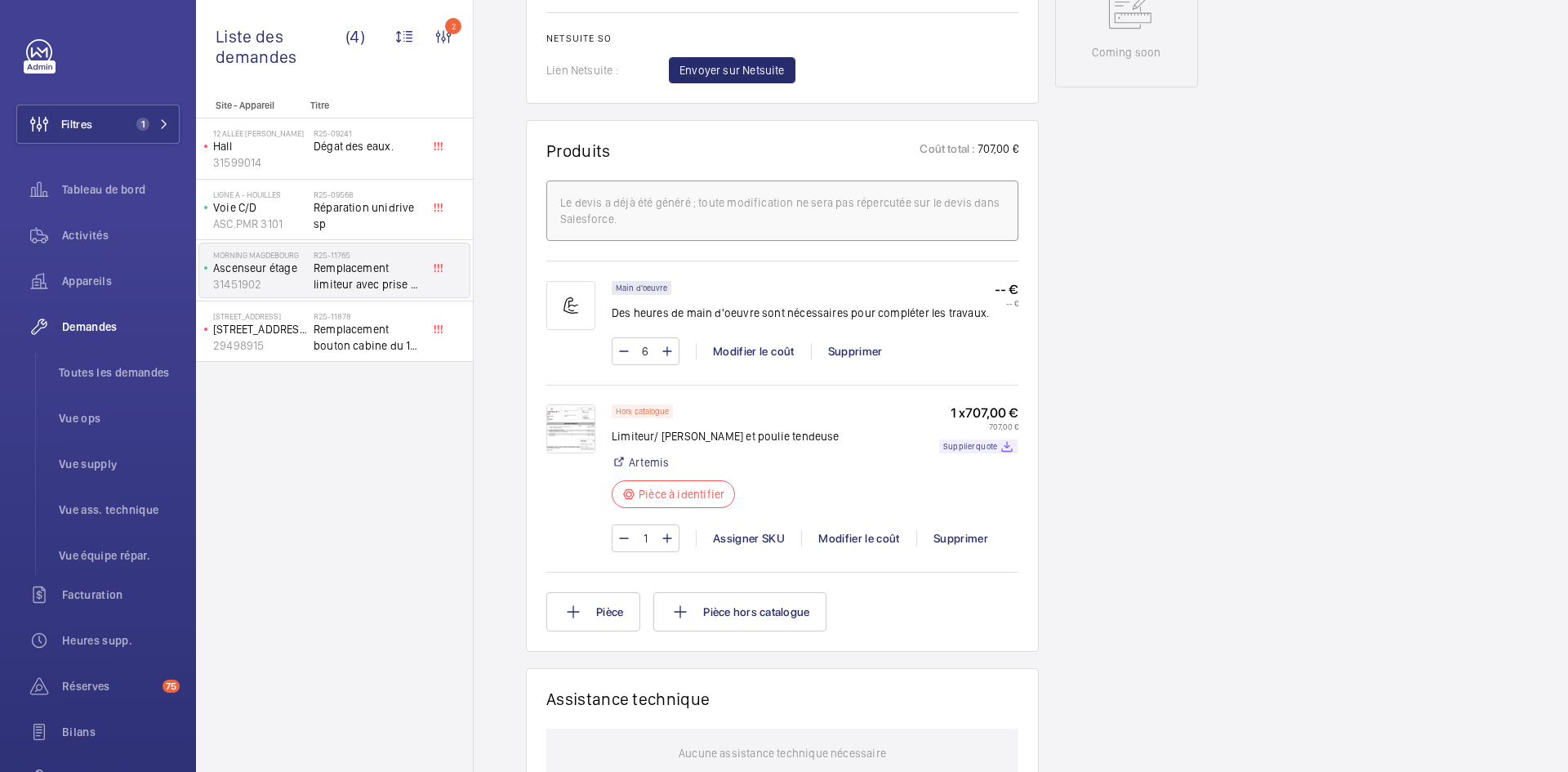
scroll to position [327, 0]
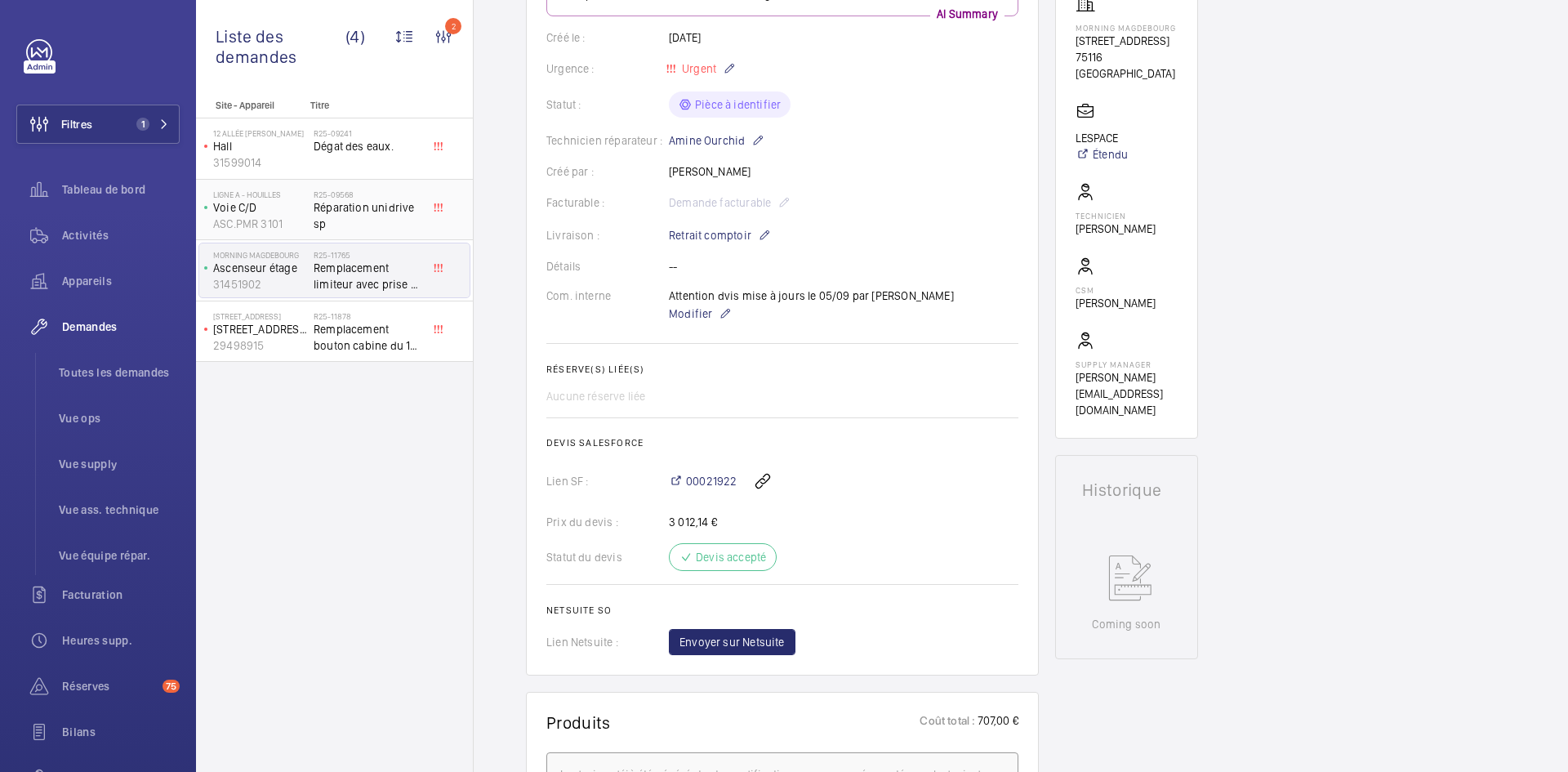
click at [309, 199] on div "Ligne A - HOUILLES Voie C/D ASC.PMR 3101" at bounding box center [257, 210] width 115 height 54
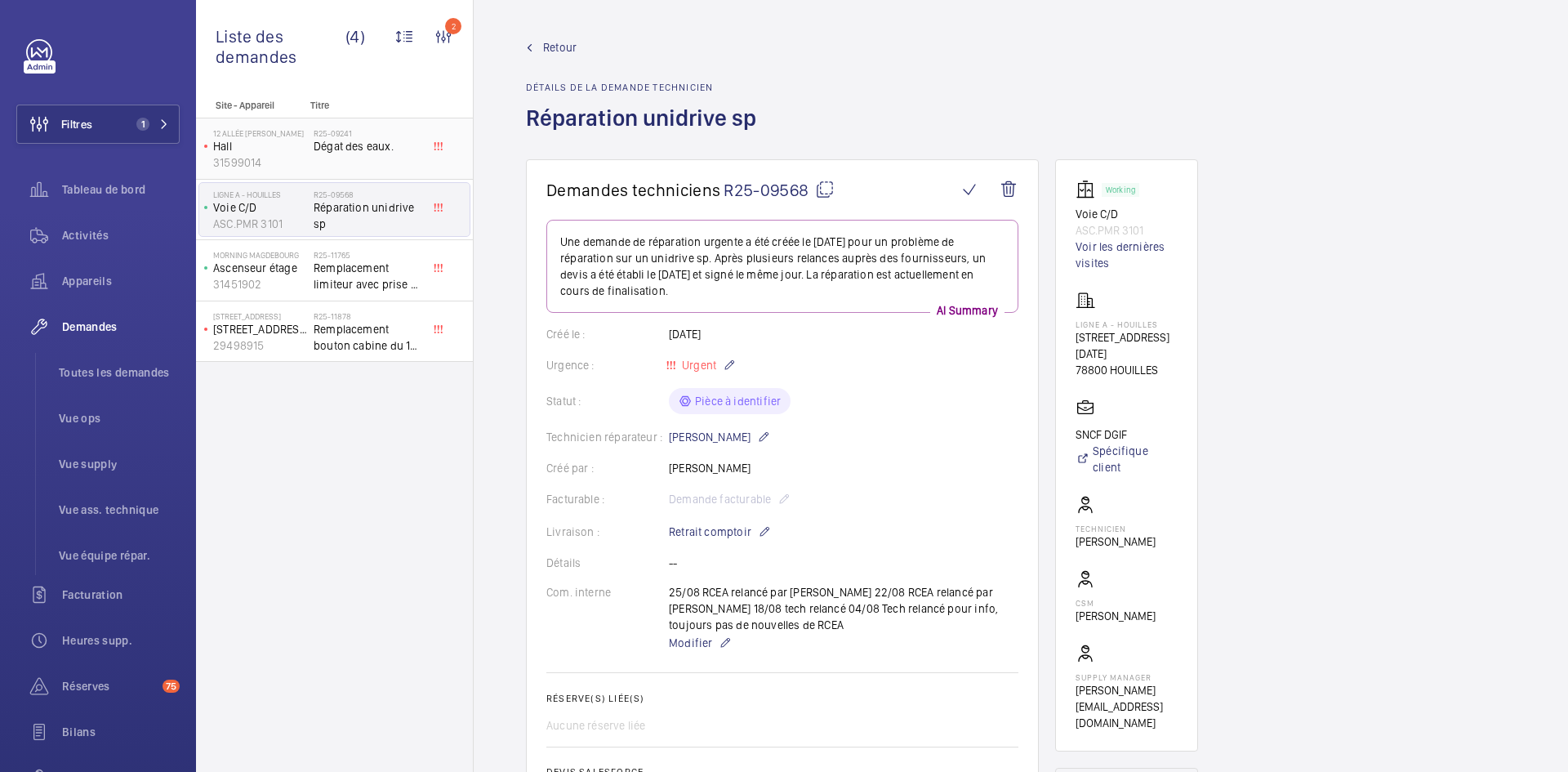
click at [279, 142] on p "Hall" at bounding box center [260, 145] width 94 height 16
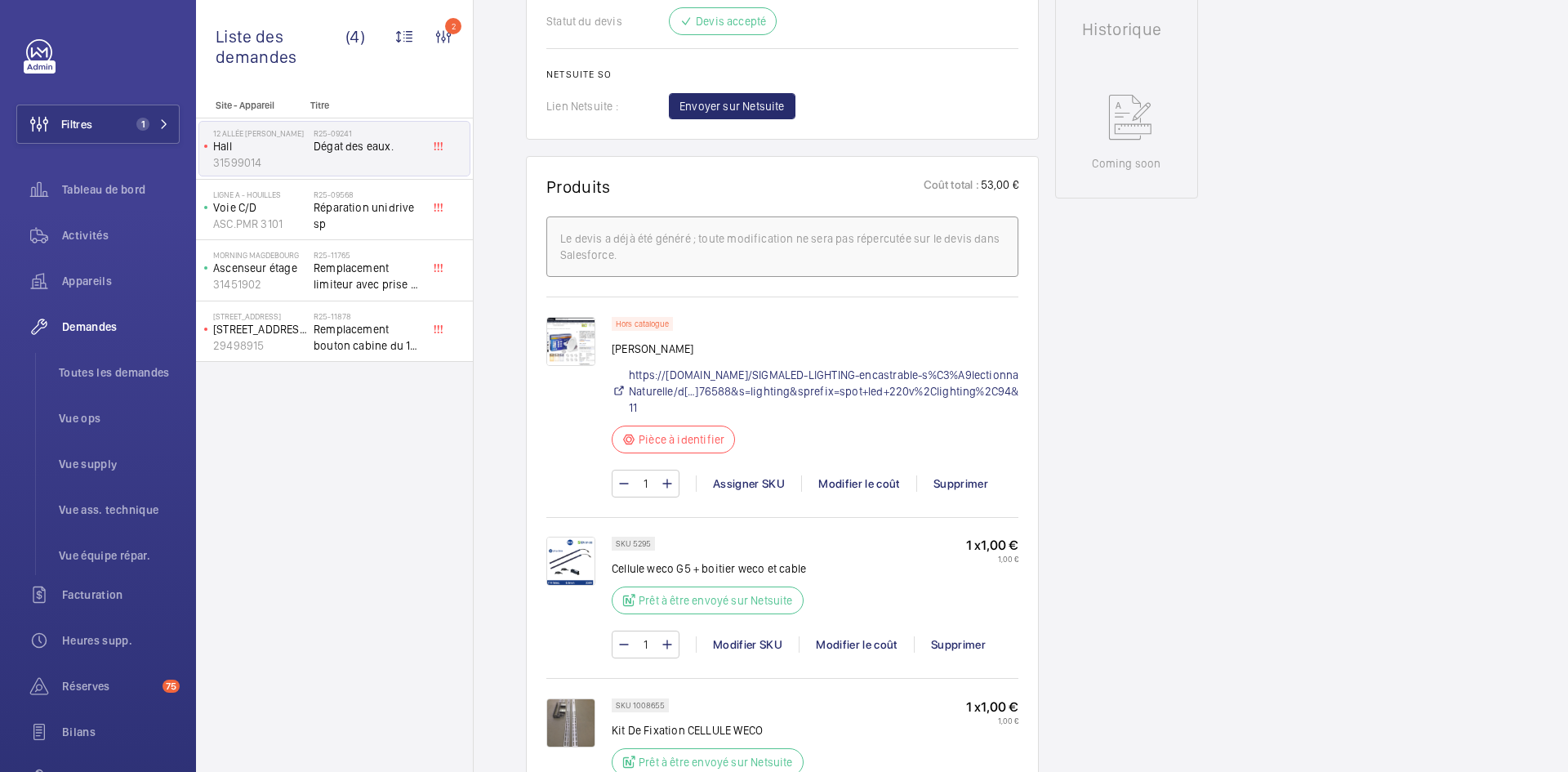
scroll to position [817, 0]
click at [573, 341] on img at bounding box center [570, 340] width 49 height 49
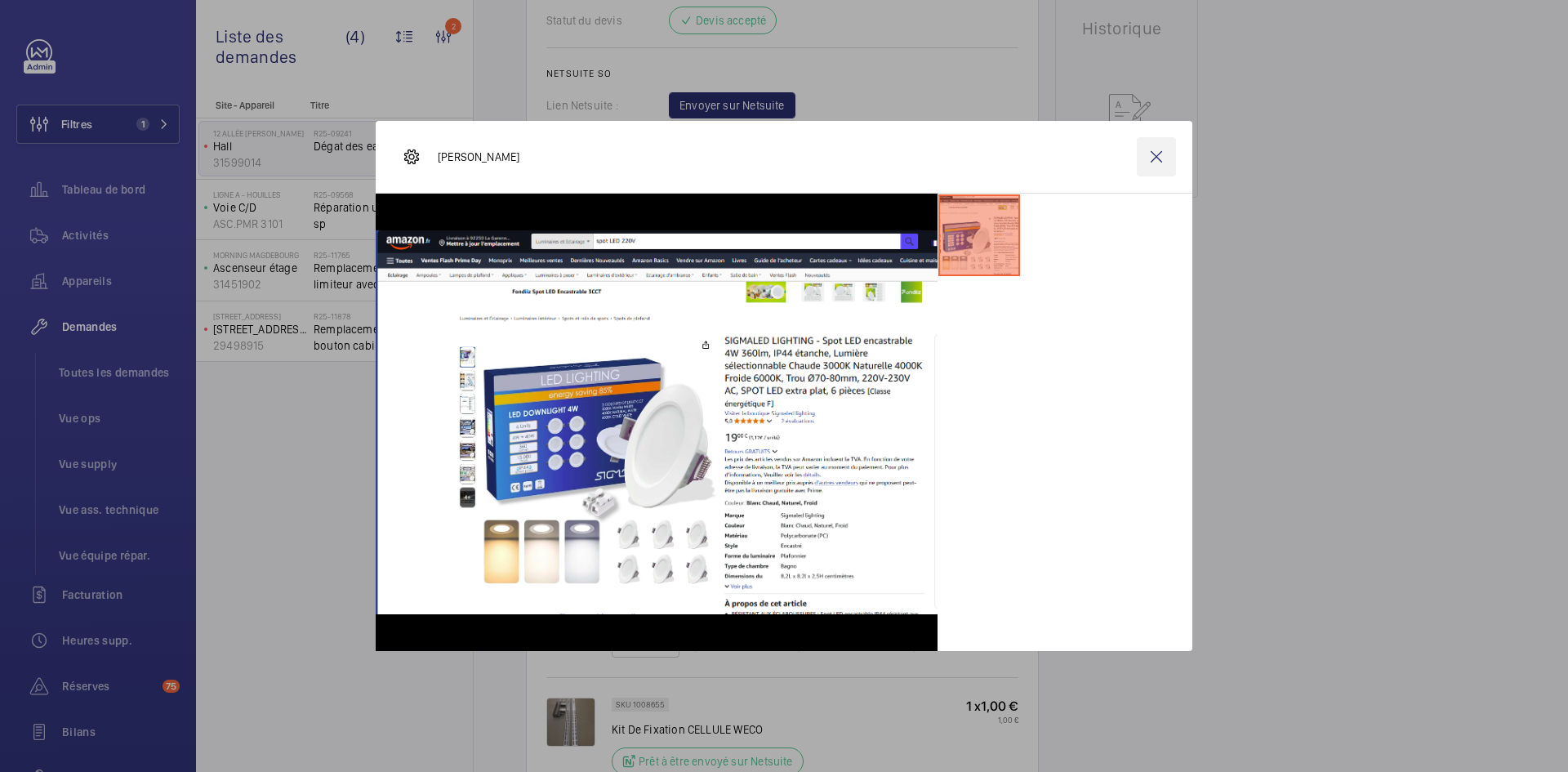
click at [1152, 155] on wm-front-icon-button at bounding box center [1156, 157] width 39 height 39
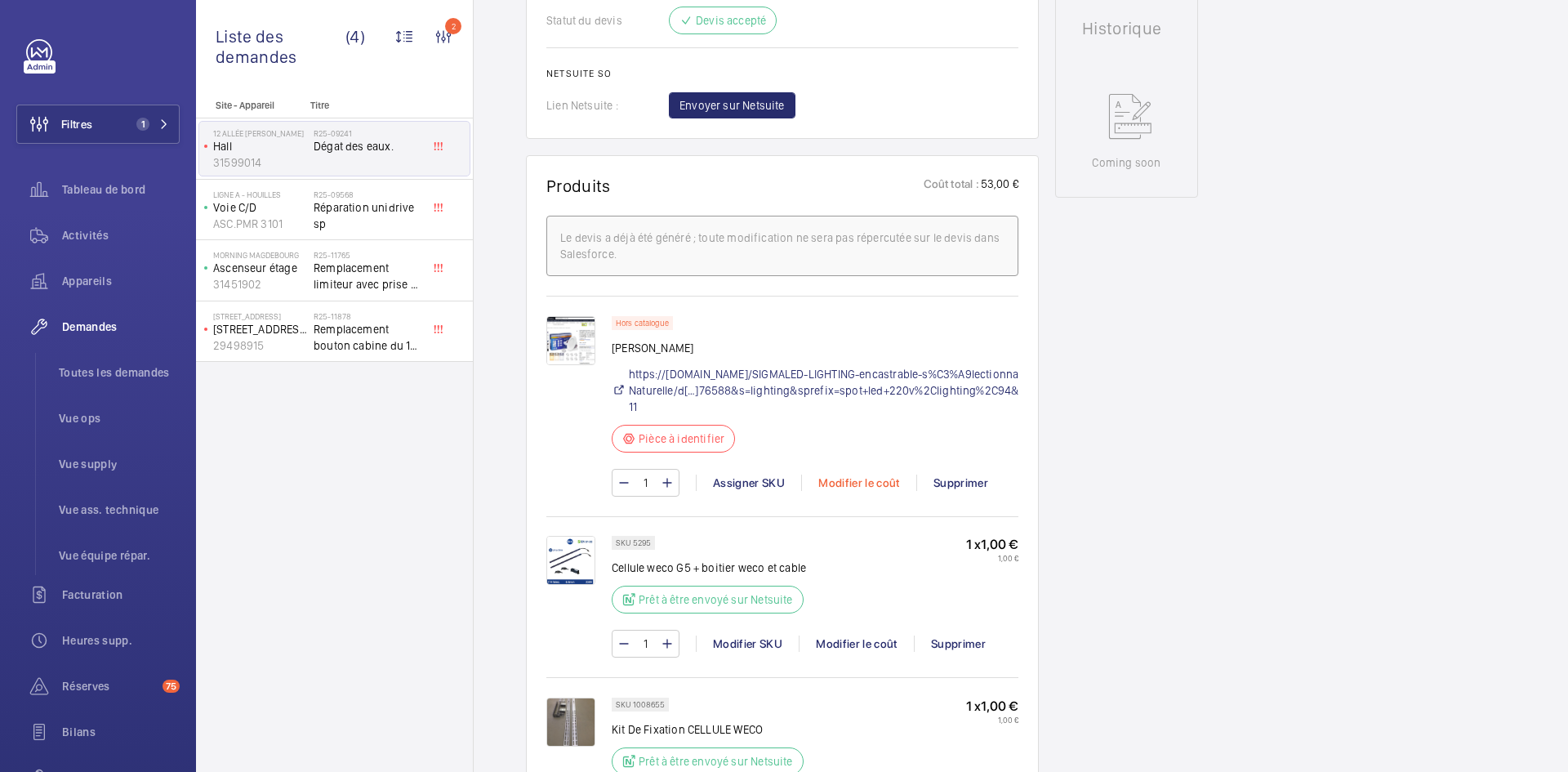
click at [875, 484] on div "Modifier le coût" at bounding box center [858, 482] width 116 height 16
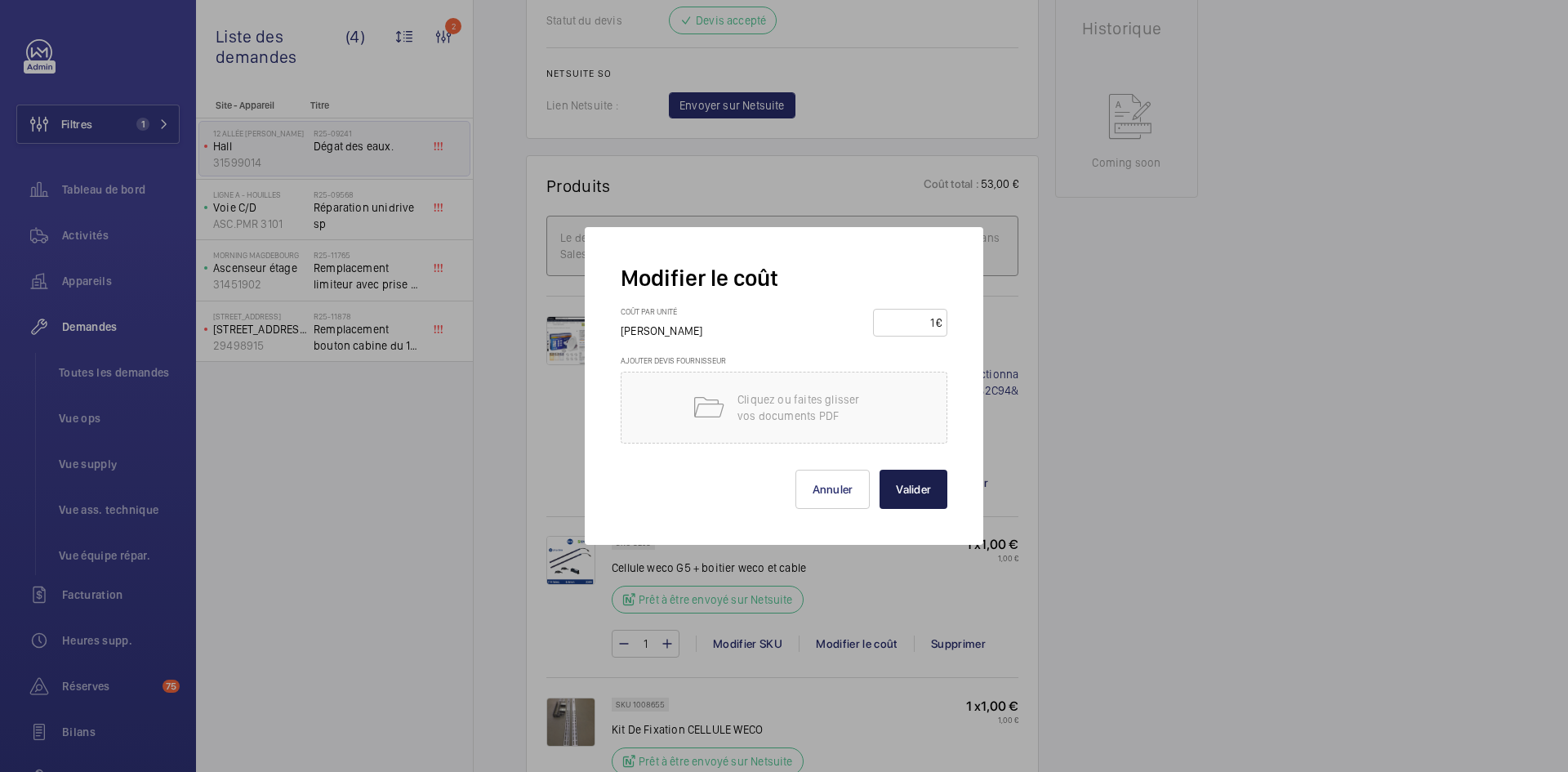
click at [918, 484] on button "Valider" at bounding box center [913, 490] width 68 height 39
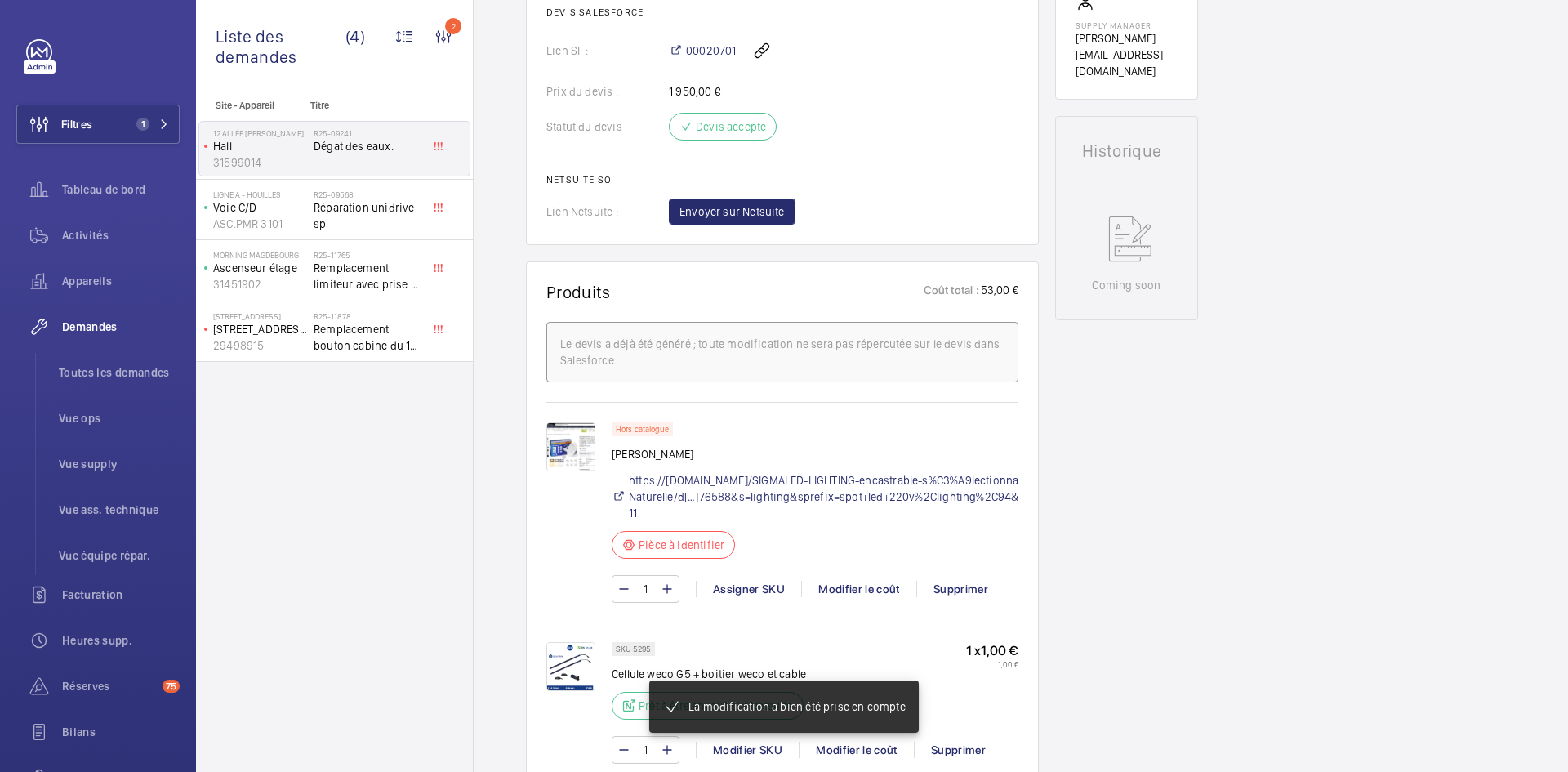
scroll to position [751, 0]
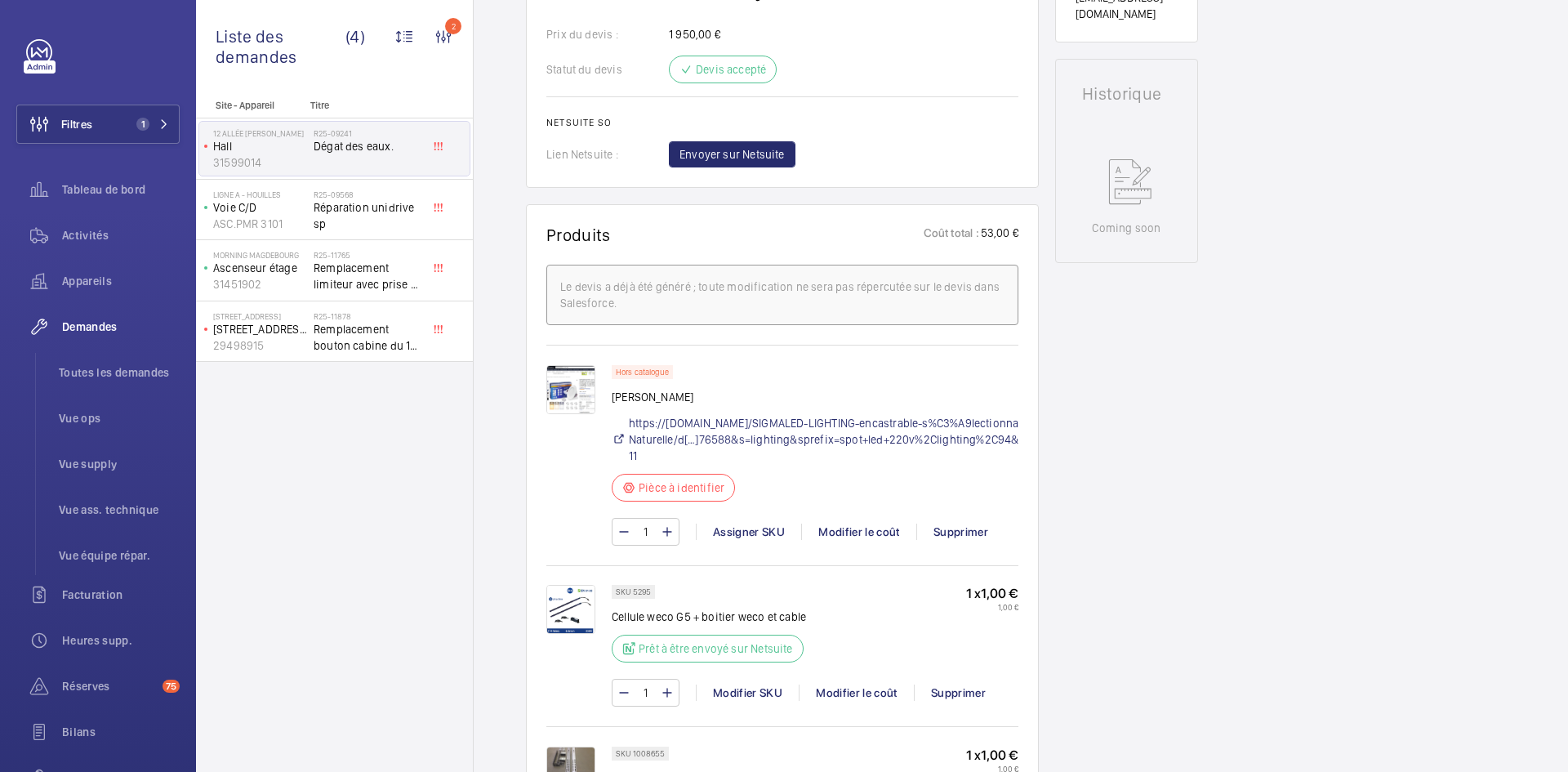
click at [562, 386] on img at bounding box center [570, 389] width 49 height 49
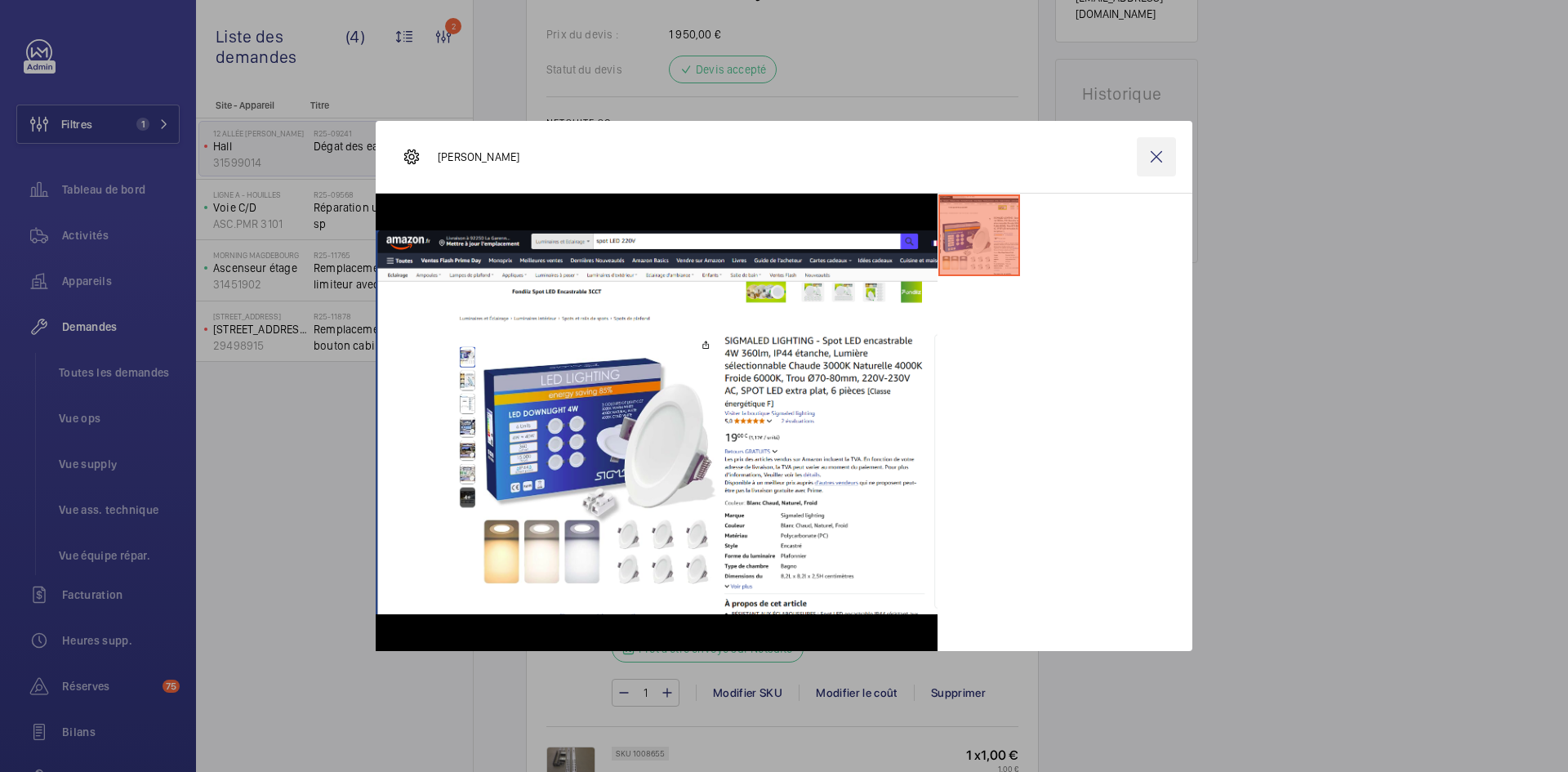
click at [1153, 163] on wm-front-icon-button at bounding box center [1156, 157] width 39 height 39
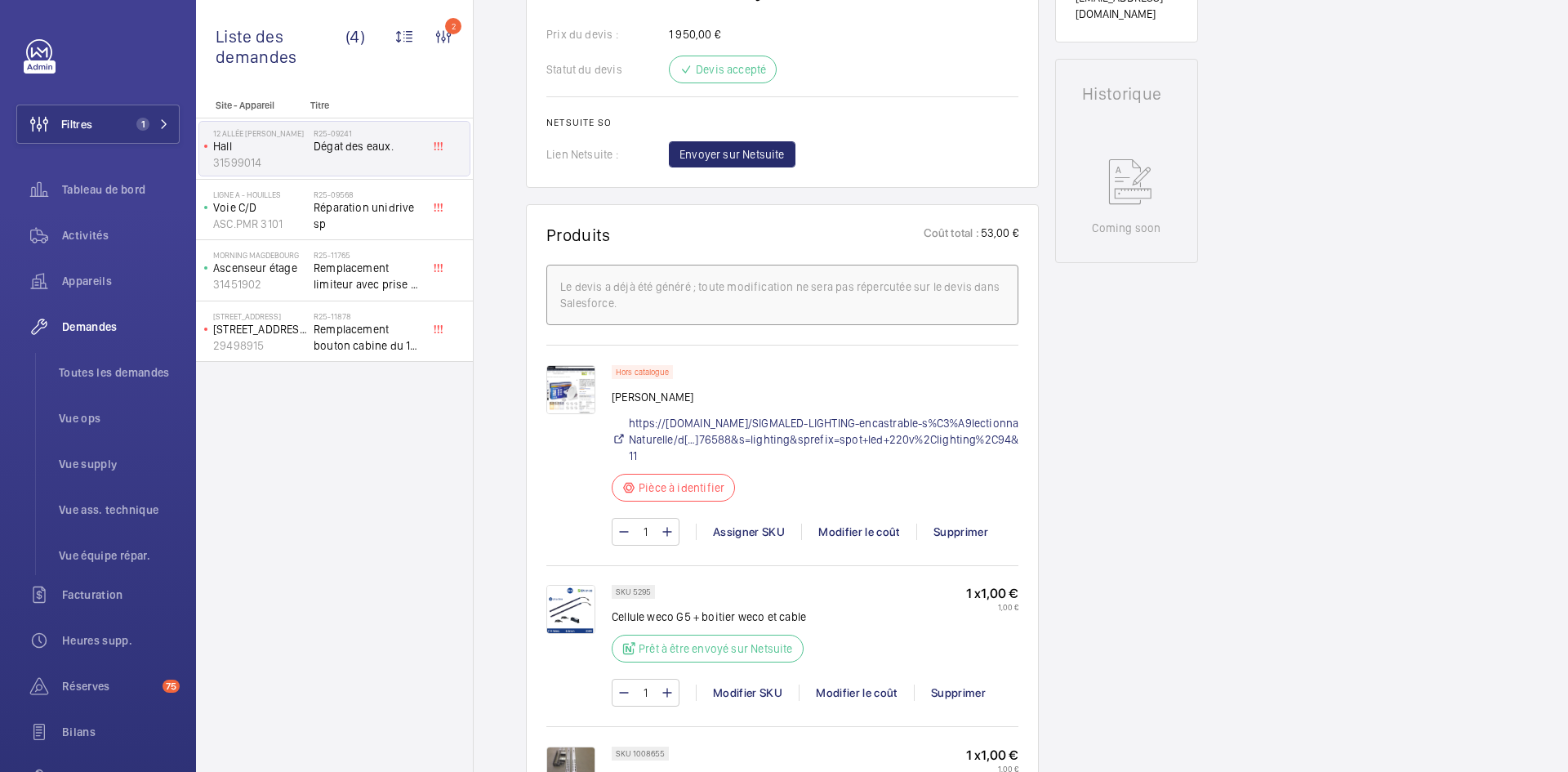
click at [579, 395] on img at bounding box center [570, 389] width 49 height 49
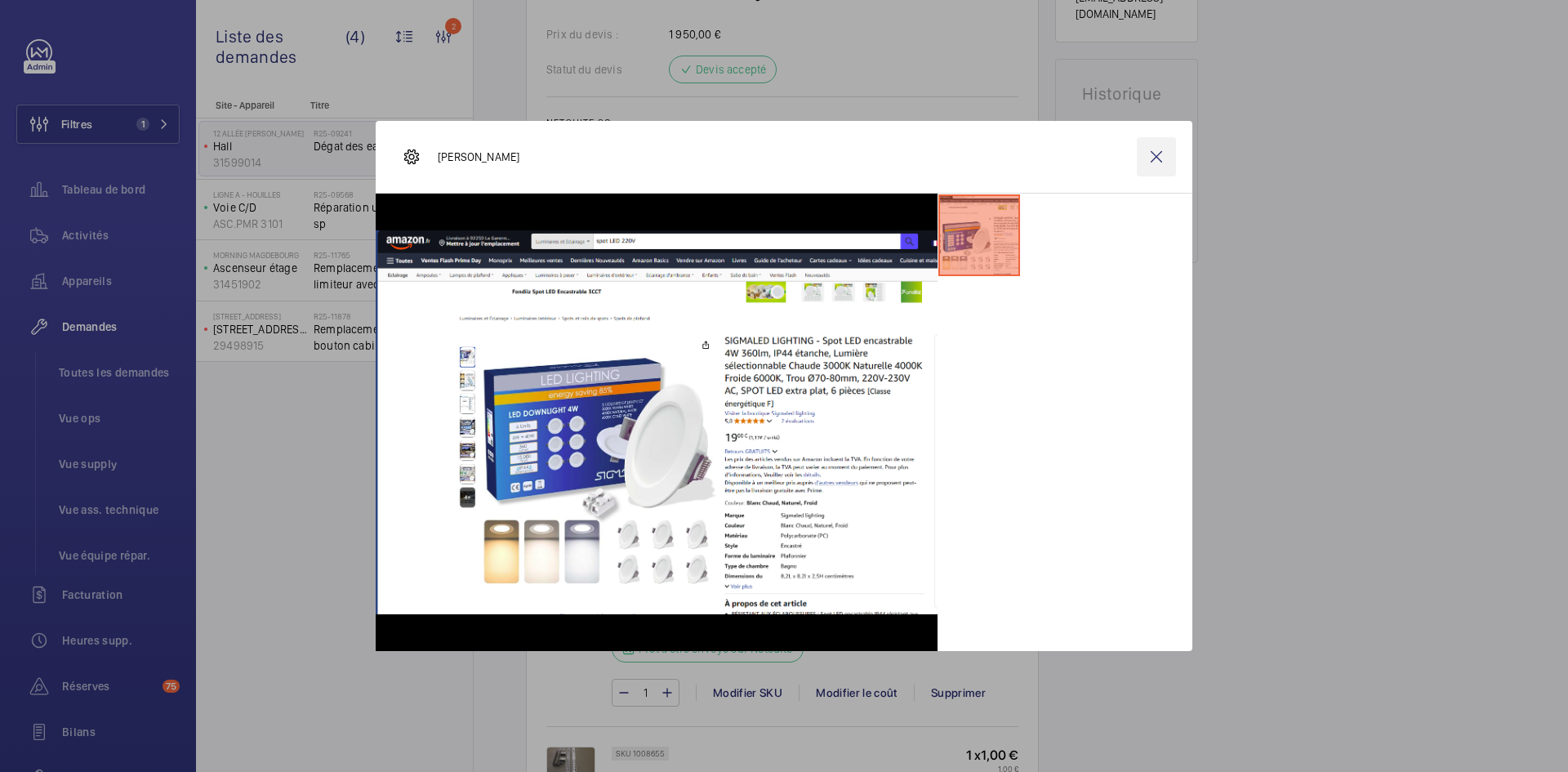
click at [1162, 156] on wm-front-icon-button at bounding box center [1156, 157] width 39 height 39
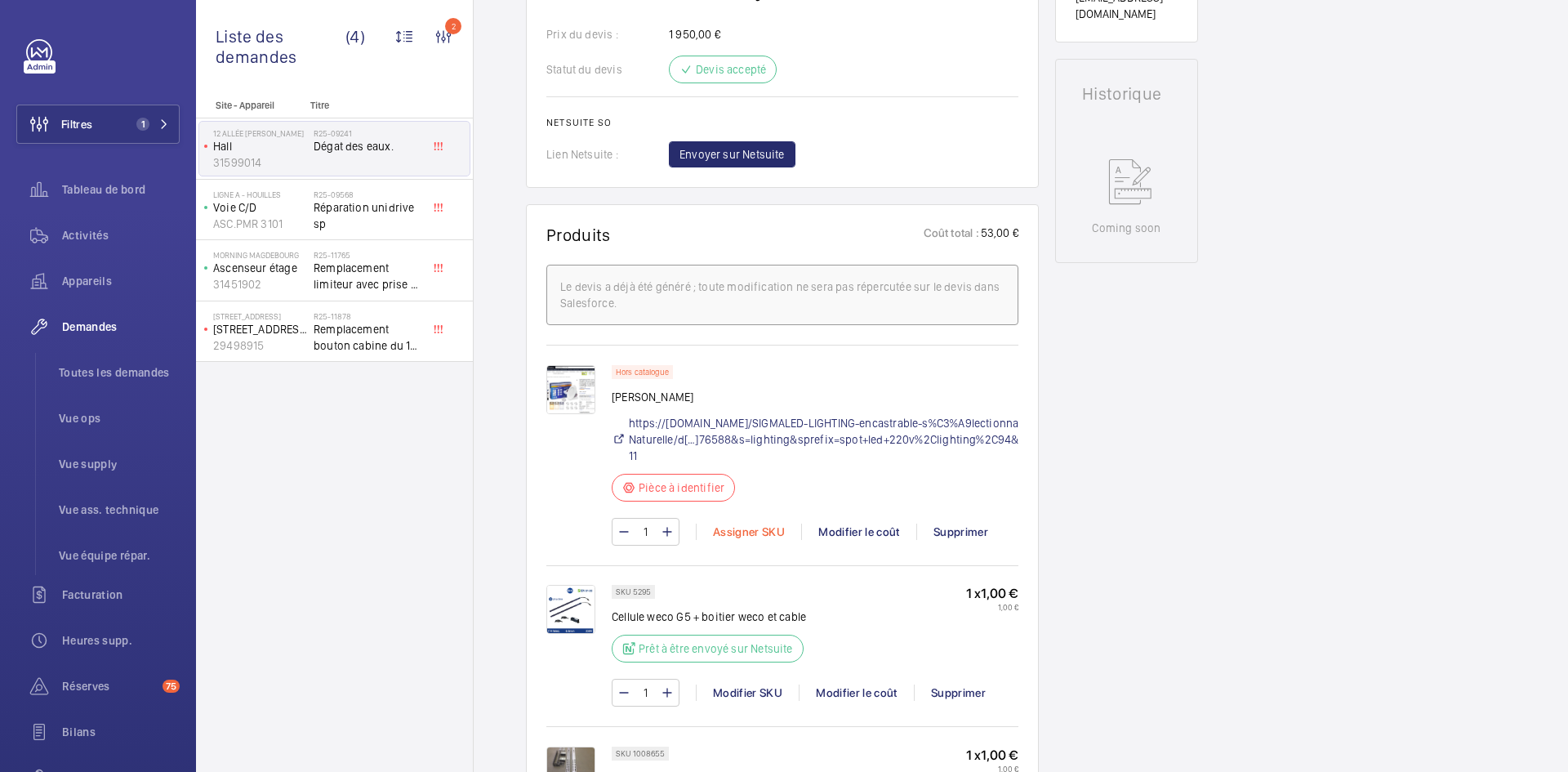
click at [756, 526] on div "Assigner SKU" at bounding box center [748, 531] width 105 height 16
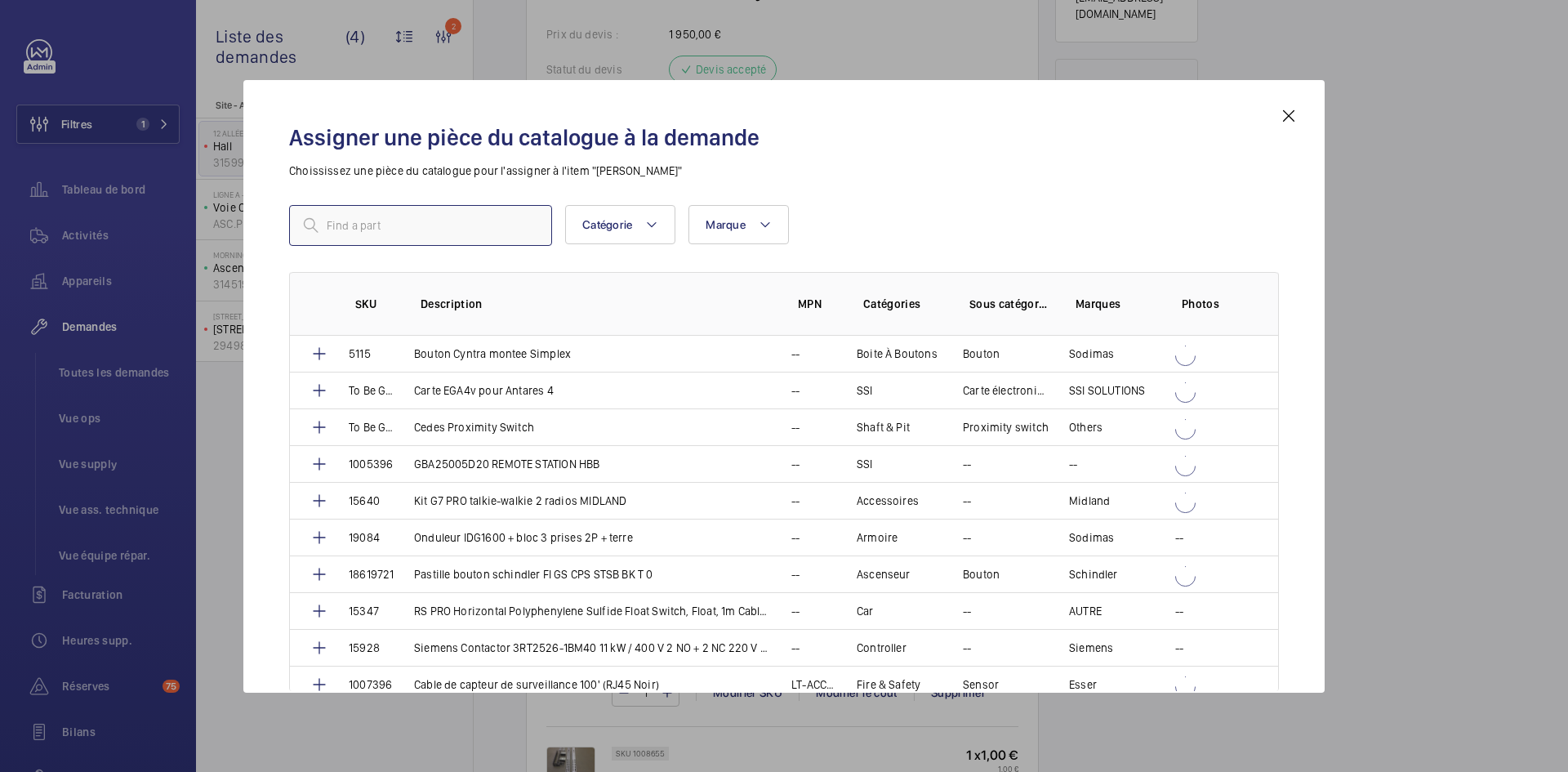
click at [380, 223] on input "text" at bounding box center [420, 226] width 263 height 41
paste input "1010208"
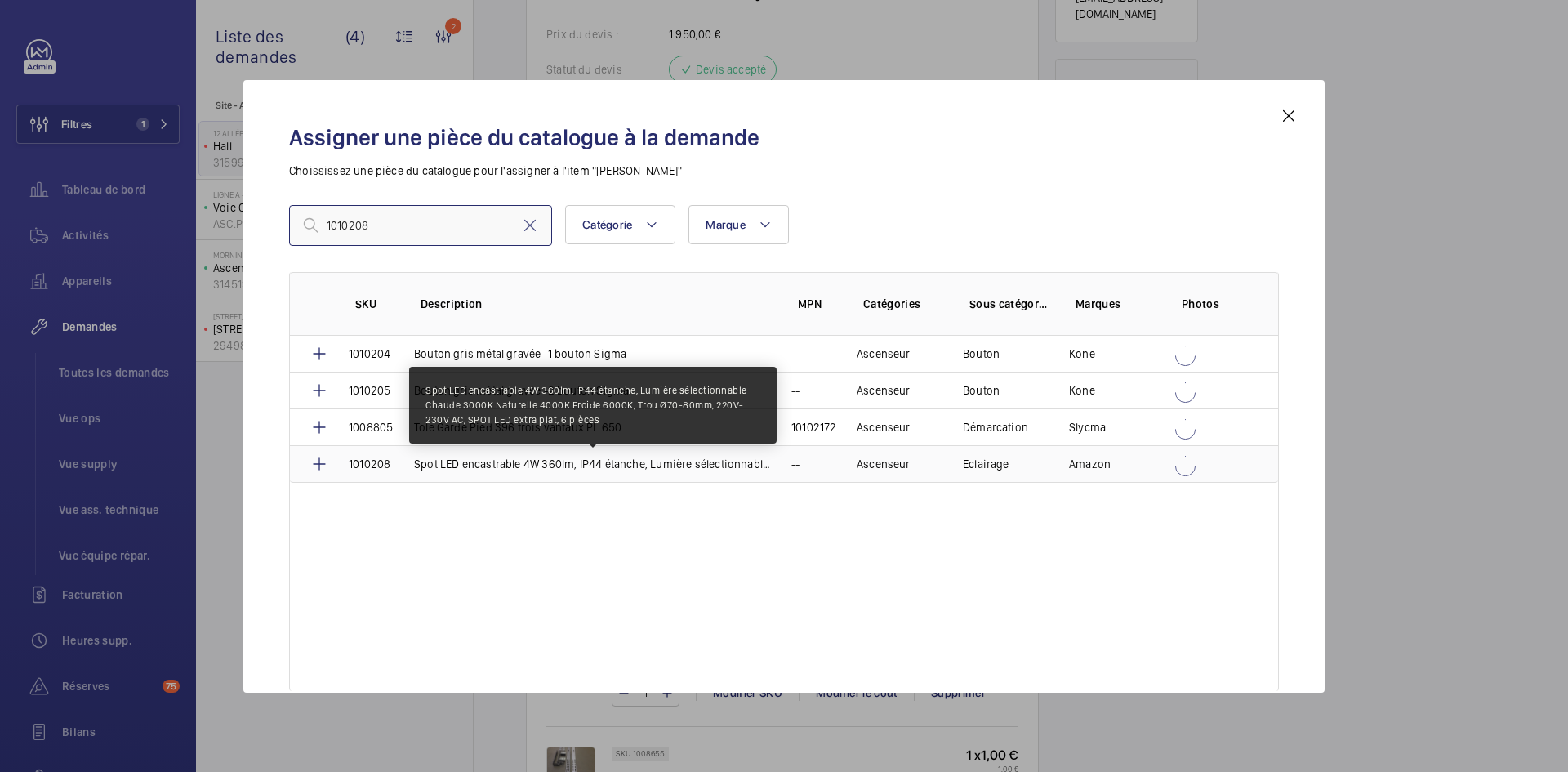
type input "1010208"
click at [425, 463] on p "Spot LED encastrable 4W 360lm, IP44 étanche, Lumière sélectionnable Chaude 3000…" at bounding box center [593, 463] width 358 height 16
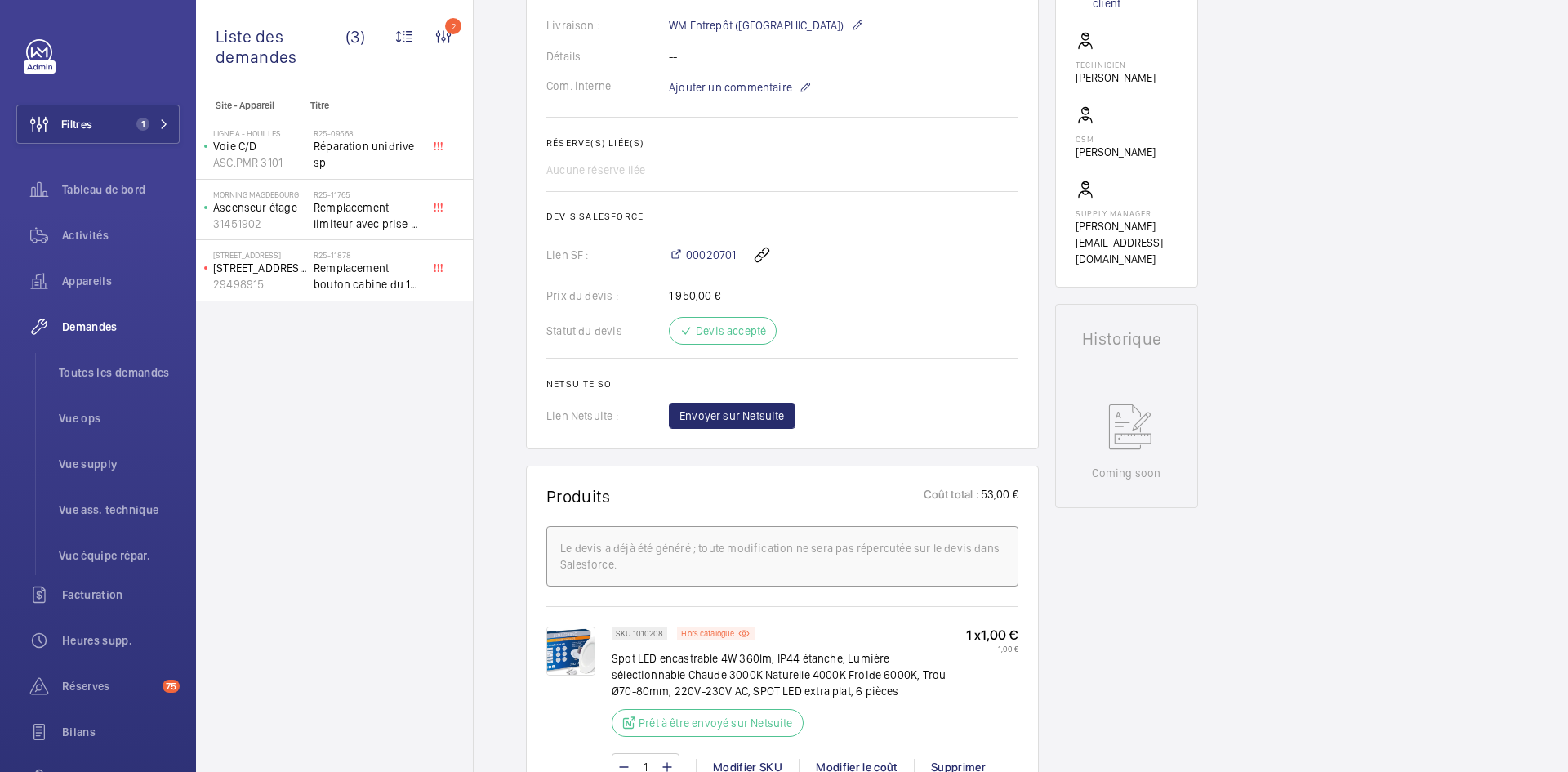
scroll to position [1078, 0]
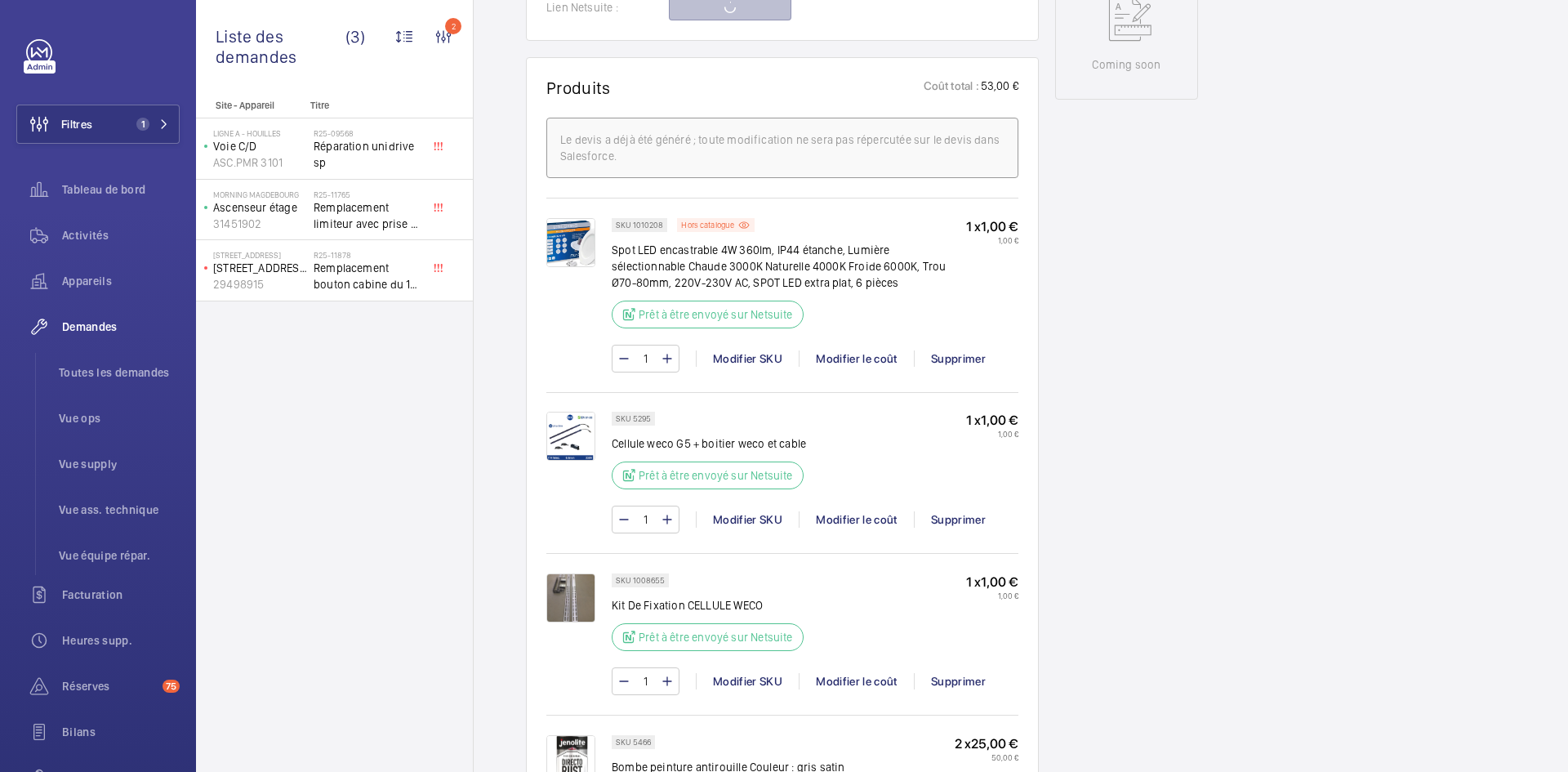
scroll to position [1241, 0]
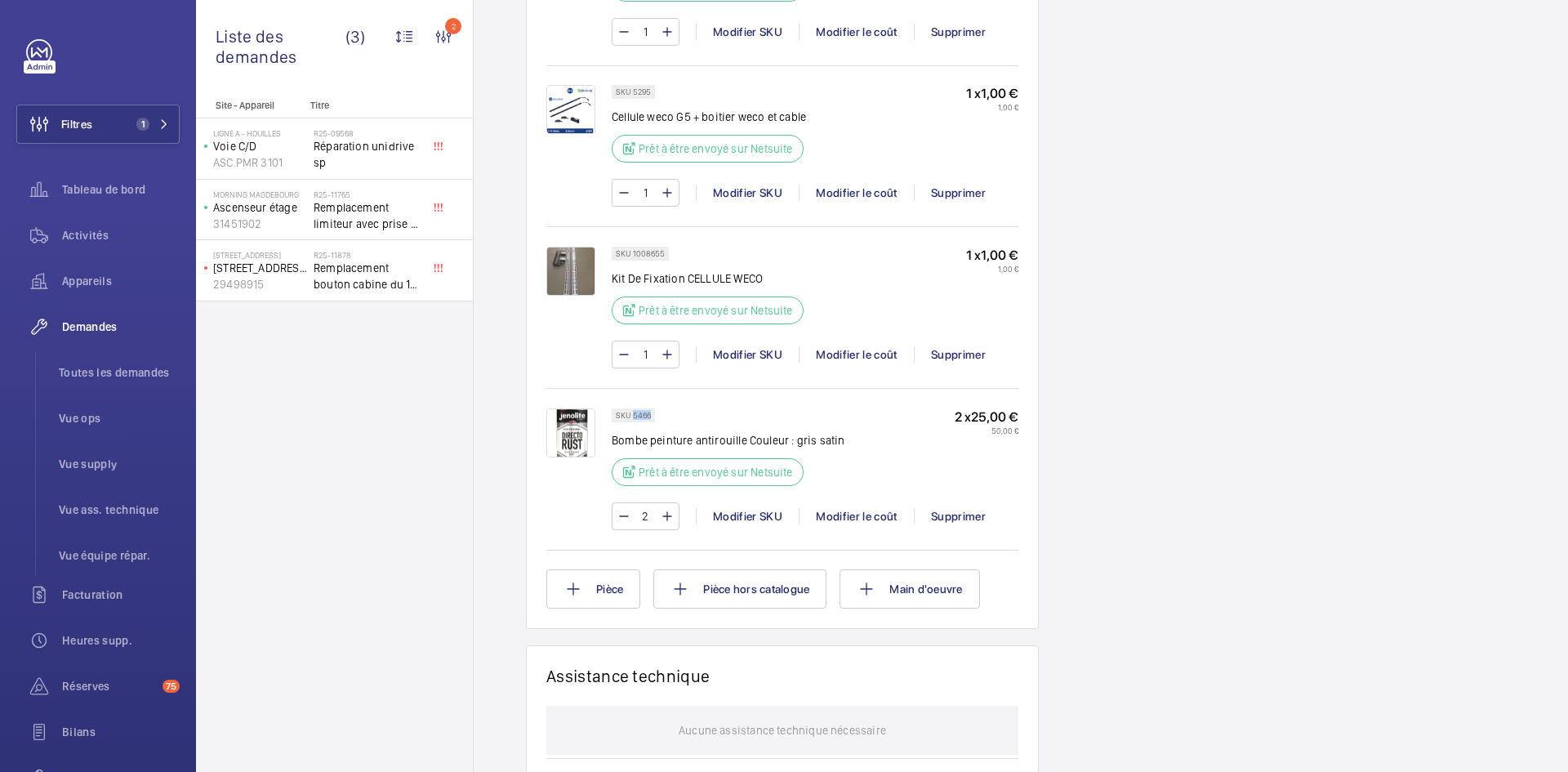
drag, startPoint x: 652, startPoint y: 416, endPoint x: 633, endPoint y: 417, distance: 19.0
click at [633, 417] on div "SKU 5466" at bounding box center [633, 415] width 44 height 14
copy p "5466"
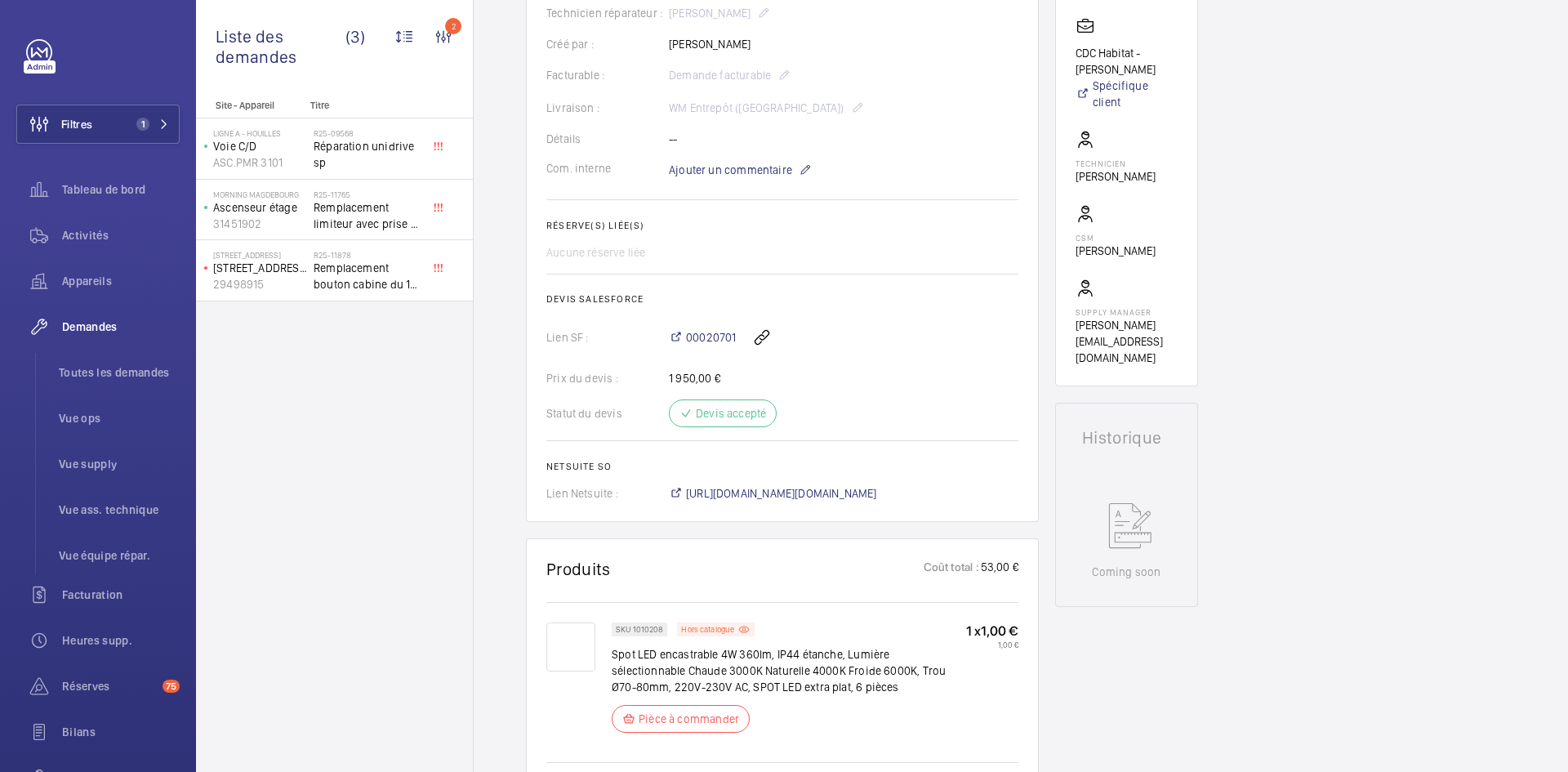
scroll to position [572, 0]
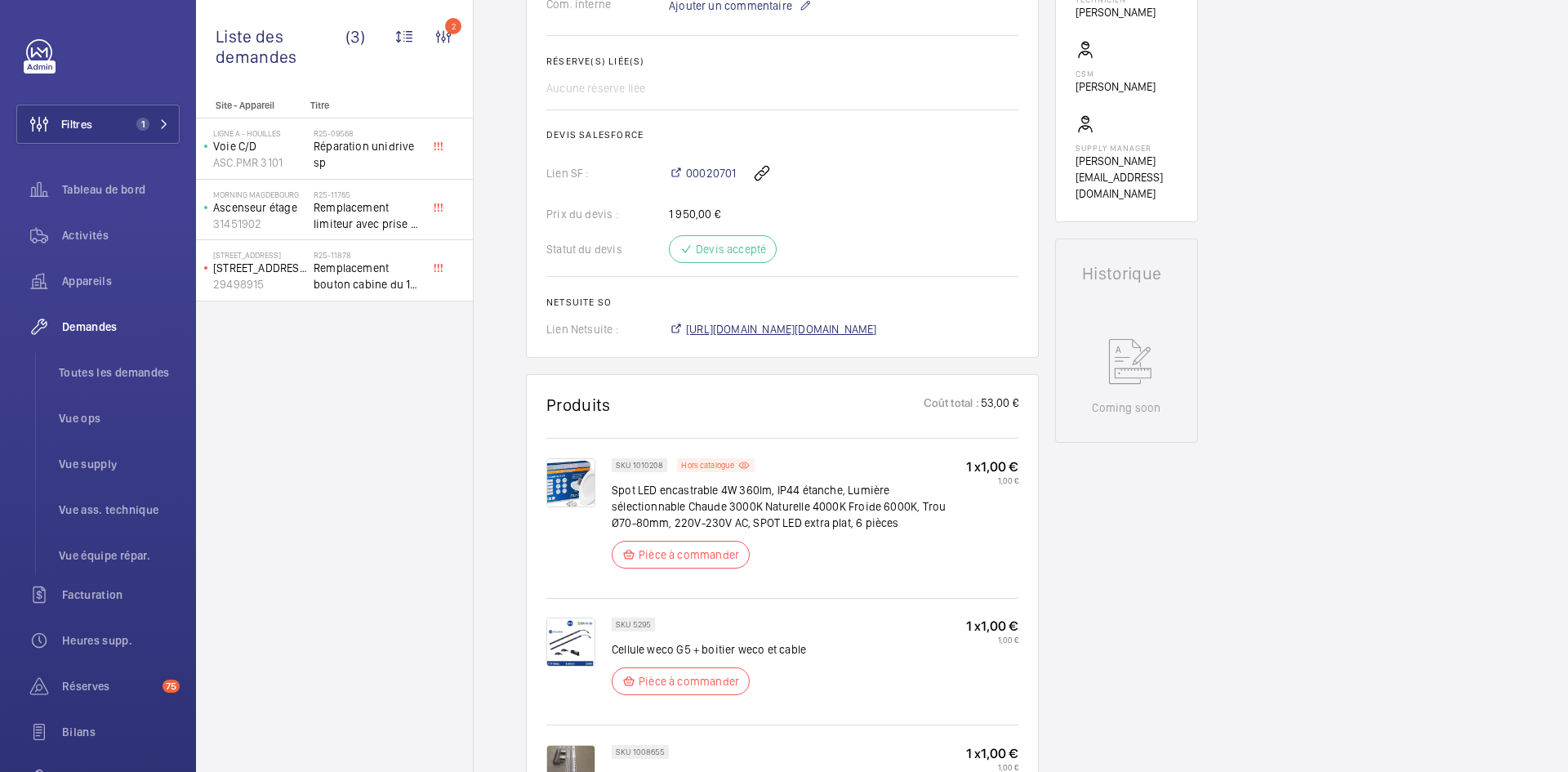
click at [870, 325] on span "[URL][DOMAIN_NAME][DOMAIN_NAME]" at bounding box center [781, 329] width 191 height 16
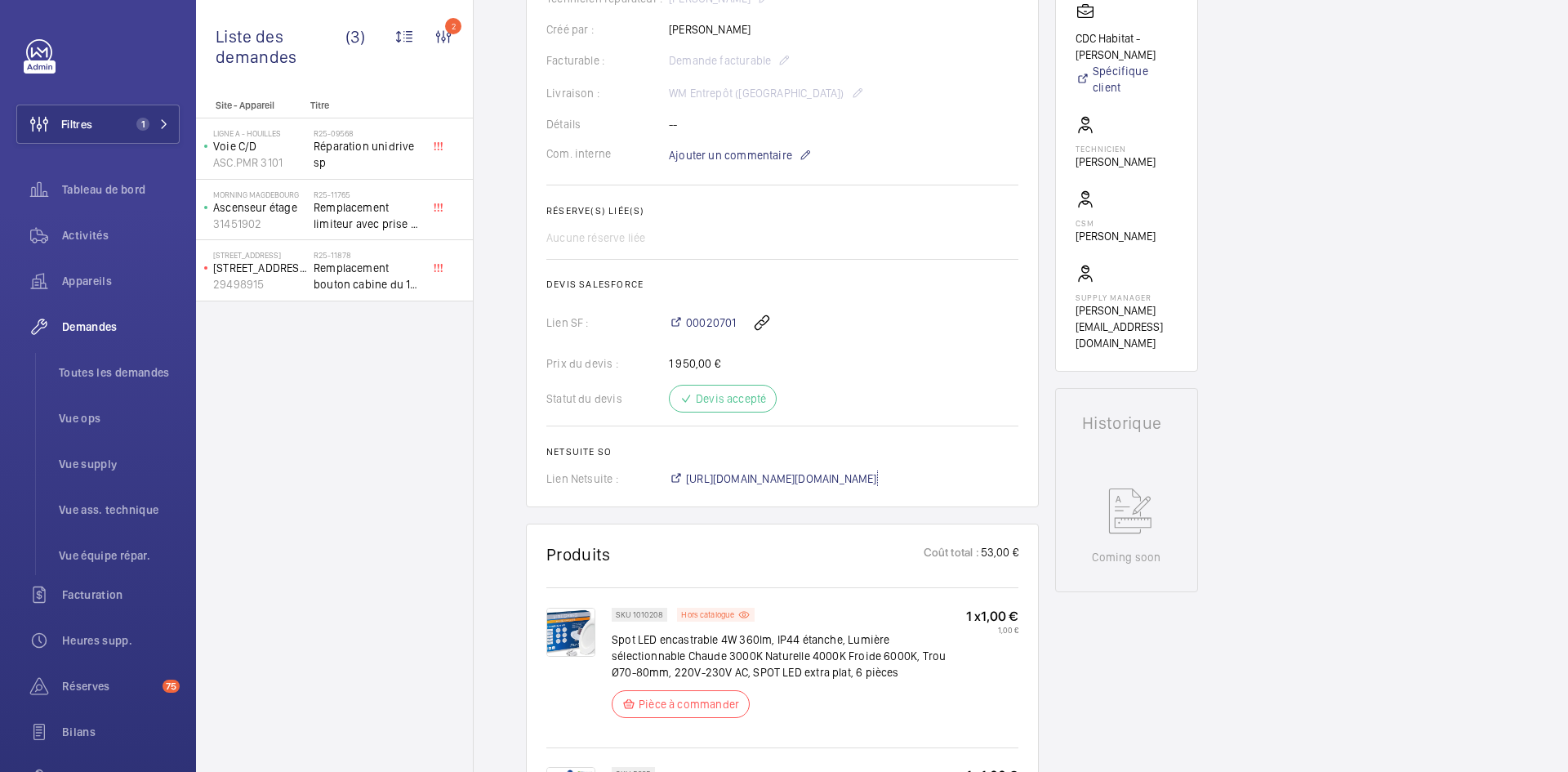
scroll to position [163, 0]
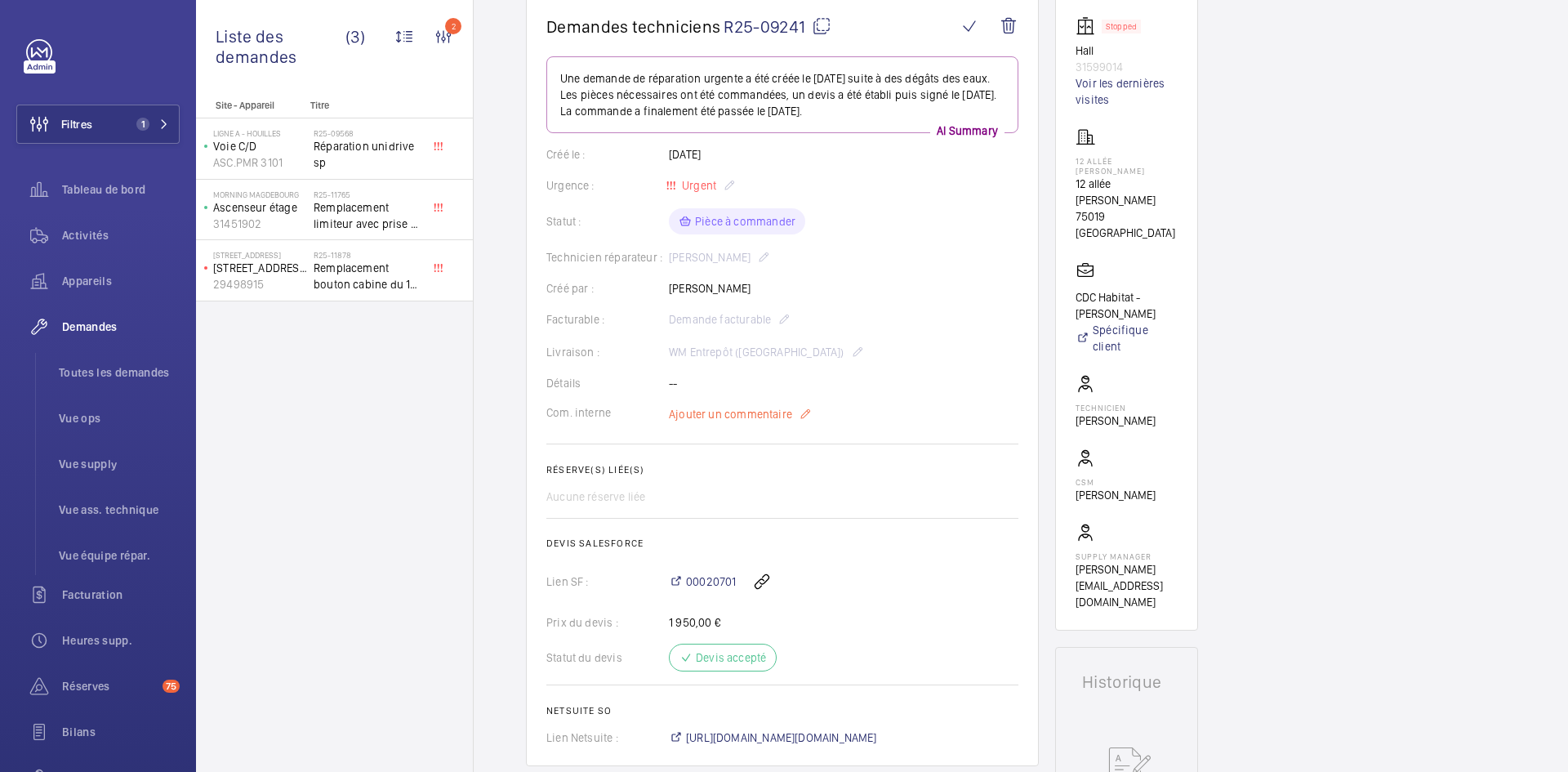
click at [748, 416] on span "Ajouter un commentaire" at bounding box center [731, 413] width 123 height 16
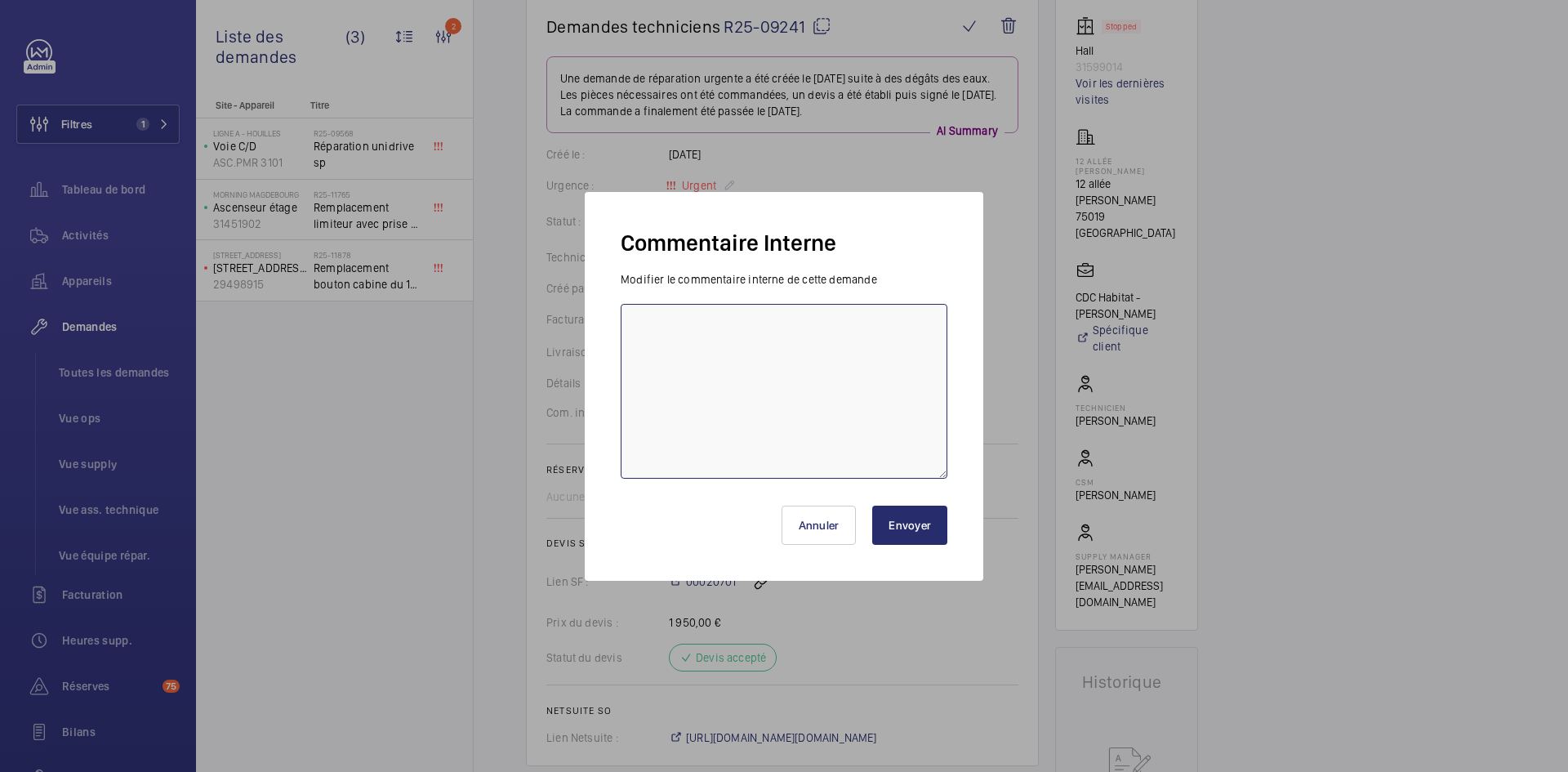
click at [701, 347] on textarea at bounding box center [784, 391] width 327 height 175
paste textarea "BY-08/09 commande effectuer chez le fournisseur Amazon via le site livraison pr…"
type textarea "BY-08/09 commande effectuer chez le fournisseur Amazon via le site livraison pr…"
click at [915, 524] on button "Envoyer" at bounding box center [910, 526] width 75 height 39
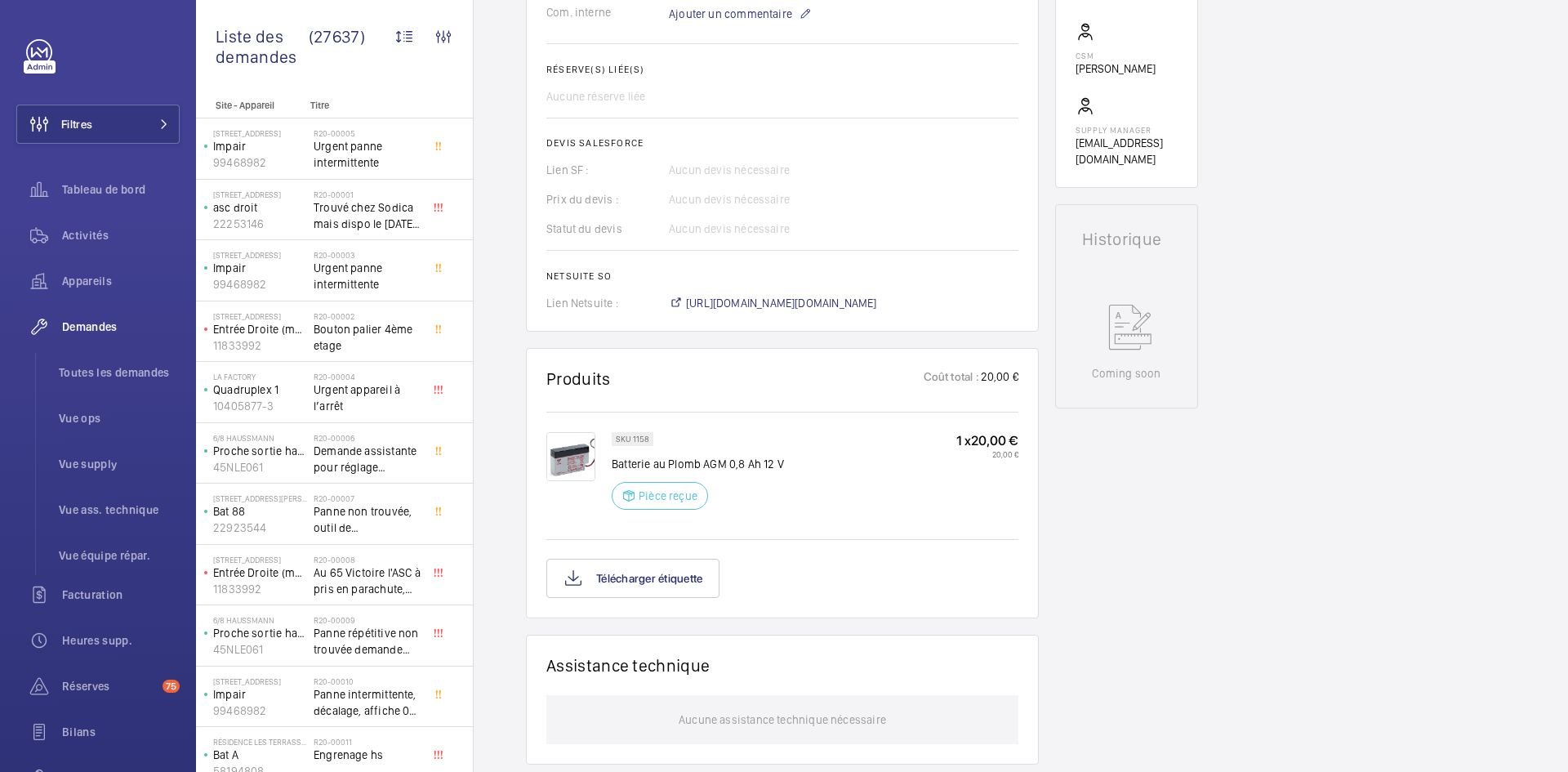
scroll to position [490, 0]
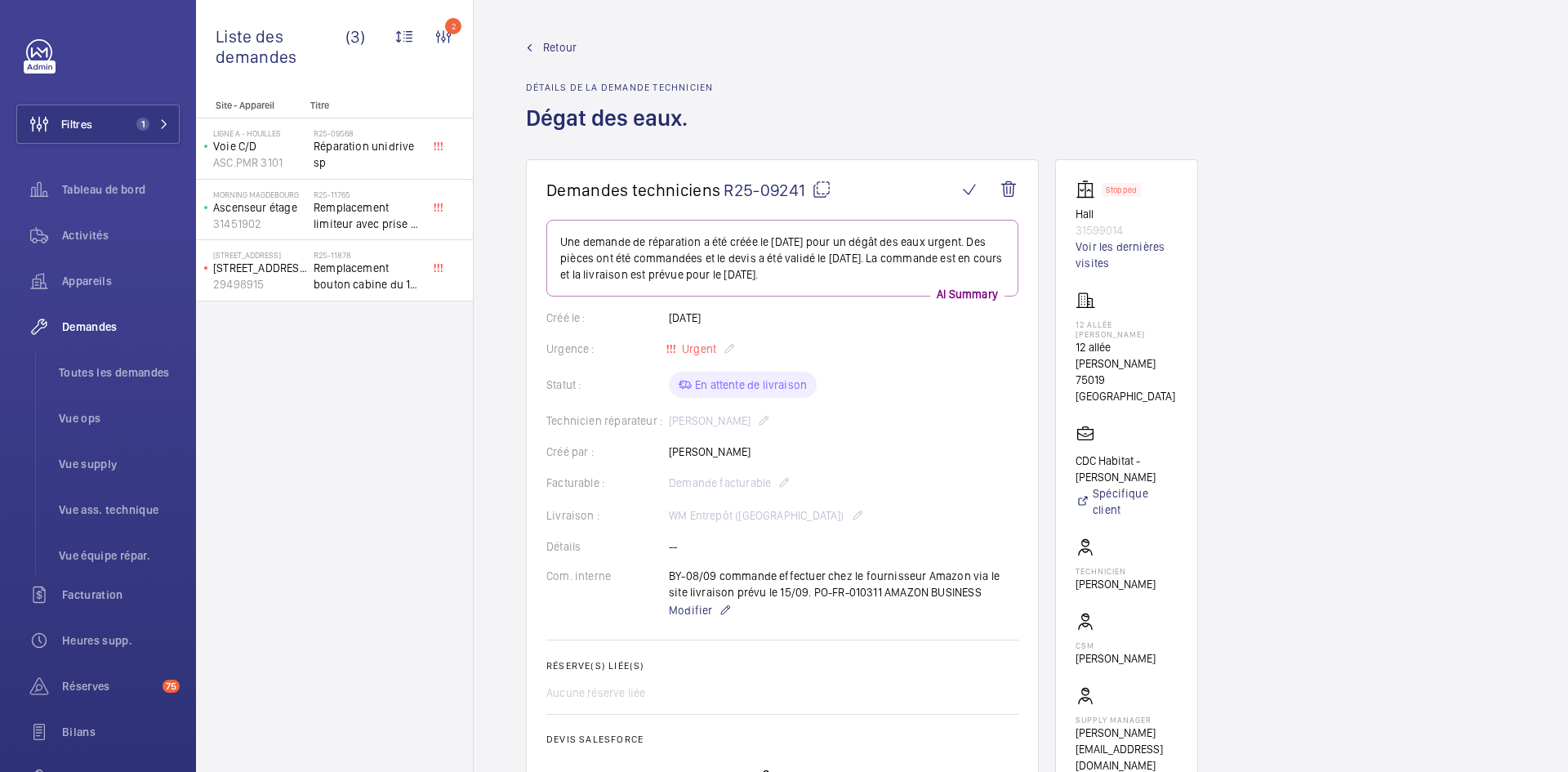
drag, startPoint x: 753, startPoint y: 419, endPoint x: 671, endPoint y: 419, distance: 82.0
click at [671, 419] on div "Technicien réparateur : [PERSON_NAME]" at bounding box center [782, 420] width 472 height 20
copy p "[PERSON_NAME]"
drag, startPoint x: 1126, startPoint y: 230, endPoint x: 1071, endPoint y: 211, distance: 58.2
click at [1071, 211] on wm-front-card "Stopped Hall 31599014 Voir les dernières visites 12 allée Pernette de Guillet 1…" at bounding box center [1126, 476] width 143 height 634
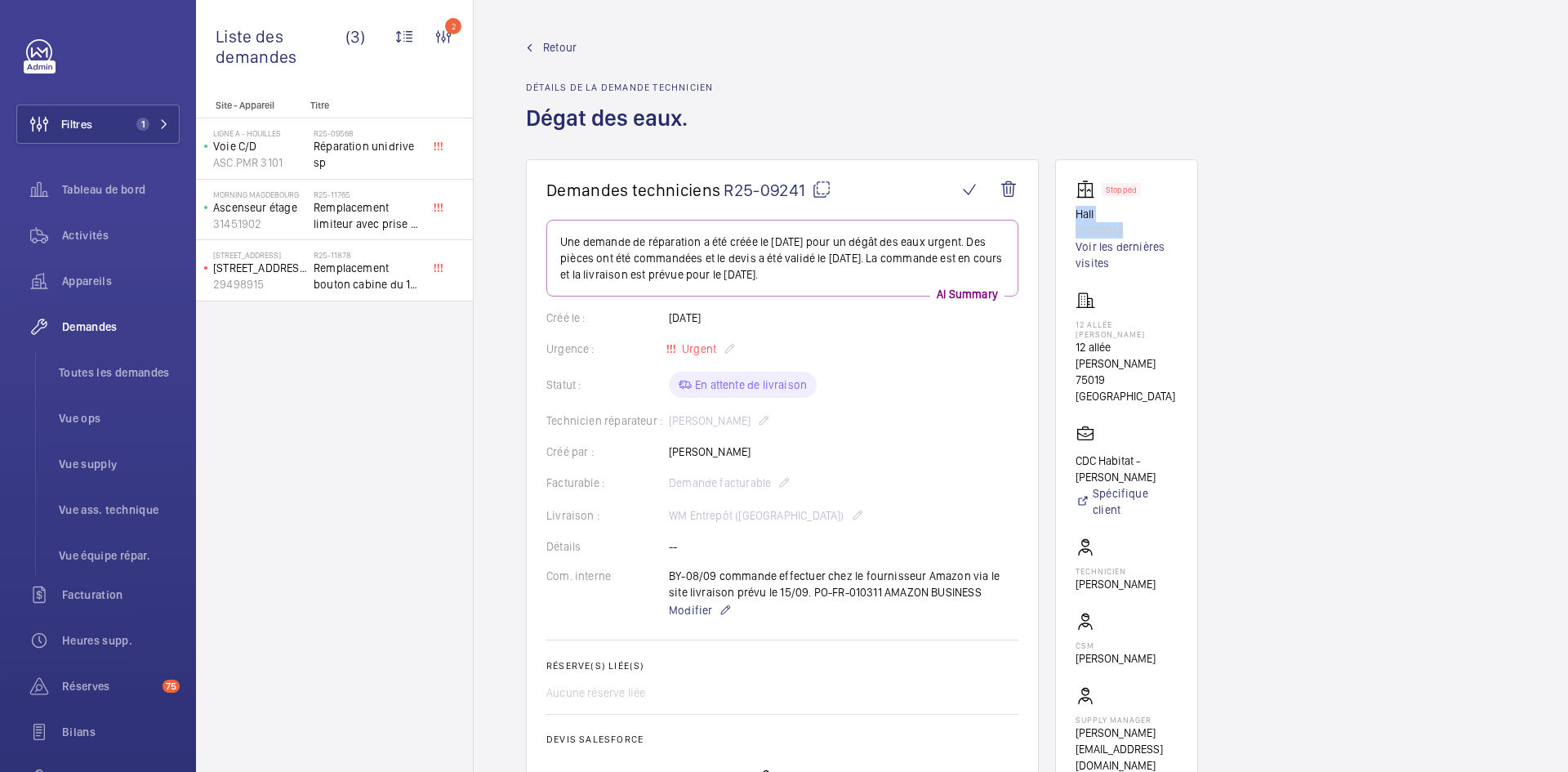
copy div "Hall 31599014"
drag, startPoint x: 1143, startPoint y: 383, endPoint x: 1053, endPoint y: 328, distance: 105.5
copy div "12 allée Pernette de Guillet 12 allée Pernette de Guillet 75019 PARIS"
drag, startPoint x: 1161, startPoint y: 461, endPoint x: 1076, endPoint y: 441, distance: 87.3
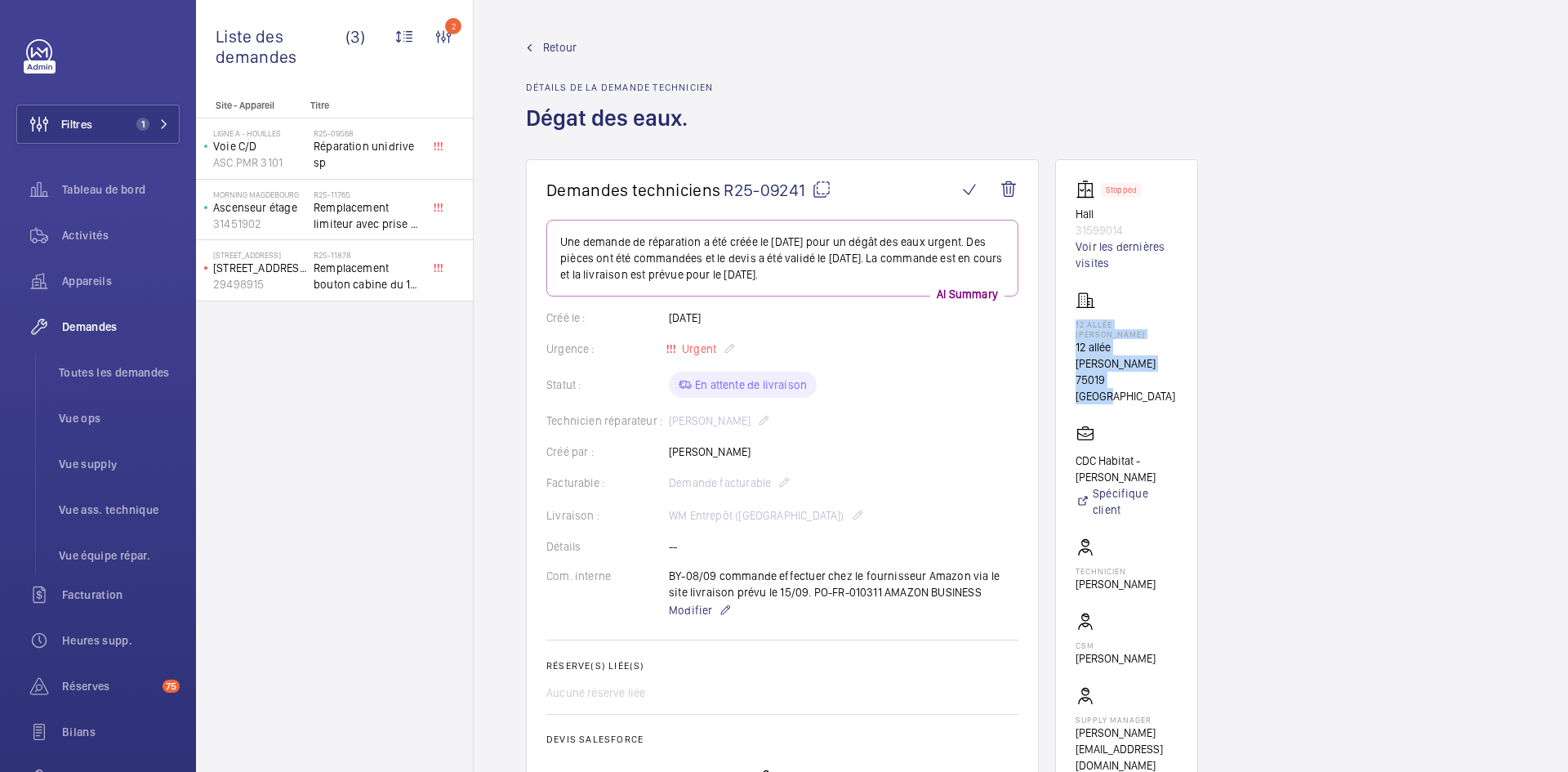
click at [1076, 453] on p "CDC Habitat - [PERSON_NAME]" at bounding box center [1126, 469] width 102 height 33
copy p "CDC Habitat - [PERSON_NAME]"
click at [823, 191] on mat-icon at bounding box center [821, 189] width 20 height 20
copy p "CDC Habitat - [PERSON_NAME]"
